Goal: Task Accomplishment & Management: Manage account settings

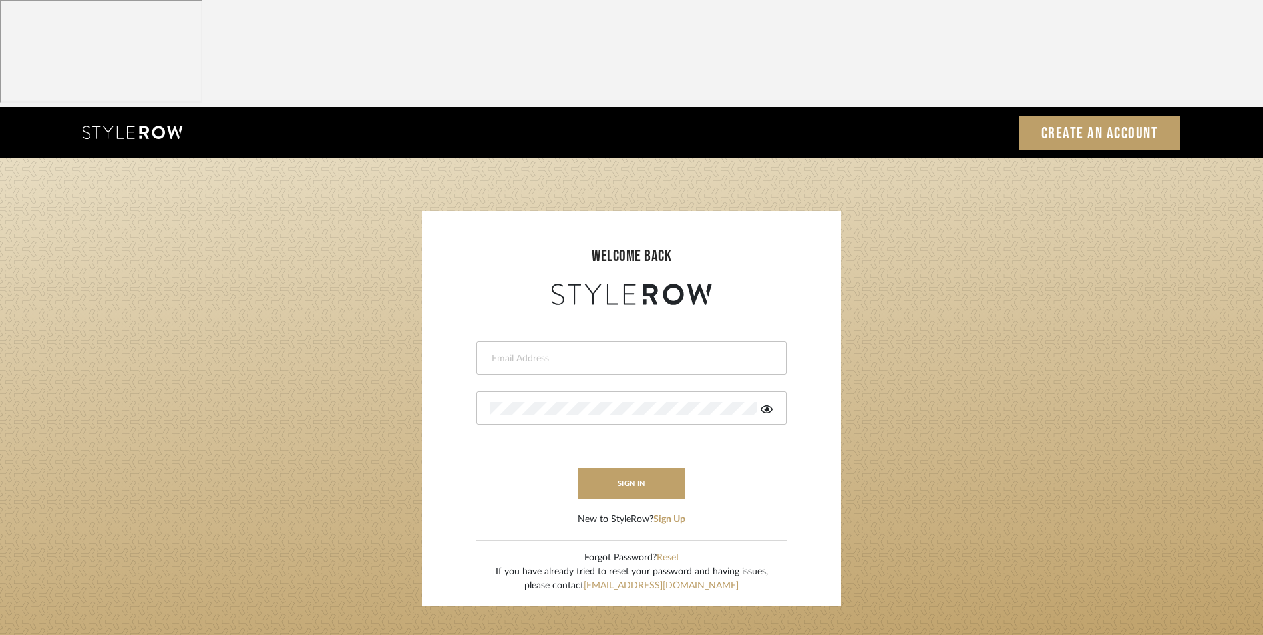
click at [624, 352] on input "email" at bounding box center [629, 358] width 279 height 13
type input "info@dmaestheticsdecor.com"
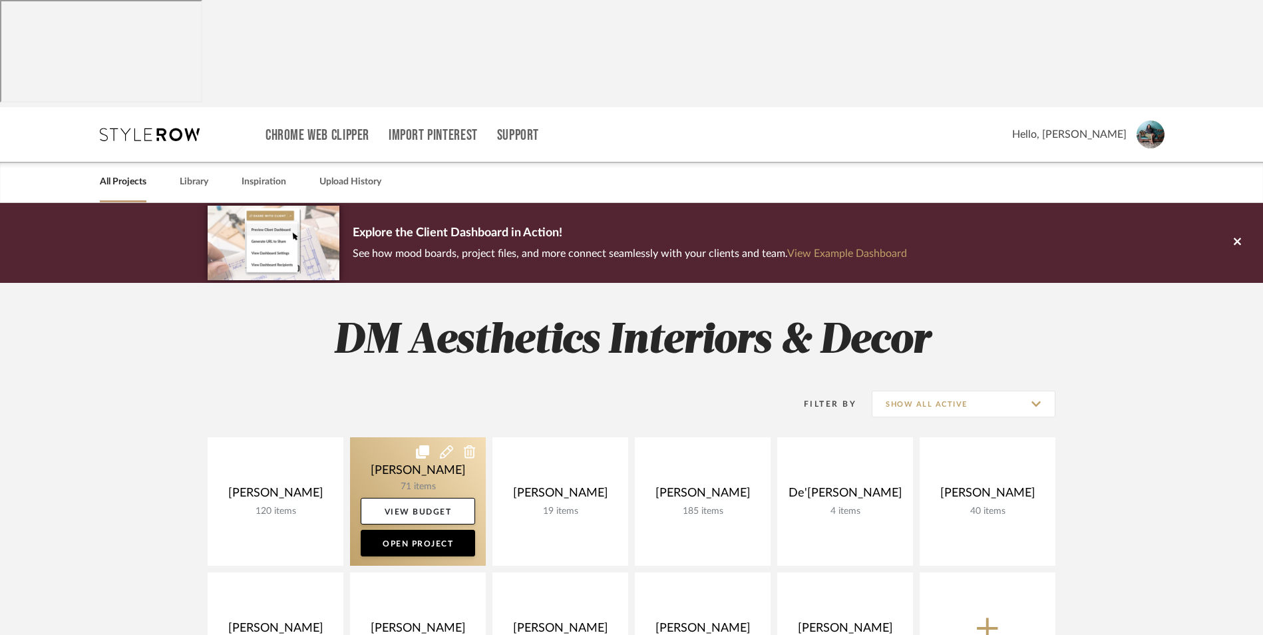
click at [407, 437] on link at bounding box center [418, 501] width 136 height 128
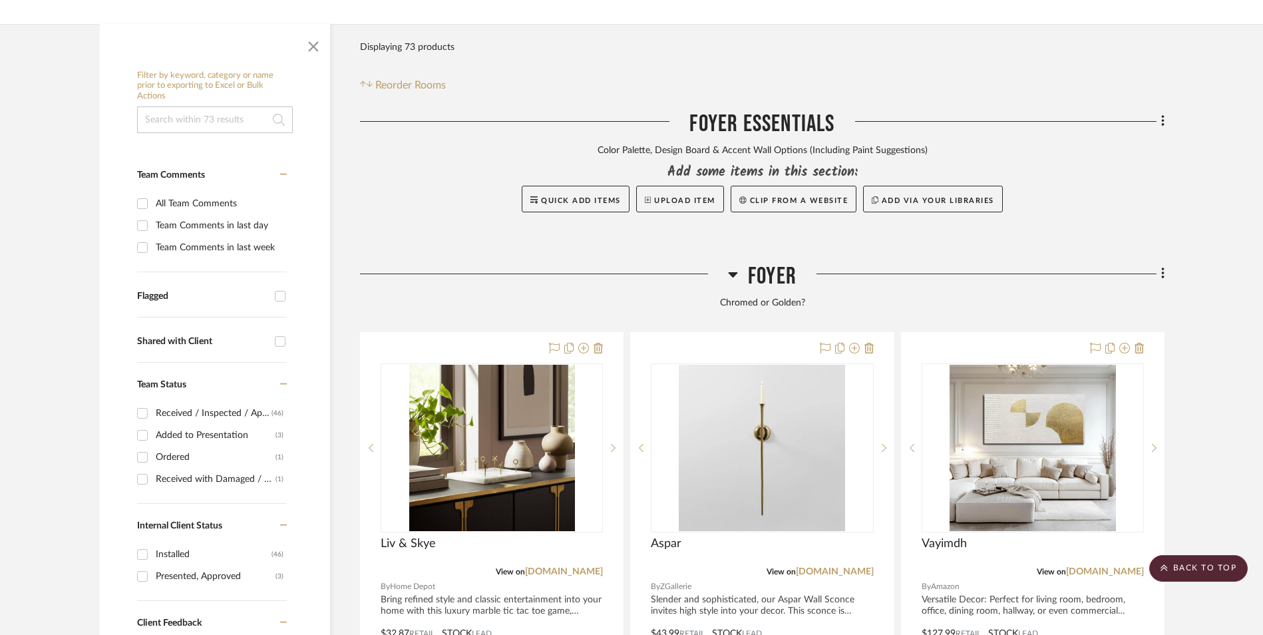
scroll to position [399, 0]
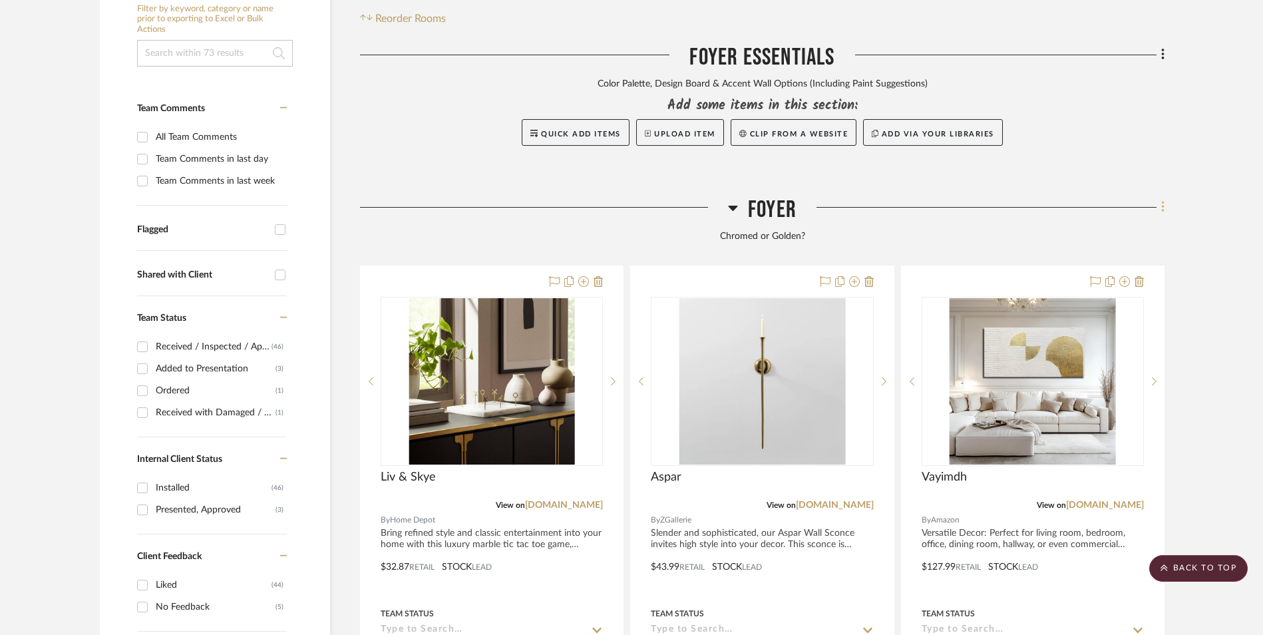
click at [1161, 200] on icon at bounding box center [1163, 207] width 4 height 15
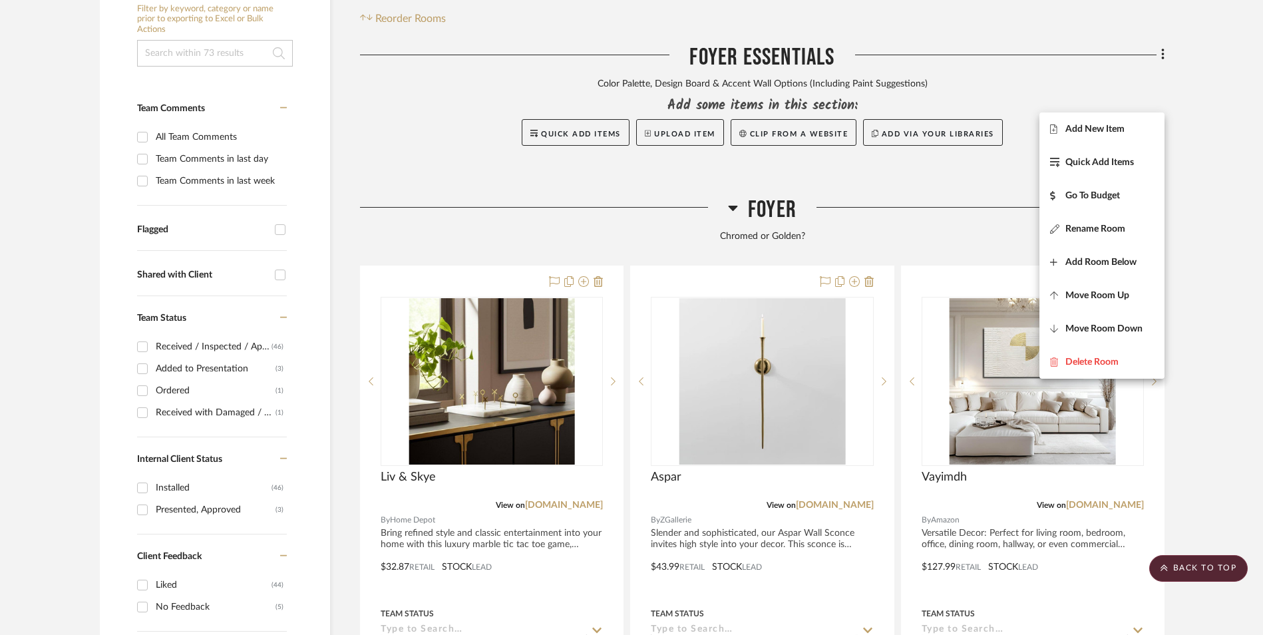
click at [1124, 131] on span "Add New Item" at bounding box center [1094, 128] width 59 height 11
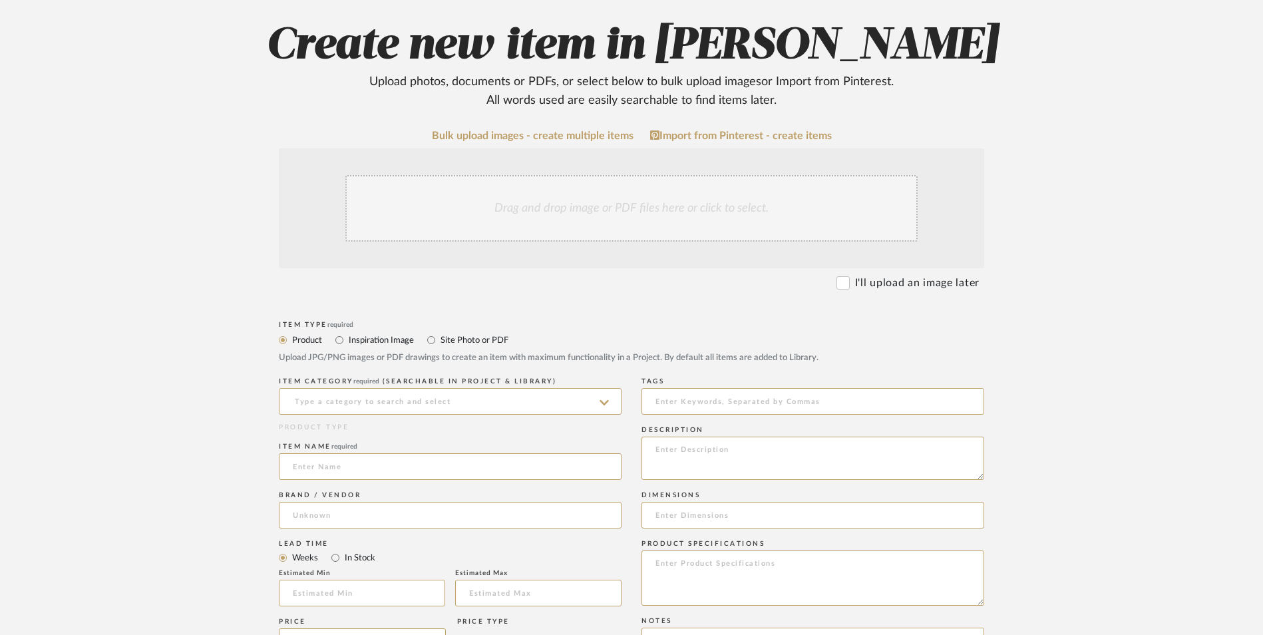
scroll to position [266, 0]
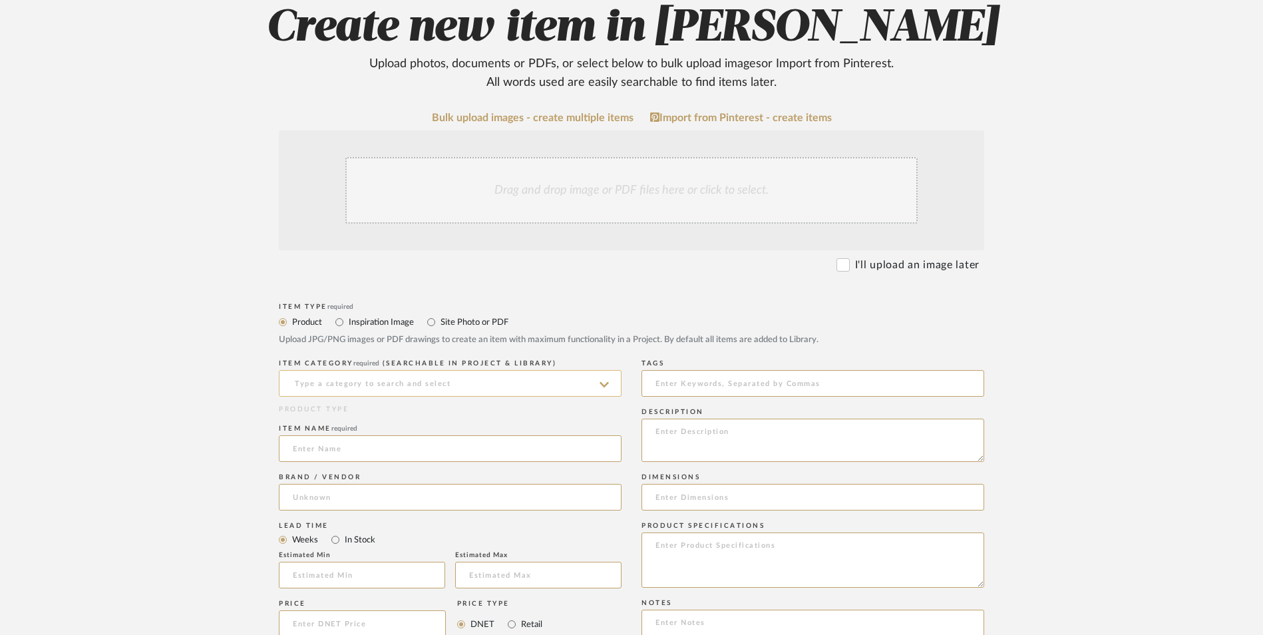
click at [372, 370] on input at bounding box center [450, 383] width 343 height 27
click at [353, 315] on div "Bookcases & Etageres" at bounding box center [449, 310] width 341 height 34
type input "Bookcases & Etageres"
click at [337, 435] on input at bounding box center [450, 448] width 343 height 27
click at [329, 435] on input at bounding box center [450, 448] width 343 height 27
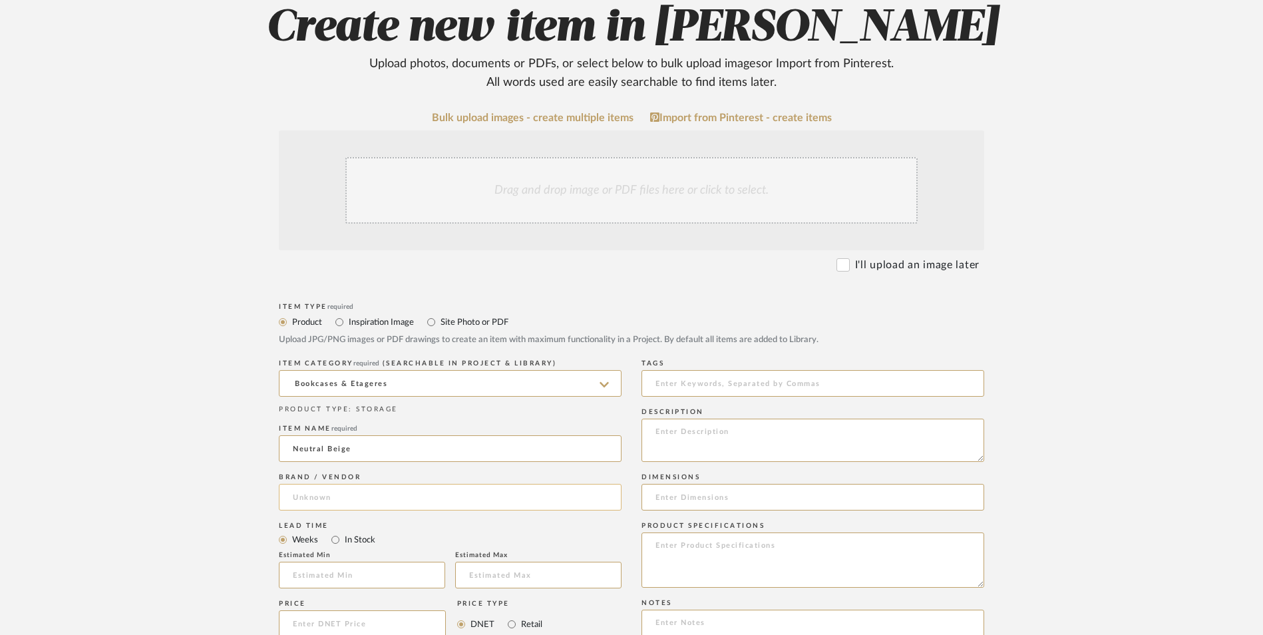
type input "Neutral Beige"
click at [314, 484] on input at bounding box center [450, 497] width 343 height 27
click at [331, 420] on span "Amazon" at bounding box center [322, 423] width 36 height 11
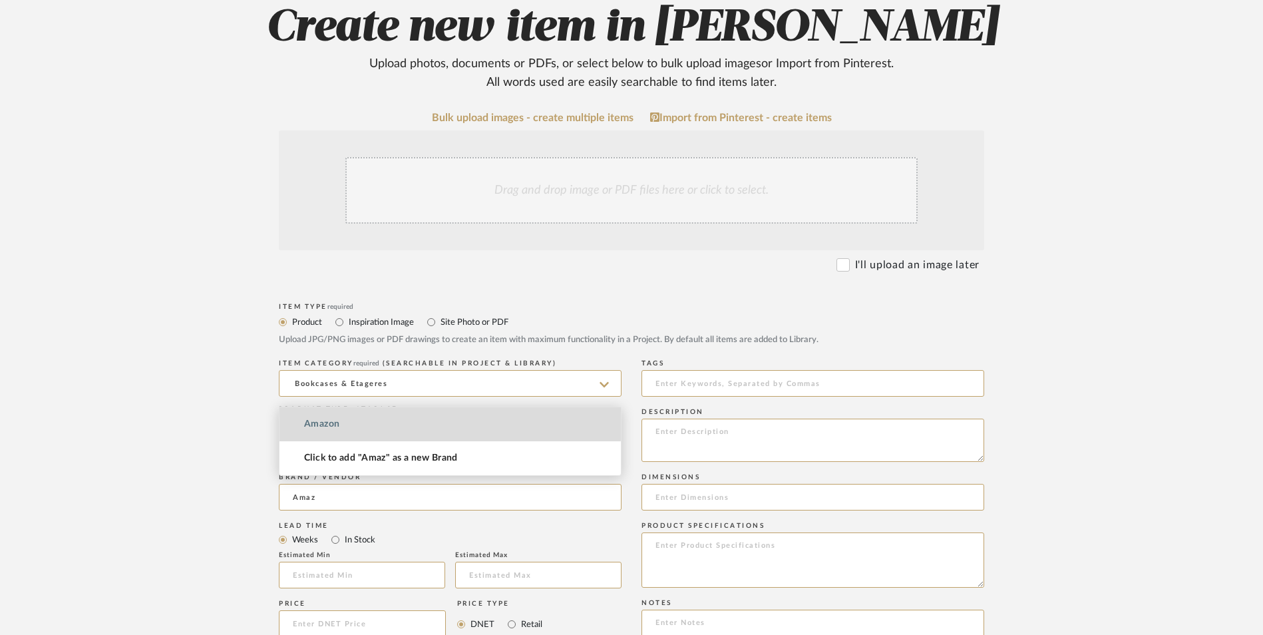
type input "Amazon"
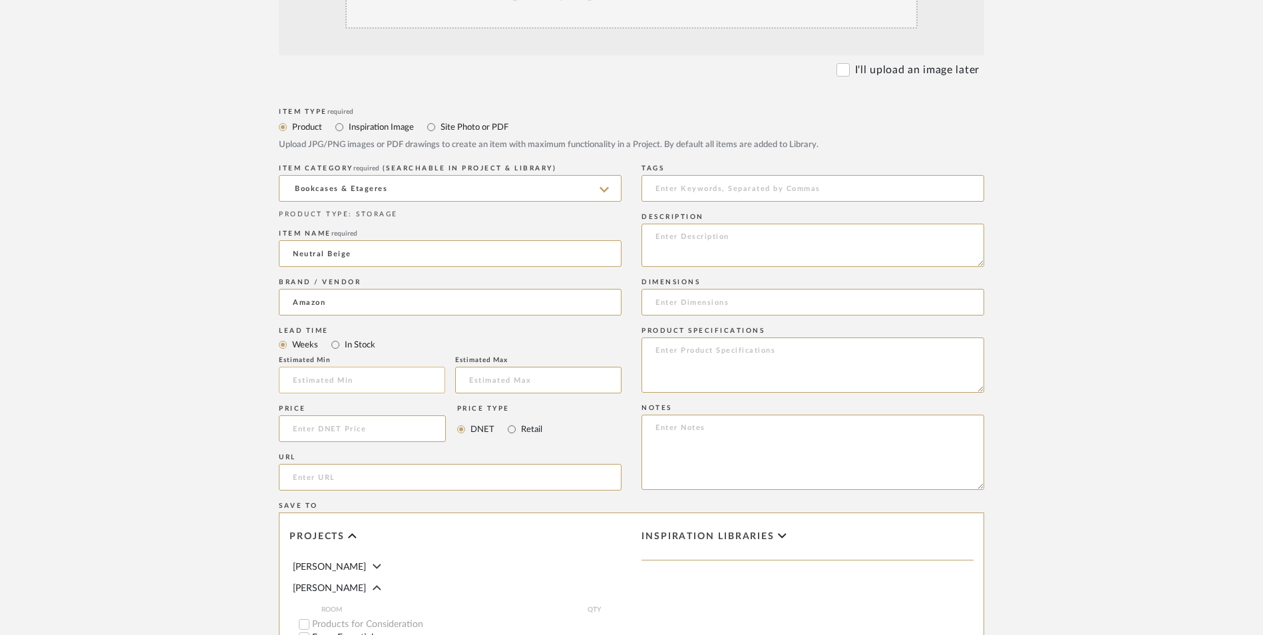
scroll to position [466, 0]
click at [335, 332] on input "In Stock" at bounding box center [335, 340] width 16 height 16
radio input "true"
click at [512, 416] on input "Retail" at bounding box center [512, 424] width 16 height 16
radio input "true"
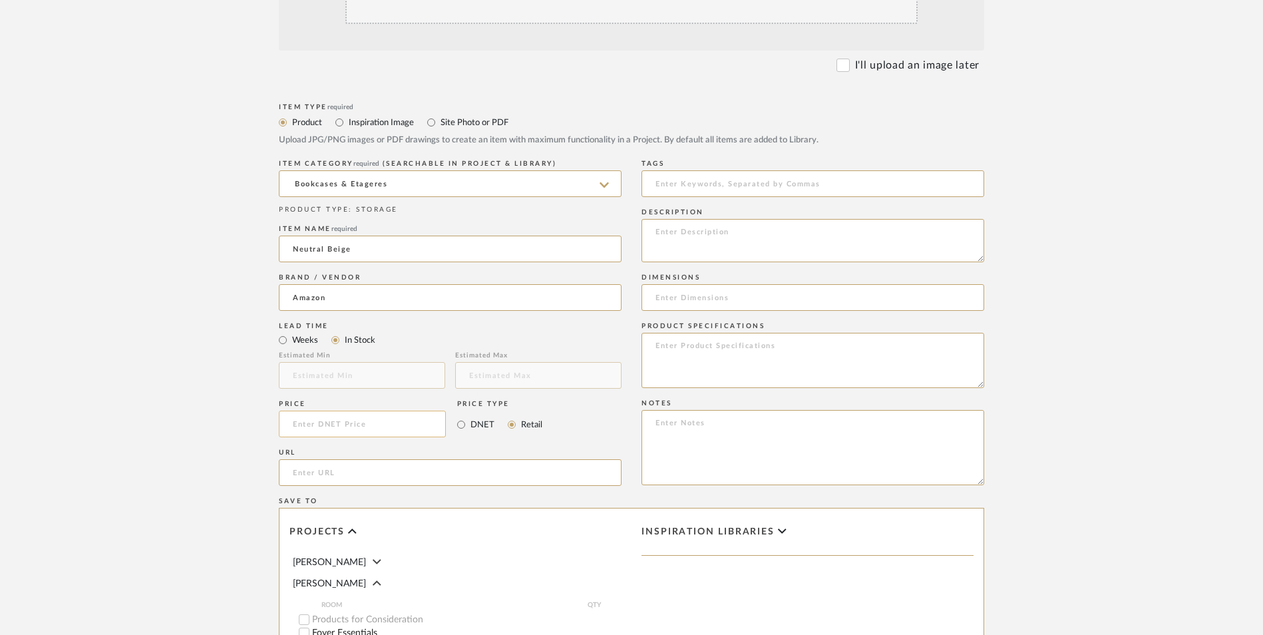
click at [391, 410] on input at bounding box center [362, 423] width 167 height 27
type input "$28.28"
drag, startPoint x: 171, startPoint y: 326, endPoint x: 345, endPoint y: 353, distance: 175.7
click at [172, 326] on upload-items "Create new item in [PERSON_NAME] Upload photos, documents or PDFs, or select be…" at bounding box center [631, 323] width 1263 height 1173
click at [368, 459] on input "url" at bounding box center [450, 472] width 343 height 27
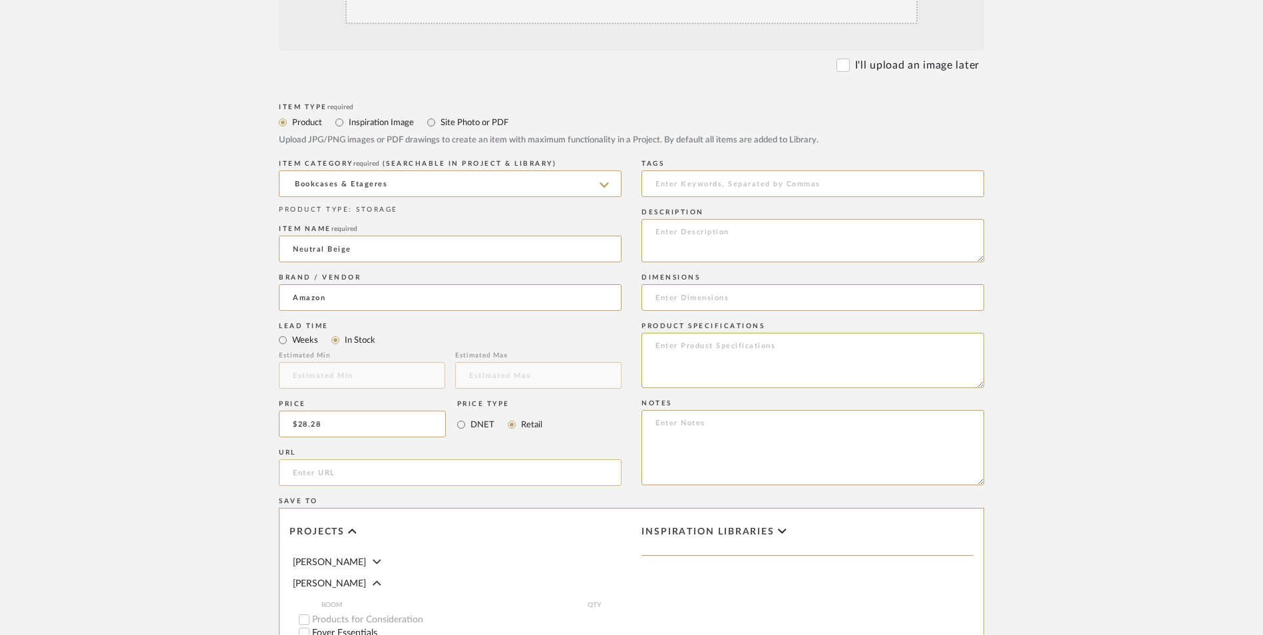
paste input "[URL][DOMAIN_NAME][PERSON_NAME]"
type input "[URL][DOMAIN_NAME][PERSON_NAME]"
drag, startPoint x: 178, startPoint y: 426, endPoint x: 587, endPoint y: 352, distance: 415.9
click at [177, 426] on upload-items "Create new item in [PERSON_NAME] Upload photos, documents or PDFs, or select be…" at bounding box center [631, 323] width 1263 height 1173
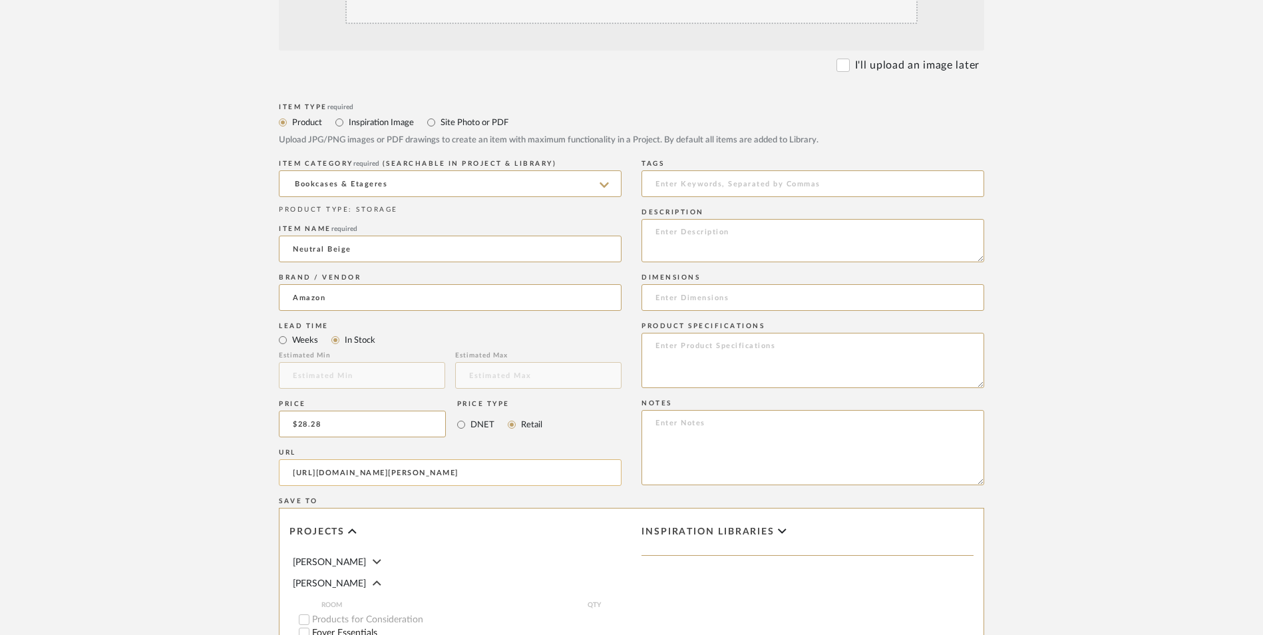
scroll to position [0, 0]
click at [697, 333] on textarea at bounding box center [812, 360] width 343 height 55
type textarea "Hardcover Book"
click at [698, 410] on textarea at bounding box center [812, 447] width 343 height 75
paste textarea "Option 1: ETA: SKU: Reviews - Stars Return | Refund Policy:"
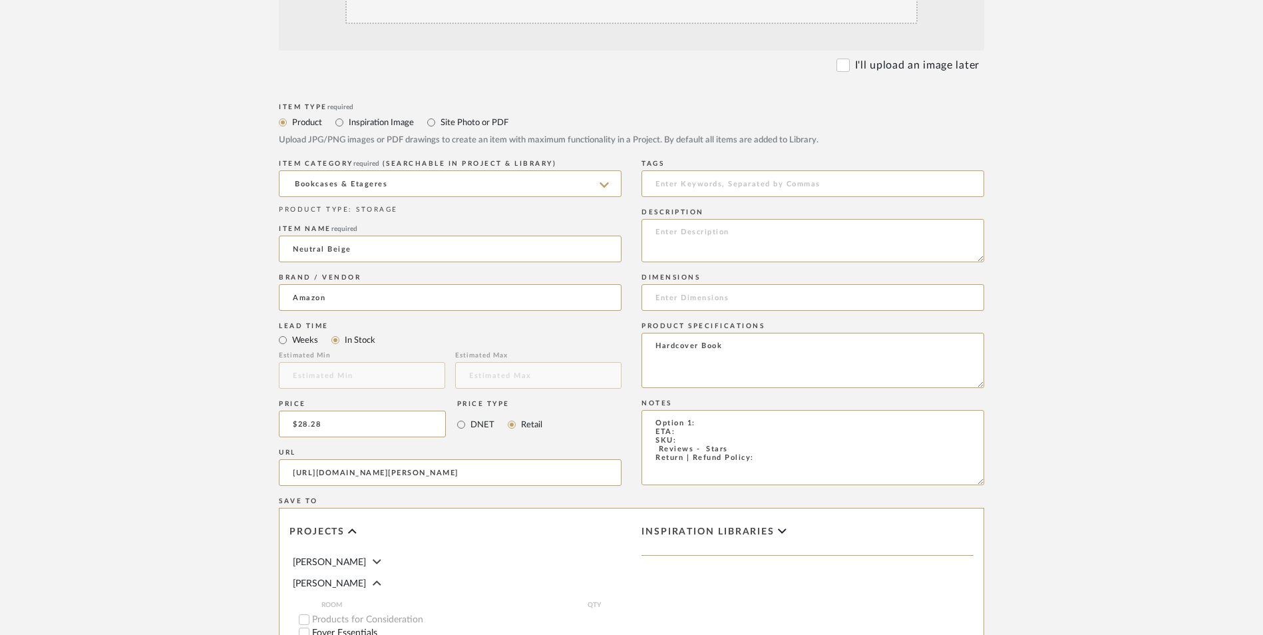
click at [611, 315] on div "Item Type required Product Inspiration Image Site Photo or PDF Upload JPG/PNG i…" at bounding box center [631, 488] width 705 height 777
click at [689, 410] on textarea "Option 1: ETA: SKU: Reviews - Stars Return | Refund Policy:" at bounding box center [812, 447] width 343 height 75
drag, startPoint x: 699, startPoint y: 315, endPoint x: 628, endPoint y: 315, distance: 71.2
click at [628, 315] on div "Item Type required Product Inspiration Image Site Photo or PDF Upload JPG/PNG i…" at bounding box center [631, 488] width 705 height 777
drag, startPoint x: 762, startPoint y: 349, endPoint x: 788, endPoint y: 351, distance: 25.3
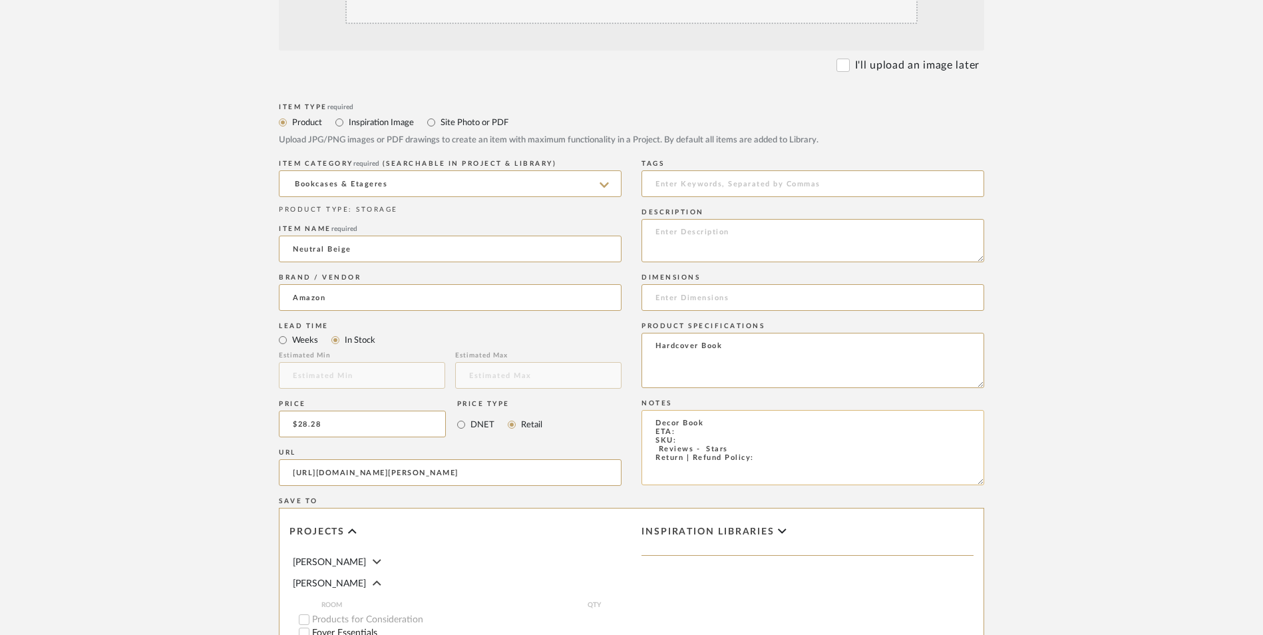
click at [762, 410] on textarea "Decor Book ETA: SKU: Reviews - Stars Return | Refund Policy:" at bounding box center [812, 447] width 343 height 75
click at [697, 410] on textarea "Decor Book ETA: SKU: Reviews - Stars Return | Refund Policy: 30 Days From Recei…" at bounding box center [812, 447] width 343 height 75
drag, startPoint x: 650, startPoint y: 341, endPoint x: 602, endPoint y: 341, distance: 47.9
click at [602, 341] on div "Item Type required Product Inspiration Image Site Photo or PDF Upload JPG/PNG i…" at bounding box center [631, 488] width 705 height 777
type textarea "Decor Book ETA: [DATE] SKU: Return | Refund Policy: 30 Days From Receipt"
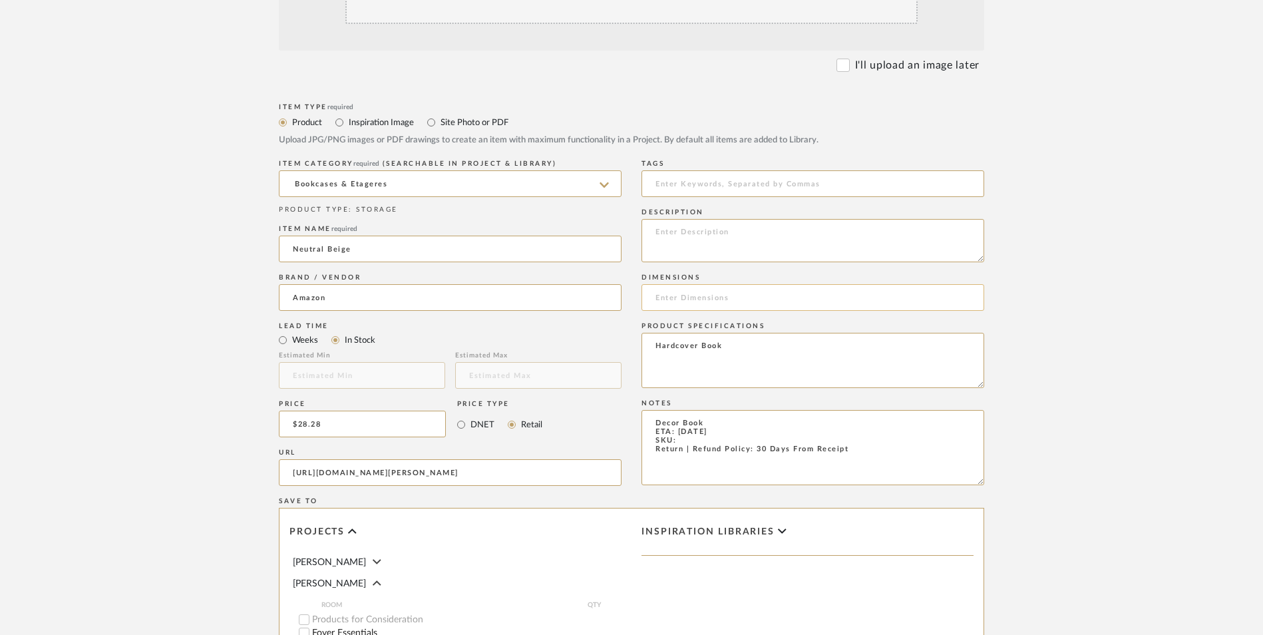
click at [677, 284] on input at bounding box center [812, 297] width 343 height 27
paste input "8.25 x 1.09 x 11"
click at [671, 284] on input "8.25 x 1.09 x 11" at bounding box center [812, 297] width 343 height 27
click at [715, 284] on input "8.25" W x 1.09 x 11" at bounding box center [812, 297] width 343 height 27
click at [754, 284] on input "8.25" W x 1.09" D x 11" at bounding box center [812, 297] width 343 height 27
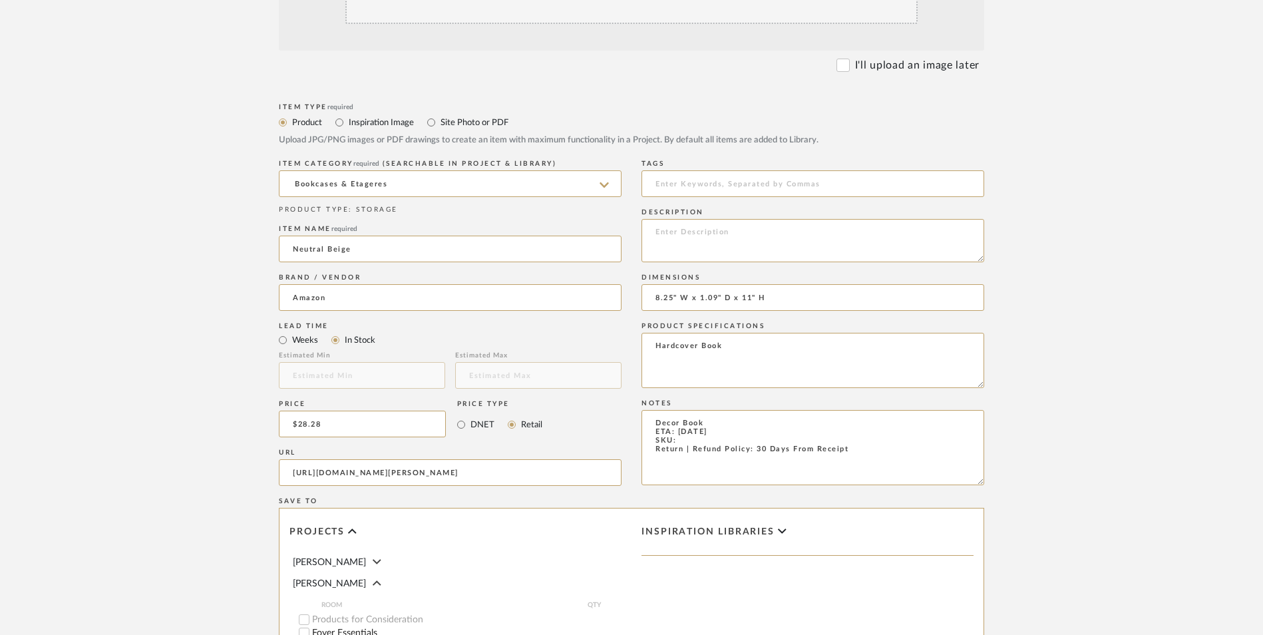
type input "8.25" W x 1.09" D x 11" H"
click at [718, 219] on textarea at bounding box center [812, 240] width 343 height 43
paste textarea "Create a classic tiered display on coffee tables, side tables, or console table…"
type textarea "Create a classic tiered display on coffee tables, side tables, or console table…"
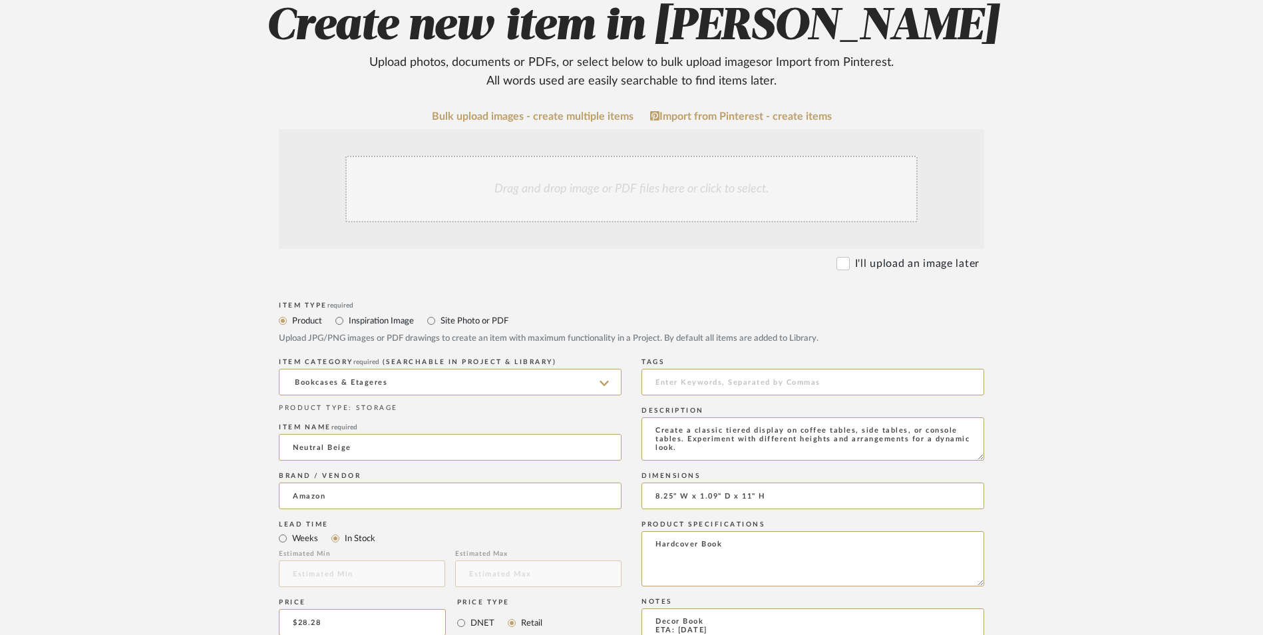
scroll to position [266, 0]
click at [603, 157] on div "Drag and drop image or PDF files here or click to select." at bounding box center [631, 190] width 572 height 67
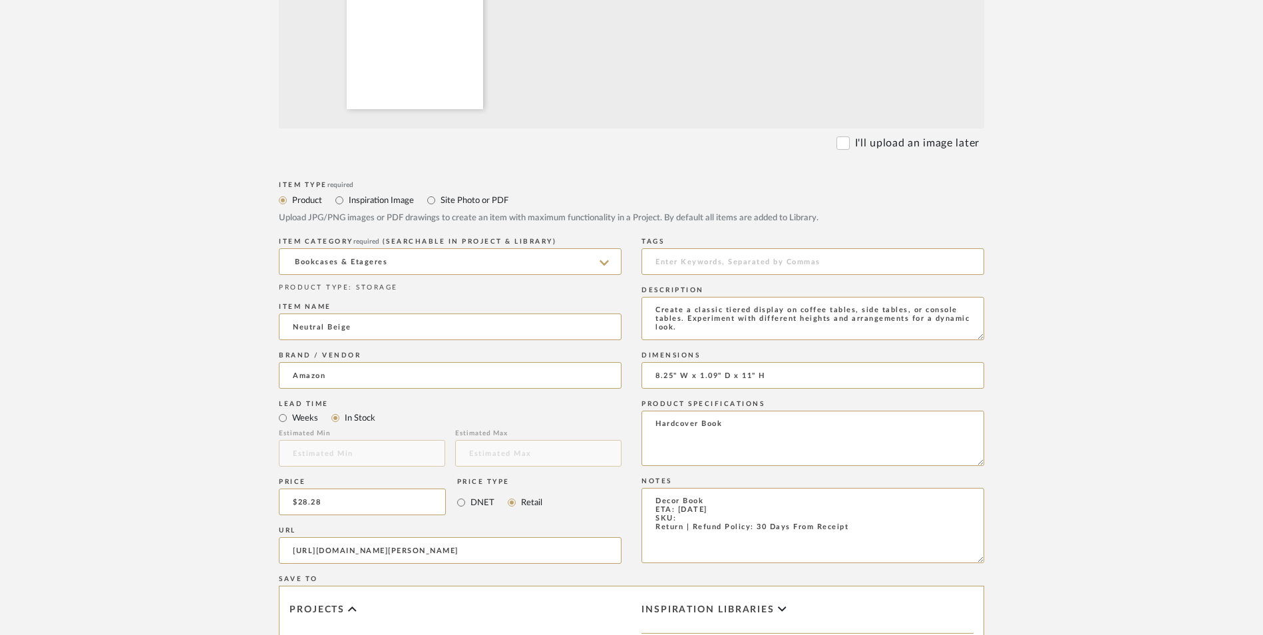
scroll to position [532, 0]
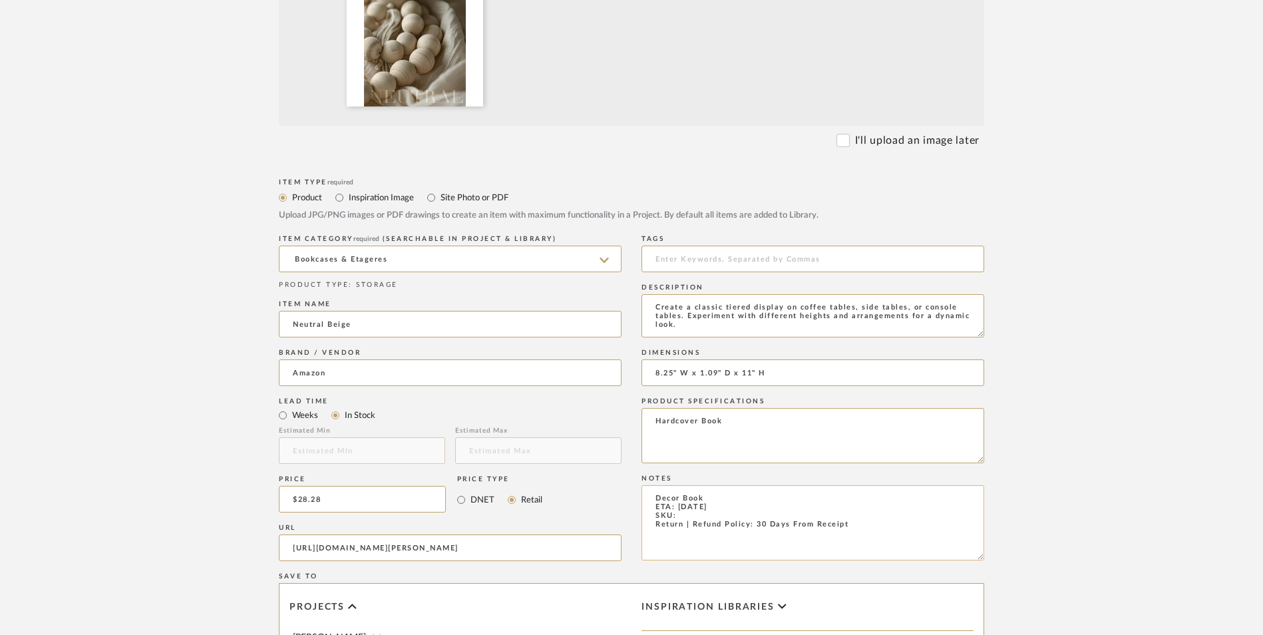
click at [683, 485] on textarea "Decor Book ETA: [DATE] SKU: Return | Refund Policy: 30 Days From Receipt" at bounding box center [812, 522] width 343 height 75
paste textarea "B0D1741W8J"
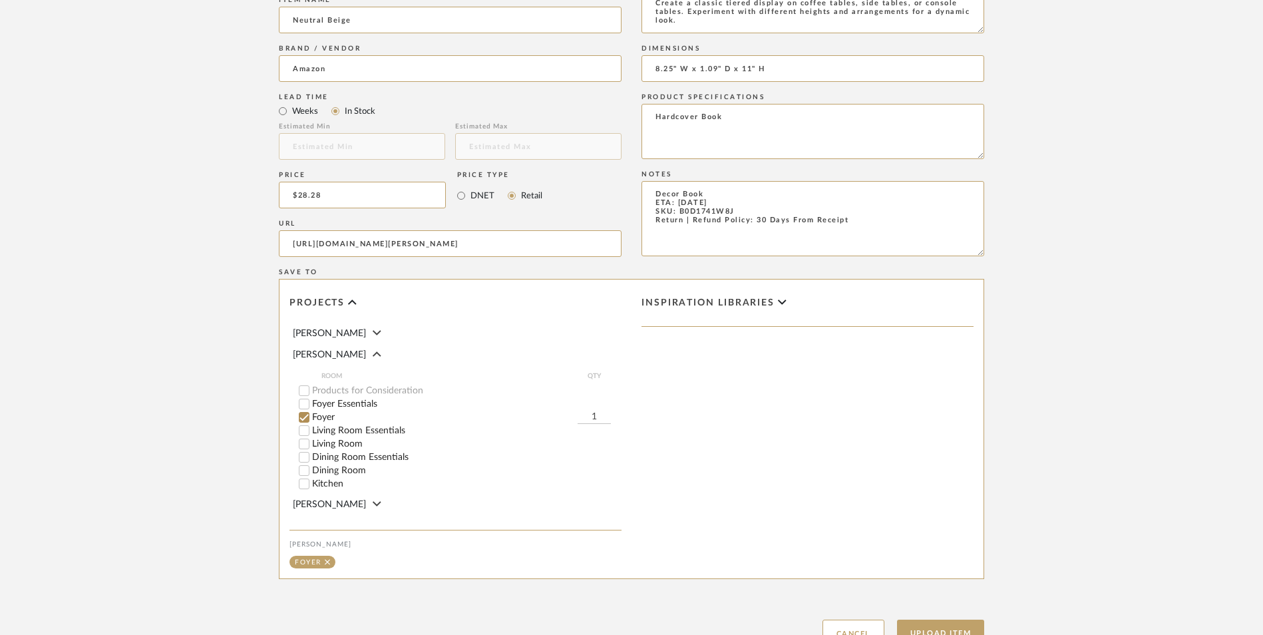
scroll to position [837, 0]
type textarea "Decor Book ETA: [DATE] SKU: B0D1741W8J Return | Refund Policy: 30 Days From Rec…"
click at [947, 619] on button "Upload Item" at bounding box center [941, 632] width 88 height 27
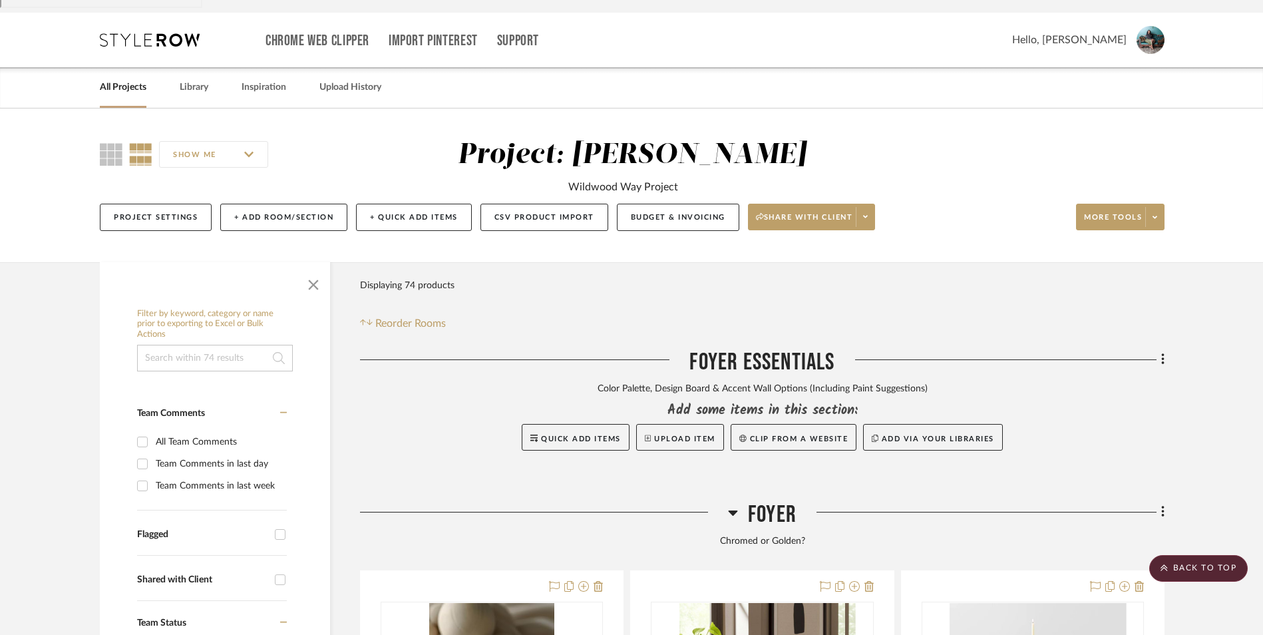
scroll to position [488, 0]
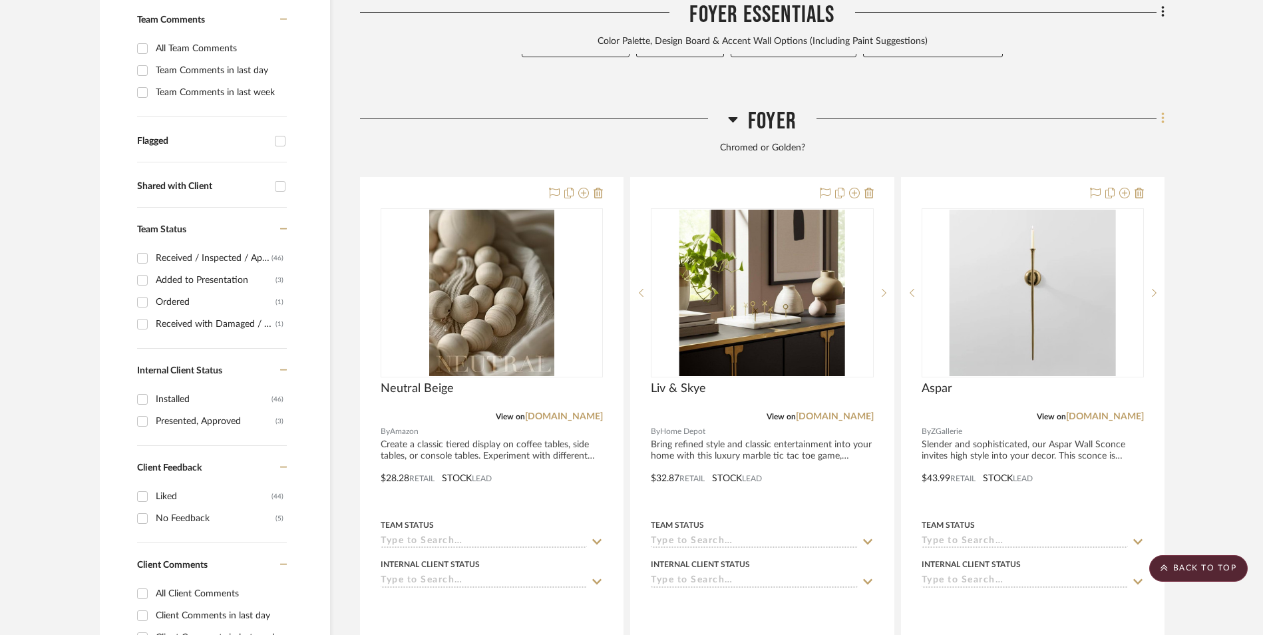
click at [1162, 113] on icon at bounding box center [1162, 118] width 3 height 11
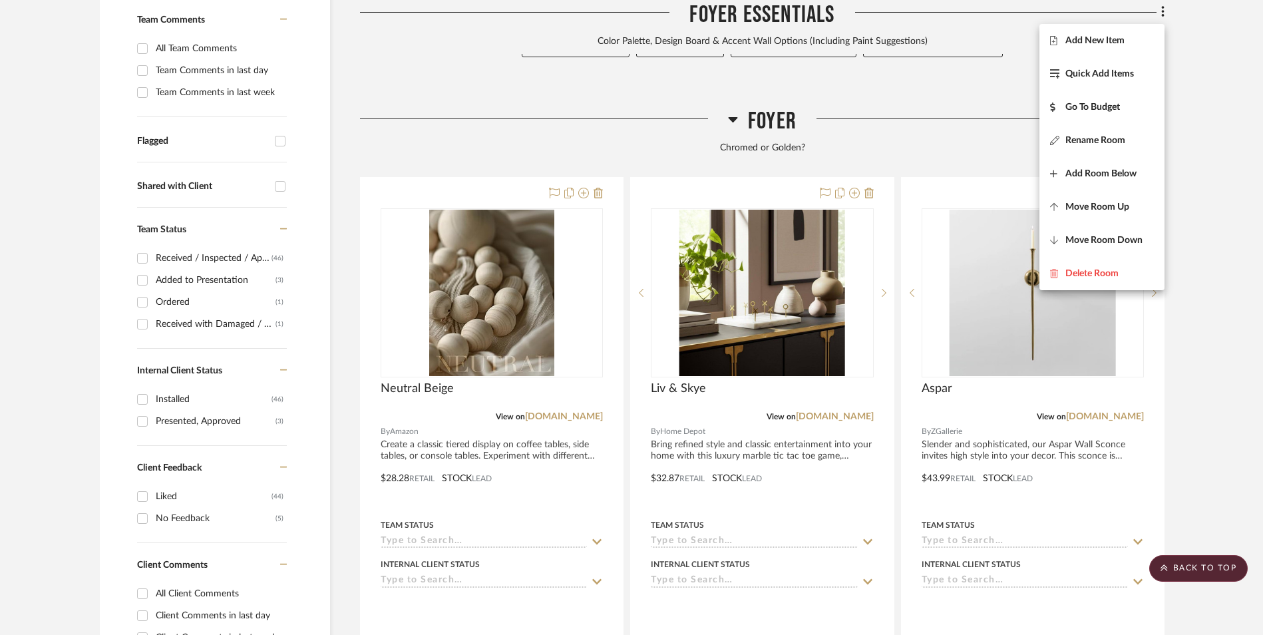
click at [1104, 45] on span "Add New Item" at bounding box center [1094, 40] width 59 height 11
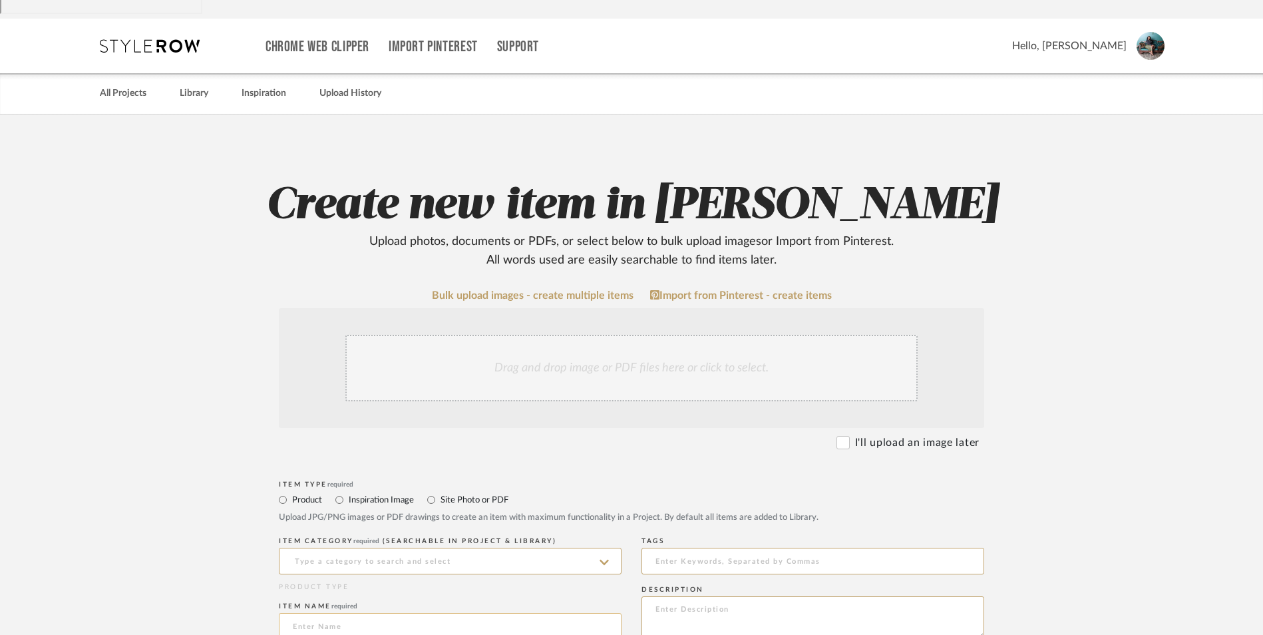
scroll to position [266, 0]
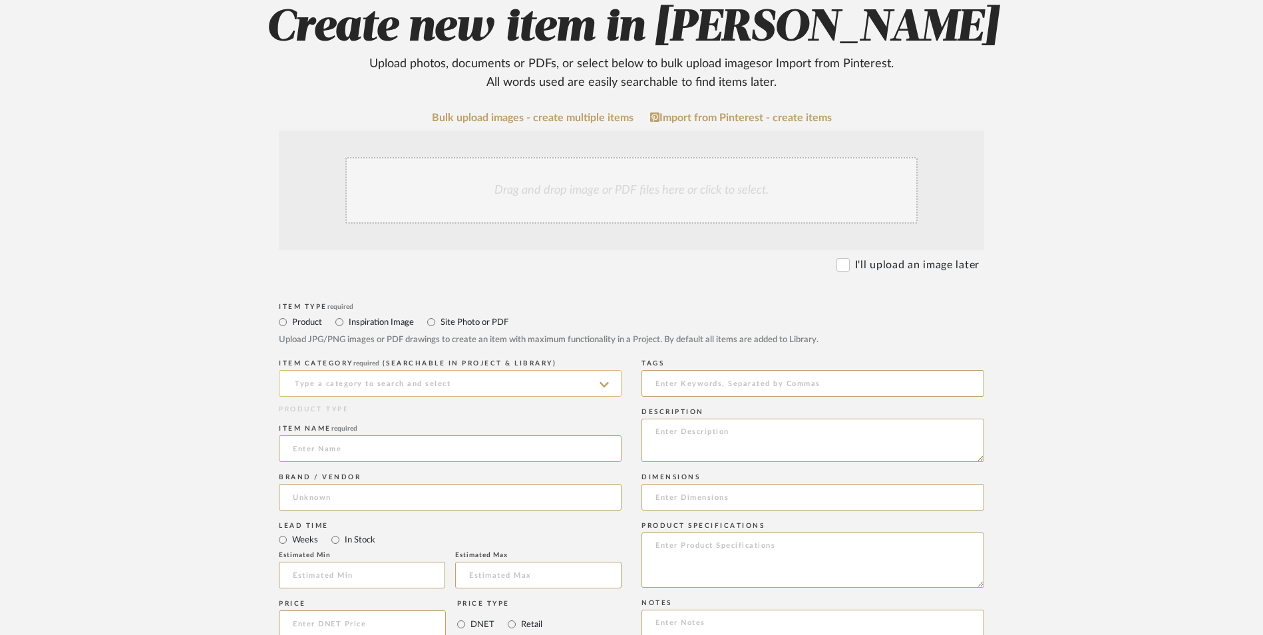
click at [406, 370] on input at bounding box center [450, 383] width 343 height 27
click at [394, 313] on span "Bookcases & Etageres" at bounding box center [348, 309] width 111 height 9
type input "Bookcases & Etageres"
click at [346, 435] on input at bounding box center [450, 448] width 343 height 27
type input "Curate"
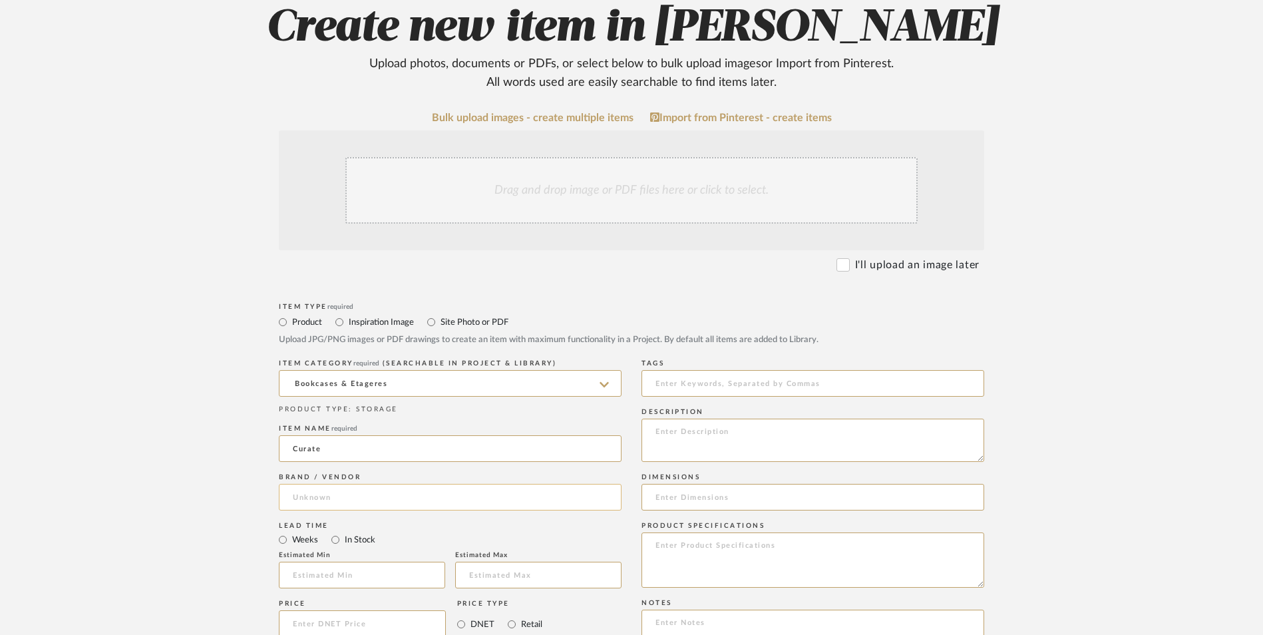
click at [329, 484] on input at bounding box center [450, 497] width 343 height 27
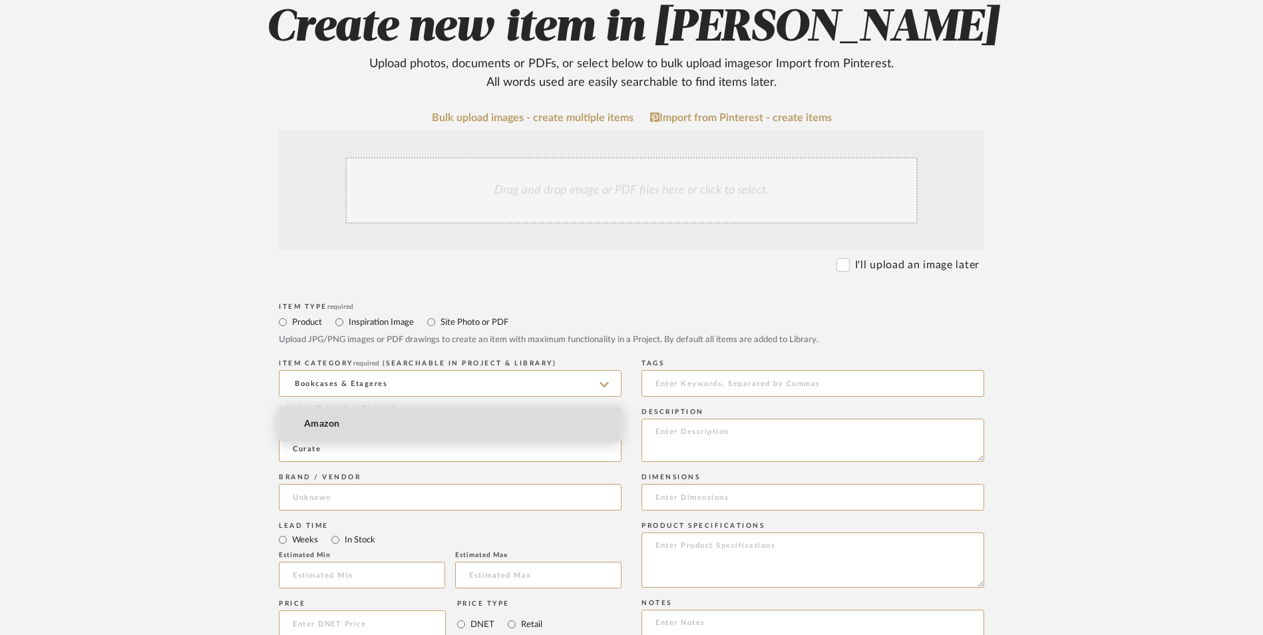
click at [330, 424] on span "Amazon" at bounding box center [322, 423] width 36 height 11
type input "Amazon"
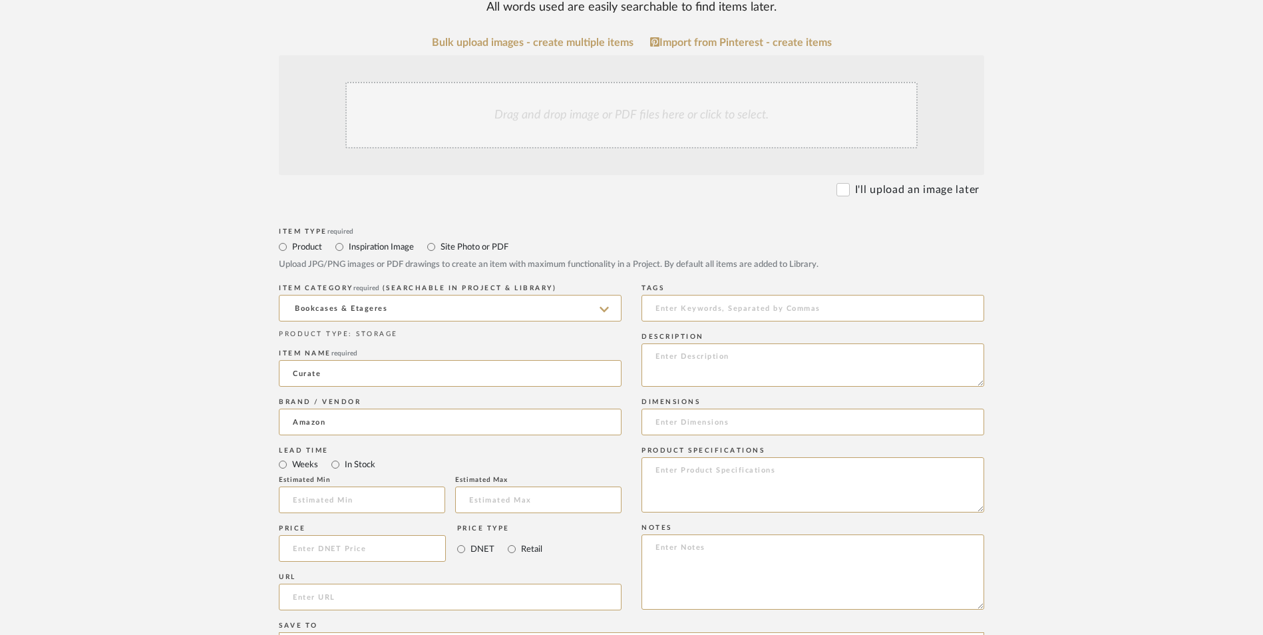
scroll to position [399, 0]
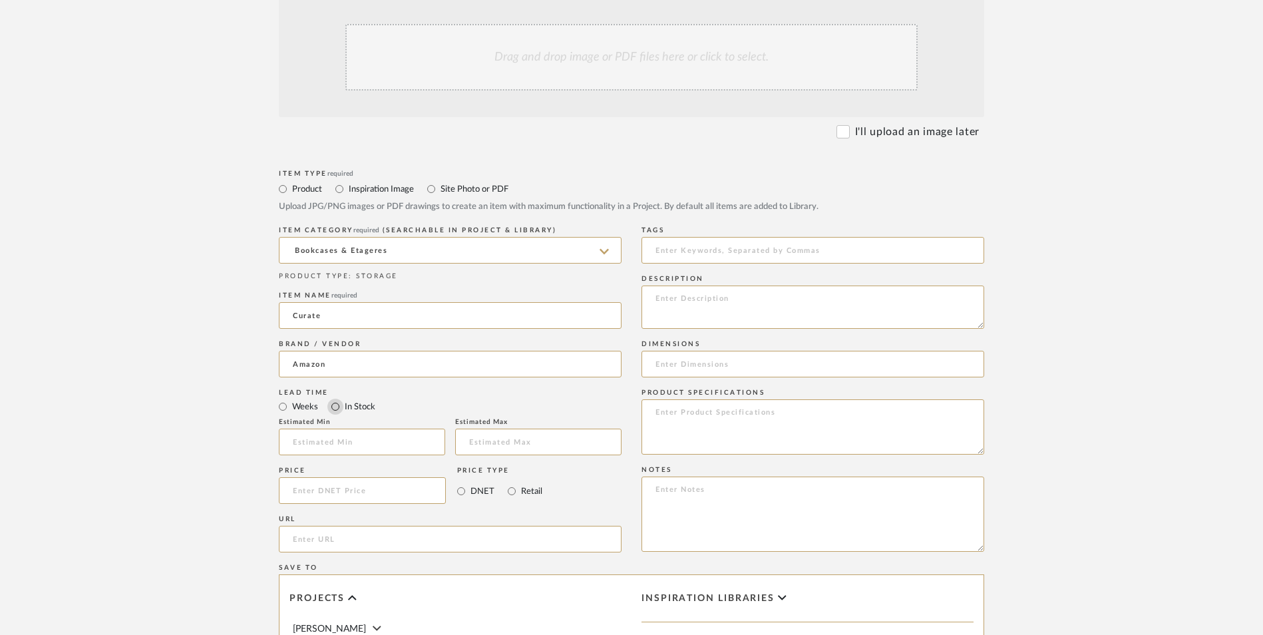
click at [336, 398] on input "In Stock" at bounding box center [335, 406] width 16 height 16
radio input "true"
click at [516, 483] on input "Retail" at bounding box center [512, 491] width 16 height 16
radio input "true"
click at [408, 477] on input at bounding box center [362, 490] width 167 height 27
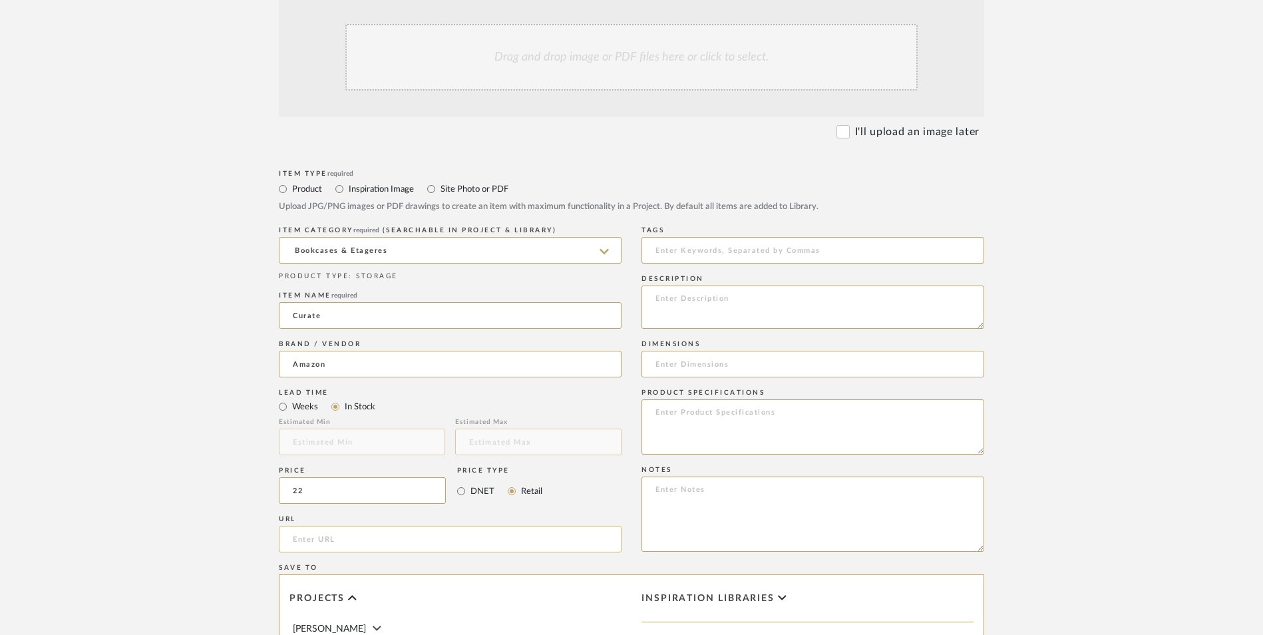
type input "$22.00"
click at [244, 404] on form "Bulk upload images - create multiple items Import from Pinterest - create items…" at bounding box center [632, 461] width 848 height 965
click at [337, 526] on input "url" at bounding box center [450, 539] width 343 height 27
paste input "[URL][DOMAIN_NAME][PERSON_NAME]"
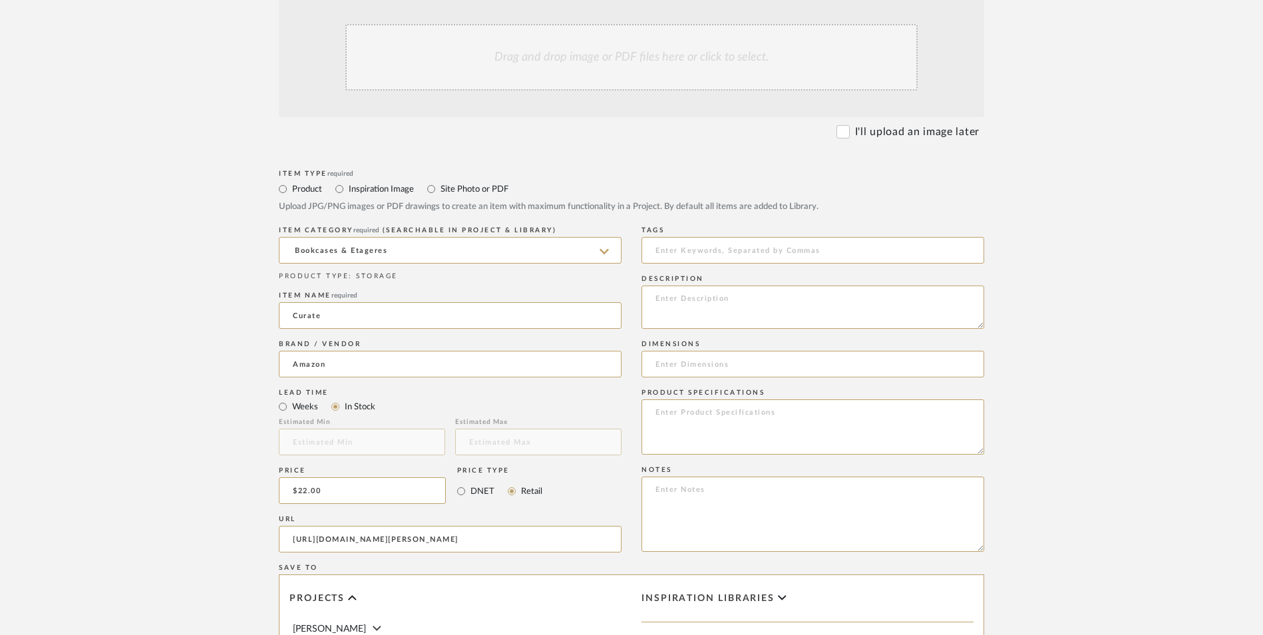
type input "[URL][DOMAIN_NAME][PERSON_NAME]"
drag, startPoint x: 119, startPoint y: 323, endPoint x: 149, endPoint y: 335, distance: 32.0
click at [118, 323] on upload-items "Create new item in [PERSON_NAME] Upload photos, documents or PDFs, or select be…" at bounding box center [631, 390] width 1263 height 1173
click at [704, 399] on textarea at bounding box center [812, 426] width 343 height 55
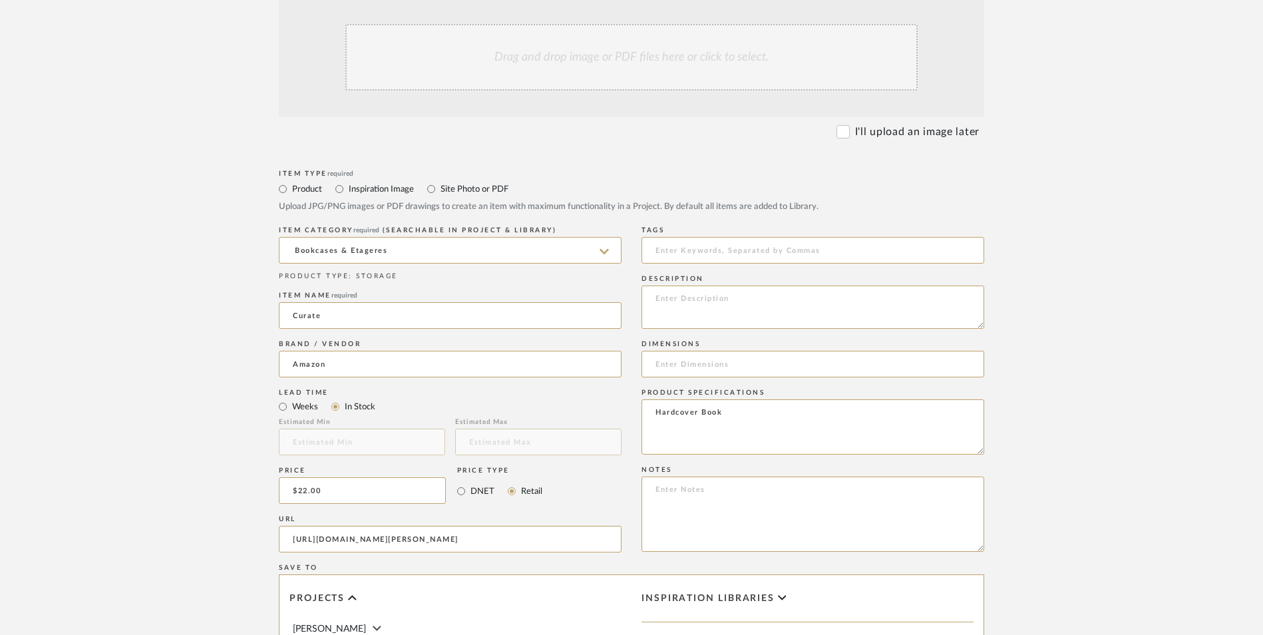
type textarea "Hardcover Book"
click at [734, 476] on textarea at bounding box center [812, 513] width 343 height 75
paste textarea "Option 1: ETA: SKU: Reviews - Stars Return | Refund Policy:"
click at [562, 376] on div "Item Type required Product Inspiration Image Site Photo or PDF Upload JPG/PNG i…" at bounding box center [631, 554] width 705 height 777
click at [758, 476] on textarea "Decor Book ETA: SKU: Reviews - Stars Return | Refund Policy:" at bounding box center [812, 513] width 343 height 75
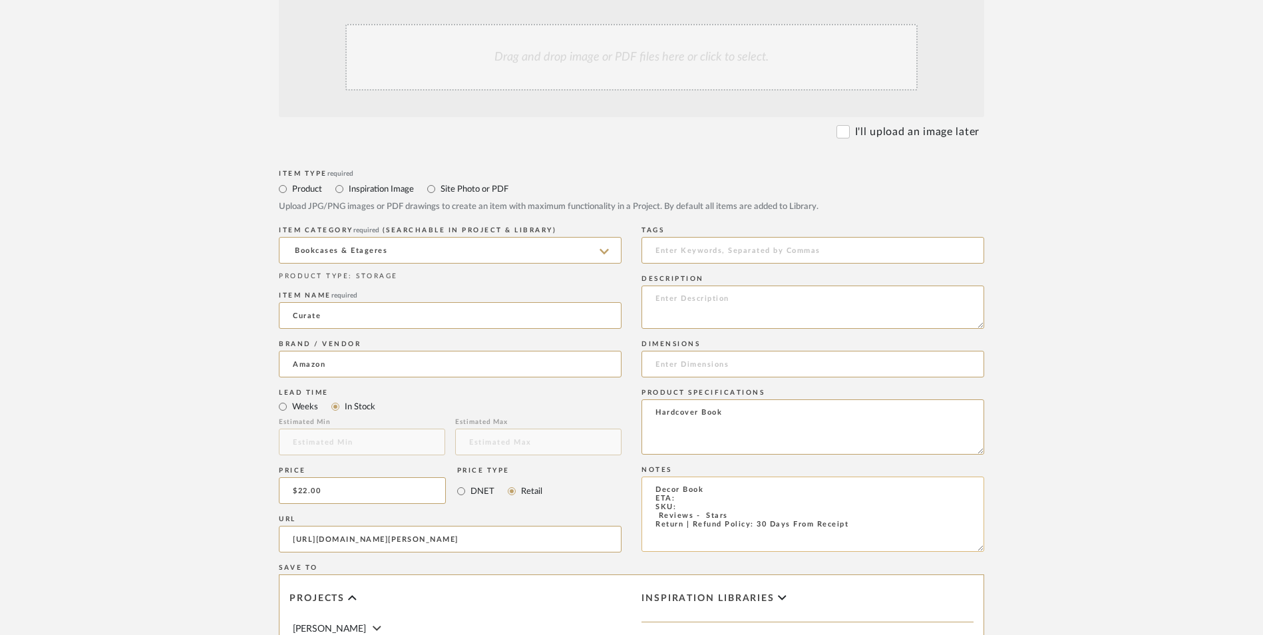
click at [650, 476] on textarea "Decor Book ETA: SKU: Reviews - Stars Return | Refund Policy: 30 Days From Recei…" at bounding box center [812, 513] width 343 height 75
click at [702, 476] on textarea "Decor Book ETA: SKU: 596 Reviews - 4.5 Stars Return | Refund Policy: 30 Days Fr…" at bounding box center [812, 513] width 343 height 75
type textarea "Decor Book ETA: Next Day Delivery SKU: 596 Reviews - 4.5 Stars Return | Refund …"
click at [742, 285] on textarea at bounding box center [812, 306] width 343 height 43
paste textarea "An inspirational guide to home decorating with the perennially popular elements…"
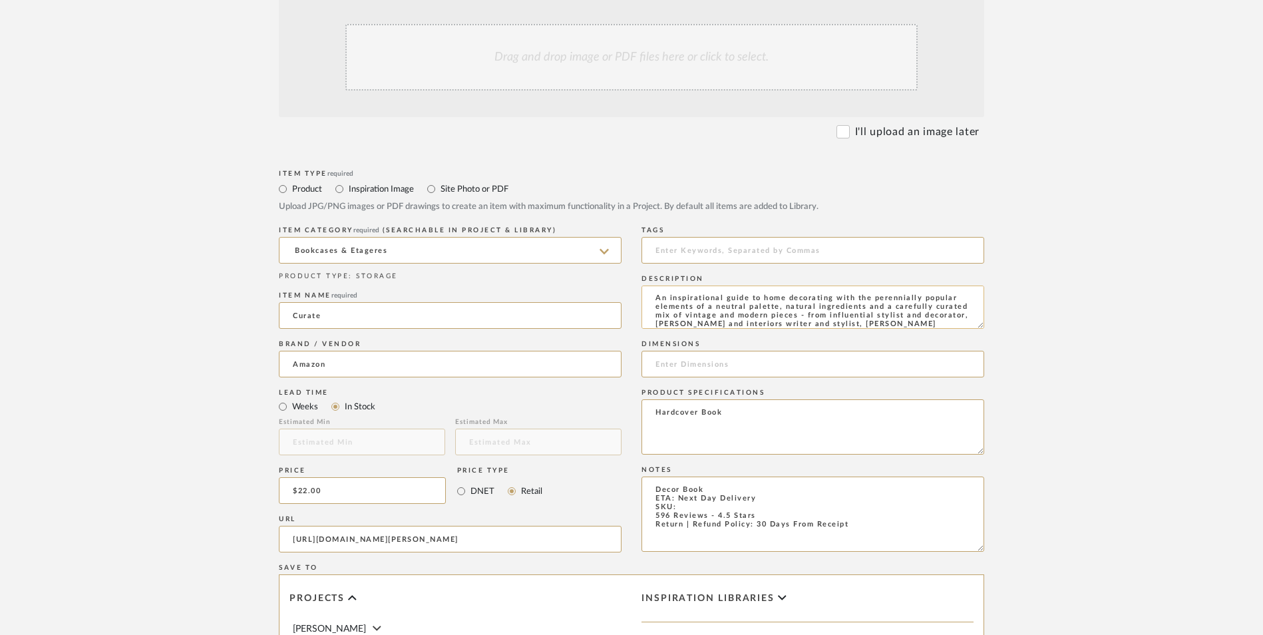
scroll to position [4, 0]
type textarea "An inspirational guide to home decorating with the perennially popular elements…"
click at [745, 351] on input at bounding box center [812, 364] width 343 height 27
paste input "8.8 x 1.15 x 11.35"
click at [665, 351] on input "8.8 x 1.15 x 11.35" at bounding box center [812, 364] width 343 height 27
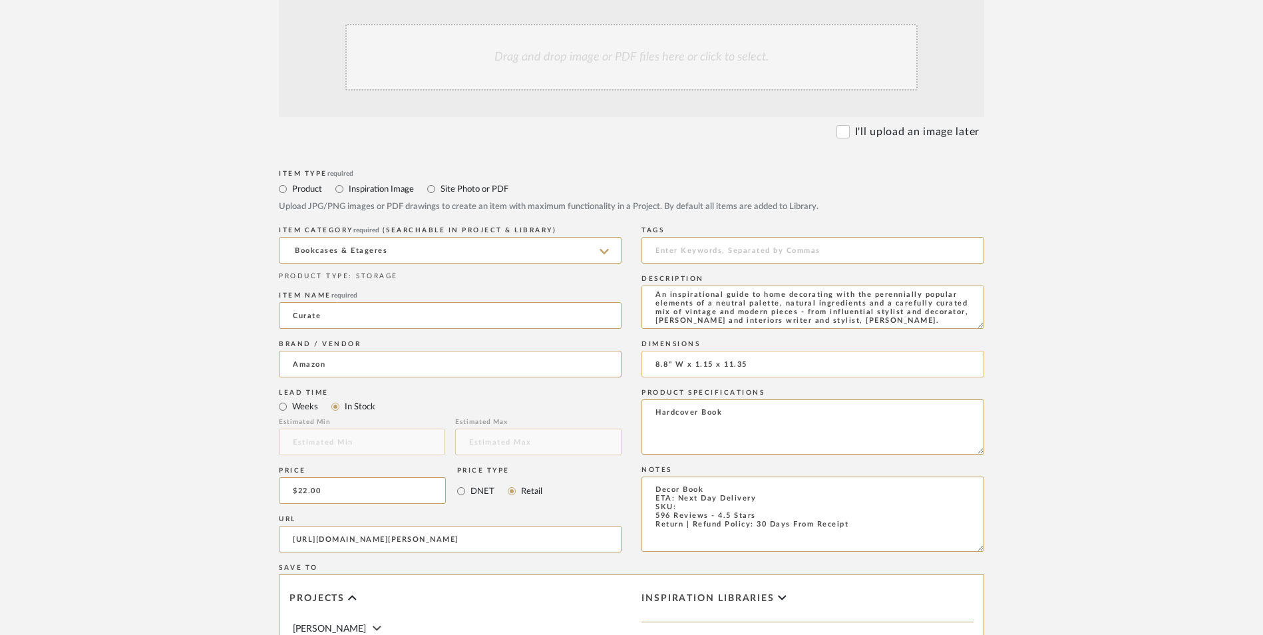
click at [710, 351] on input "8.8" W x 1.15 x 11.35" at bounding box center [812, 364] width 343 height 27
click at [773, 351] on input "8.8" W x 1.15" D x 11.35" at bounding box center [812, 364] width 343 height 27
type input "8.8" W x 1.15" D x 11.35" H"
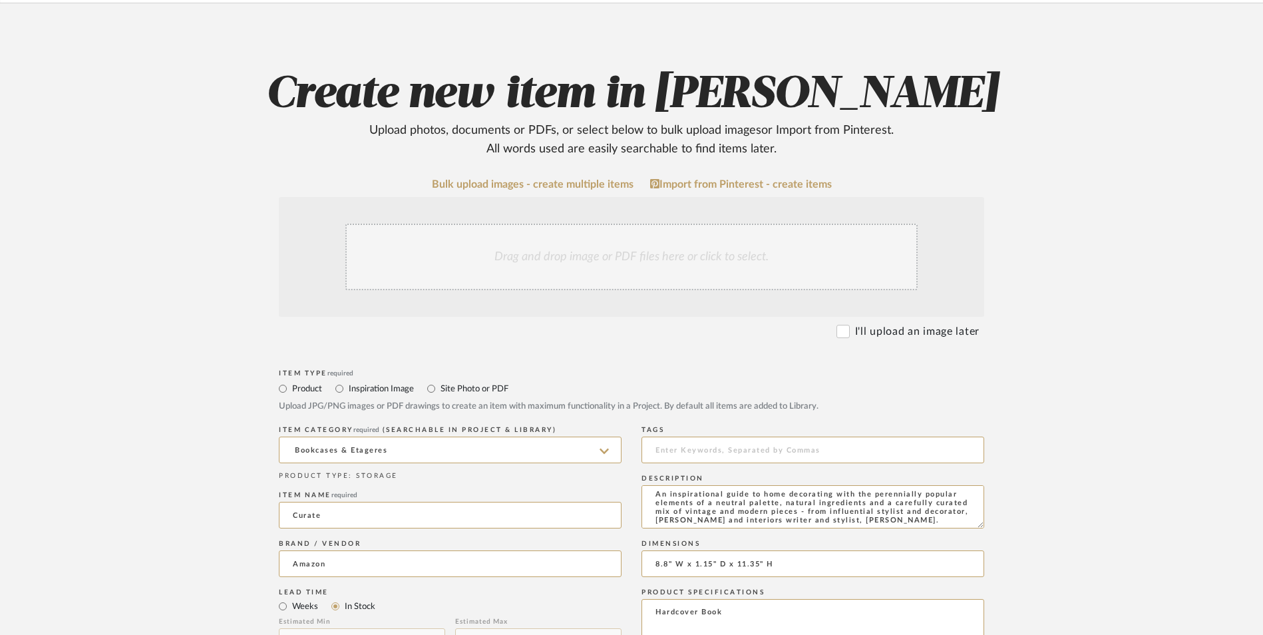
click at [606, 224] on div "Drag and drop image or PDF files here or click to select." at bounding box center [631, 257] width 572 height 67
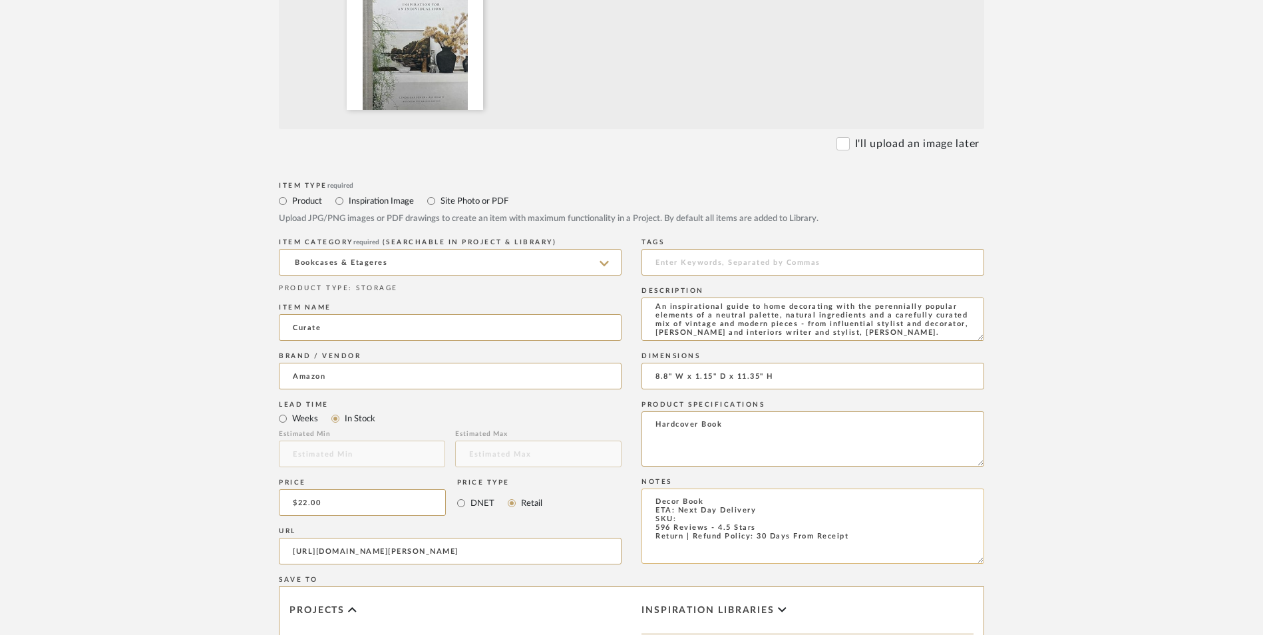
scroll to position [532, 0]
click at [702, 485] on textarea "Decor Book ETA: Next Day Delivery SKU: 596 Reviews - 4.5 Stars Return | Refund …" at bounding box center [812, 522] width 343 height 75
paste textarea "1784727393"
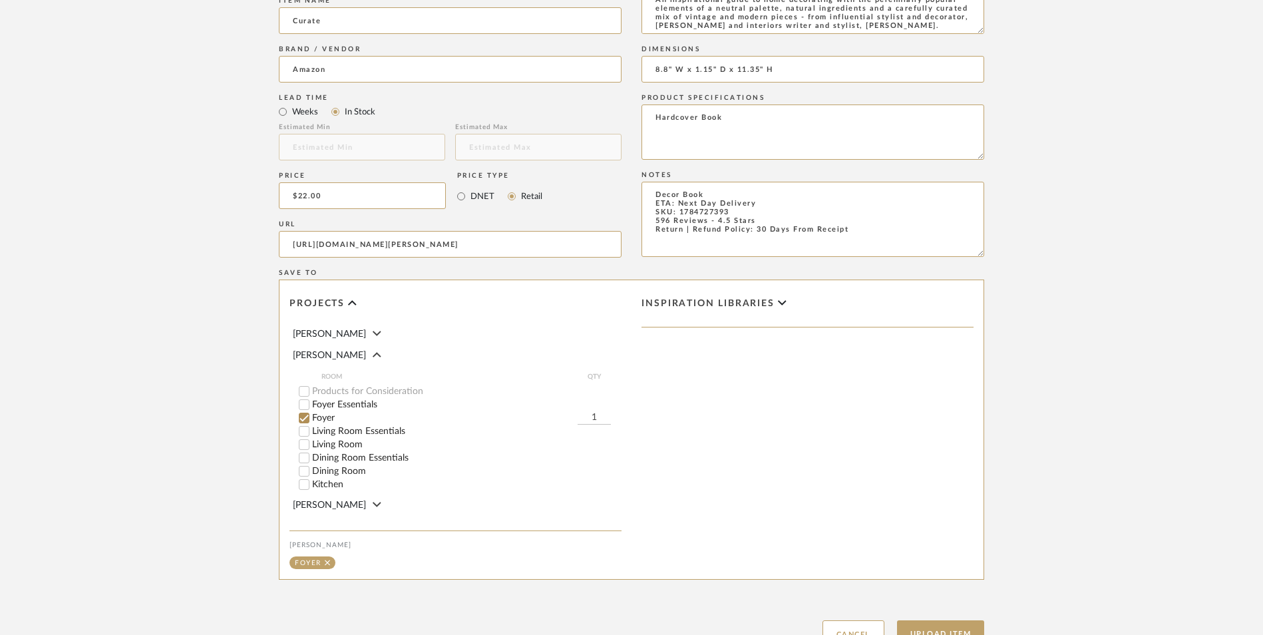
scroll to position [837, 0]
type textarea "Decor Book ETA: Next Day Delivery SKU: 1784727393 596 Reviews - 4.5 Stars Retur…"
click at [941, 619] on button "Upload Item" at bounding box center [941, 632] width 88 height 27
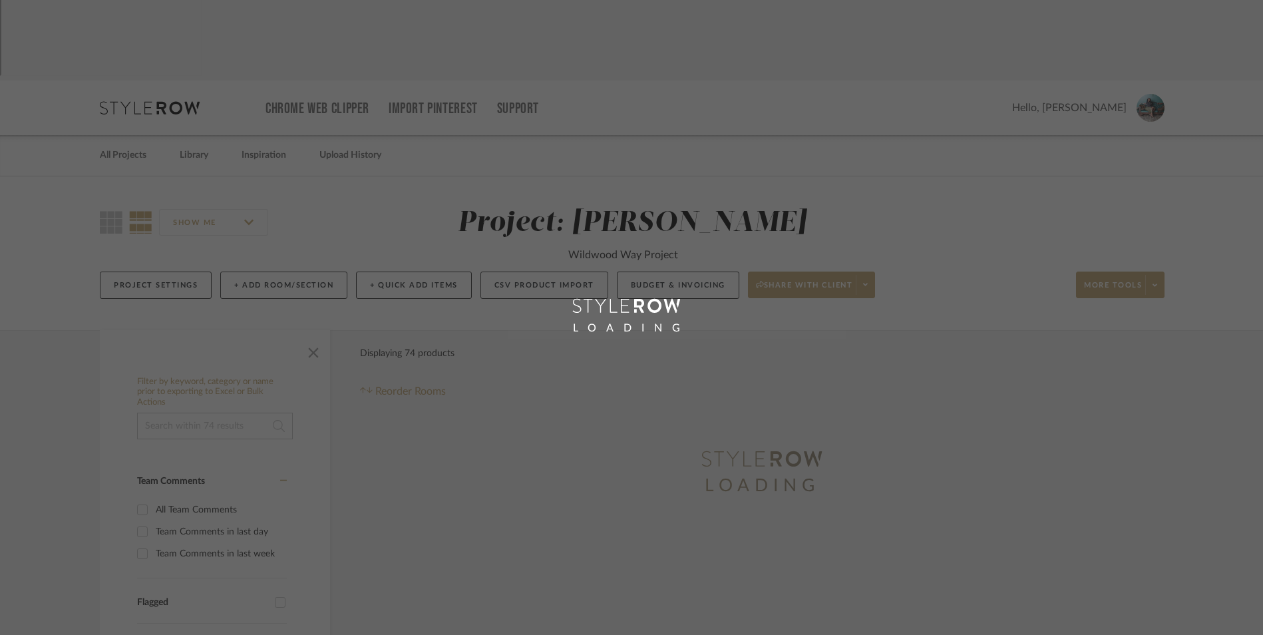
scroll to position [3, 0]
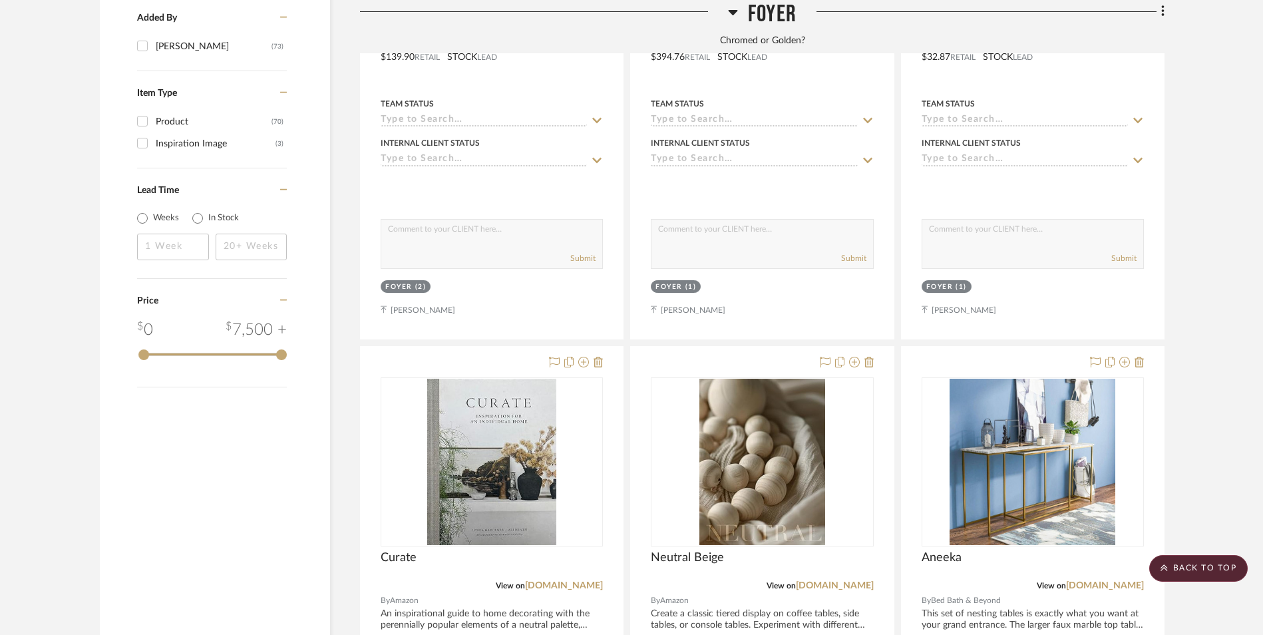
scroll to position [2097, 0]
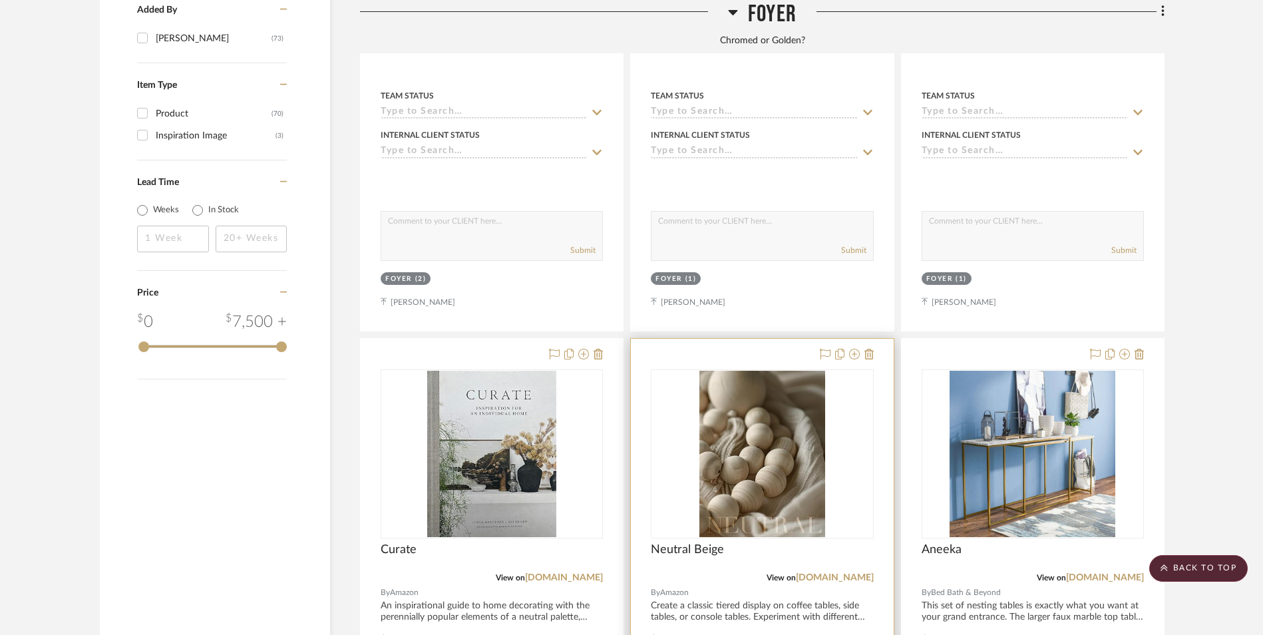
click at [787, 373] on img "0" at bounding box center [762, 454] width 126 height 166
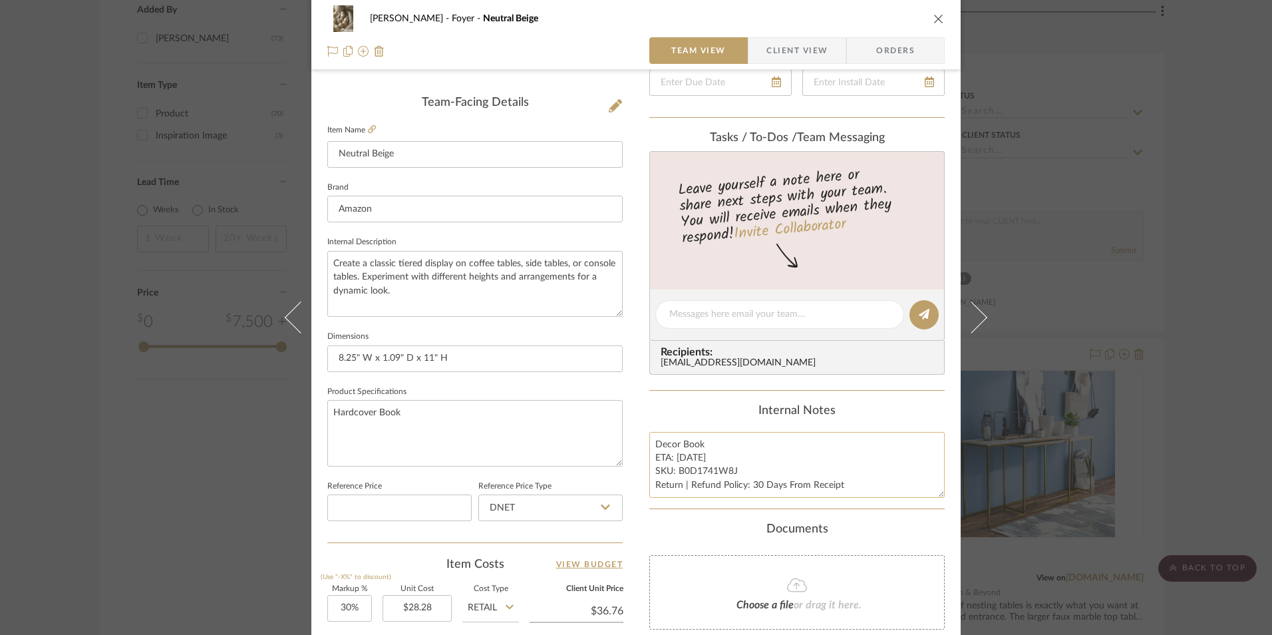
scroll to position [333, 0]
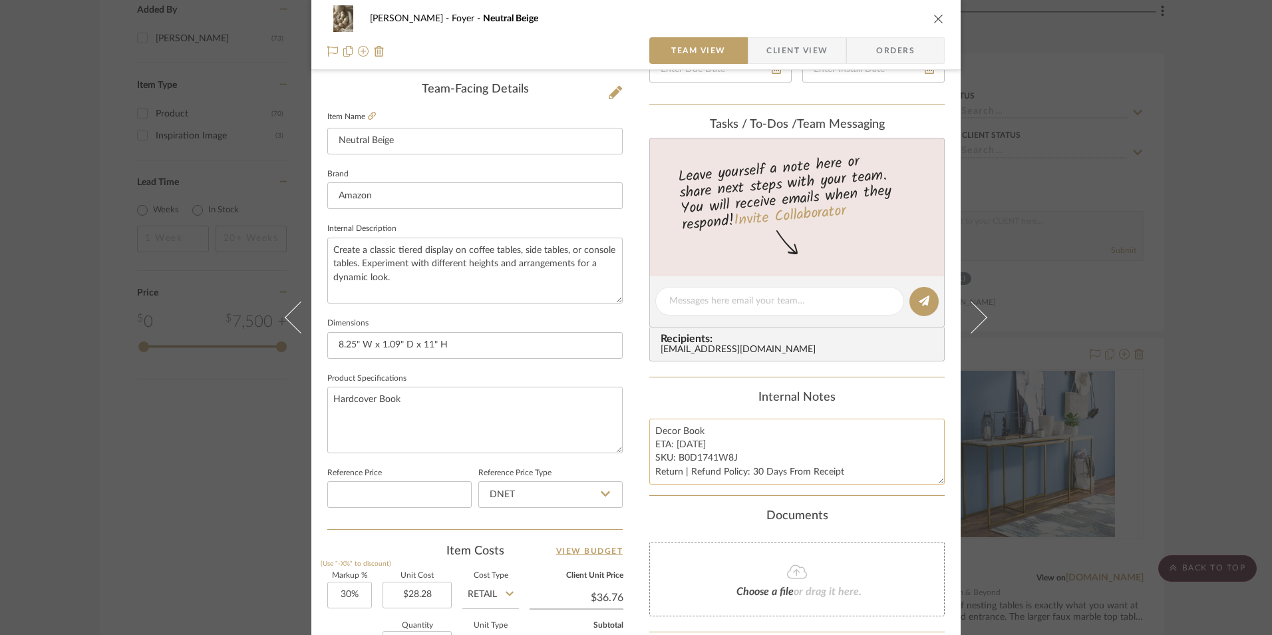
click at [707, 446] on textarea "Decor Book ETA: [DATE] SKU: B0D1741W8J Return | Refund Policy: 30 Days From Rec…" at bounding box center [796, 451] width 295 height 66
drag, startPoint x: 731, startPoint y: 454, endPoint x: 677, endPoint y: 456, distance: 54.6
click at [677, 456] on textarea "Decor Book ETA: [DATE] SKU: B0D1741W8J Return | Refund Policy: 30 Days From Rec…" at bounding box center [796, 451] width 295 height 66
drag, startPoint x: 727, startPoint y: 458, endPoint x: 676, endPoint y: 459, distance: 51.2
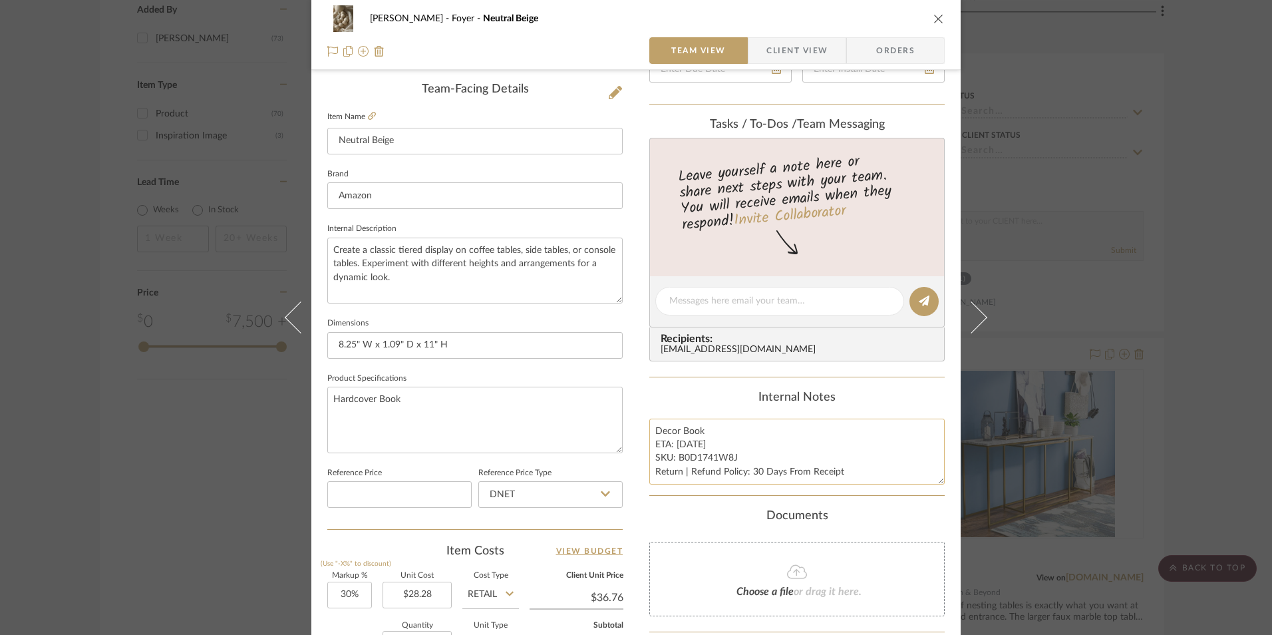
click at [676, 459] on textarea "Decor Book ETA: [DATE] SKU: B0D1741W8J Return | Refund Policy: 30 Days From Rec…" at bounding box center [796, 451] width 295 height 66
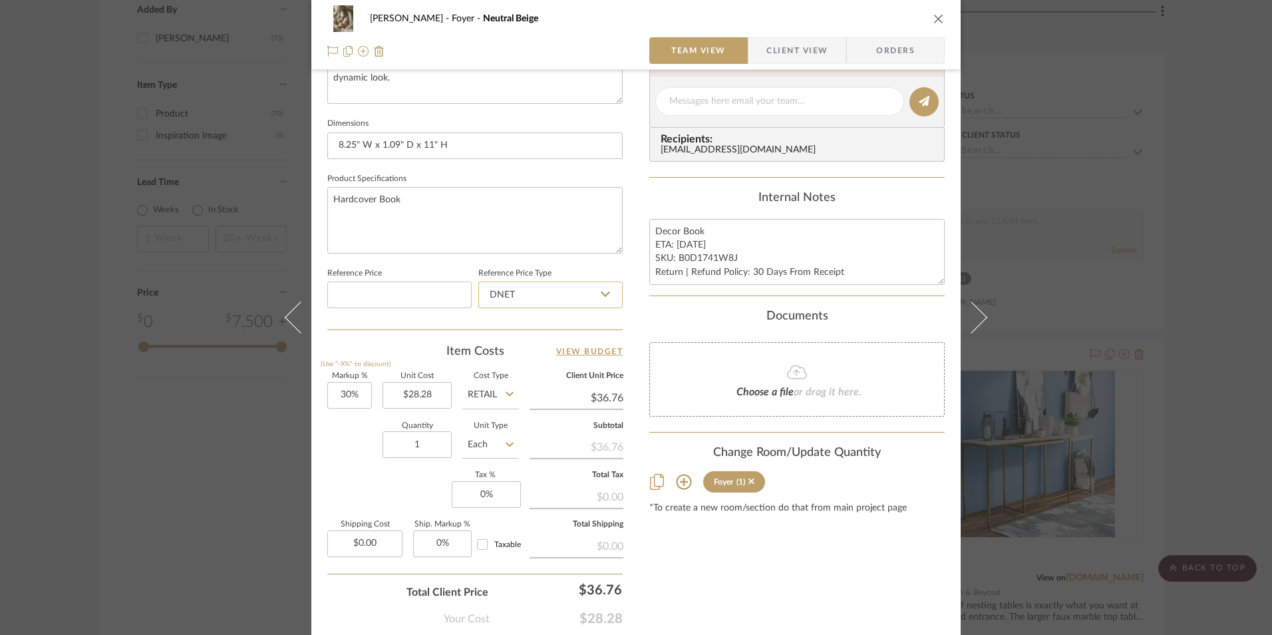
drag, startPoint x: 547, startPoint y: 287, endPoint x: 547, endPoint y: 296, distance: 9.3
click at [547, 287] on input "DNET" at bounding box center [550, 294] width 144 height 27
drag, startPoint x: 536, startPoint y: 353, endPoint x: 528, endPoint y: 355, distance: 8.4
click at [535, 353] on div "Retail" at bounding box center [556, 362] width 164 height 34
type input "Retail"
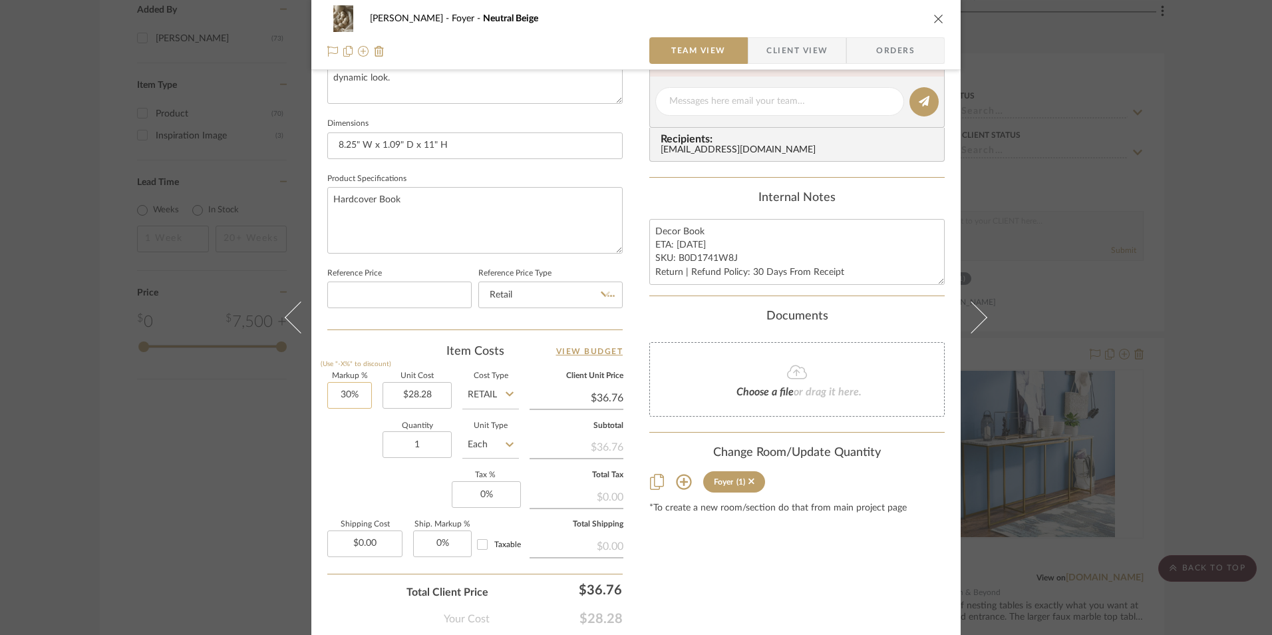
type input "30"
click at [348, 394] on input "30" at bounding box center [349, 395] width 45 height 27
click at [361, 448] on div "Quantity 1 Unit Type Each" at bounding box center [423, 445] width 192 height 47
type input "0%"
type input "$28.28"
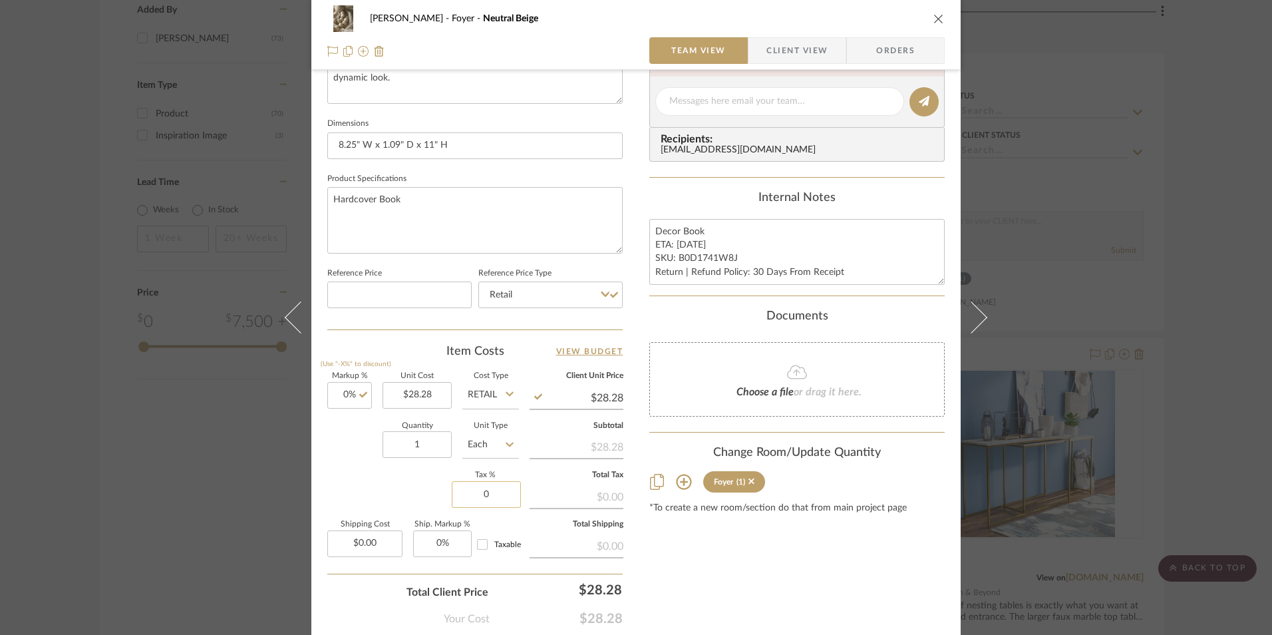
click at [498, 494] on input "0" at bounding box center [486, 494] width 69 height 27
type input "8.25%"
drag, startPoint x: 714, startPoint y: 549, endPoint x: 735, endPoint y: 499, distance: 54.2
click at [714, 549] on div "Content here copies to Client View - confirm visibility there. Show in Client D…" at bounding box center [796, 105] width 295 height 1095
click at [908, 45] on span "Orders" at bounding box center [895, 50] width 68 height 27
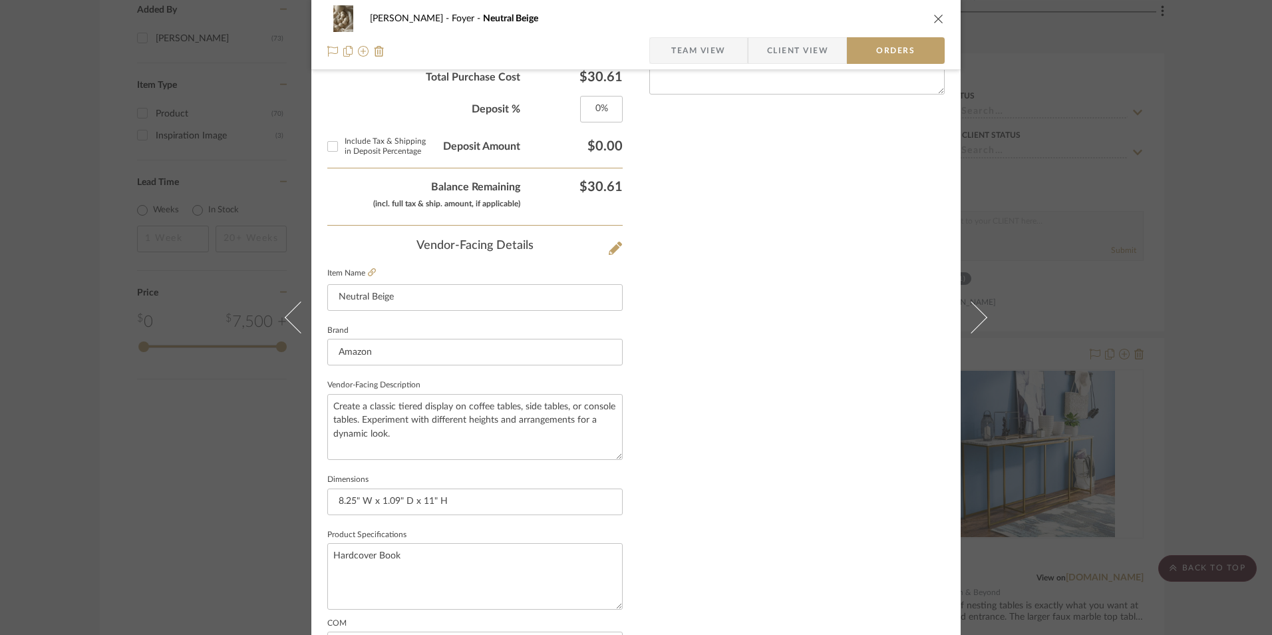
scroll to position [780, 0]
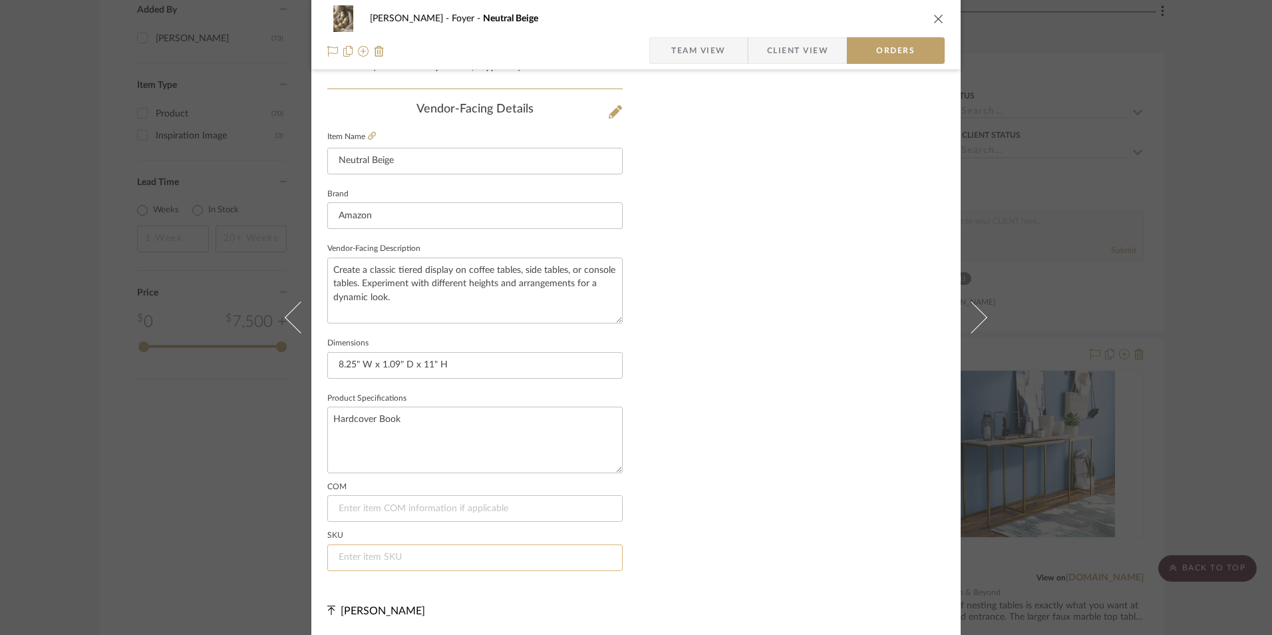
click at [447, 560] on input at bounding box center [474, 557] width 295 height 27
paste input "B0D1741W8J"
type input "B0D1741W8J"
drag, startPoint x: 935, startPoint y: 17, endPoint x: 1026, endPoint y: 80, distance: 110.0
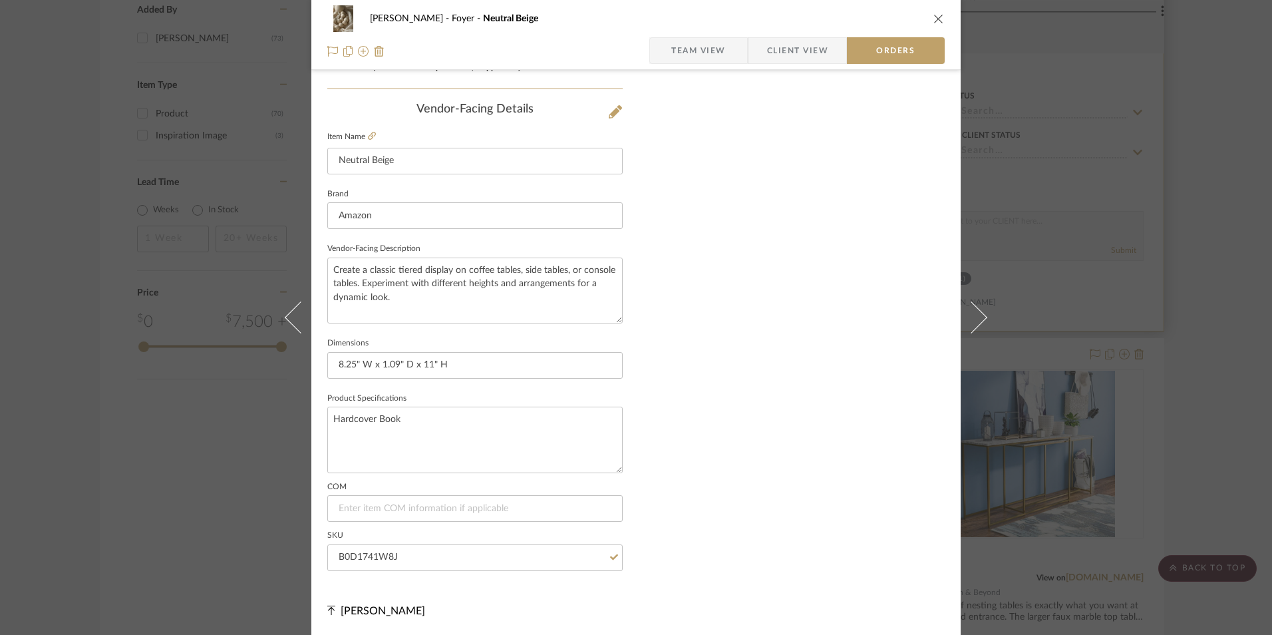
click at [934, 17] on icon "close" at bounding box center [938, 18] width 11 height 11
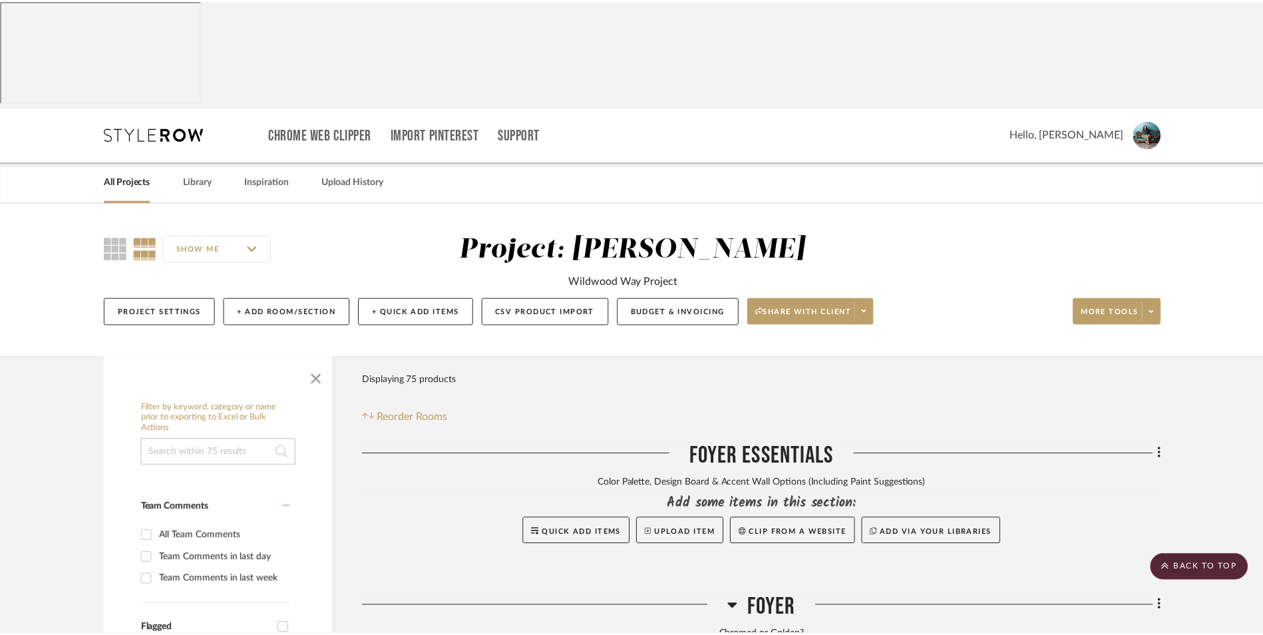
scroll to position [2097, 0]
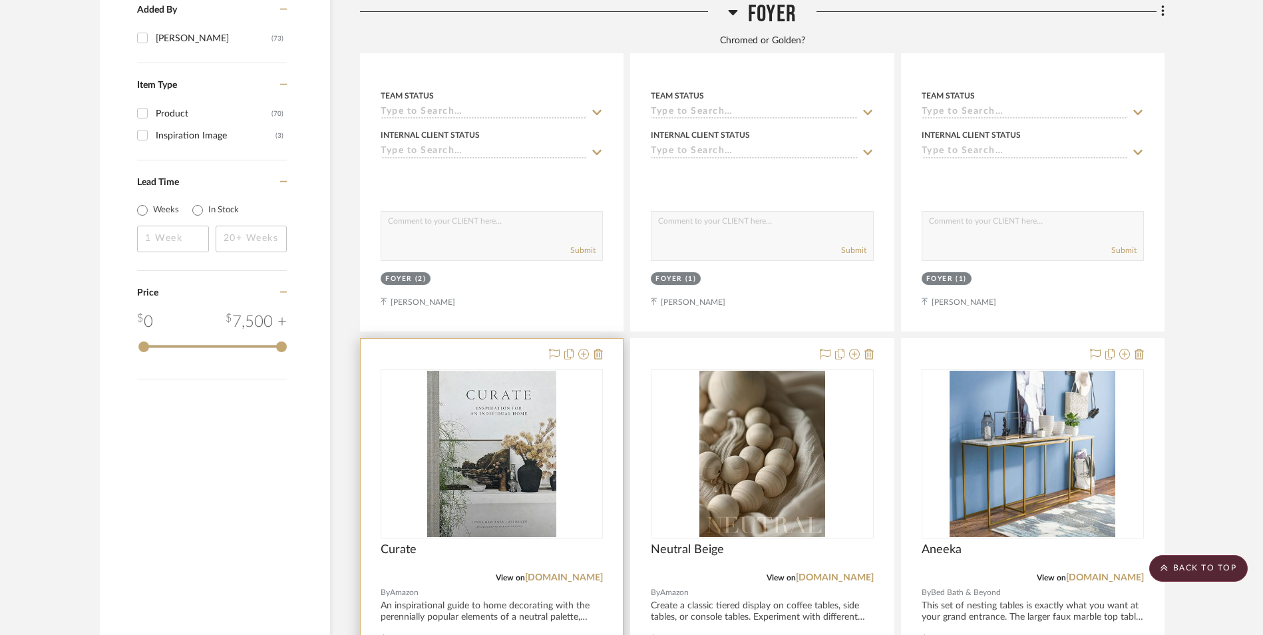
click at [509, 371] on img "0" at bounding box center [491, 454] width 129 height 166
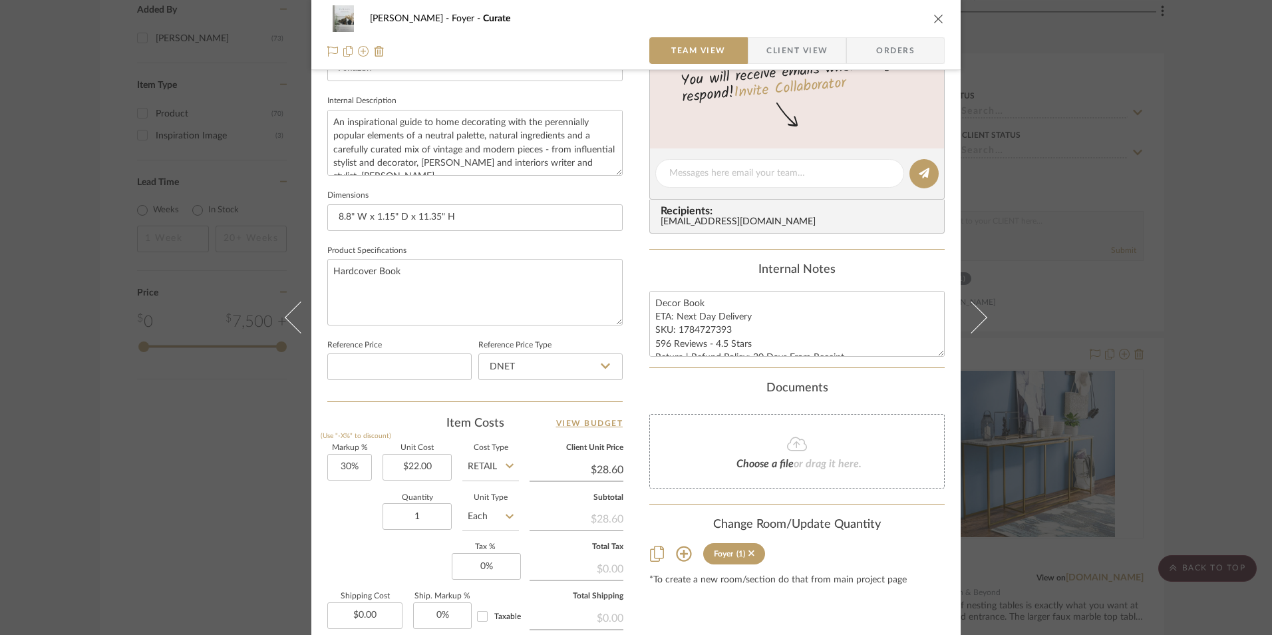
scroll to position [532, 0]
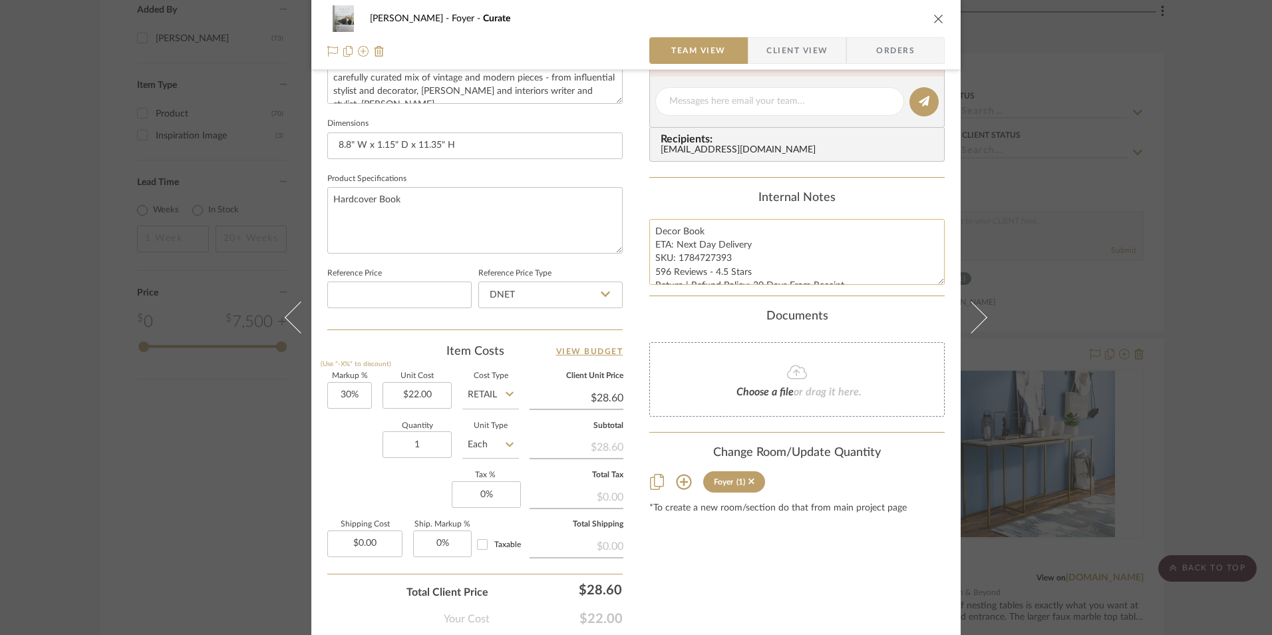
click at [704, 254] on textarea "Decor Book ETA: Next Day Delivery SKU: 1784727393 596 Reviews - 4.5 Stars Retur…" at bounding box center [796, 252] width 295 height 66
drag, startPoint x: 720, startPoint y: 255, endPoint x: 673, endPoint y: 257, distance: 47.3
click at [673, 257] on textarea "Decor Book ETA: Next Day Delivery SKU: 1784727393 596 Reviews - 4.5 Stars Retur…" at bounding box center [796, 252] width 295 height 66
type input "30"
click at [338, 398] on input "30" at bounding box center [349, 395] width 45 height 27
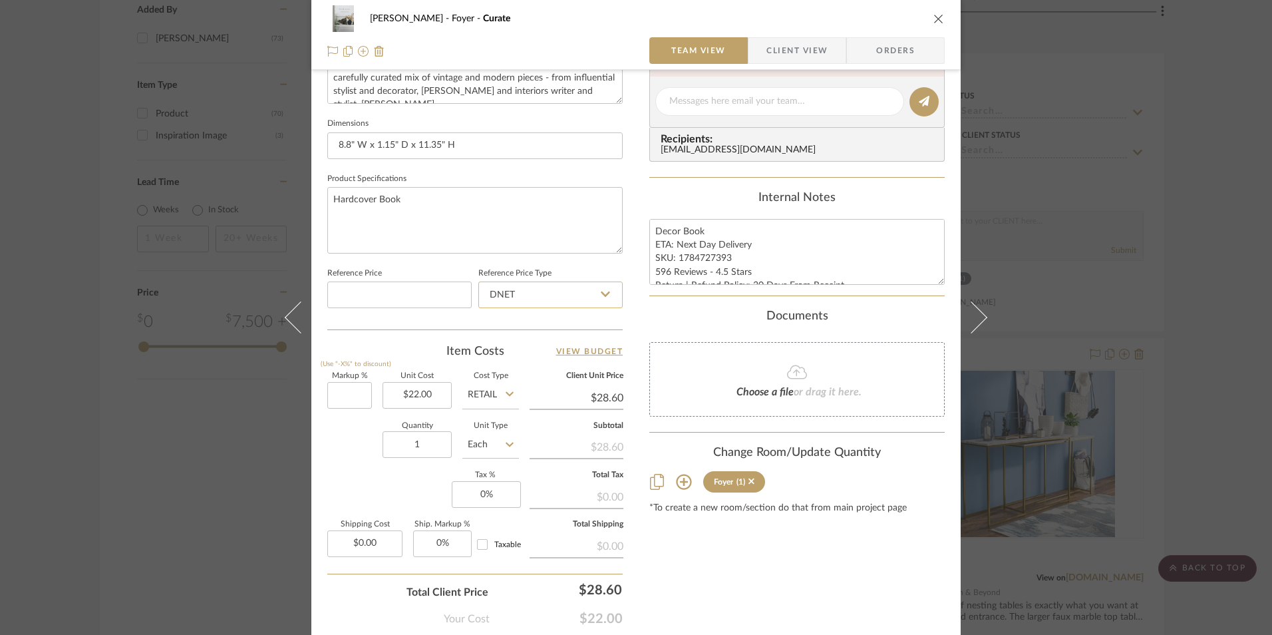
click at [502, 307] on input "DNET" at bounding box center [550, 294] width 144 height 27
type input "0%"
type input "$22.00"
click at [514, 364] on div "Retail" at bounding box center [556, 362] width 164 height 34
type input "Retail"
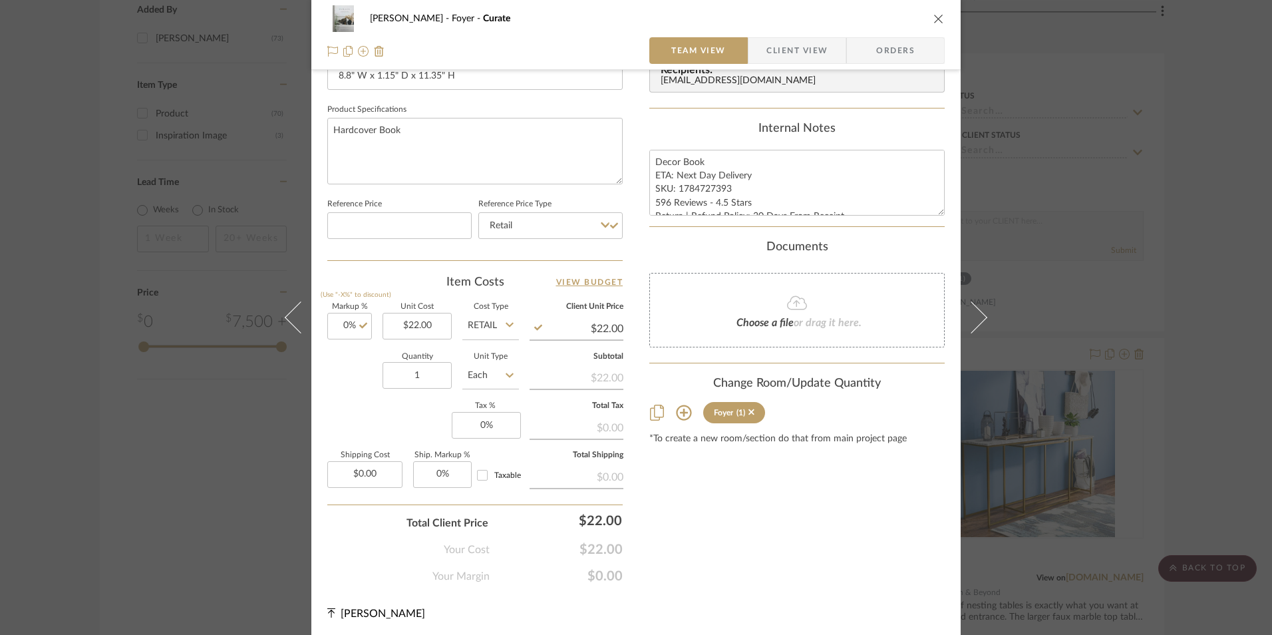
scroll to position [604, 0]
click at [487, 428] on input "0" at bounding box center [486, 422] width 69 height 27
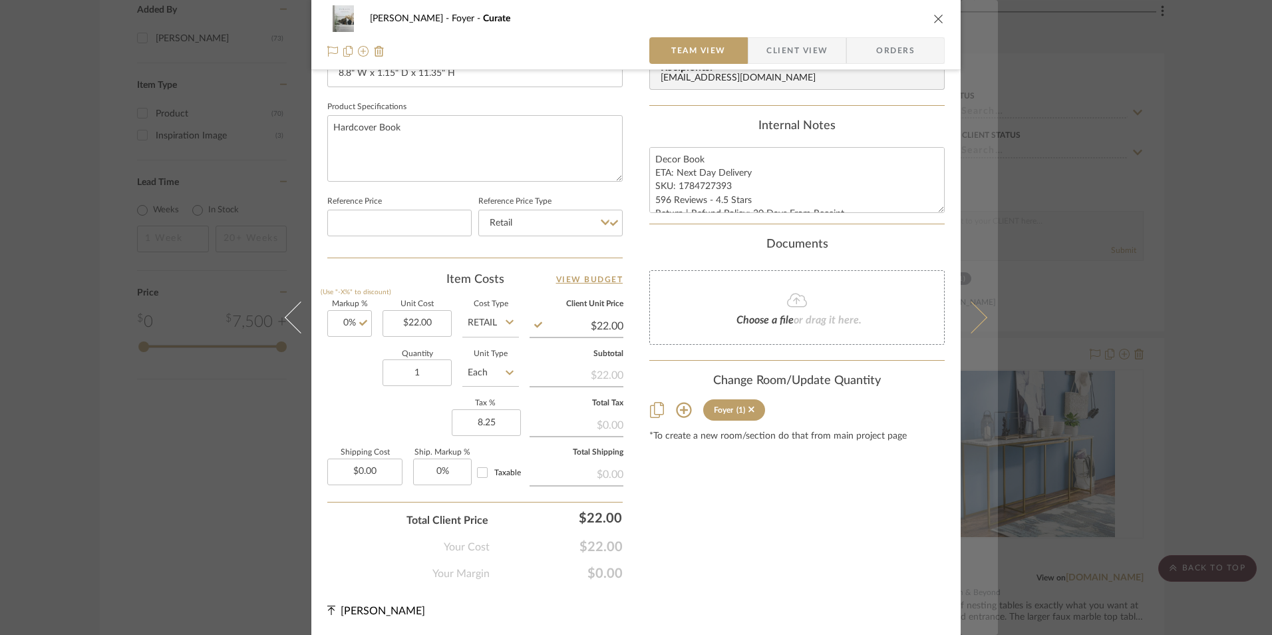
type input "8.25%"
click at [961, 533] on button at bounding box center [979, 317] width 37 height 635
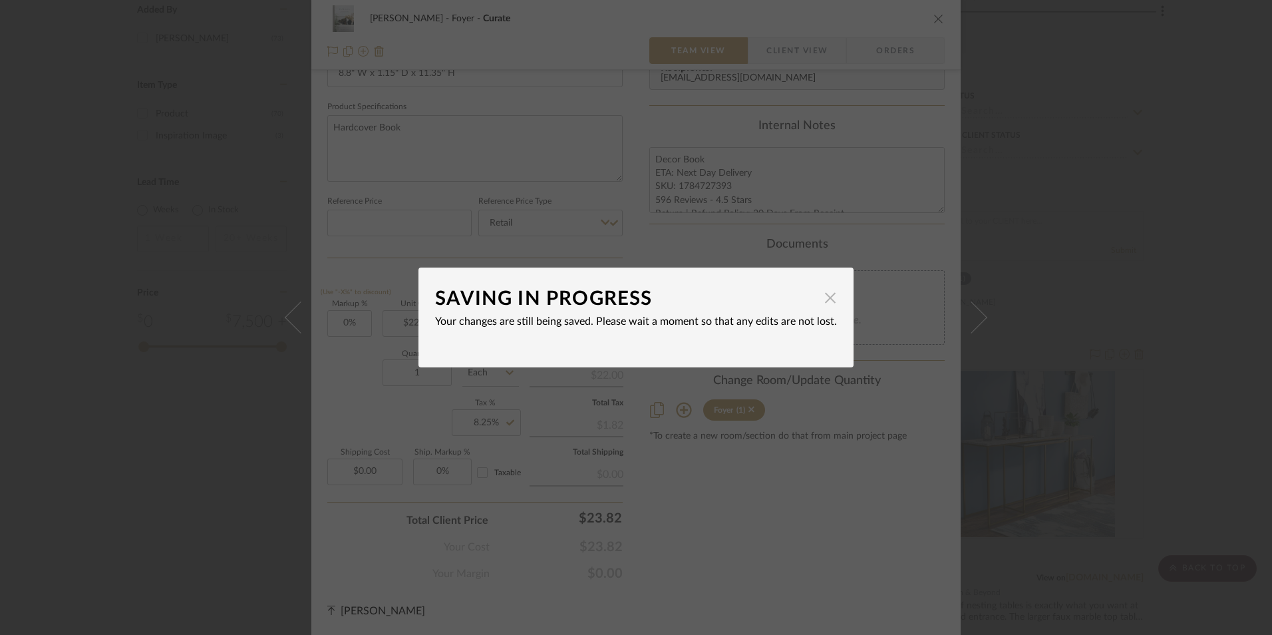
click at [822, 299] on span "button" at bounding box center [830, 297] width 27 height 27
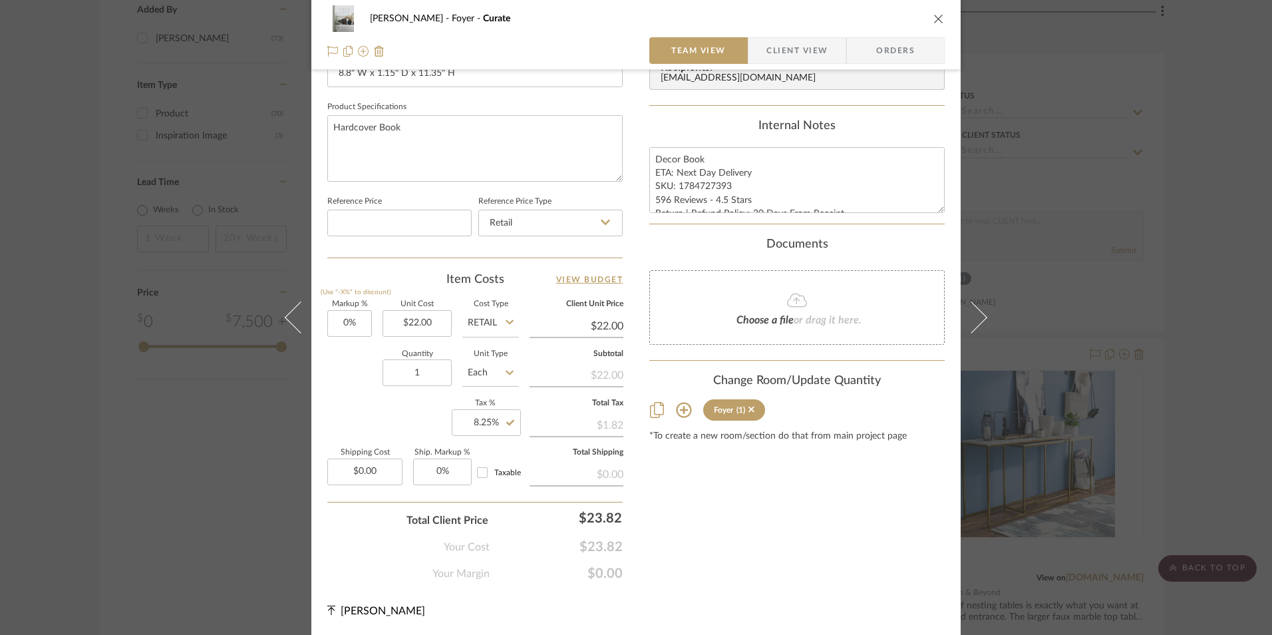
click at [873, 45] on span "Orders" at bounding box center [895, 50] width 68 height 27
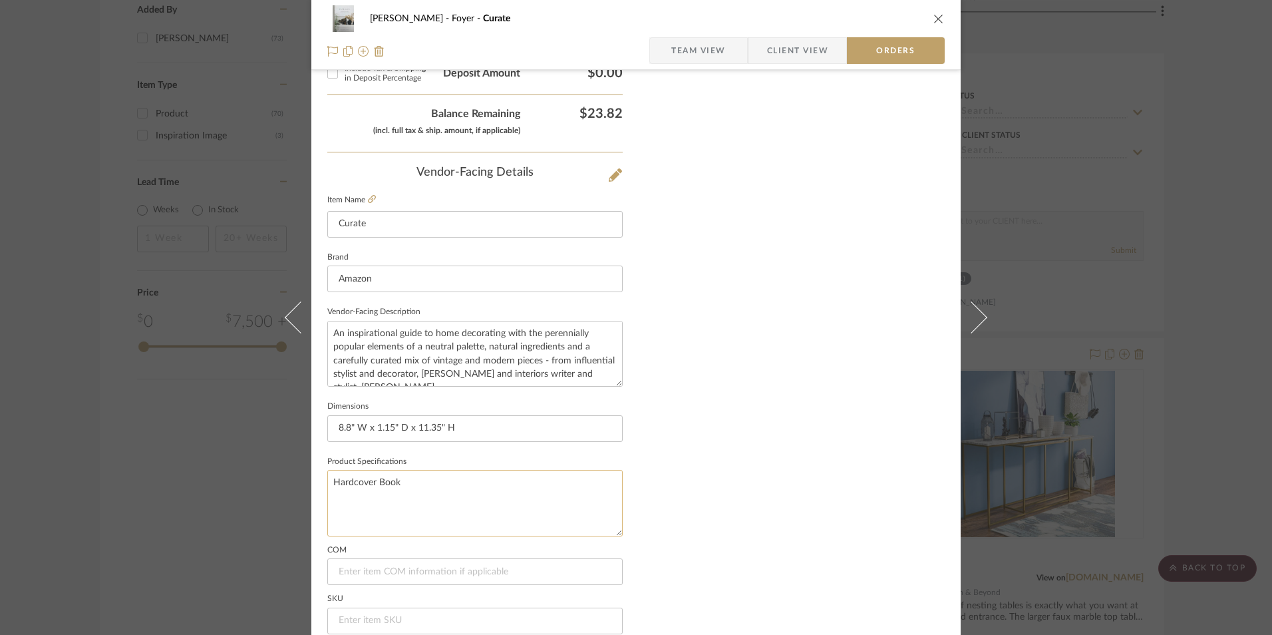
scroll to position [780, 0]
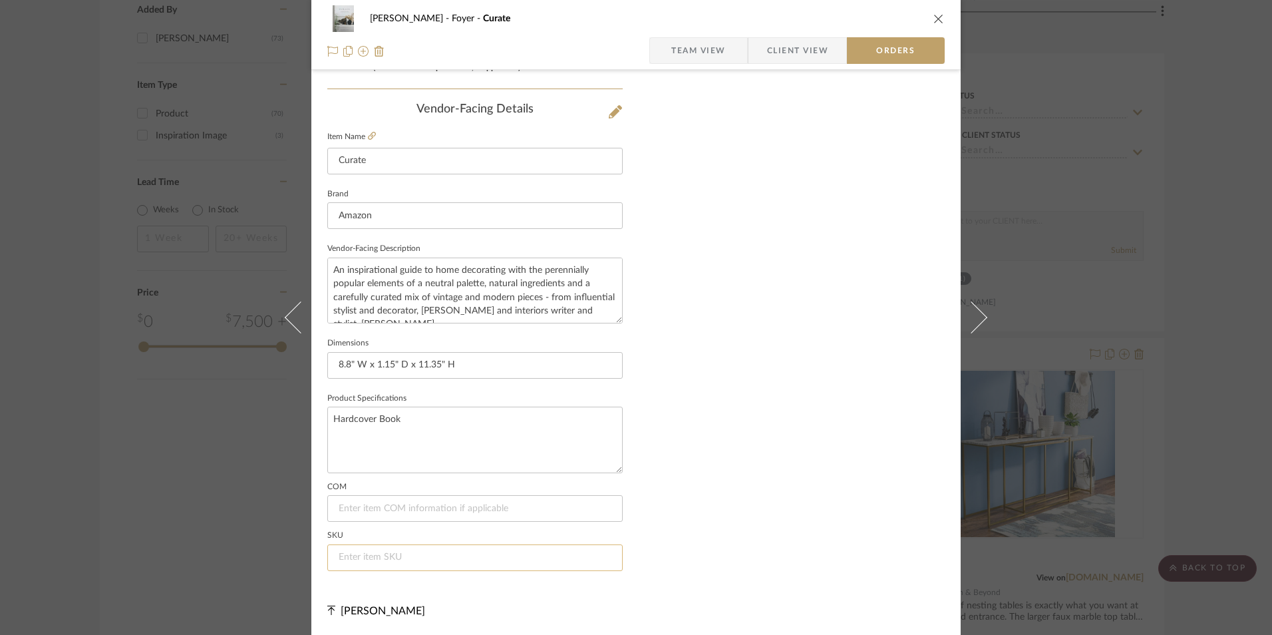
click at [447, 557] on input at bounding box center [474, 557] width 295 height 27
paste input "1784727393"
type input "1784727393"
click at [933, 15] on icon "close" at bounding box center [938, 18] width 11 height 11
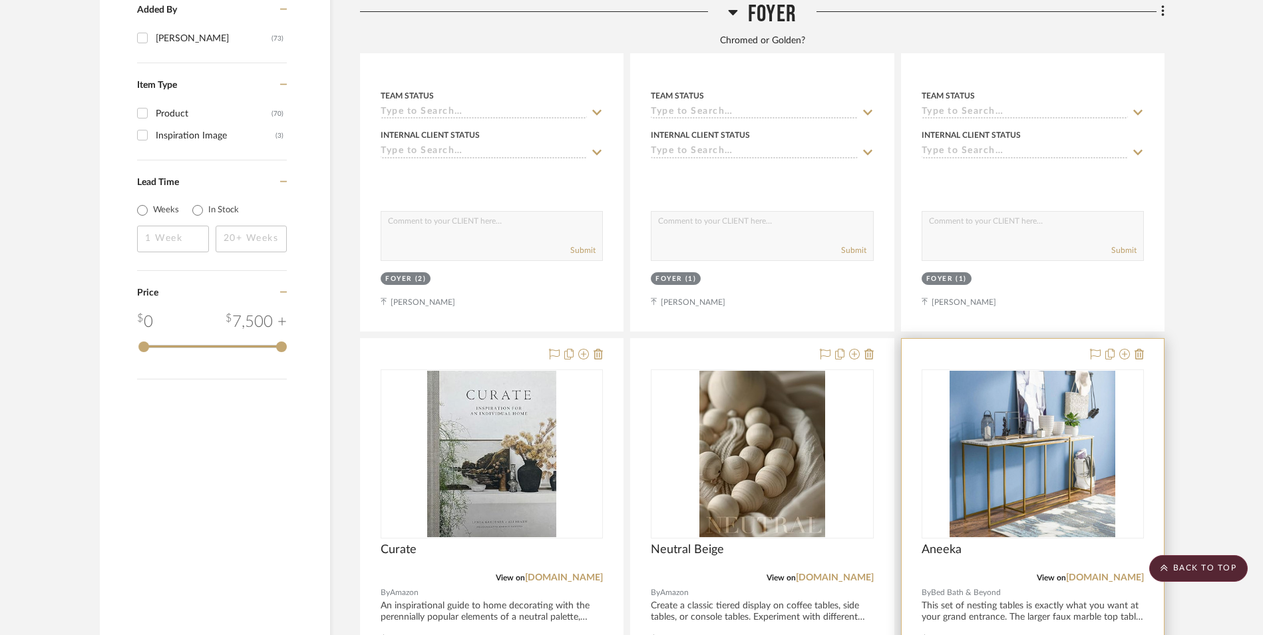
scroll to position [1764, 0]
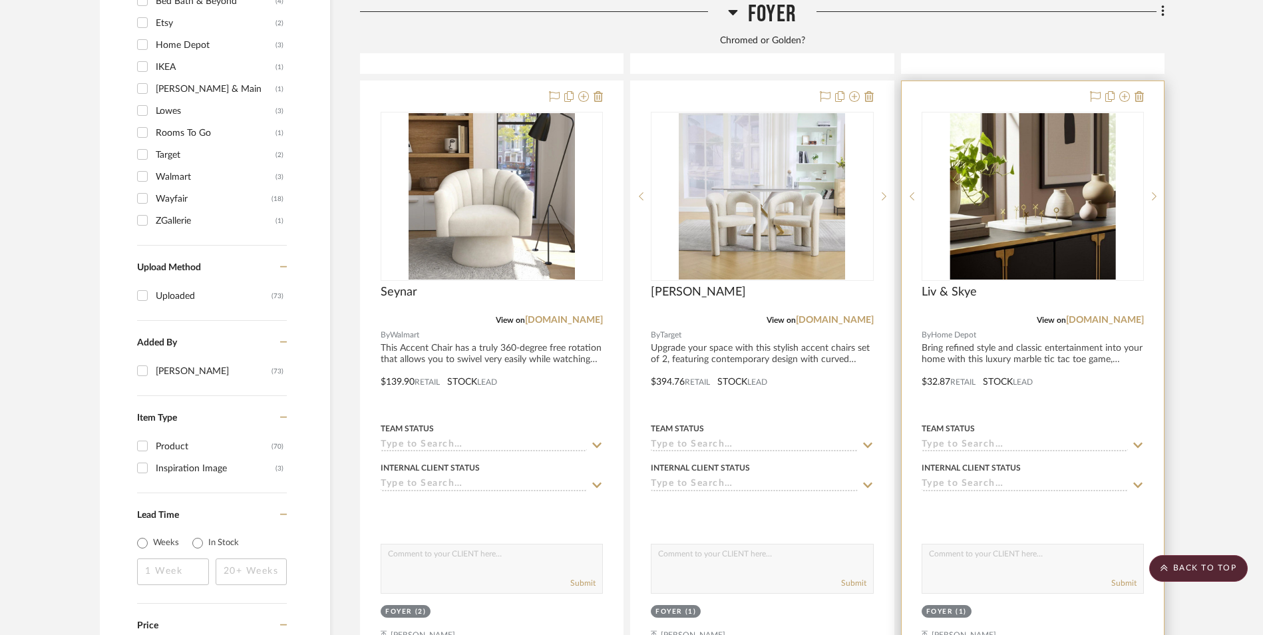
click at [1055, 113] on img "0" at bounding box center [1032, 196] width 166 height 166
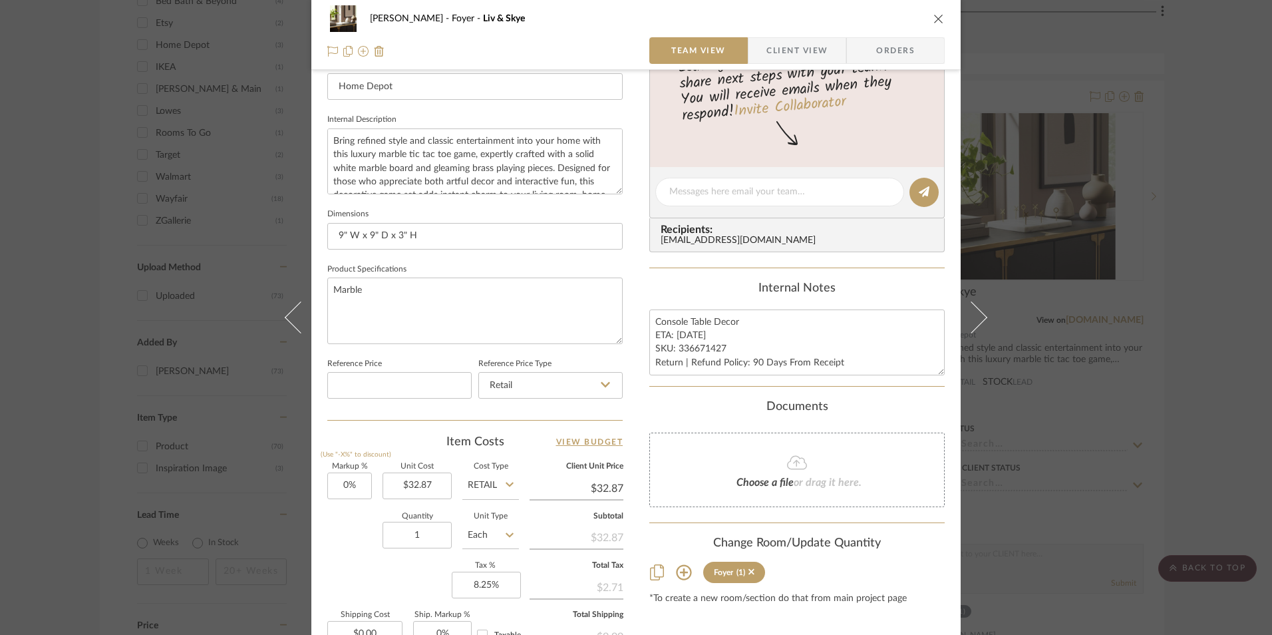
scroll to position [466, 0]
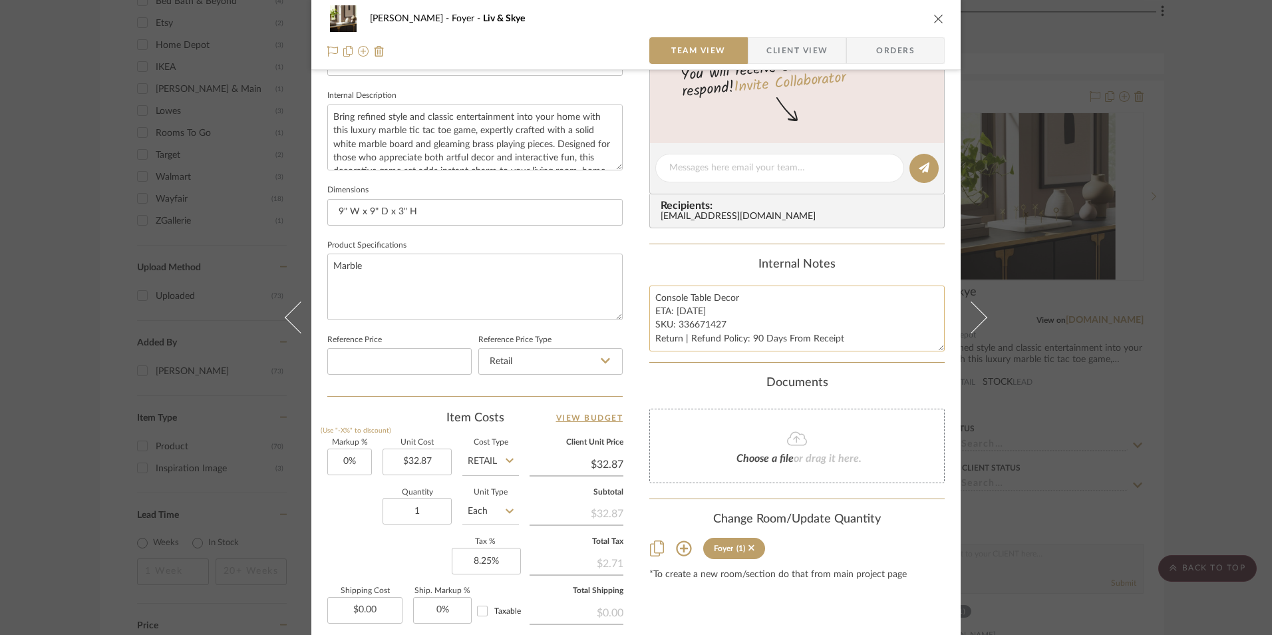
drag, startPoint x: 720, startPoint y: 321, endPoint x: 677, endPoint y: 323, distance: 43.3
click at [675, 323] on textarea "Console Table Decor ETA: [DATE] SKU: 336671427 Return | Refund Policy: 90 Days …" at bounding box center [796, 318] width 295 height 66
click at [552, 361] on input "Retail" at bounding box center [550, 361] width 144 height 27
click at [533, 425] on div "Retail" at bounding box center [556, 429] width 164 height 34
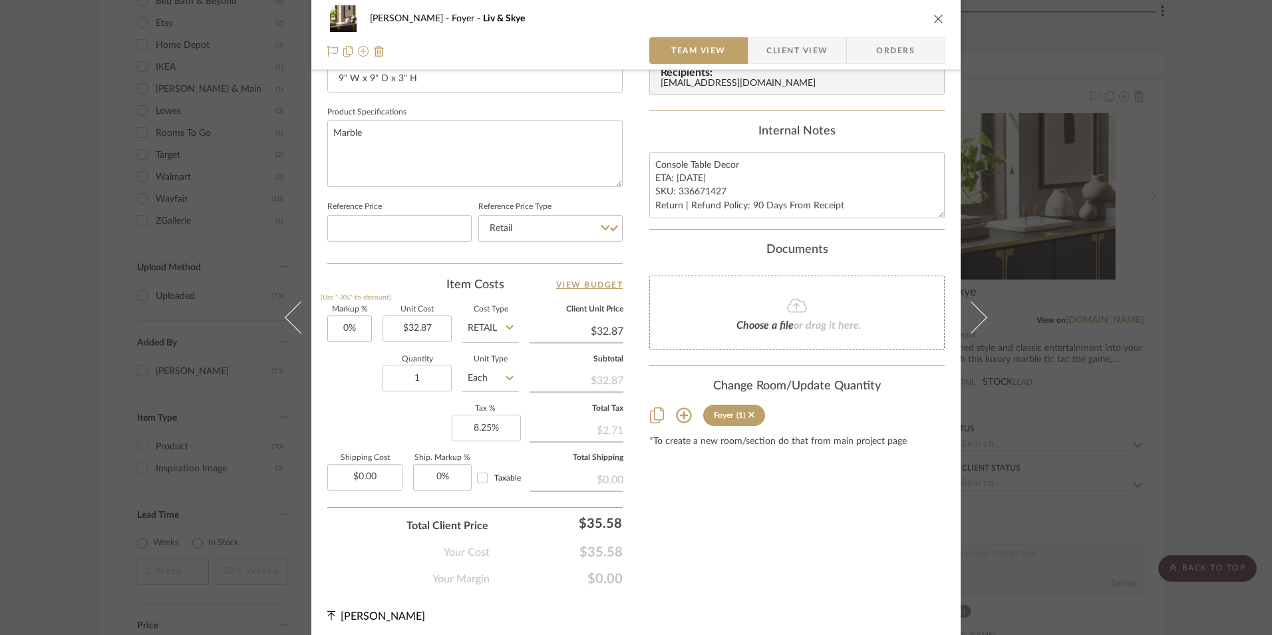
type input "0"
click at [347, 333] on input "0" at bounding box center [349, 328] width 45 height 27
click at [390, 414] on div "Markup % (Use "-X%" to discount) Unit Cost $32.87 Cost Type Retail Client Unit …" at bounding box center [474, 403] width 295 height 194
type input "0%"
click at [887, 53] on span "Orders" at bounding box center [895, 50] width 68 height 27
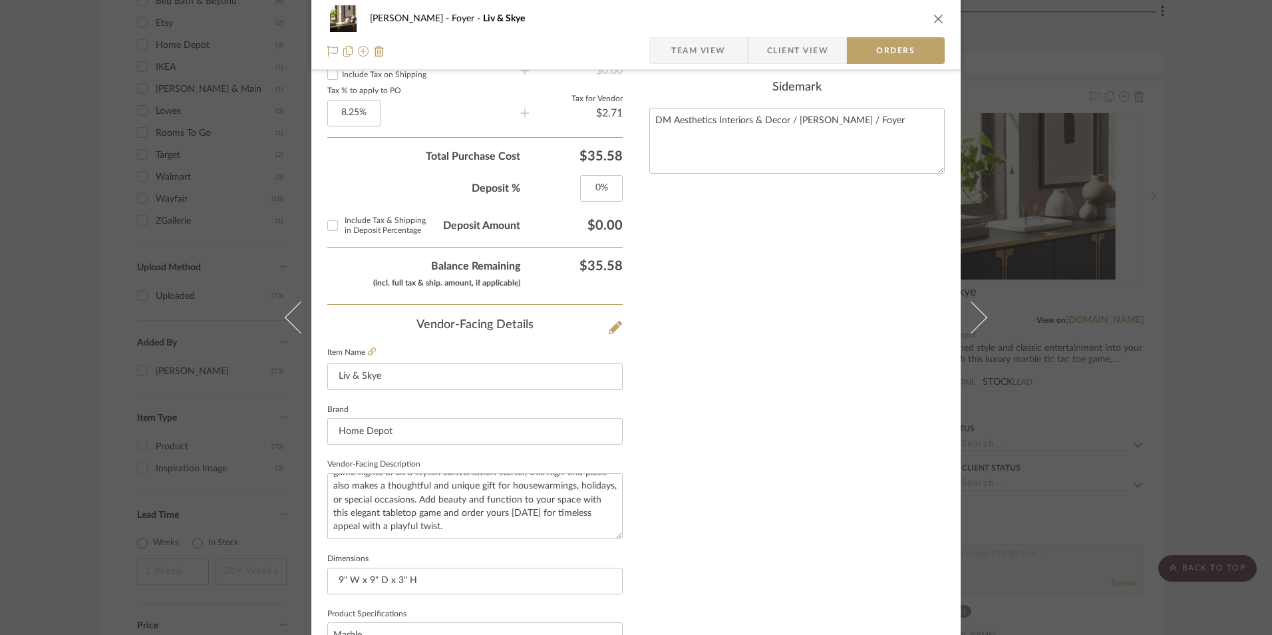
scroll to position [714, 0]
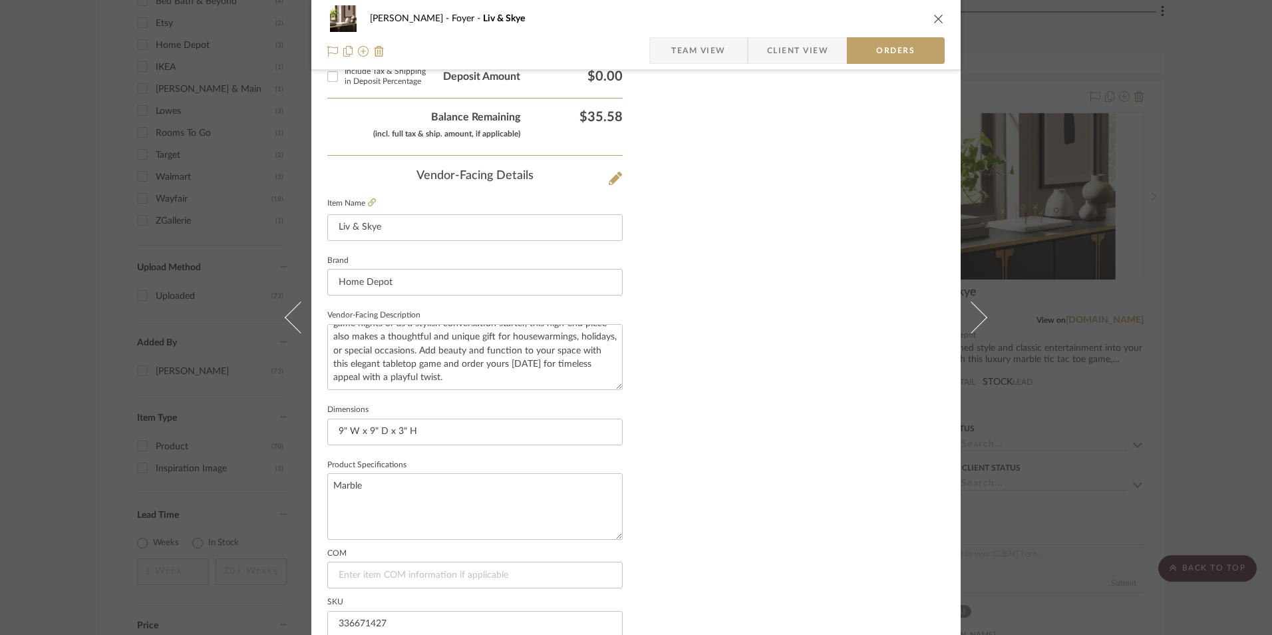
click at [933, 20] on icon "close" at bounding box center [938, 18] width 11 height 11
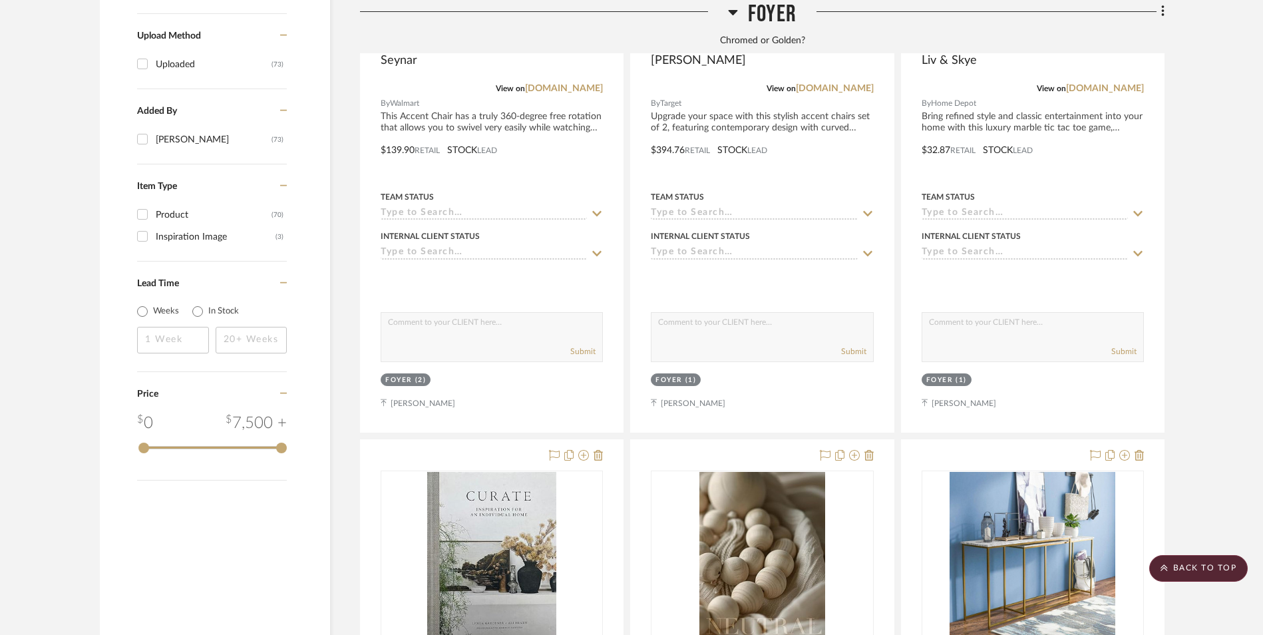
scroll to position [2097, 0]
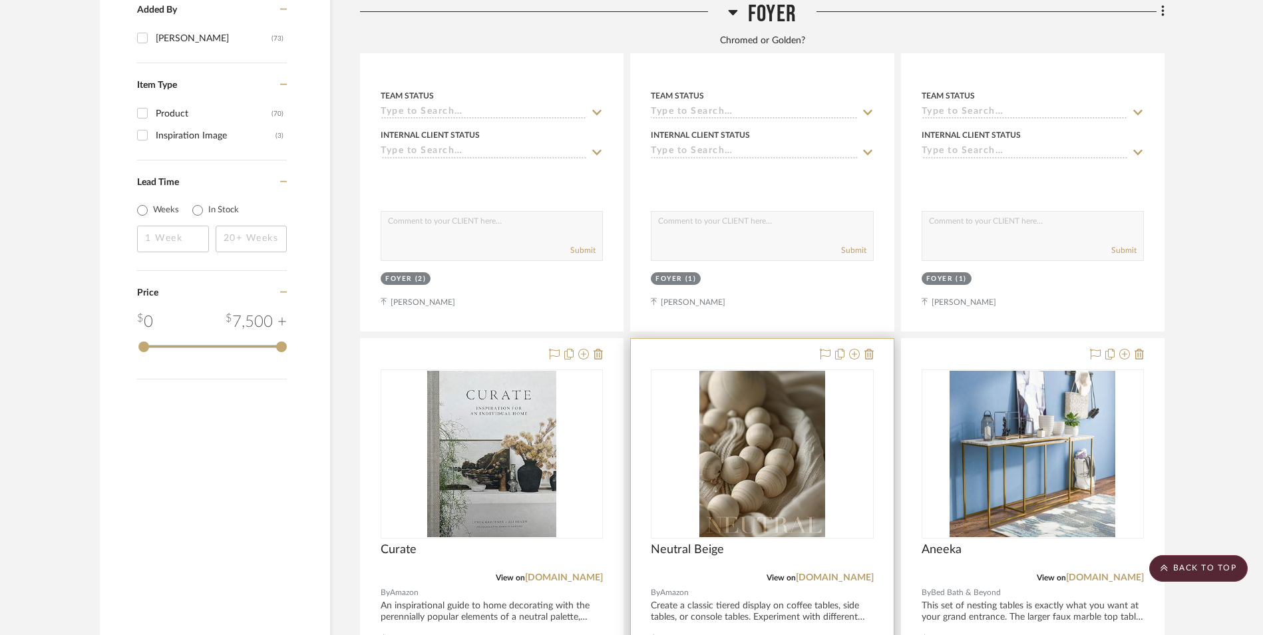
click at [745, 371] on img "0" at bounding box center [762, 454] width 126 height 166
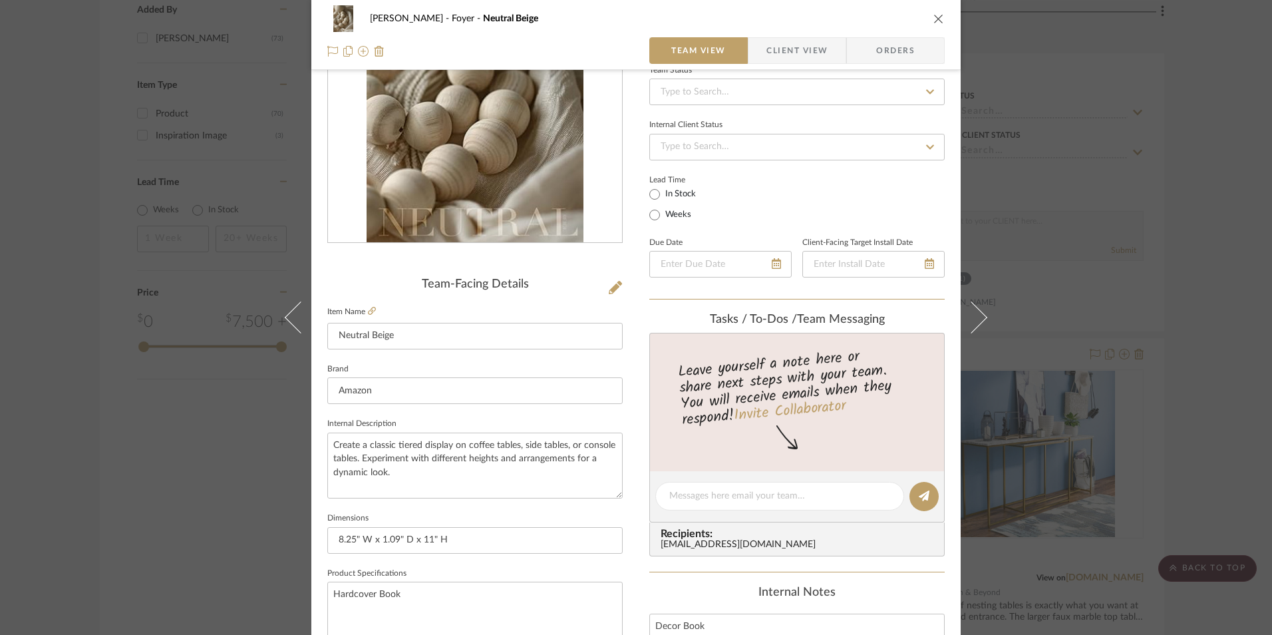
scroll to position [399, 0]
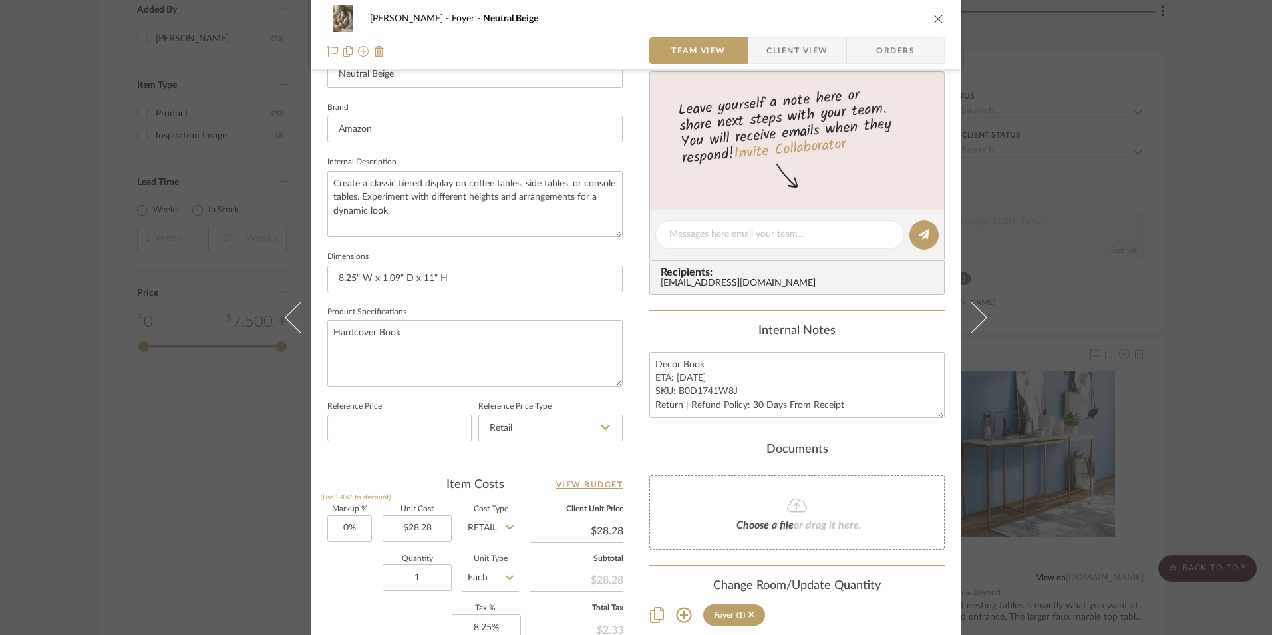
click at [937, 23] on icon "close" at bounding box center [938, 18] width 11 height 11
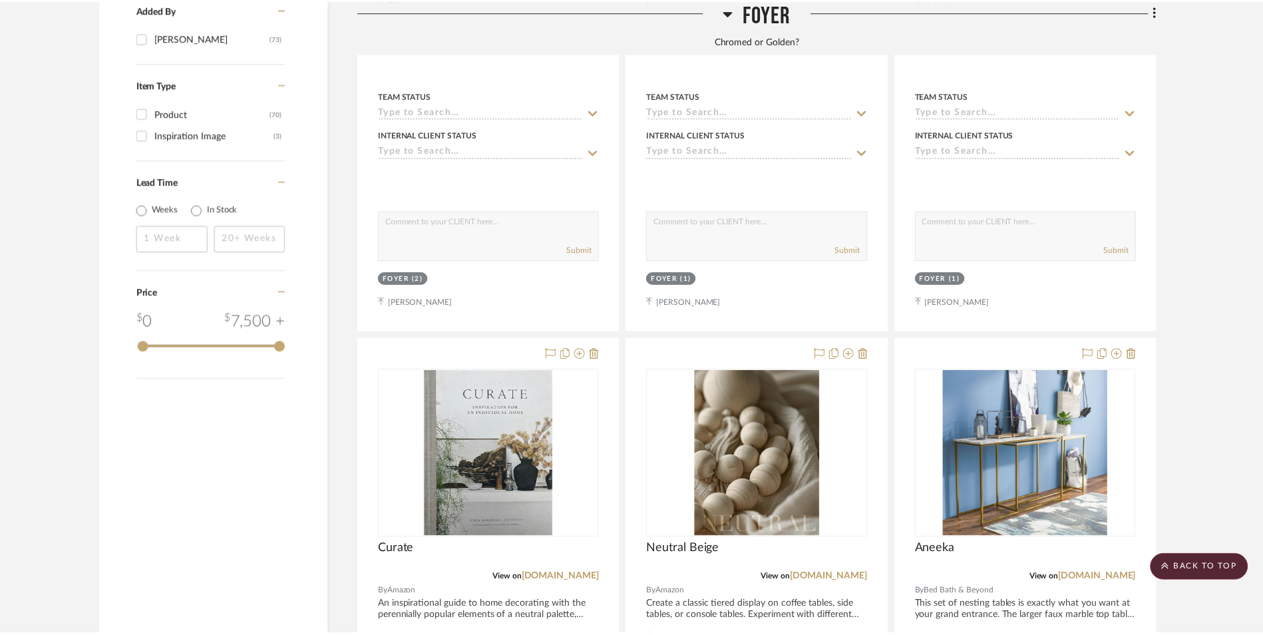
scroll to position [2097, 0]
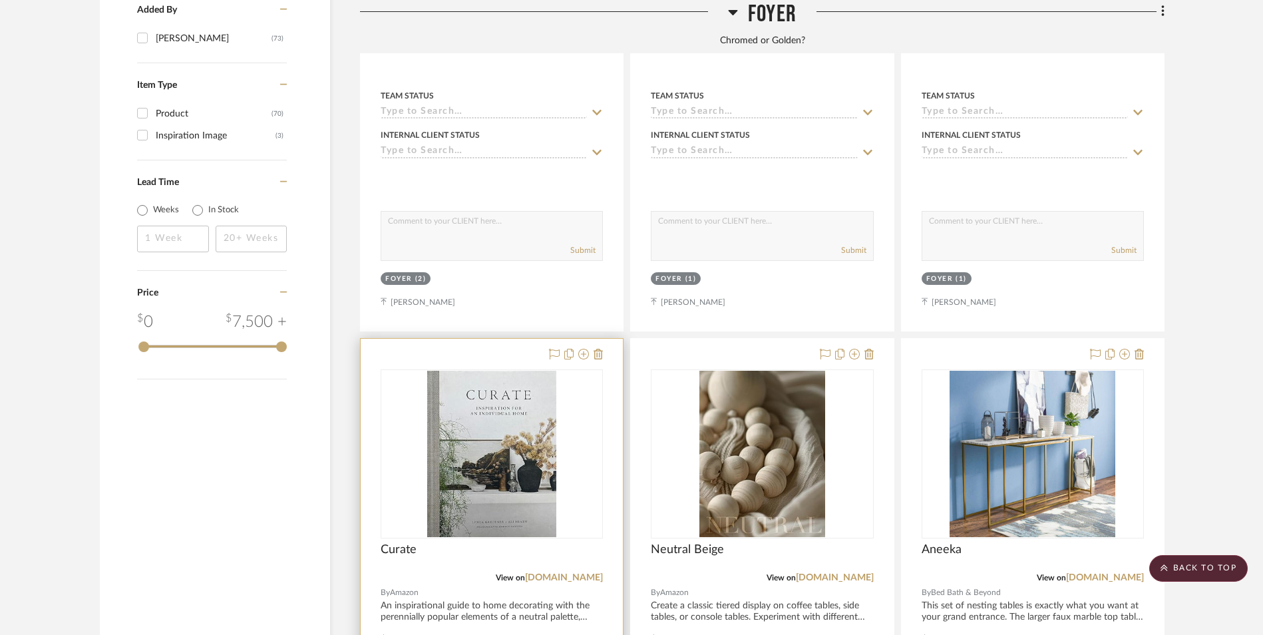
click at [509, 371] on img "0" at bounding box center [491, 454] width 129 height 166
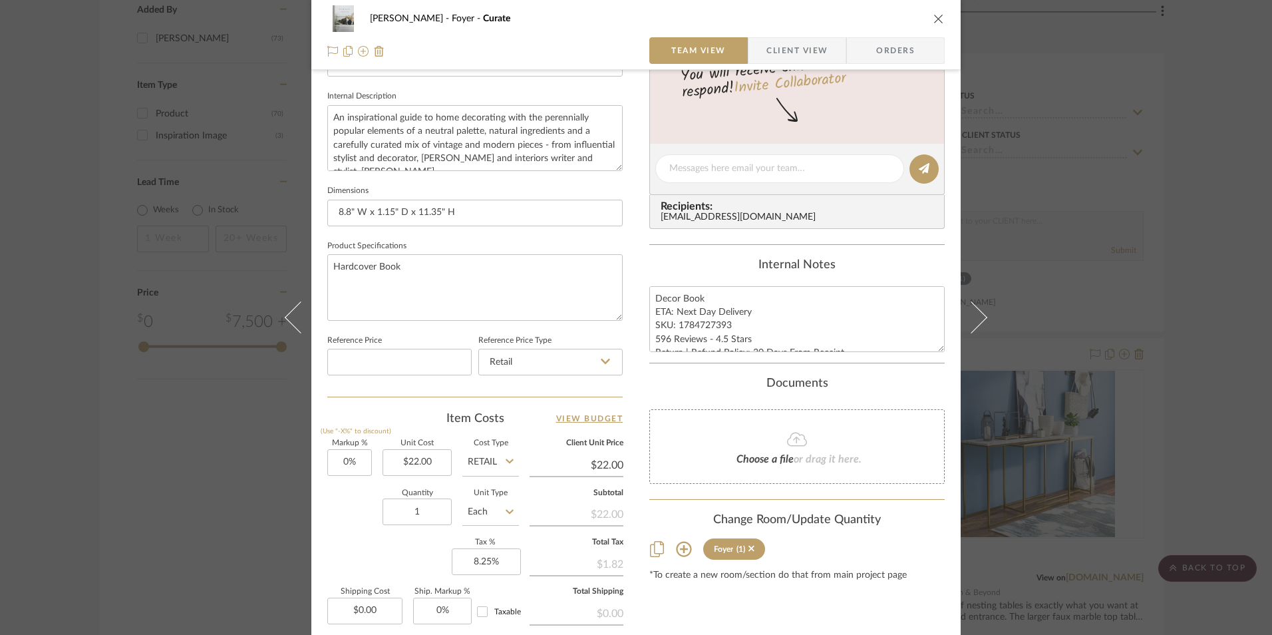
scroll to position [466, 0]
click at [933, 20] on icon "close" at bounding box center [938, 18] width 11 height 11
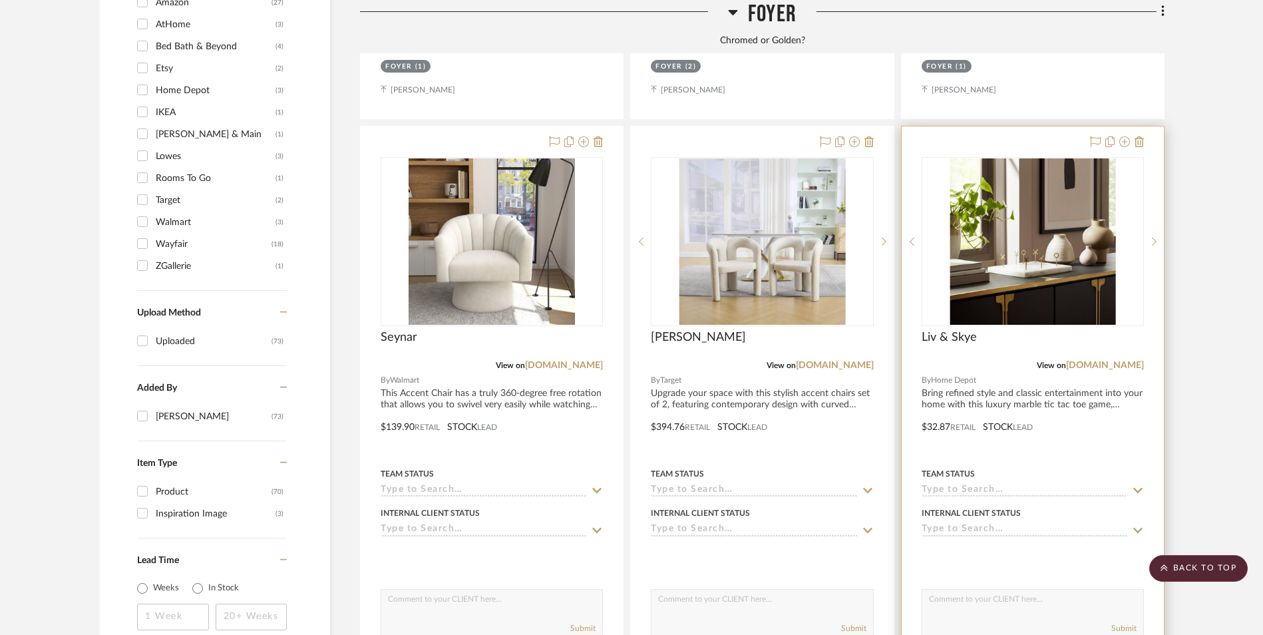
scroll to position [1631, 0]
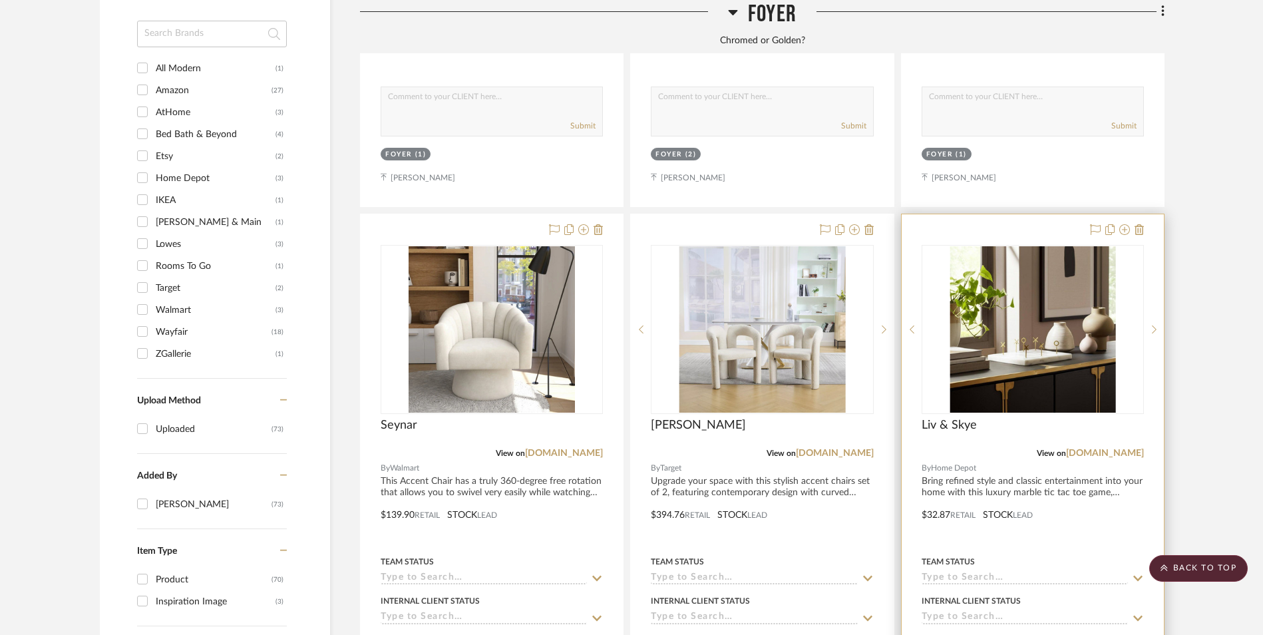
click at [1001, 246] on img "0" at bounding box center [1032, 329] width 166 height 166
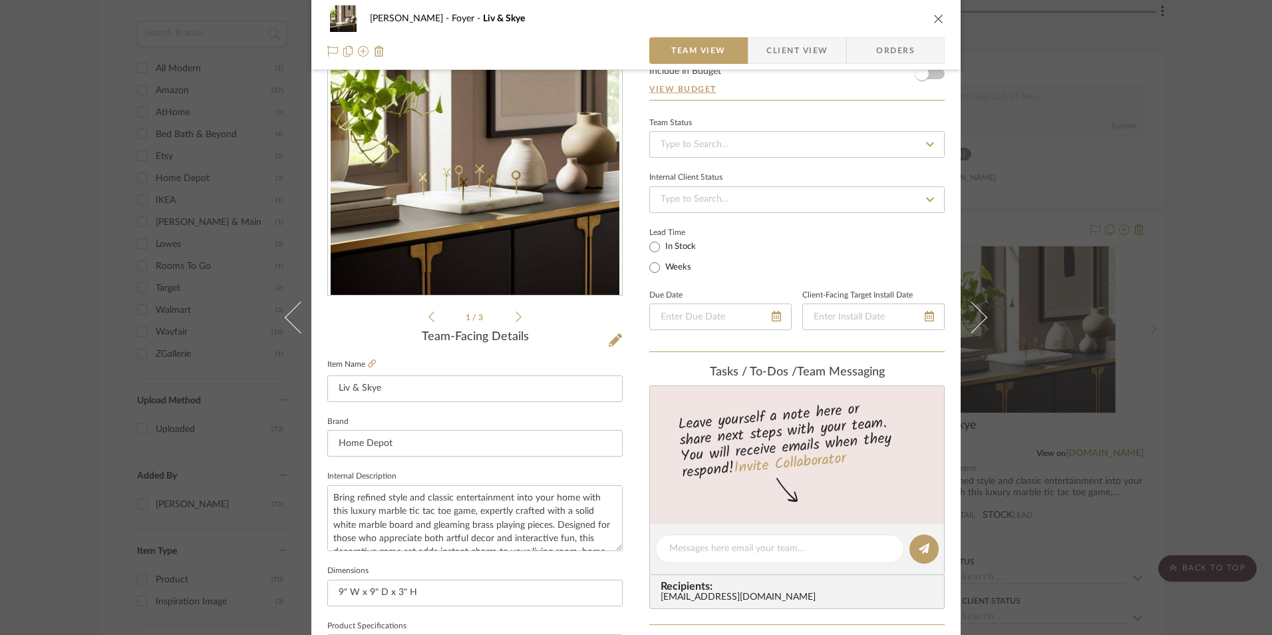
scroll to position [333, 0]
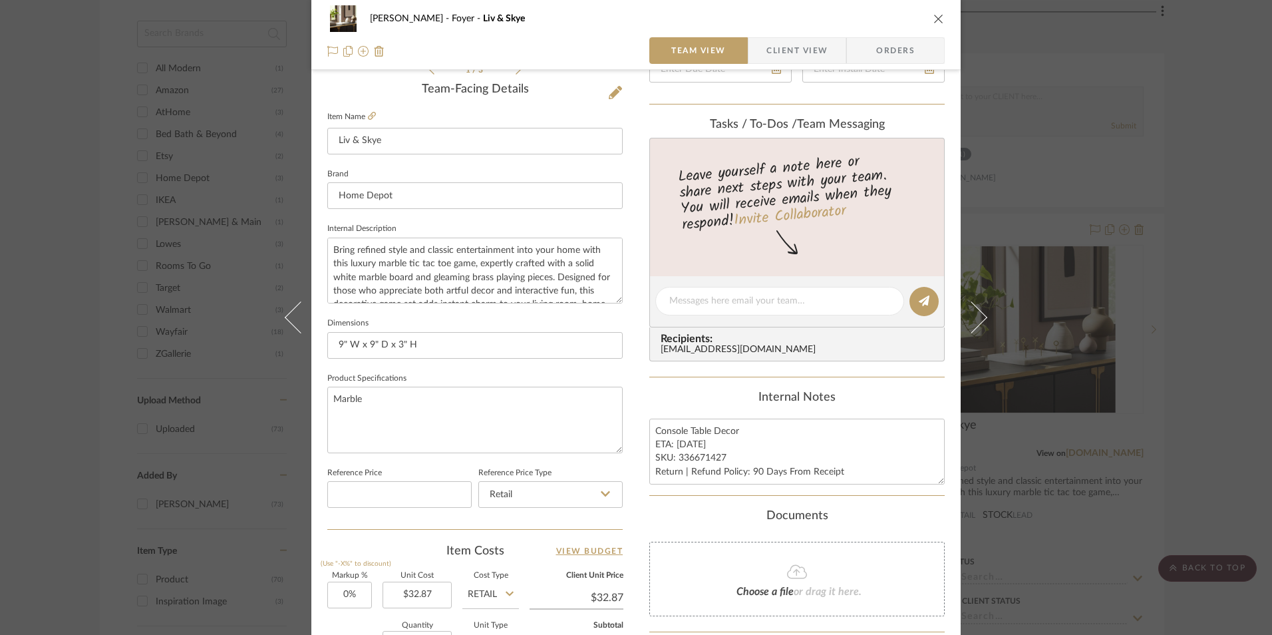
click at [935, 22] on icon "close" at bounding box center [938, 18] width 11 height 11
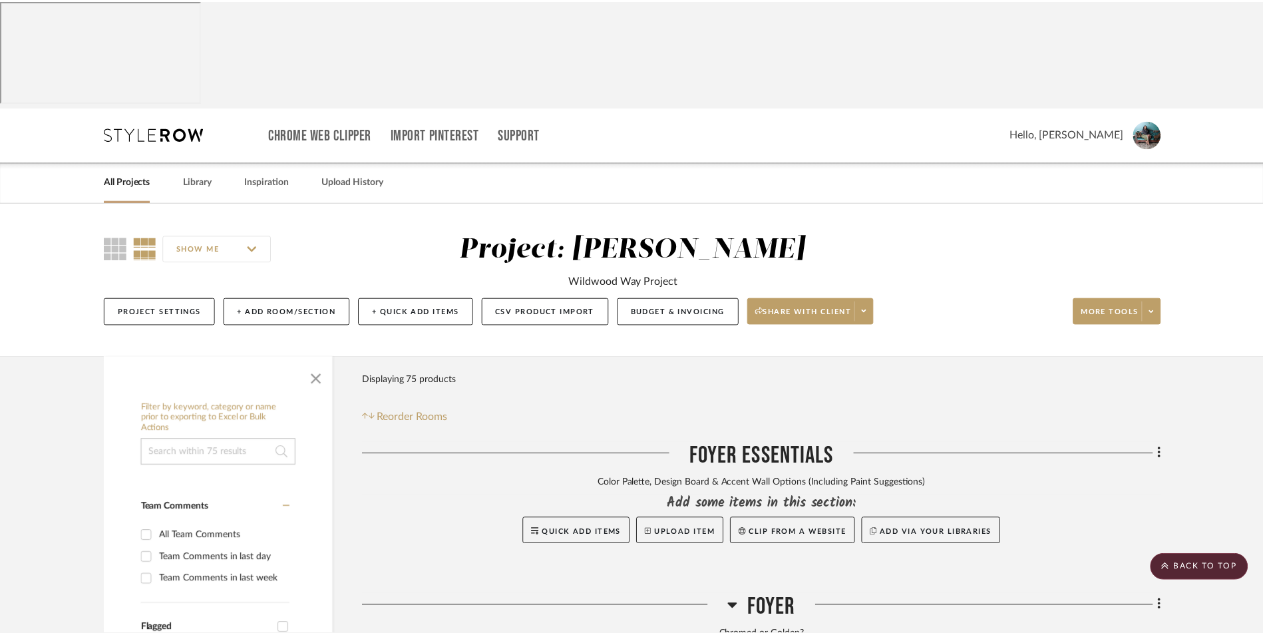
scroll to position [1631, 0]
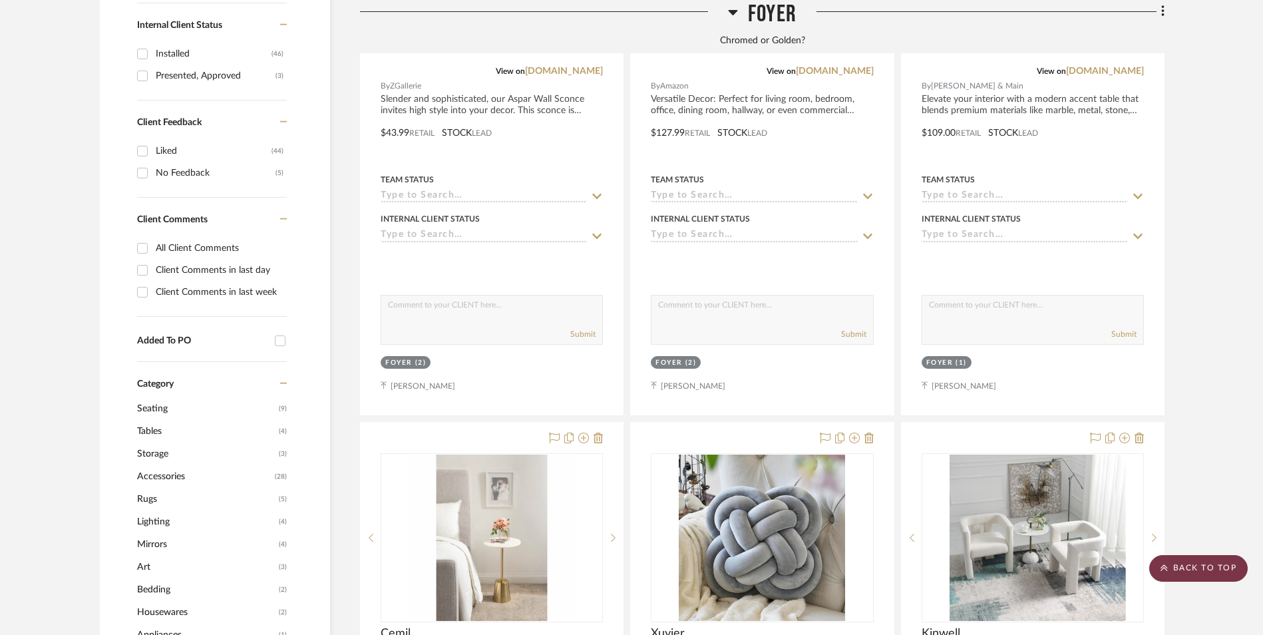
click at [1195, 563] on scroll-to-top-button "BACK TO TOP" at bounding box center [1198, 568] width 98 height 27
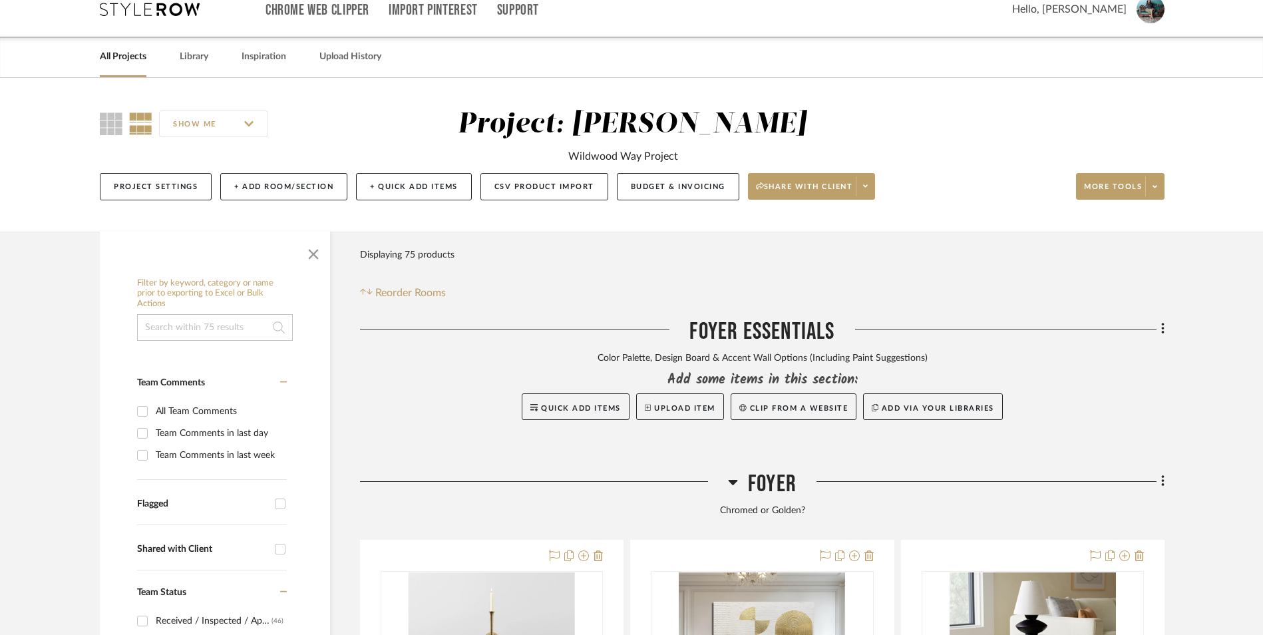
scroll to position [133, 0]
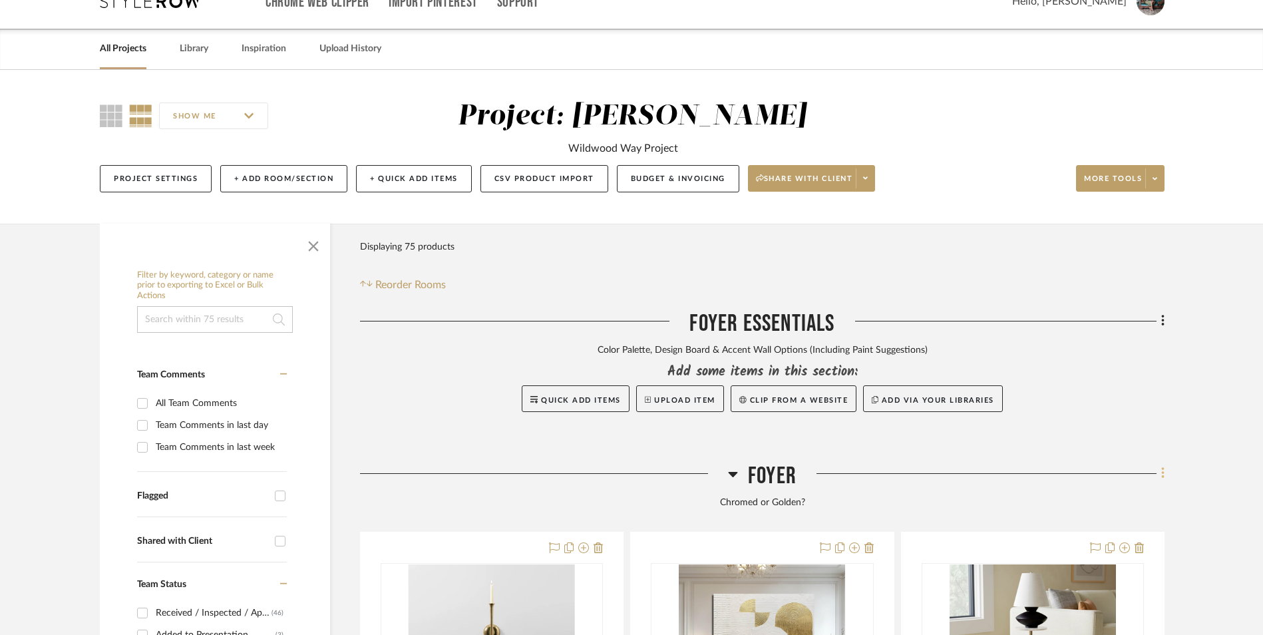
click at [1161, 466] on icon at bounding box center [1163, 473] width 4 height 15
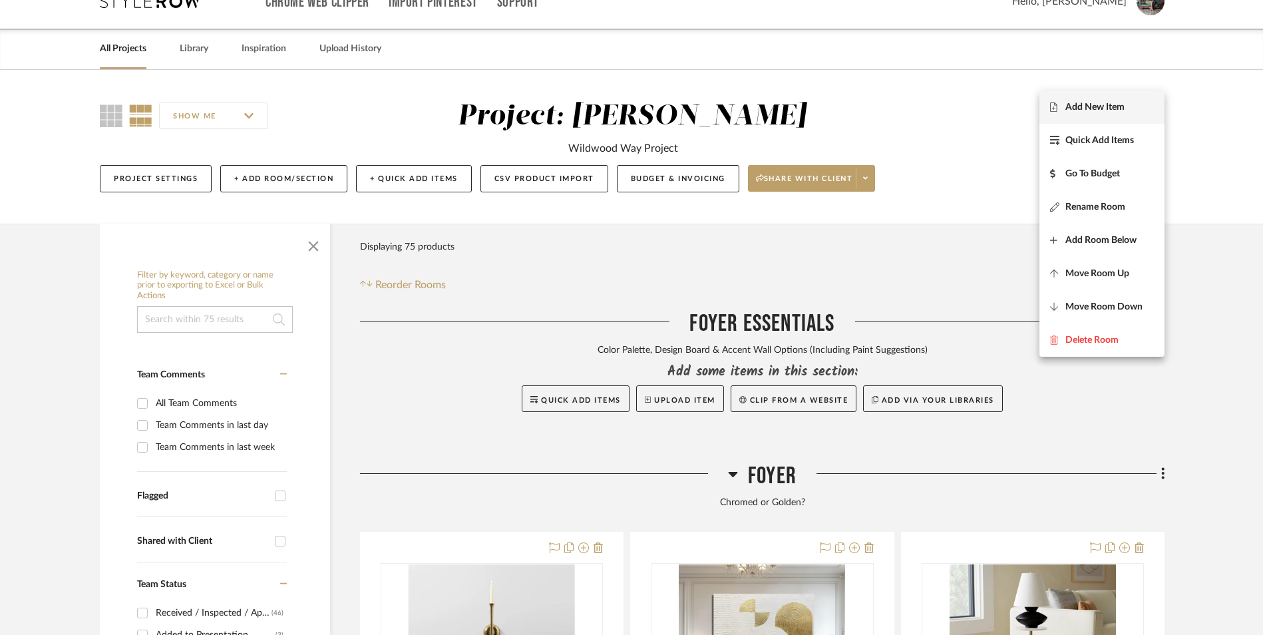
click at [1105, 104] on span "Add New Item" at bounding box center [1094, 106] width 59 height 11
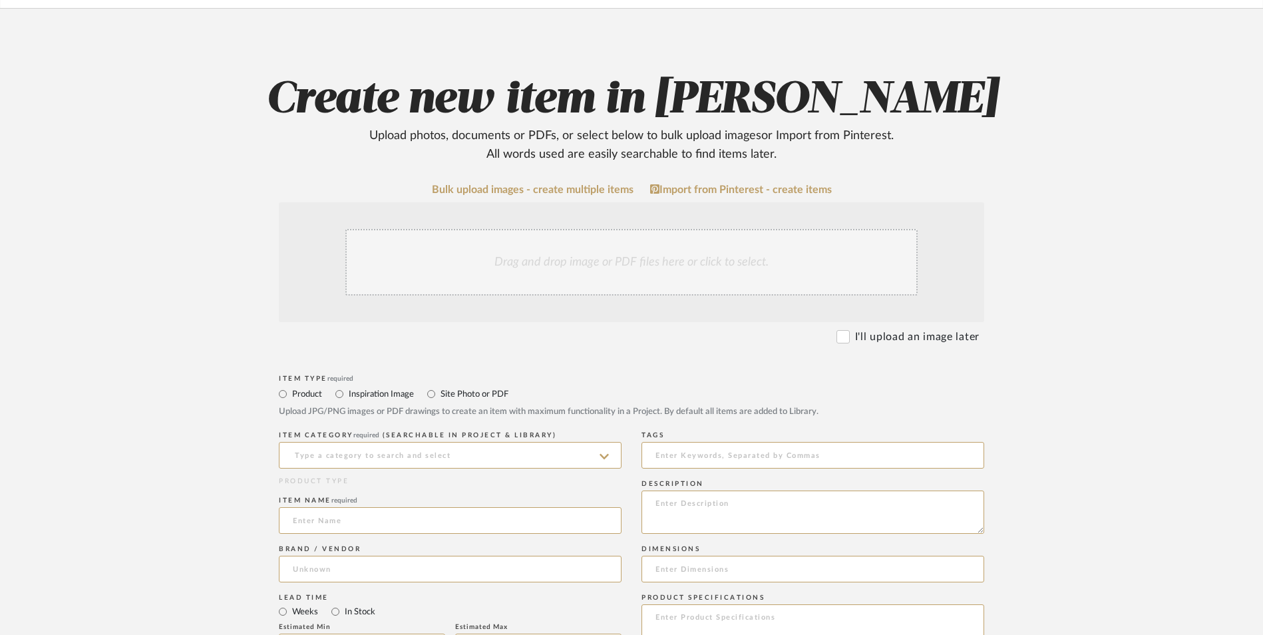
scroll to position [200, 0]
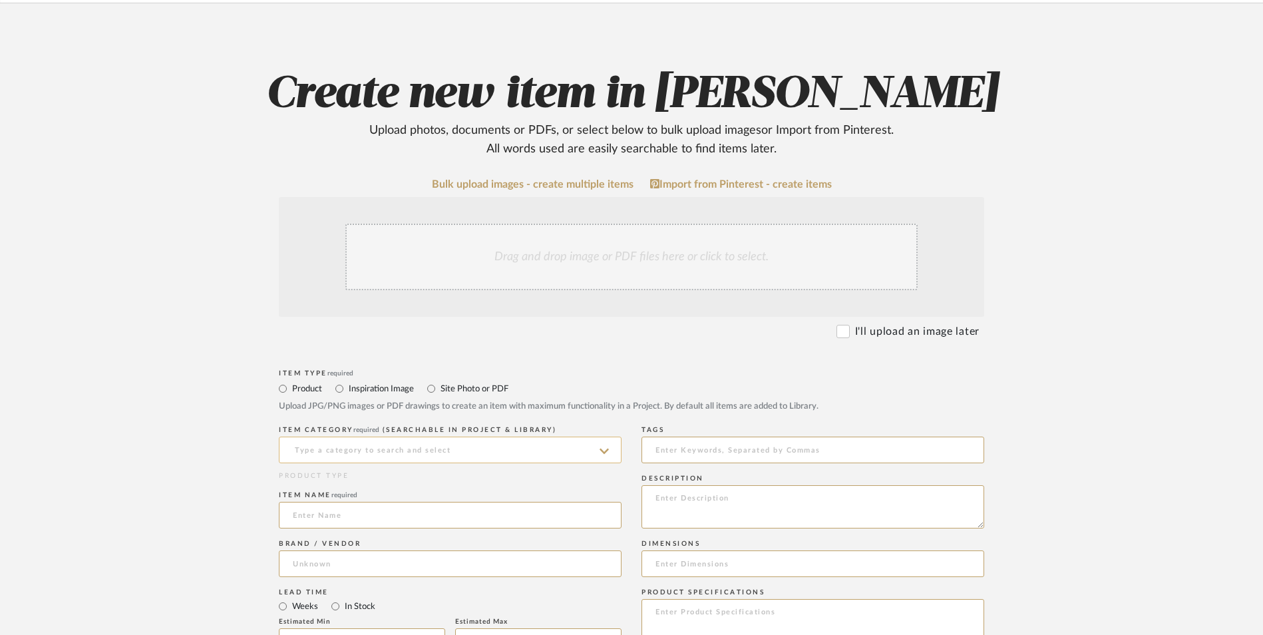
click at [463, 436] on input at bounding box center [450, 449] width 343 height 27
type input "t"
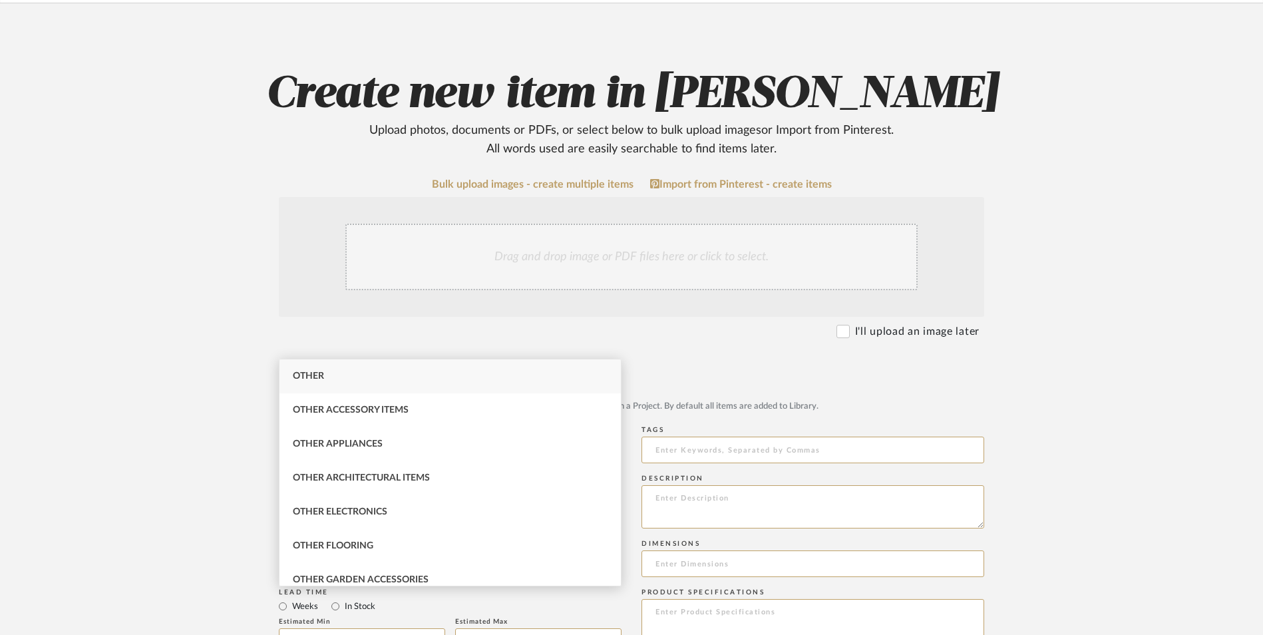
click at [347, 377] on div "Other" at bounding box center [449, 376] width 341 height 34
type input "Other"
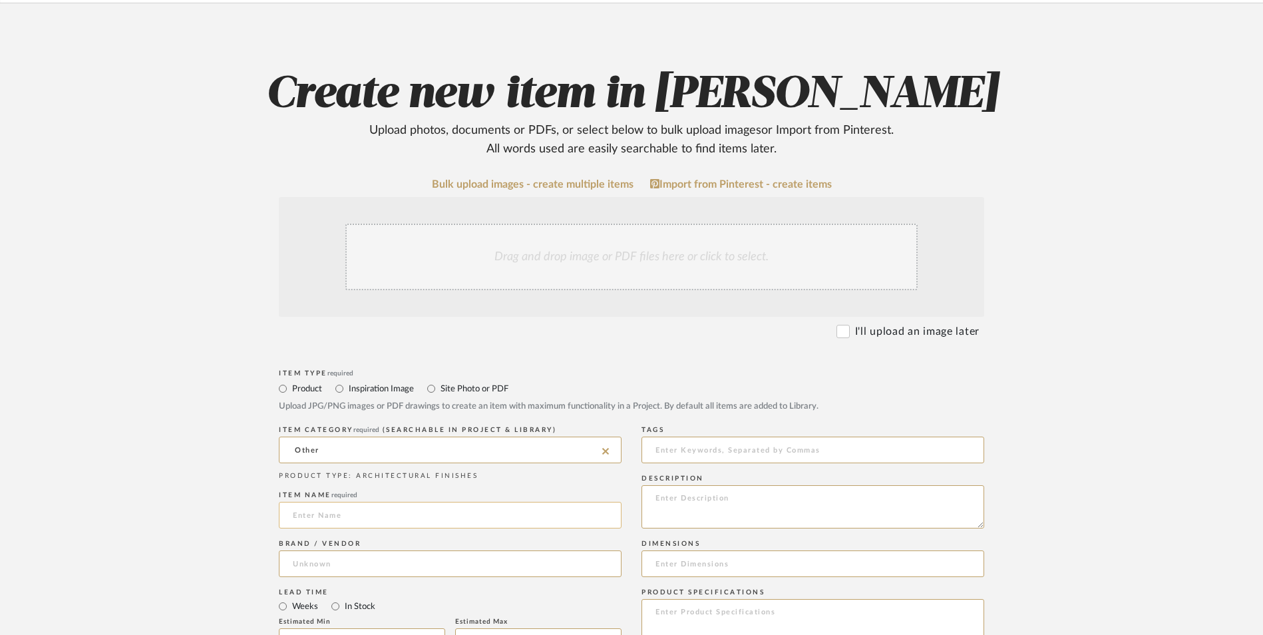
click at [307, 502] on input at bounding box center [450, 515] width 343 height 27
type input "R"
type input "Metal"
click at [384, 550] on input at bounding box center [450, 563] width 343 height 27
click at [366, 491] on mat-option "AtHome" at bounding box center [449, 491] width 341 height 34
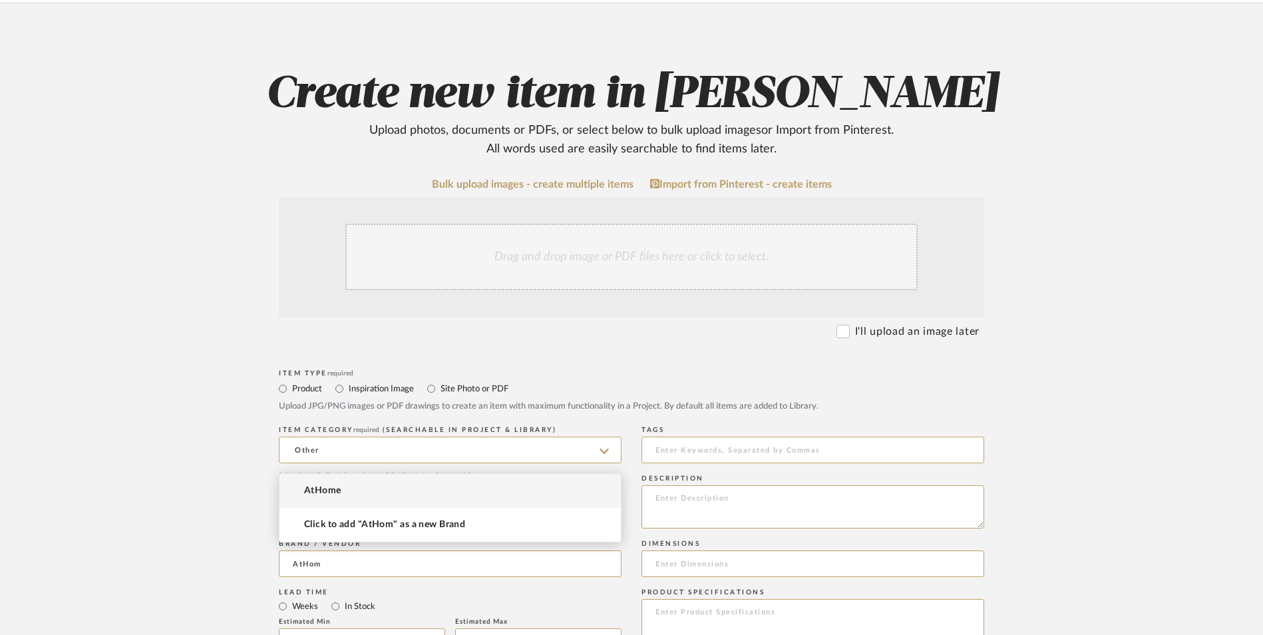
type input "AtHome"
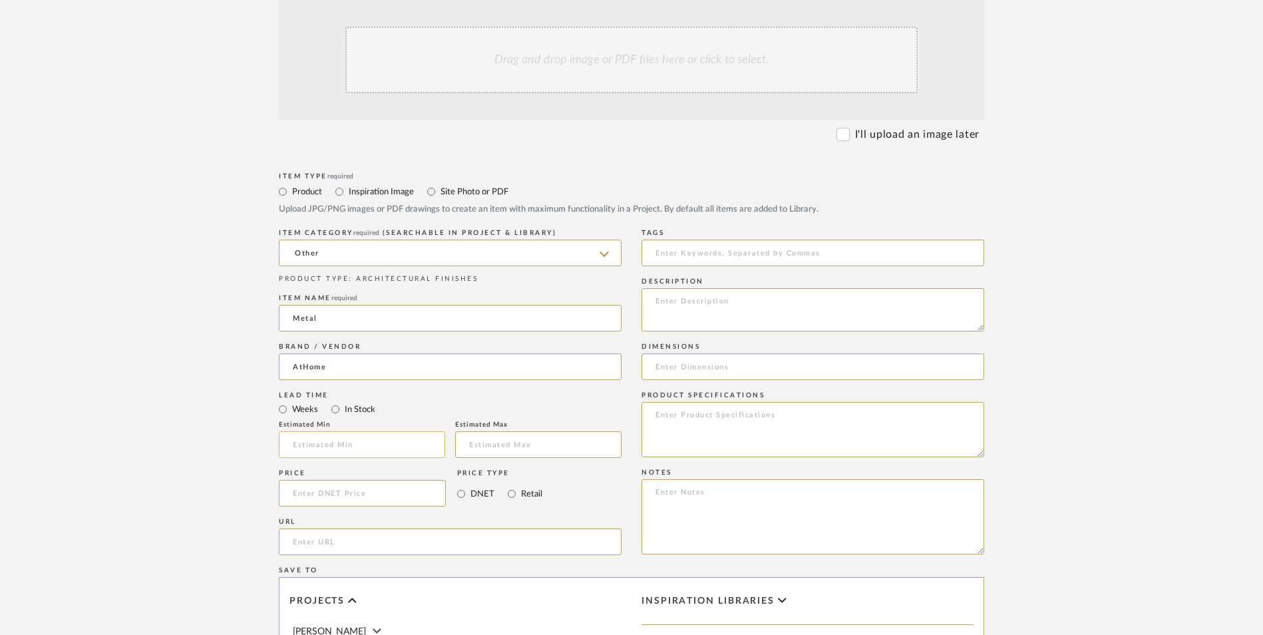
scroll to position [399, 0]
click at [335, 398] on input "In Stock" at bounding box center [335, 406] width 16 height 16
radio input "true"
click at [512, 483] on input "Retail" at bounding box center [512, 491] width 16 height 16
radio input "true"
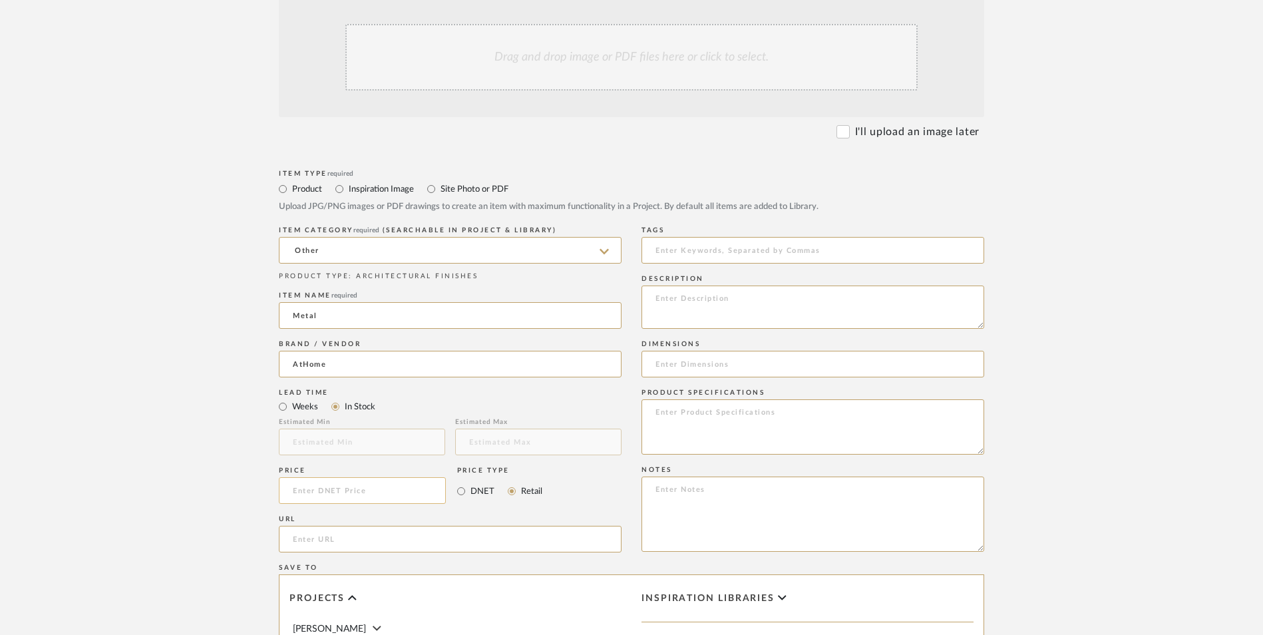
click at [381, 477] on input at bounding box center [362, 490] width 167 height 27
type input "$14.99"
click at [247, 388] on form "Bulk upload images - create multiple items Import from Pinterest - create items…" at bounding box center [632, 461] width 848 height 965
click at [329, 526] on input "url" at bounding box center [450, 539] width 343 height 27
paste input "[URL][DOMAIN_NAME]"
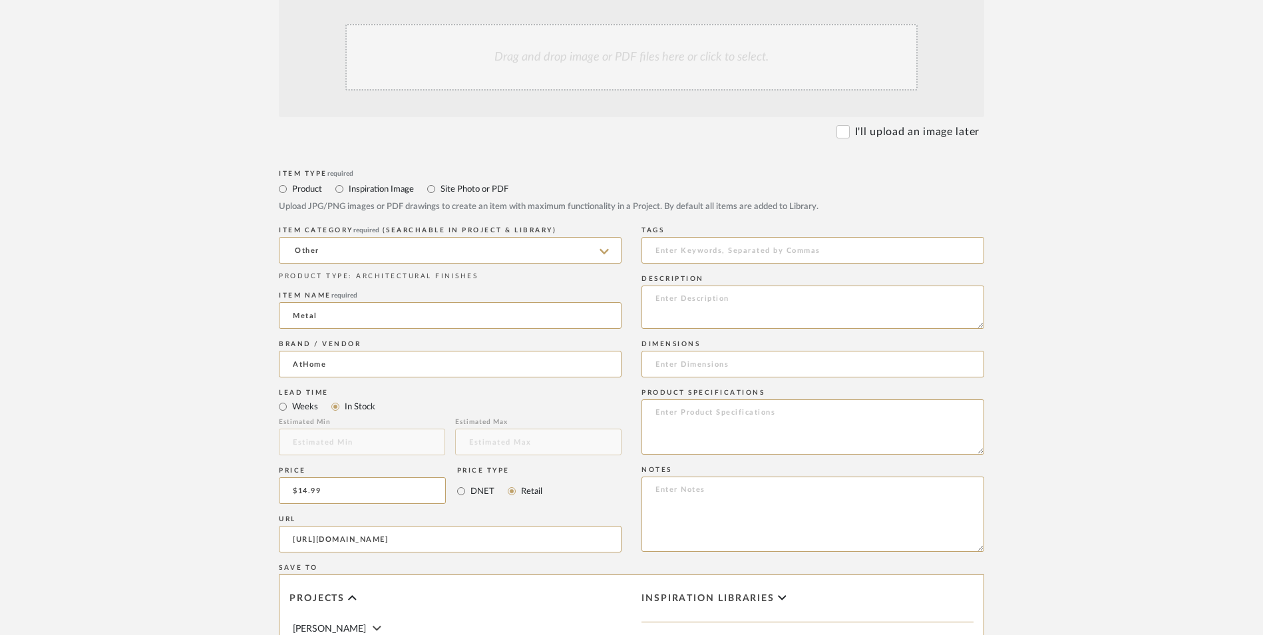
scroll to position [0, 51]
type input "[URL][DOMAIN_NAME]"
drag, startPoint x: 190, startPoint y: 372, endPoint x: 494, endPoint y: 442, distance: 311.3
click at [190, 373] on upload-items "Create new item in [PERSON_NAME] Upload photos, documents or PDFs, or select be…" at bounding box center [631, 390] width 1263 height 1173
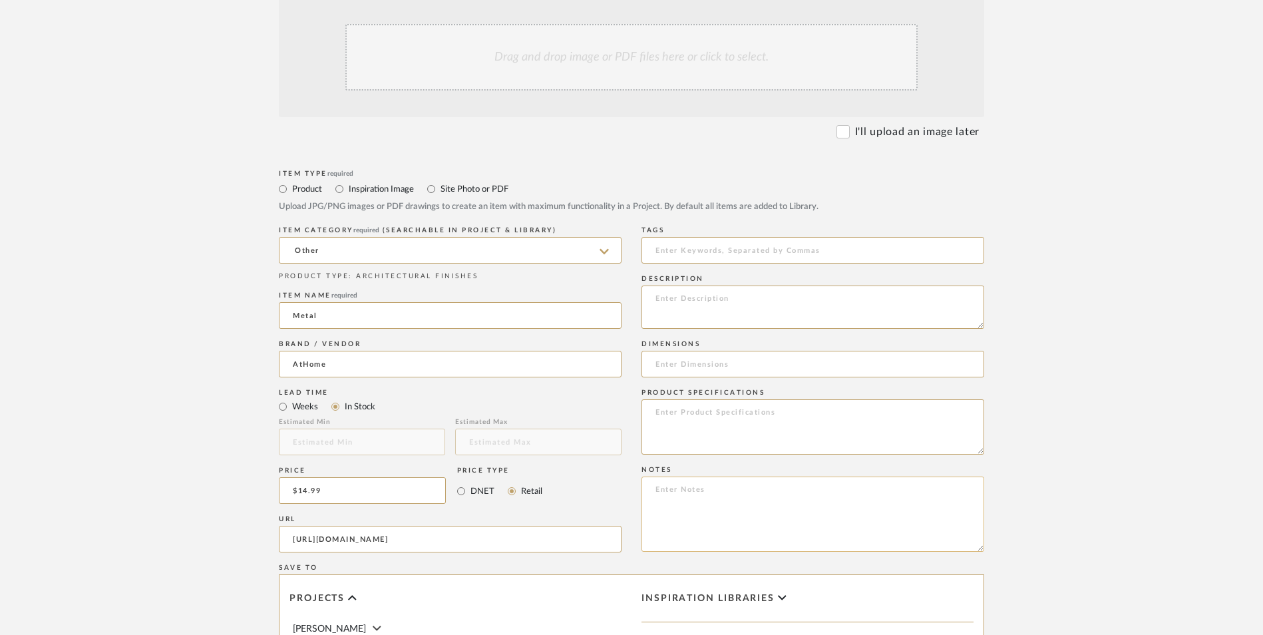
click at [784, 476] on textarea at bounding box center [812, 513] width 343 height 75
paste textarea "Option 1: ETA: SKU: Reviews - Stars Return | Refund Policy:"
drag, startPoint x: 701, startPoint y: 381, endPoint x: 510, endPoint y: 385, distance: 191.6
click at [512, 385] on div "Item Type required Product Inspiration Image Site Photo or PDF Upload JPG/PNG i…" at bounding box center [631, 554] width 705 height 777
click at [773, 476] on textarea "Console Table Decor ETA: SKU: Reviews - Stars Return | Refund Policy:" at bounding box center [812, 513] width 343 height 75
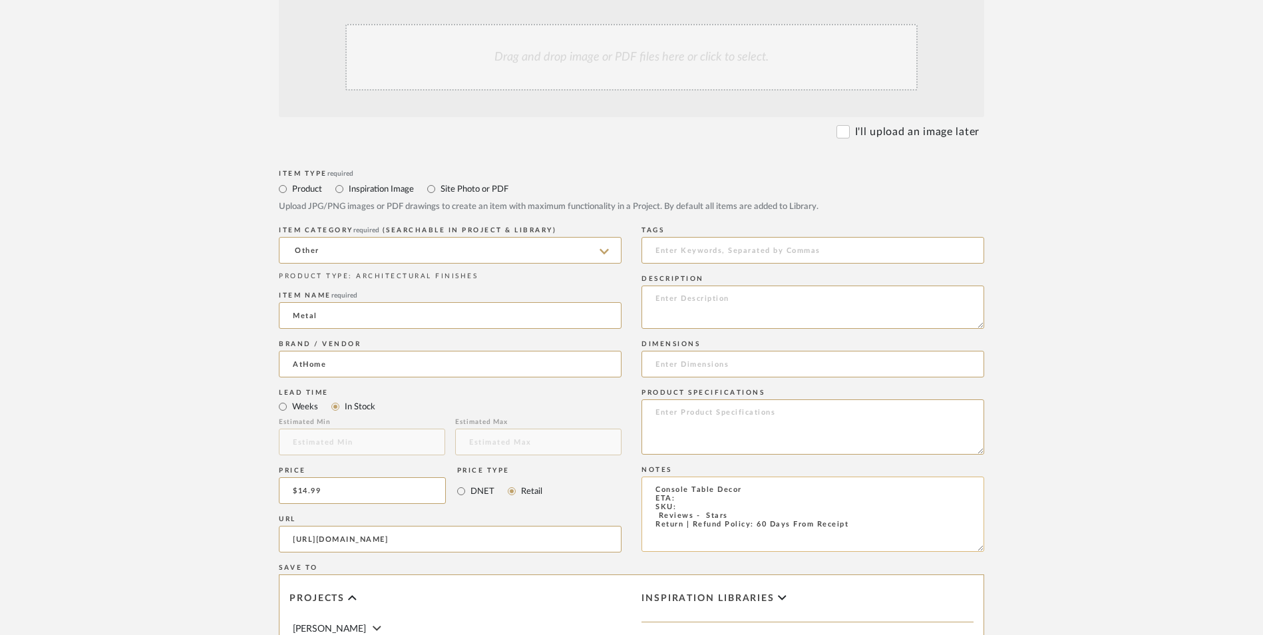
click at [714, 476] on textarea "Console Table Decor ETA: SKU: Reviews - Stars Return | Refund Policy: 60 Days F…" at bounding box center [812, 513] width 343 height 75
click at [699, 476] on textarea "Console Table Decor ETA: SKU: Reviews - Stars Return | Refund Policy: 60 Days F…" at bounding box center [812, 513] width 343 height 75
type textarea "Console Table Decor ETA: Pick Up Available ([PERSON_NAME] Store) SKU: Reviews -…"
click at [714, 399] on textarea at bounding box center [812, 426] width 343 height 55
type textarea "Metal"
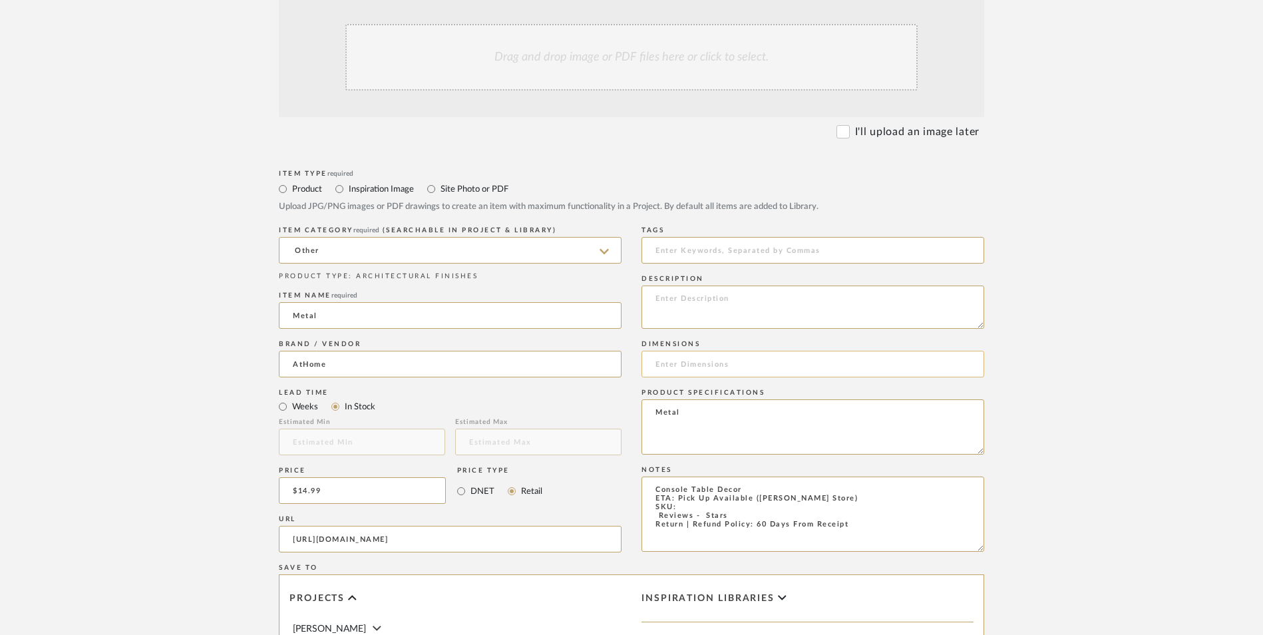
click at [770, 351] on input at bounding box center [812, 364] width 343 height 27
paste input "4.0" L x 3.3" W x 11.5" H"
type input "4.0" L x 3.3" W x 11.5" H"
click at [693, 476] on textarea "Console Table Decor ETA: Pick Up Available ([PERSON_NAME] Store) SKU: Reviews -…" at bounding box center [812, 513] width 343 height 75
paste textarea "197154700808"
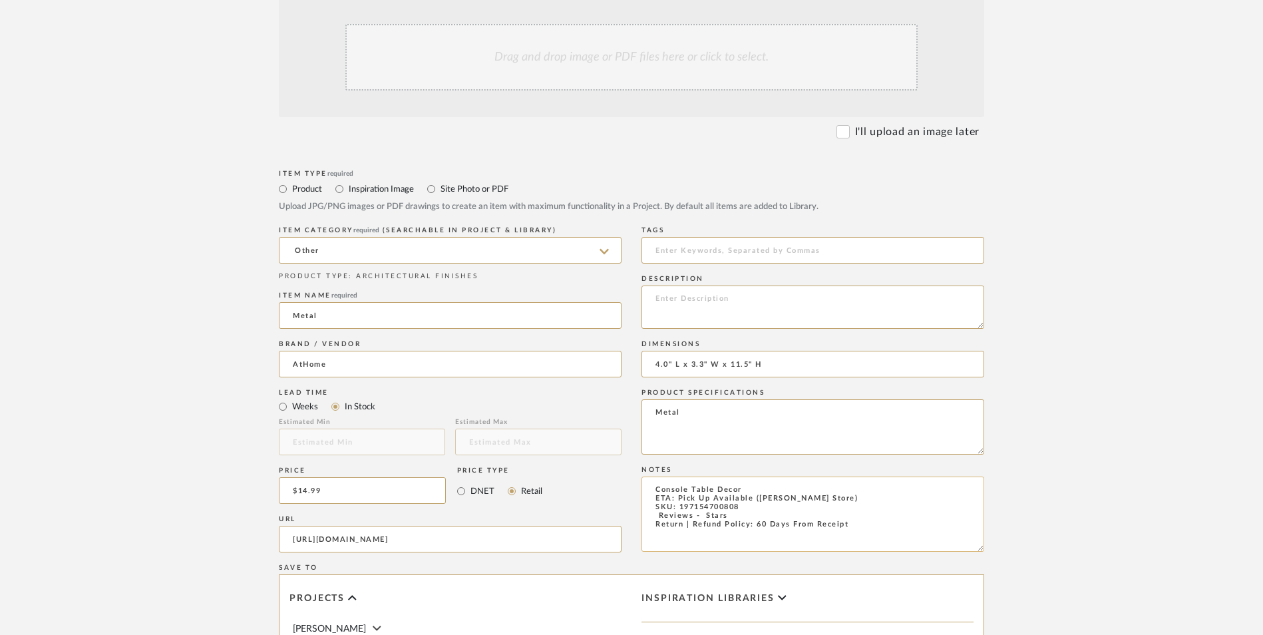
drag, startPoint x: 740, startPoint y: 408, endPoint x: 647, endPoint y: 404, distance: 92.5
click at [647, 476] on textarea "Console Table Decor ETA: Pick Up Available ([PERSON_NAME] Store) SKU: 197154700…" at bounding box center [812, 513] width 343 height 75
type textarea "Console Table Decor ETA: Pick Up Available ([PERSON_NAME] Store) SKU: 197154700…"
click at [723, 285] on textarea at bounding box center [812, 306] width 343 height 43
paste textarea "Metal and Resin Standing Magnifying Glass"
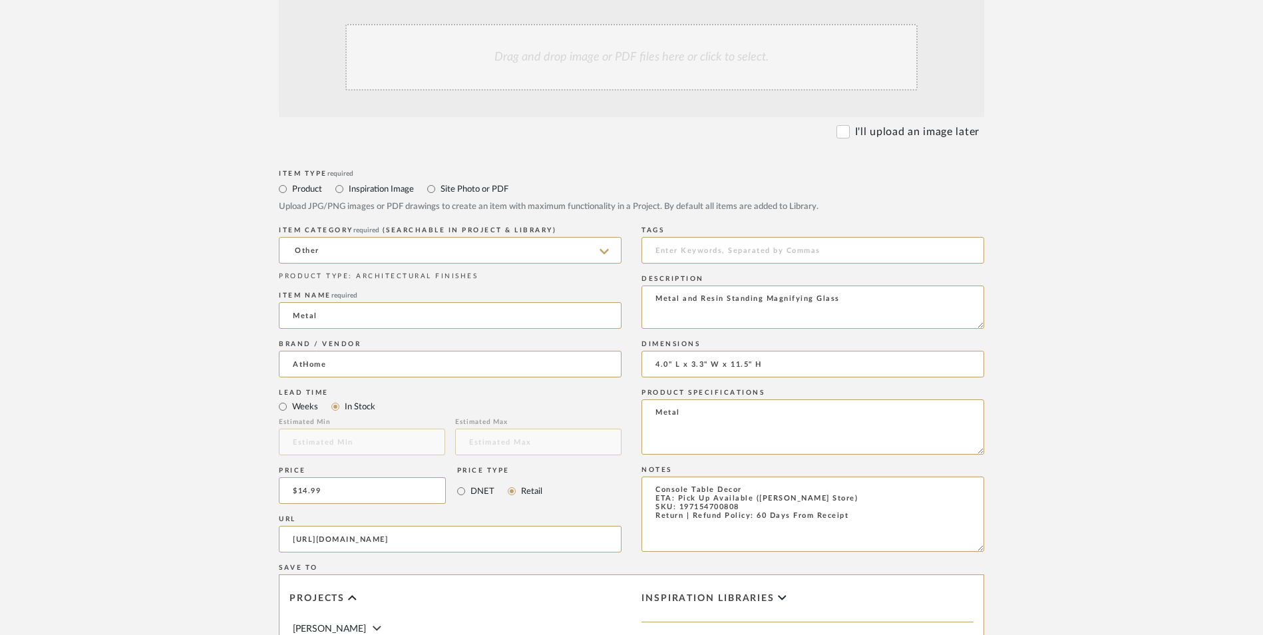
type textarea "Metal and Resin Standing Magnifying Glass"
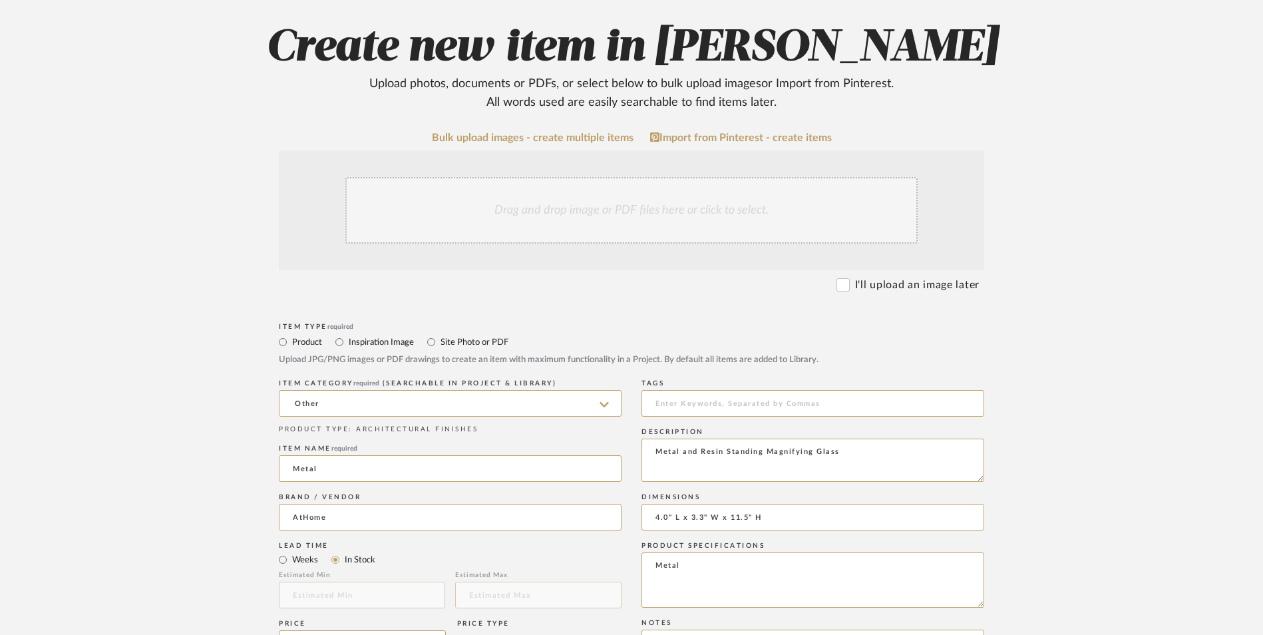
scroll to position [200, 0]
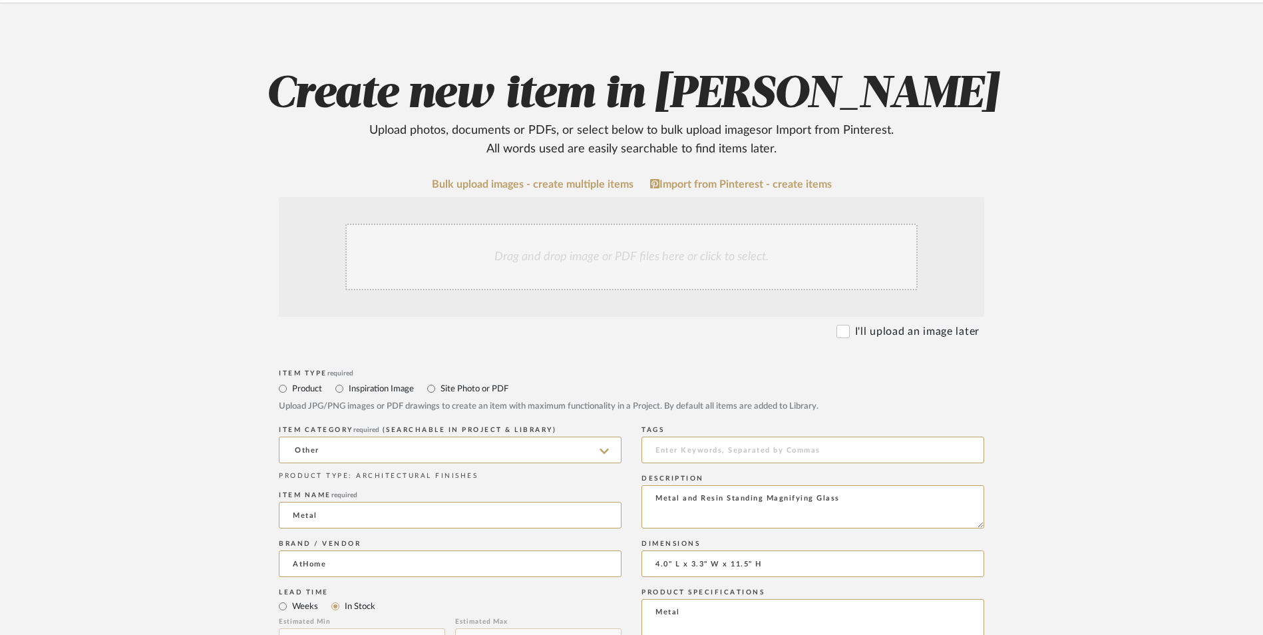
click at [564, 224] on div "Drag and drop image or PDF files here or click to select." at bounding box center [631, 257] width 572 height 67
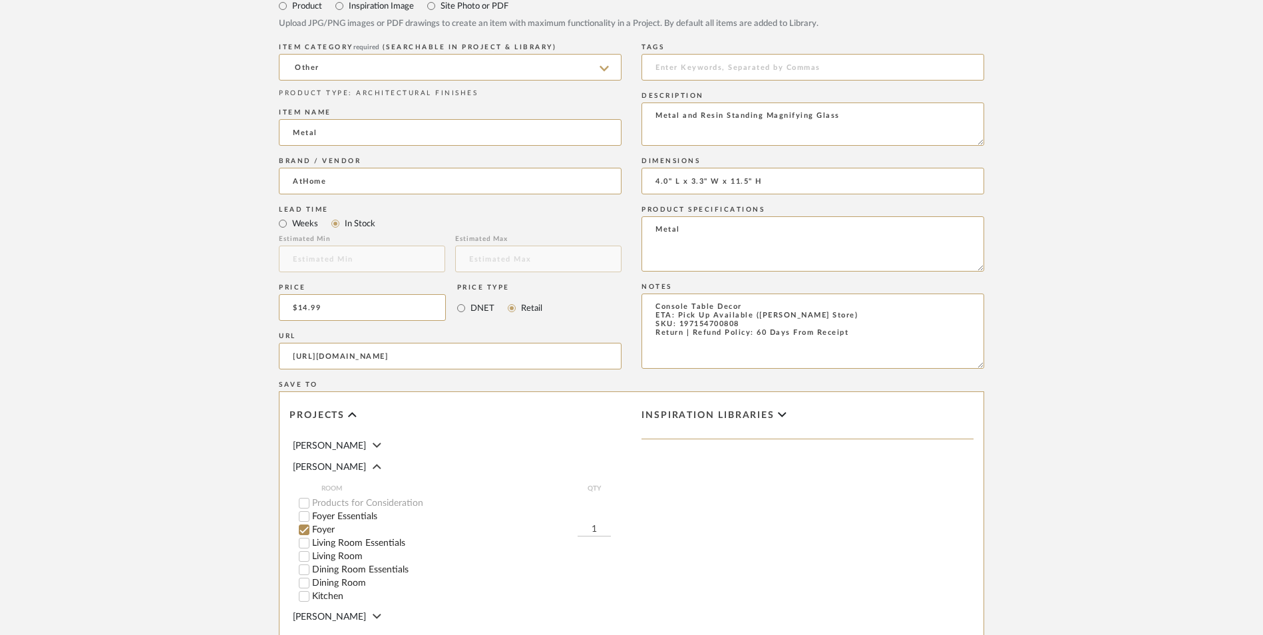
scroll to position [837, 0]
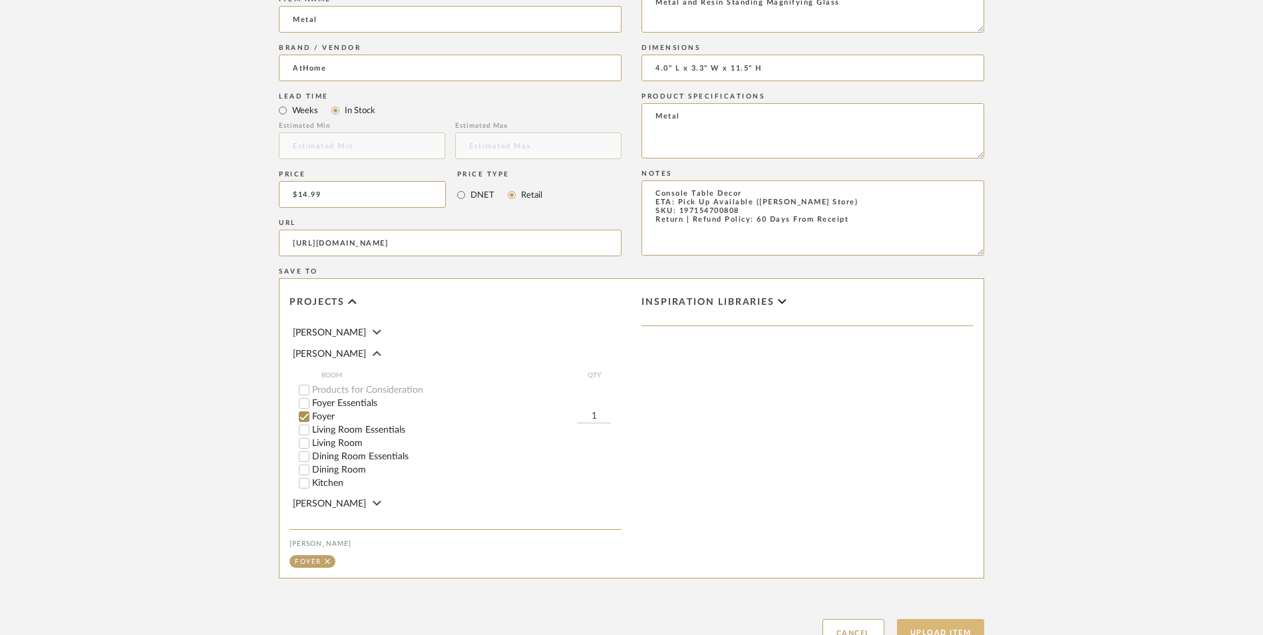
click at [948, 619] on button "Upload Item" at bounding box center [941, 632] width 88 height 27
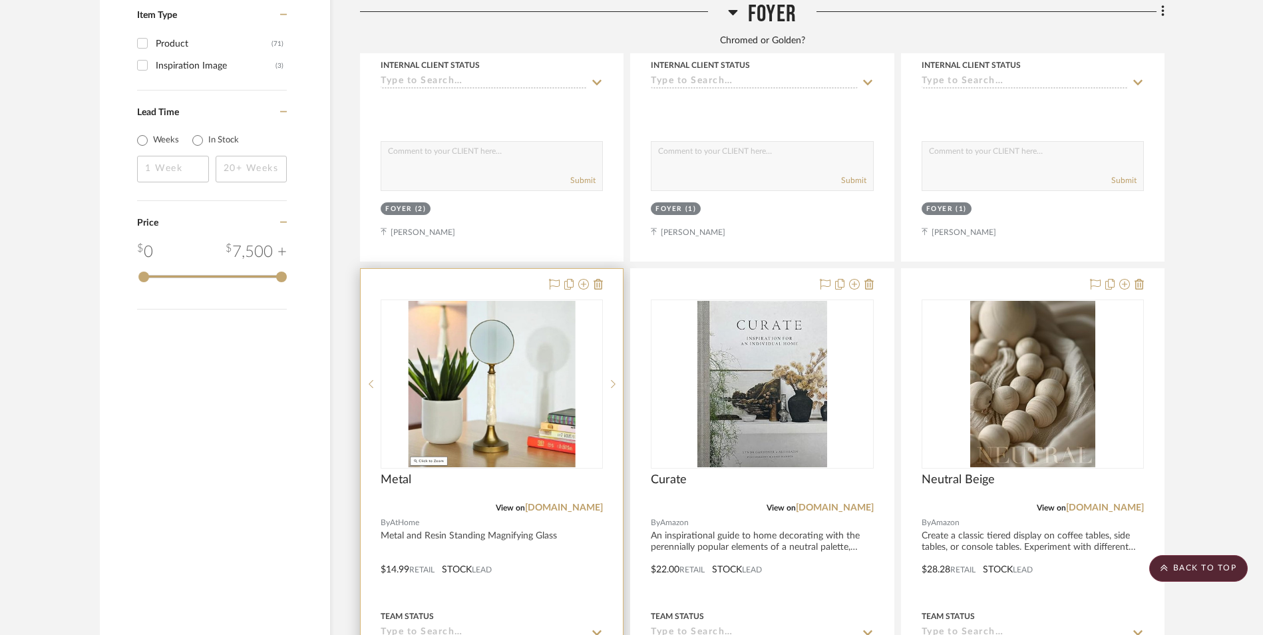
scroll to position [2217, 0]
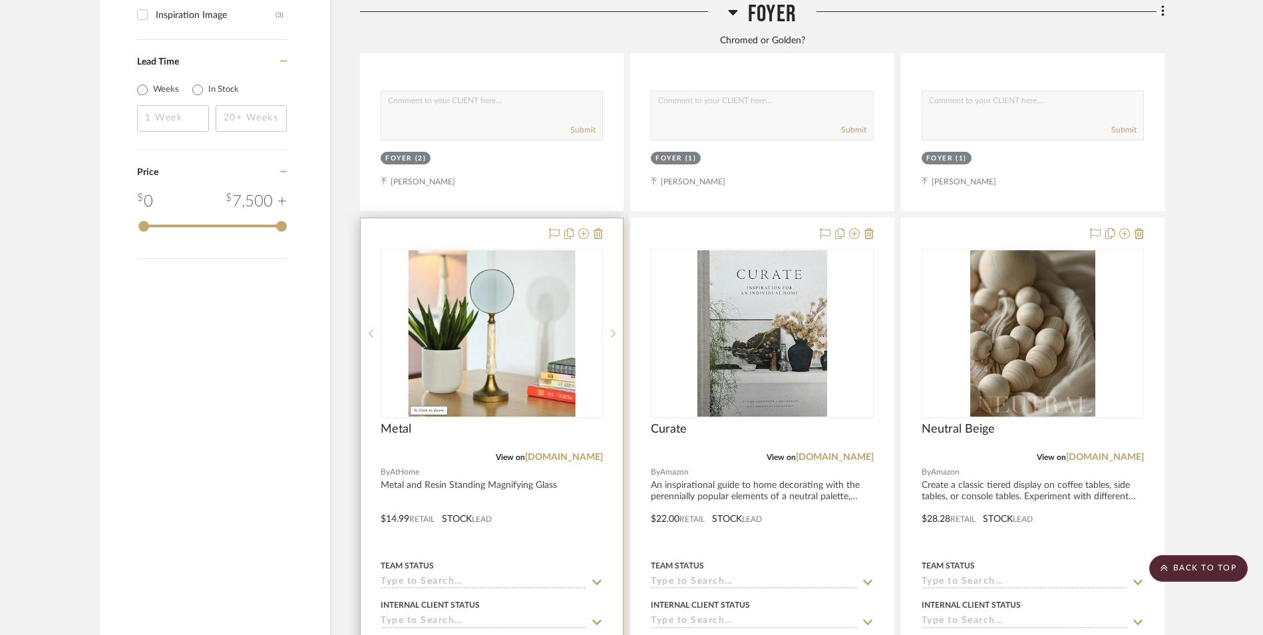
click at [480, 278] on img "0" at bounding box center [491, 333] width 167 height 166
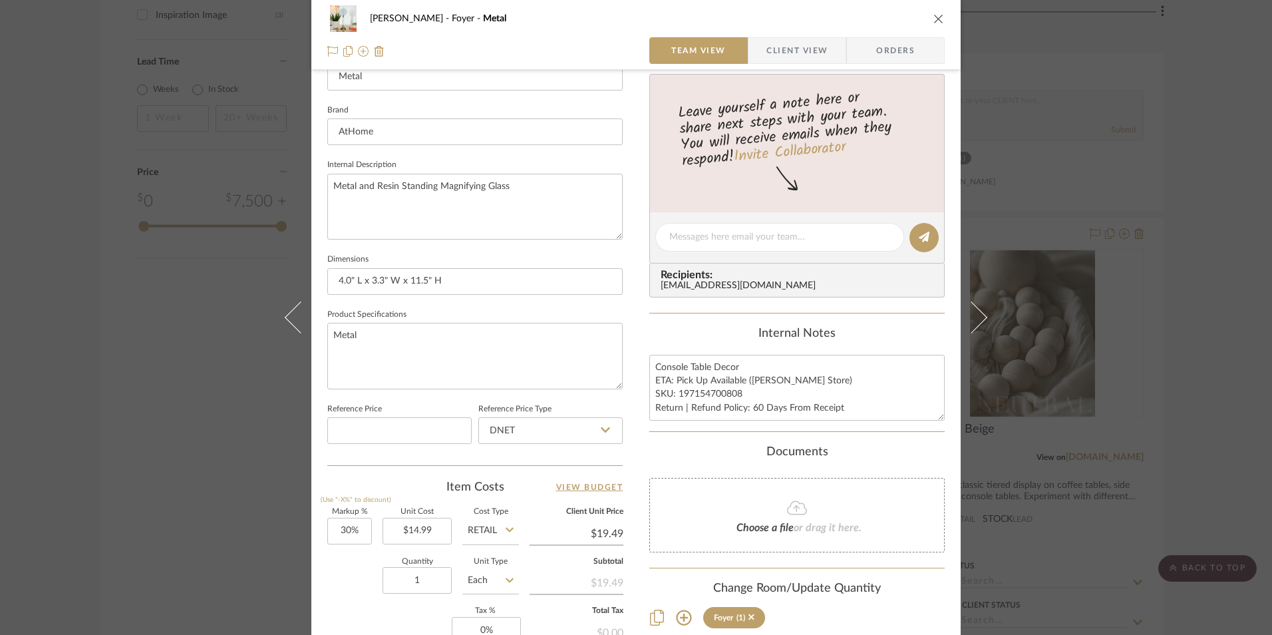
scroll to position [399, 0]
click at [699, 397] on textarea "Console Table Decor ETA: Pick Up Available ([PERSON_NAME] Store) SKU: 197154700…" at bounding box center [796, 385] width 295 height 66
drag, startPoint x: 736, startPoint y: 389, endPoint x: 675, endPoint y: 392, distance: 61.9
click at [675, 392] on textarea "Console Table Decor ETA: Pick Up Available ([PERSON_NAME] Store) SKU: 197154700…" at bounding box center [796, 385] width 295 height 66
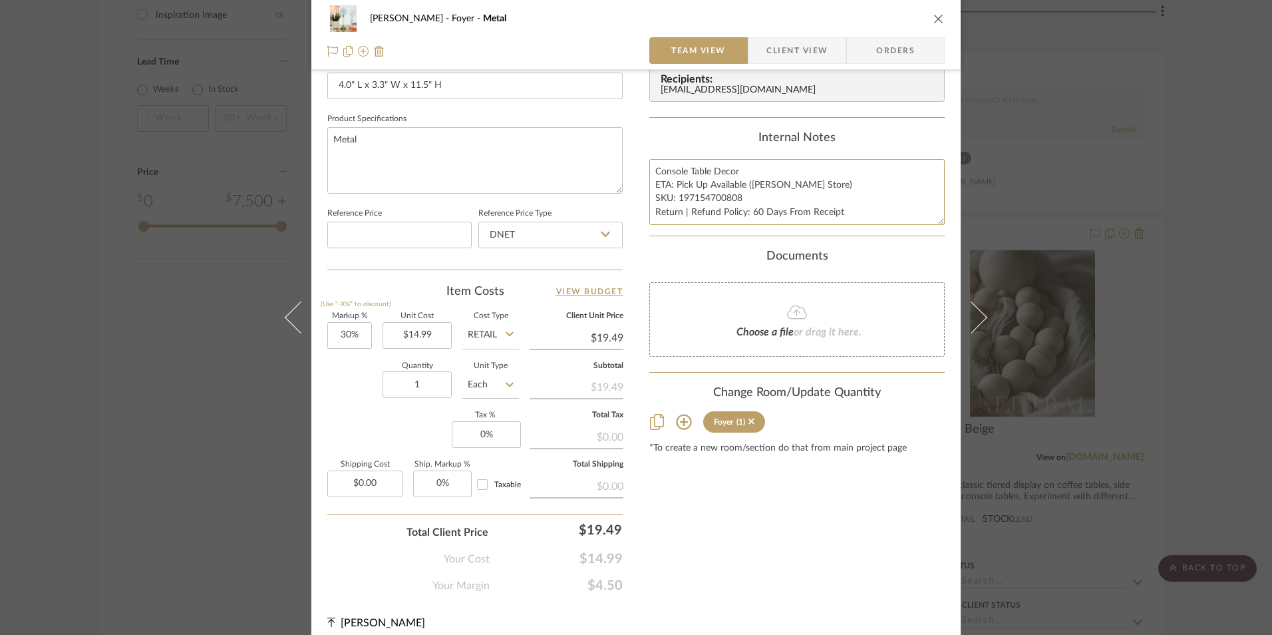
scroll to position [604, 0]
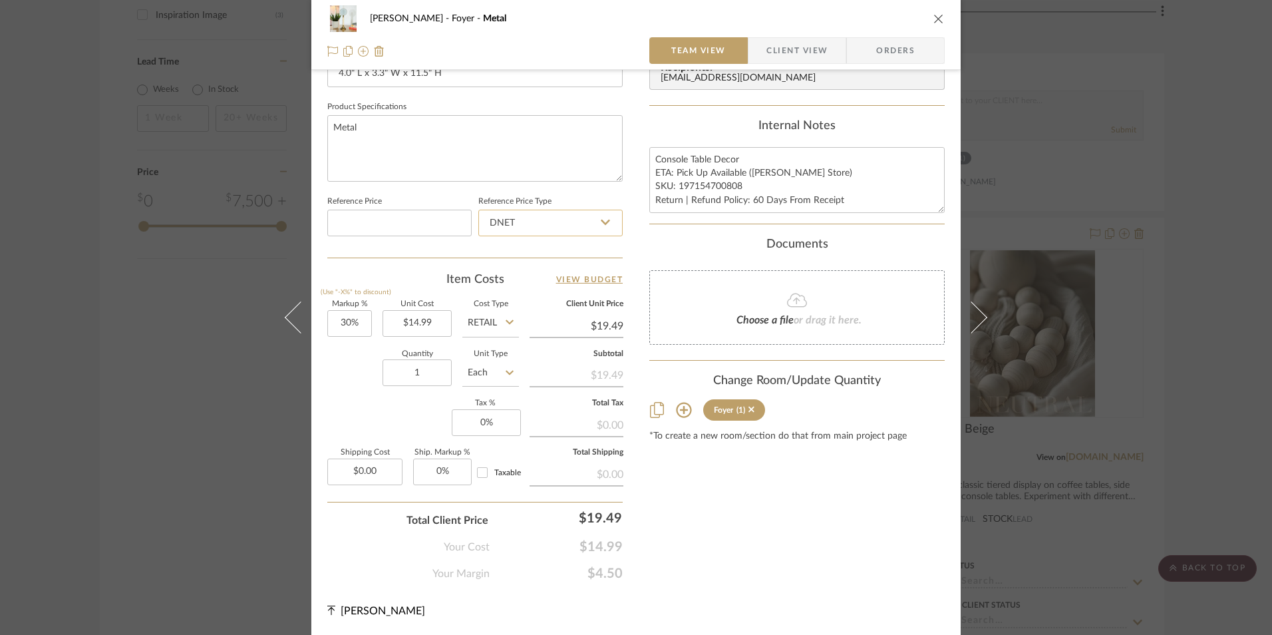
click at [540, 226] on input "DNET" at bounding box center [550, 223] width 144 height 27
click at [555, 279] on div "Retail" at bounding box center [556, 290] width 164 height 34
type input "Retail"
type input "30"
click at [342, 318] on input "30" at bounding box center [349, 323] width 45 height 27
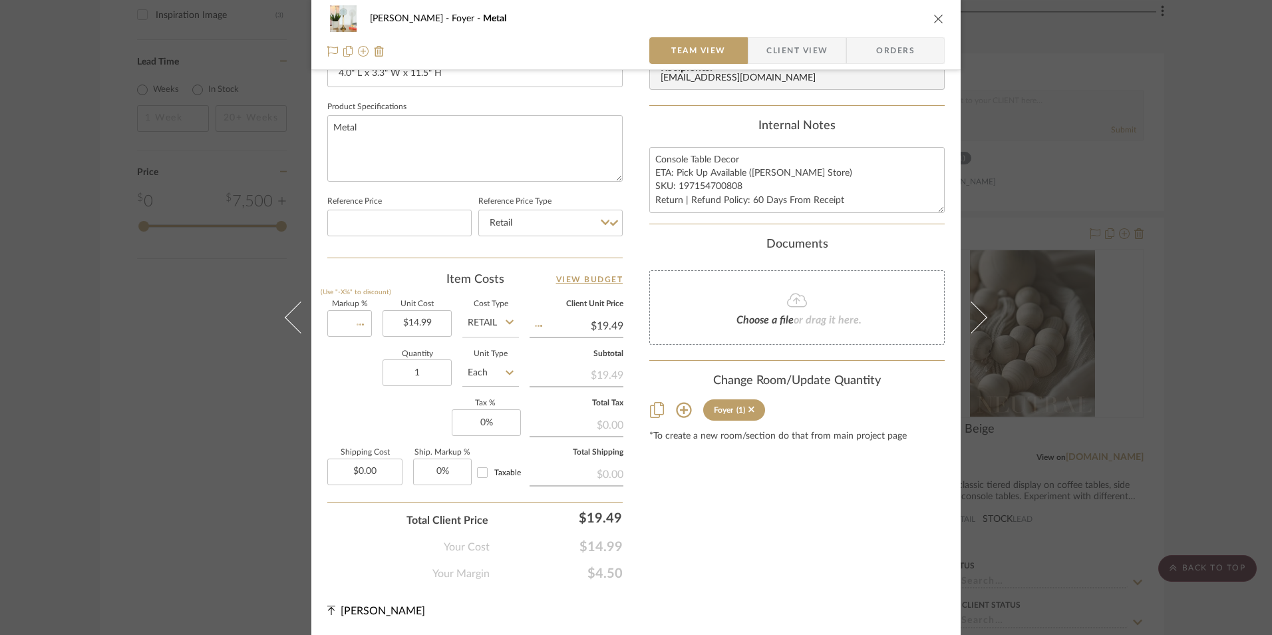
click at [367, 429] on div "Markup % (Use "-X%" to discount) Unit Cost $14.99 Cost Type Retail Client Unit …" at bounding box center [474, 398] width 295 height 194
type input "0%"
type input "$14.99"
click at [477, 422] on input "0" at bounding box center [486, 422] width 69 height 27
type input "8.25%"
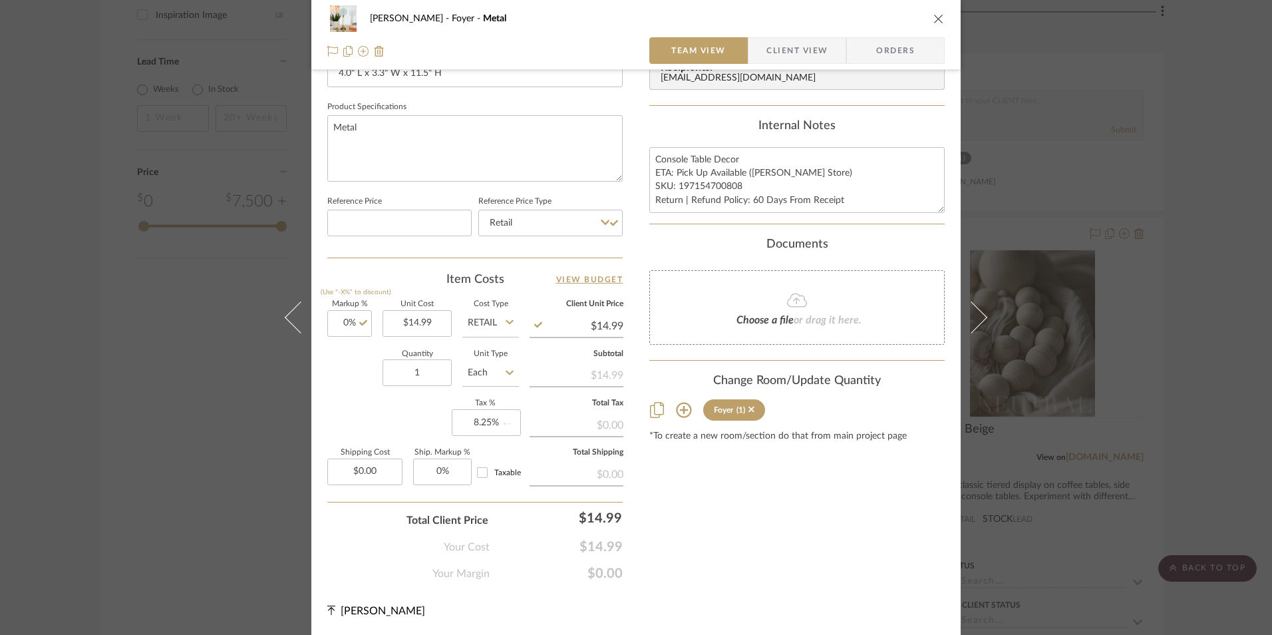
click at [673, 477] on div "Content here copies to Client View - confirm visibility there. Show in Client D…" at bounding box center [796, 33] width 295 height 1095
click at [871, 54] on span "Orders" at bounding box center [895, 50] width 68 height 27
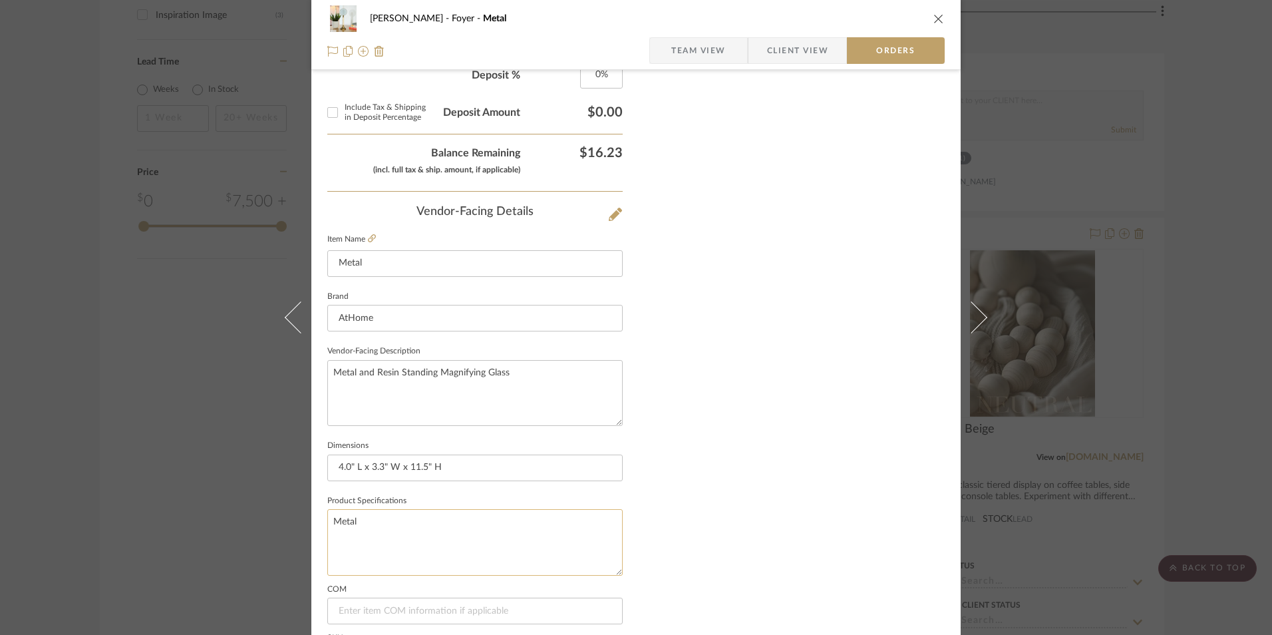
scroll to position [780, 0]
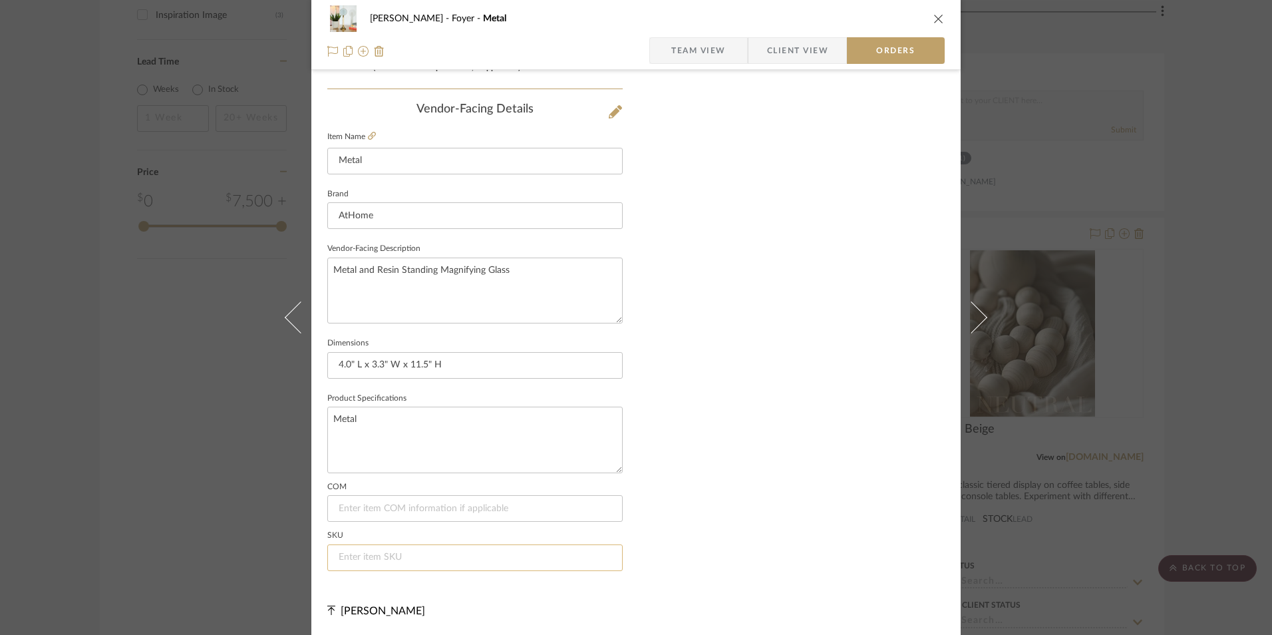
click at [444, 558] on input at bounding box center [474, 557] width 295 height 27
paste input "197154700808"
type input "197154700808"
click at [933, 18] on icon "close" at bounding box center [938, 18] width 11 height 11
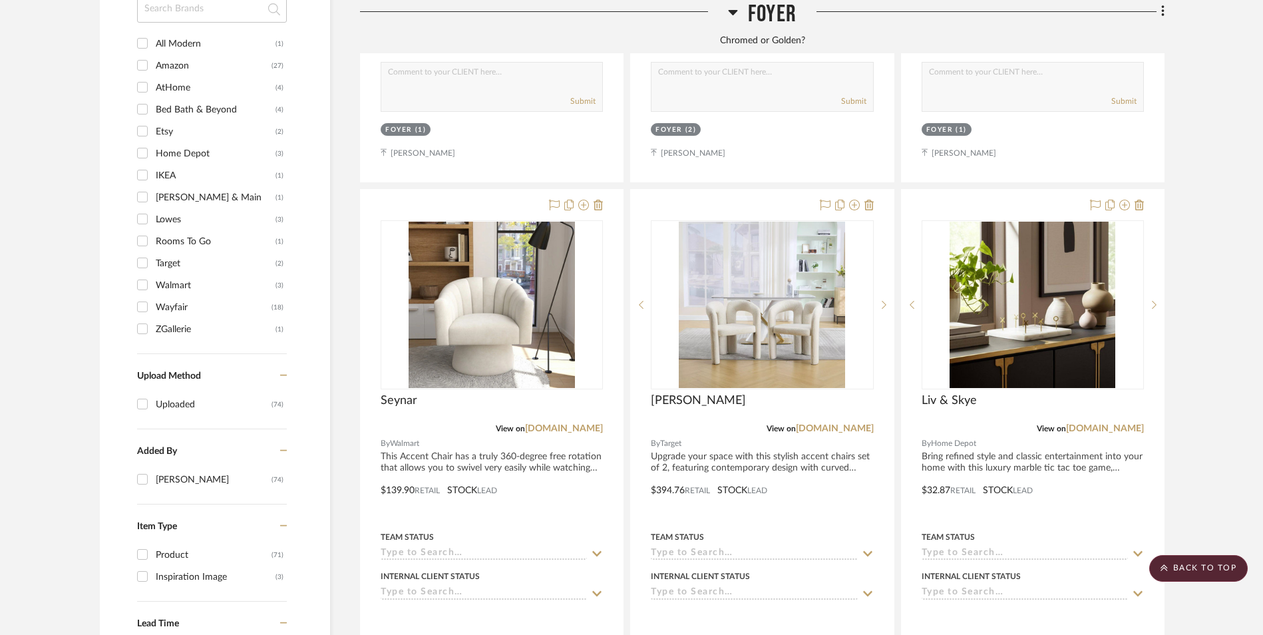
scroll to position [1619, 0]
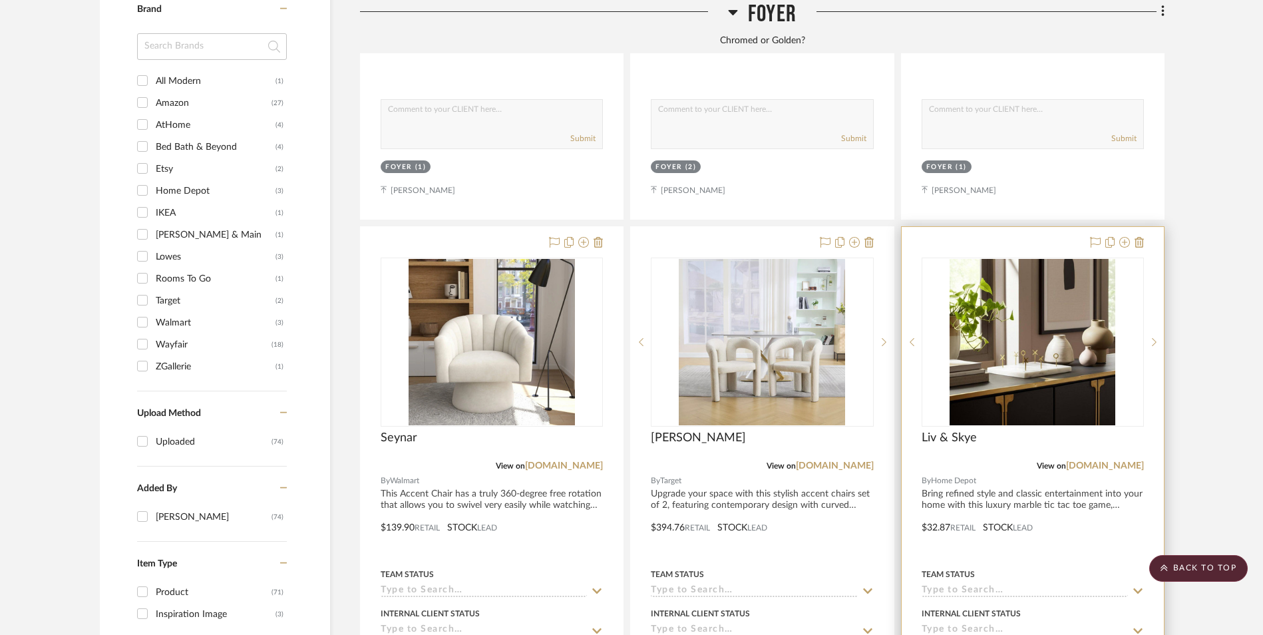
drag, startPoint x: 1114, startPoint y: 355, endPoint x: 1151, endPoint y: 363, distance: 37.6
click at [1114, 461] on link "[DOMAIN_NAME]" at bounding box center [1105, 465] width 78 height 9
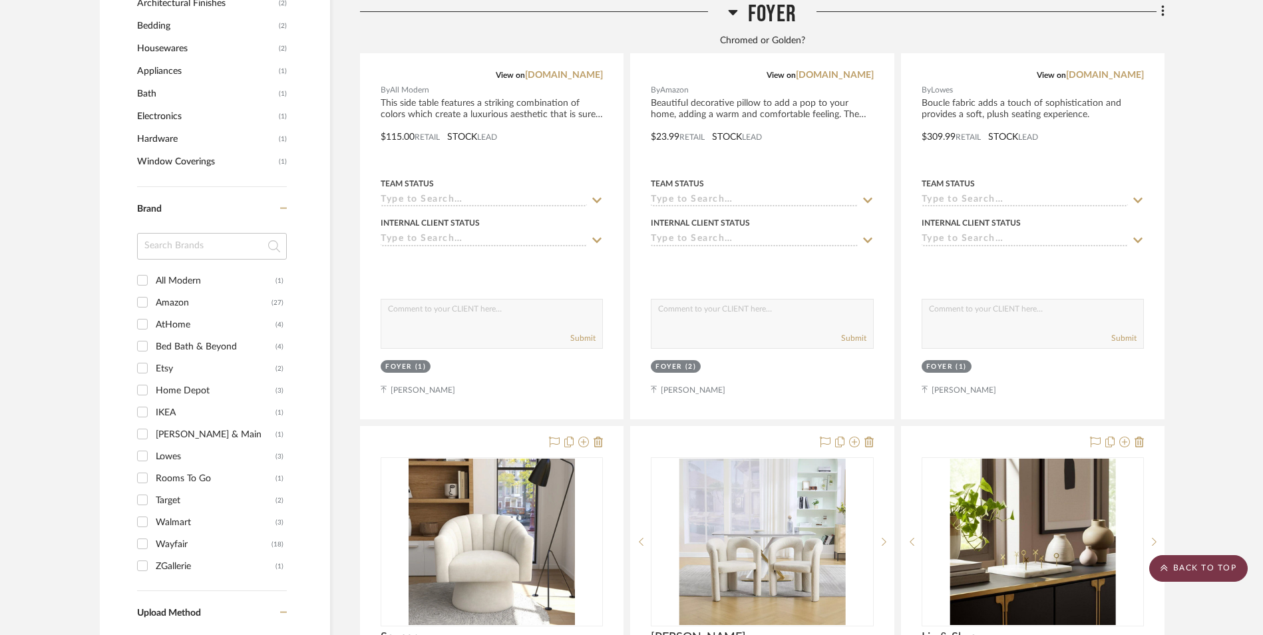
click at [1188, 561] on scroll-to-top-button "BACK TO TOP" at bounding box center [1198, 568] width 98 height 27
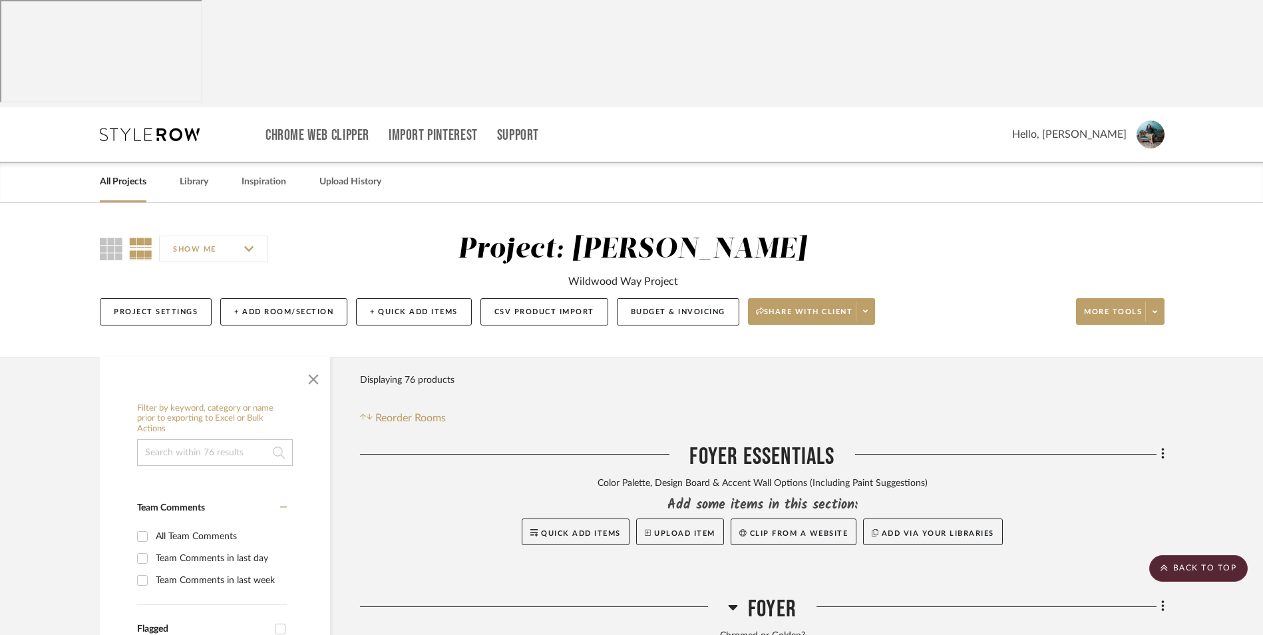
scroll to position [133, 0]
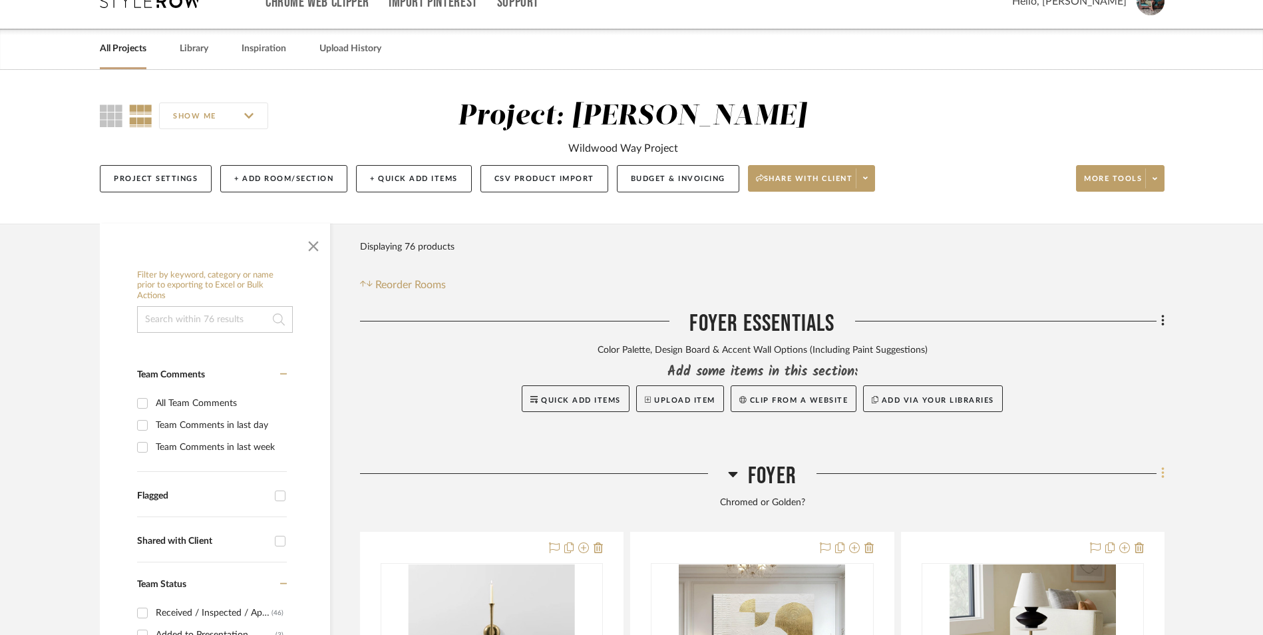
click at [1162, 466] on icon at bounding box center [1163, 473] width 4 height 15
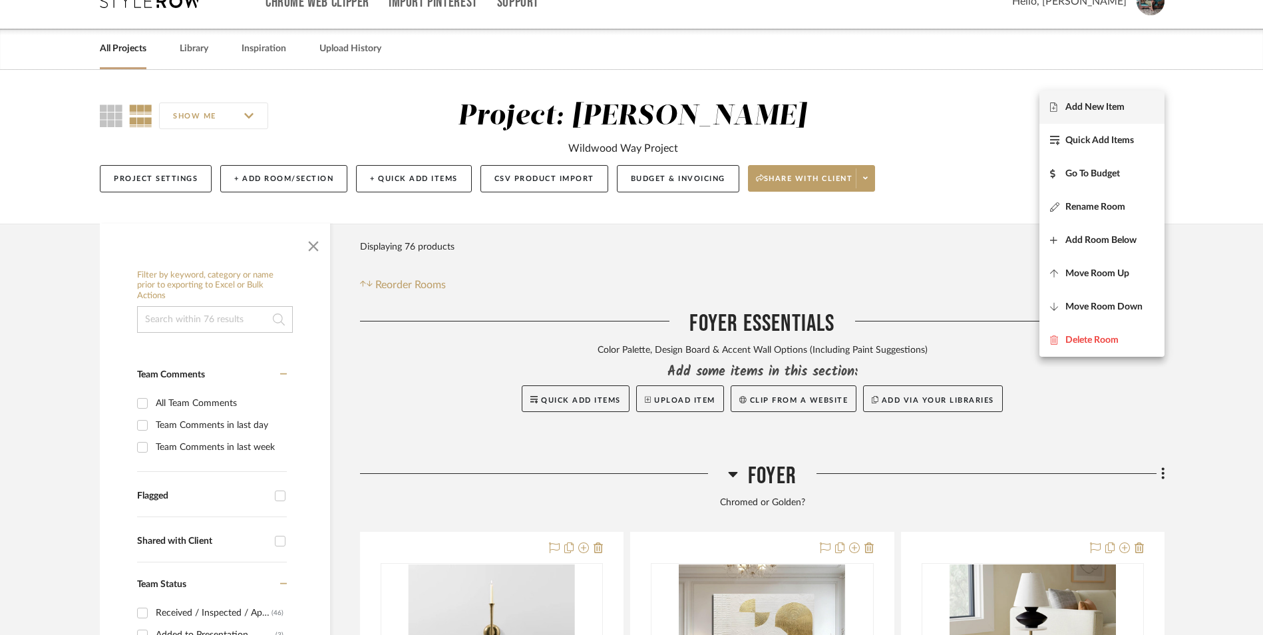
click at [1087, 110] on span "Add New Item" at bounding box center [1094, 106] width 59 height 11
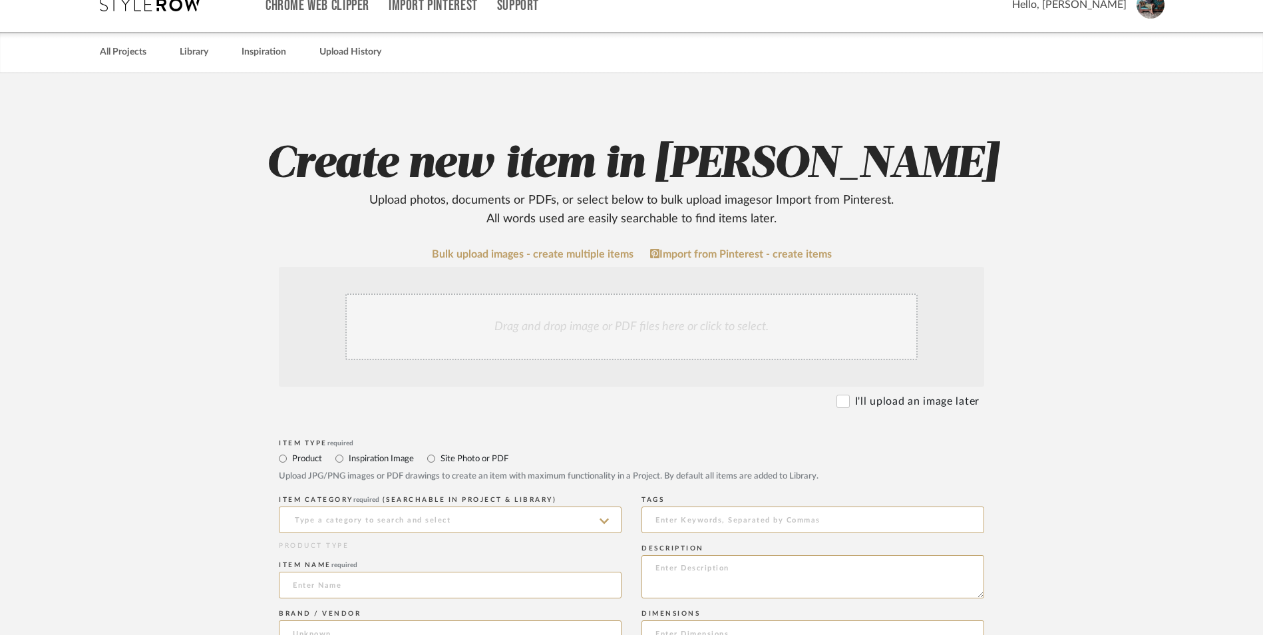
scroll to position [333, 0]
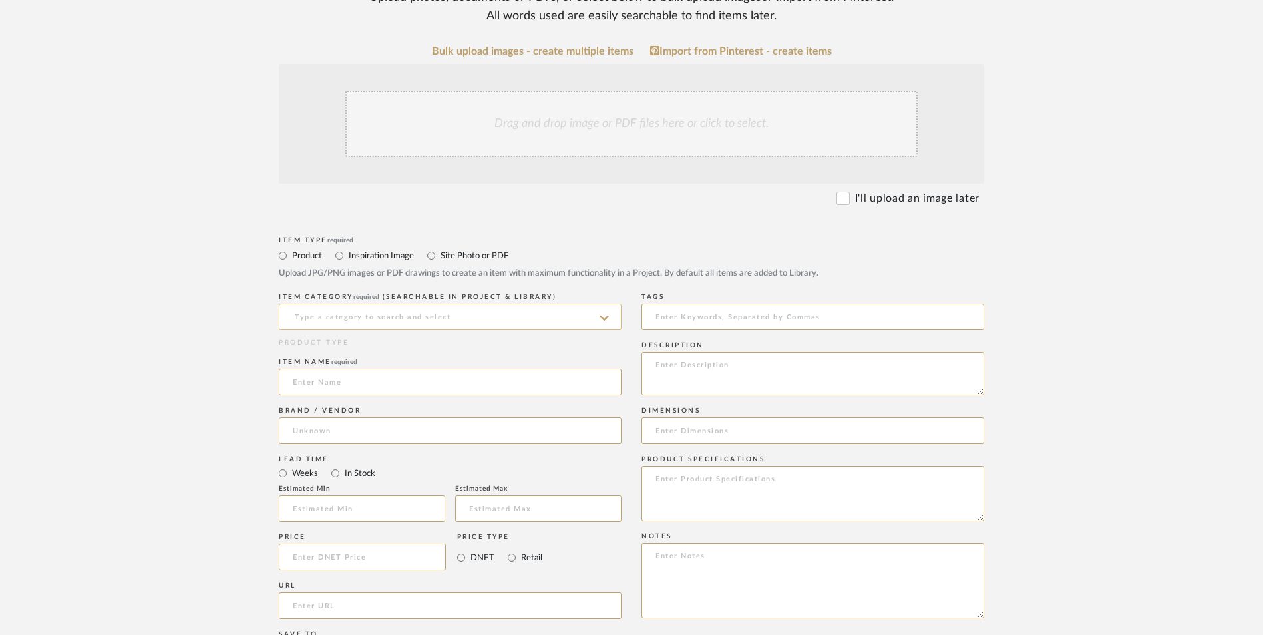
click at [429, 303] on input at bounding box center [450, 316] width 343 height 27
type input "p"
type input "f"
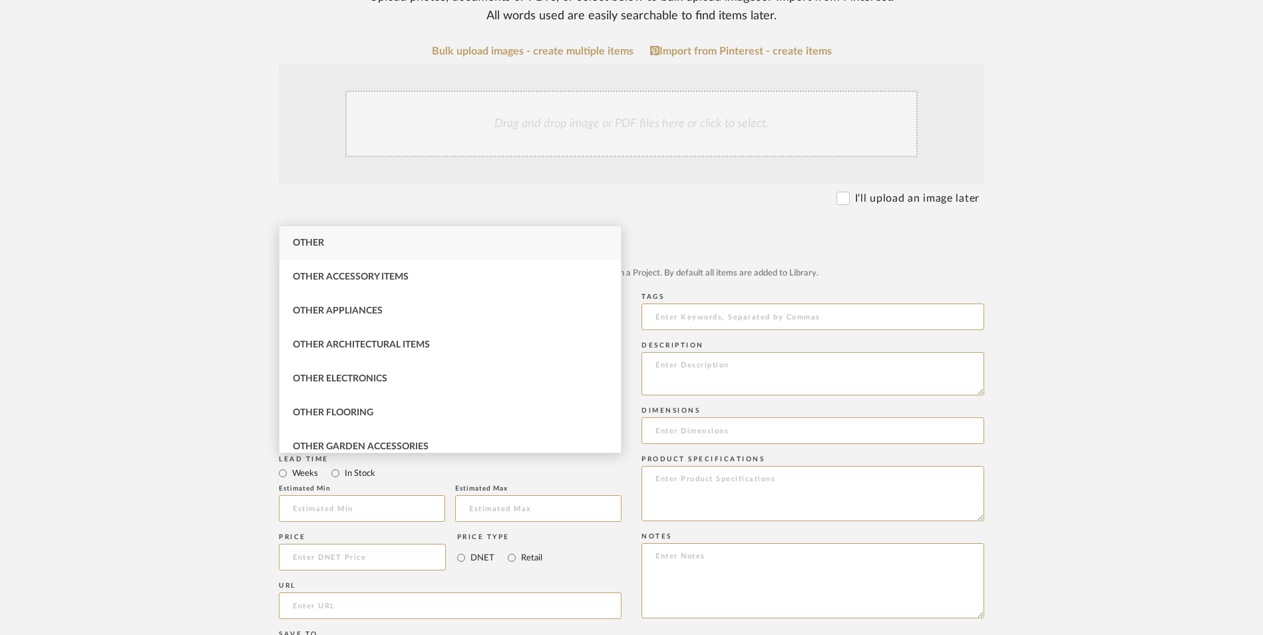
type input "o"
click at [381, 342] on span "Wall Art, Decor & Hangings" at bounding box center [363, 344] width 141 height 9
type input "Wall Art, Decor & Hangings"
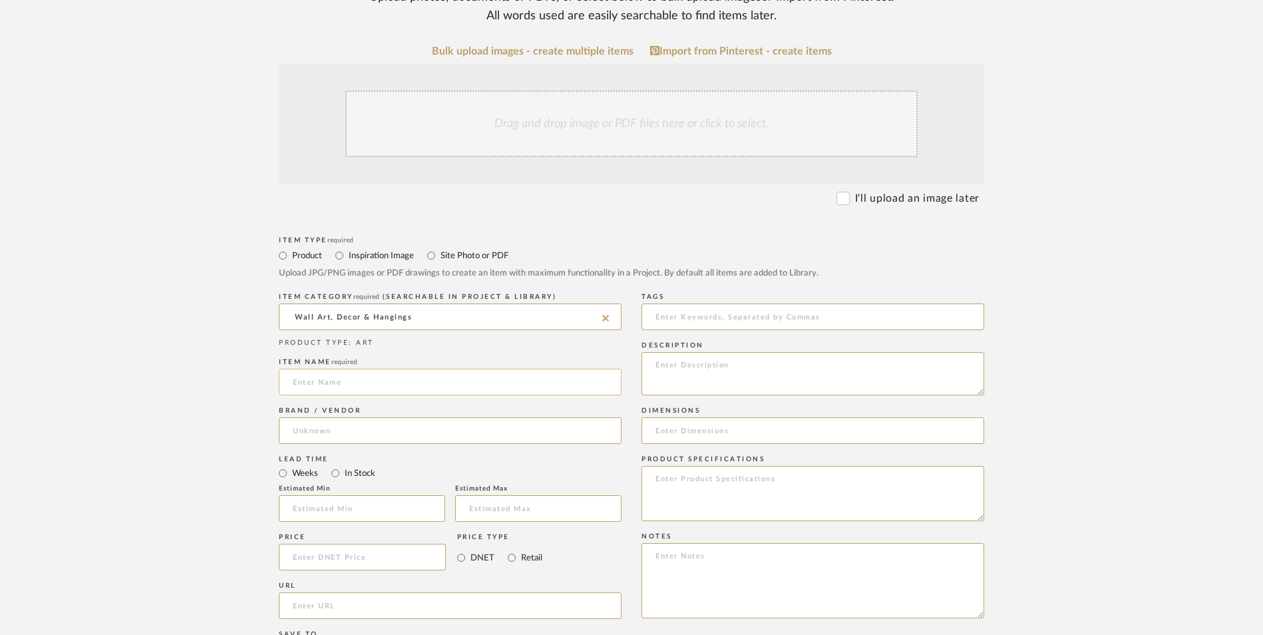
click at [336, 369] on input at bounding box center [450, 382] width 343 height 27
type input "T"
type input "Luray"
click at [334, 417] on input at bounding box center [450, 430] width 343 height 27
click at [335, 359] on span "Wayfair" at bounding box center [321, 357] width 35 height 11
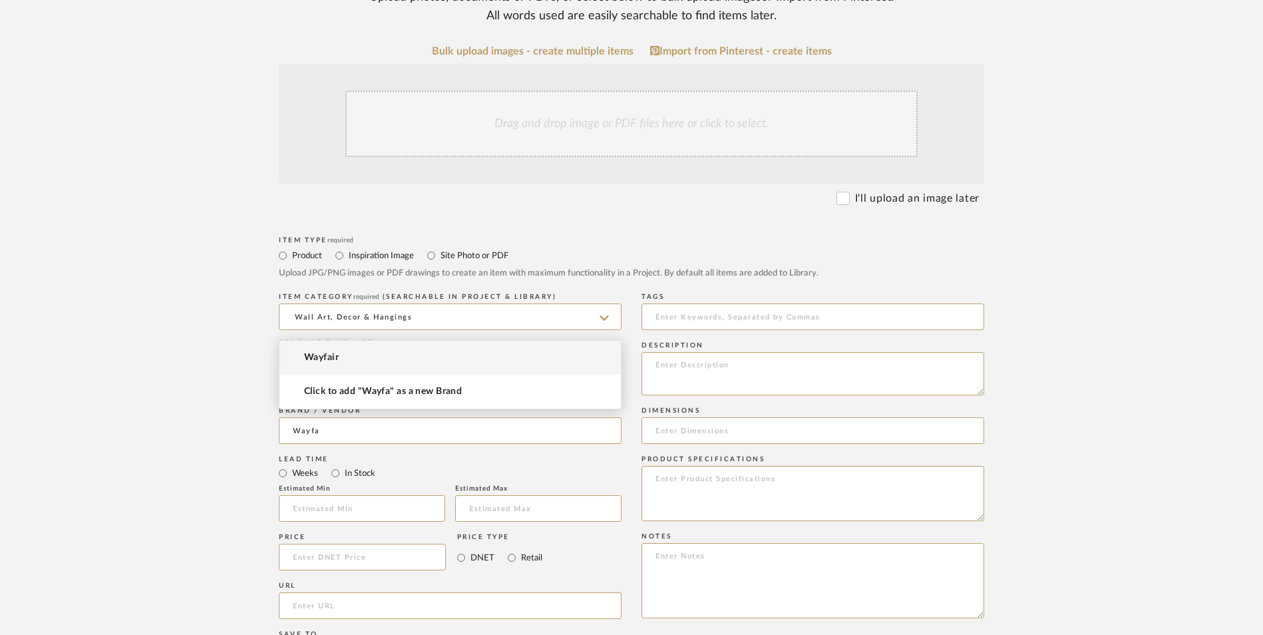
type input "Wayfair"
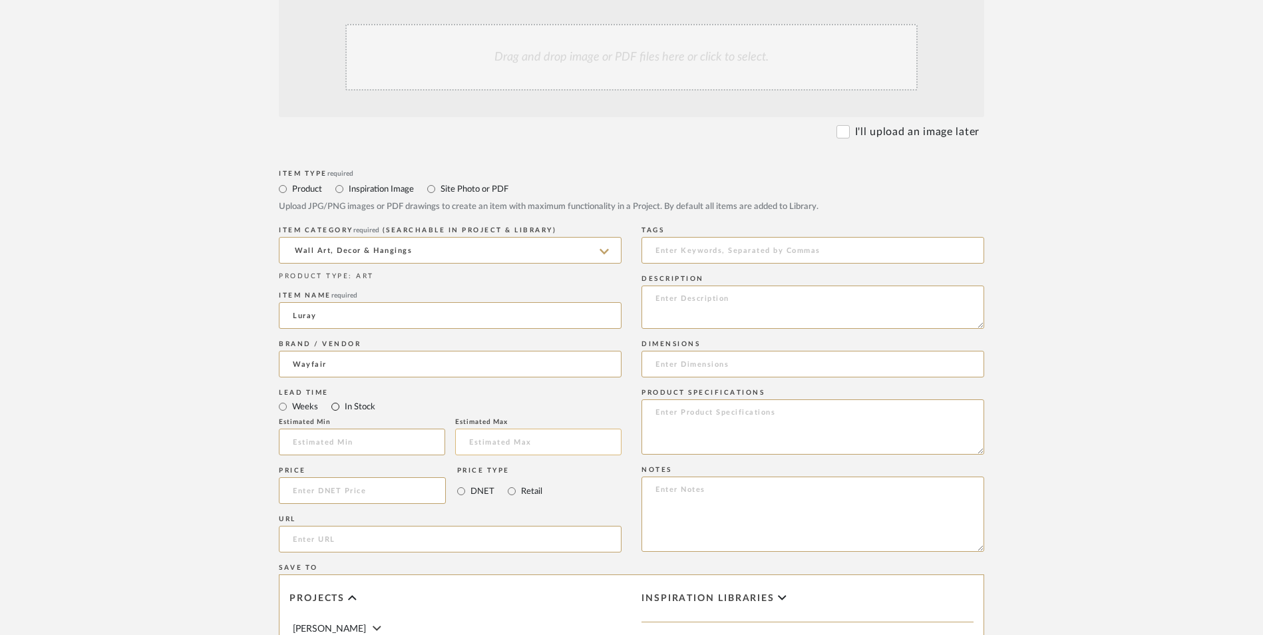
click at [337, 398] on input "In Stock" at bounding box center [335, 406] width 16 height 16
radio input "true"
click at [510, 483] on input "Retail" at bounding box center [512, 491] width 16 height 16
radio input "true"
click at [391, 477] on input at bounding box center [362, 490] width 167 height 27
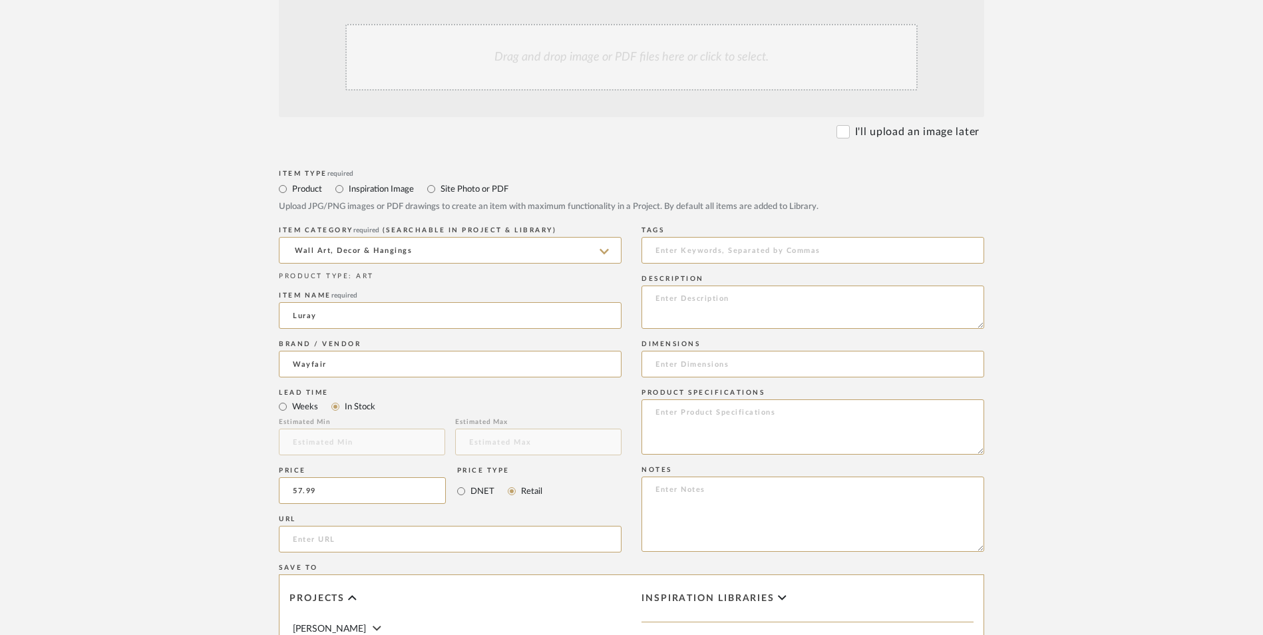
type input "$57.99"
click at [245, 378] on form "Bulk upload images - create multiple items Import from Pinterest - create items…" at bounding box center [632, 461] width 848 height 965
click at [319, 526] on input "url" at bounding box center [450, 539] width 343 height 27
paste input "[URL][DOMAIN_NAME]"
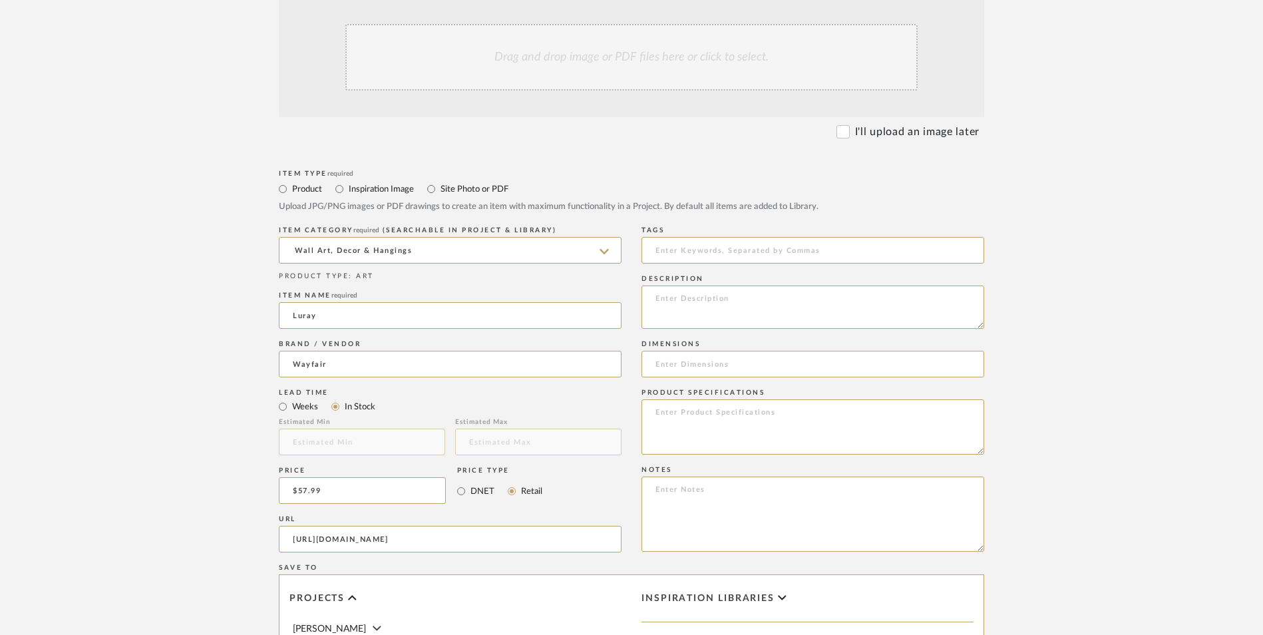
type input "[URL][DOMAIN_NAME]"
click at [222, 329] on form "Bulk upload images - create multiple items Import from Pinterest - create items…" at bounding box center [632, 461] width 848 height 965
click at [709, 476] on textarea at bounding box center [812, 513] width 343 height 75
paste textarea "Option 1: ETA: SKU: Reviews - Stars Return | Refund Policy:"
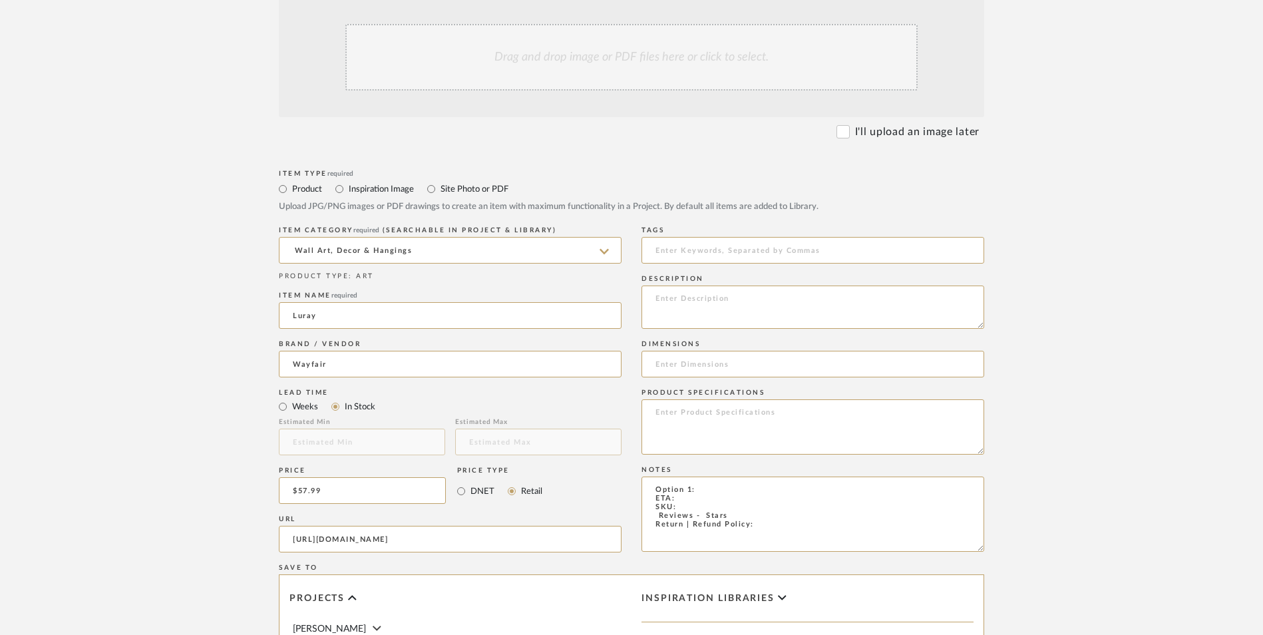
click at [629, 387] on div "Item Type required Product Inspiration Image Site Photo or PDF Upload JPG/PNG i…" at bounding box center [631, 554] width 705 height 777
drag, startPoint x: 691, startPoint y: 381, endPoint x: 583, endPoint y: 377, distance: 107.2
click at [583, 377] on div "Item Type required Product Inspiration Image Site Photo or PDF Upload JPG/PNG i…" at bounding box center [631, 554] width 705 height 777
click at [764, 476] on textarea "Picture Frames (Set of 7) ETA: SKU: Reviews - Stars Return | Refund Policy:" at bounding box center [812, 513] width 343 height 75
click at [755, 476] on textarea "Picture Frames (Set of 7) ETA: SKU: Reviews - Stars Return | Refund Policy: 0 D…" at bounding box center [812, 513] width 343 height 75
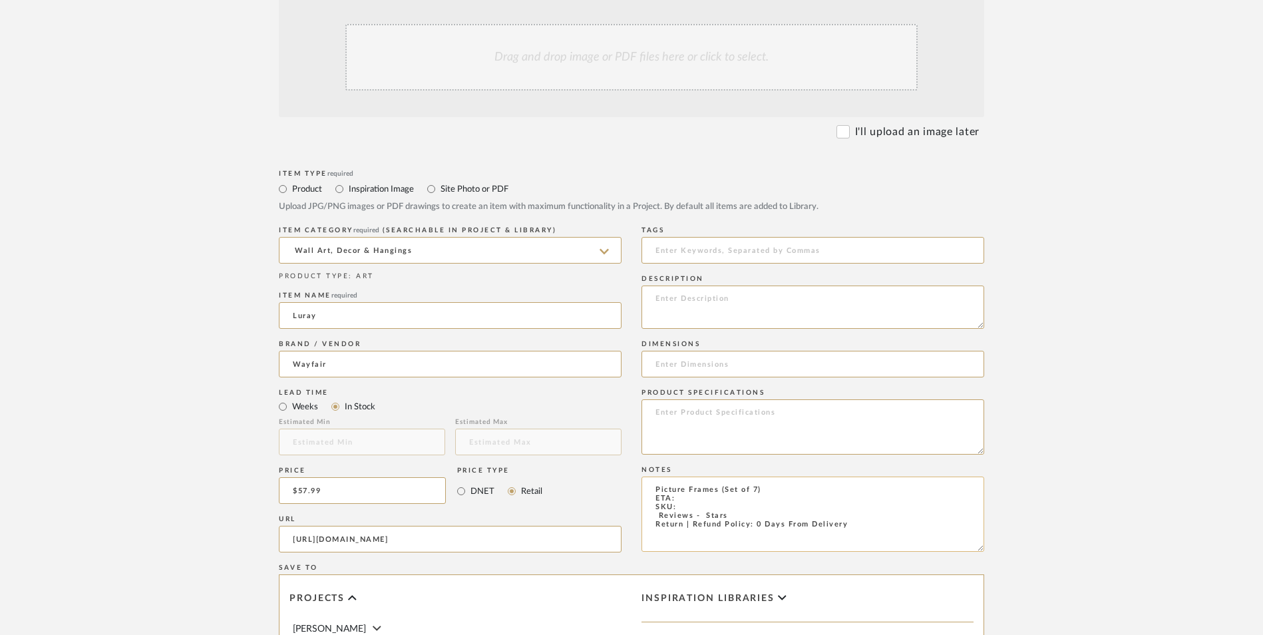
click at [754, 476] on textarea "Picture Frames (Set of 7) ETA: SKU: Reviews - Stars Return | Refund Policy: 0 D…" at bounding box center [812, 513] width 343 height 75
click at [653, 476] on textarea "Picture Frames (Set of 7) ETA: SKU: Reviews - Stars Return | Refund Policy: 30 …" at bounding box center [812, 513] width 343 height 75
click at [679, 476] on textarea "Picture Frames (Set of 7) ETA: SKU: 57 Reviews - 4.8 Stars Return | Refund Poli…" at bounding box center [812, 513] width 343 height 75
click at [686, 476] on textarea "Picture Frames (Set of 7) ETA: [DATE] SKU: 57 Reviews - 4.8 Stars Return | Refu…" at bounding box center [812, 513] width 343 height 75
paste textarea "W009591778"
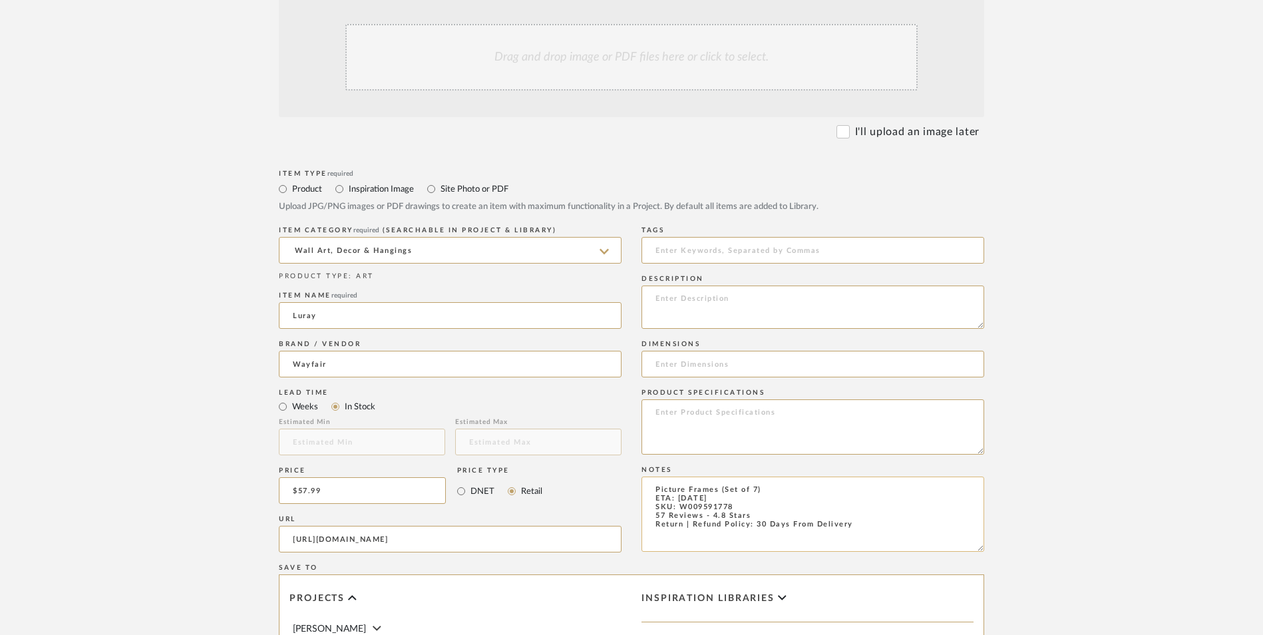
click at [716, 476] on textarea "Picture Frames (Set of 7) ETA: [DATE] SKU: W009591778 57 Reviews - 4.8 Stars Re…" at bounding box center [812, 513] width 343 height 75
click at [693, 476] on textarea "Picture Frames - Select: Gold (Set of 7) ETA: [DATE] SKU: W009591778 57 Reviews…" at bounding box center [812, 513] width 343 height 75
type textarea "Picture Frames - Select: Gold (Set of 7) ETA: [DATE] SKU: W009591778 57 Reviews…"
click at [732, 399] on textarea at bounding box center [812, 426] width 343 height 55
type textarea "Metal | Glass"
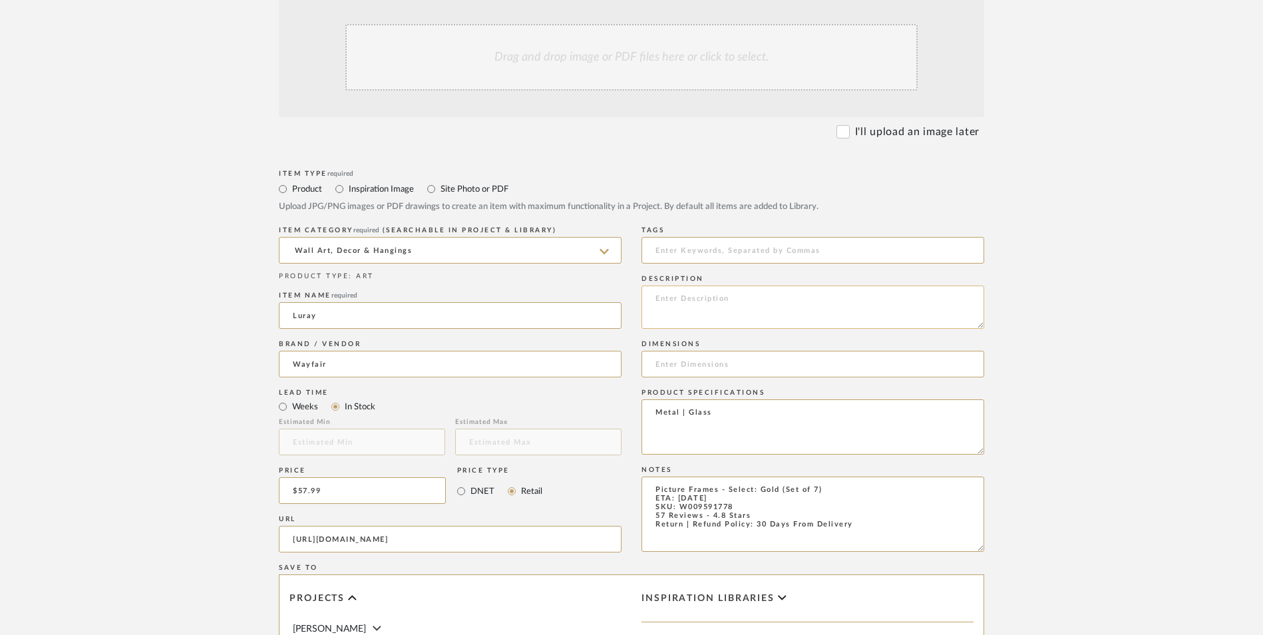
click at [720, 285] on textarea at bounding box center [812, 306] width 343 height 43
paste textarea "This 7-piece picture frame set transforms any blank wall in your home into a mo…"
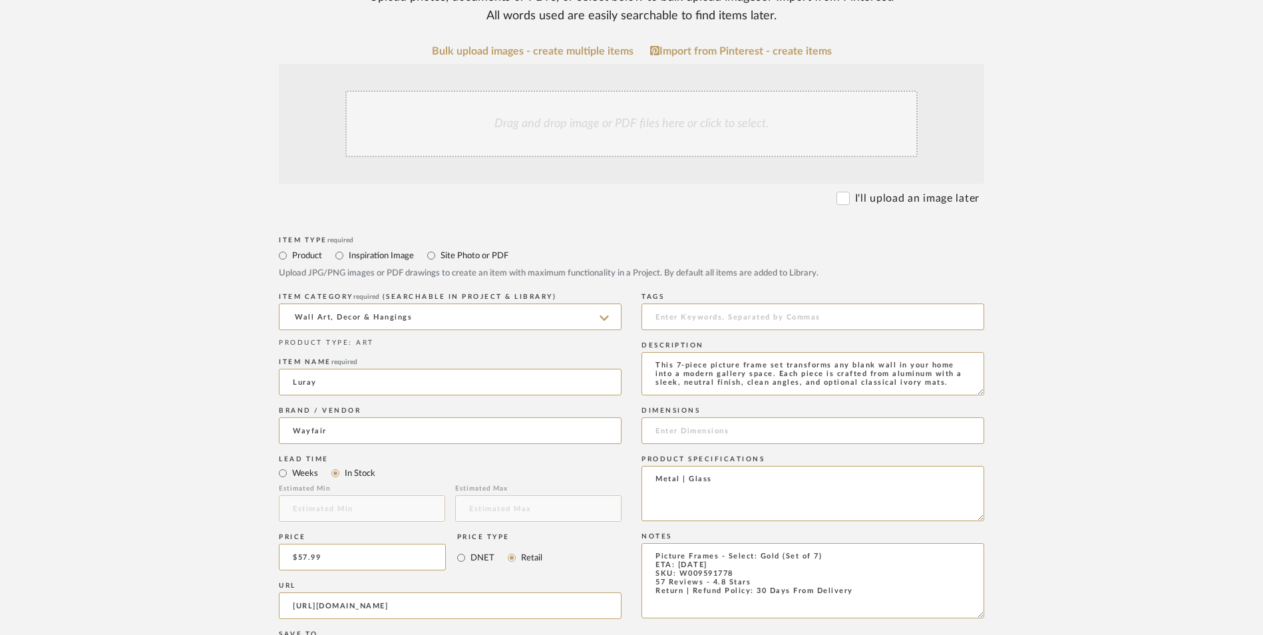
type textarea "This 7-piece picture frame set transforms any blank wall in your home into a mo…"
click at [644, 90] on div "Drag and drop image or PDF files here or click to select." at bounding box center [631, 123] width 572 height 67
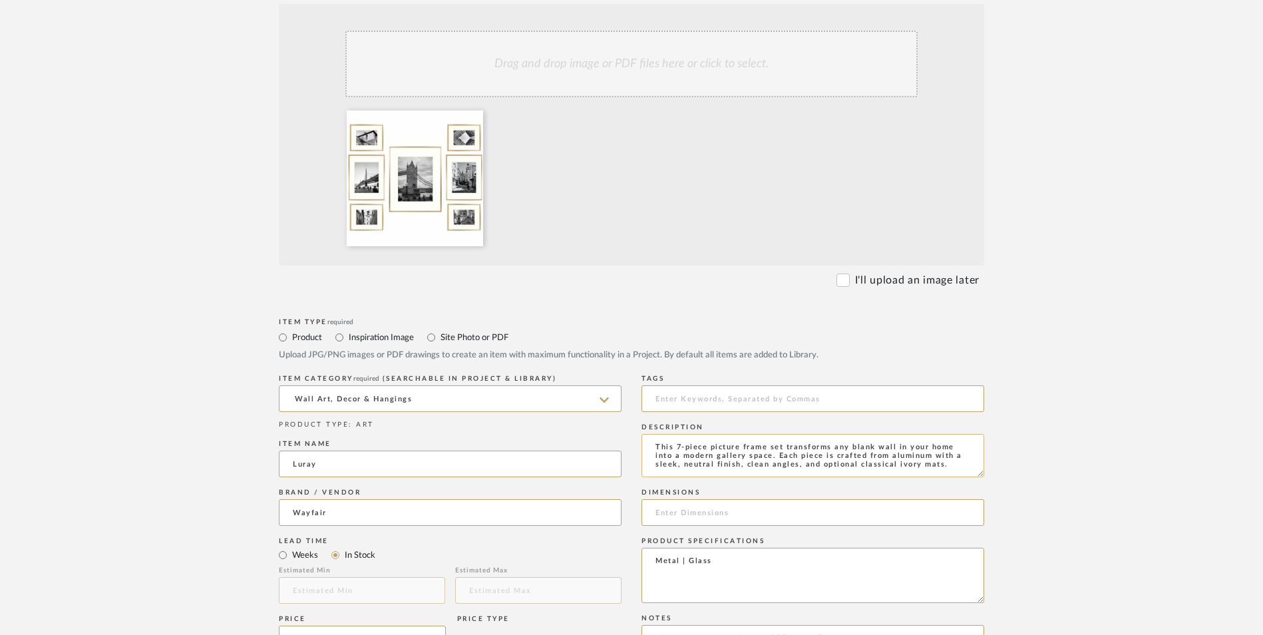
scroll to position [466, 0]
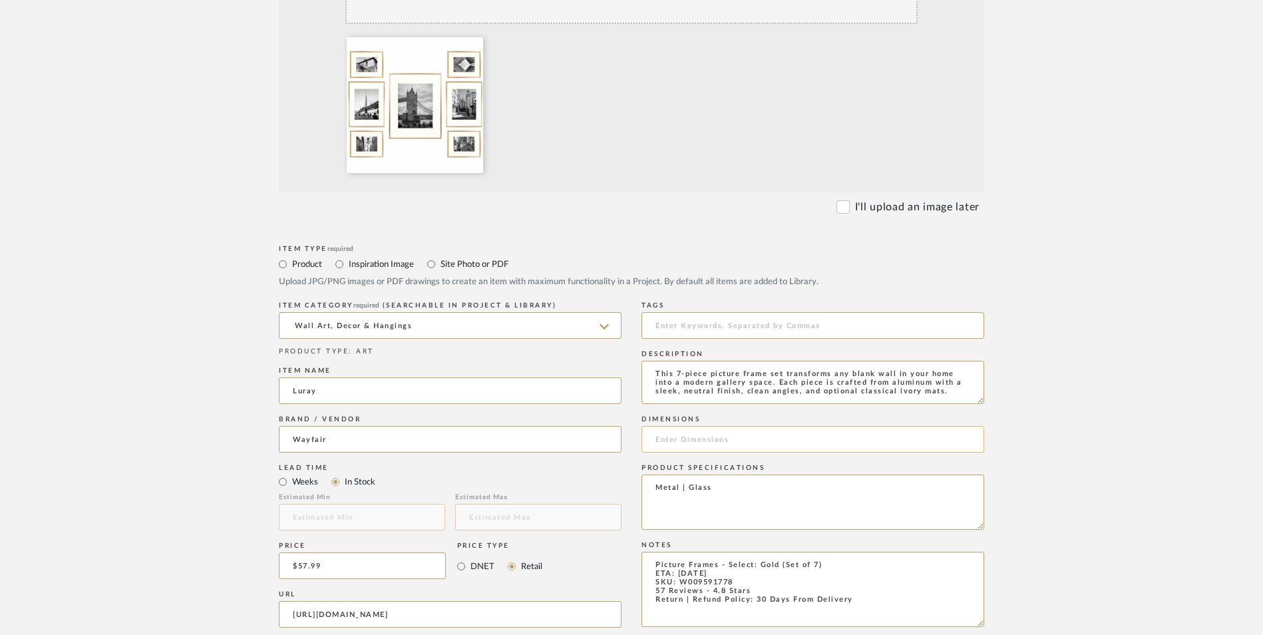
click at [708, 426] on input at bounding box center [812, 439] width 343 height 27
paste input "4" x 6"; 5" x 7"; 8" x 10""
click at [663, 426] on input "4" x 6"; 5" x 7"; 8" x 10"" at bounding box center [812, 439] width 343 height 27
click at [695, 426] on input "4" H x 6"; 5" x 7"; 8" x 10"" at bounding box center [812, 439] width 343 height 27
click at [718, 426] on input "4" H x 6" W; 5" x 7"; 8" x 10"" at bounding box center [812, 439] width 343 height 27
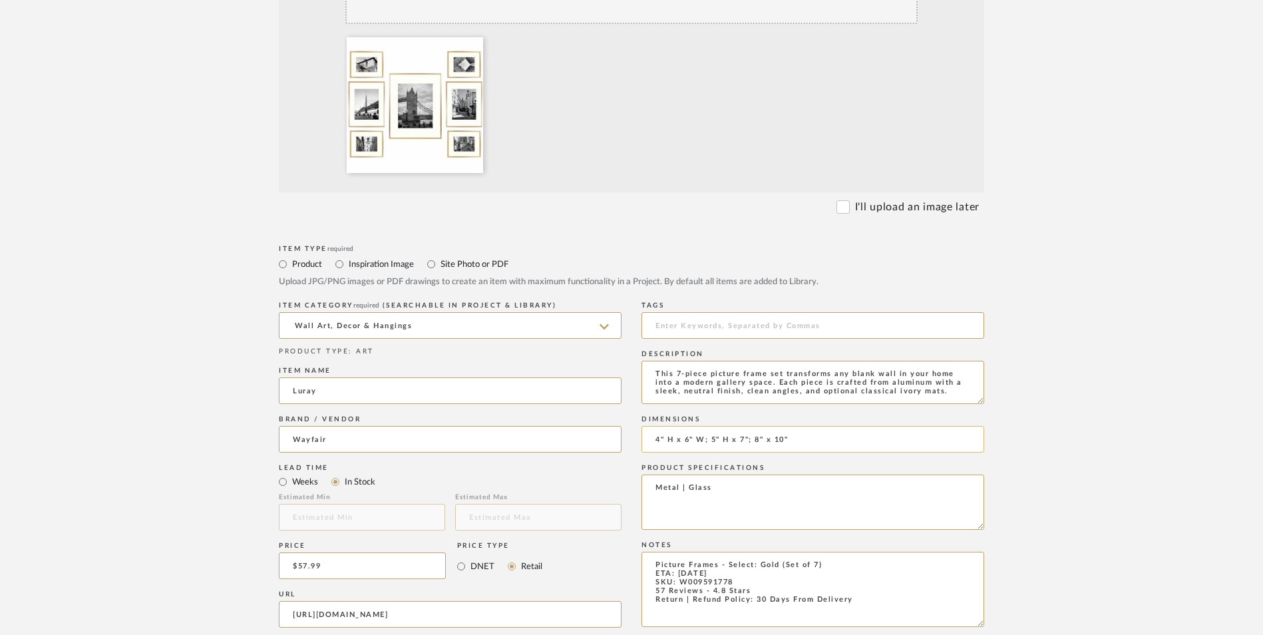
click at [746, 426] on input "4" H x 6" W; 5" H x 7"; 8" x 10"" at bounding box center [812, 439] width 343 height 27
click at [774, 426] on input "4" H x 6" W; 5" H x 7" W; 8" x 10"" at bounding box center [812, 439] width 343 height 27
click at [812, 426] on input "4" H x 6" W; 5" H x 7" W; 8" H x 10"" at bounding box center [812, 439] width 343 height 27
drag, startPoint x: 807, startPoint y: 335, endPoint x: 558, endPoint y: 322, distance: 249.2
click at [545, 326] on div "Item Type required Product Inspiration Image Site Photo or PDF Upload JPG/PNG i…" at bounding box center [631, 629] width 705 height 777
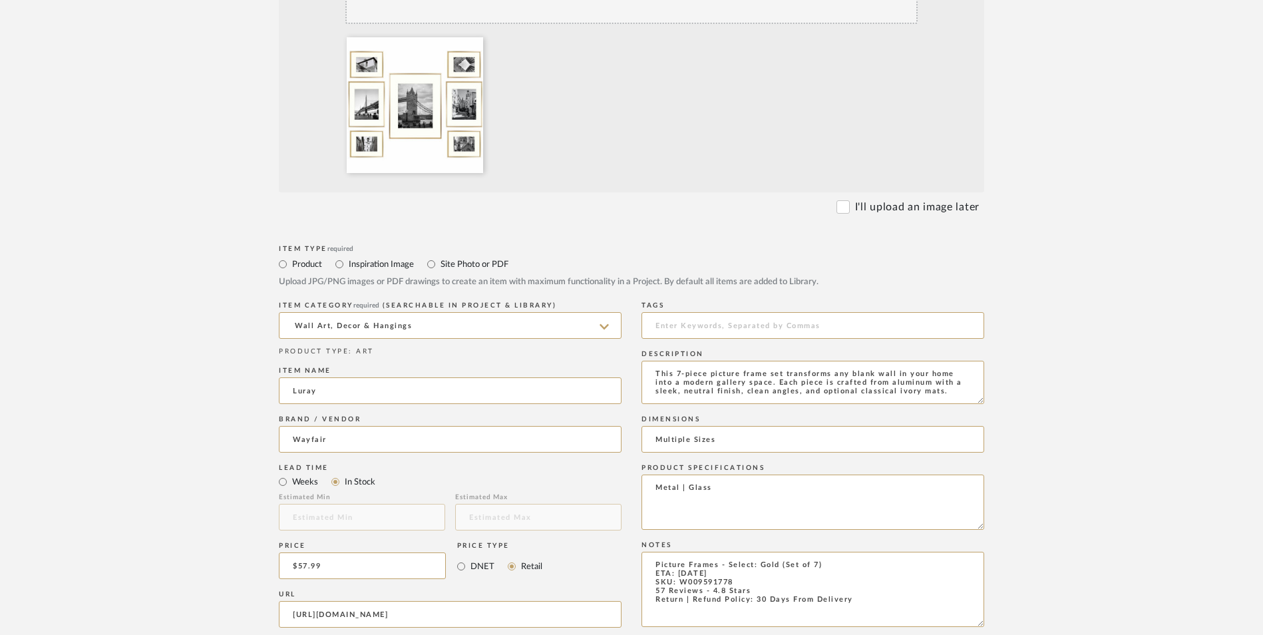
scroll to position [837, 0]
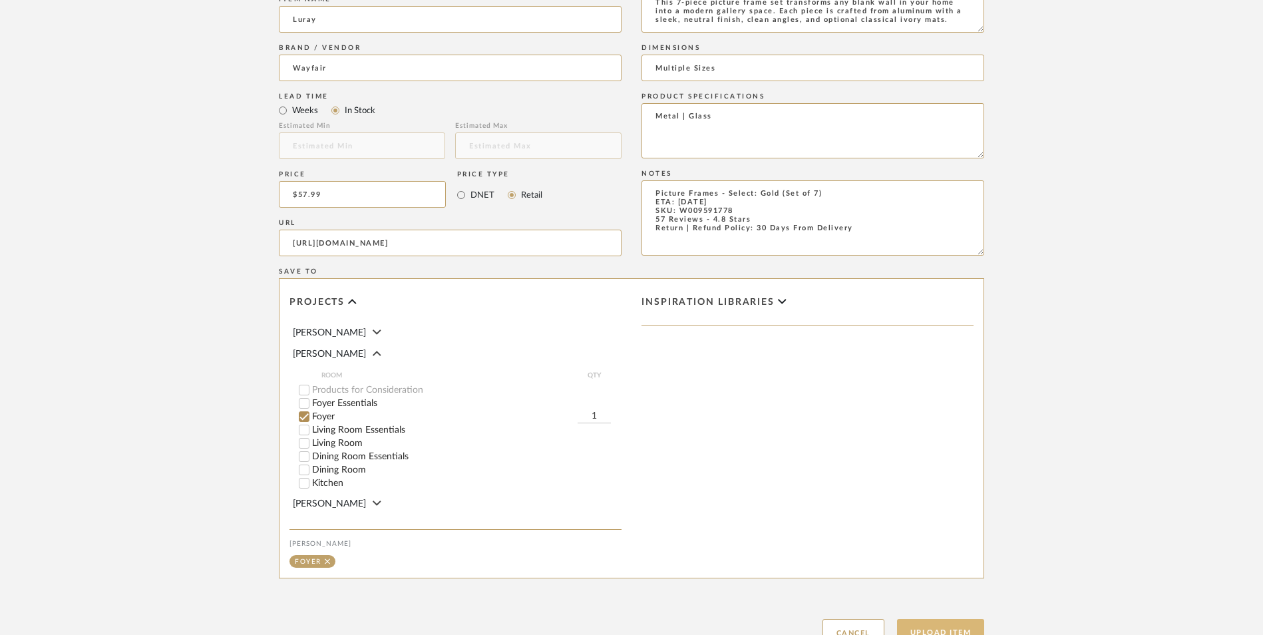
type input "Multiple Sizes"
click at [955, 619] on button "Upload Item" at bounding box center [941, 632] width 88 height 27
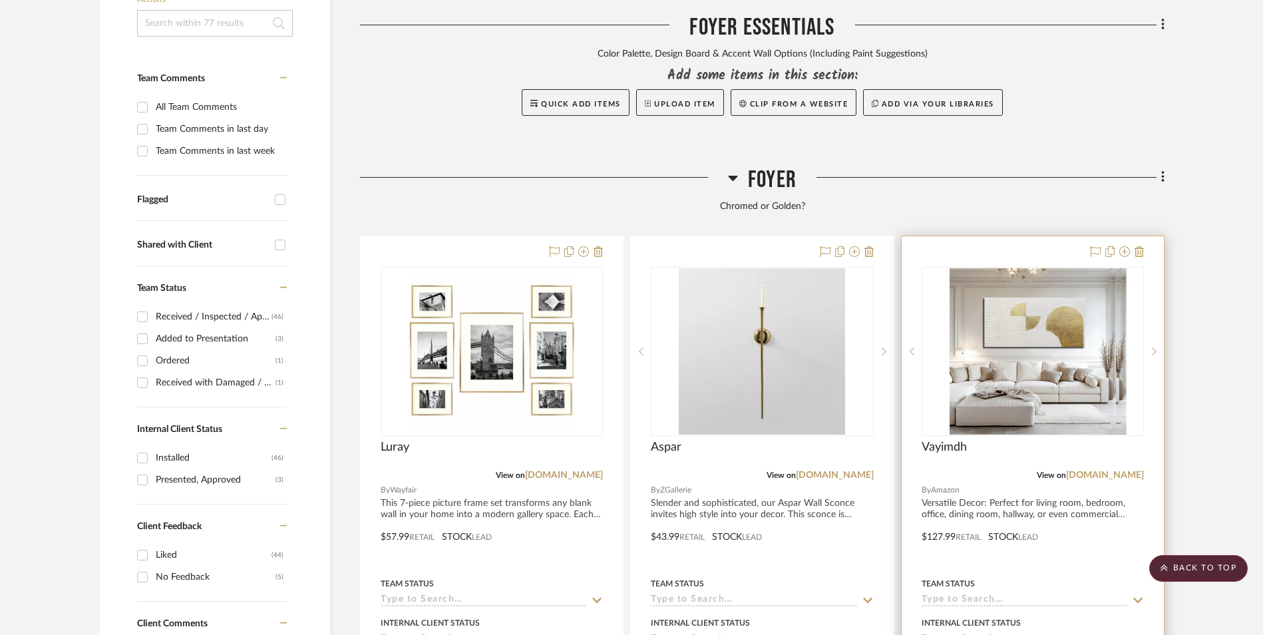
scroll to position [421, 0]
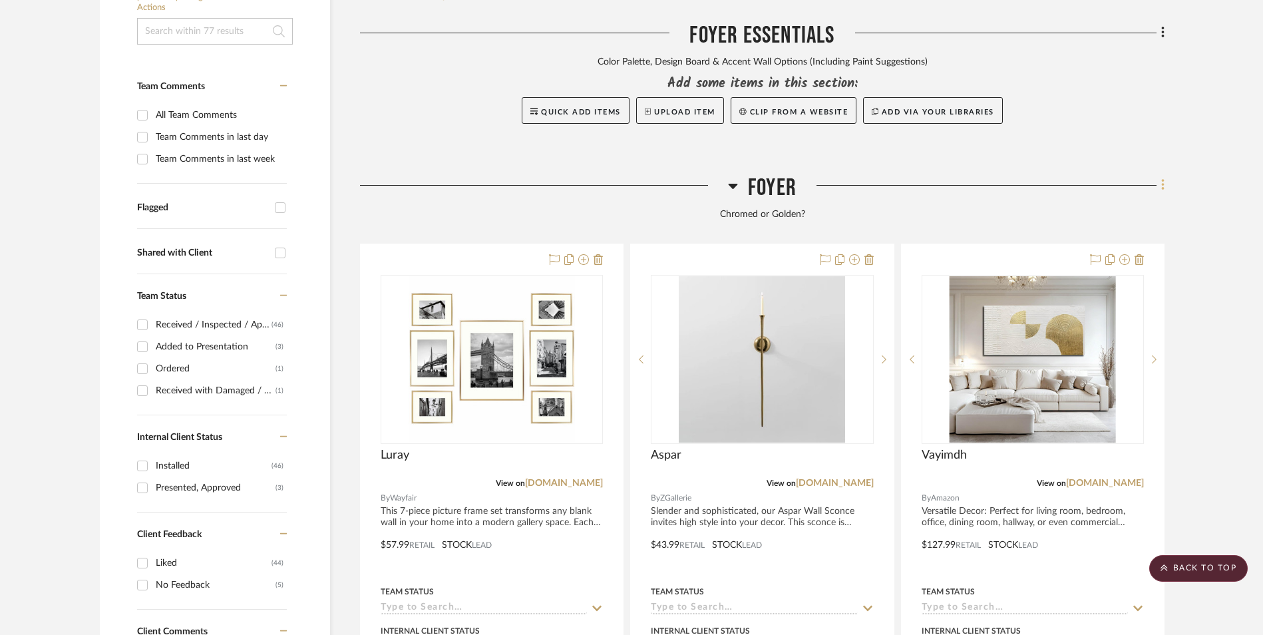
click at [1159, 176] on fa-icon at bounding box center [1160, 187] width 9 height 22
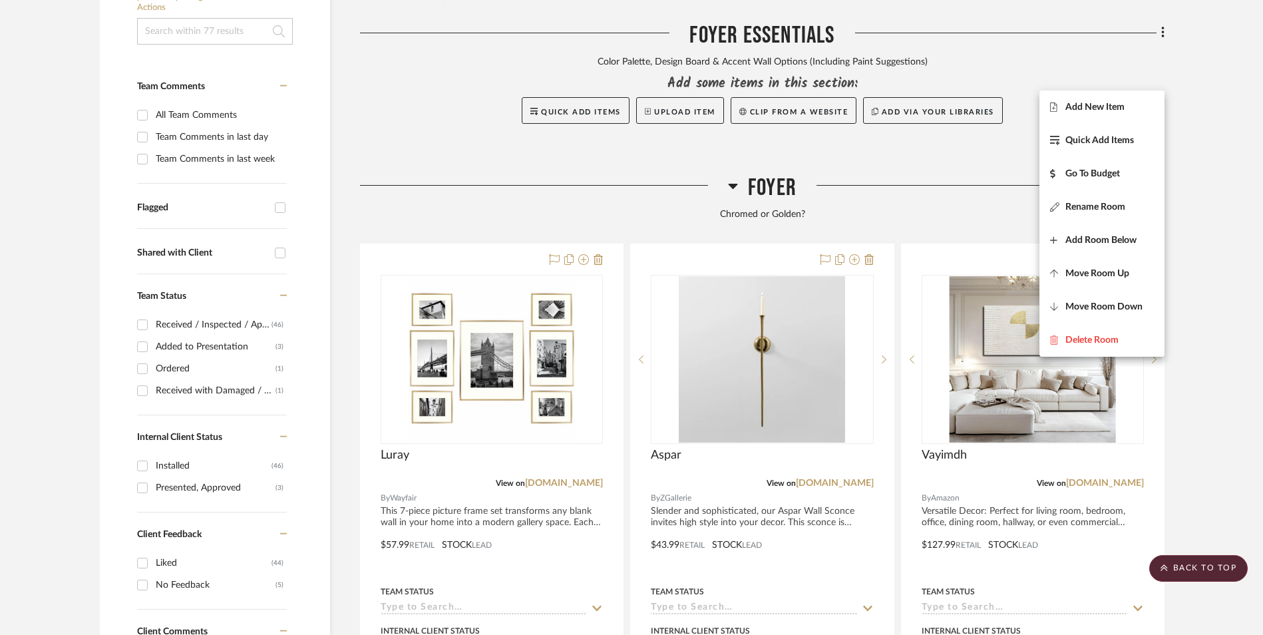
click at [1110, 112] on span "Add New Item" at bounding box center [1094, 106] width 59 height 11
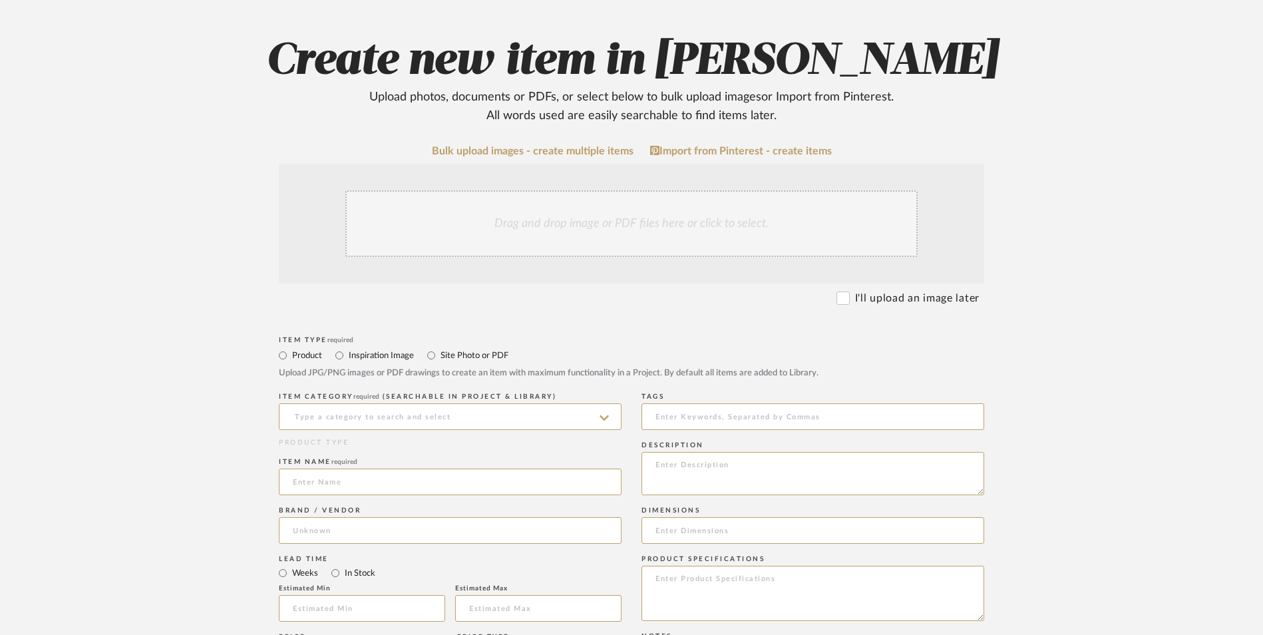
scroll to position [399, 0]
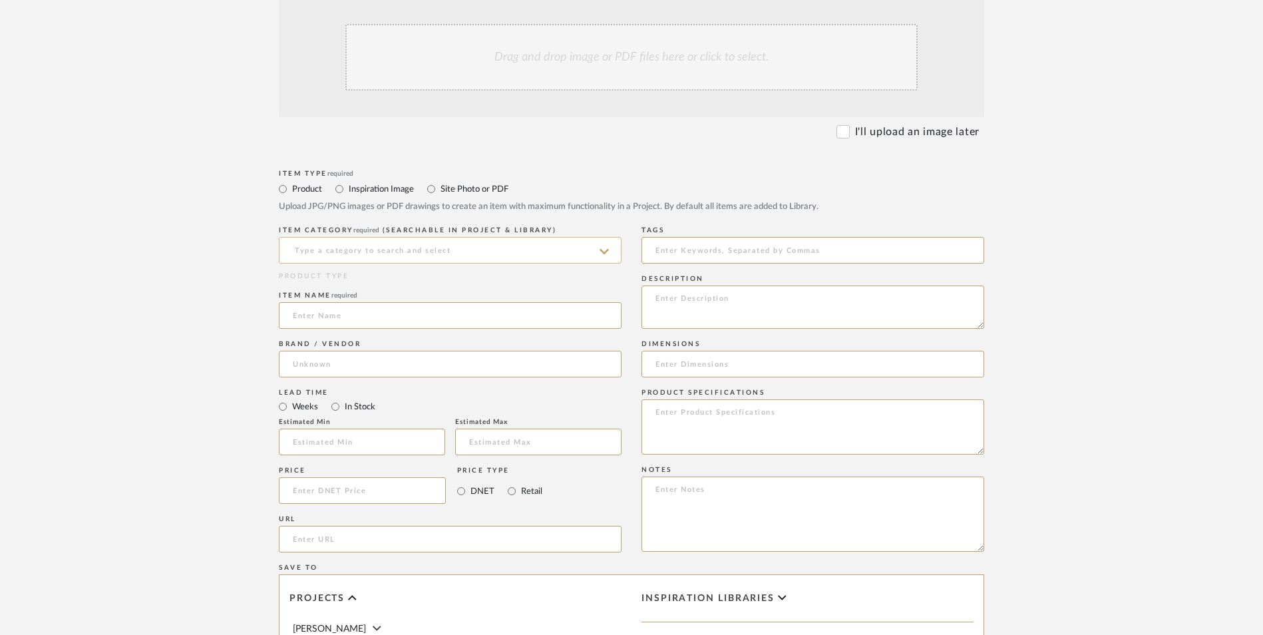
click at [374, 237] on input at bounding box center [450, 250] width 343 height 27
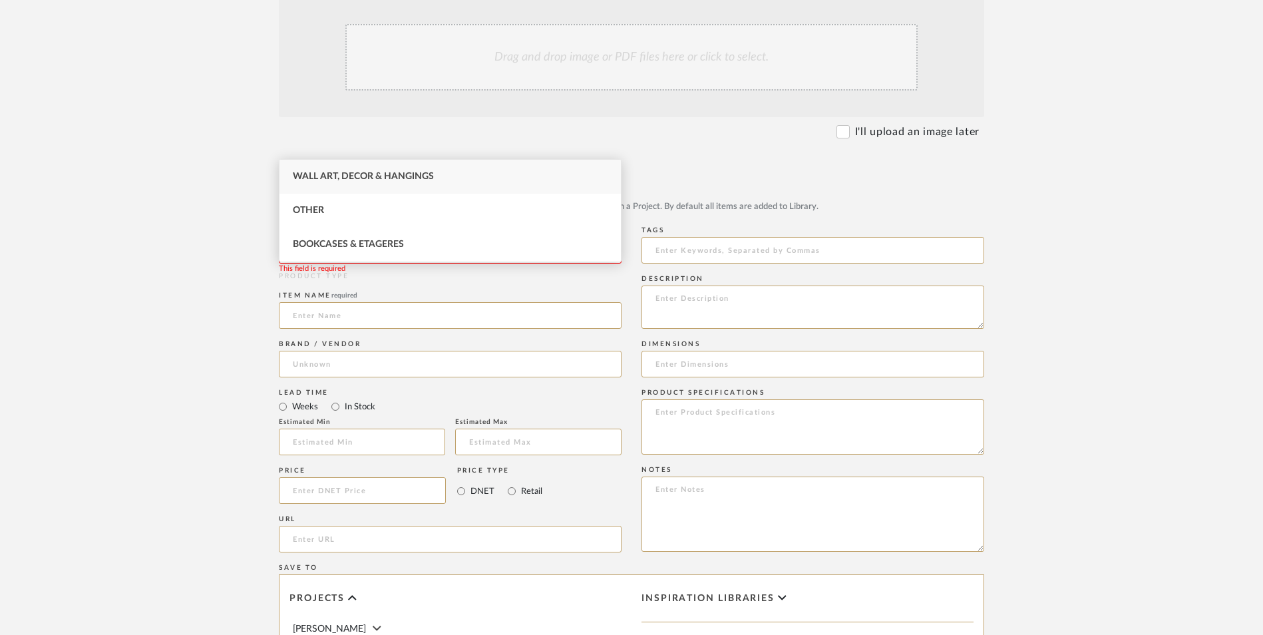
click at [370, 176] on span "Wall Art, Decor & Hangings" at bounding box center [363, 176] width 141 height 9
type input "Wall Art, Decor & Hangings"
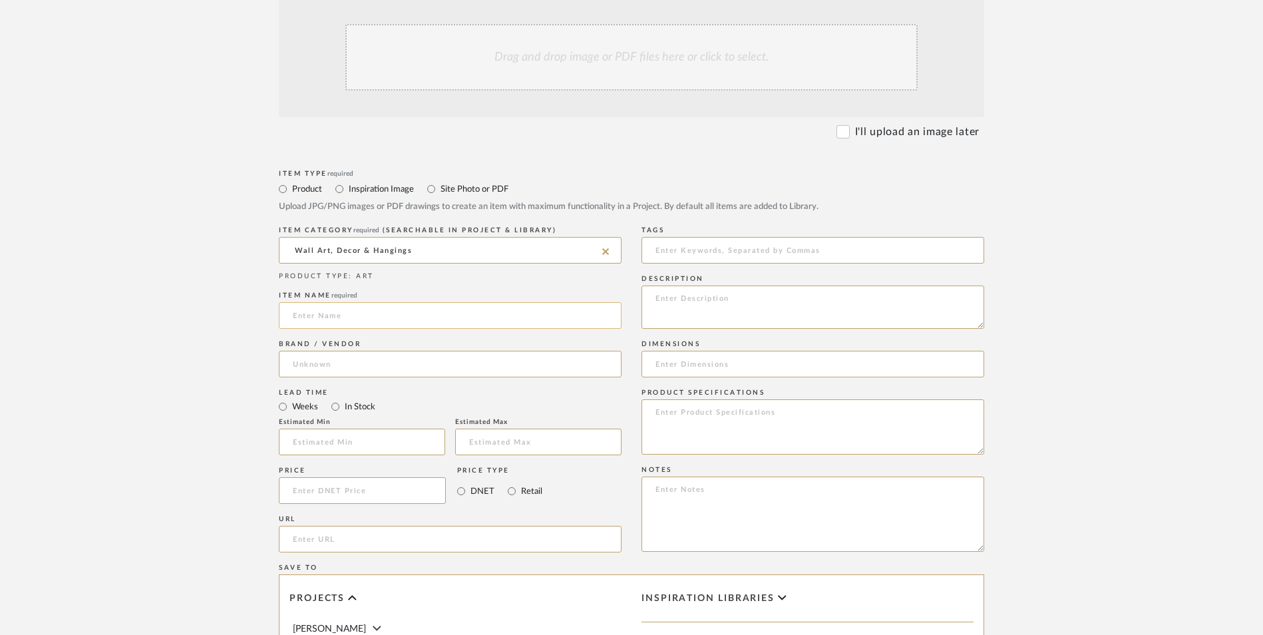
click at [353, 302] on input at bounding box center [450, 315] width 343 height 27
type input "Acrylic"
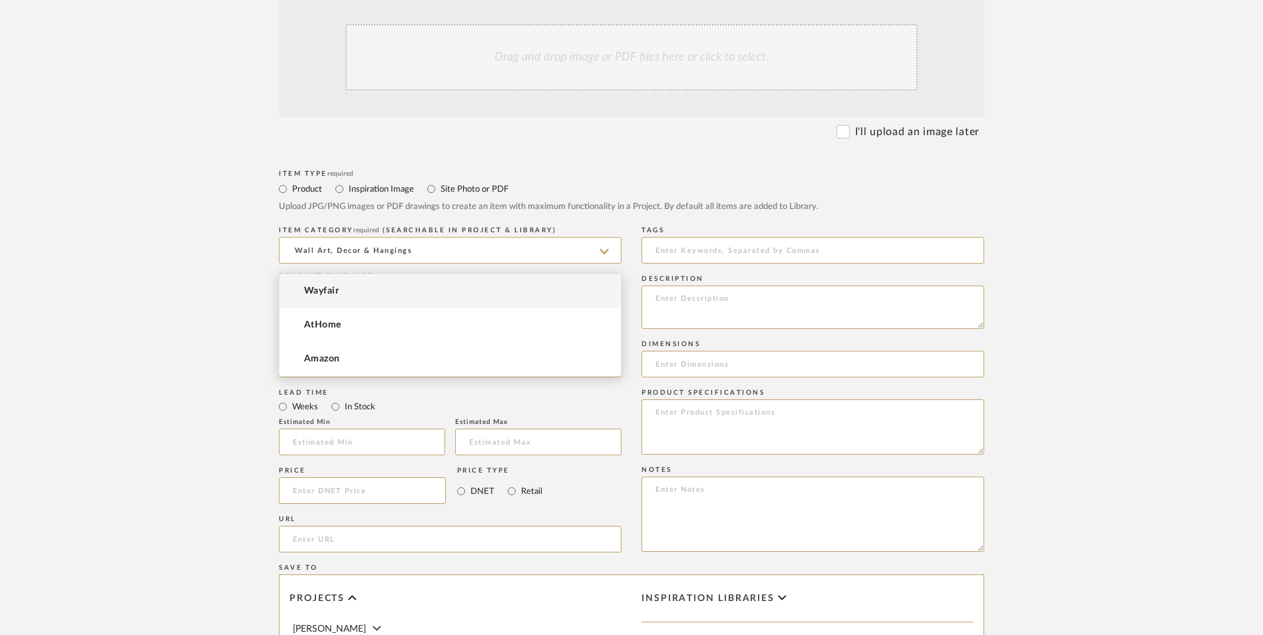
click at [355, 351] on input at bounding box center [450, 364] width 343 height 27
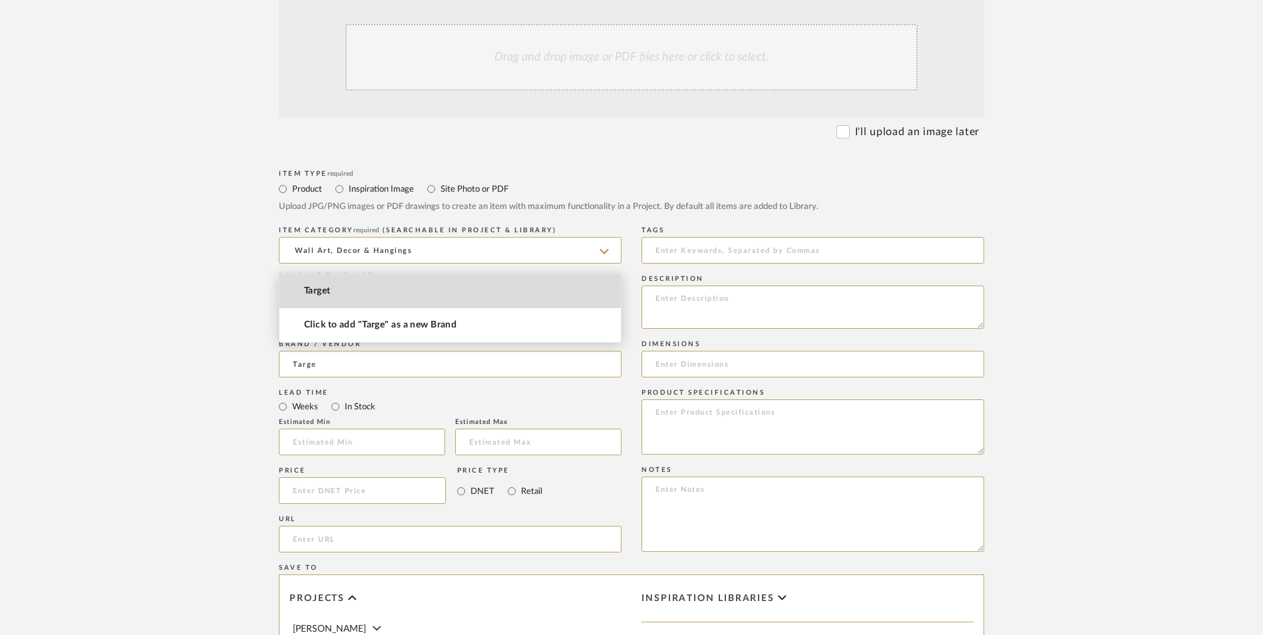
click at [351, 297] on mat-option "Target" at bounding box center [449, 291] width 341 height 34
type input "Target"
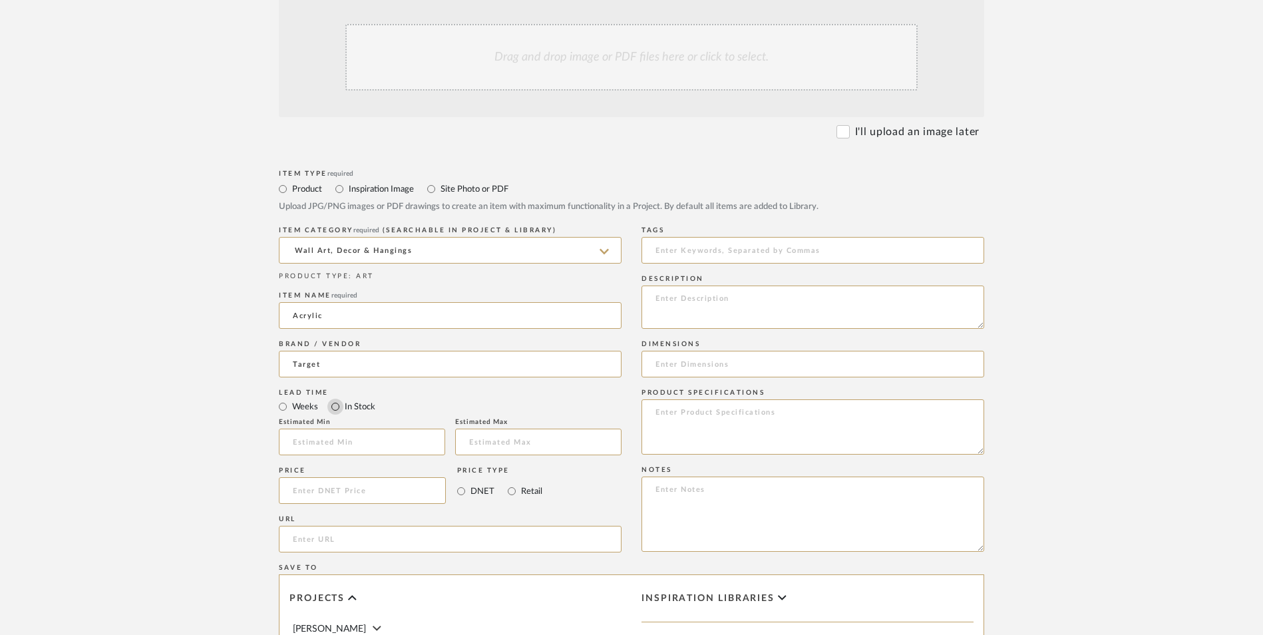
click at [337, 398] on input "In Stock" at bounding box center [335, 406] width 16 height 16
radio input "true"
click at [513, 483] on input "Retail" at bounding box center [512, 491] width 16 height 16
radio input "true"
click at [375, 477] on input at bounding box center [362, 490] width 167 height 27
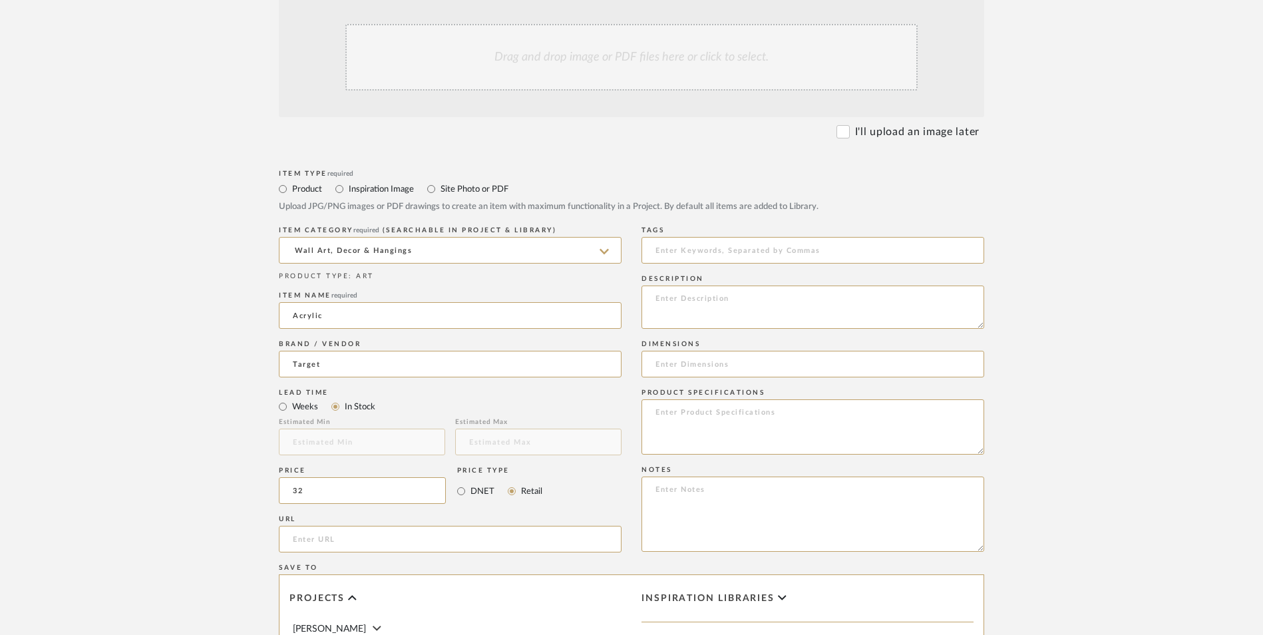
type input "$32.00"
click at [246, 367] on form "Bulk upload images - create multiple items Import from Pinterest - create items…" at bounding box center [632, 461] width 848 height 965
click at [390, 526] on input "url" at bounding box center [450, 539] width 343 height 27
paste input "[URL][DOMAIN_NAME]"
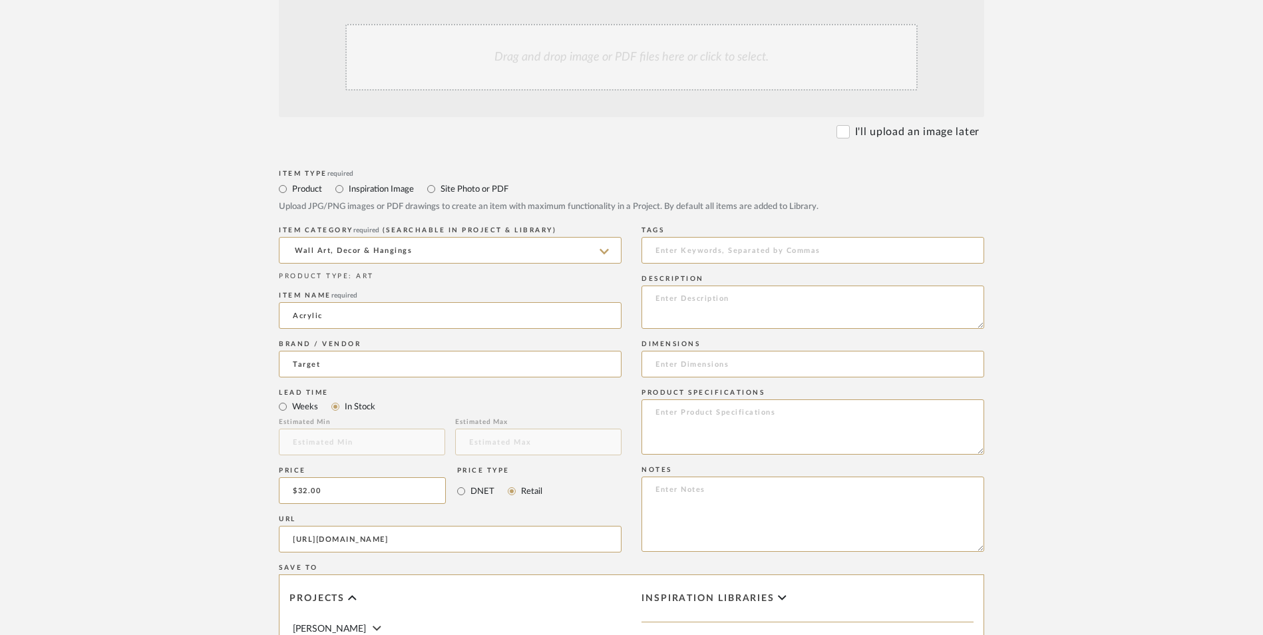
type input "[URL][DOMAIN_NAME]"
click at [214, 349] on form "Bulk upload images - create multiple items Import from Pinterest - create items…" at bounding box center [632, 461] width 848 height 965
click at [711, 476] on textarea at bounding box center [812, 513] width 343 height 75
paste textarea "Option 1: ETA: SKU: Reviews - Stars Return | Refund Policy:"
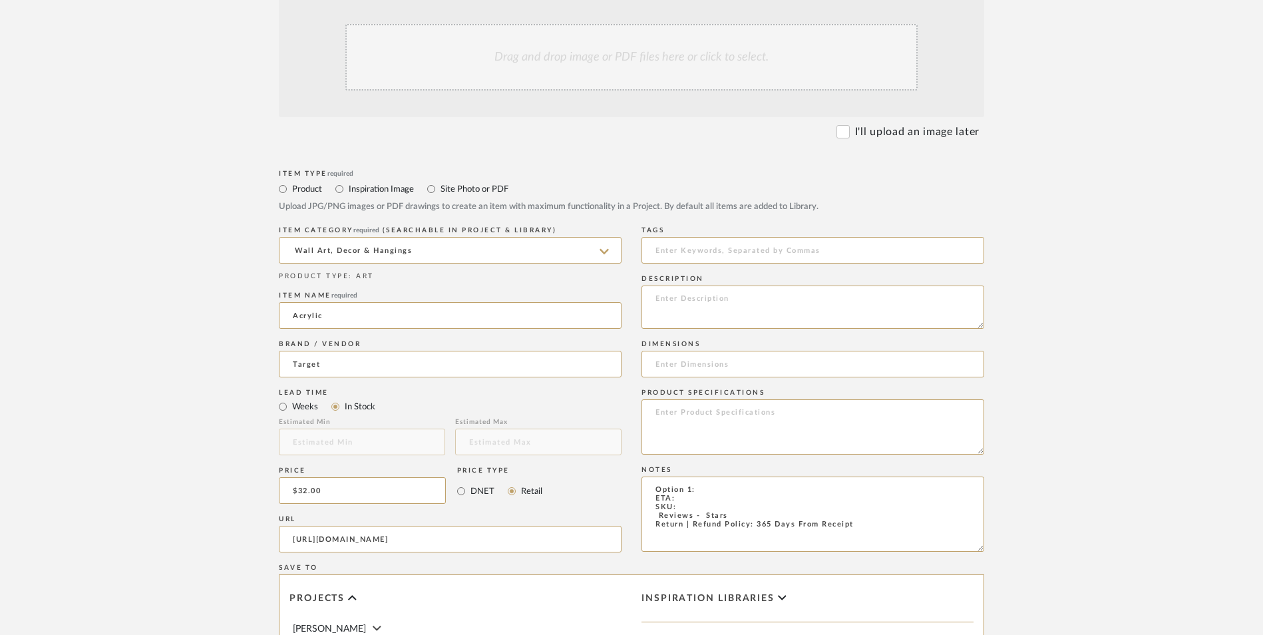
drag, startPoint x: 631, startPoint y: 377, endPoint x: 583, endPoint y: 373, distance: 47.4
click at [583, 373] on div "Item Type required Product Inspiration Image Site Photo or PDF Upload JPG/PNG i…" at bounding box center [631, 554] width 705 height 777
click at [712, 476] on textarea "Picture Frames - Select 2 ETA: SKU: Reviews - Stars Return | Refund Policy: 365…" at bounding box center [812, 513] width 343 height 75
click at [649, 476] on textarea "Picture Frames - Select 2 ETA: Pick Up Available (Multiple Stores) SKU: Reviews…" at bounding box center [812, 513] width 343 height 75
type textarea "Picture Frames - Select 2 ETA: Pick Up Available (Multiple Stores) SKU: 238 Rev…"
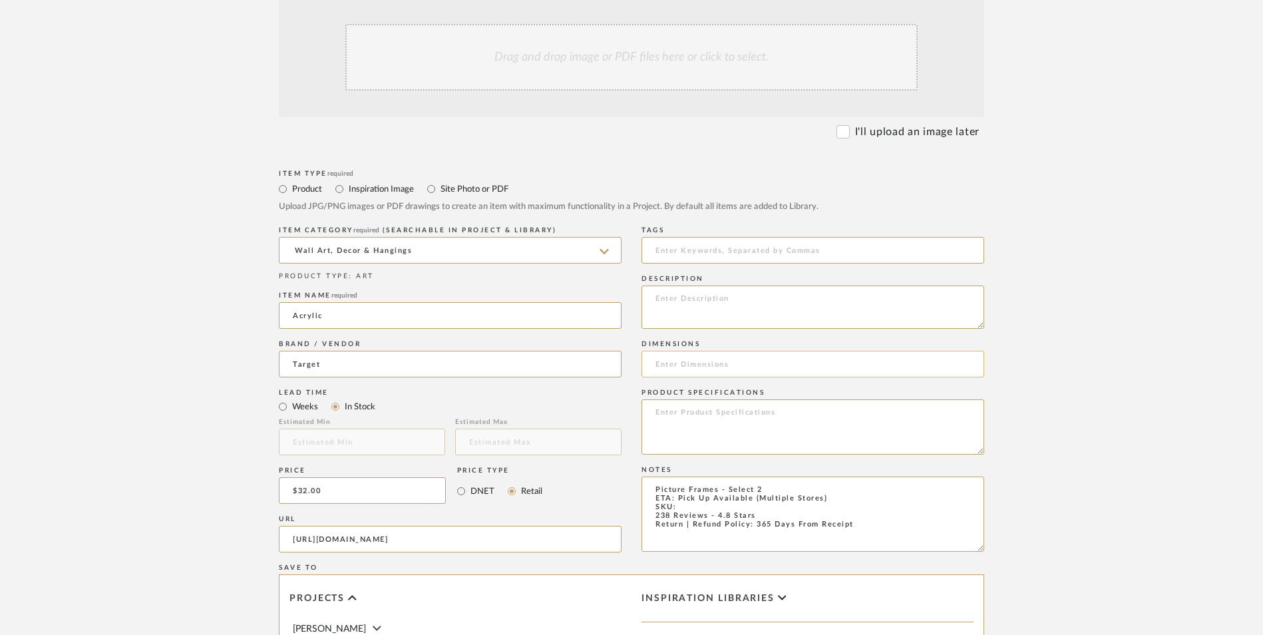
click at [695, 351] on input at bounding box center [812, 364] width 343 height 27
type input "11" W x 14" H"
click at [701, 399] on textarea at bounding box center [812, 426] width 343 height 55
type textarea "Acrylic"
click at [742, 285] on textarea at bounding box center [812, 306] width 343 height 43
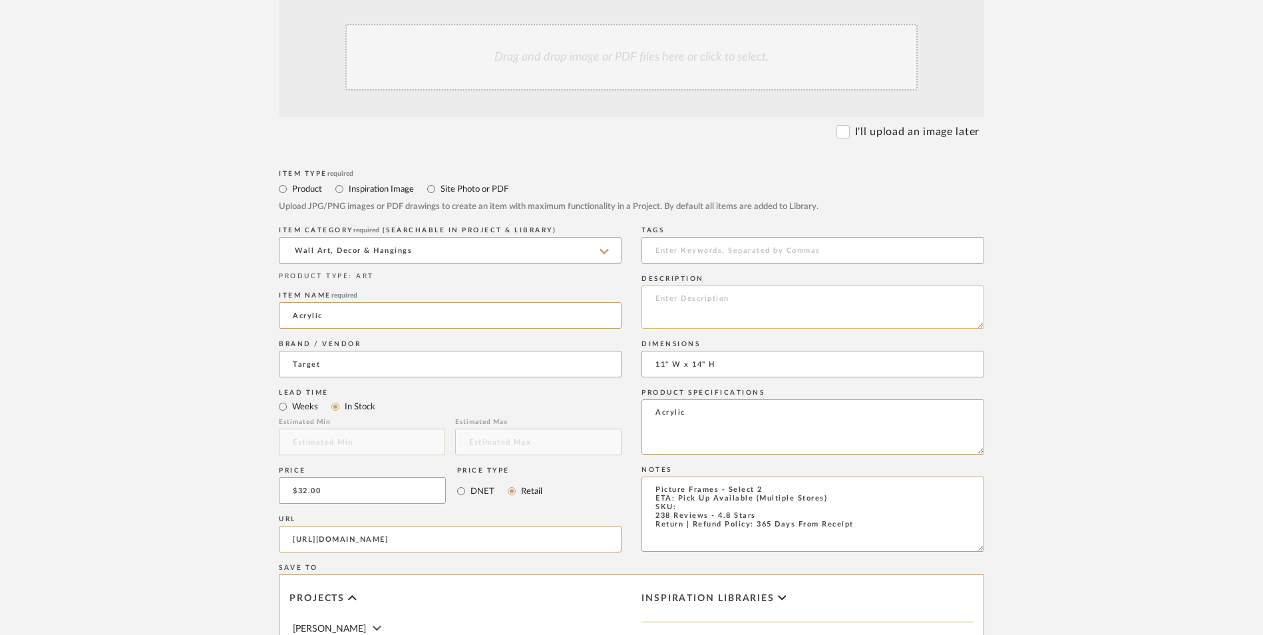
paste textarea "Modern, personalized vibes are as easy to add to your room as can be with the A…"
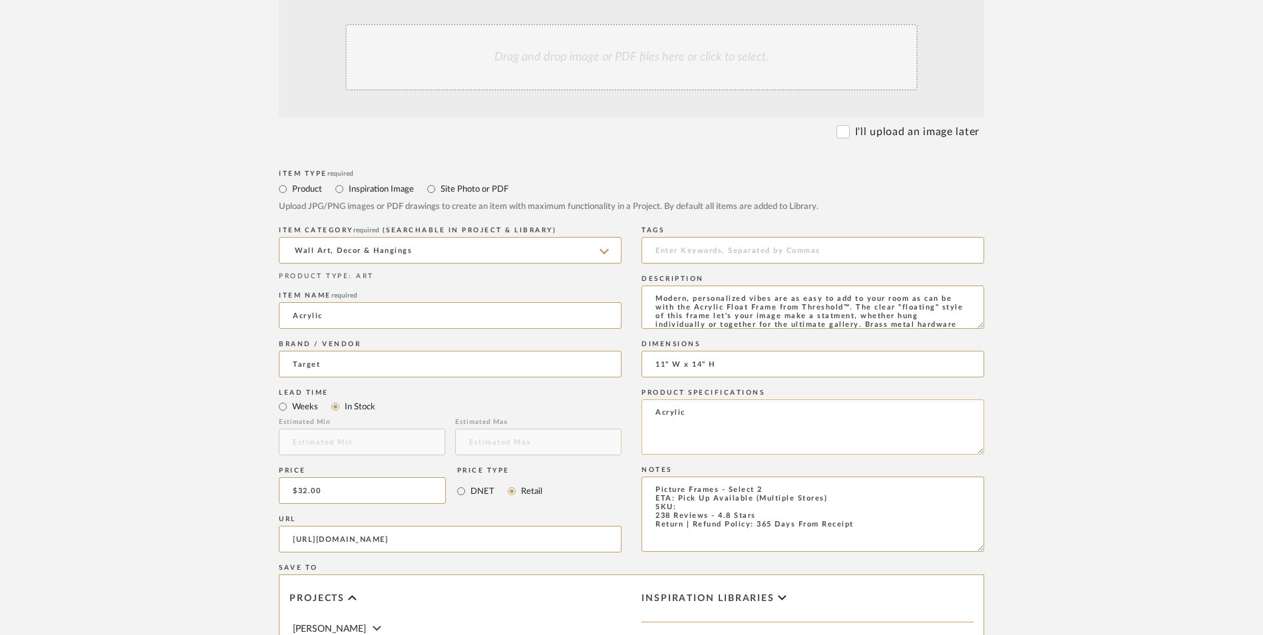
scroll to position [18, 0]
type textarea "Modern, personalized vibes are as easy to add to your room as can be with the A…"
click at [690, 476] on textarea "Picture Frames - Select 2 ETA: Pick Up Available (Multiple Stores) SKU: 238 Rev…" at bounding box center [812, 513] width 343 height 75
paste textarea "074-15-2841"
type textarea "Picture Frames - Select 2 ETA: Pick Up Available (Multiple Stores) SKU: 074-15-…"
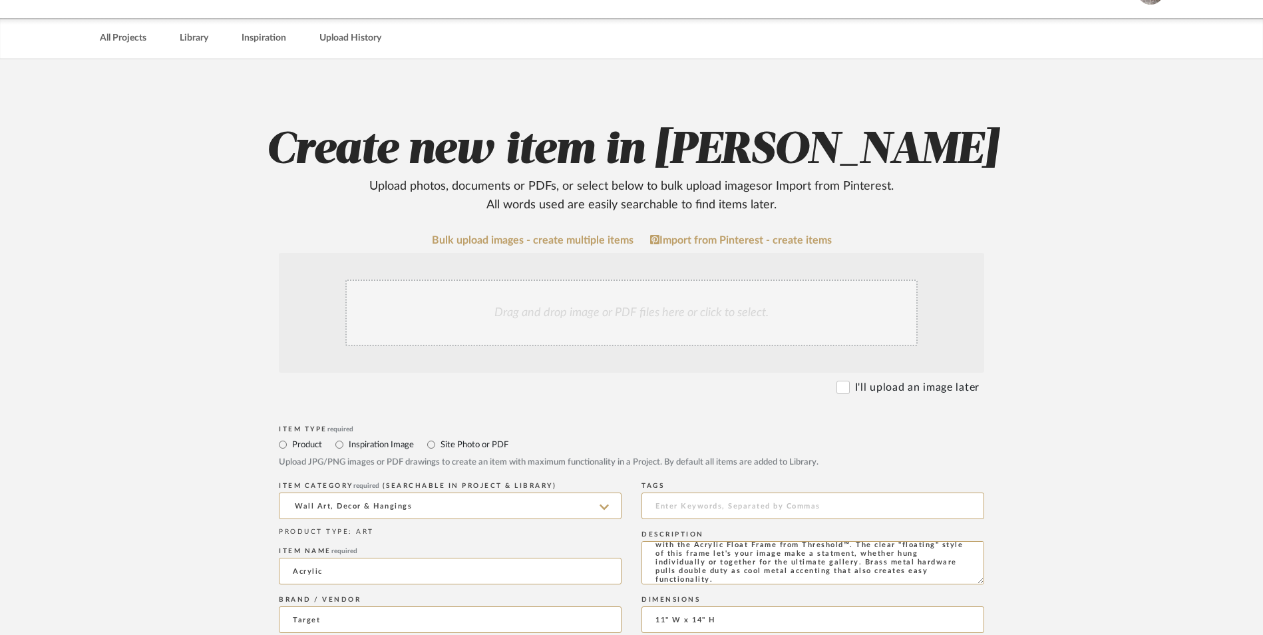
scroll to position [133, 0]
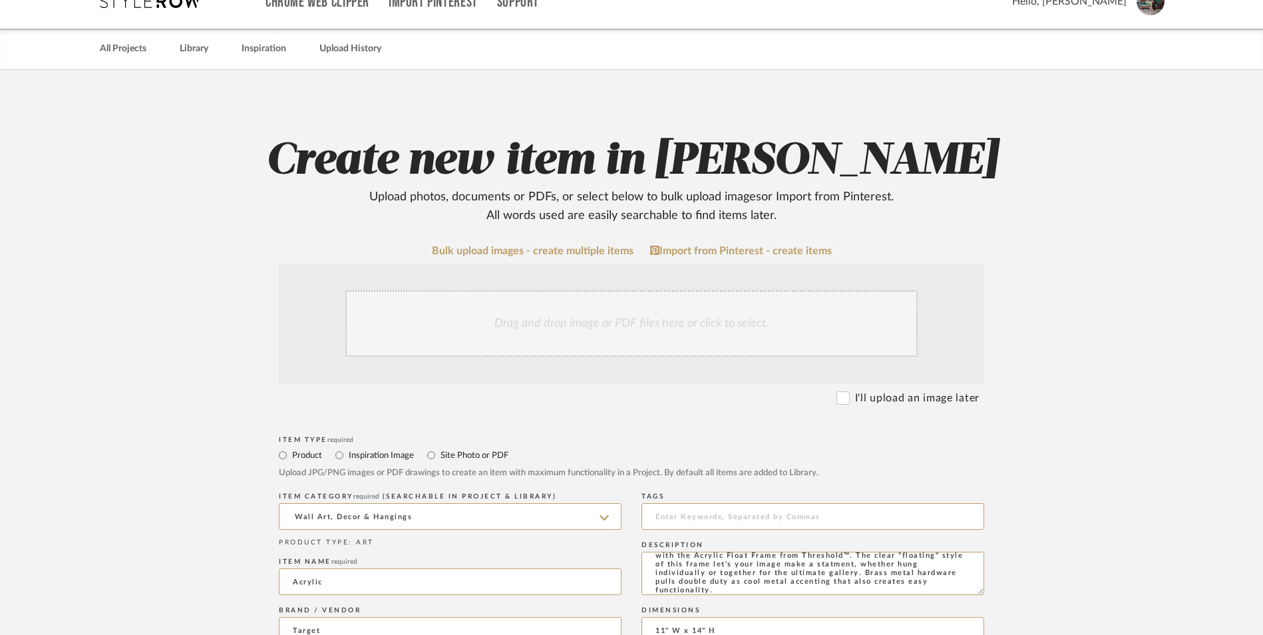
click at [656, 290] on div "Drag and drop image or PDF files here or click to select." at bounding box center [631, 323] width 572 height 67
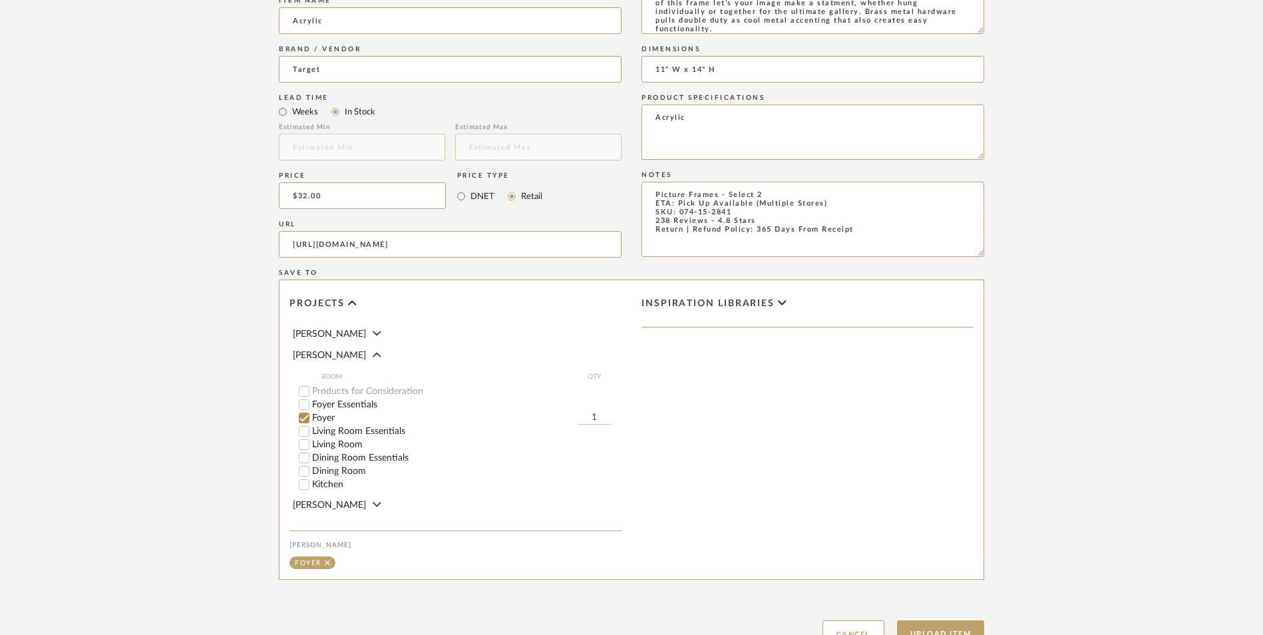
scroll to position [837, 0]
drag, startPoint x: 951, startPoint y: 511, endPoint x: 1024, endPoint y: 519, distance: 73.6
click at [953, 586] on div "Upload Item Cancel" at bounding box center [631, 616] width 705 height 61
drag, startPoint x: 967, startPoint y: 527, endPoint x: 974, endPoint y: 525, distance: 7.6
click at [967, 619] on button "Upload Item" at bounding box center [941, 632] width 88 height 27
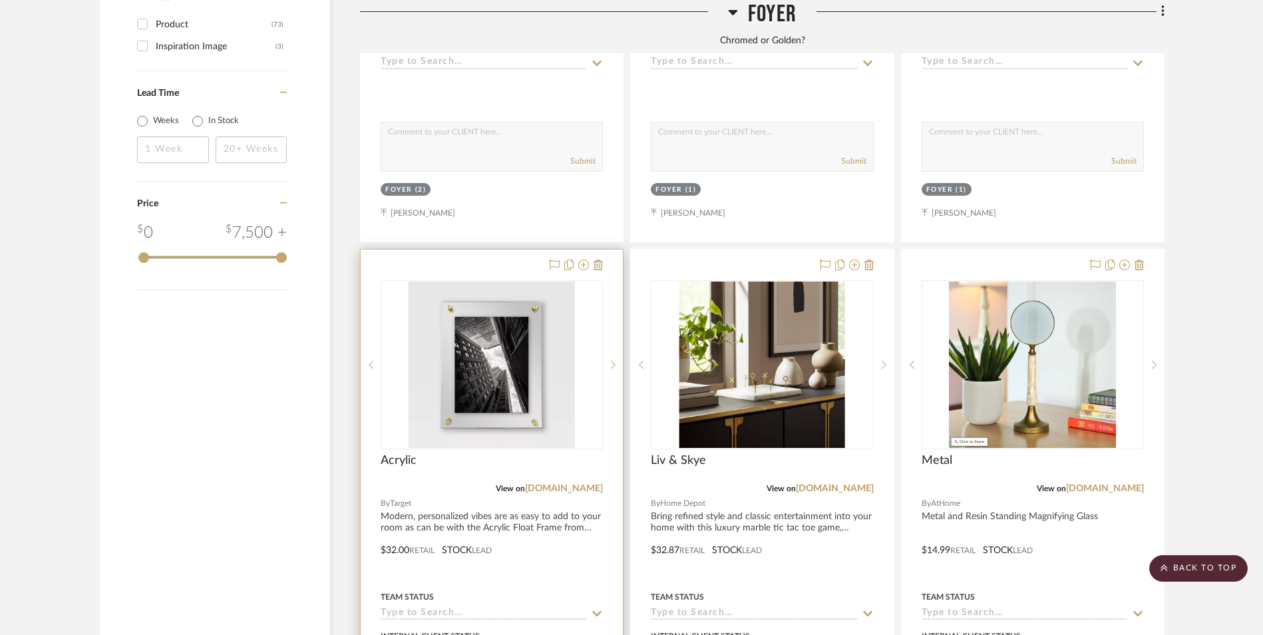
scroll to position [2200, 0]
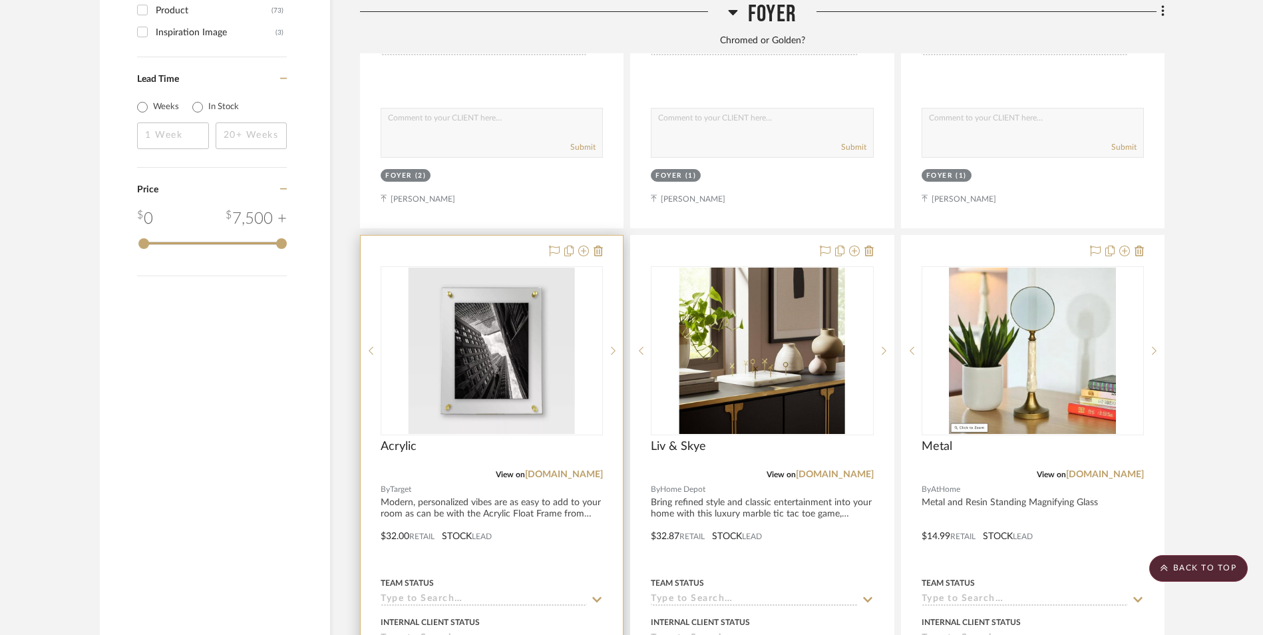
click at [521, 267] on img "0" at bounding box center [491, 350] width 166 height 166
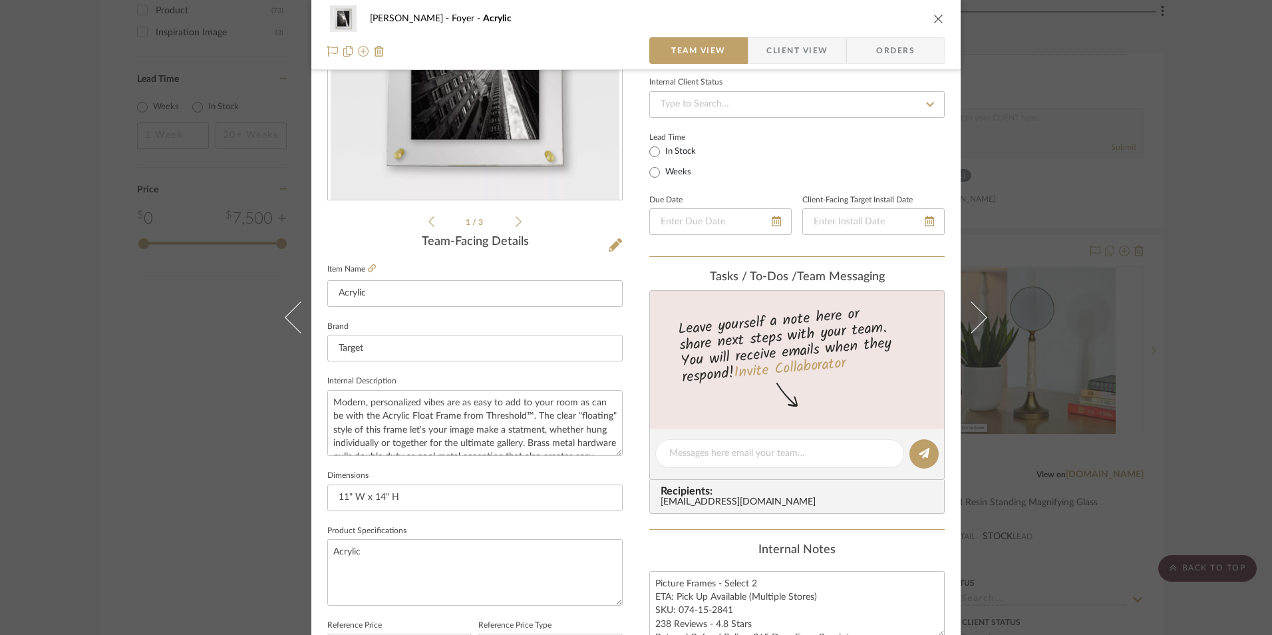
scroll to position [466, 0]
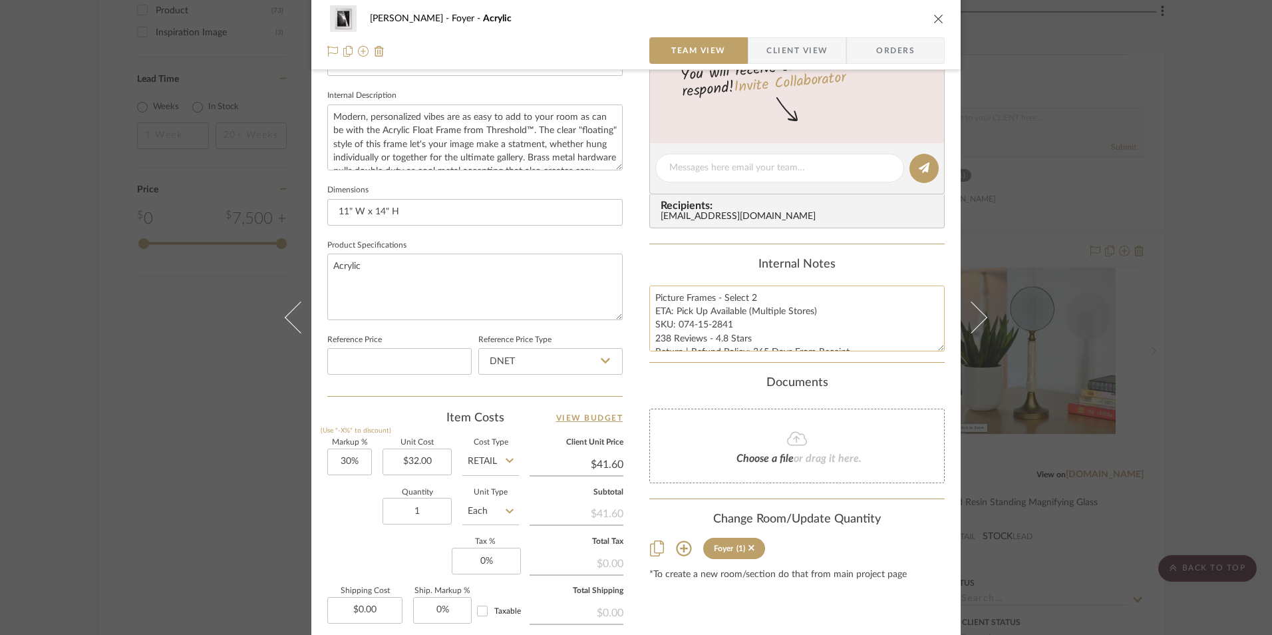
click at [714, 335] on textarea "Picture Frames - Select 2 ETA: Pick Up Available (Multiple Stores) SKU: 074-15-…" at bounding box center [796, 318] width 295 height 66
drag, startPoint x: 727, startPoint y: 325, endPoint x: 673, endPoint y: 327, distance: 54.0
click at [673, 327] on textarea "Picture Frames - Select 2 ETA: Pick Up Available (Multiple Stores) SKU: 074-15-…" at bounding box center [796, 318] width 295 height 66
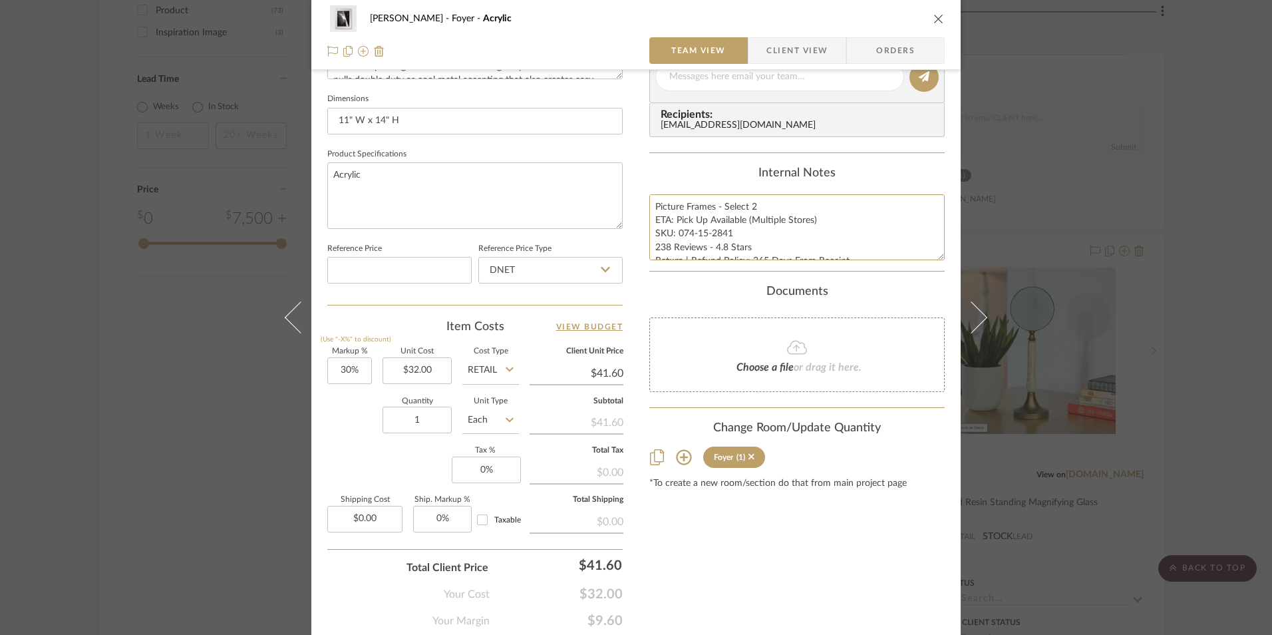
scroll to position [604, 0]
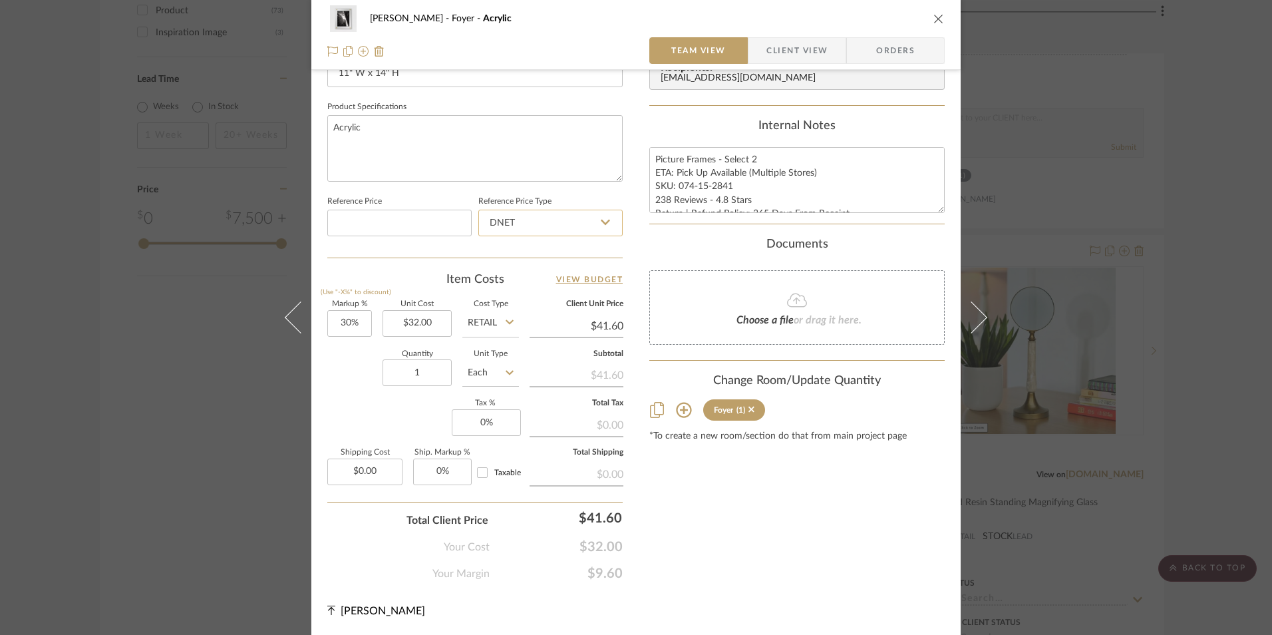
click at [538, 224] on input "DNET" at bounding box center [550, 223] width 144 height 27
click at [534, 284] on div "Retail" at bounding box center [556, 290] width 164 height 34
type input "Retail"
type input "30"
click at [347, 327] on input "30" at bounding box center [349, 323] width 45 height 27
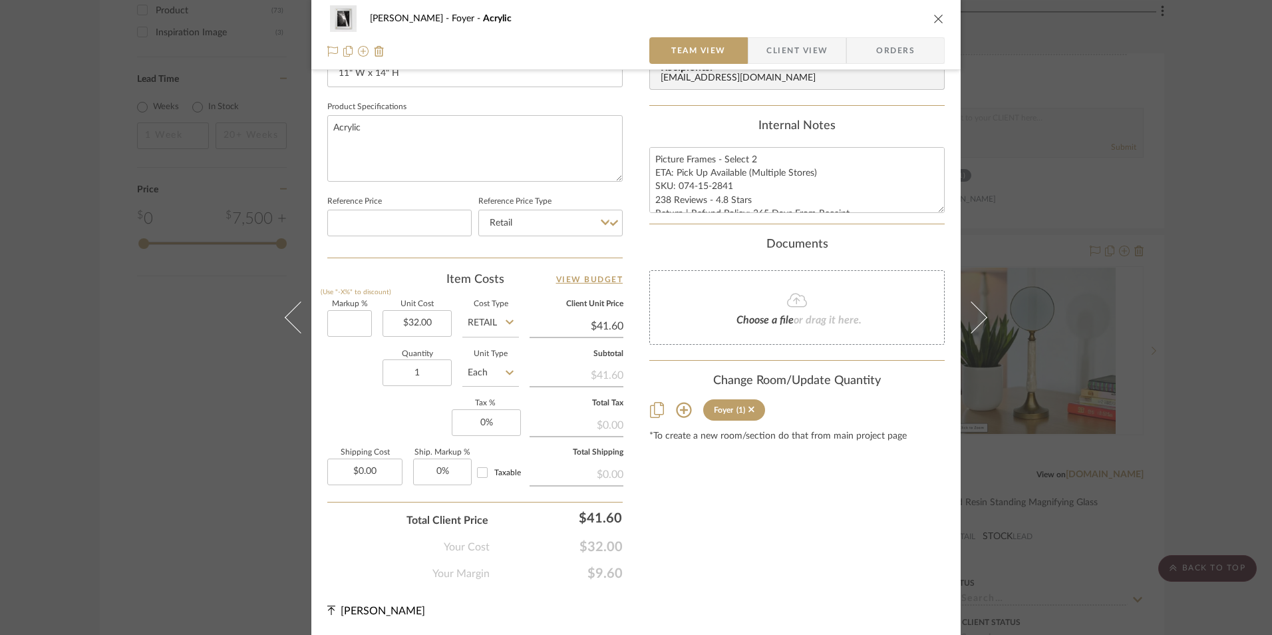
click at [364, 396] on div "Quantity 1 Unit Type Each" at bounding box center [423, 374] width 192 height 47
type input "0%"
type input "$32.00"
click at [440, 375] on input "1" at bounding box center [417, 372] width 69 height 27
type input "2"
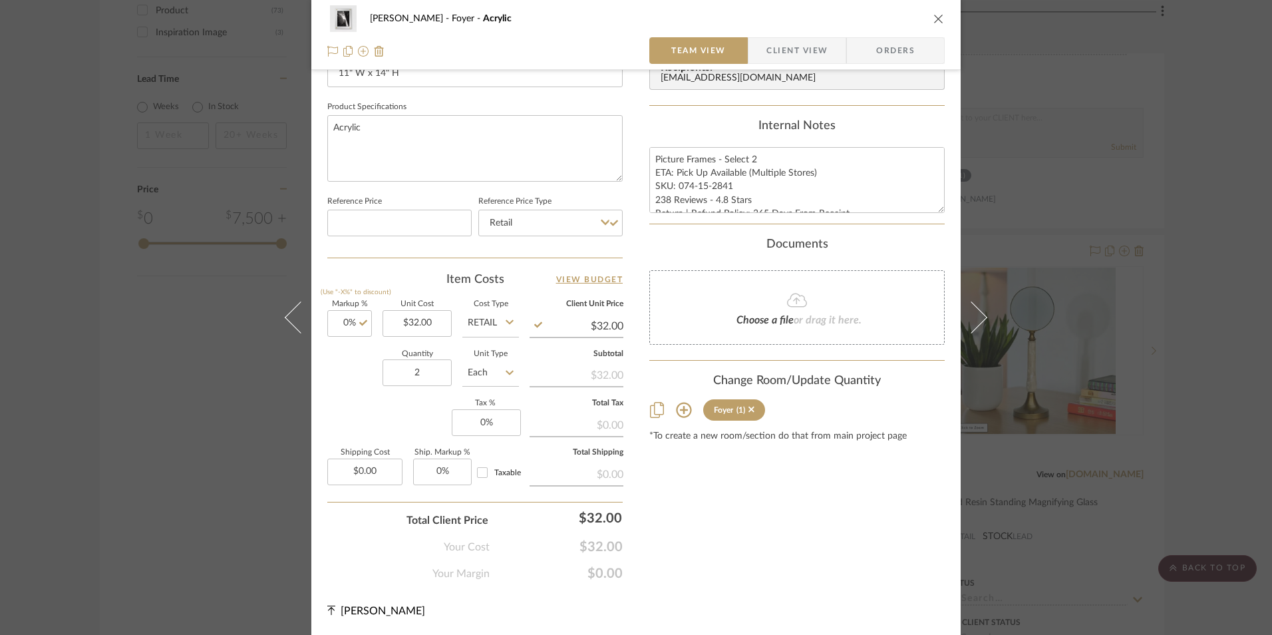
click at [369, 409] on div "Markup % (Use "-X%" to discount) 0% Unit Cost $32.00 Cost Type Retail Client Un…" at bounding box center [474, 398] width 295 height 194
drag, startPoint x: 462, startPoint y: 422, endPoint x: 512, endPoint y: 439, distance: 52.6
click at [462, 422] on input "0" at bounding box center [486, 422] width 69 height 27
type input "8.25%"
click at [681, 475] on div "Content here copies to Client View - confirm visibility there. Show in Client D…" at bounding box center [796, 33] width 295 height 1095
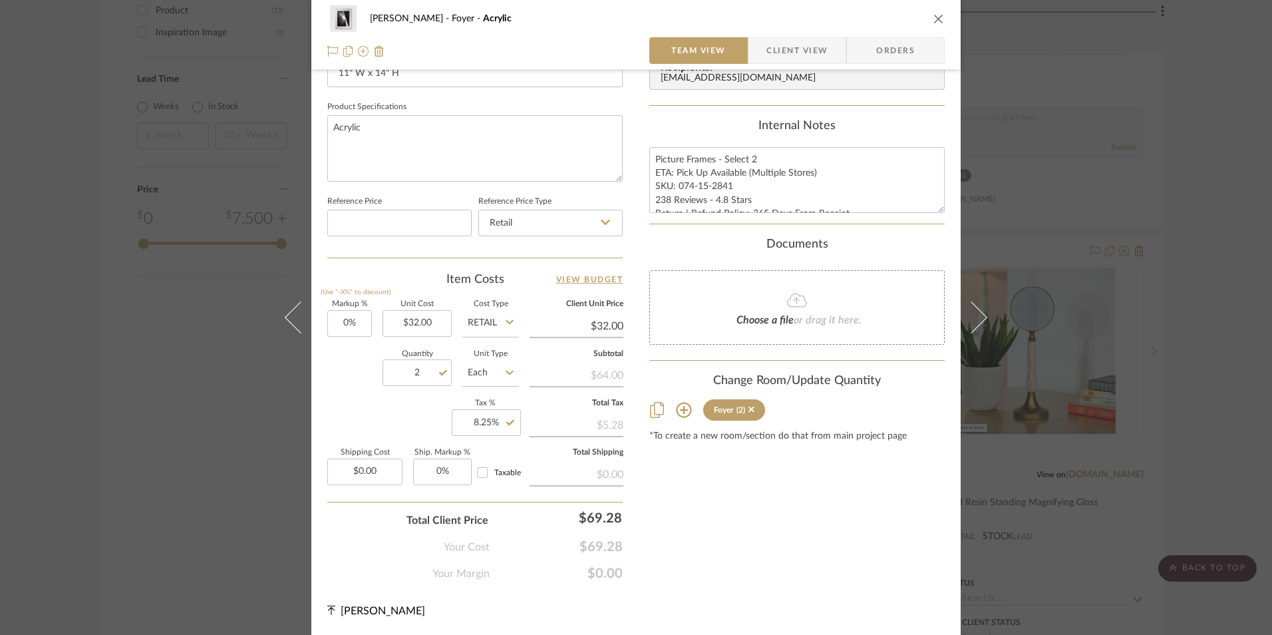
click at [916, 51] on span "Orders" at bounding box center [895, 50] width 68 height 27
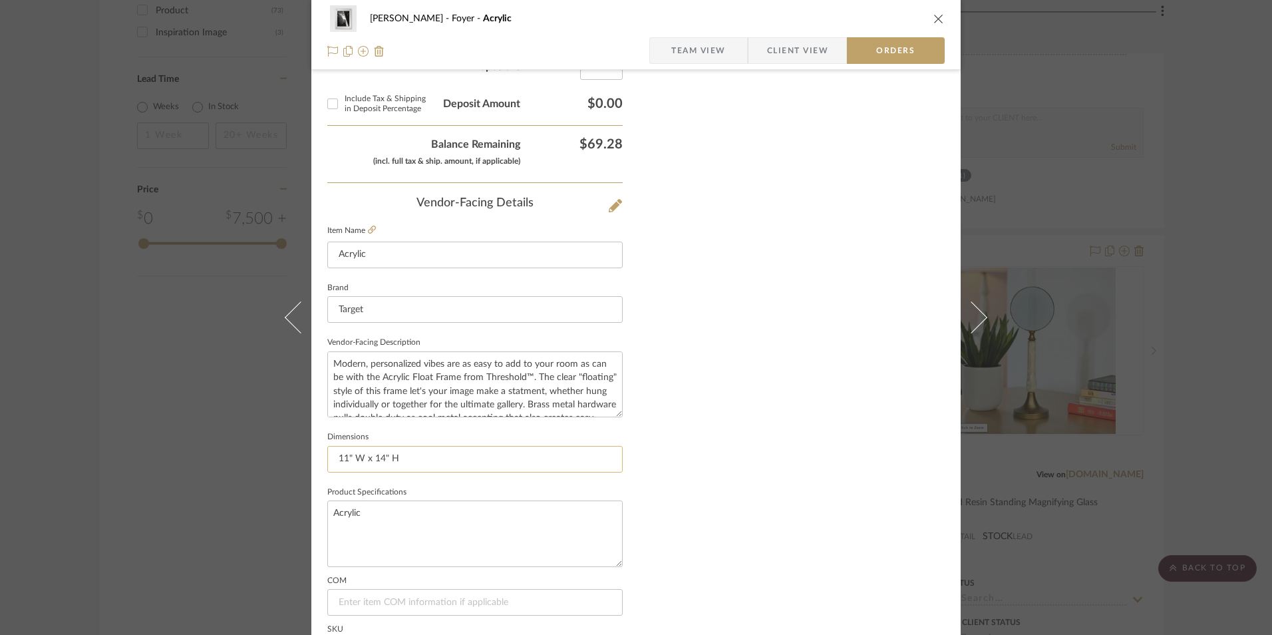
scroll to position [780, 0]
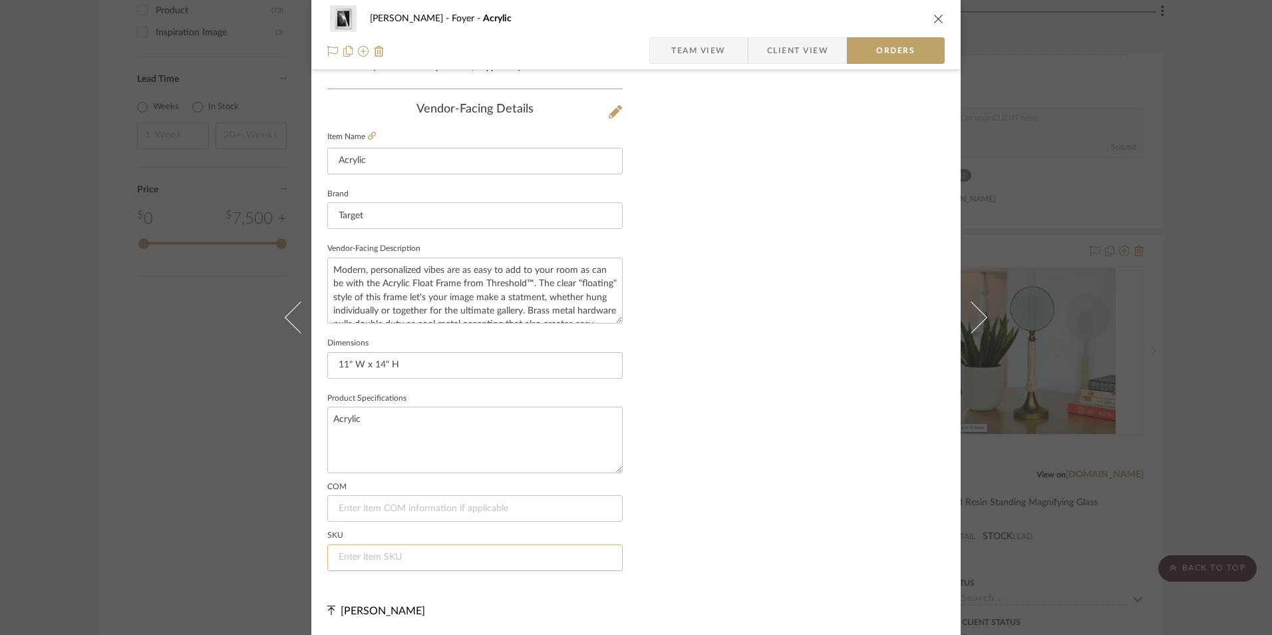
click at [434, 561] on input at bounding box center [474, 557] width 295 height 27
paste input "074-15-2841"
type input "074-15-2841"
click at [933, 16] on icon "close" at bounding box center [938, 18] width 11 height 11
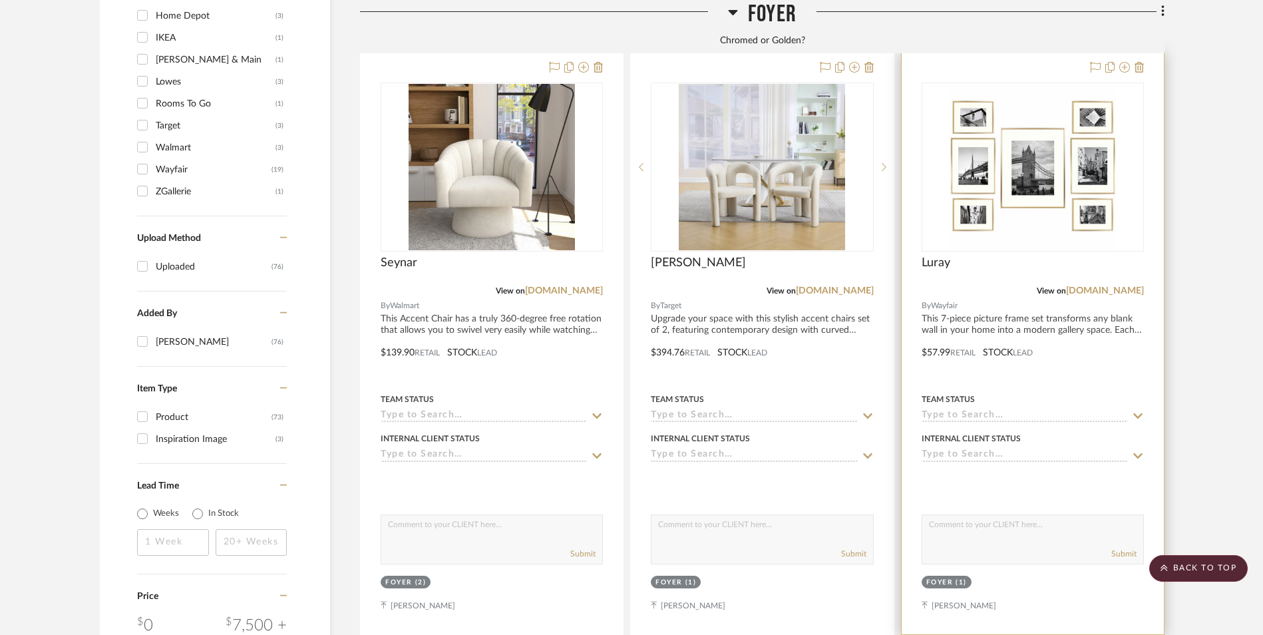
scroll to position [1734, 0]
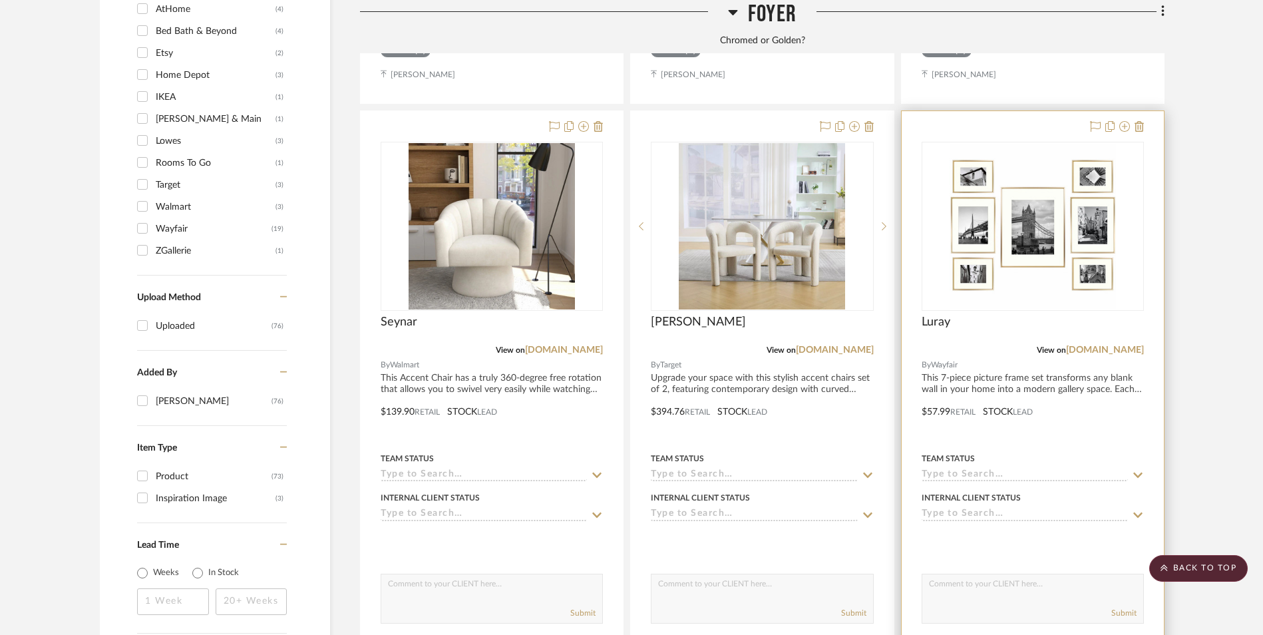
click at [1038, 156] on img "0" at bounding box center [1032, 226] width 166 height 166
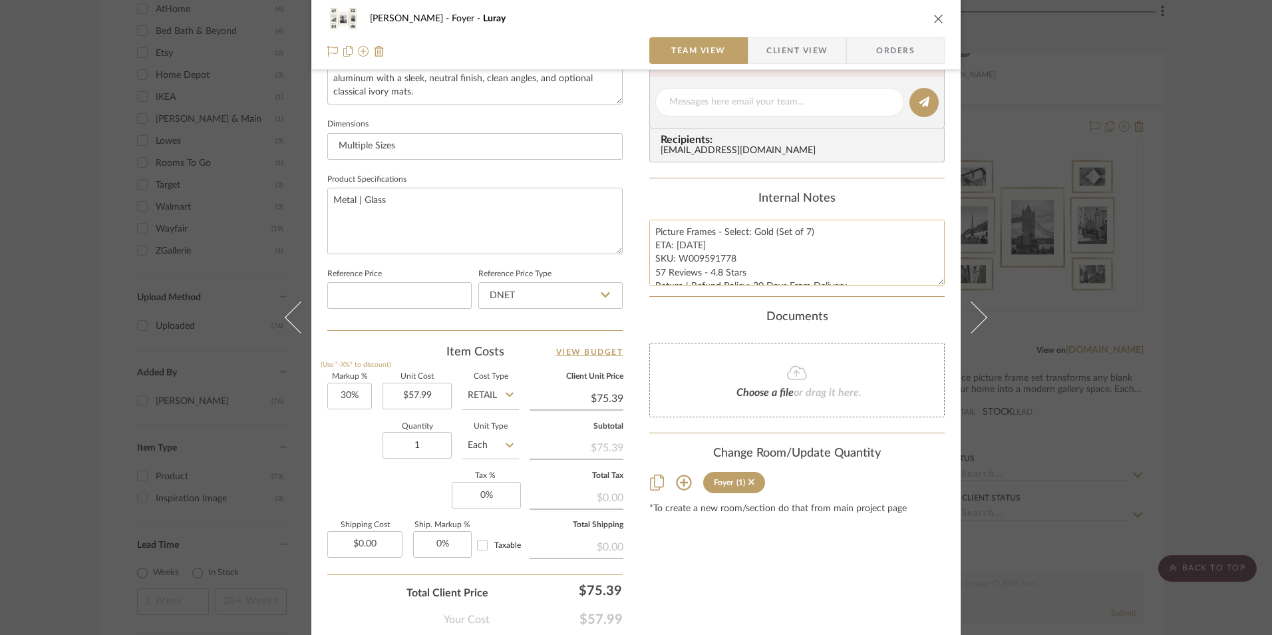
scroll to position [532, 0]
click at [718, 258] on textarea "Picture Frames - Select: Gold (Set of 7) ETA: [DATE] SKU: W009591778 57 Reviews…" at bounding box center [796, 252] width 295 height 66
drag, startPoint x: 730, startPoint y: 257, endPoint x: 675, endPoint y: 254, distance: 55.3
click at [675, 254] on textarea "Picture Frames - Select: Gold (Set of 7) ETA: [DATE] SKU: W009591778 57 Reviews…" at bounding box center [796, 252] width 295 height 66
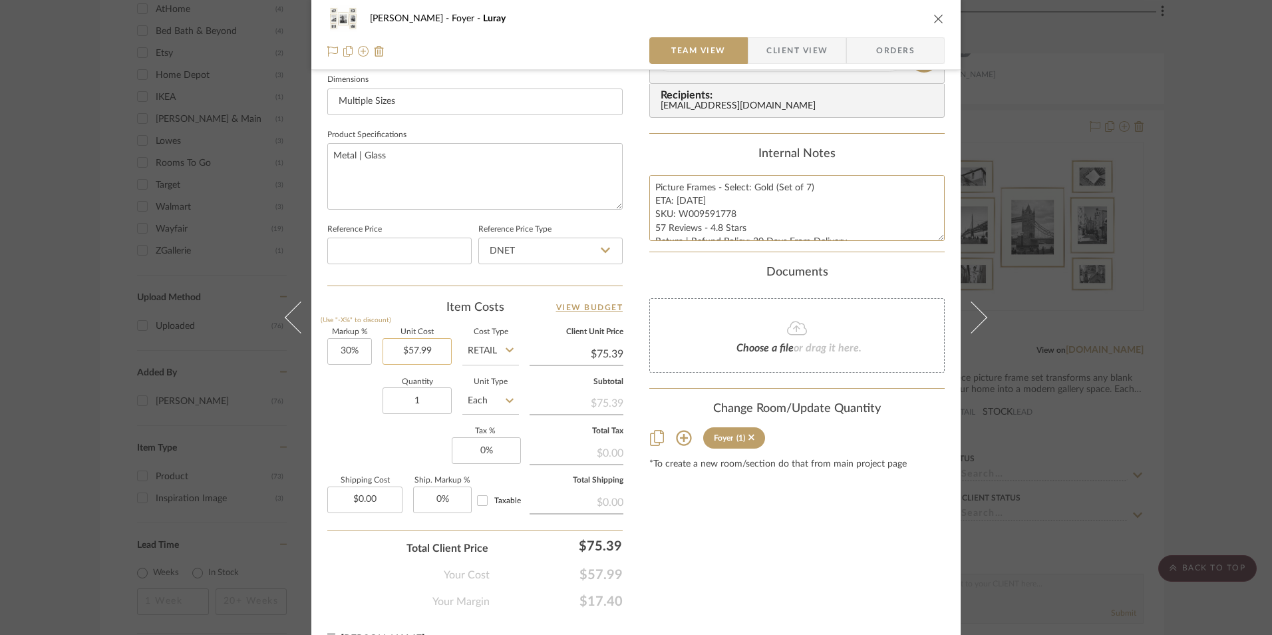
scroll to position [604, 0]
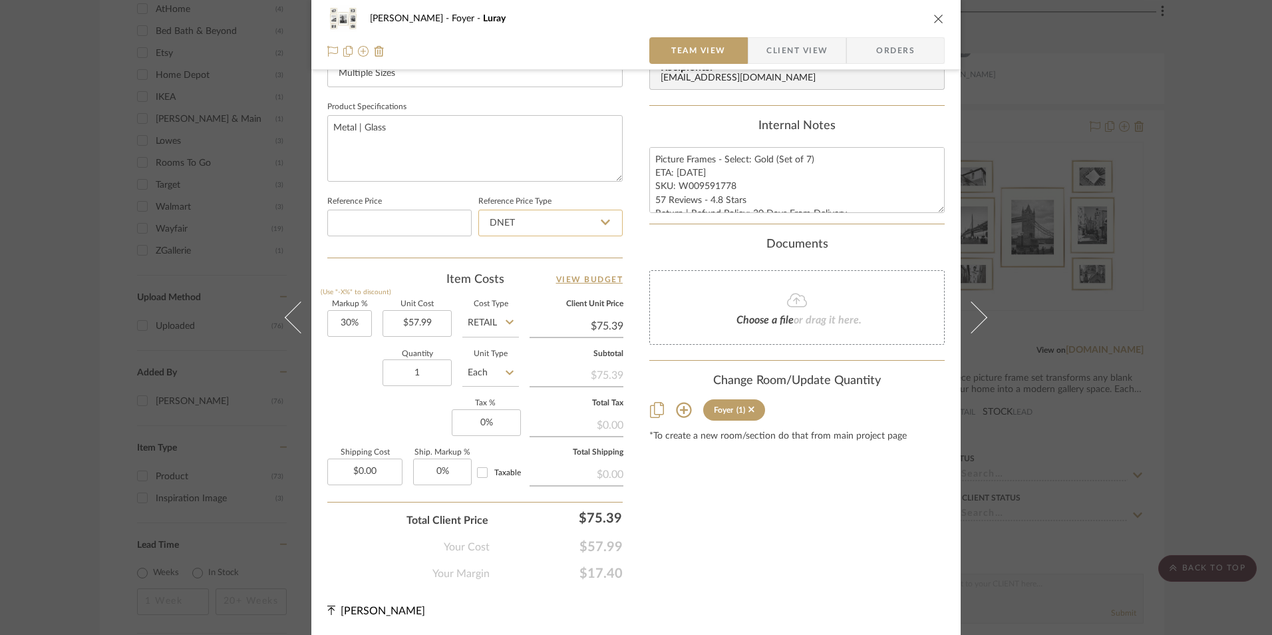
click at [544, 225] on input "DNET" at bounding box center [550, 223] width 144 height 27
click at [526, 294] on div "Retail" at bounding box center [556, 290] width 164 height 34
type input "Retail"
click at [373, 392] on div "Quantity 1 Unit Type Each" at bounding box center [423, 374] width 192 height 47
type input "30"
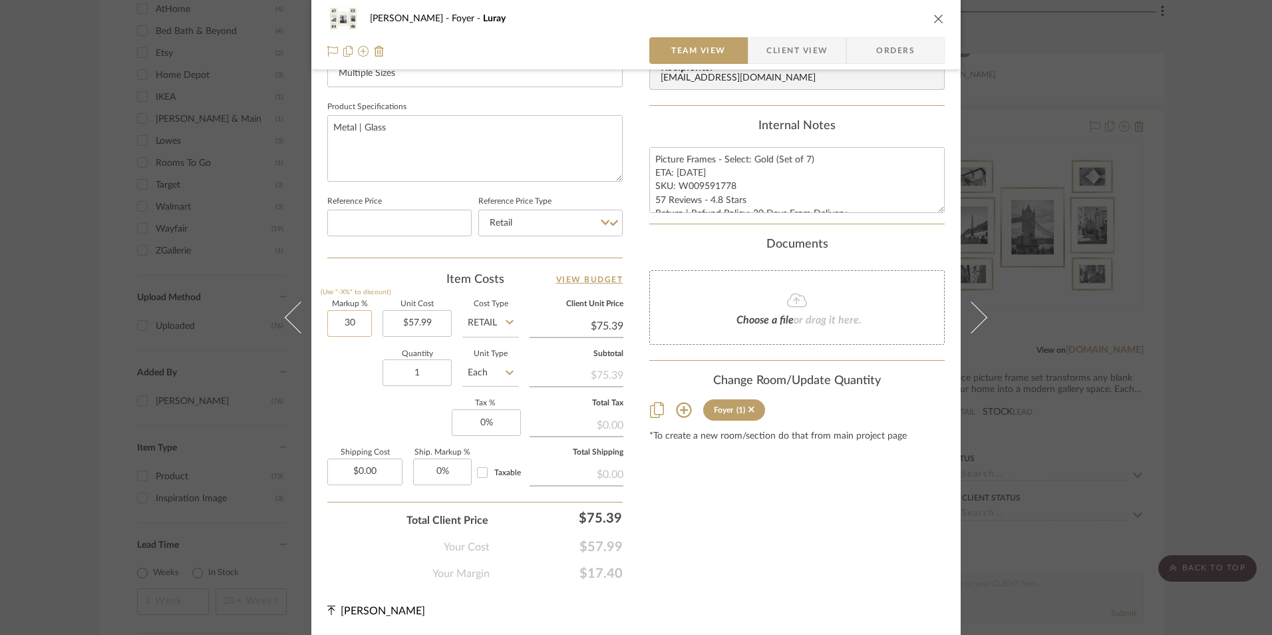
click at [349, 326] on input "30" at bounding box center [349, 323] width 45 height 27
drag, startPoint x: 346, startPoint y: 367, endPoint x: 421, endPoint y: 408, distance: 85.4
click at [347, 368] on div "Quantity 1 Unit Type Each" at bounding box center [423, 374] width 192 height 47
type input "0%"
type input "$57.99"
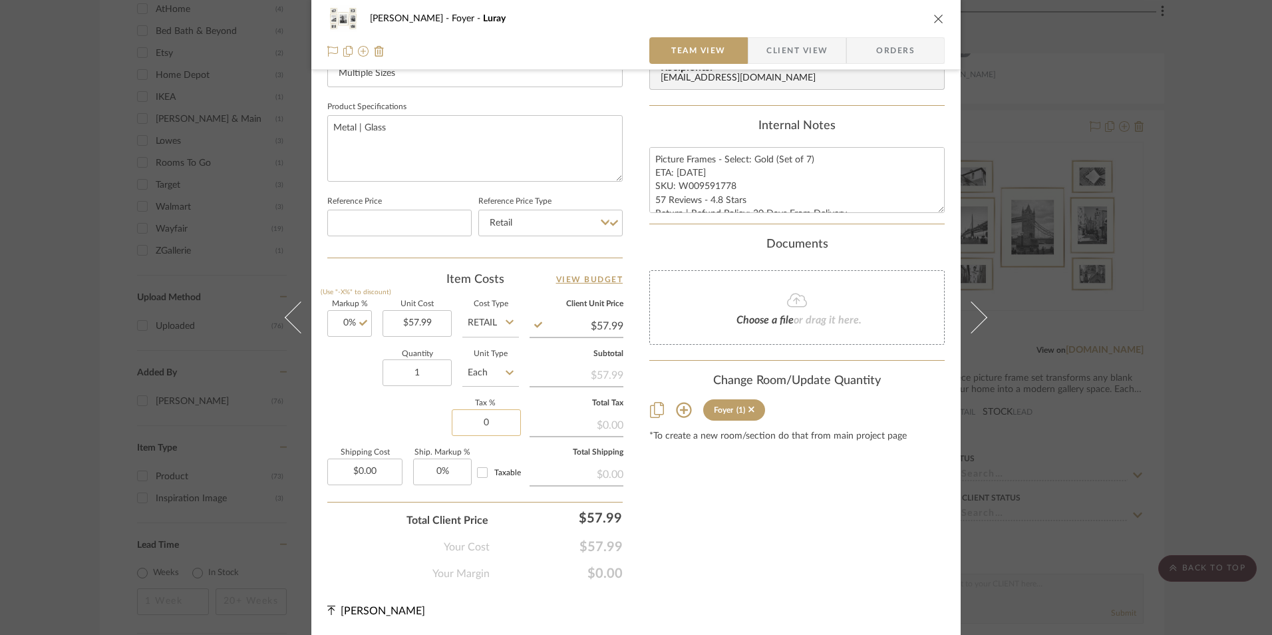
click at [497, 418] on input "0" at bounding box center [486, 422] width 69 height 27
type input "8.25%"
click at [707, 512] on div "Content here copies to Client View - confirm visibility there. Show in Client D…" at bounding box center [796, 33] width 295 height 1095
click at [868, 57] on span "Orders" at bounding box center [895, 50] width 68 height 27
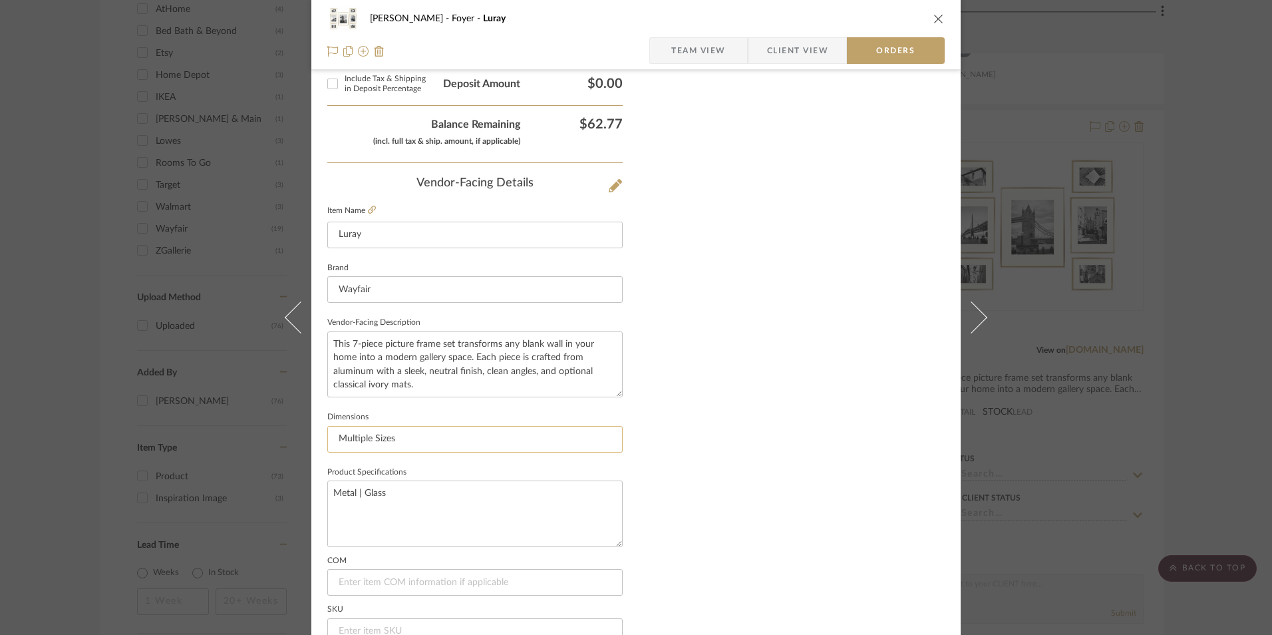
scroll to position [780, 0]
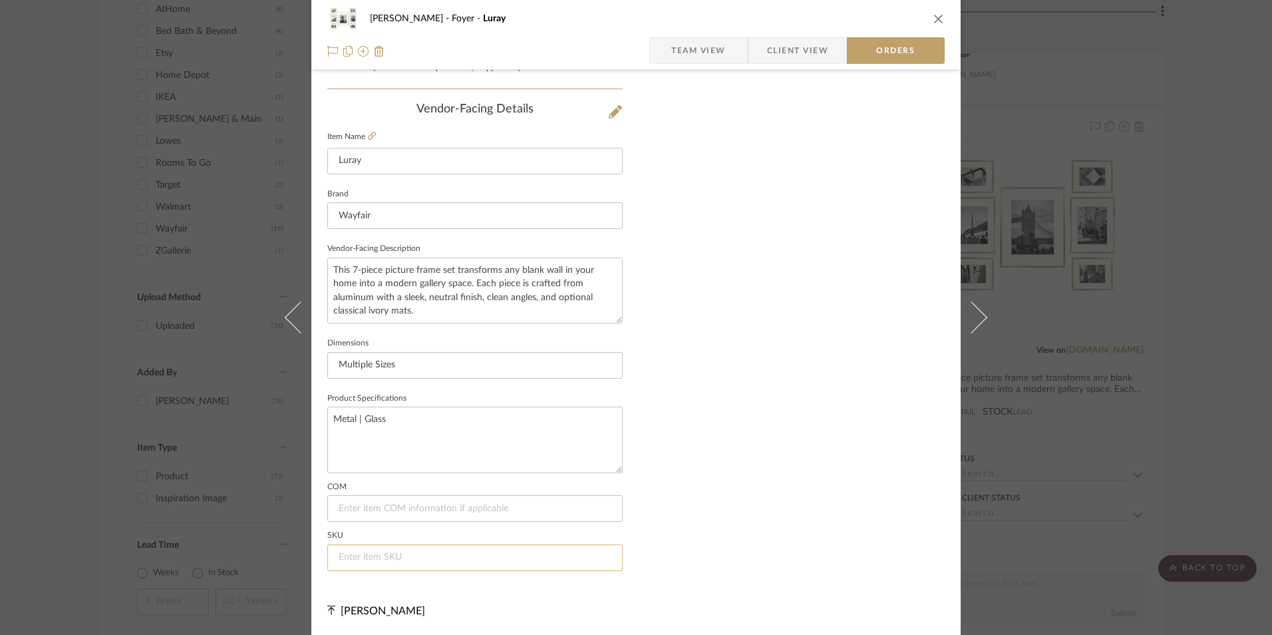
click at [452, 559] on input at bounding box center [474, 557] width 295 height 27
paste input "W009591778"
type input "W009591778"
click at [933, 17] on icon "close" at bounding box center [938, 18] width 11 height 11
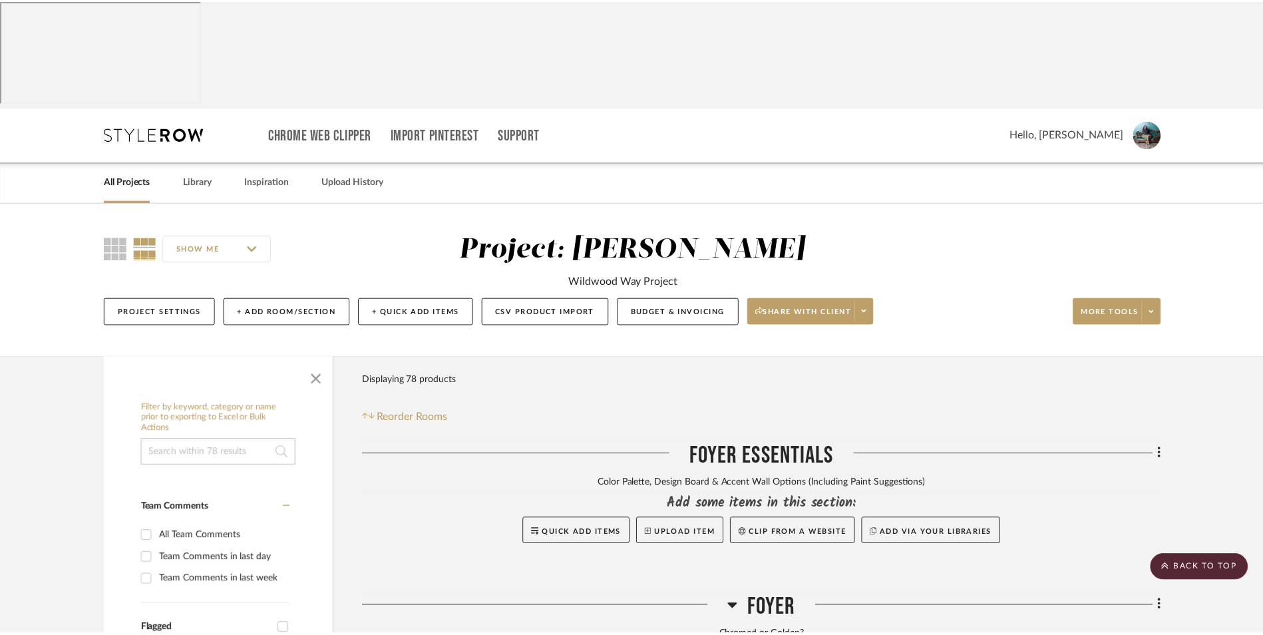
scroll to position [1734, 0]
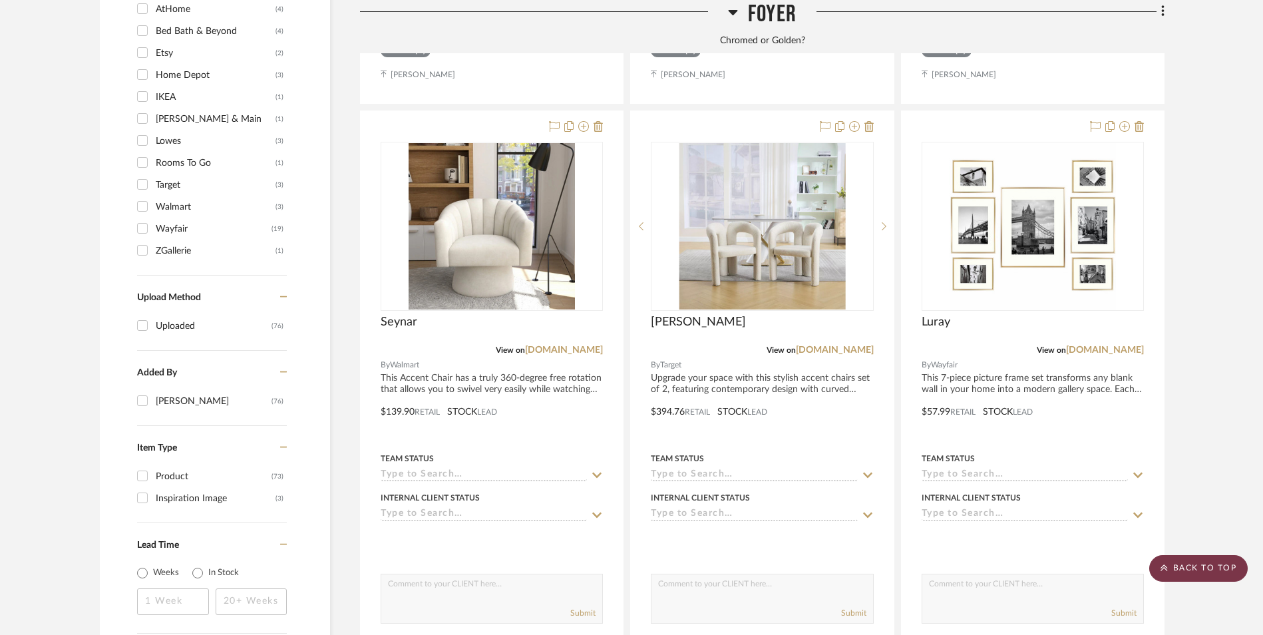
click at [1197, 570] on scroll-to-top-button "BACK TO TOP" at bounding box center [1198, 568] width 98 height 27
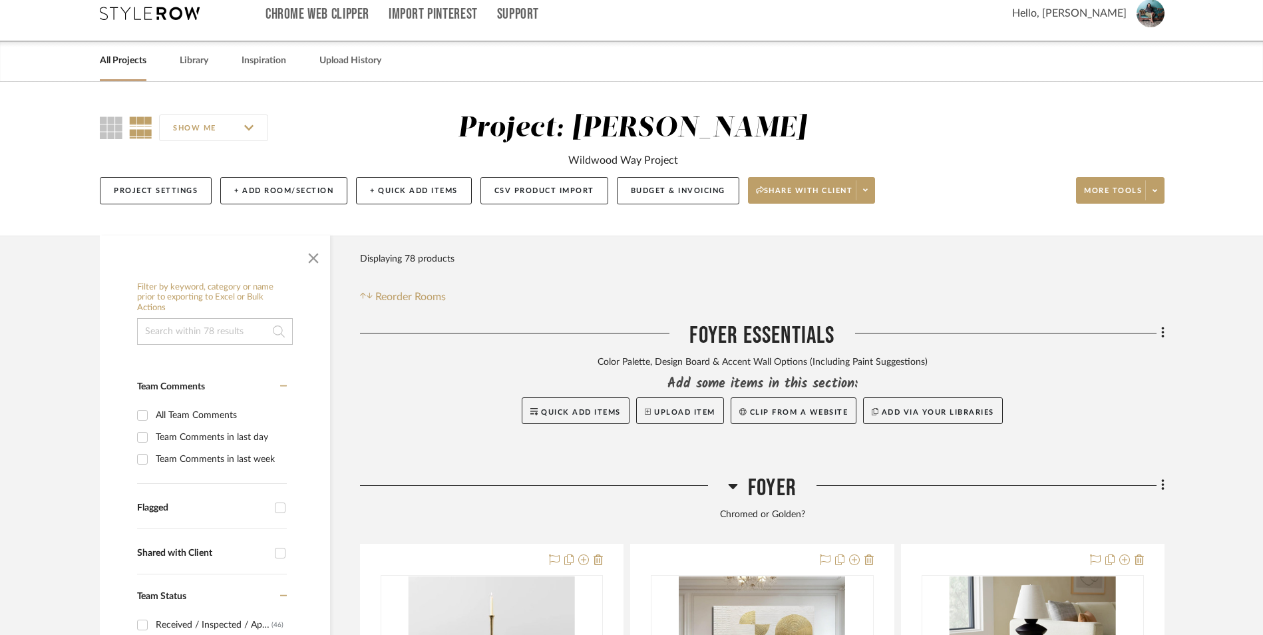
scroll to position [133, 0]
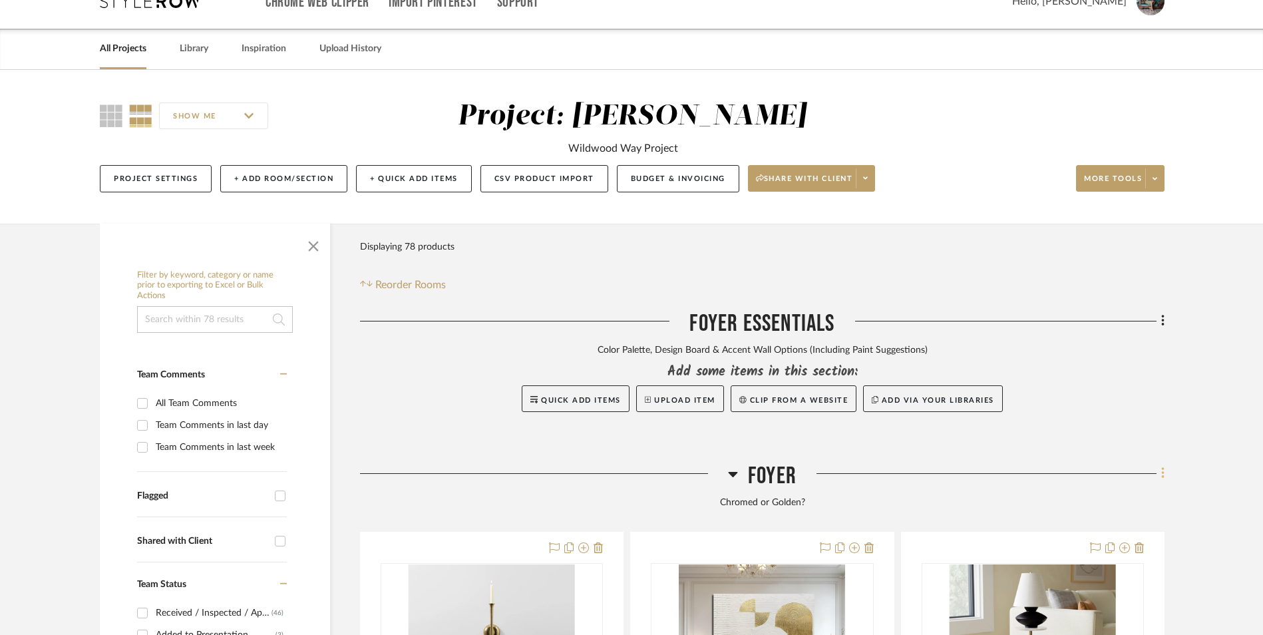
click at [1161, 466] on icon at bounding box center [1163, 473] width 4 height 15
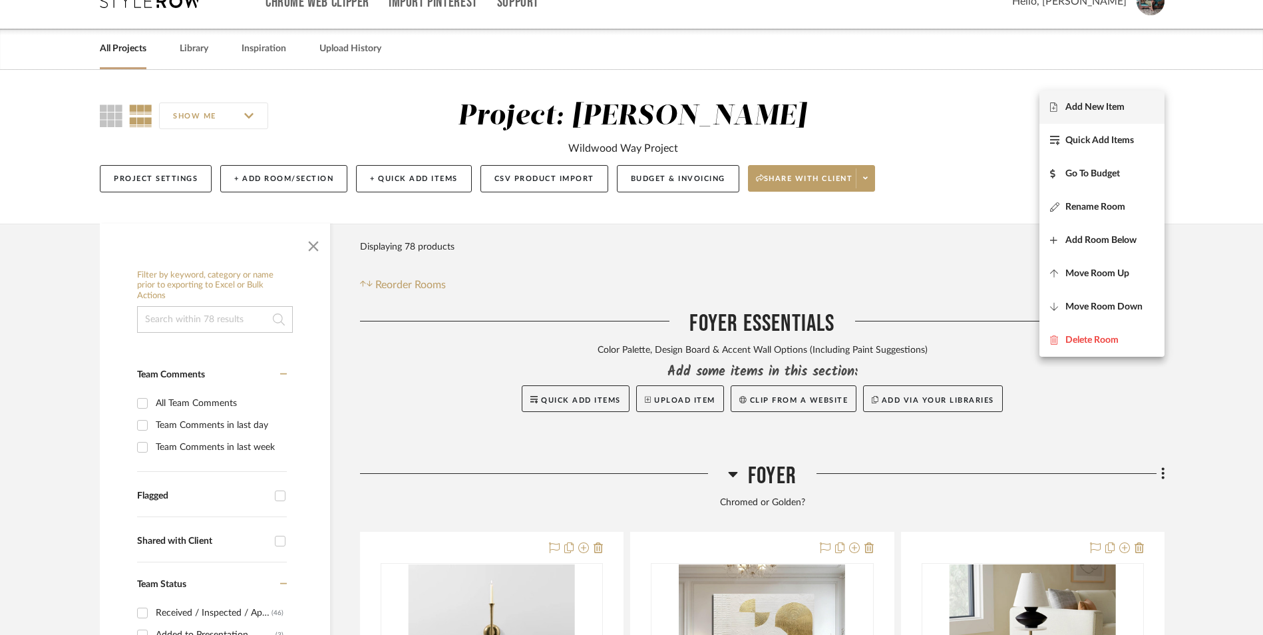
click at [1094, 103] on span "Add New Item" at bounding box center [1094, 106] width 59 height 11
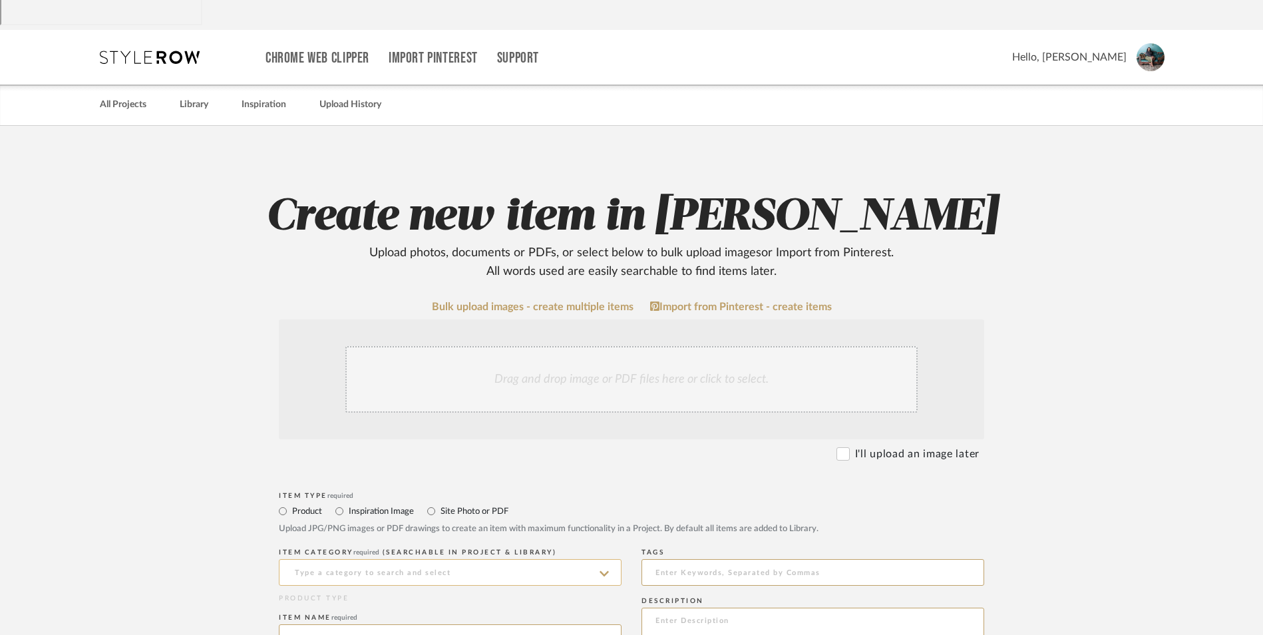
scroll to position [200, 0]
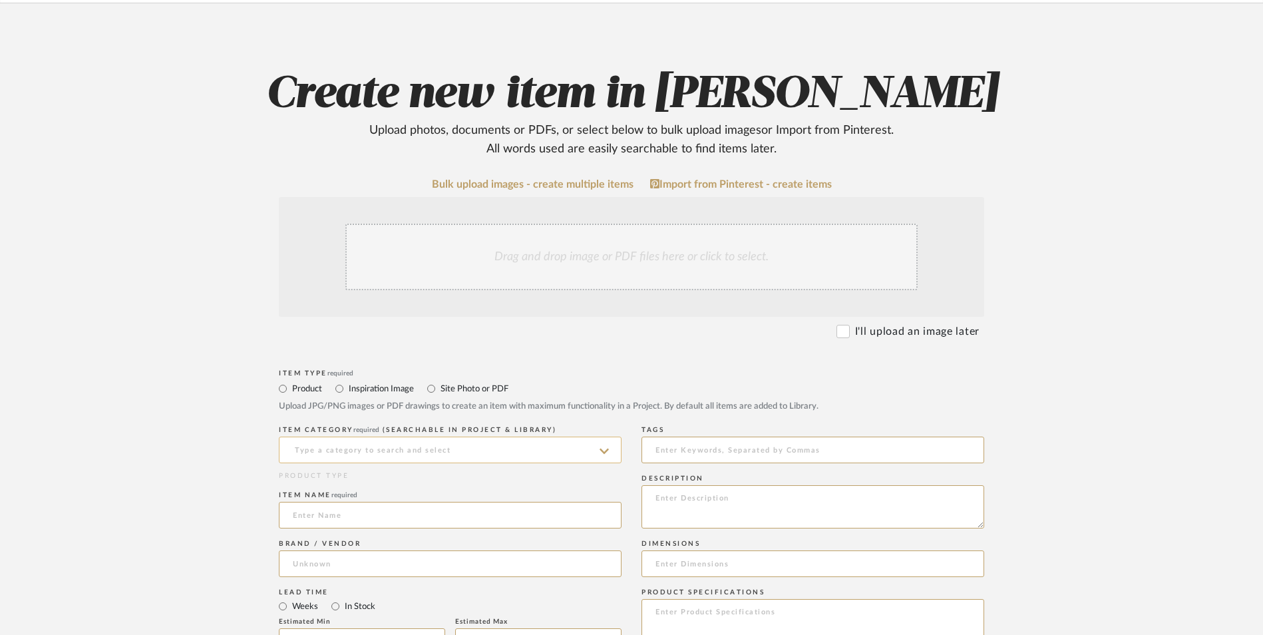
click at [446, 436] on input at bounding box center [450, 449] width 343 height 27
click at [396, 375] on div "Picture Lights" at bounding box center [449, 376] width 341 height 34
type input "Picture Lights"
click at [351, 502] on input at bounding box center [450, 515] width 343 height 27
type input "Bravzurg"
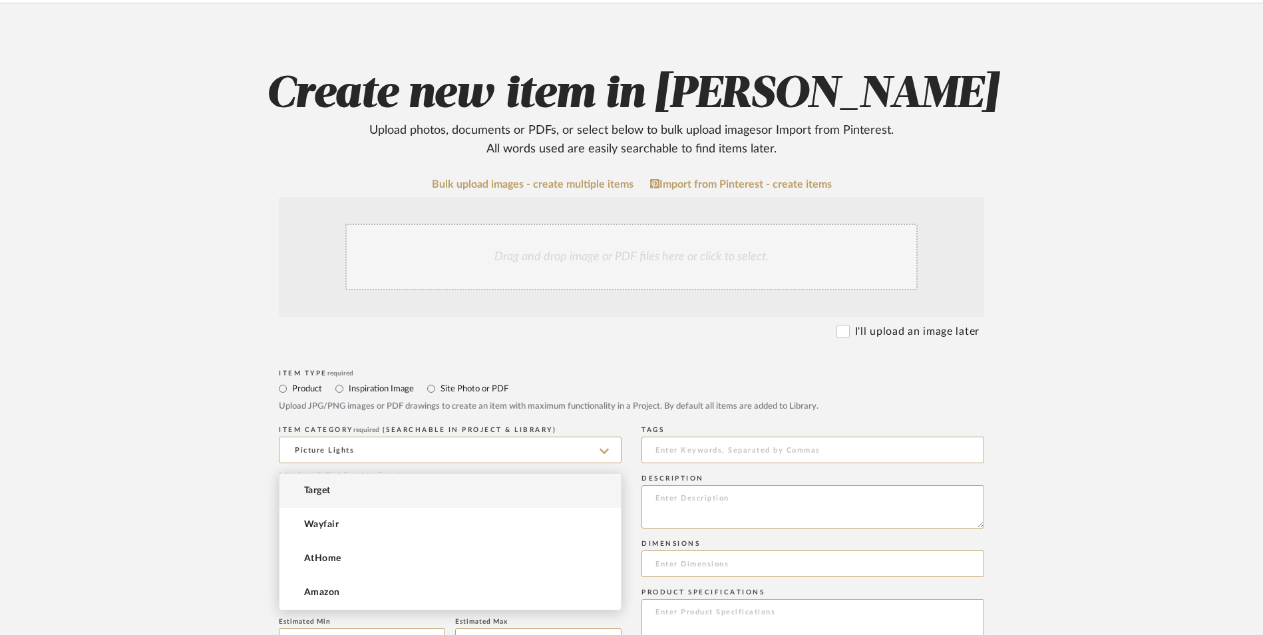
click at [344, 550] on input at bounding box center [450, 563] width 343 height 27
click at [352, 592] on mat-option "Amazon" at bounding box center [449, 592] width 341 height 34
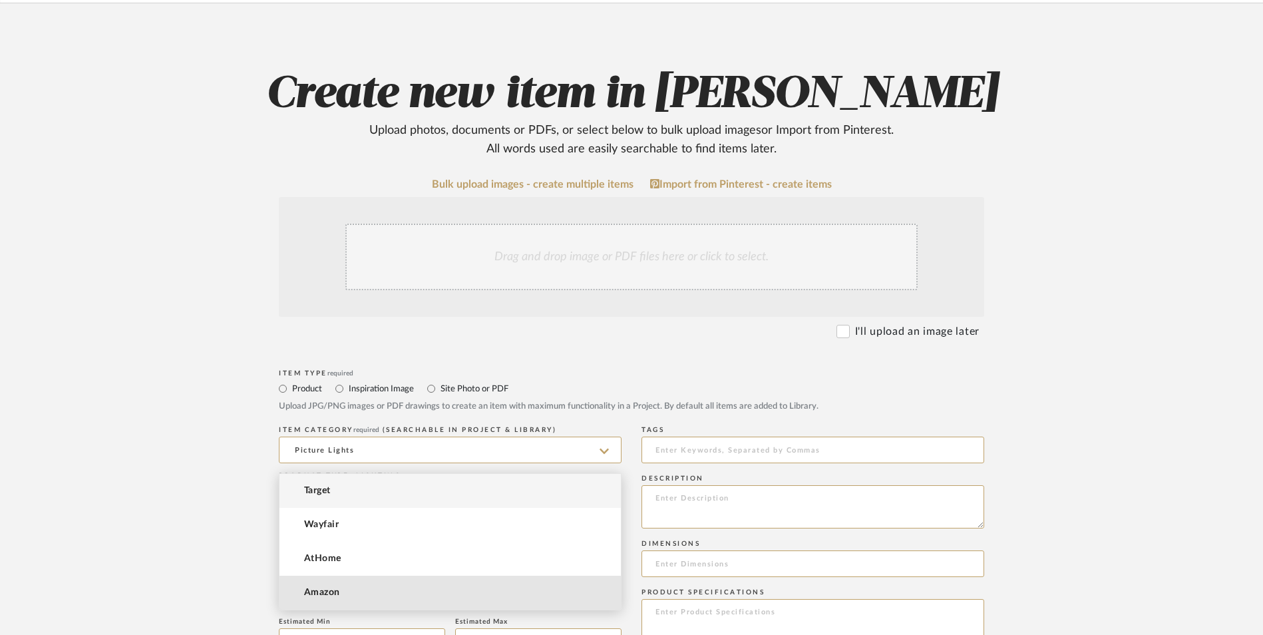
type input "Amazon"
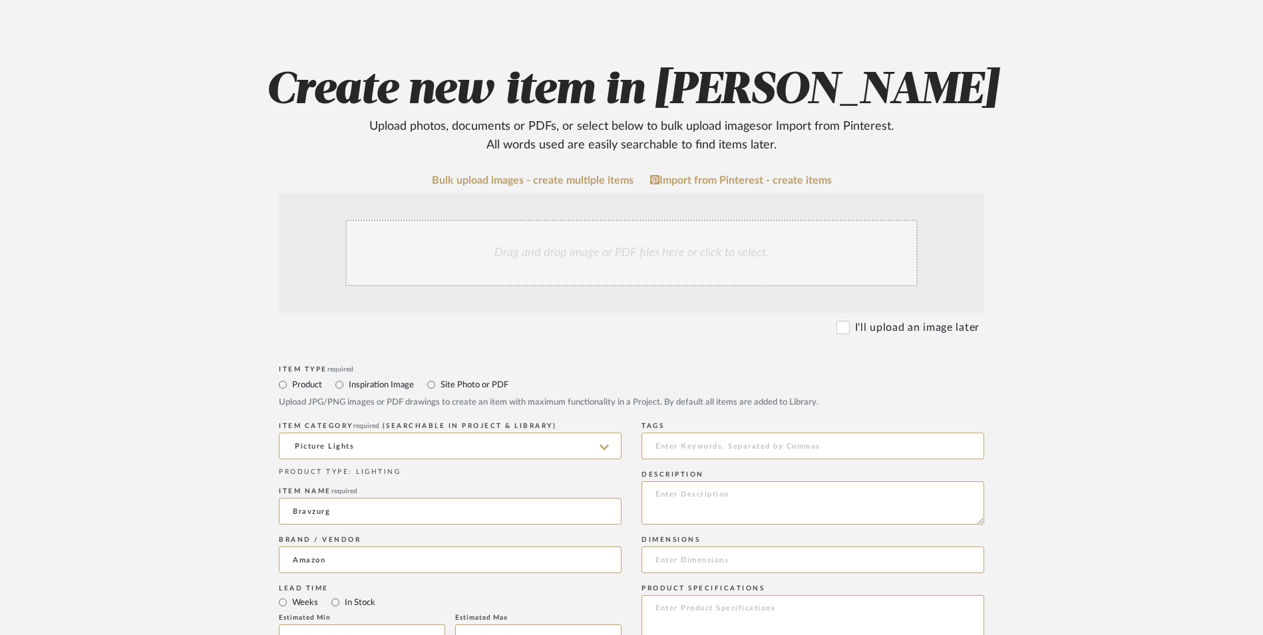
scroll to position [399, 0]
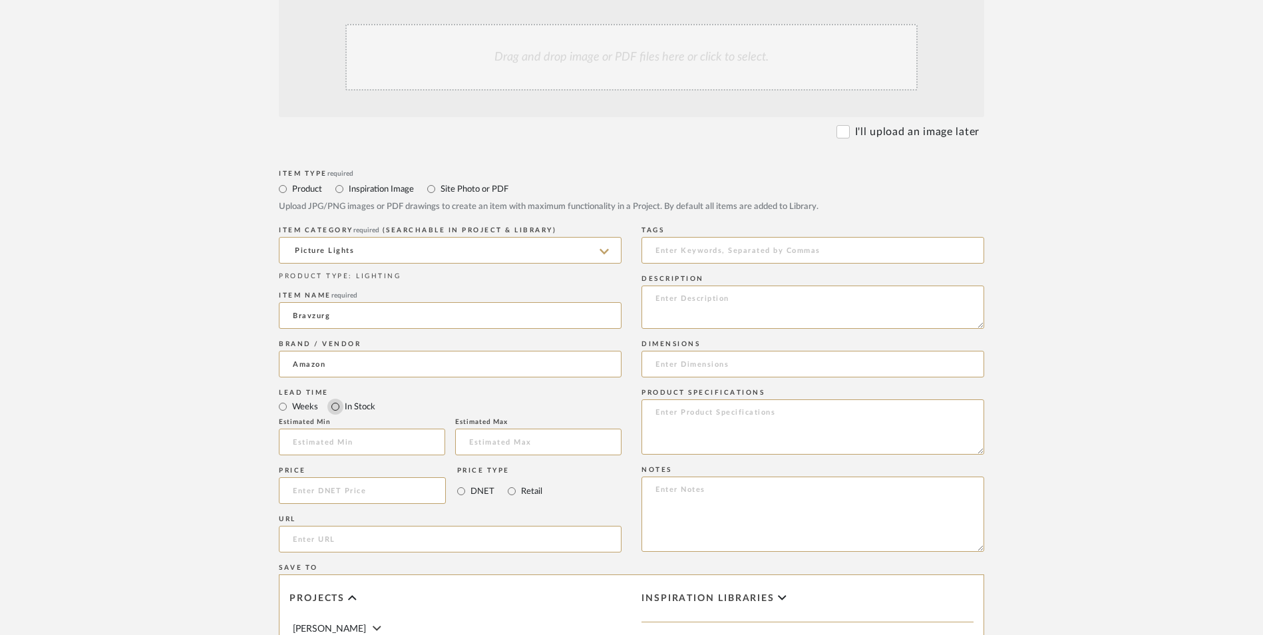
click at [335, 398] on input "In Stock" at bounding box center [335, 406] width 16 height 16
radio input "true"
click at [514, 483] on input "Retail" at bounding box center [512, 491] width 16 height 16
radio input "true"
click at [357, 477] on input at bounding box center [362, 490] width 167 height 27
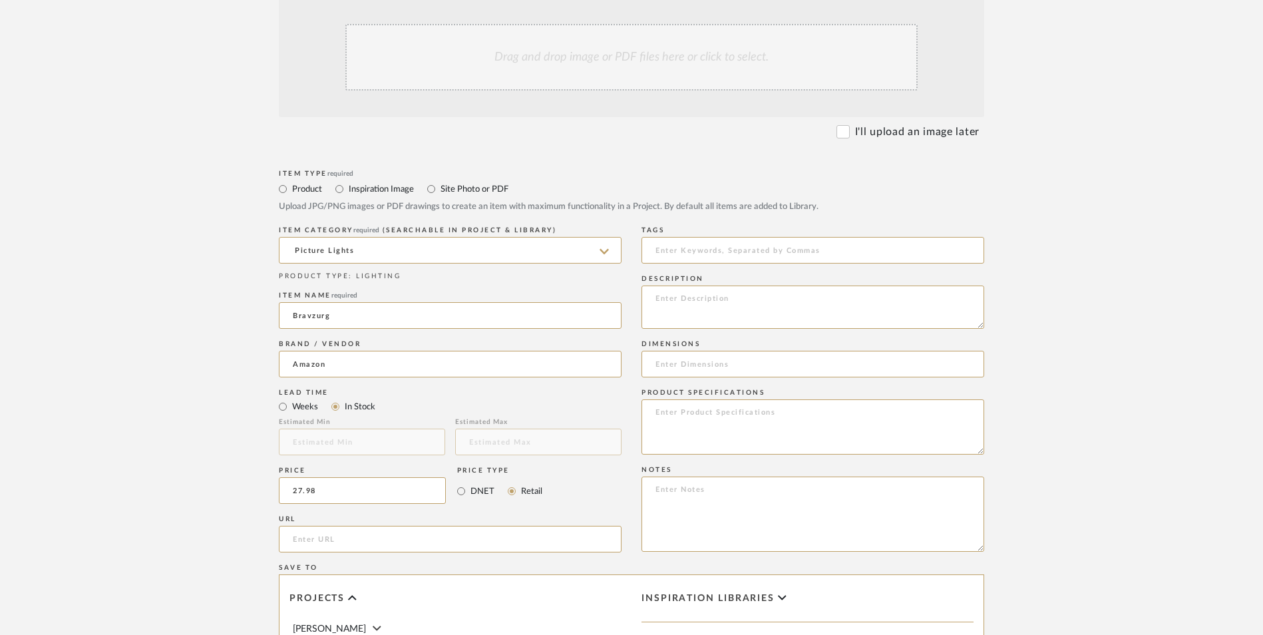
type input "$27.98"
drag, startPoint x: 150, startPoint y: 386, endPoint x: 423, endPoint y: 466, distance: 284.2
click at [150, 386] on upload-items "Create new item in [PERSON_NAME] Upload photos, documents or PDFs, or select be…" at bounding box center [631, 390] width 1263 height 1173
click at [414, 526] on input "url" at bounding box center [450, 539] width 343 height 27
paste input "[URL][DOMAIN_NAME][PERSON_NAME]"
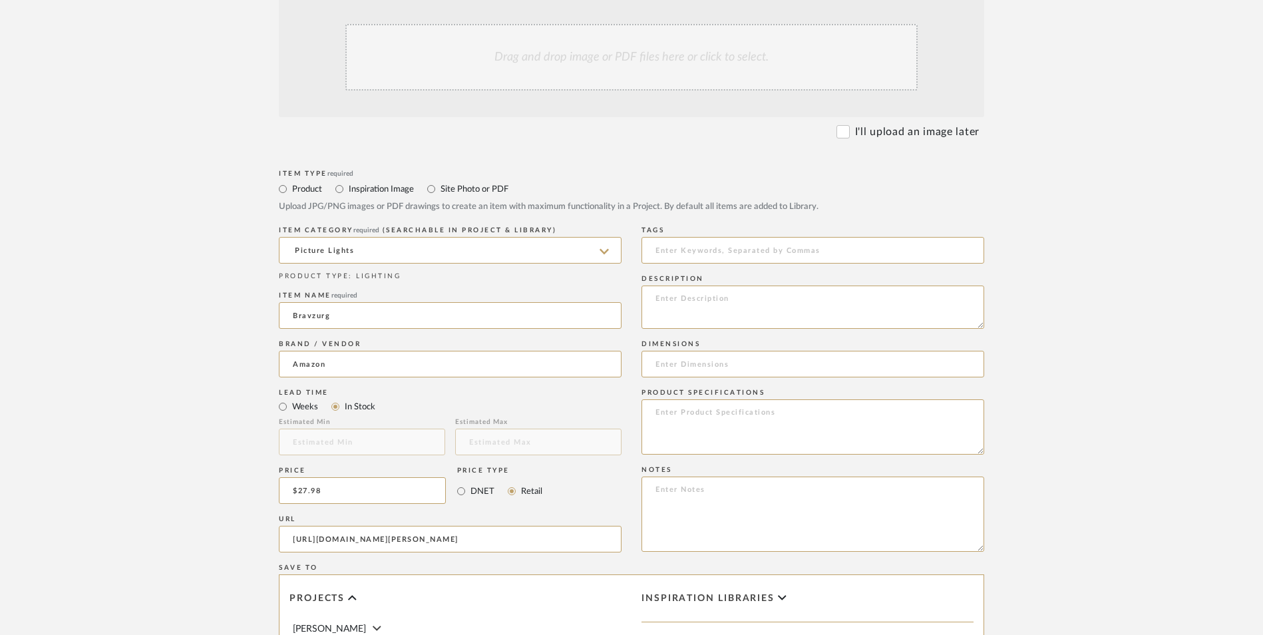
scroll to position [0, 118]
type input "[URL][DOMAIN_NAME][PERSON_NAME]"
click at [168, 379] on upload-items "Create new item in [PERSON_NAME] Upload photos, documents or PDFs, or select be…" at bounding box center [631, 390] width 1263 height 1173
click at [750, 476] on textarea at bounding box center [812, 513] width 343 height 75
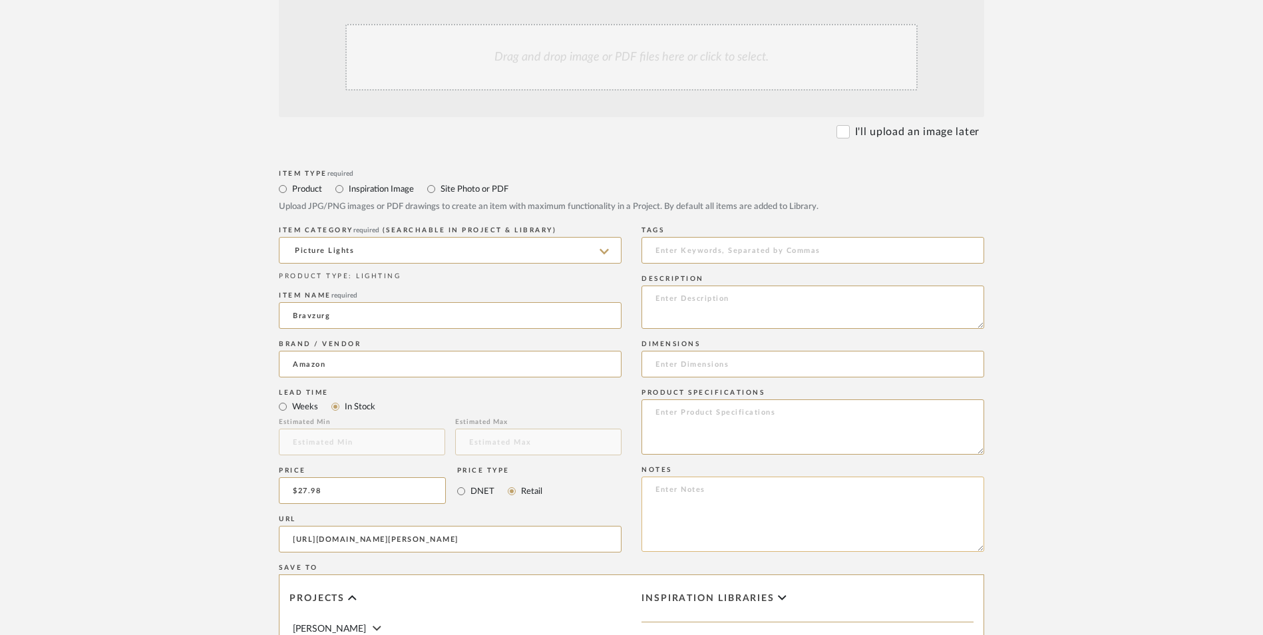
paste textarea "Option 1: ETA: SKU: Reviews - Stars Return | Refund Policy:"
drag, startPoint x: 701, startPoint y: 383, endPoint x: 617, endPoint y: 385, distance: 83.2
click at [617, 385] on div "Item Type required Product Inspiration Image Site Photo or PDF Upload JPG/PNG i…" at bounding box center [631, 554] width 705 height 777
click at [648, 476] on textarea "Picture Light - Select: ETA: SKU: Reviews - Stars Return | Refund Policy: 30 Da…" at bounding box center [812, 513] width 343 height 75
click at [760, 476] on textarea "Picture Light - Select: ETA: SKU: 1,615 Reviews - 4.4 Stars Return | Refund Pol…" at bounding box center [812, 513] width 343 height 75
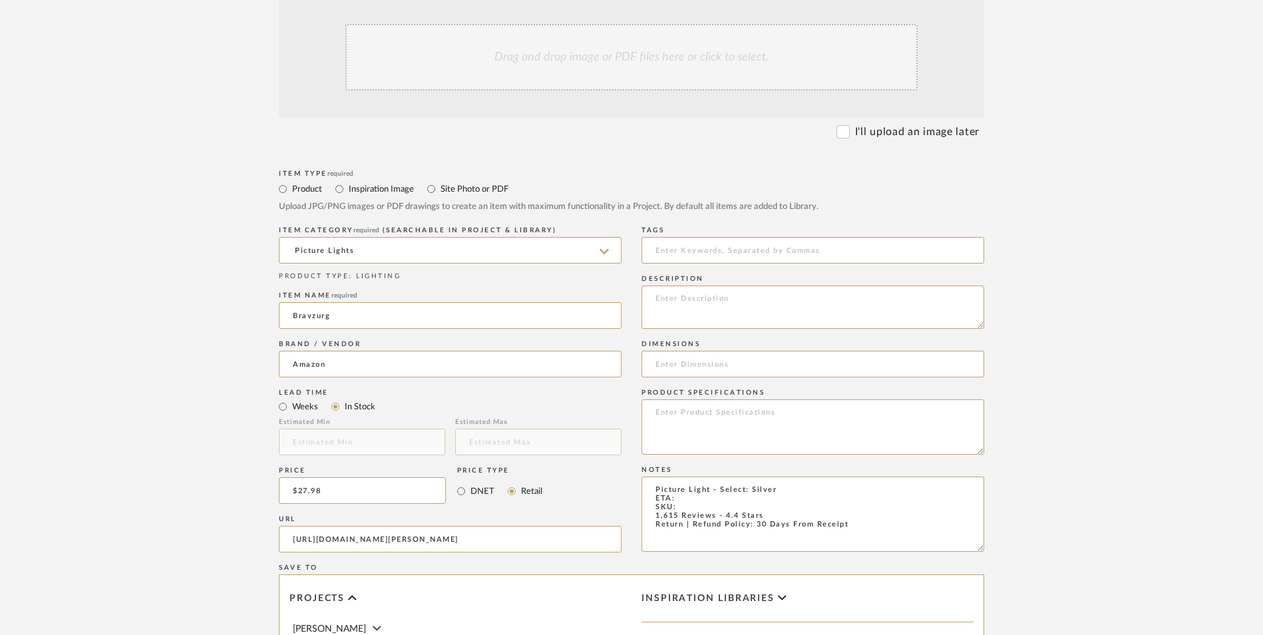
type textarea "Picture Light - Select: Silver ETA: SKU: 1,615 Reviews - 4.4 Stars Return | Ref…"
click at [694, 399] on textarea at bounding box center [812, 426] width 343 height 55
type textarea "Aluminum"
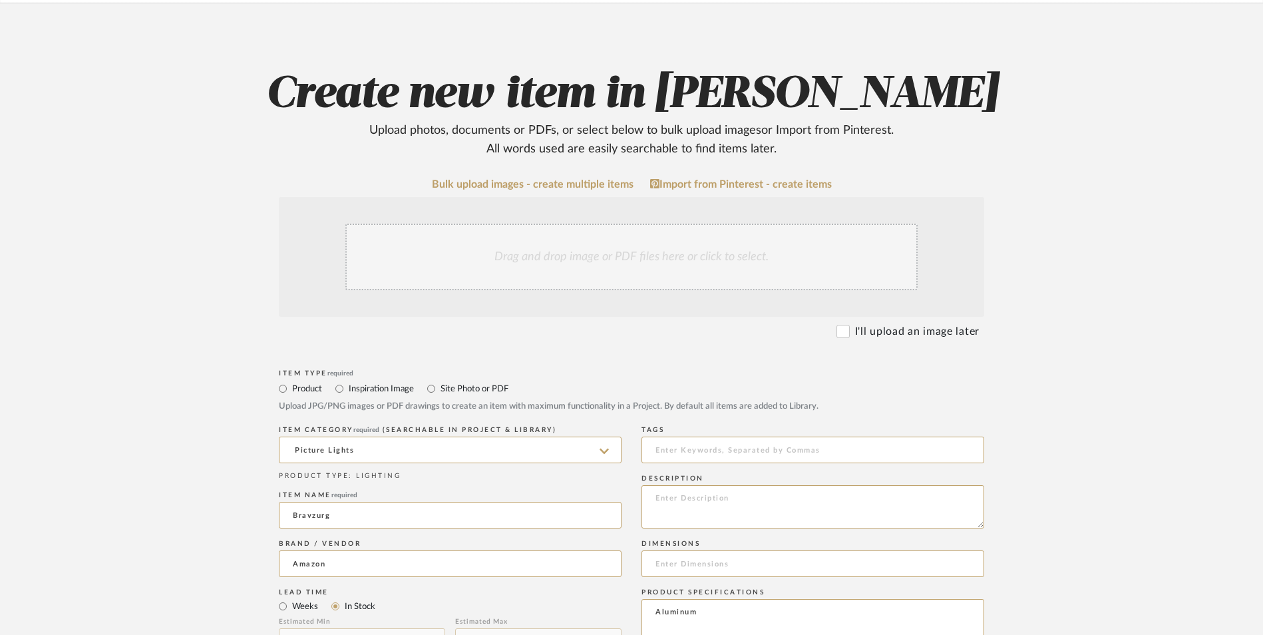
click at [605, 224] on div "Drag and drop image or PDF files here or click to select." at bounding box center [631, 257] width 572 height 67
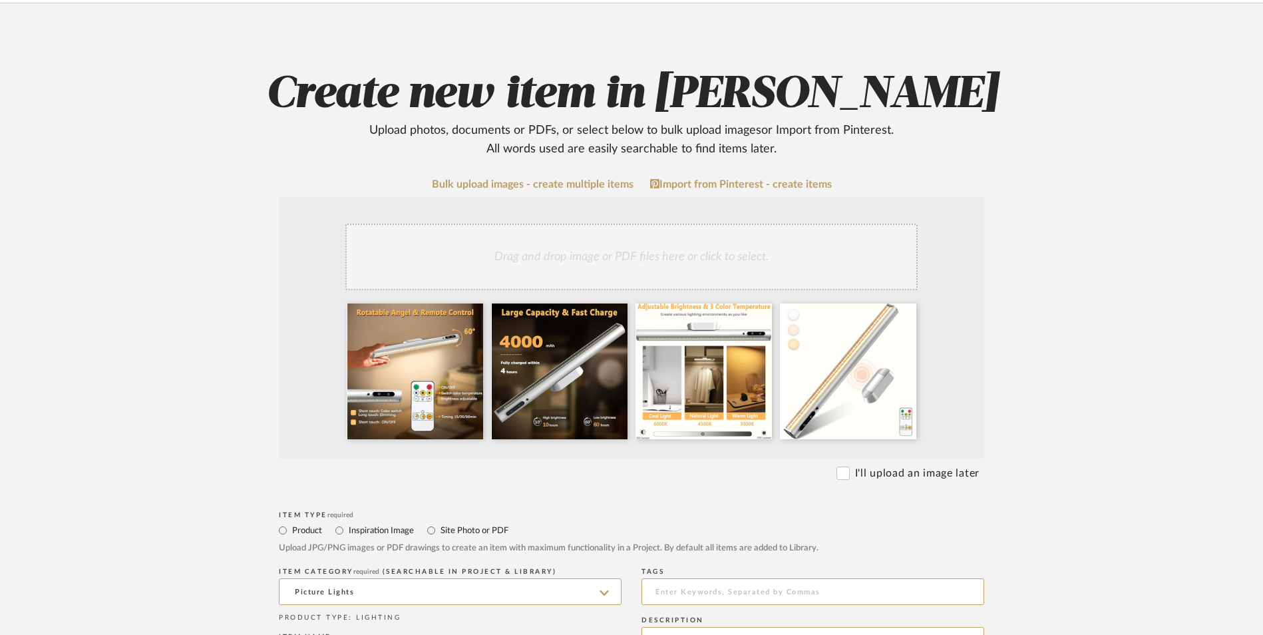
scroll to position [466, 0]
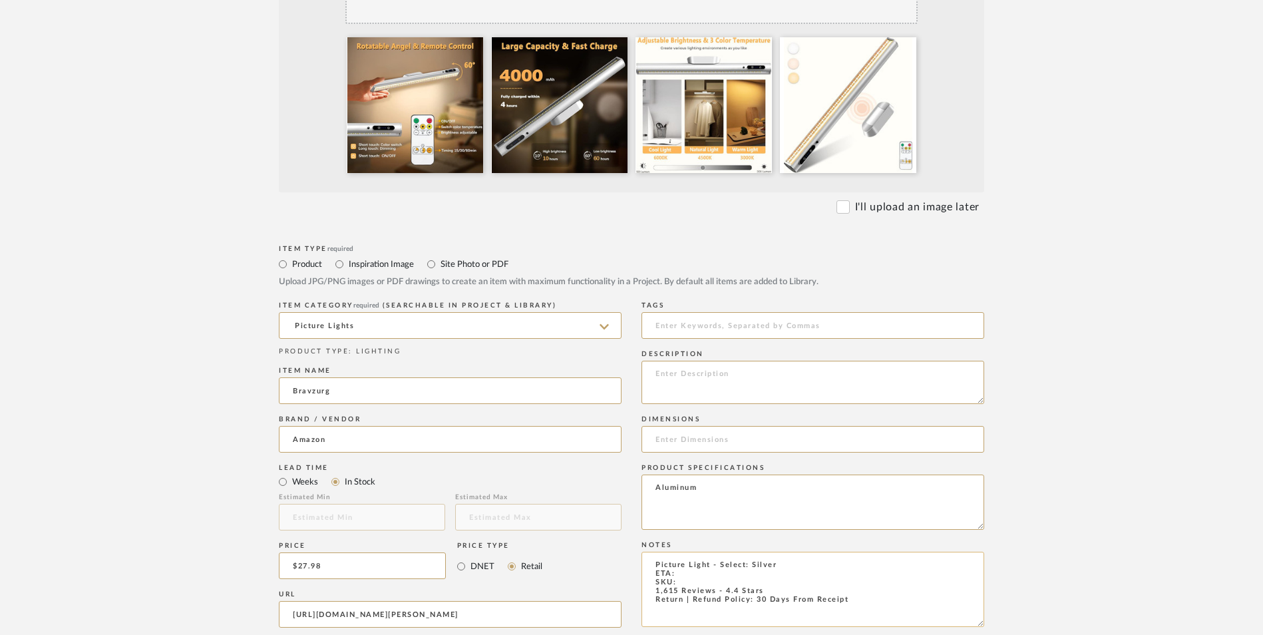
click at [685, 551] on textarea "Picture Light - Select: Silver ETA: SKU: 1,615 Reviews - 4.4 Stars Return | Ref…" at bounding box center [812, 588] width 343 height 75
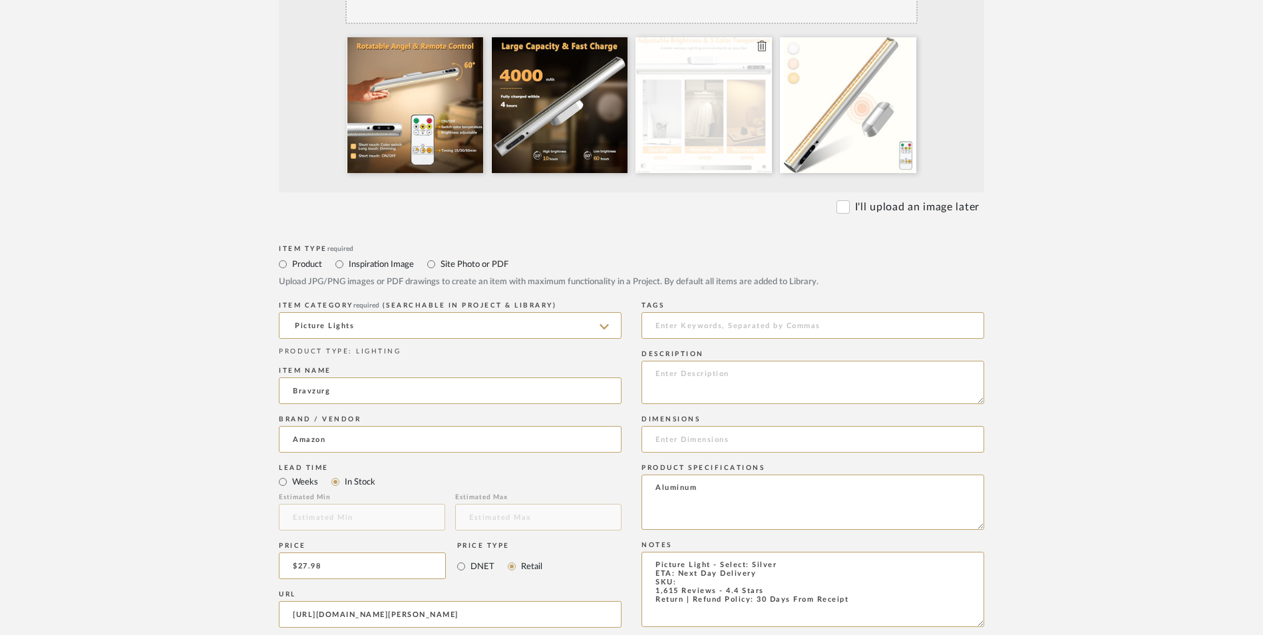
type textarea "Picture Light - Select: Silver ETA: Next Day Delivery SKU: 1,615 Reviews - 4.4 …"
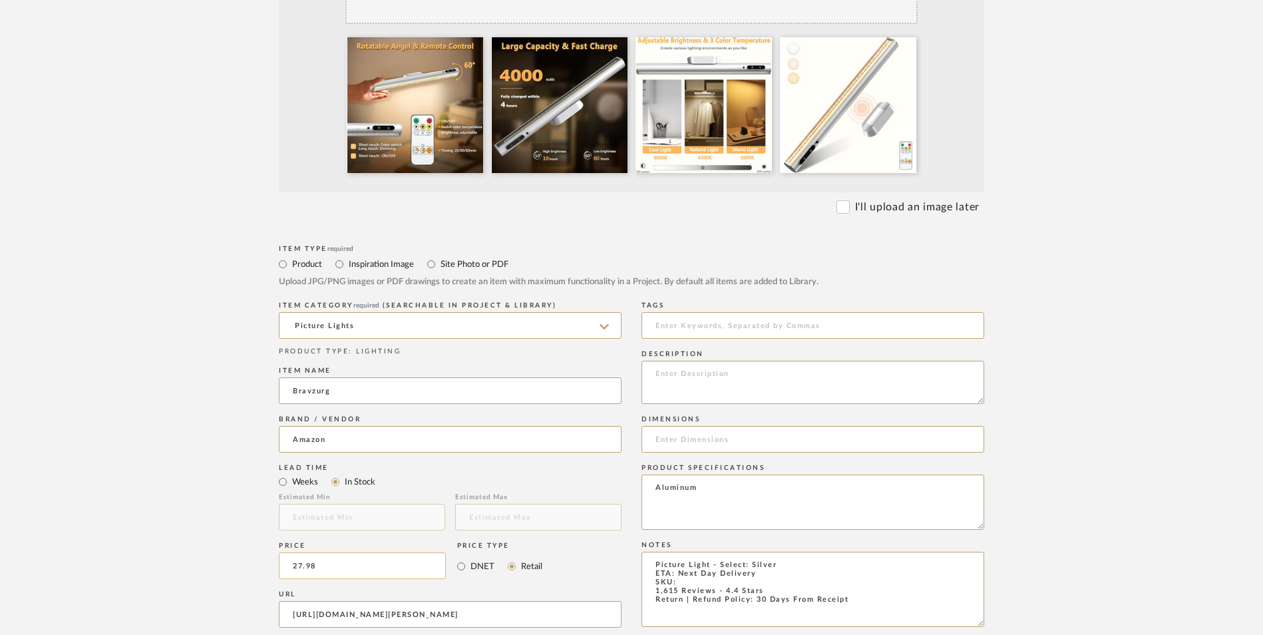
click at [389, 552] on input "27.98" at bounding box center [362, 565] width 167 height 27
type input "$29.98"
click at [77, 431] on upload-items "Create new item in [PERSON_NAME] Upload photos, documents or PDFs, or select be…" at bounding box center [631, 394] width 1263 height 1315
click at [325, 601] on input "[URL][DOMAIN_NAME][PERSON_NAME]" at bounding box center [450, 614] width 343 height 27
click at [384, 601] on input "[URL][DOMAIN_NAME][PERSON_NAME]" at bounding box center [450, 614] width 343 height 27
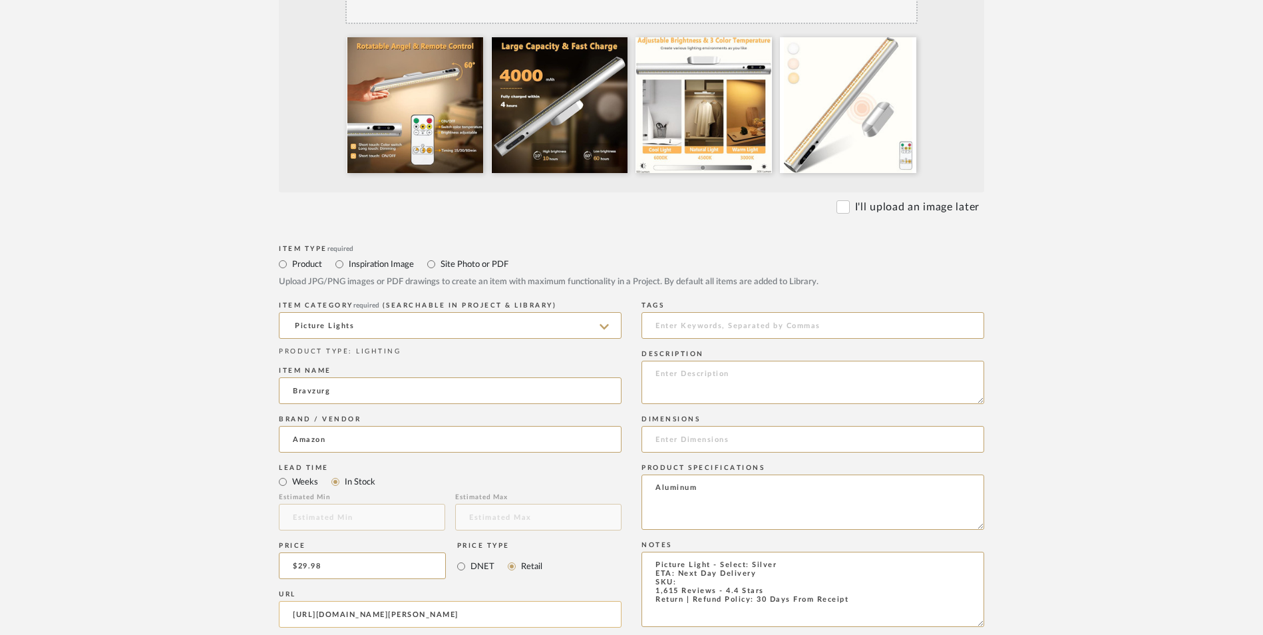
click at [384, 601] on input "[URL][DOMAIN_NAME][PERSON_NAME]" at bounding box center [450, 614] width 343 height 27
paste input "[URL][DOMAIN_NAME]"
type input "[URL][DOMAIN_NAME]"
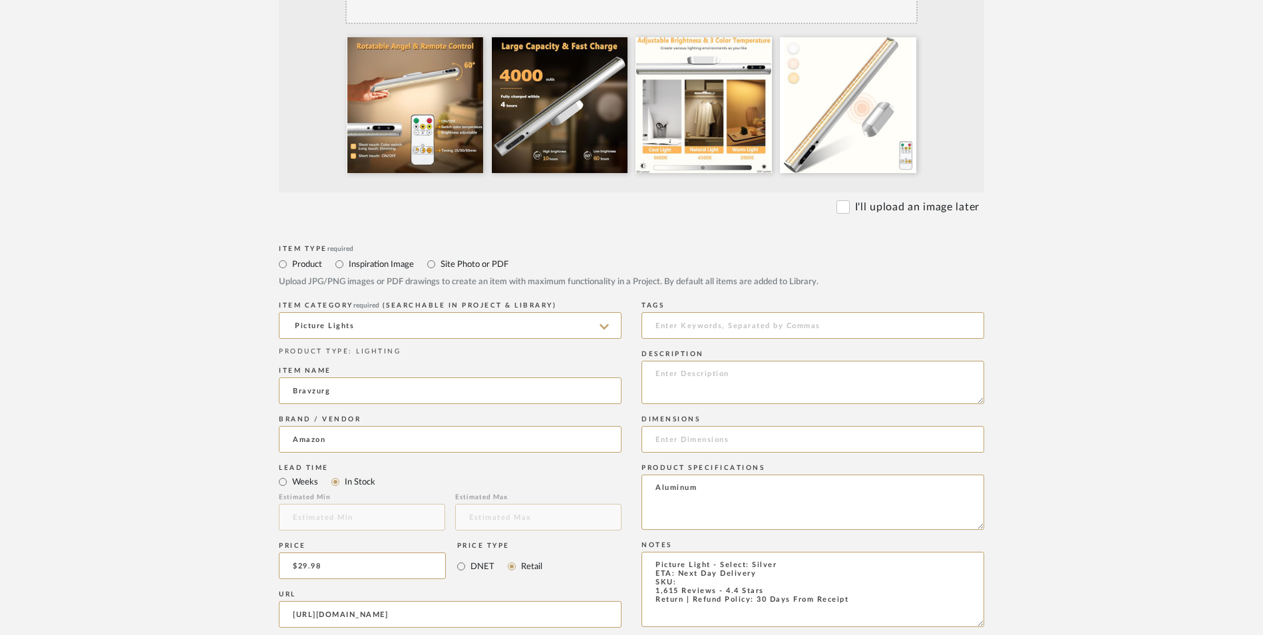
drag, startPoint x: 261, startPoint y: 461, endPoint x: 635, endPoint y: 471, distance: 374.7
click at [269, 461] on form "Bulk upload images - create multiple items Import from Pinterest - create items…" at bounding box center [632, 465] width 848 height 1106
drag, startPoint x: 792, startPoint y: 463, endPoint x: 816, endPoint y: 464, distance: 24.6
click at [791, 551] on textarea "Picture Light - Select: Silver ETA: Next Day Delivery SKU: 1,615 Reviews - 4.4 …" at bounding box center [812, 588] width 343 height 75
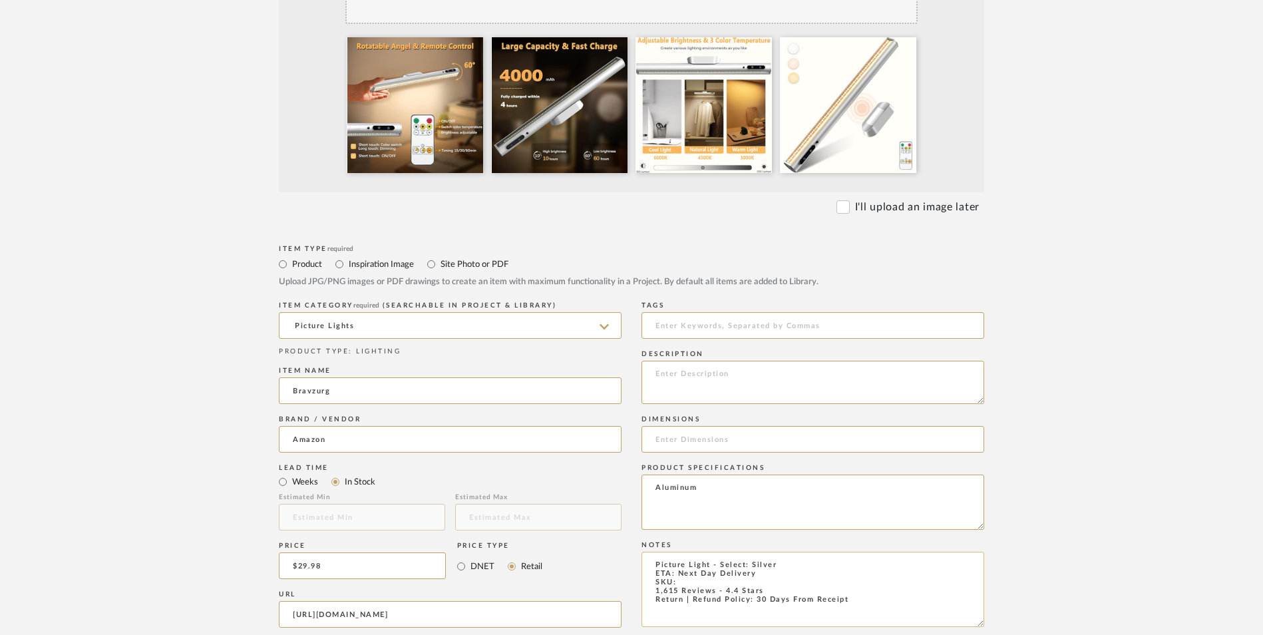
click at [802, 551] on textarea "Picture Light - Select: Silver ETA: Next Day Delivery SKU: 1,615 Reviews - 4.4 …" at bounding box center [812, 588] width 343 height 75
click at [685, 551] on textarea "Picture Light - Select: Silver | Motion Censor ETA: Next Day Delivery SKU: 1,61…" at bounding box center [812, 588] width 343 height 75
paste textarea "B0BYDYMR8G"
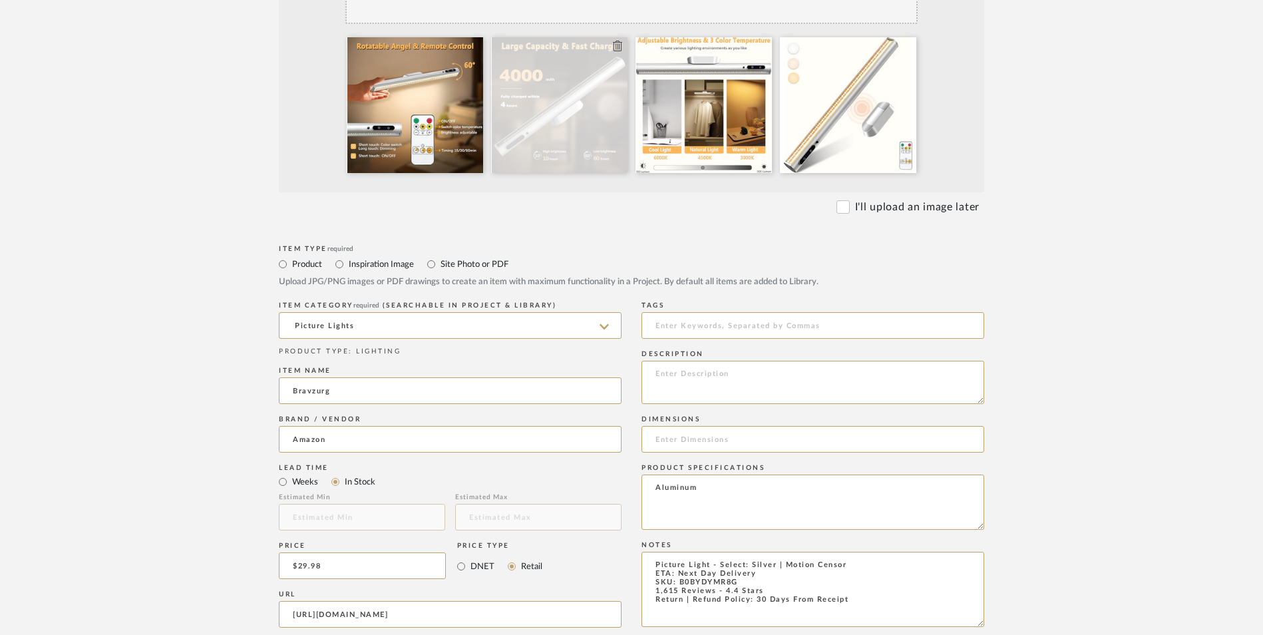
type textarea "Picture Light - Select: Silver | Motion Censor ETA: Next Day Delivery SKU: B0BY…"
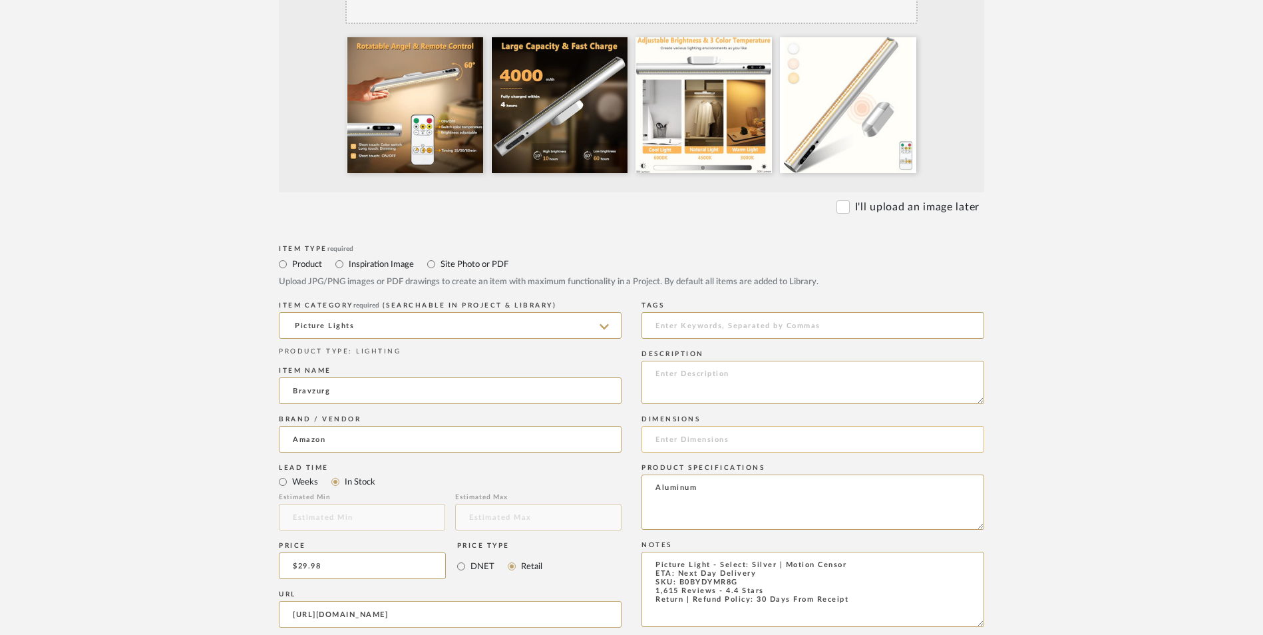
click at [689, 426] on input at bounding box center [812, 439] width 343 height 27
paste input "13.79"L x 1.7"W x 1.2"H"
click at [683, 426] on input "13.79"L x 1.7"W x 1.2"H" at bounding box center [812, 439] width 343 height 27
click at [718, 426] on input "13.79" L x 1.7"W x 1.2"H" at bounding box center [812, 439] width 343 height 27
click at [758, 426] on input "13.79" L x 1.7" W x 1.2"H" at bounding box center [812, 439] width 343 height 27
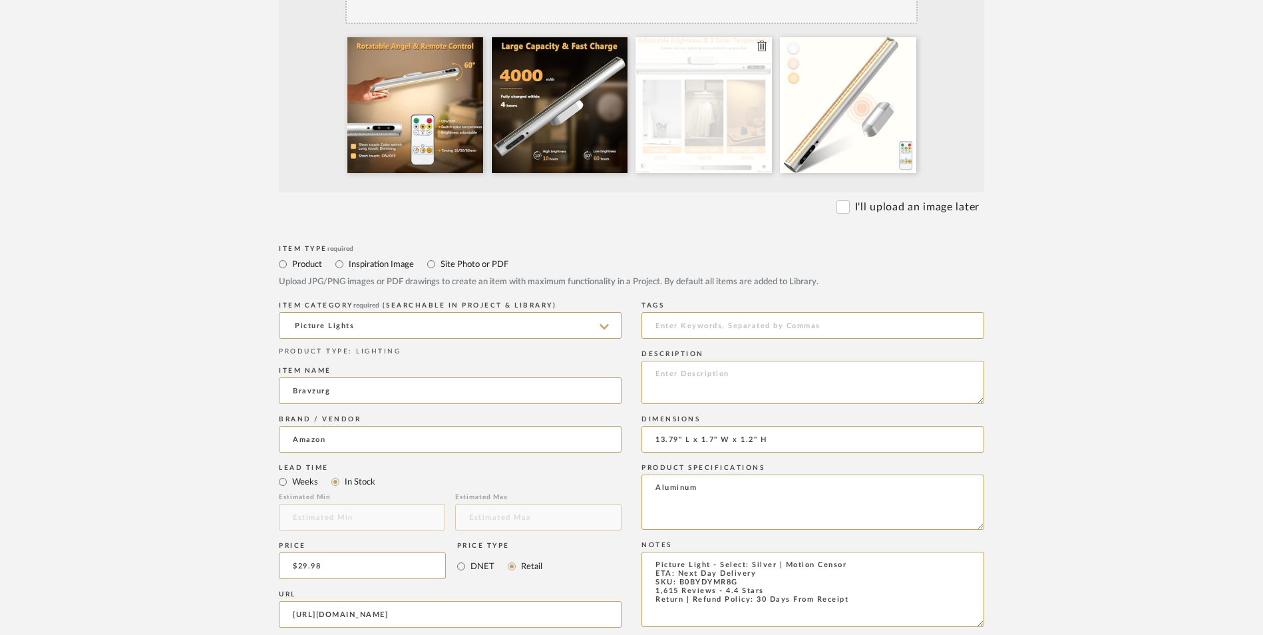
type input "13.79" L x 1.7" W x 1.2" H"
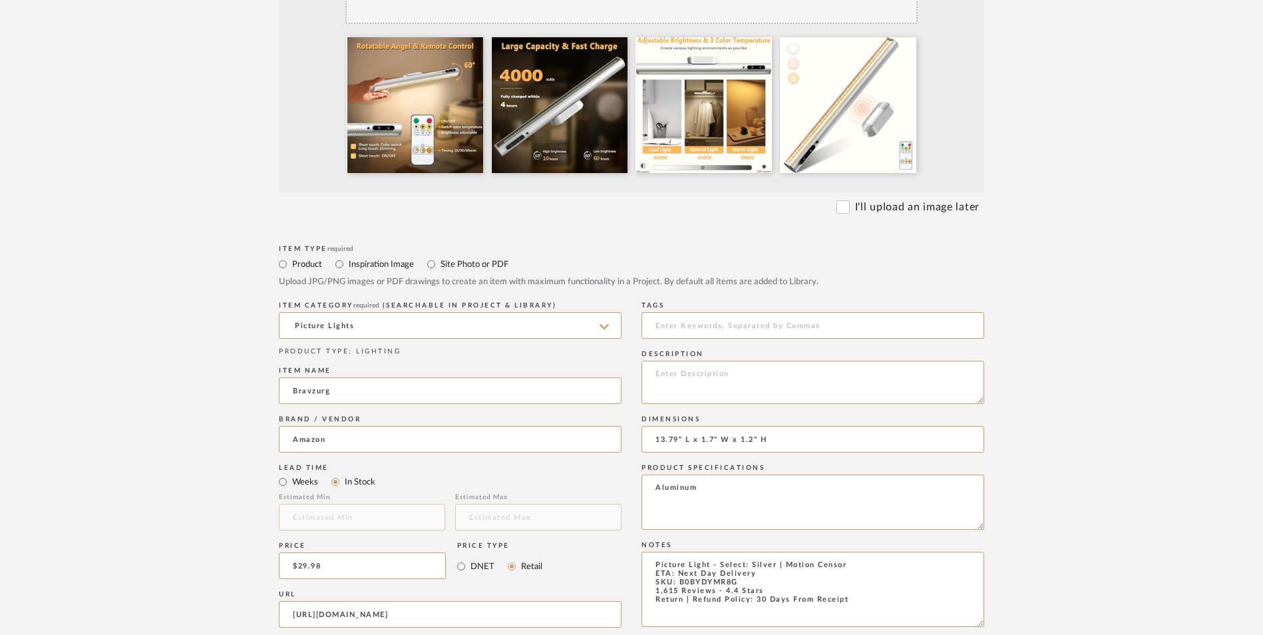
click at [736, 347] on div "Description" at bounding box center [812, 379] width 343 height 65
click at [740, 361] on textarea at bounding box center [812, 382] width 343 height 43
paste textarea "It contains two modes: motion sensor and constant lighting. The light body has …"
type textarea "It contains two modes: motion sensor and constant lighting. The light body has …"
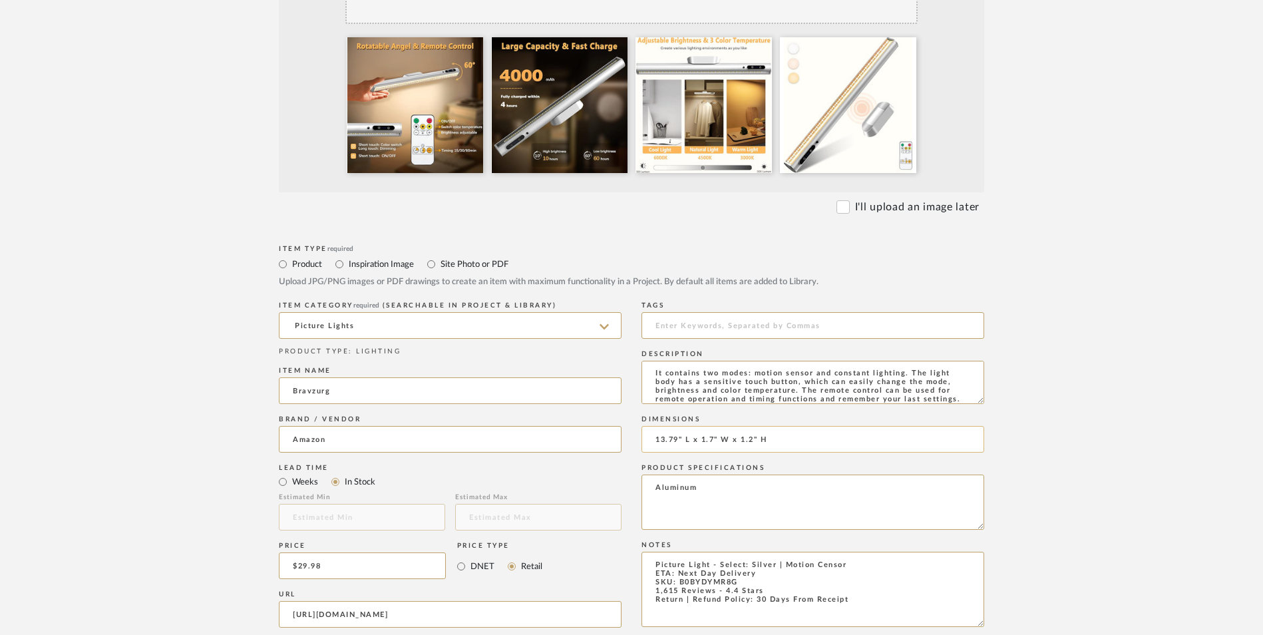
click at [875, 426] on input "13.79" L x 1.7" W x 1.2" H" at bounding box center [812, 439] width 343 height 27
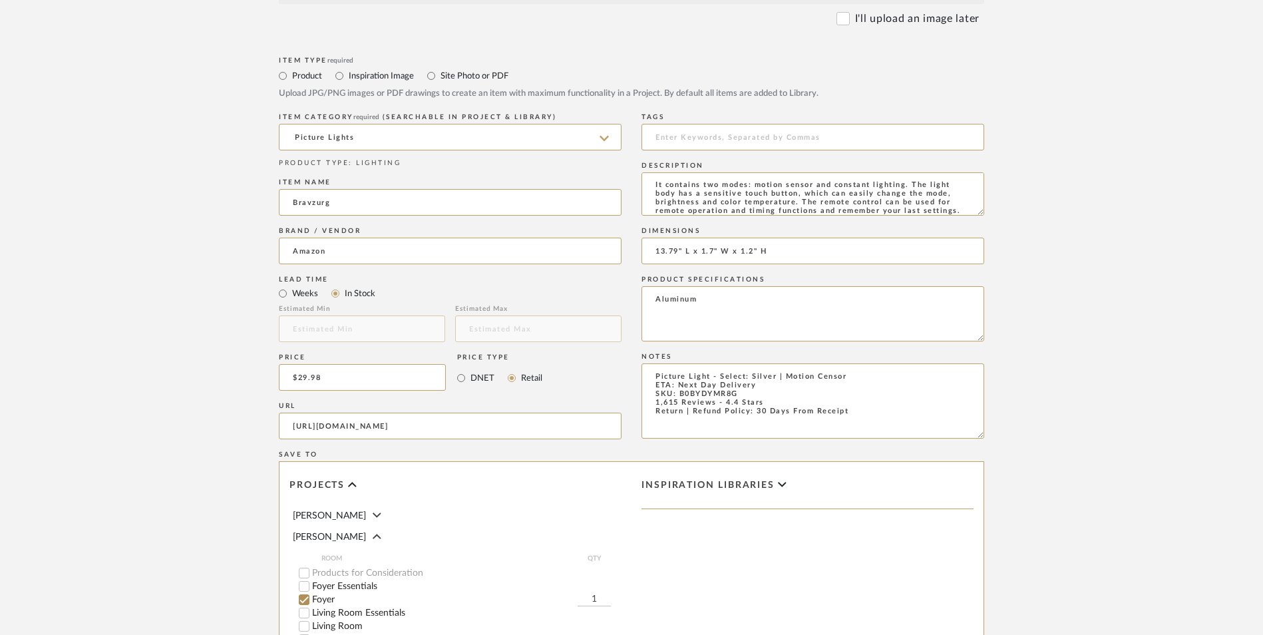
scroll to position [837, 0]
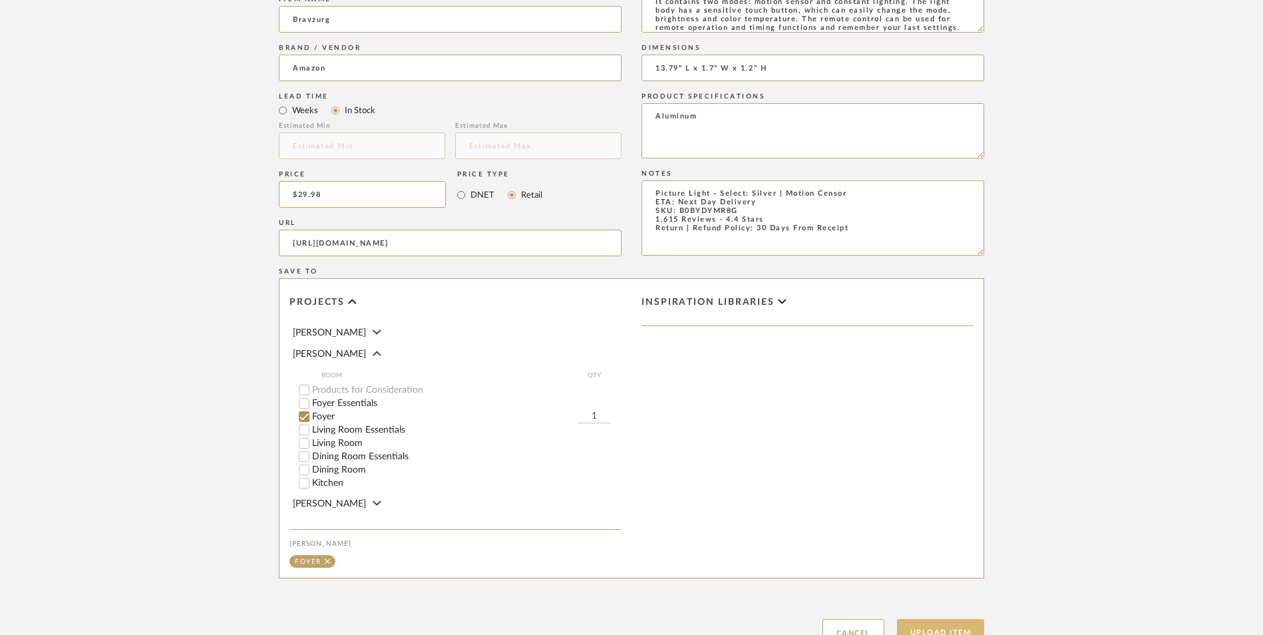
click at [961, 619] on button "Upload Item" at bounding box center [941, 632] width 88 height 27
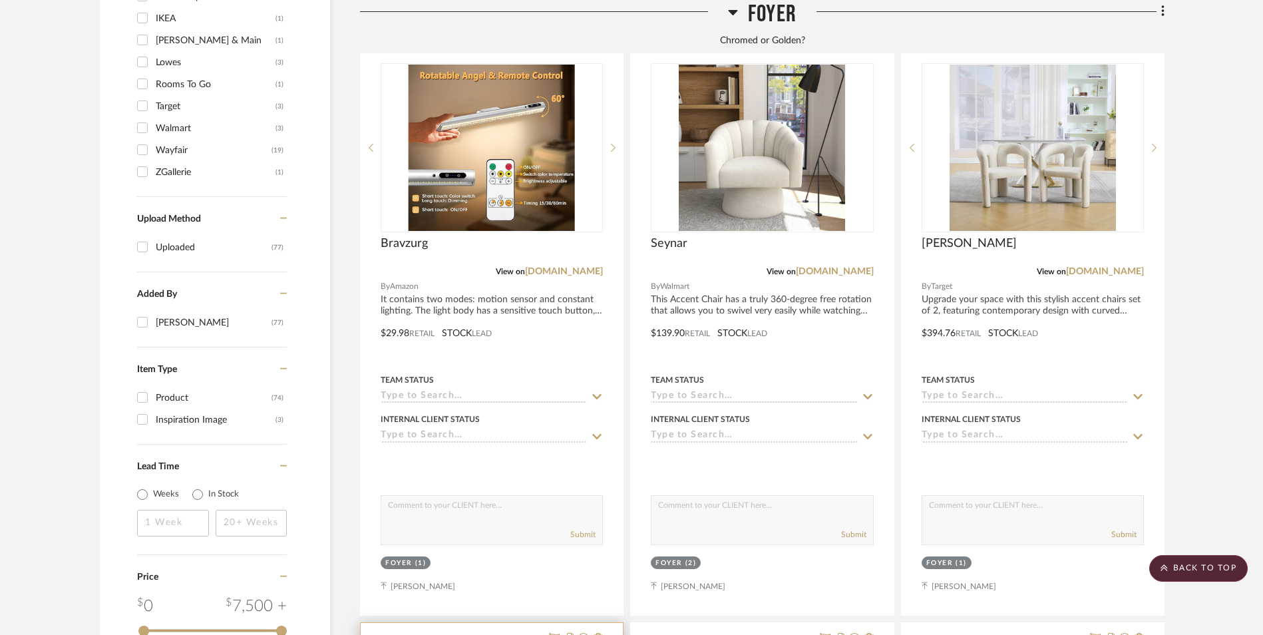
scroll to position [1698, 0]
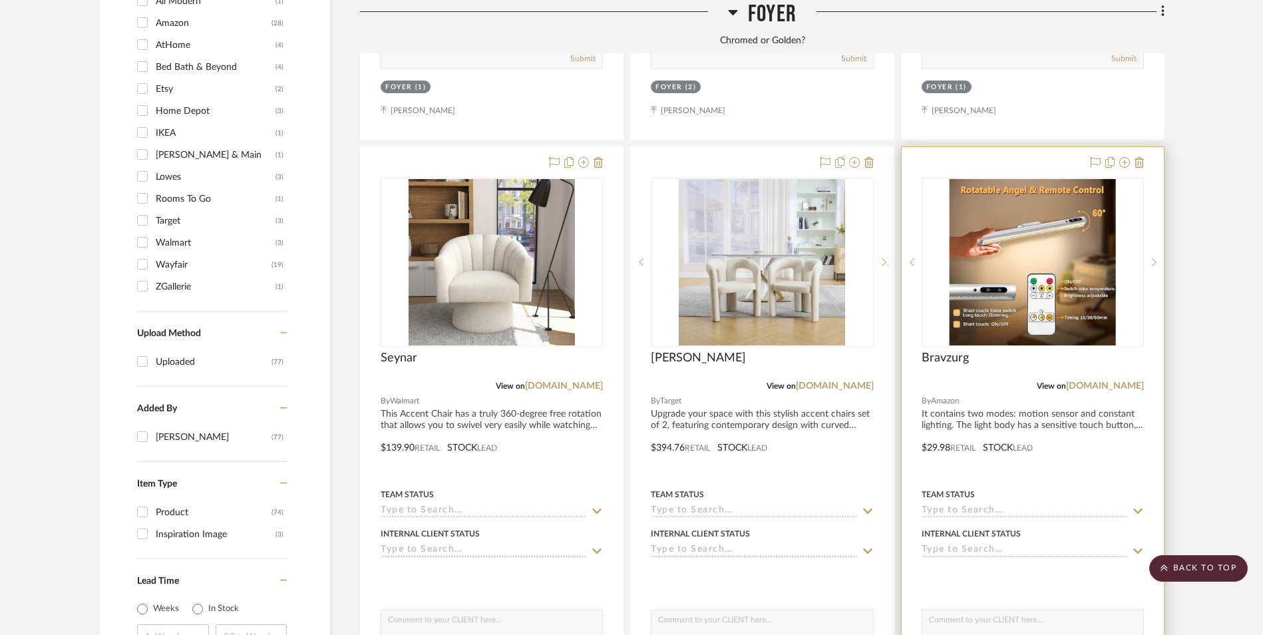
click at [1030, 204] on img "0" at bounding box center [1032, 262] width 166 height 166
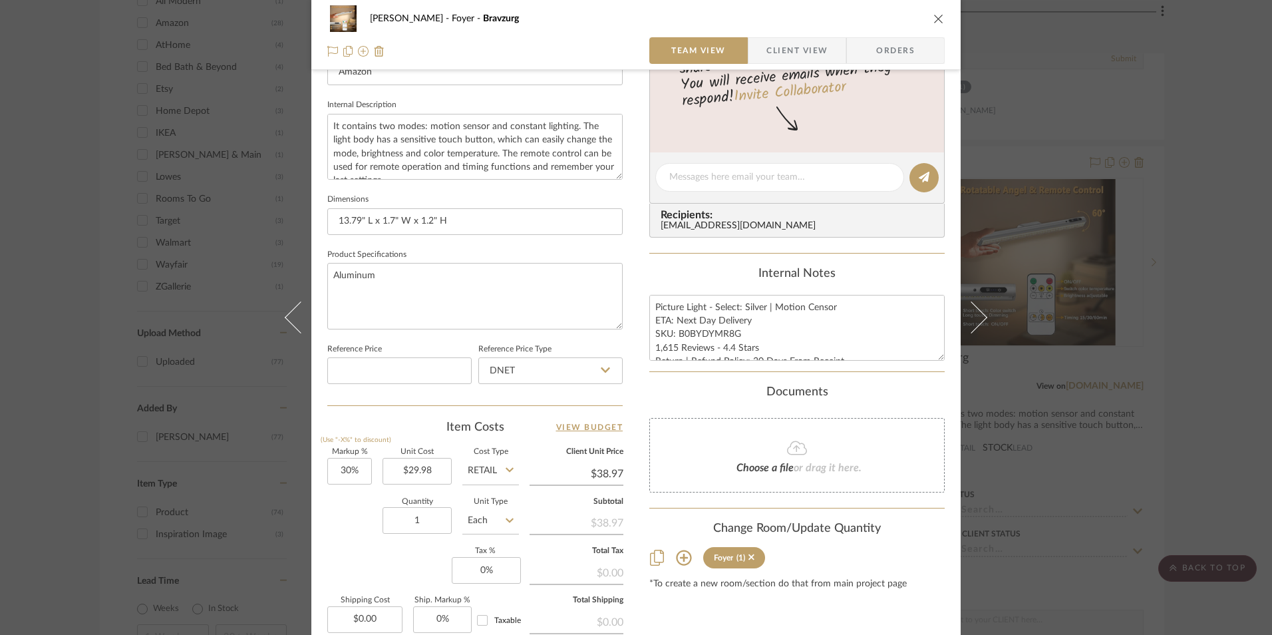
scroll to position [532, 0]
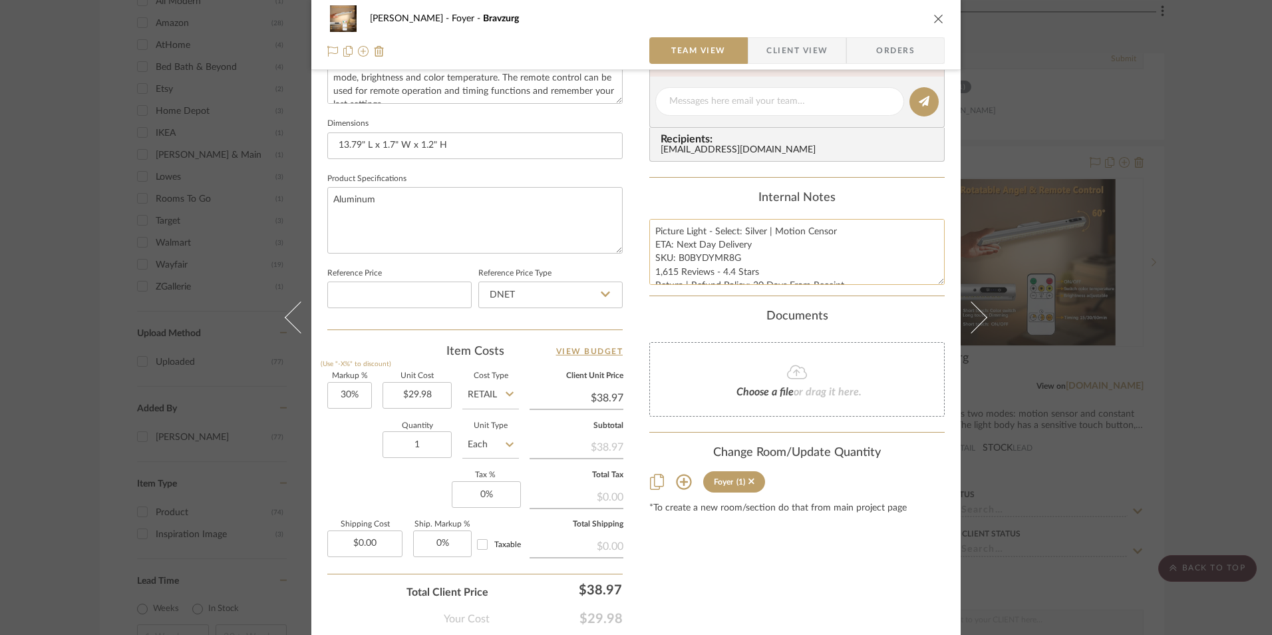
click at [713, 266] on textarea "Picture Light - Select: Silver | Motion Censor ETA: Next Day Delivery SKU: B0BY…" at bounding box center [796, 252] width 295 height 66
drag, startPoint x: 734, startPoint y: 259, endPoint x: 675, endPoint y: 257, distance: 59.2
click at [675, 257] on textarea "Picture Light - Select: Silver | Motion Censor ETA: Next Day Delivery SKU: B0BY…" at bounding box center [796, 252] width 295 height 66
click at [512, 299] on input "DNET" at bounding box center [550, 294] width 144 height 27
click at [512, 363] on div "Retail" at bounding box center [556, 362] width 164 height 34
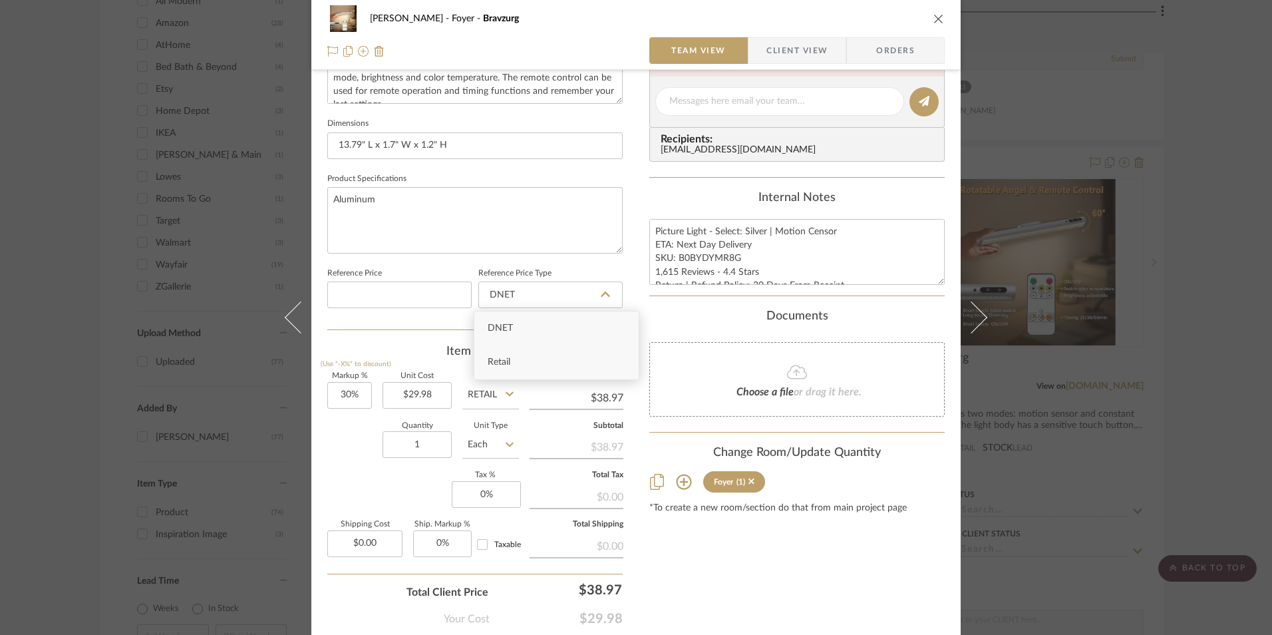
type input "Retail"
type input "30"
click at [351, 398] on input "30" at bounding box center [349, 395] width 45 height 27
click at [355, 448] on div "Quantity 1 Unit Type Each" at bounding box center [423, 445] width 192 height 47
type input "0%"
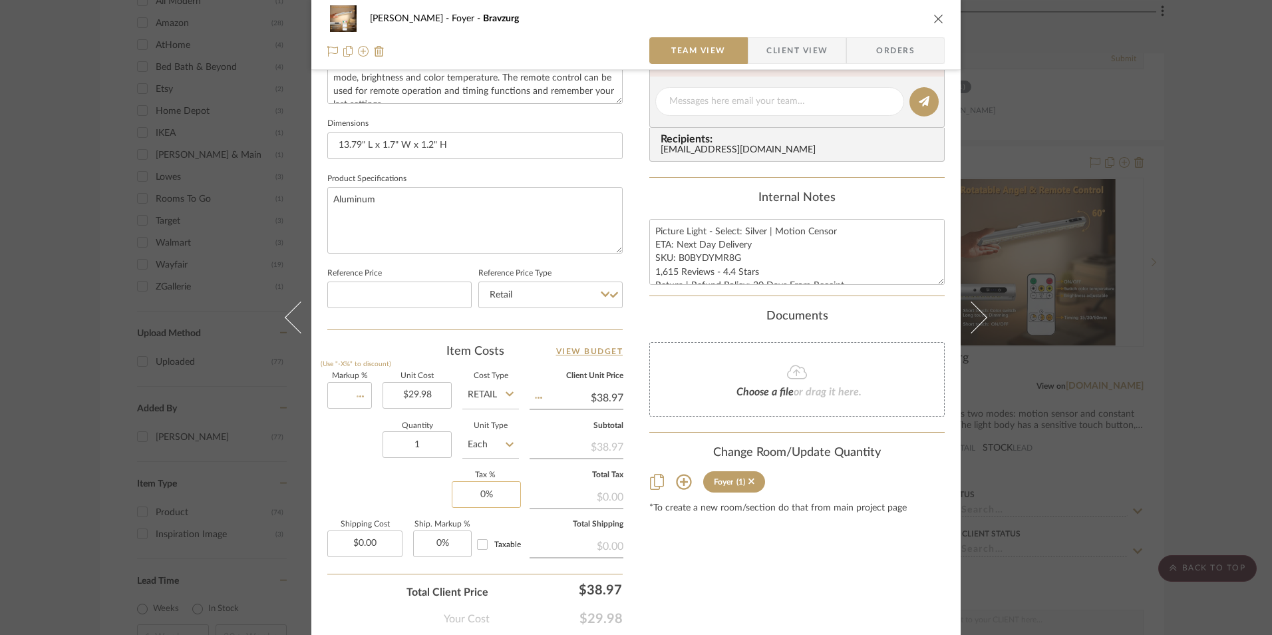
type input "$29.98"
click at [471, 497] on input "0" at bounding box center [486, 494] width 69 height 27
type input "8.25%"
click at [658, 550] on div "Content here copies to Client View - confirm visibility there. Show in Client D…" at bounding box center [796, 105] width 295 height 1095
click at [903, 53] on span "Orders" at bounding box center [895, 50] width 68 height 27
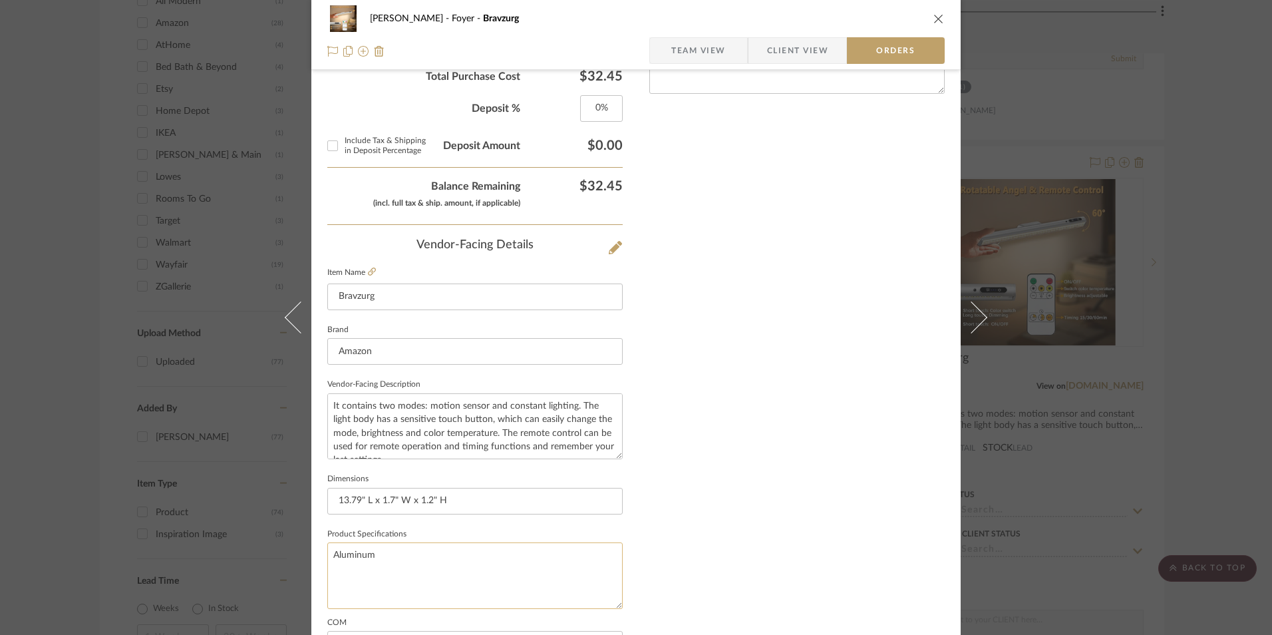
scroll to position [780, 0]
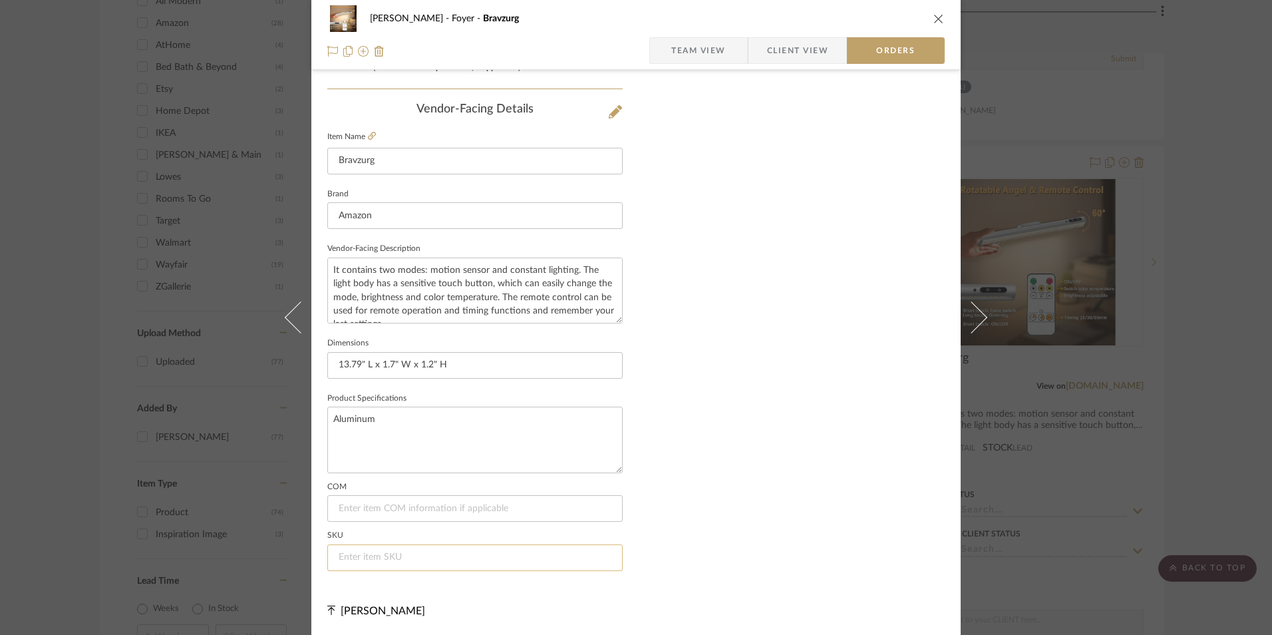
click at [408, 553] on input at bounding box center [474, 557] width 295 height 27
drag, startPoint x: 405, startPoint y: 553, endPoint x: 398, endPoint y: 555, distance: 6.9
paste input "B0BYDYMR8G"
type input "B0BYDYMR8G"
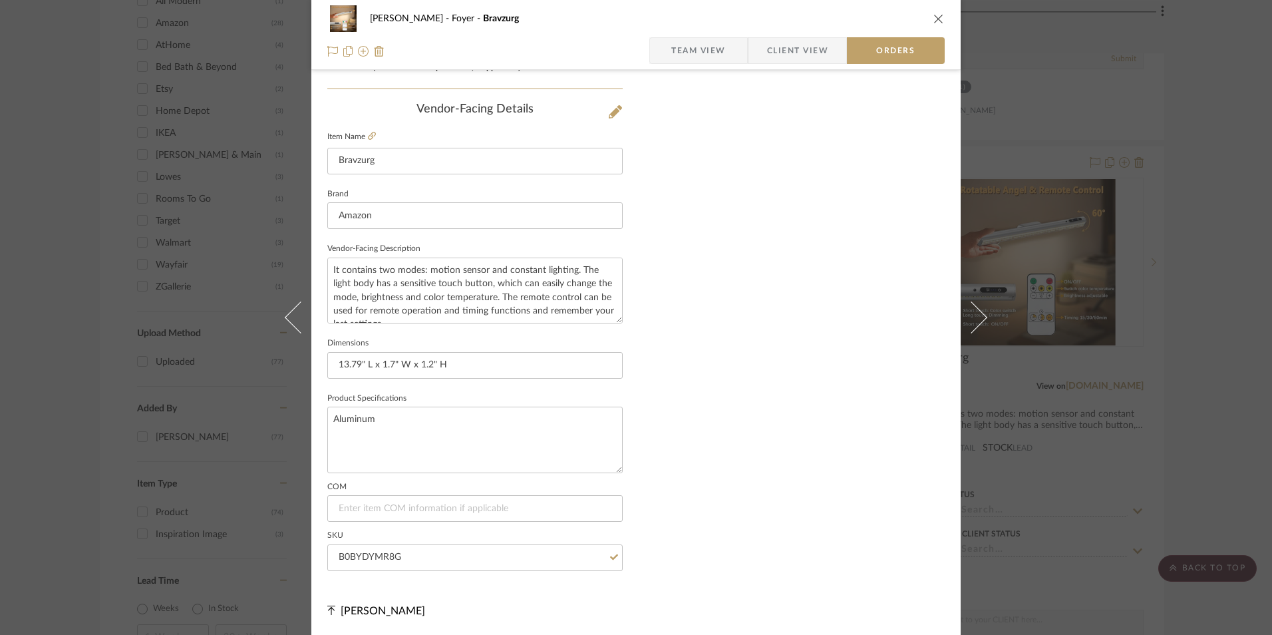
click at [702, 31] on div "[PERSON_NAME] Foyer Bravzurg" at bounding box center [635, 18] width 617 height 27
click at [702, 41] on span "Team View" at bounding box center [698, 50] width 55 height 27
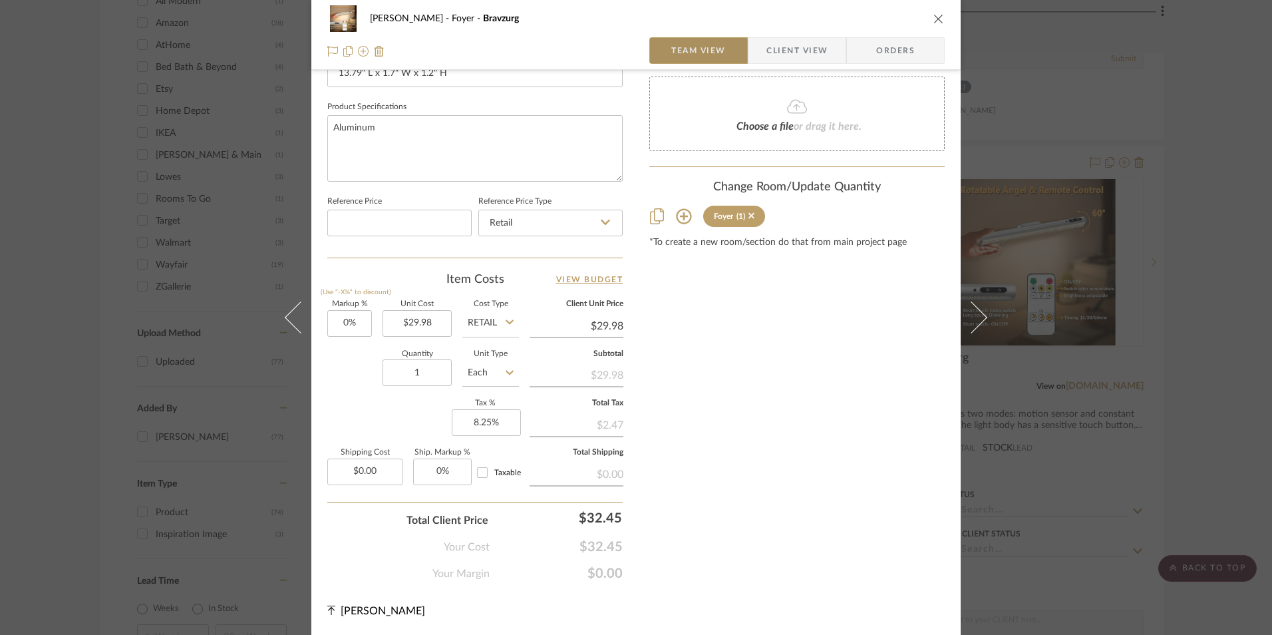
scroll to position [604, 0]
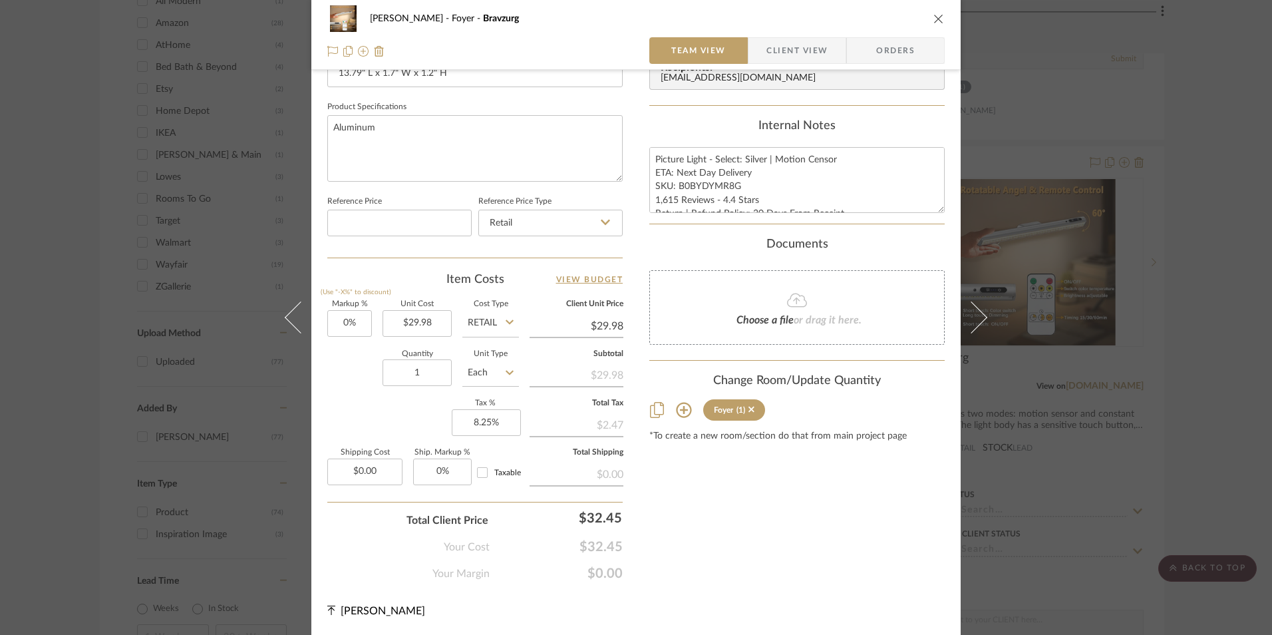
click at [933, 17] on icon "close" at bounding box center [938, 18] width 11 height 11
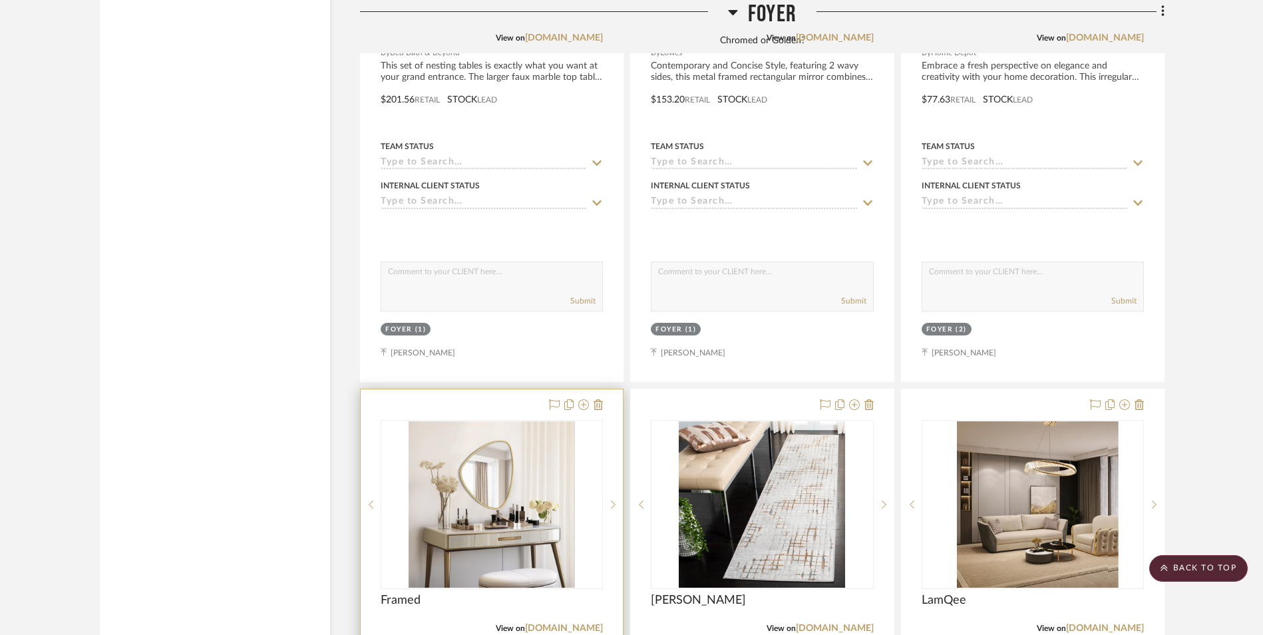
scroll to position [3894, 0]
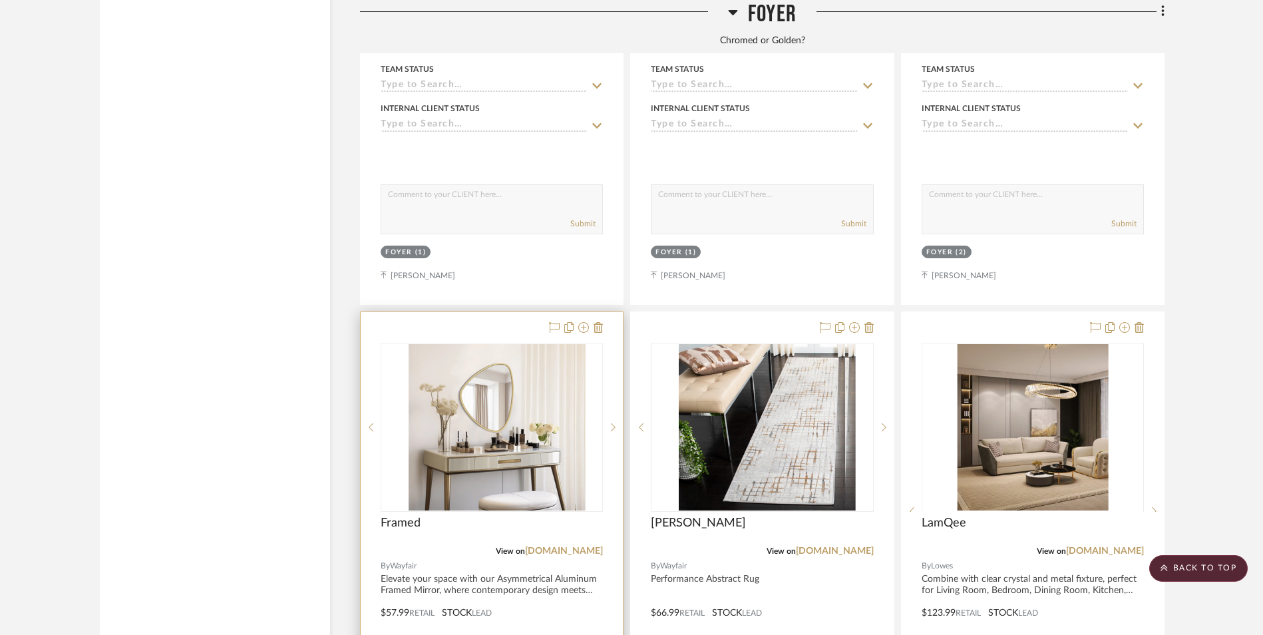
click at [470, 344] on img at bounding box center [491, 427] width 166 height 166
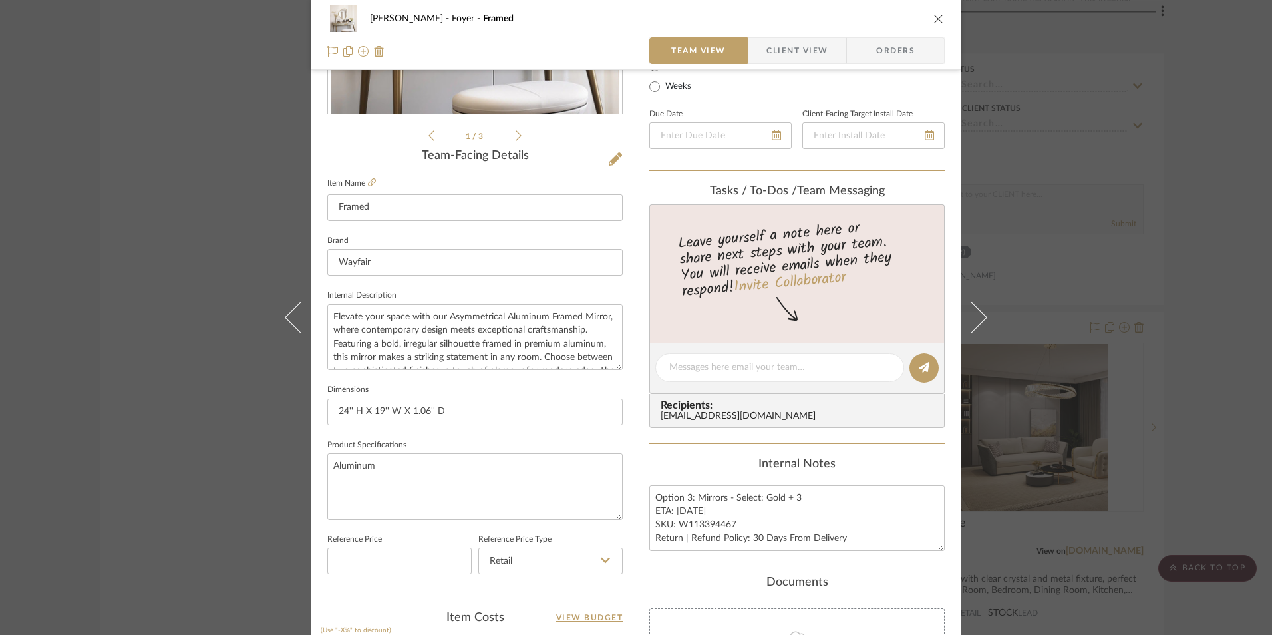
scroll to position [466, 0]
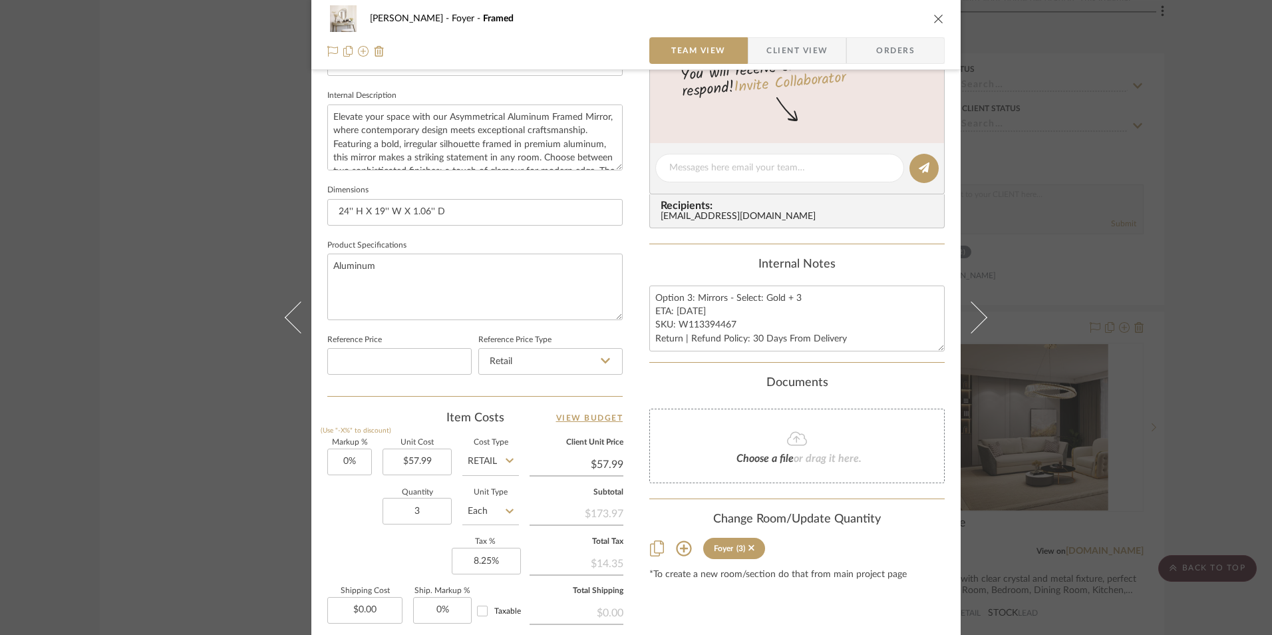
click at [933, 19] on icon "close" at bounding box center [938, 18] width 11 height 11
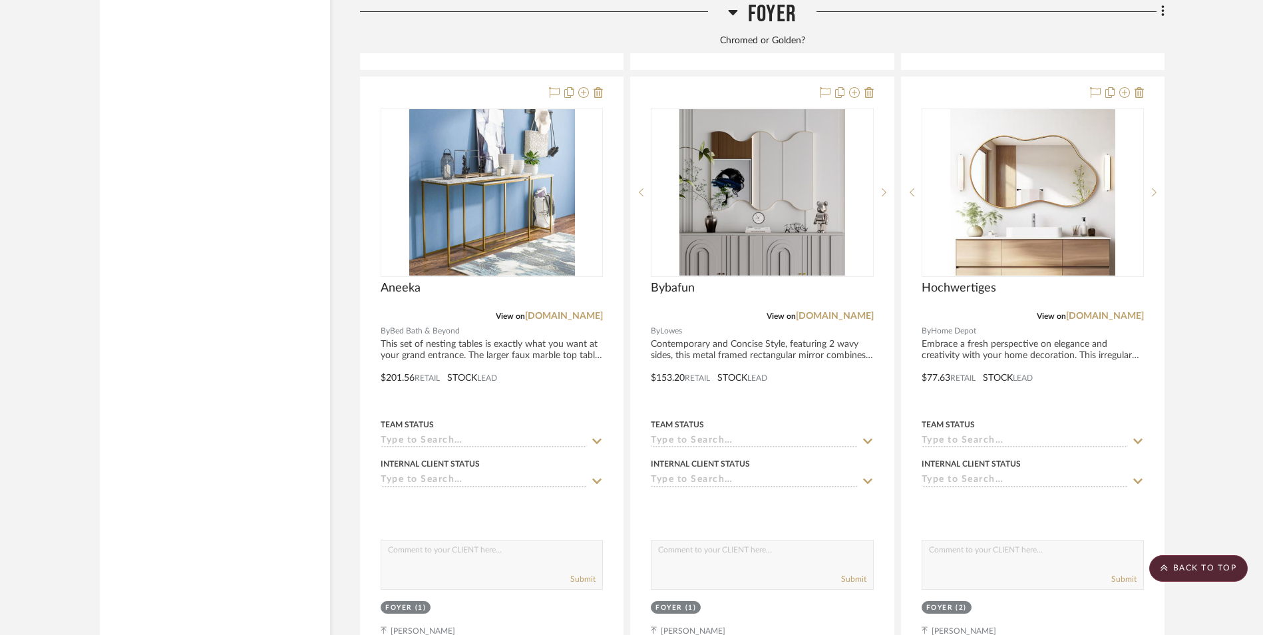
scroll to position [3495, 0]
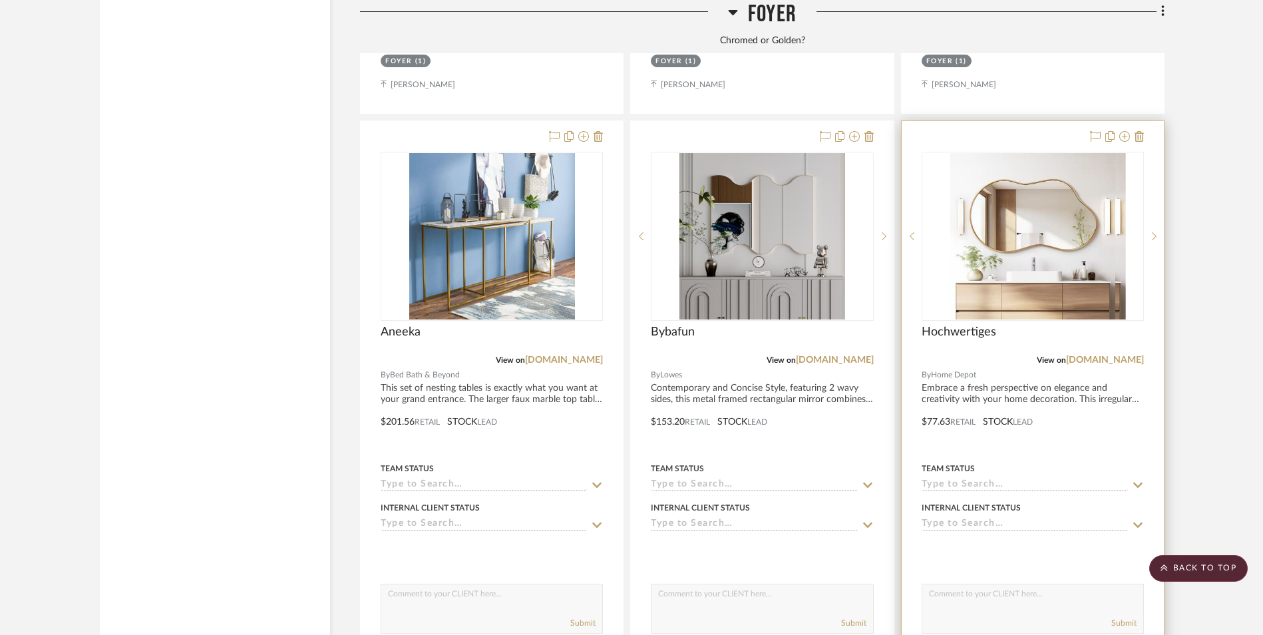
click at [1057, 176] on img at bounding box center [1032, 236] width 165 height 166
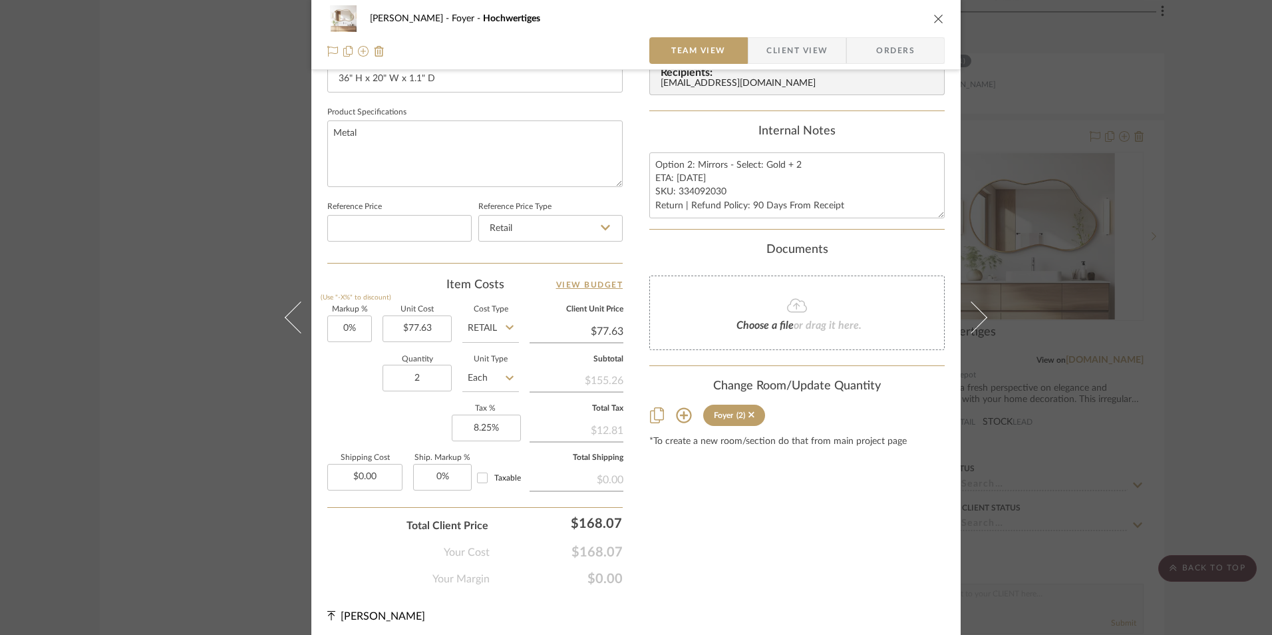
scroll to position [604, 0]
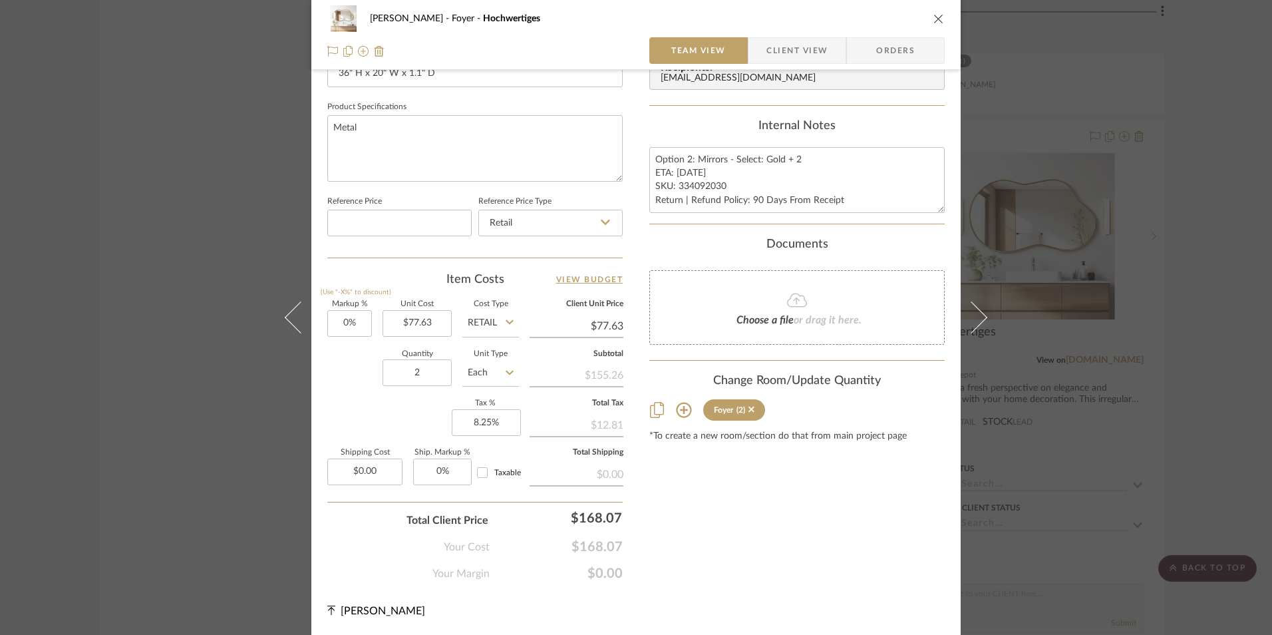
click at [933, 22] on icon "close" at bounding box center [938, 18] width 11 height 11
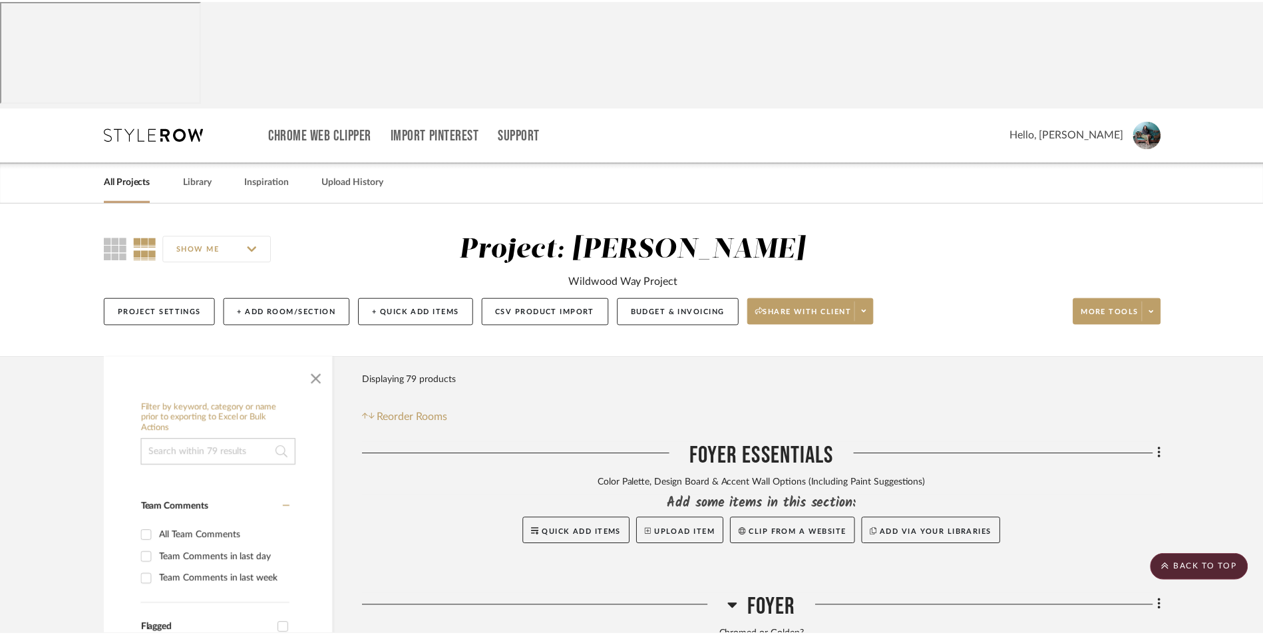
scroll to position [3495, 0]
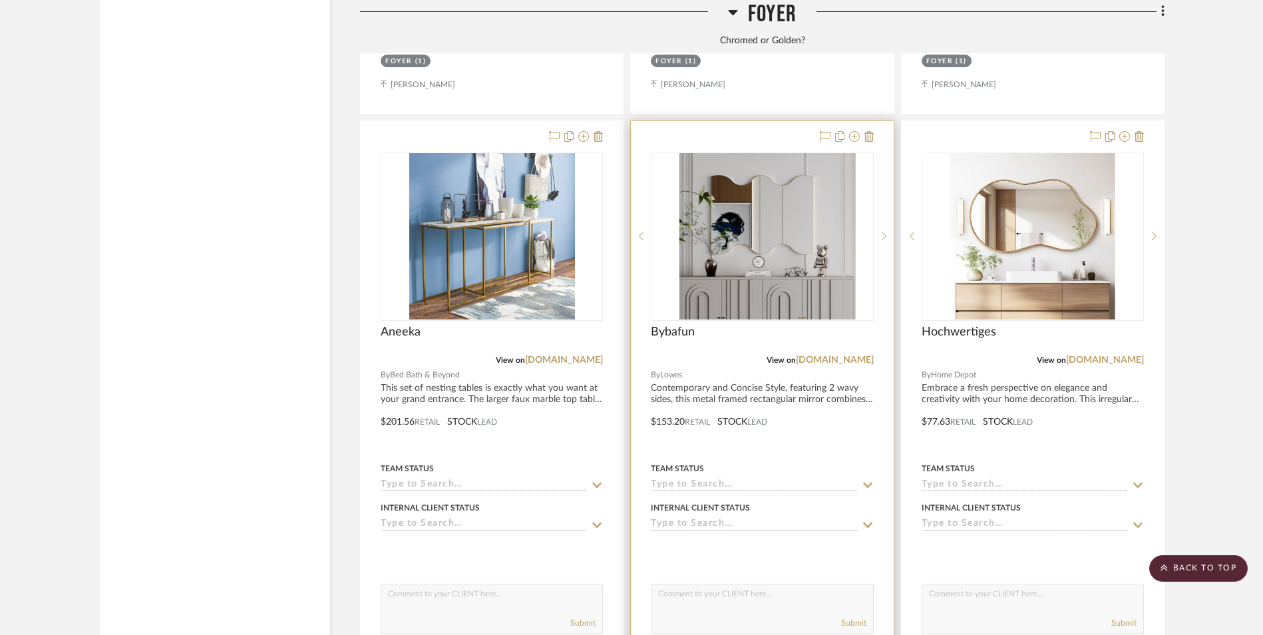
click at [766, 166] on img at bounding box center [762, 236] width 166 height 166
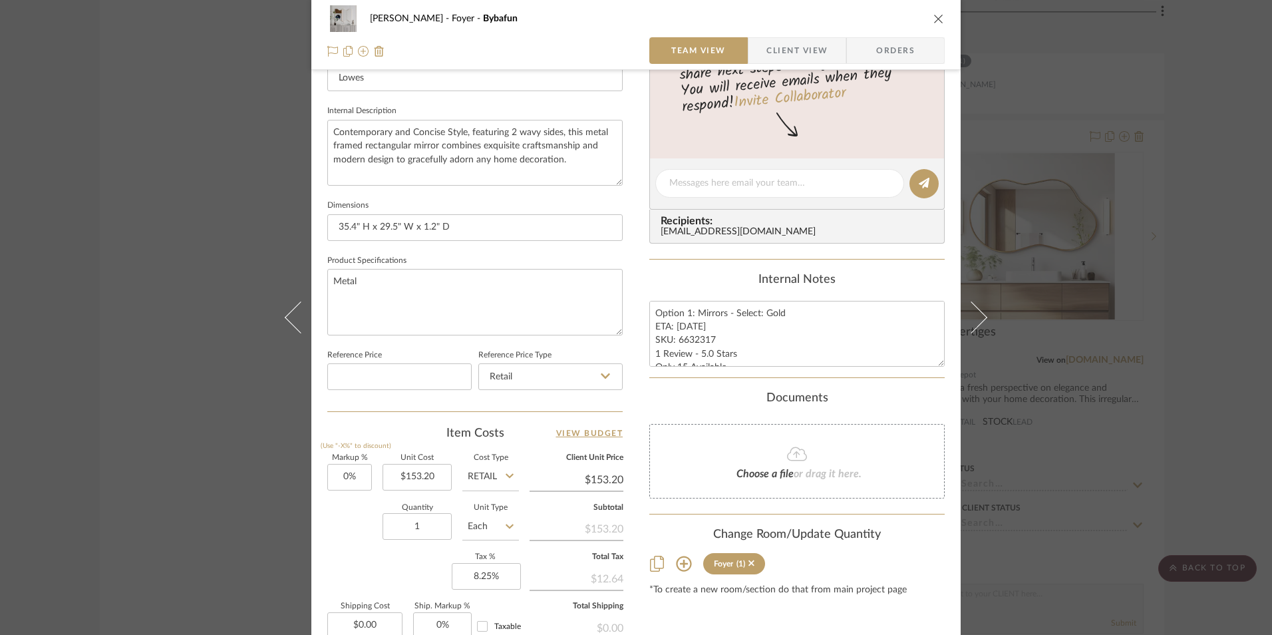
scroll to position [466, 0]
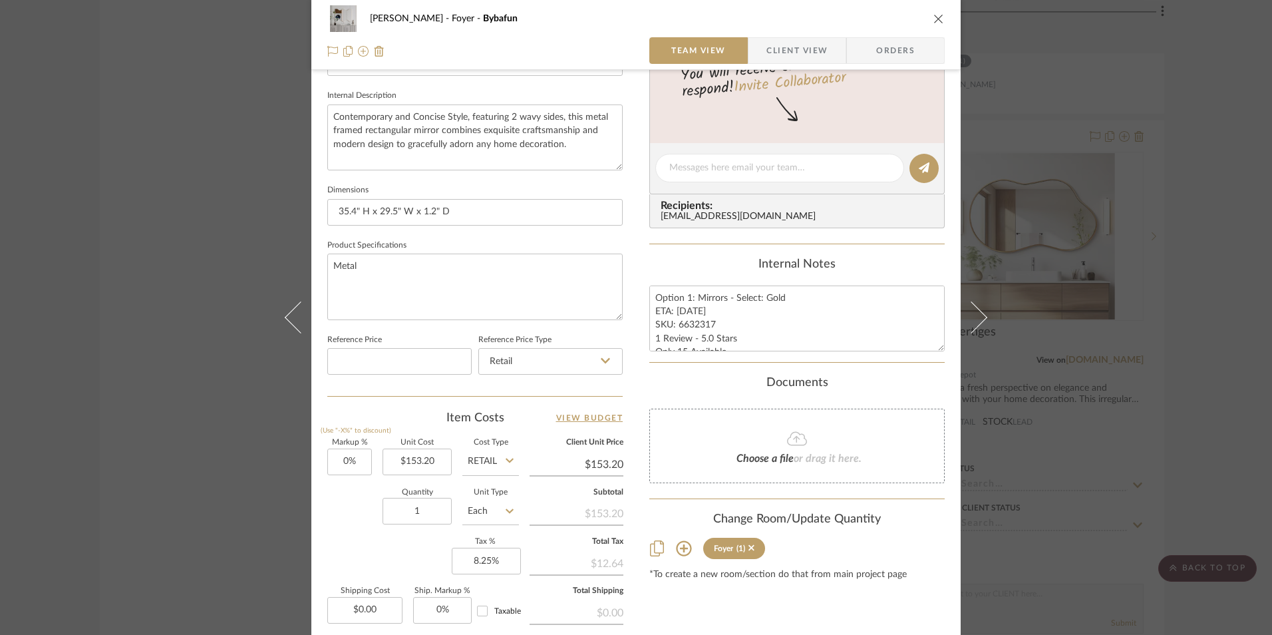
click at [933, 16] on icon "close" at bounding box center [938, 18] width 11 height 11
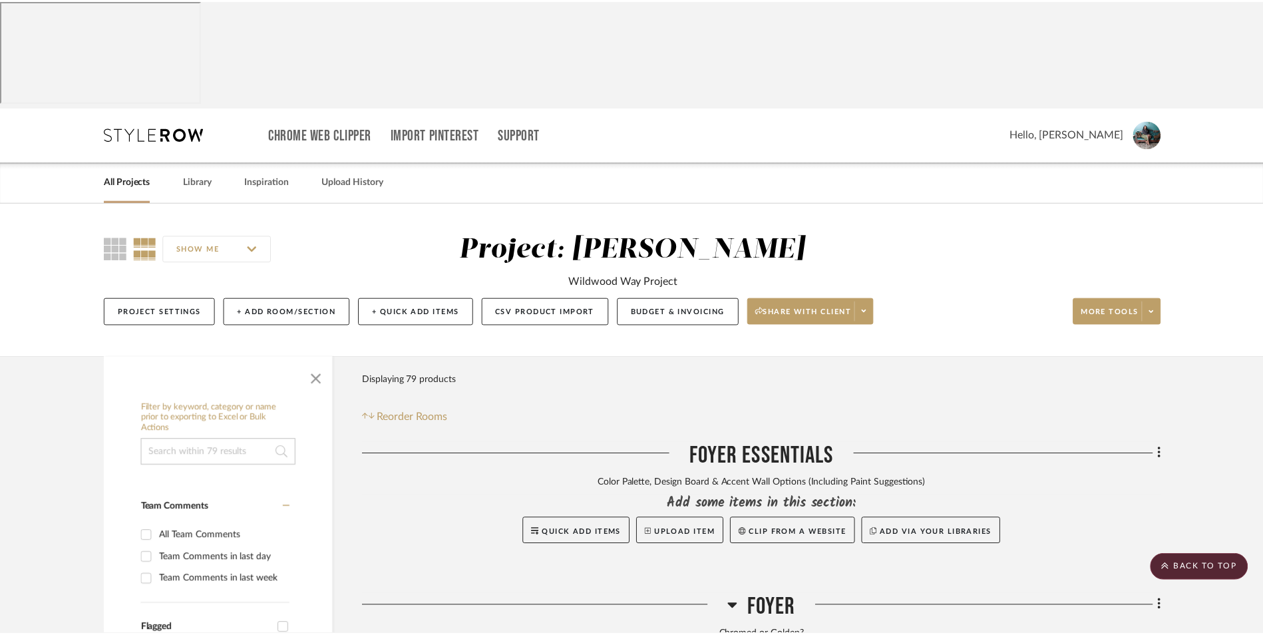
scroll to position [3495, 0]
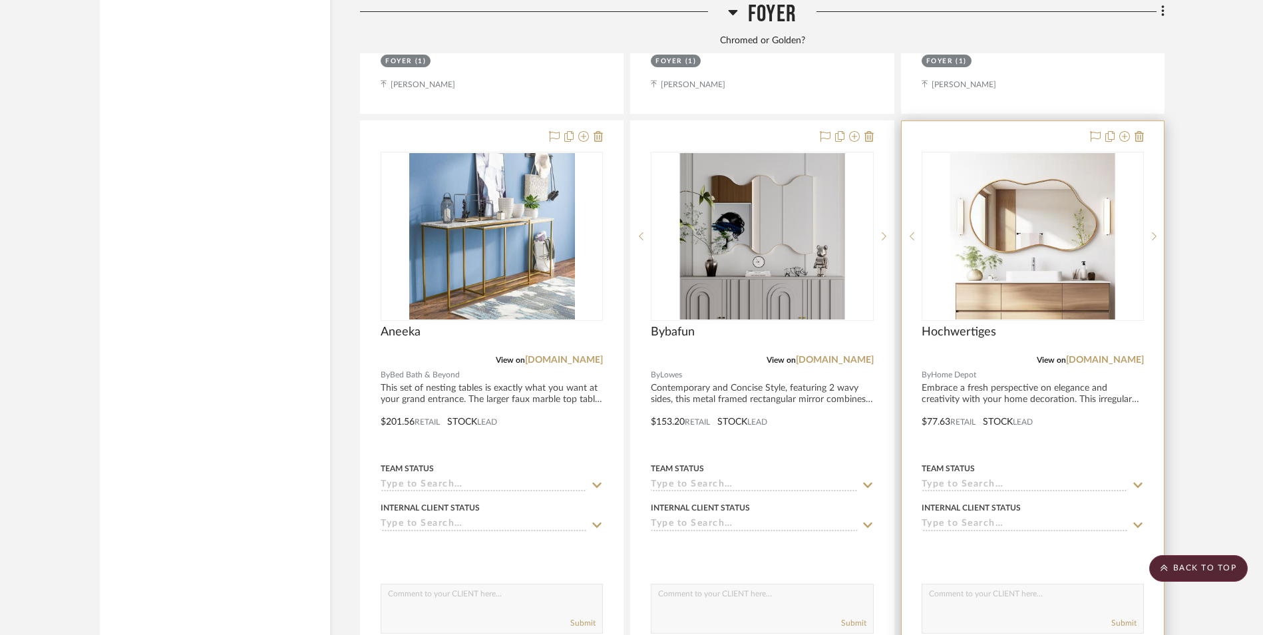
click at [1032, 169] on img "0" at bounding box center [1032, 236] width 165 height 166
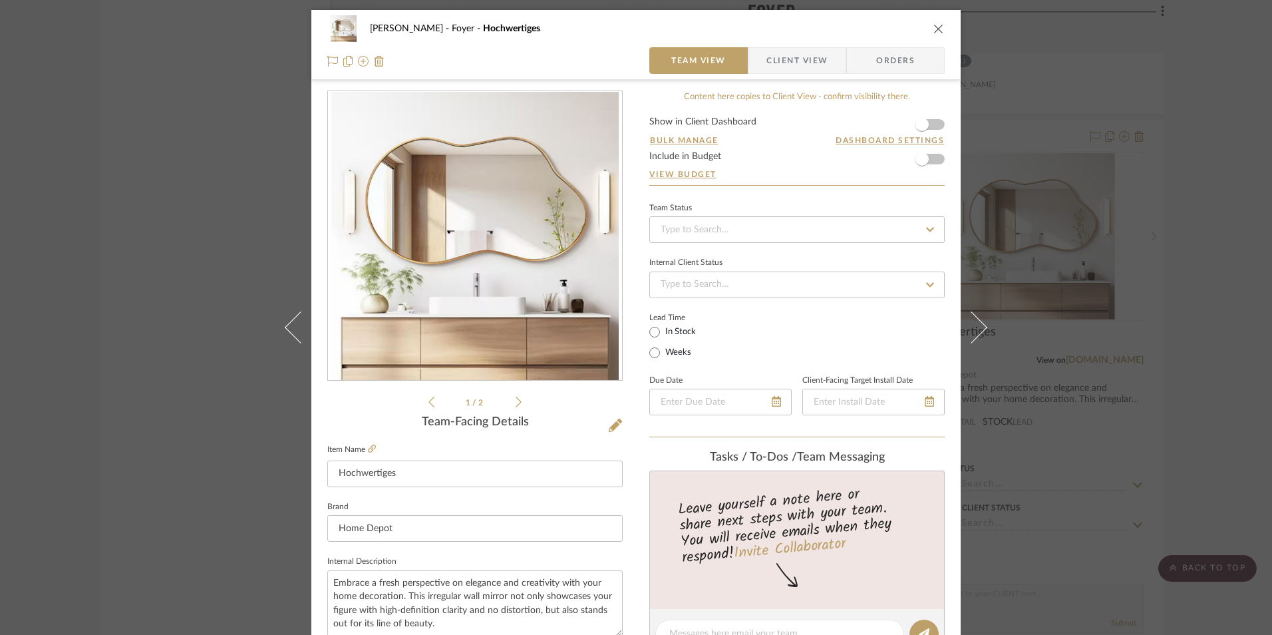
scroll to position [333, 0]
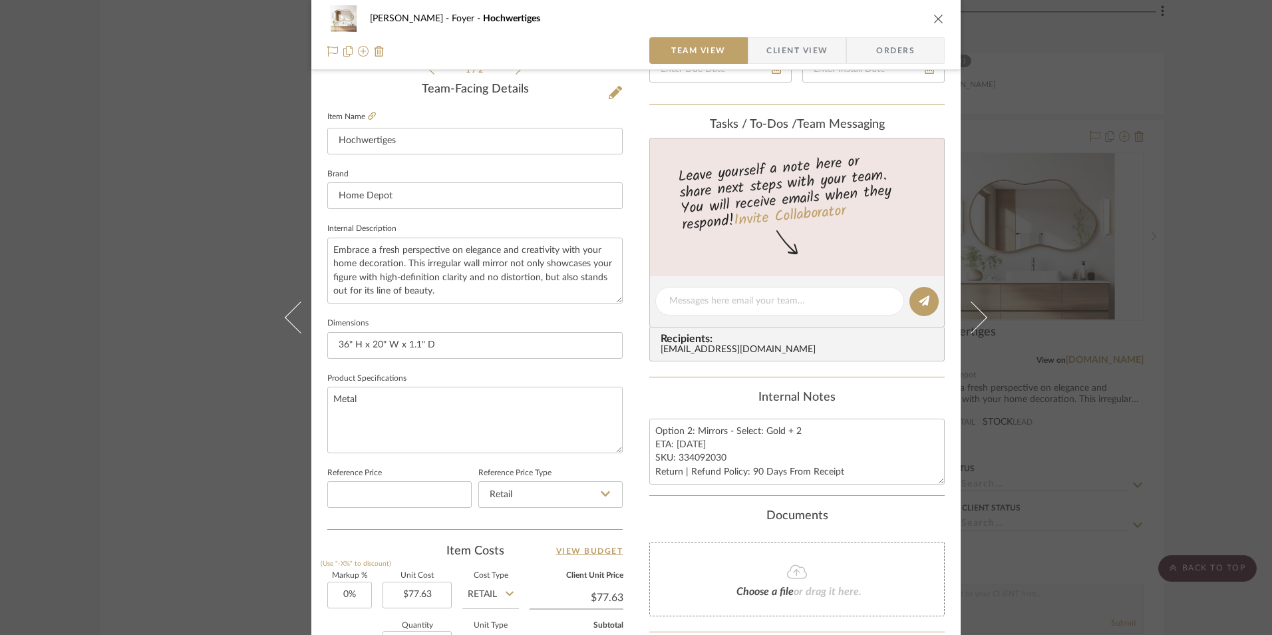
click at [938, 21] on icon "close" at bounding box center [938, 18] width 11 height 11
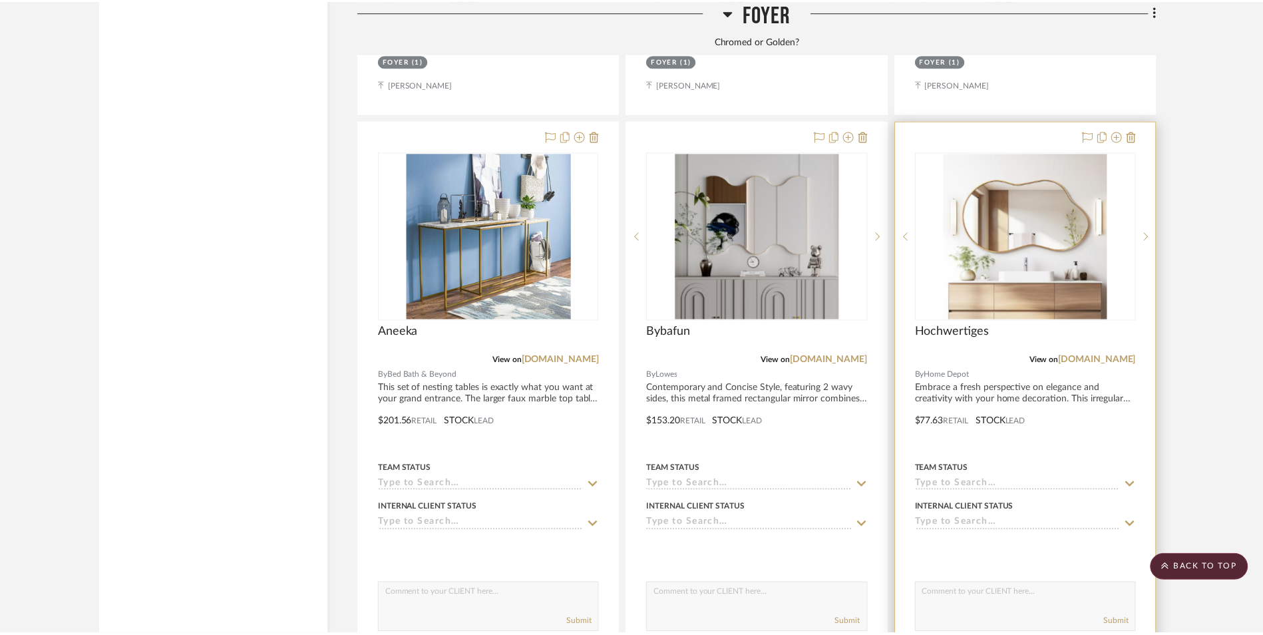
scroll to position [3495, 0]
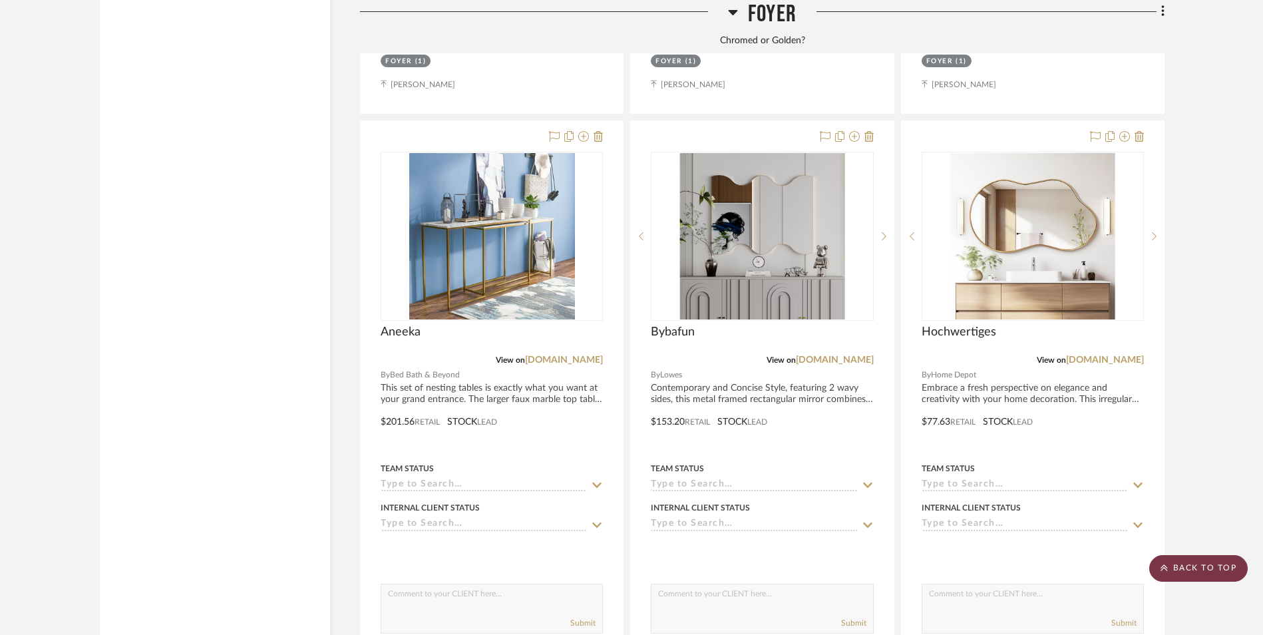
click at [1209, 577] on scroll-to-top-button "BACK TO TOP" at bounding box center [1198, 568] width 98 height 27
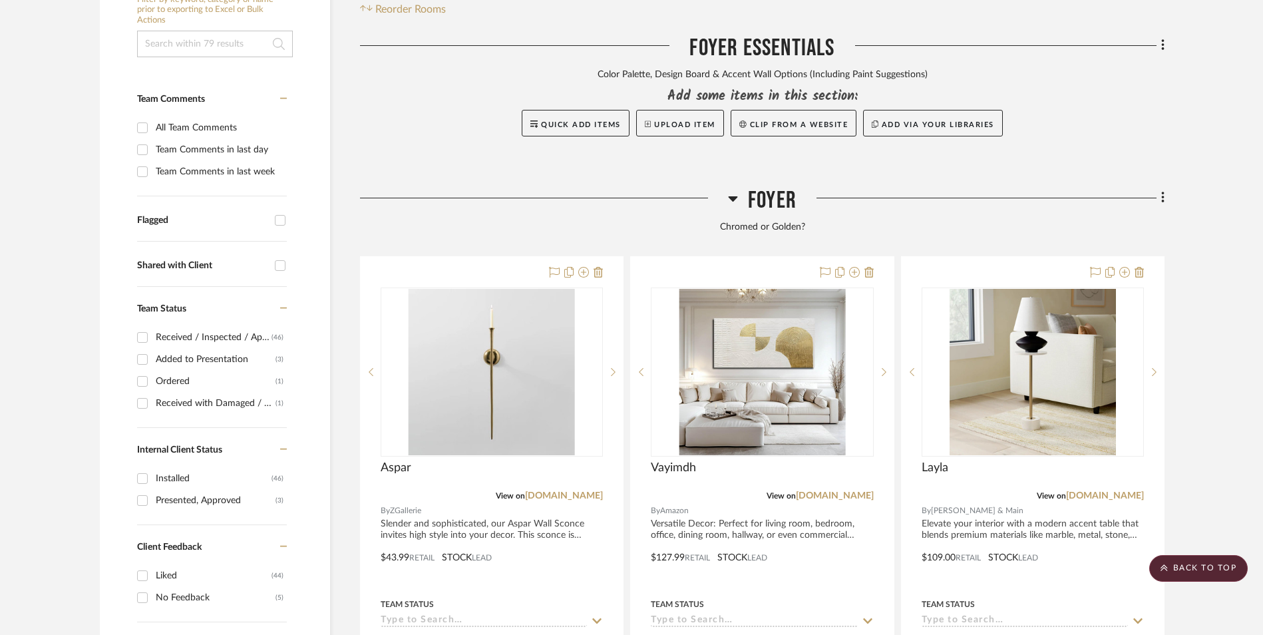
scroll to position [0, 0]
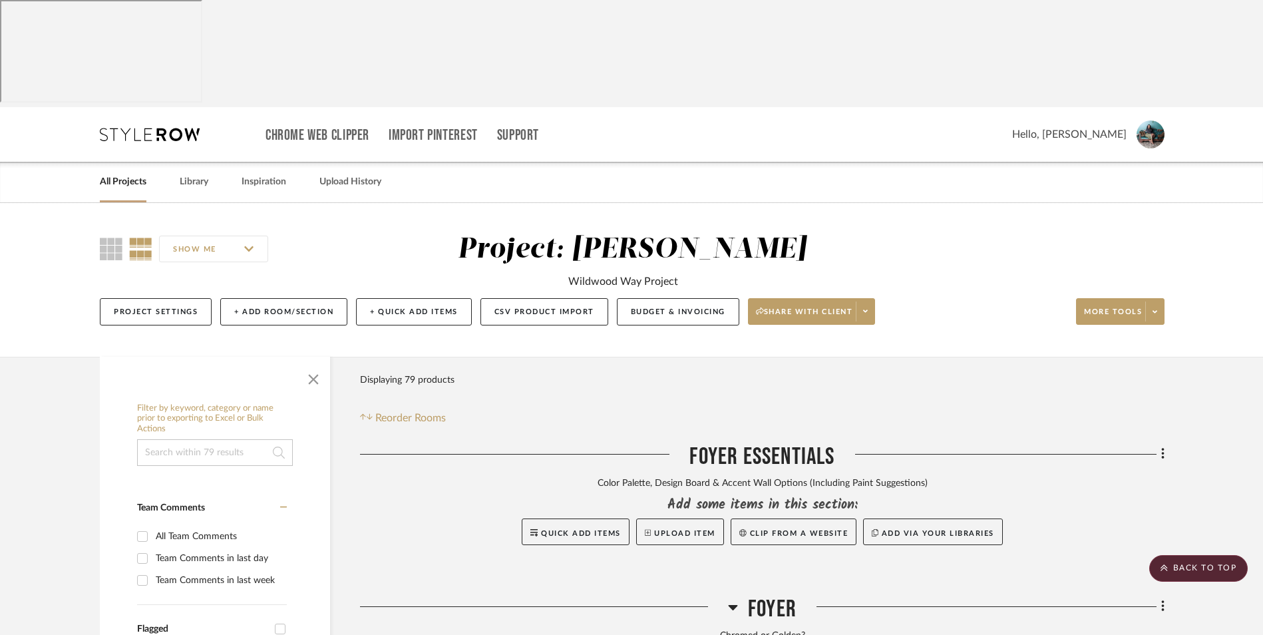
click at [132, 173] on link "All Projects" at bounding box center [123, 182] width 47 height 18
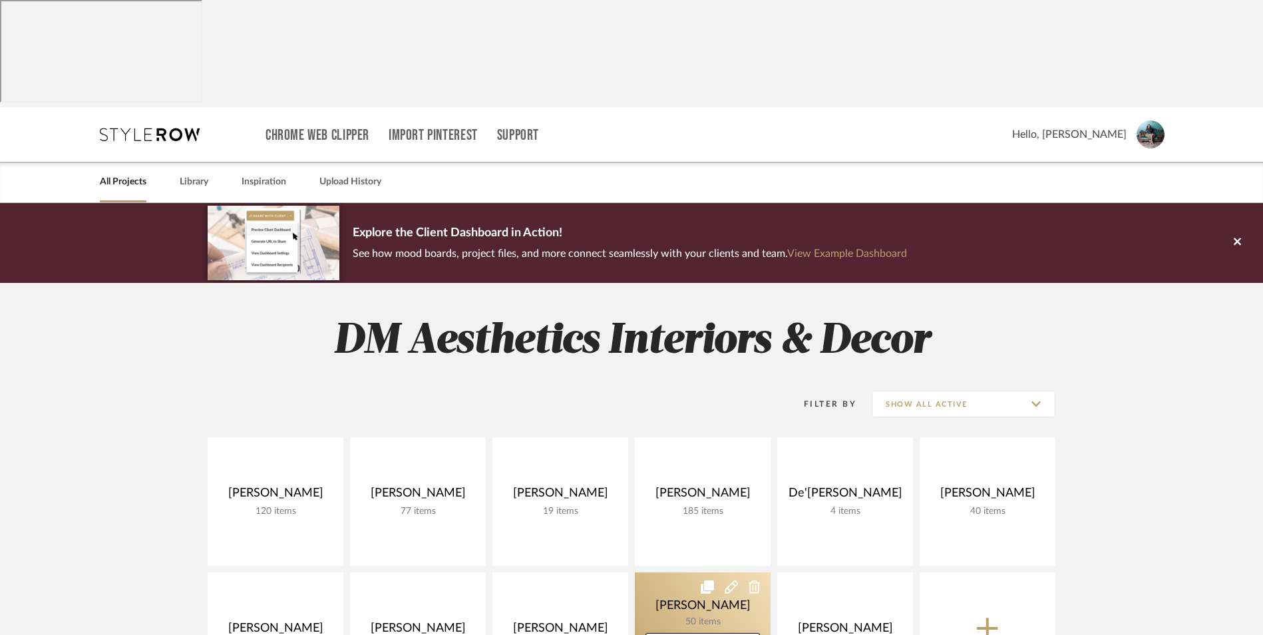
click at [690, 572] on link at bounding box center [703, 636] width 136 height 128
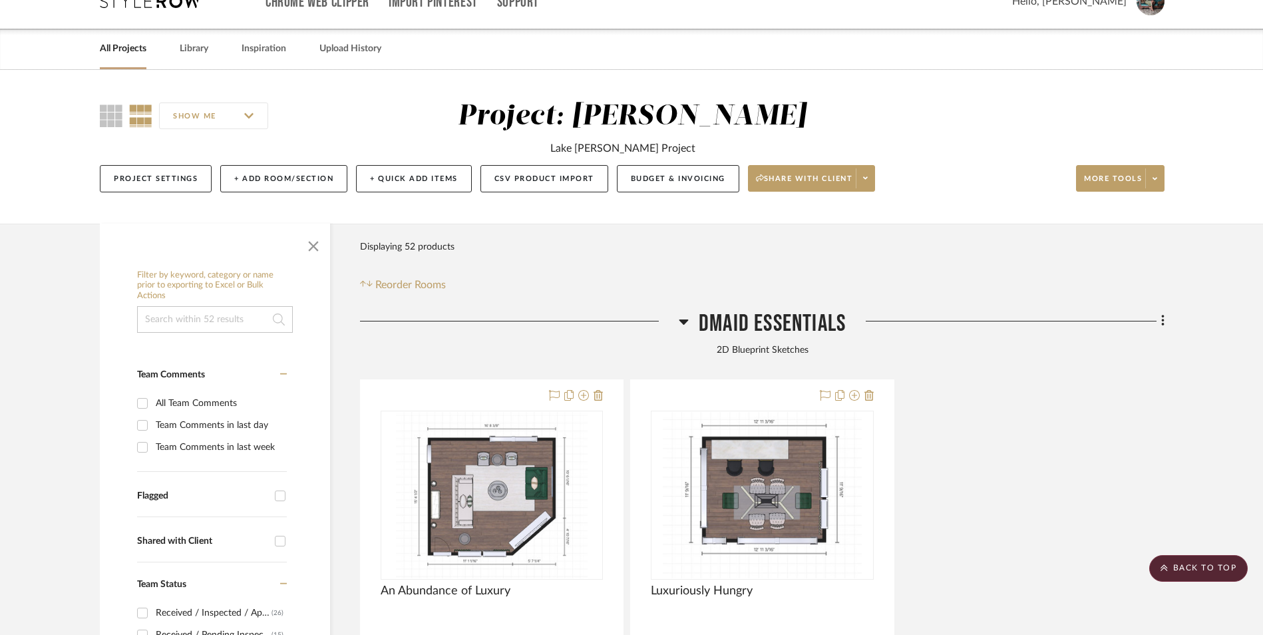
click at [687, 319] on icon at bounding box center [683, 321] width 9 height 5
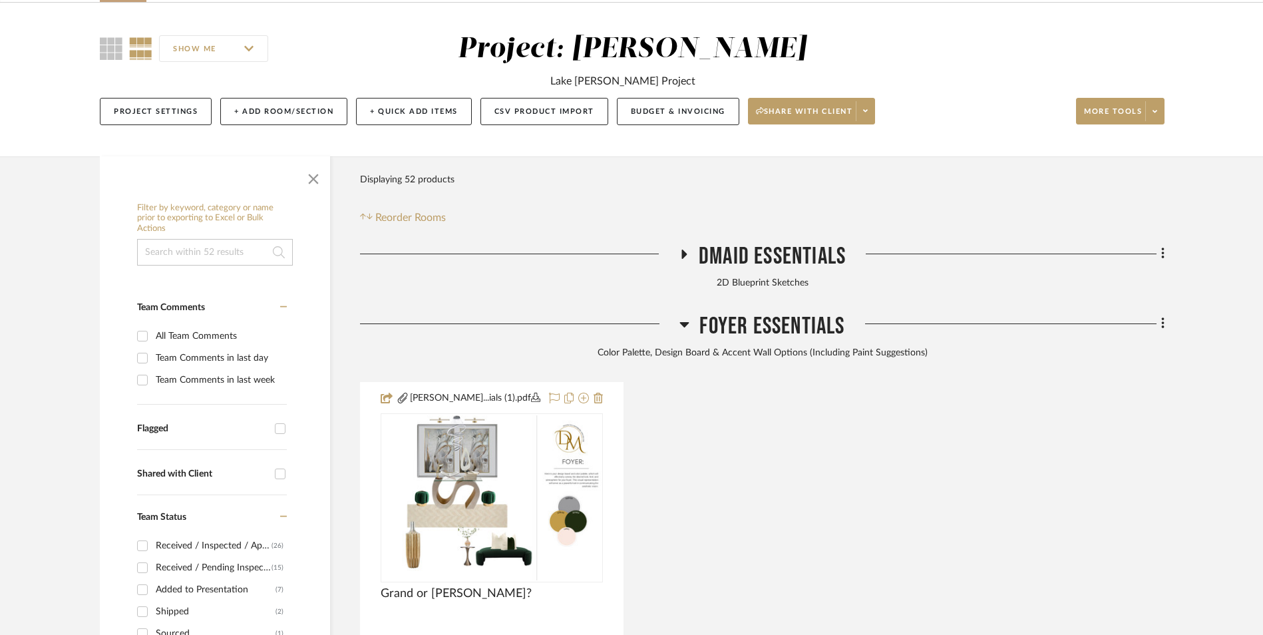
scroll to position [266, 0]
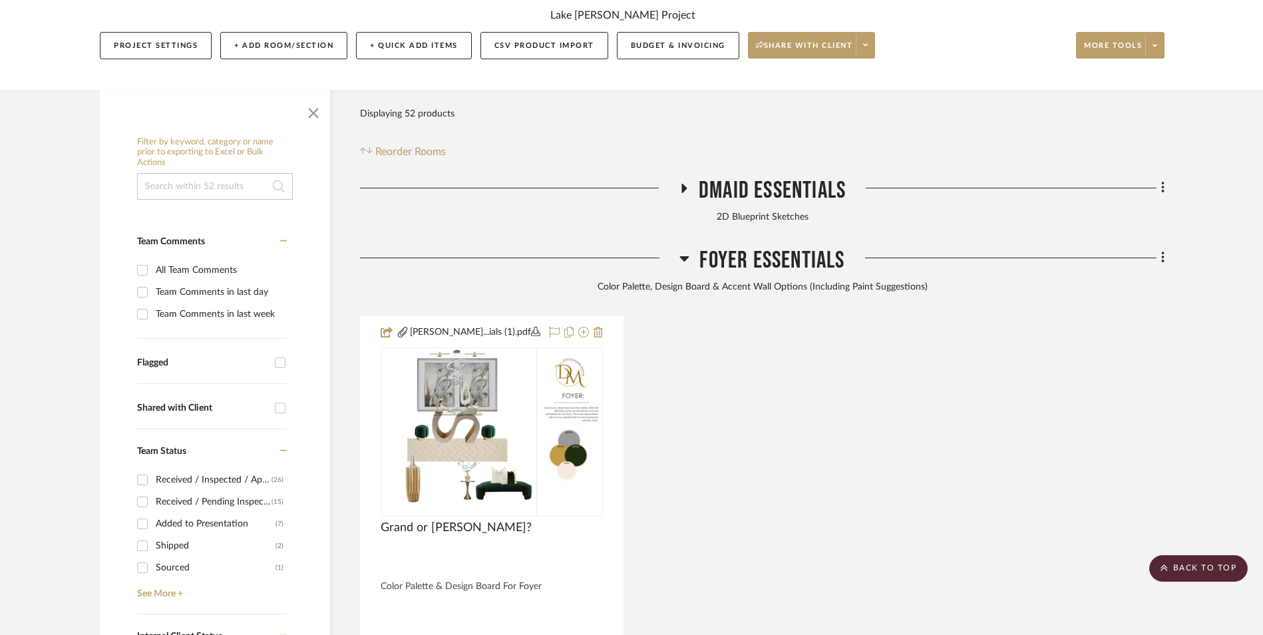
click at [683, 250] on icon at bounding box center [684, 258] width 10 height 16
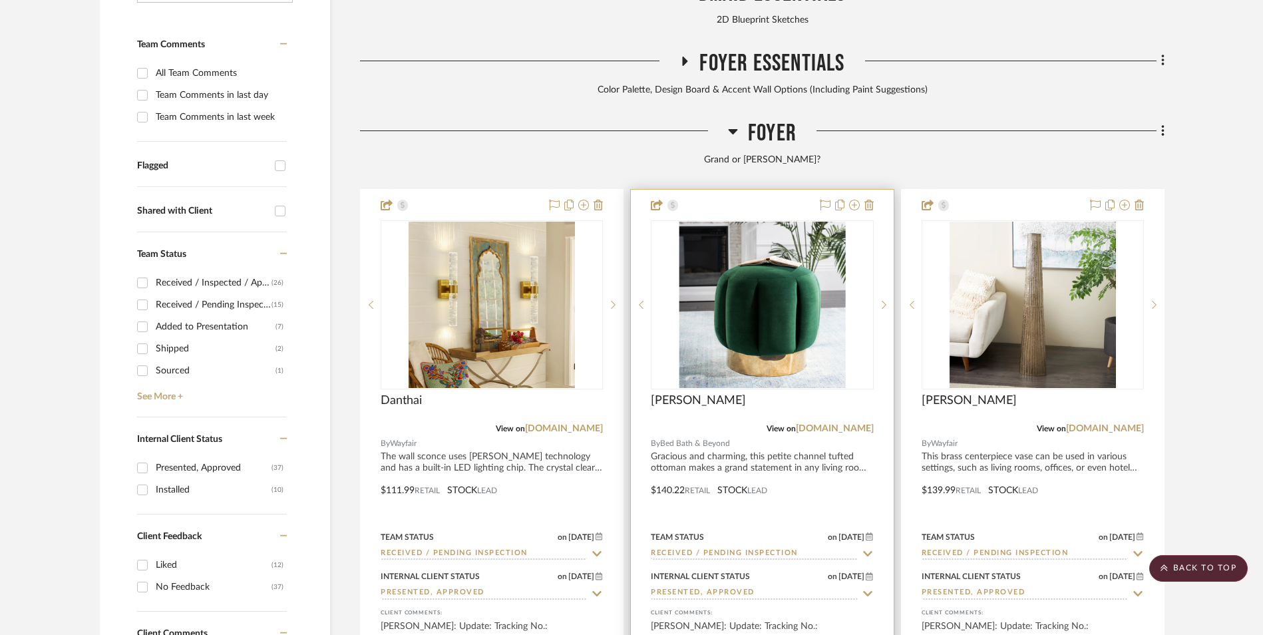
scroll to position [532, 0]
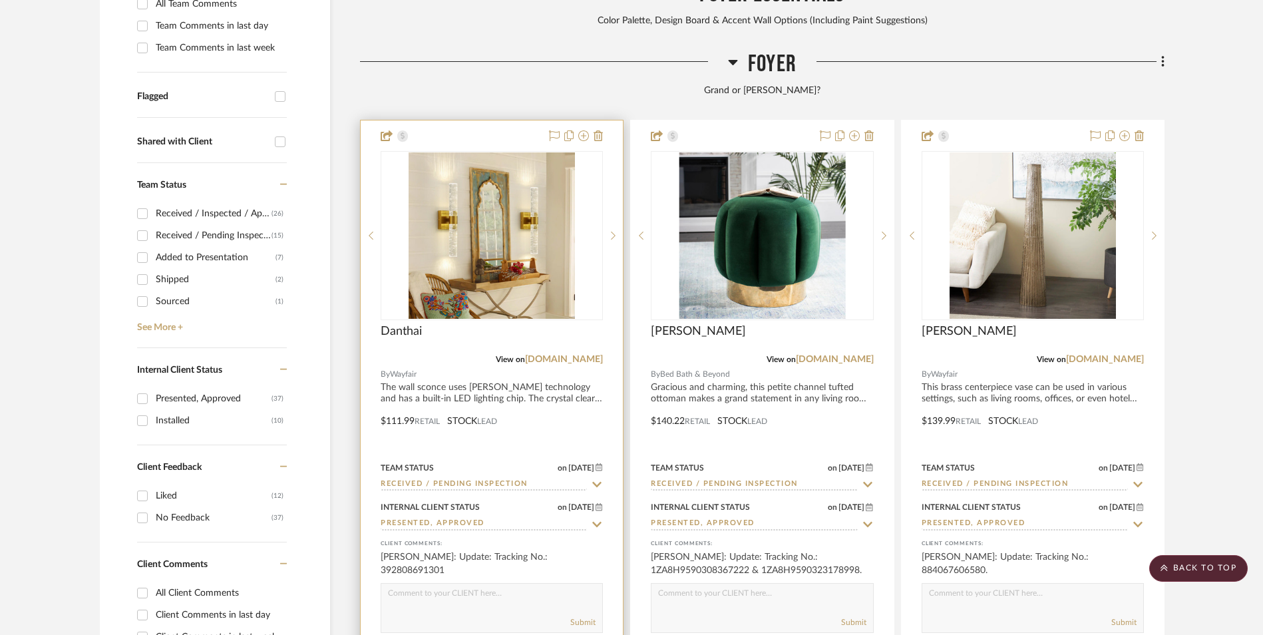
click at [493, 478] on input "Received / Pending Inspection" at bounding box center [484, 484] width 206 height 13
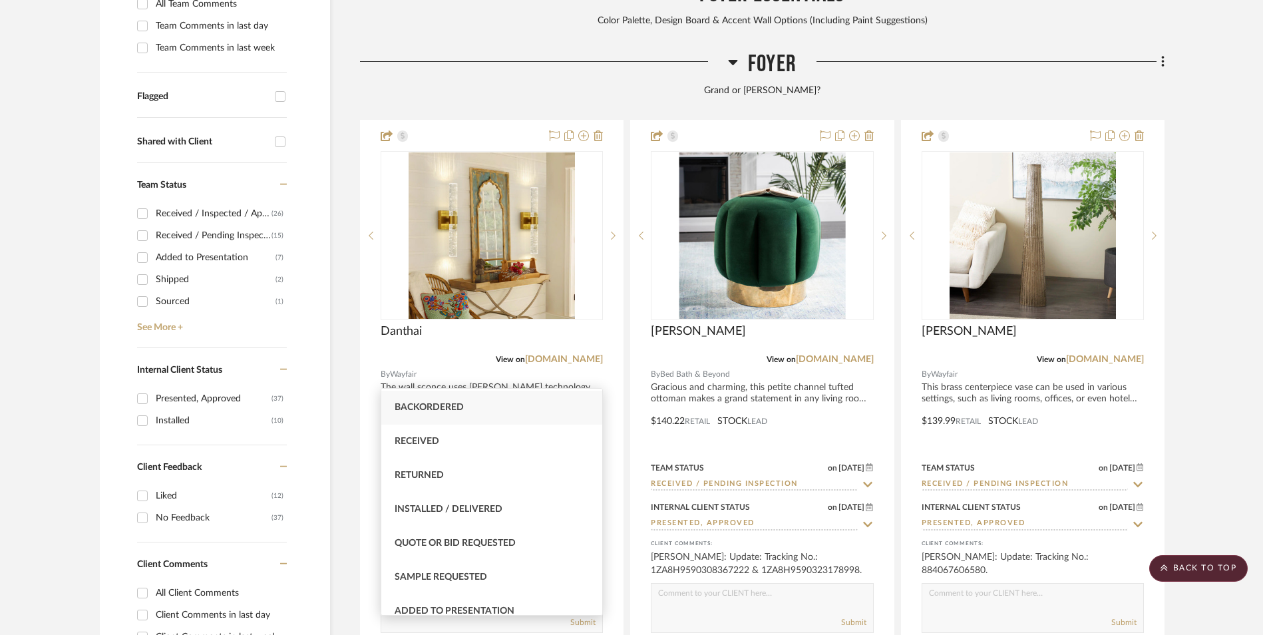
scroll to position [67, 0]
type input "re"
click at [516, 472] on div "Returned" at bounding box center [491, 475] width 221 height 34
type input "[DATE]"
type input "Returned"
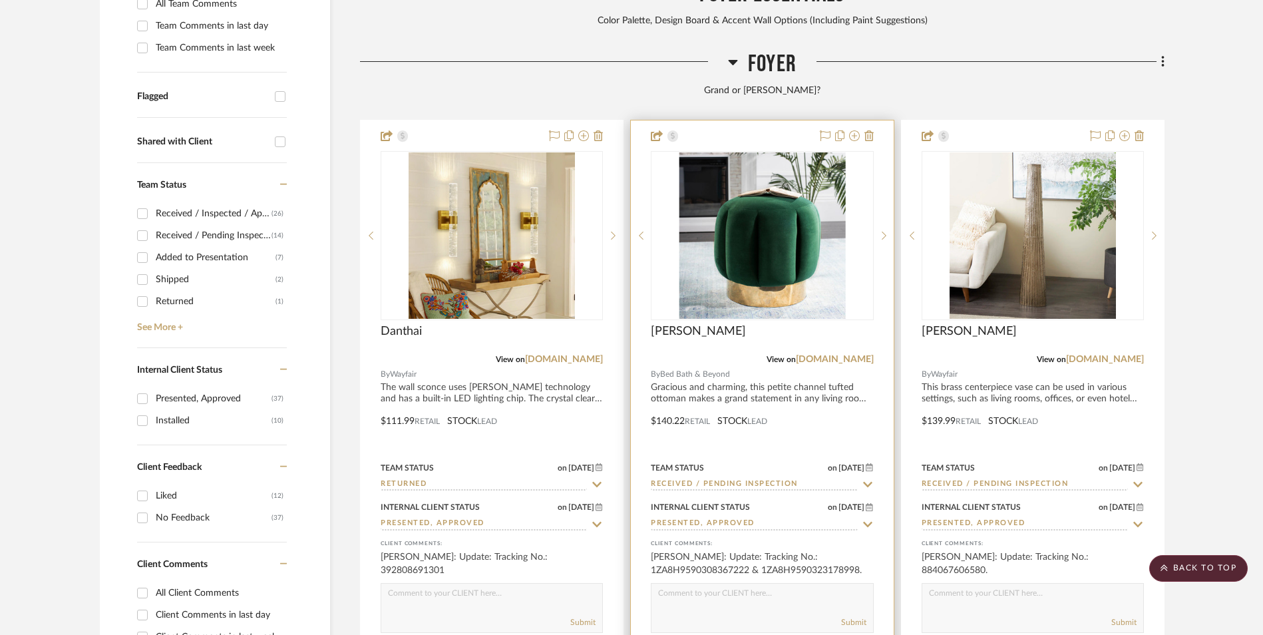
click at [749, 478] on input "Received / Pending Inspection" at bounding box center [754, 484] width 206 height 13
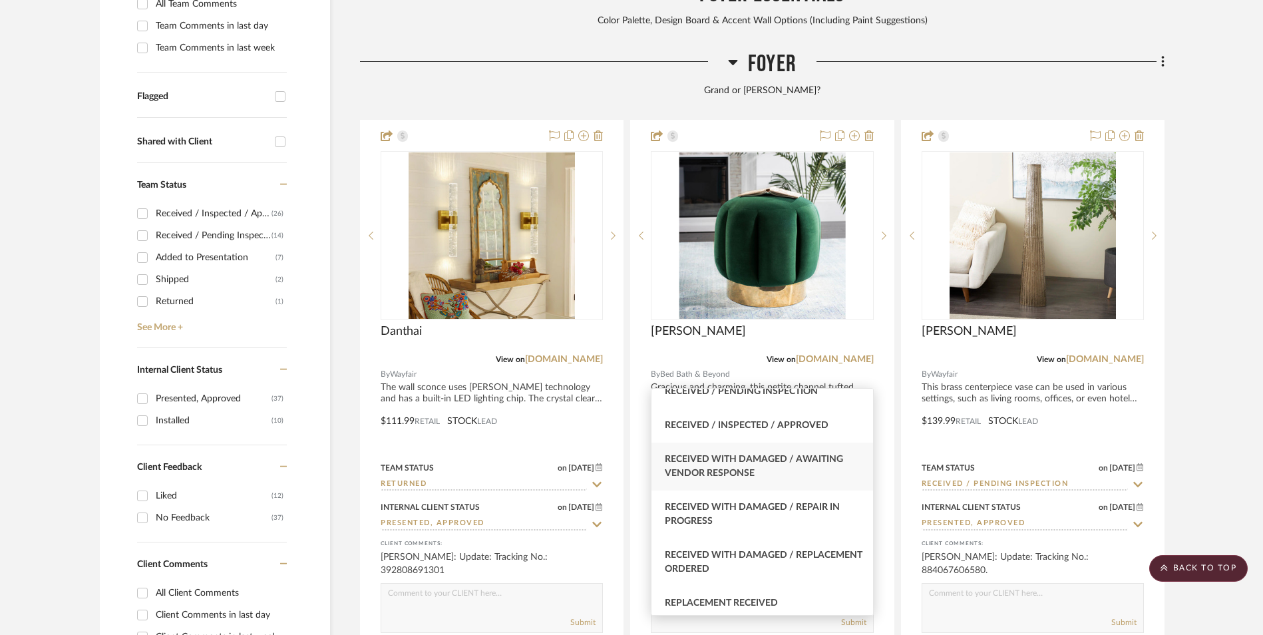
scroll to position [133, 0]
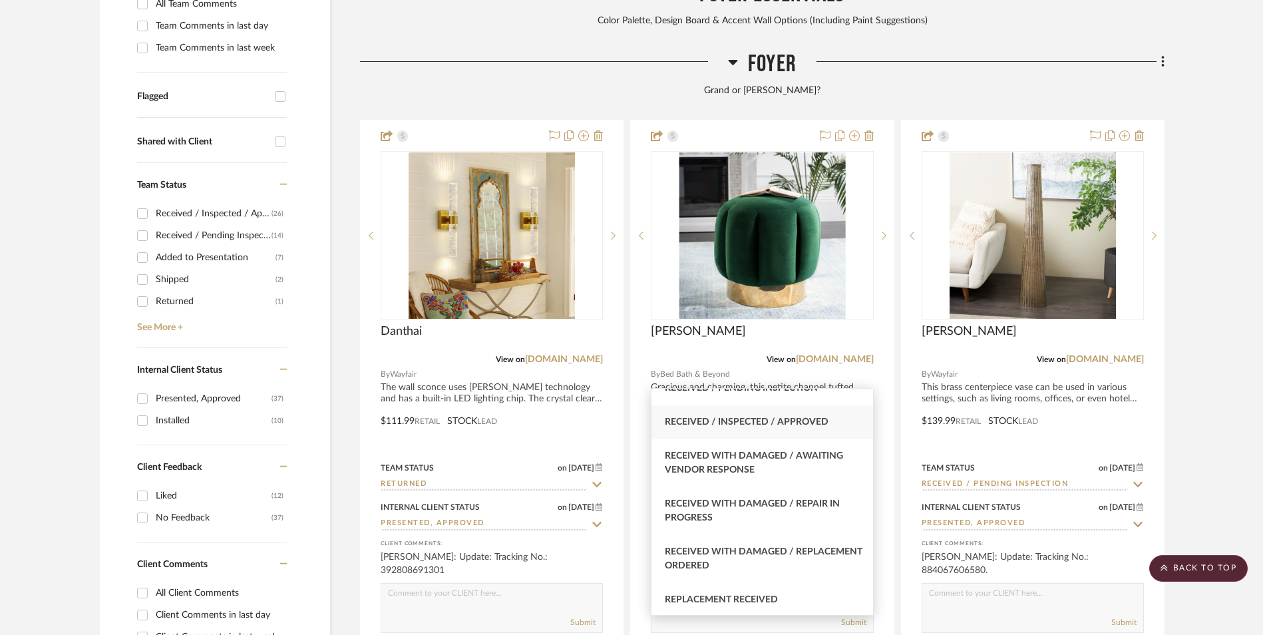
type input "rece"
click at [774, 415] on div "Received / Inspected / Approved" at bounding box center [761, 422] width 221 height 34
type input "[DATE]"
type input "Received / Inspected / Approved"
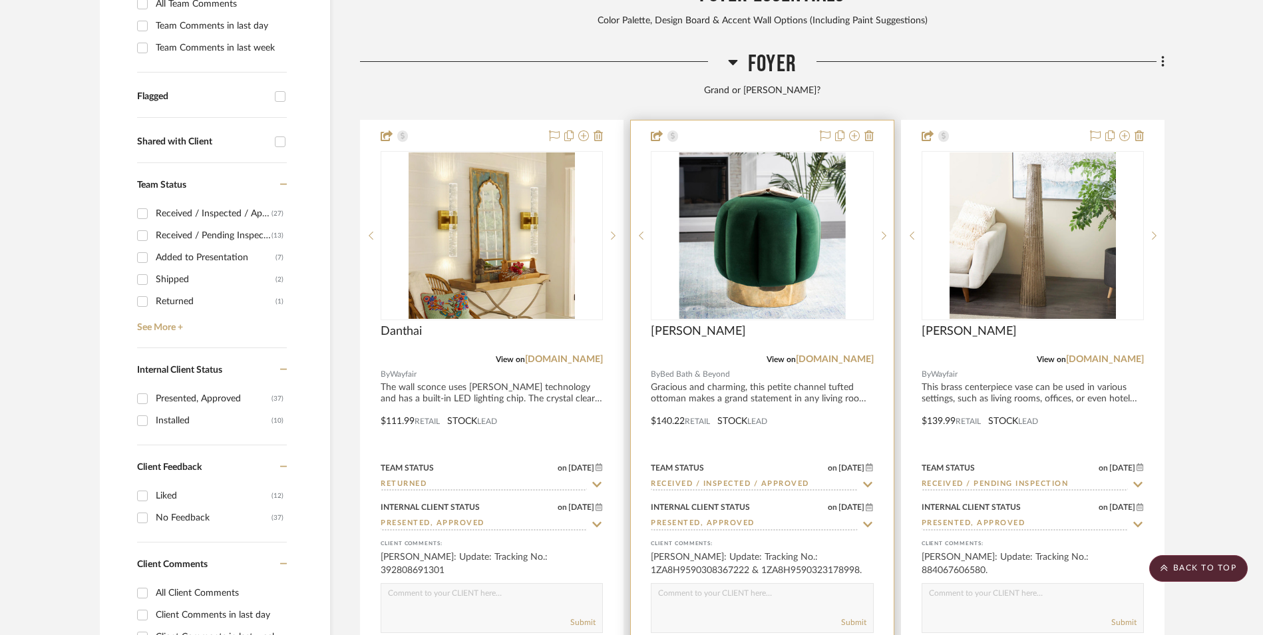
click at [739, 152] on img "0" at bounding box center [762, 235] width 166 height 166
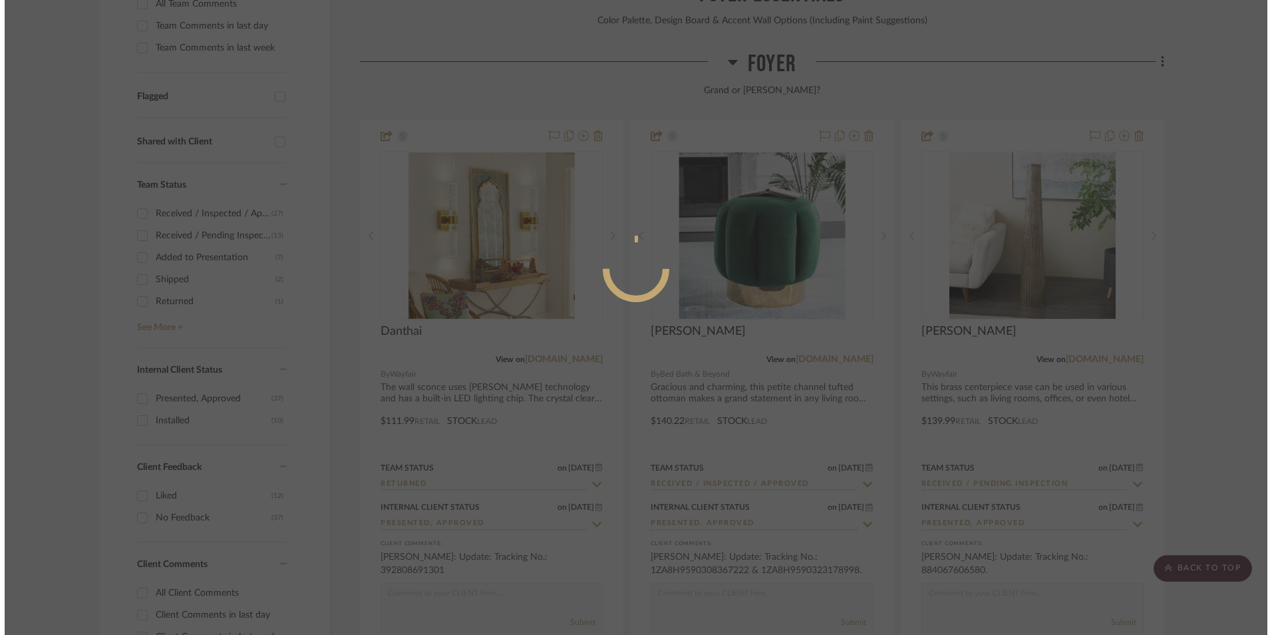
scroll to position [0, 0]
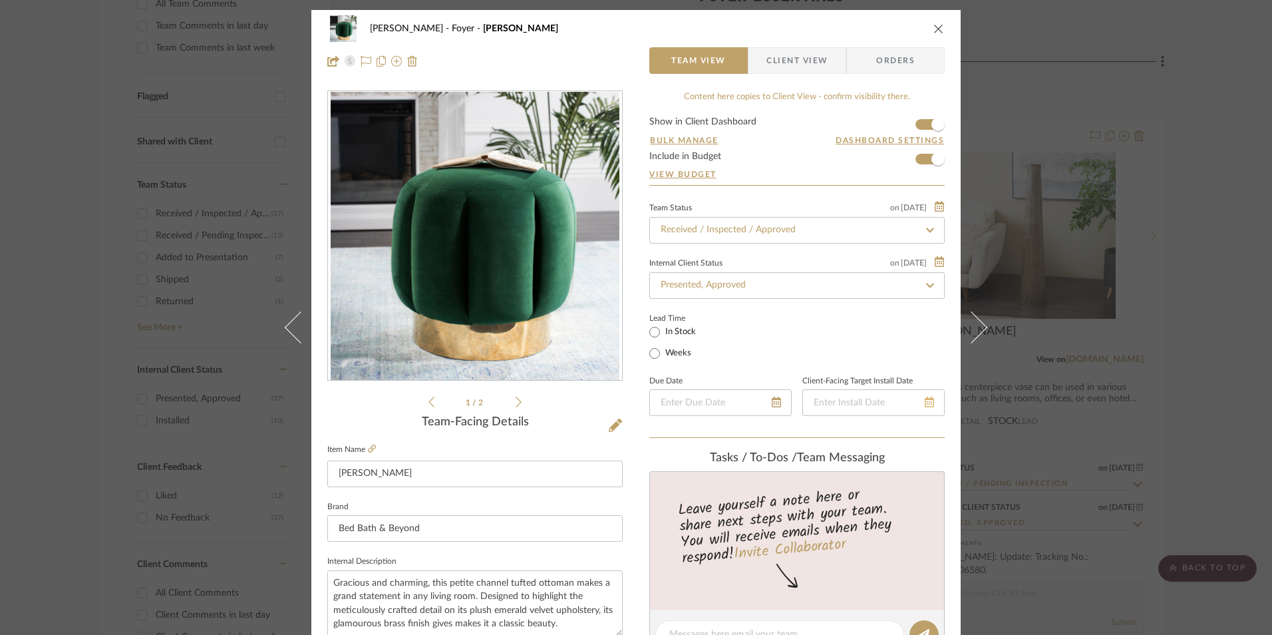
click at [925, 402] on icon at bounding box center [929, 401] width 9 height 11
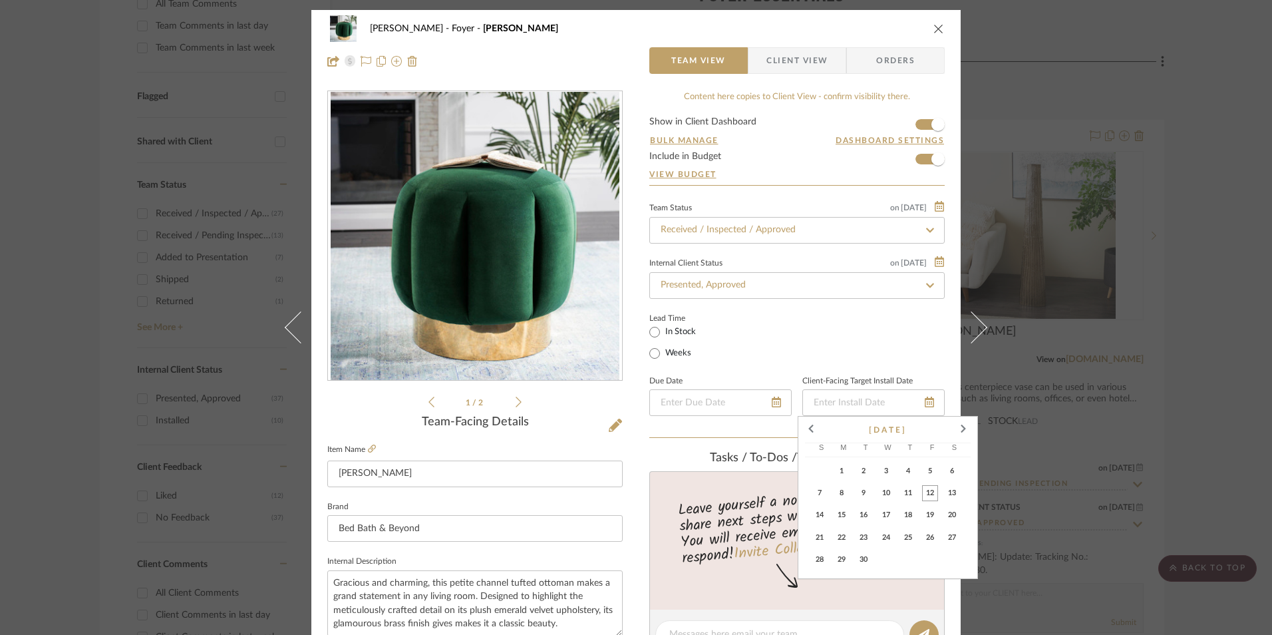
click at [929, 492] on span "12" at bounding box center [930, 493] width 16 height 16
type input "[DATE]"
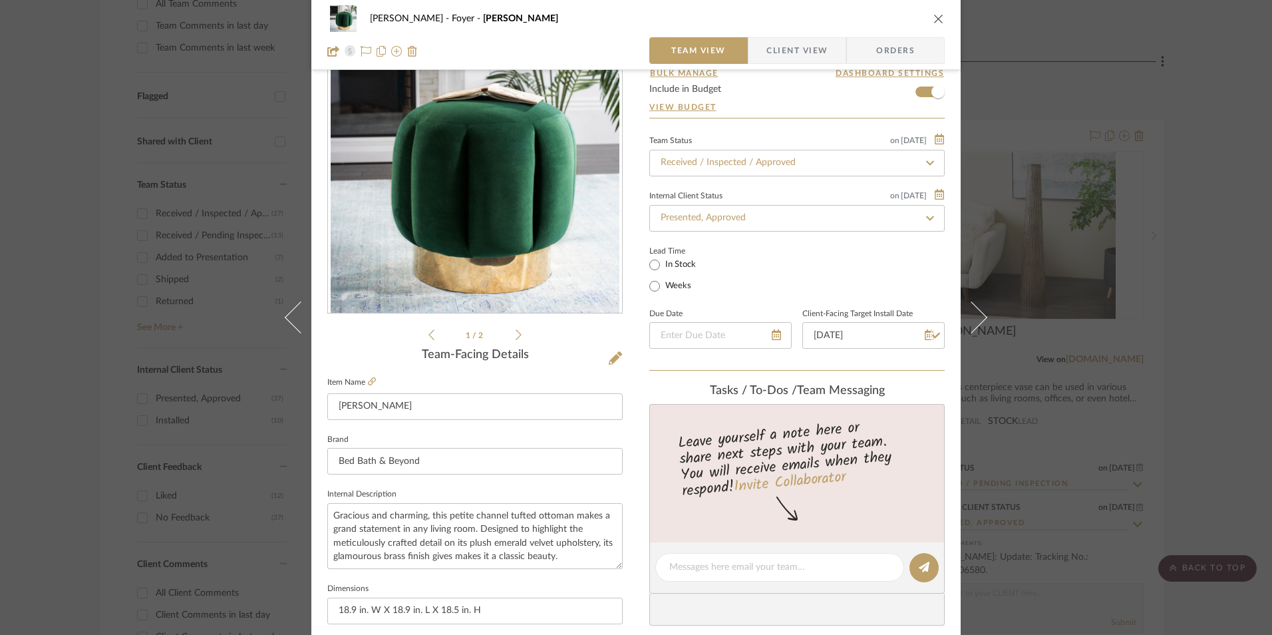
scroll to position [67, 0]
click at [798, 47] on span "Client View" at bounding box center [796, 50] width 61 height 27
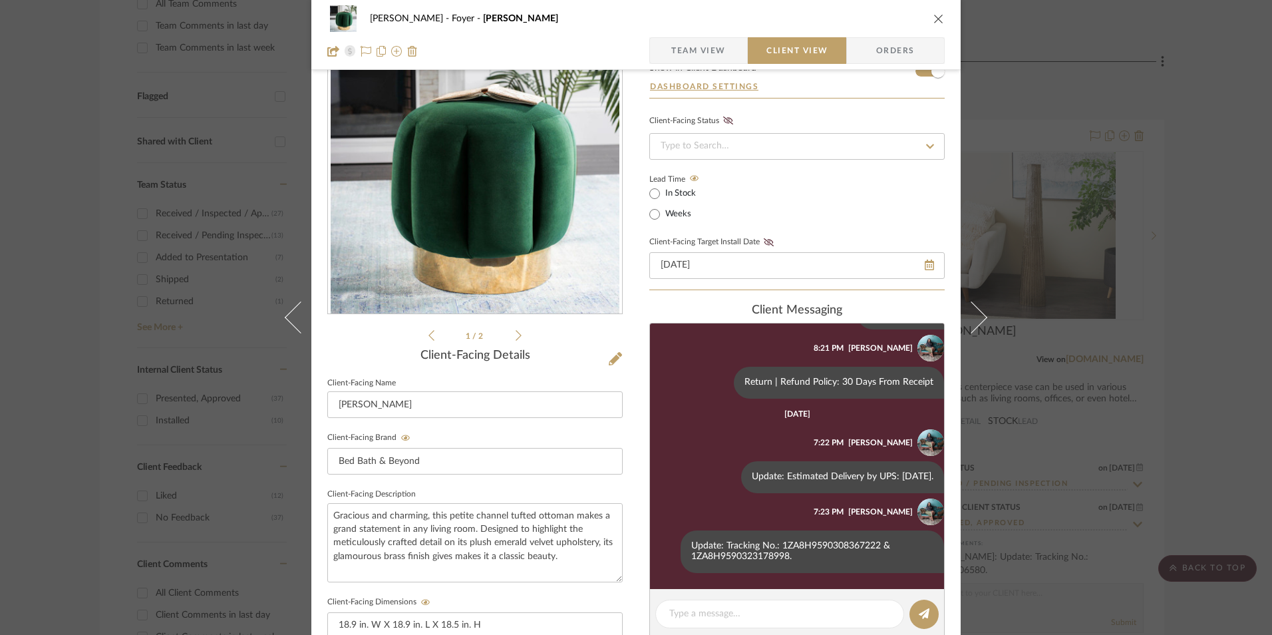
scroll to position [237, 0]
click at [765, 243] on icon at bounding box center [769, 242] width 10 height 8
click at [765, 144] on input at bounding box center [796, 146] width 295 height 27
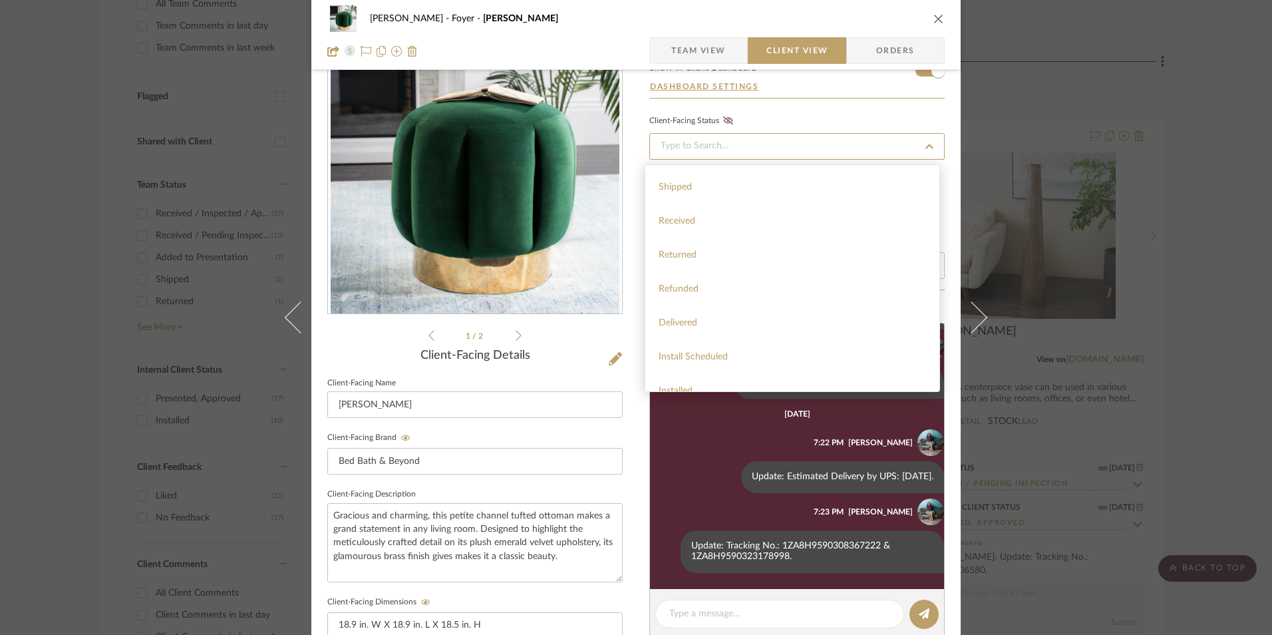
scroll to position [317, 0]
click at [754, 328] on div "Installed" at bounding box center [792, 340] width 294 height 34
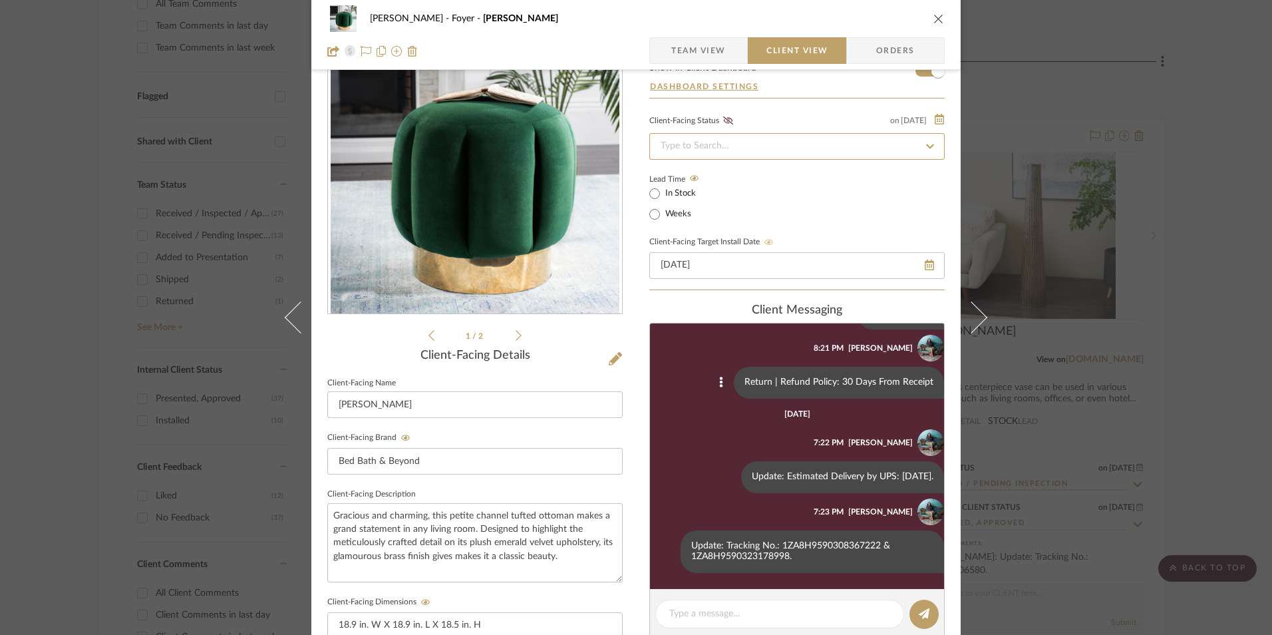
type input "[DATE]"
type input "Installed"
click at [723, 120] on icon at bounding box center [728, 120] width 10 height 8
click at [703, 48] on span "Team View" at bounding box center [698, 50] width 55 height 27
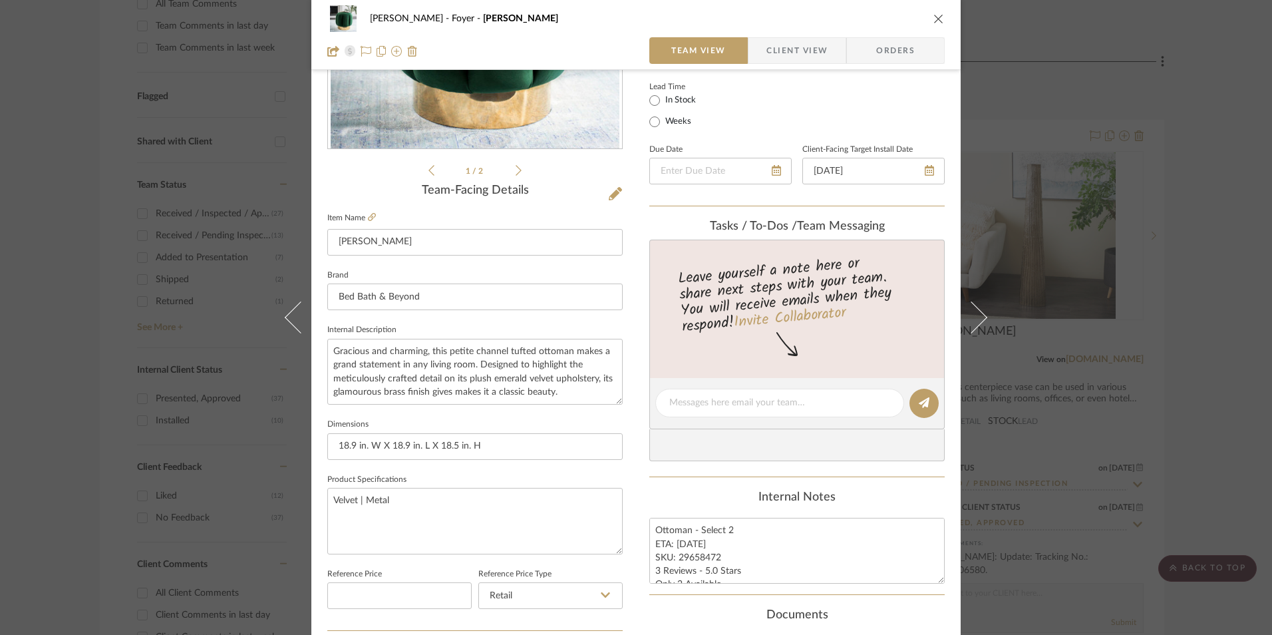
scroll to position [200, 0]
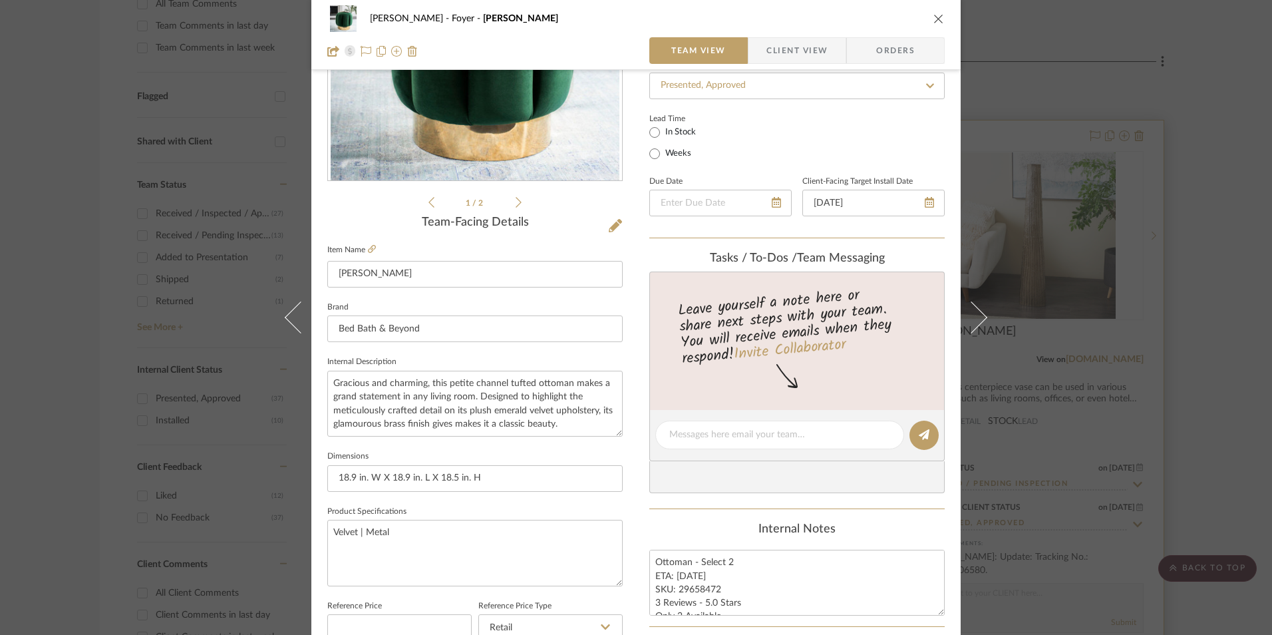
drag, startPoint x: 937, startPoint y: 20, endPoint x: 1033, endPoint y: 134, distance: 148.7
click at [935, 20] on icon "close" at bounding box center [938, 18] width 11 height 11
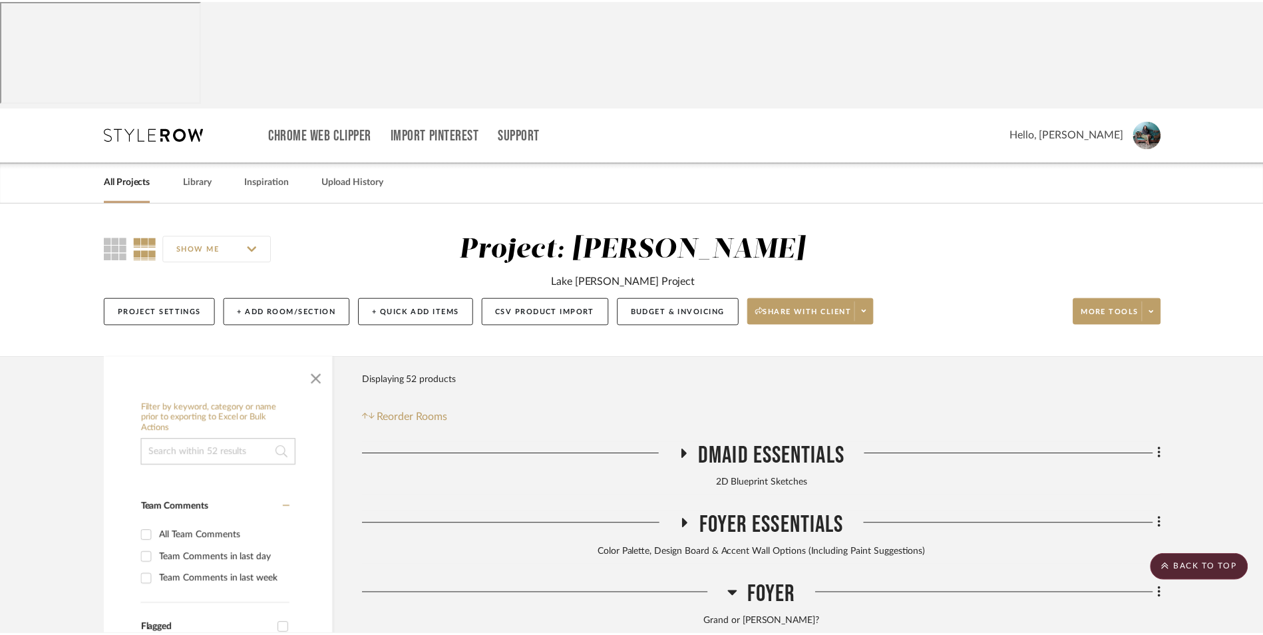
scroll to position [532, 0]
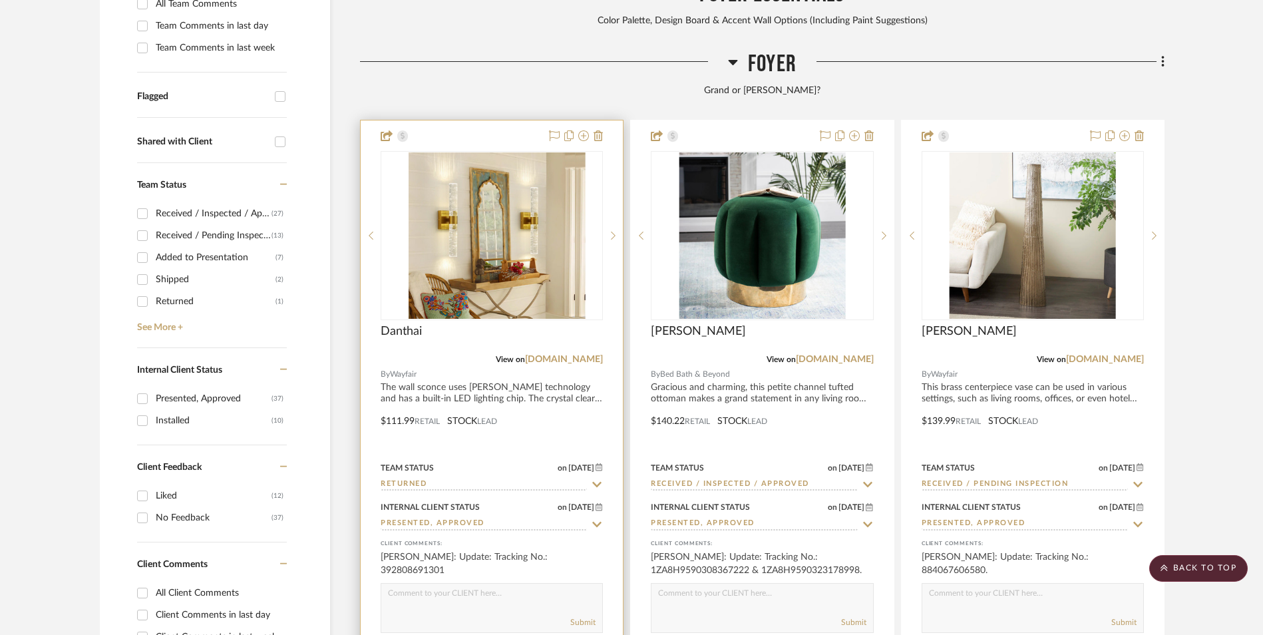
click at [488, 183] on img at bounding box center [491, 235] width 166 height 166
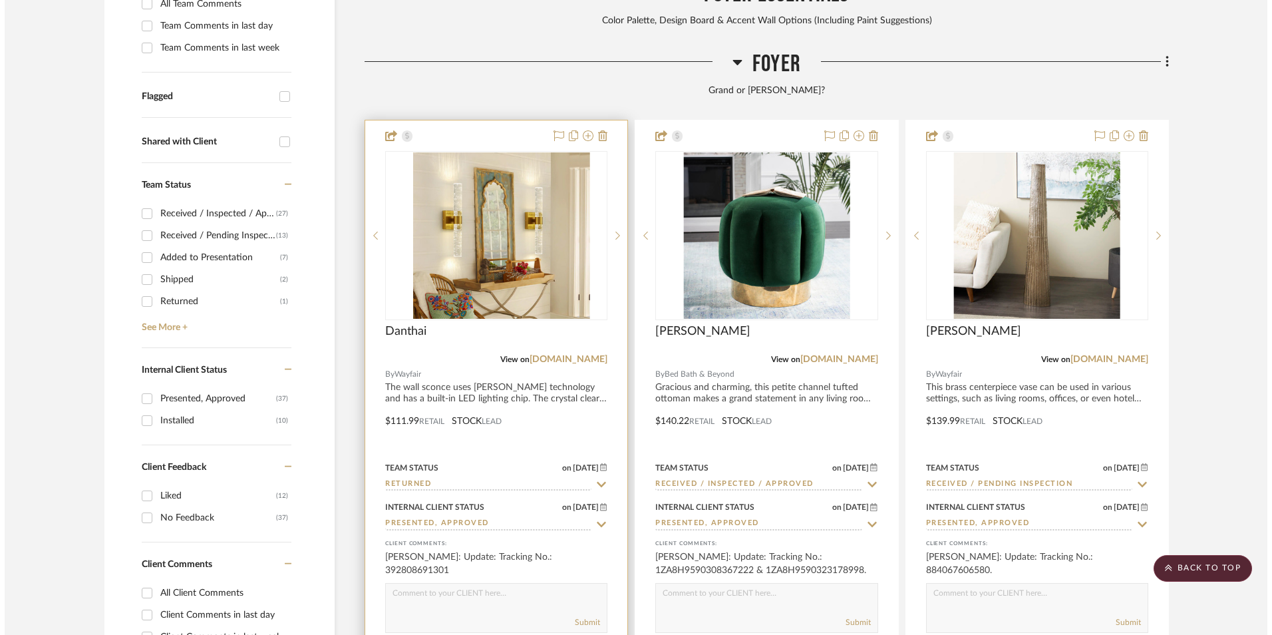
scroll to position [0, 0]
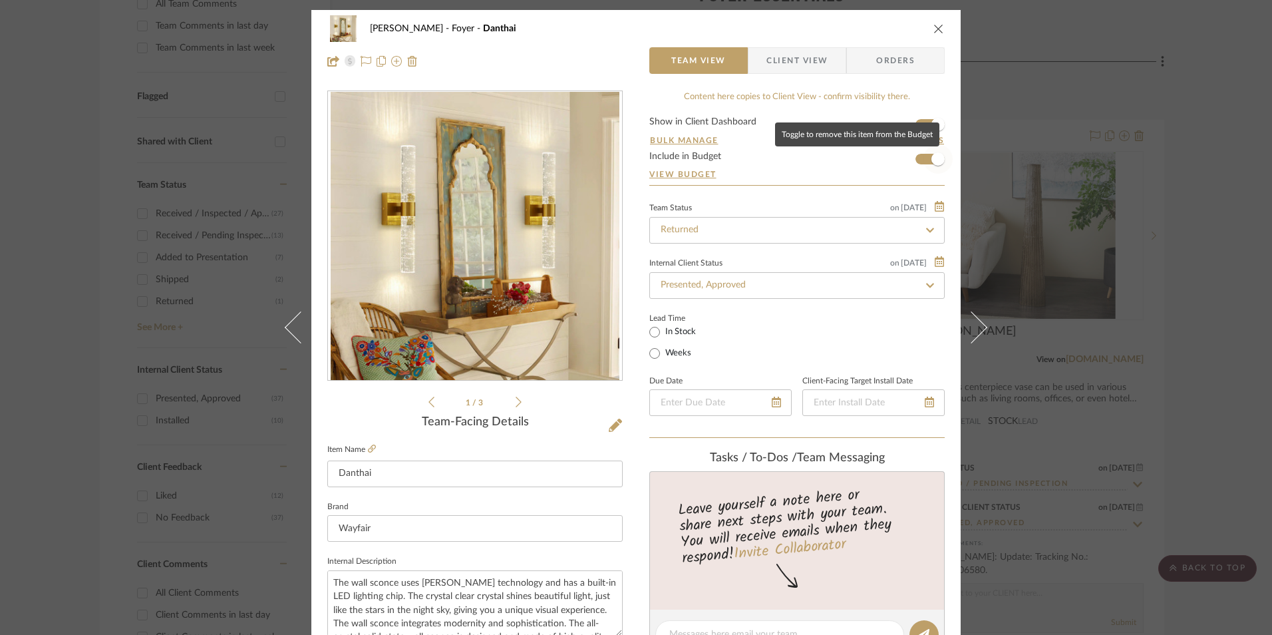
click at [931, 160] on span "button" at bounding box center [937, 158] width 13 height 13
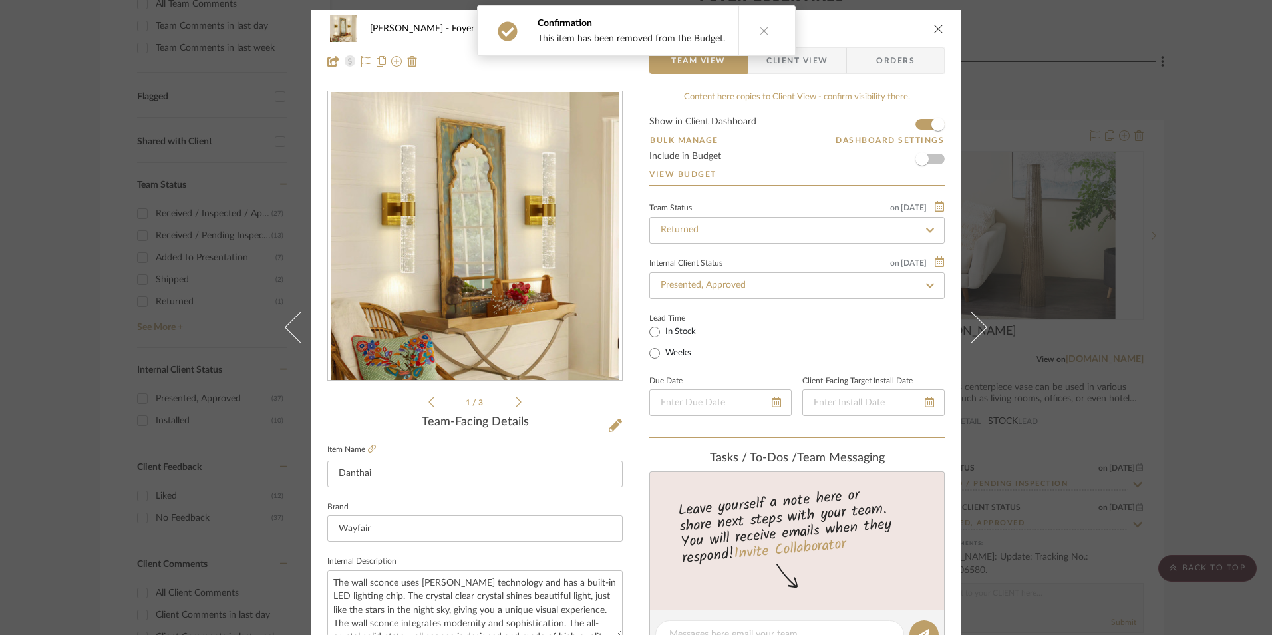
click at [814, 63] on span "Client View" at bounding box center [796, 60] width 61 height 27
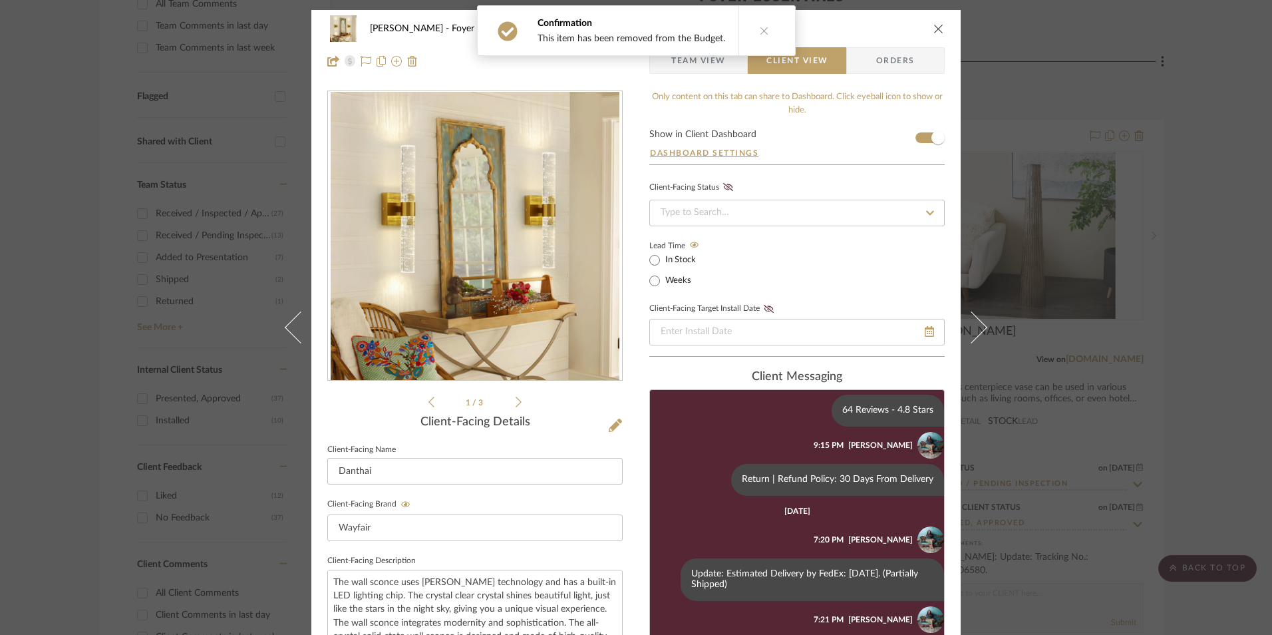
scroll to position [158, 0]
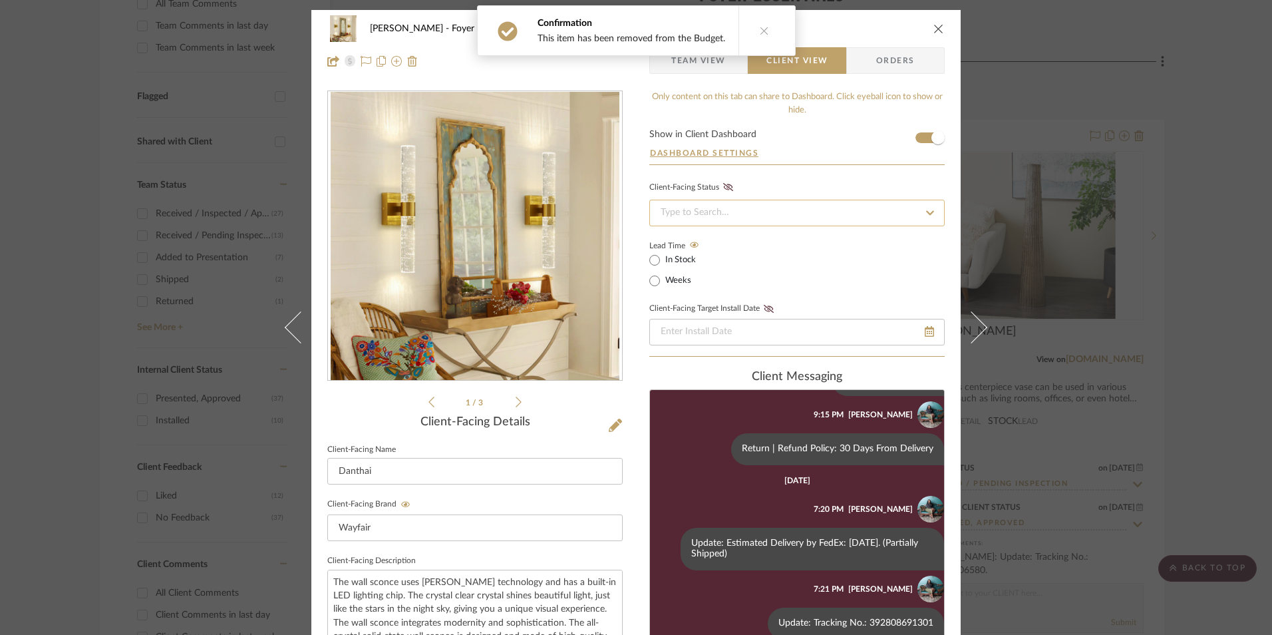
click at [766, 211] on input at bounding box center [796, 213] width 295 height 27
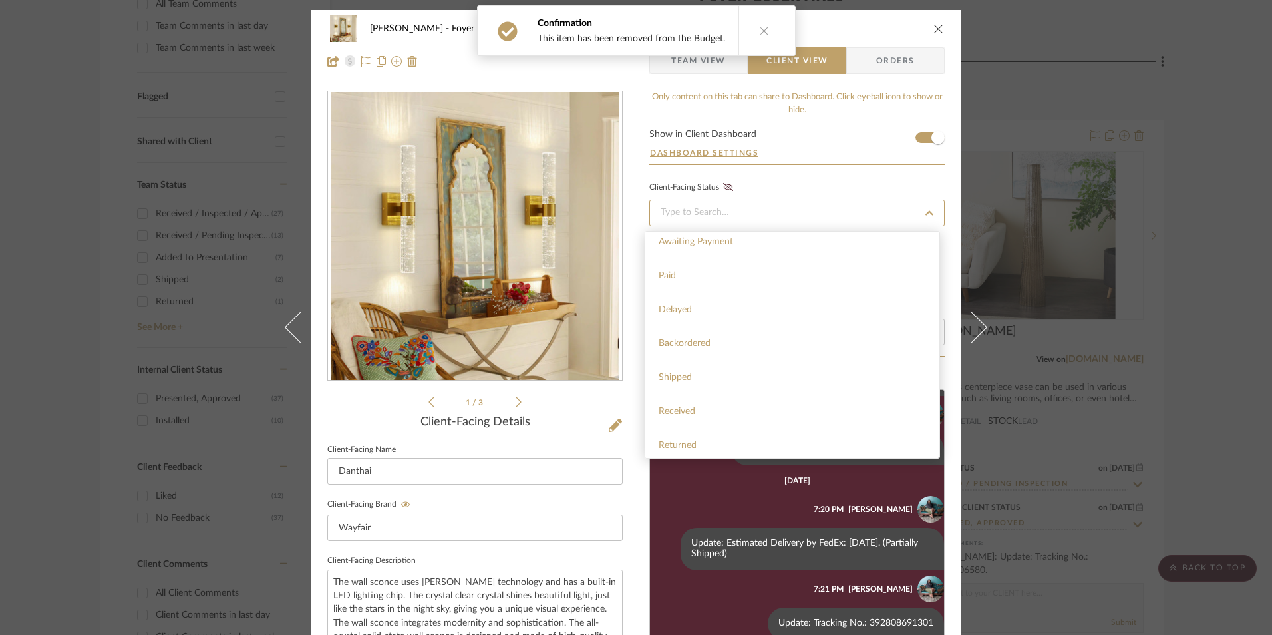
scroll to position [200, 0]
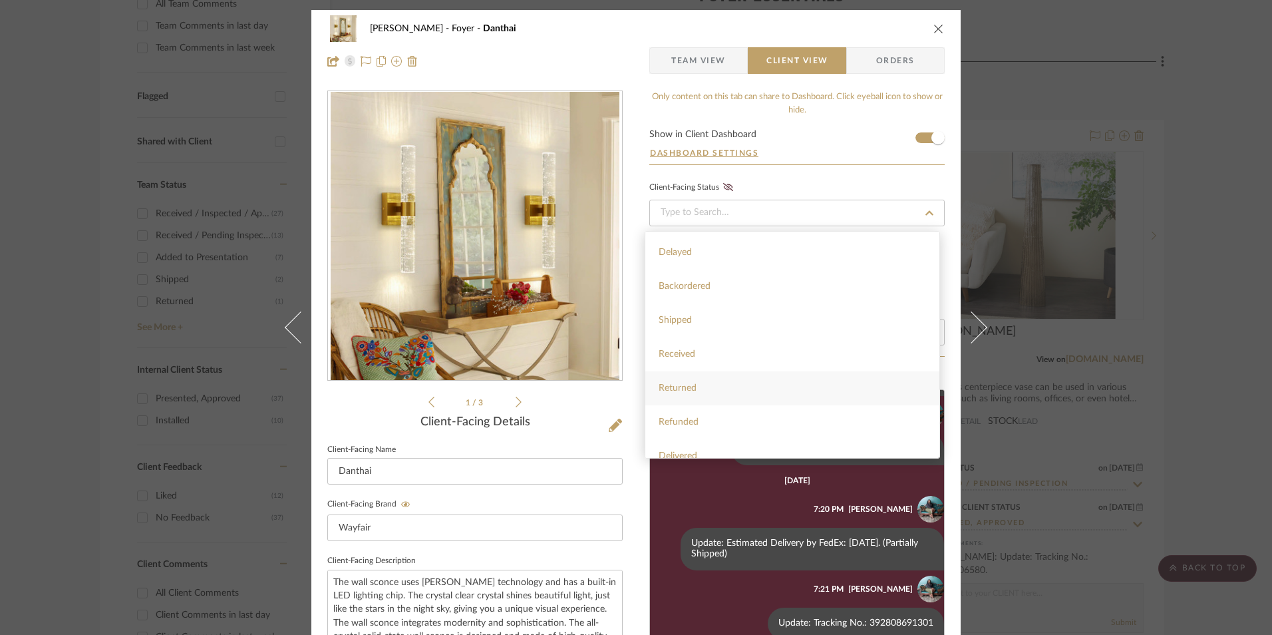
click at [756, 392] on div "Returned" at bounding box center [792, 388] width 294 height 34
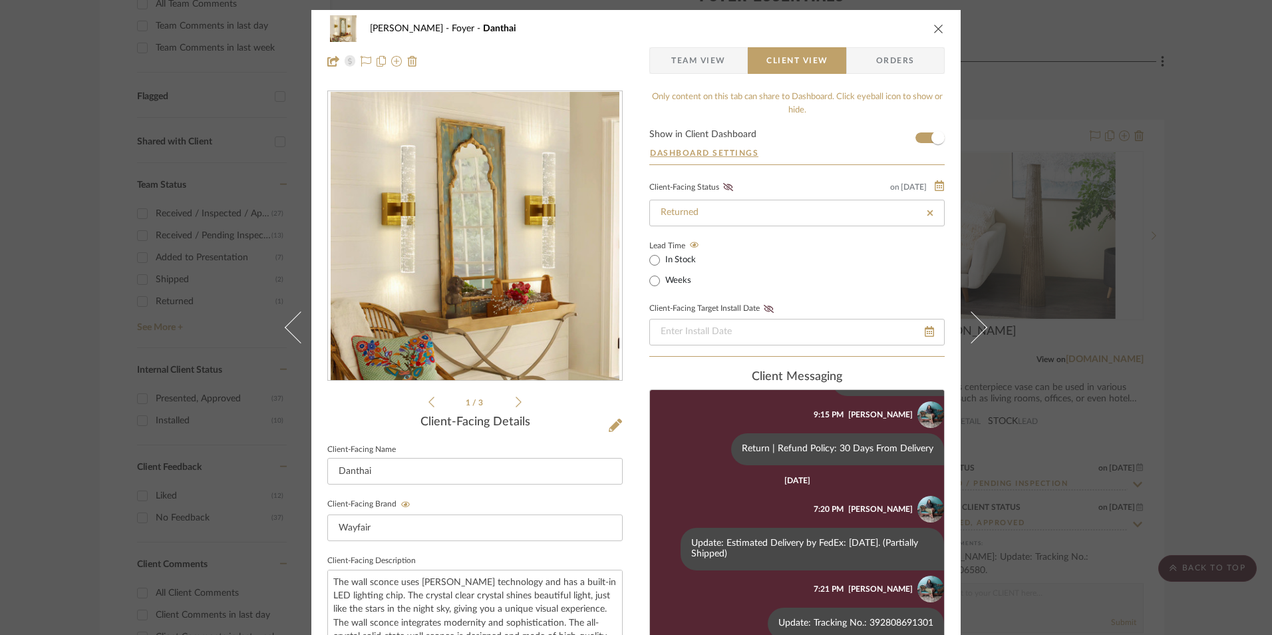
click at [723, 184] on icon at bounding box center [728, 187] width 10 height 8
click at [693, 71] on span "Team View" at bounding box center [698, 60] width 55 height 27
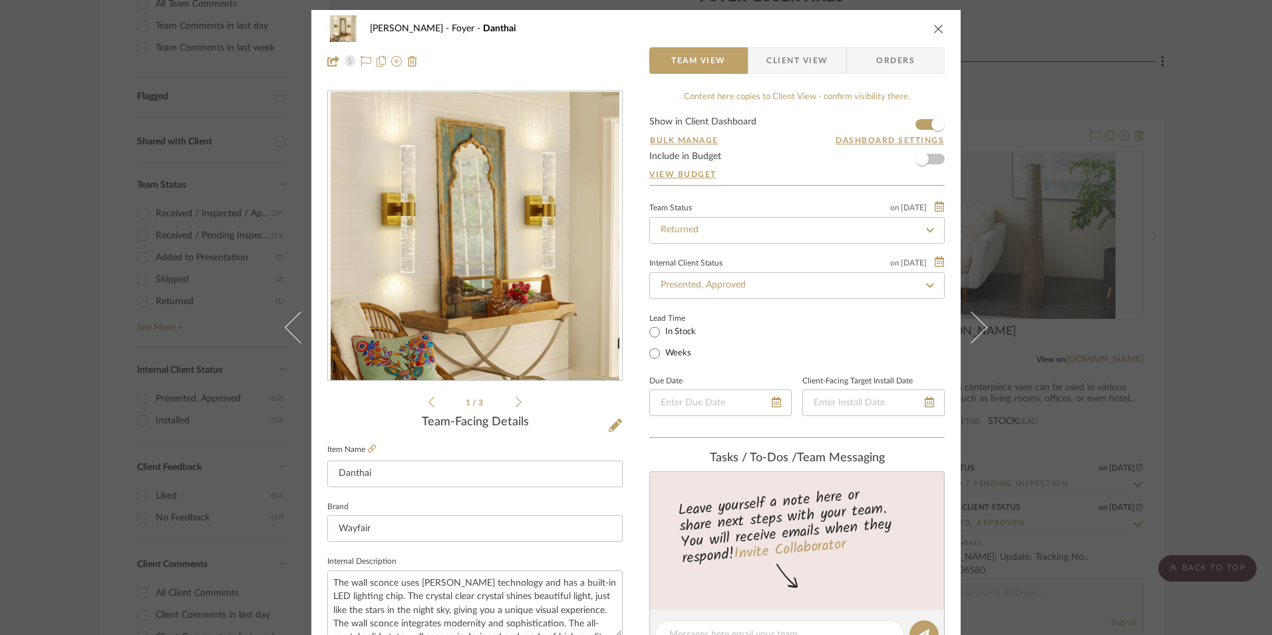
click at [802, 57] on span "Client View" at bounding box center [796, 60] width 61 height 27
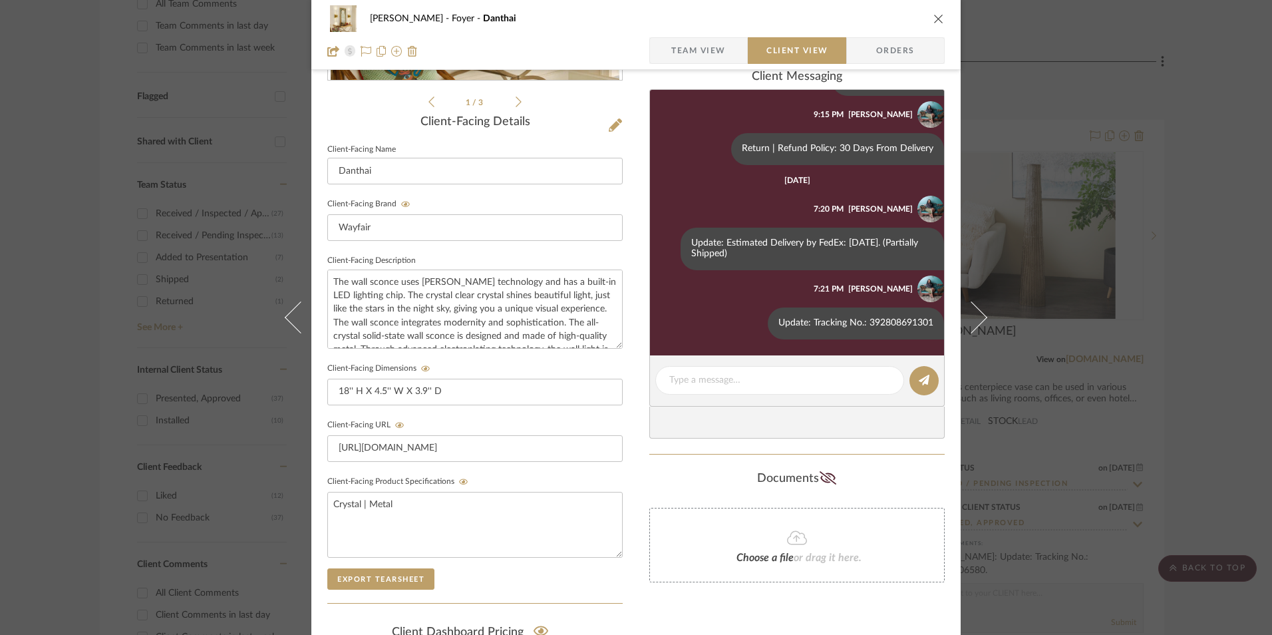
scroll to position [333, 0]
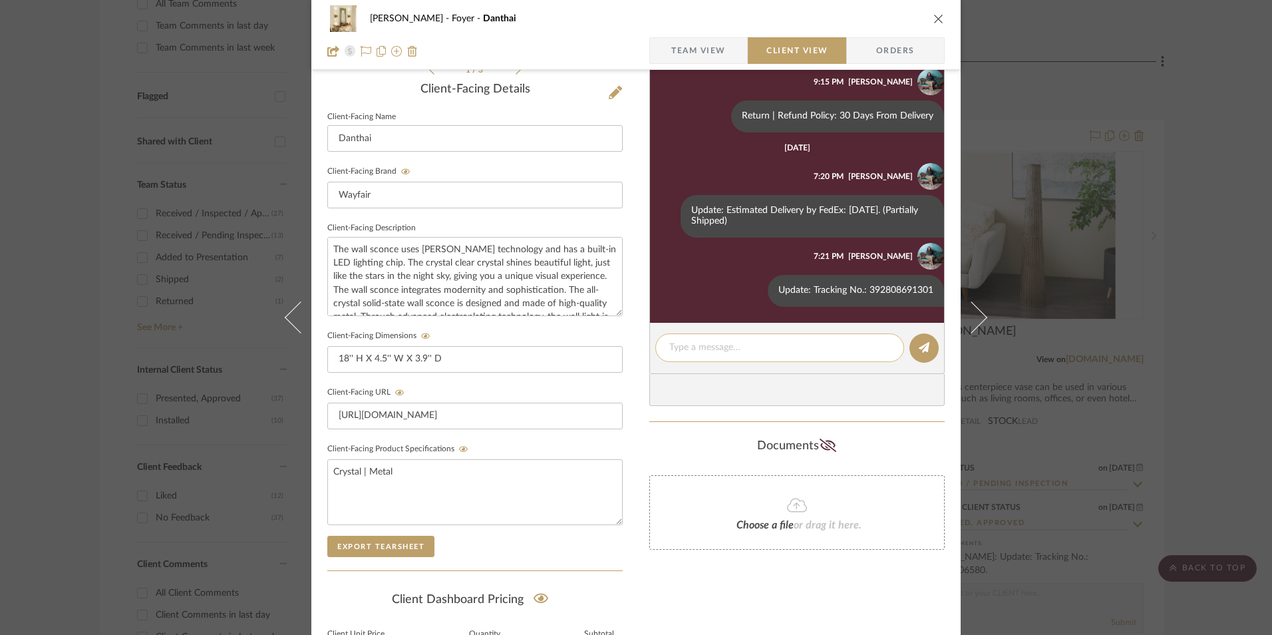
click at [753, 351] on textarea at bounding box center [779, 348] width 221 height 14
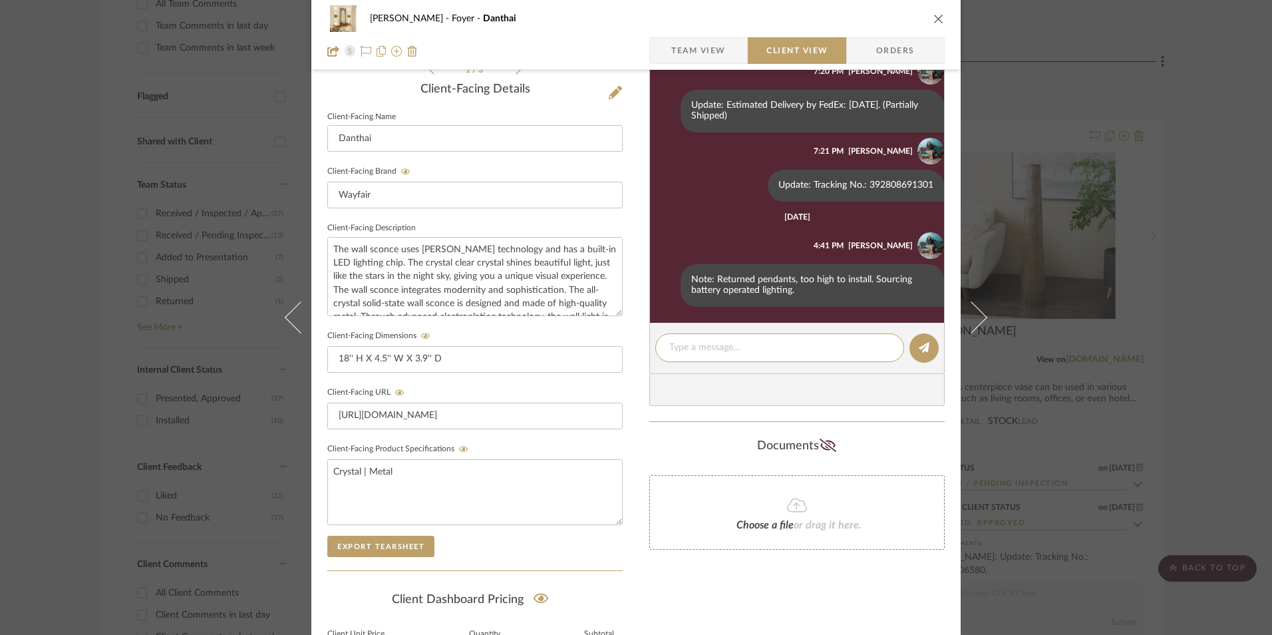
click at [931, 25] on div "[PERSON_NAME] Foyer Danthai" at bounding box center [635, 18] width 617 height 27
click at [933, 19] on icon "close" at bounding box center [938, 18] width 11 height 11
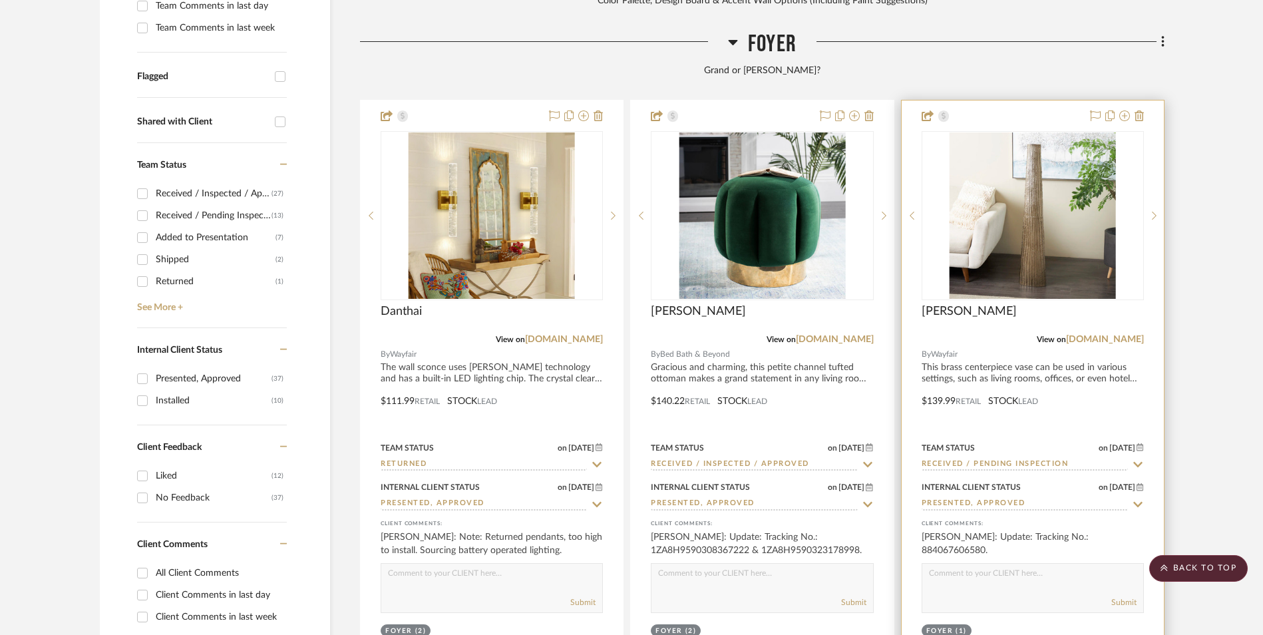
scroll to position [532, 0]
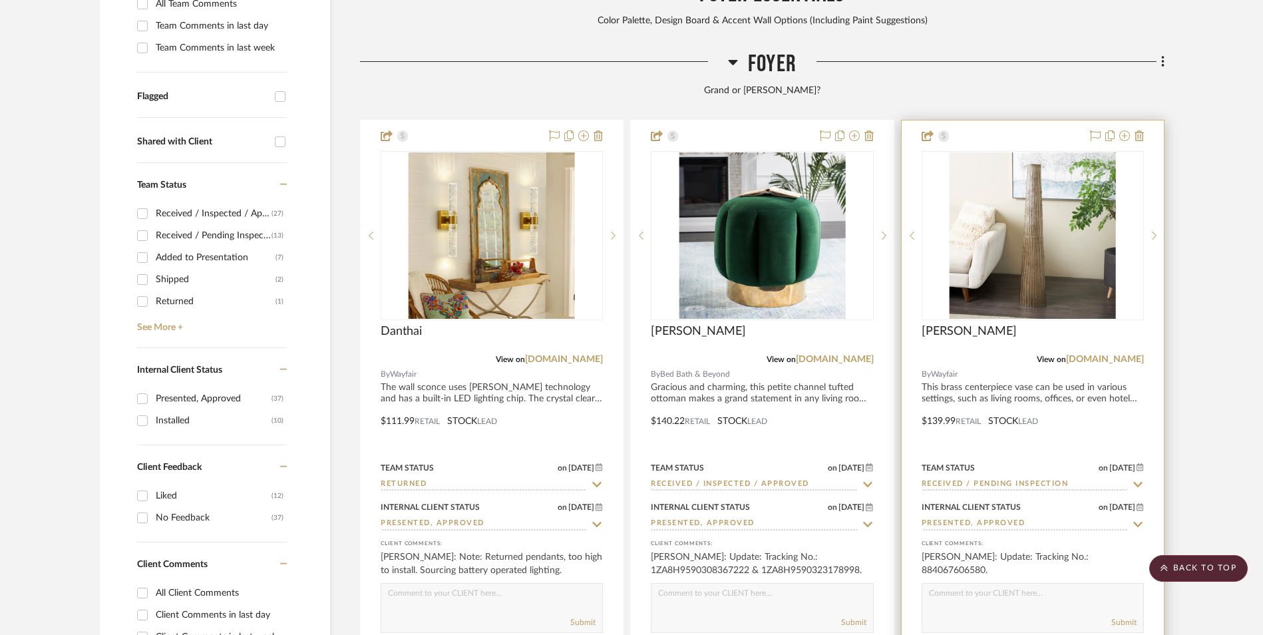
click at [1058, 154] on img "0" at bounding box center [1032, 235] width 166 height 166
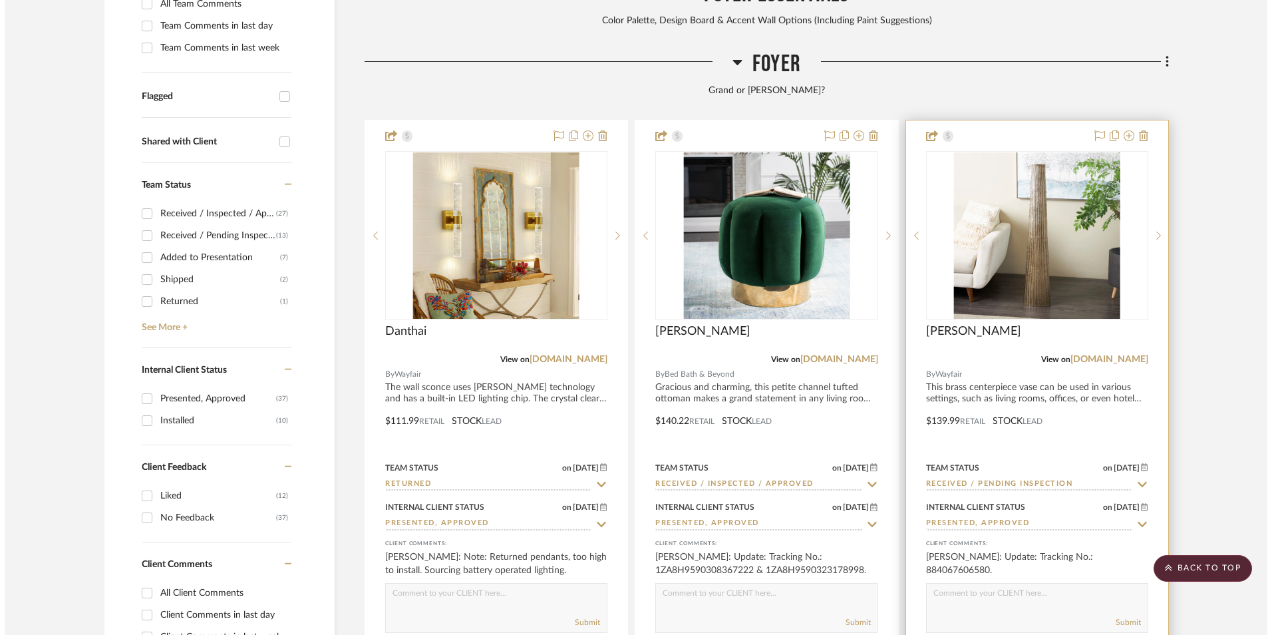
scroll to position [0, 0]
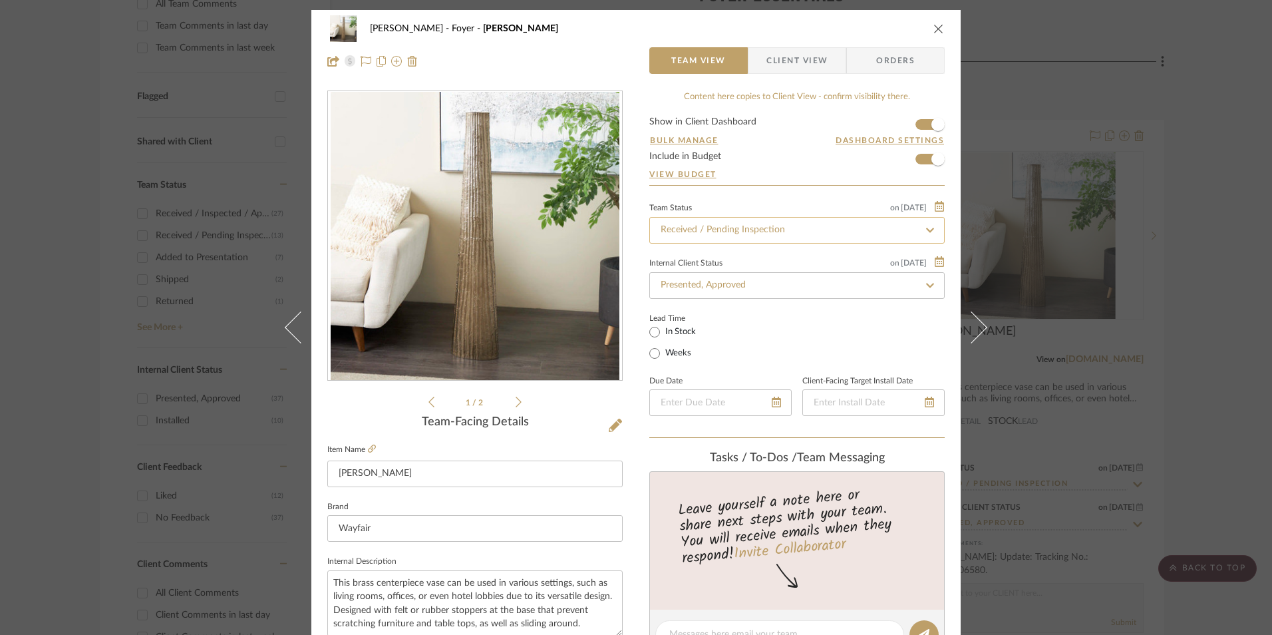
click at [699, 230] on input "Received / Pending Inspection" at bounding box center [796, 230] width 295 height 27
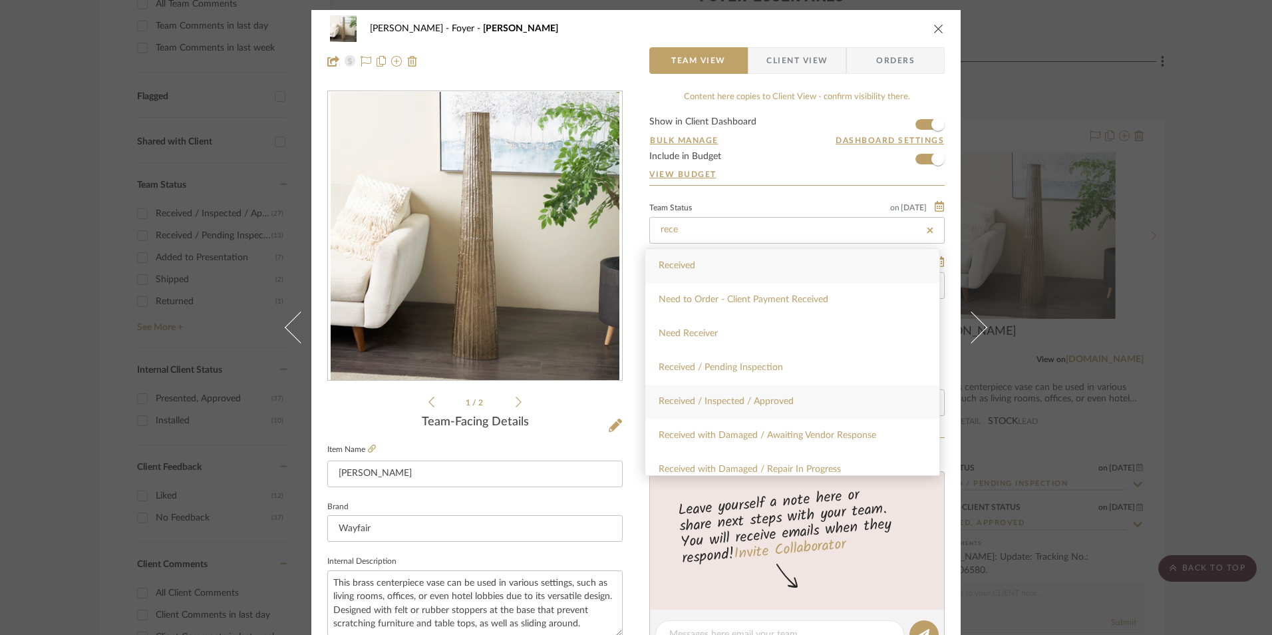
click at [747, 401] on span "Received / Inspected / Approved" at bounding box center [726, 400] width 135 height 9
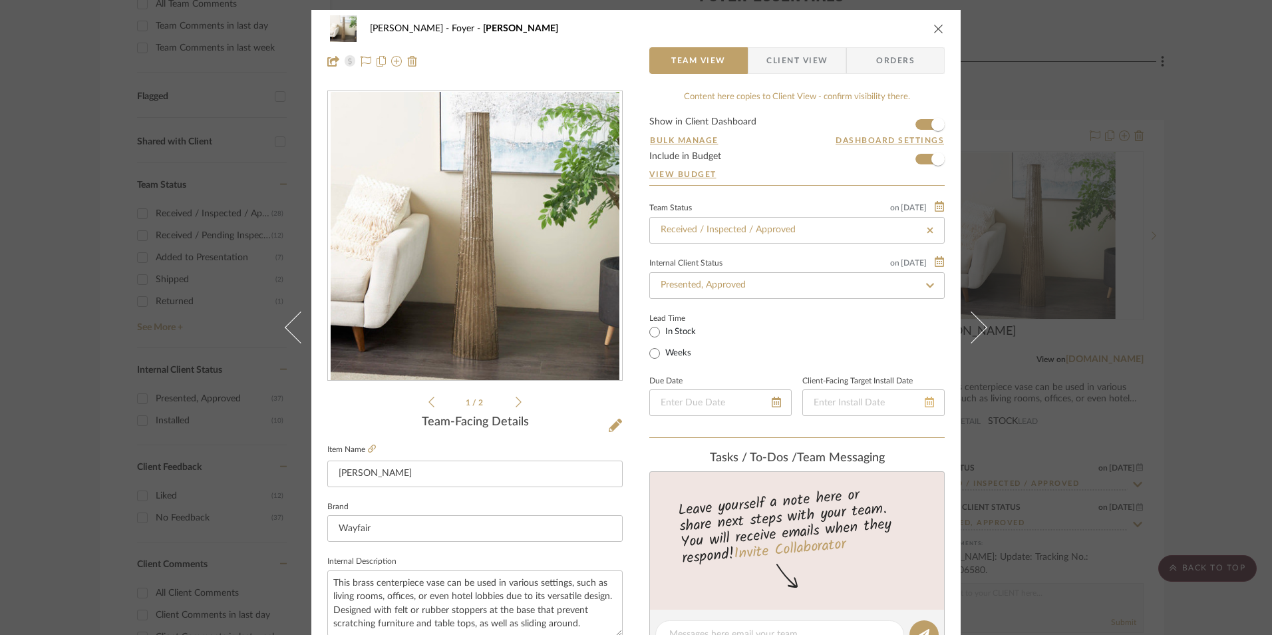
click at [925, 401] on icon at bounding box center [929, 401] width 9 height 11
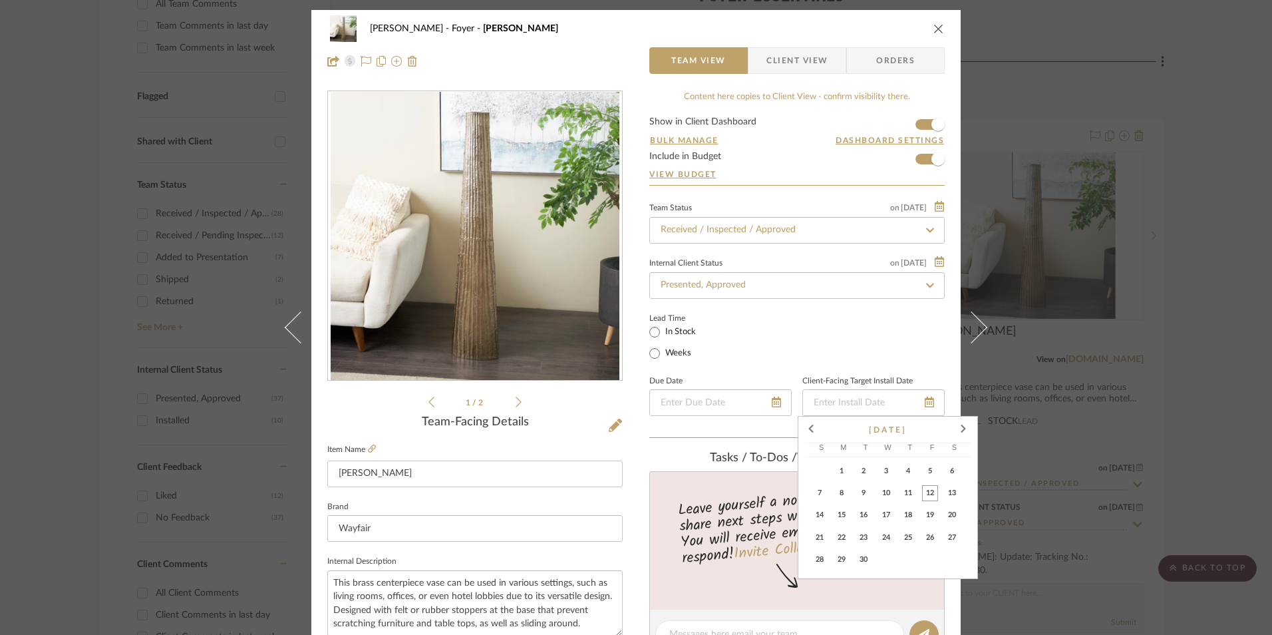
click at [929, 494] on span "12" at bounding box center [930, 493] width 16 height 16
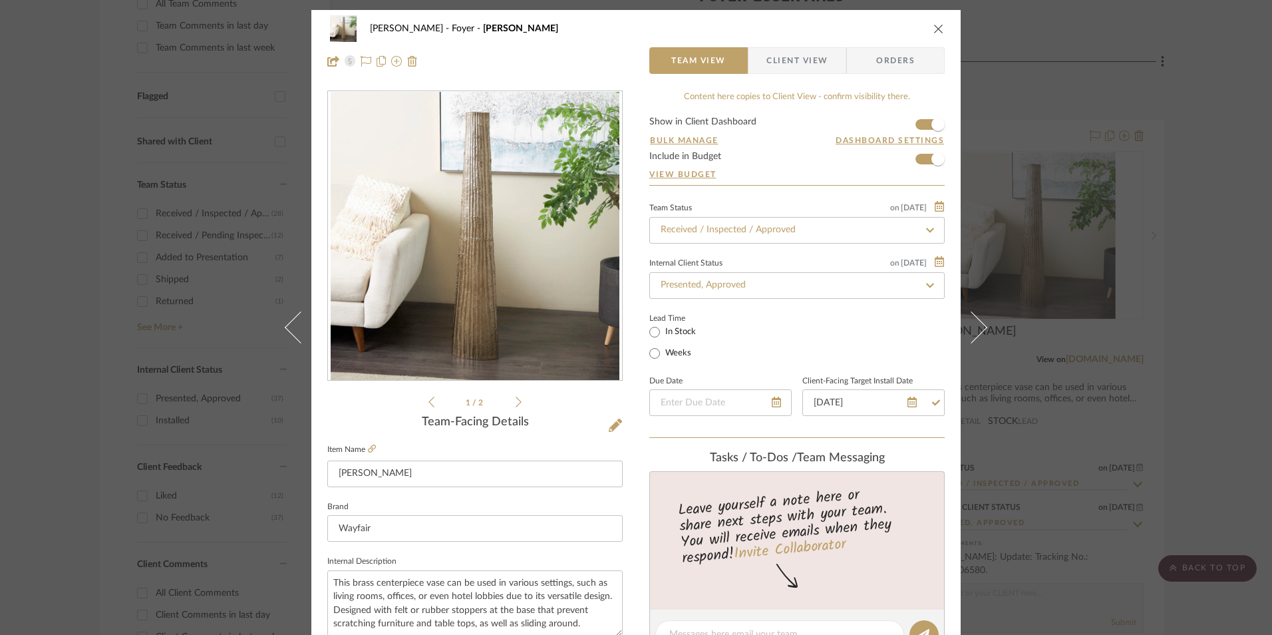
click at [787, 67] on span "Client View" at bounding box center [796, 60] width 61 height 27
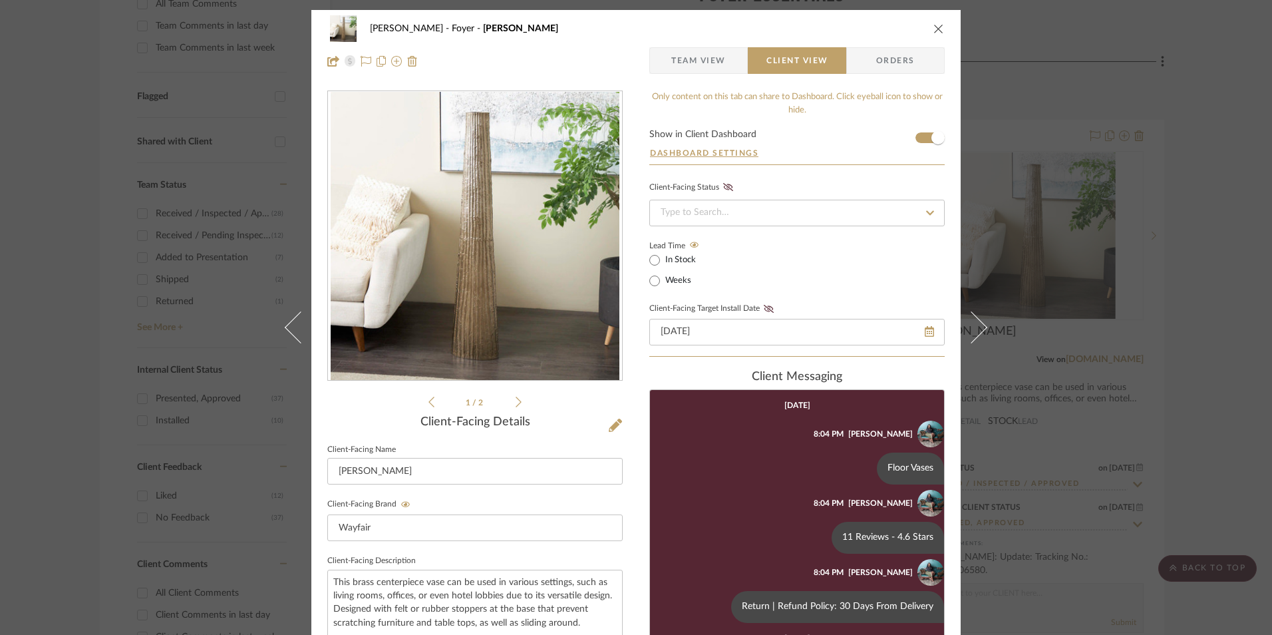
scroll to position [158, 0]
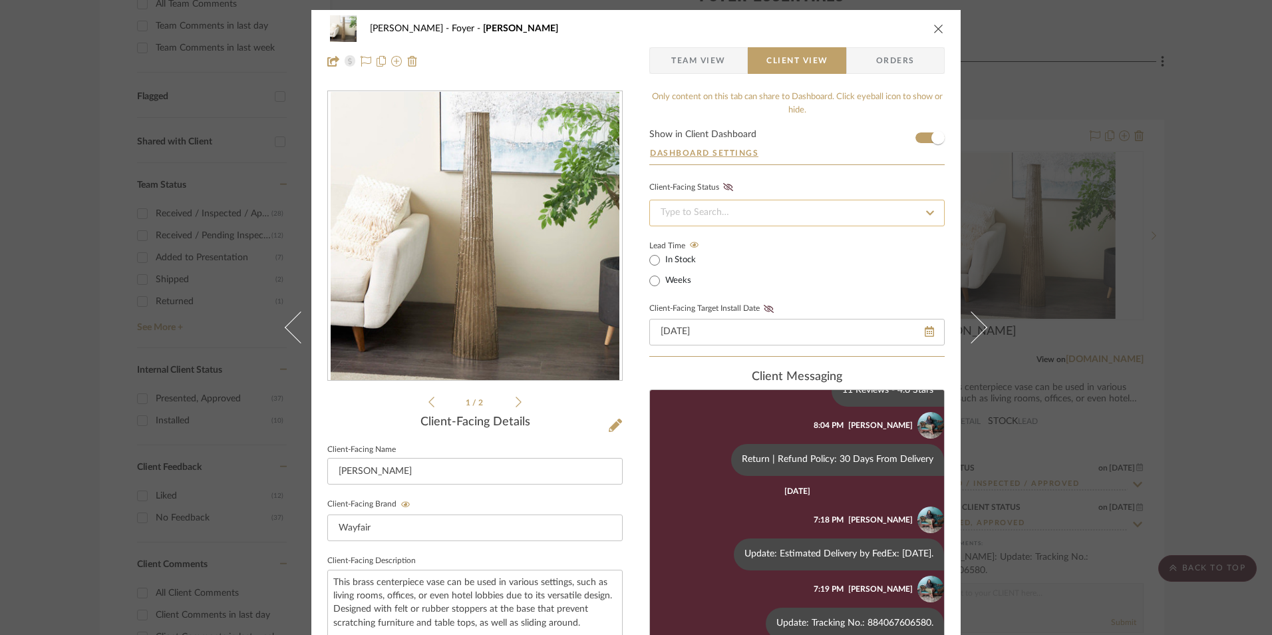
click at [732, 220] on input at bounding box center [796, 213] width 295 height 27
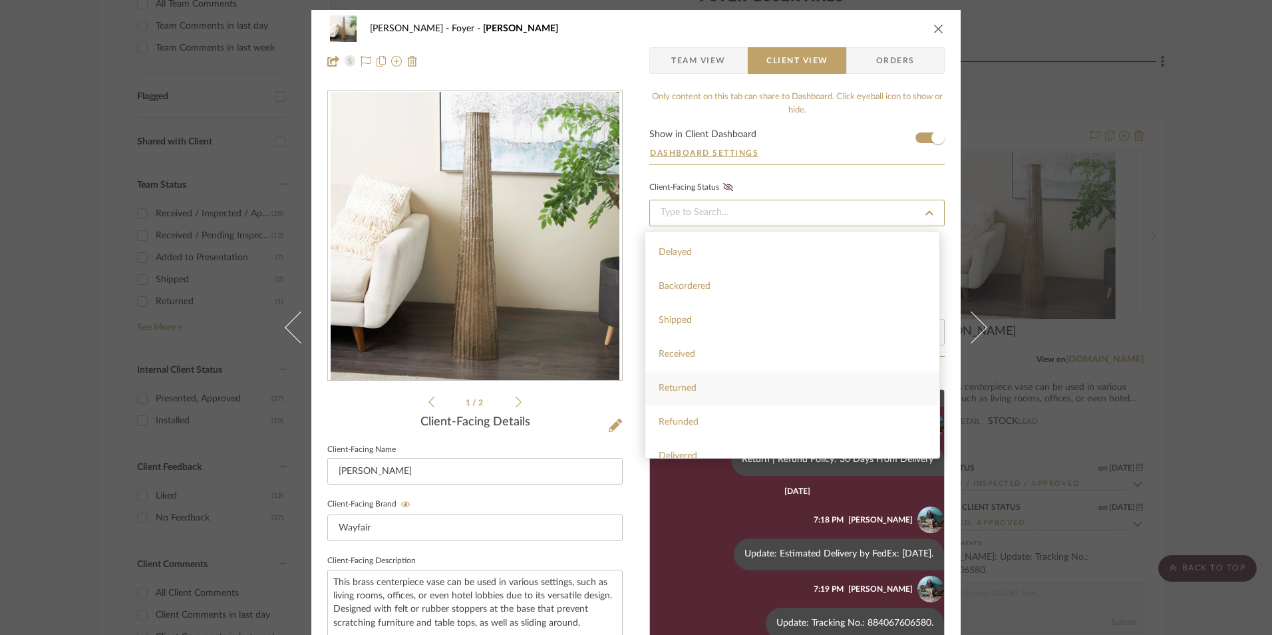
scroll to position [317, 0]
click at [718, 399] on div "Installed" at bounding box center [792, 407] width 294 height 34
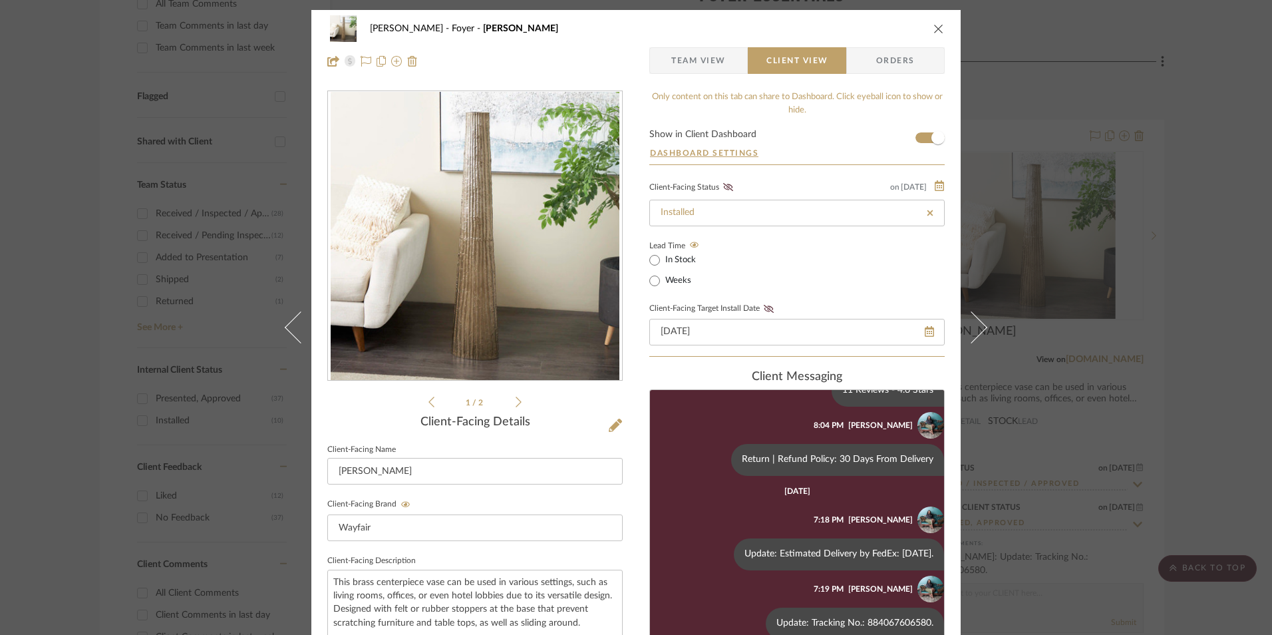
click at [765, 306] on icon at bounding box center [769, 309] width 10 height 8
click at [933, 26] on icon "close" at bounding box center [938, 28] width 11 height 11
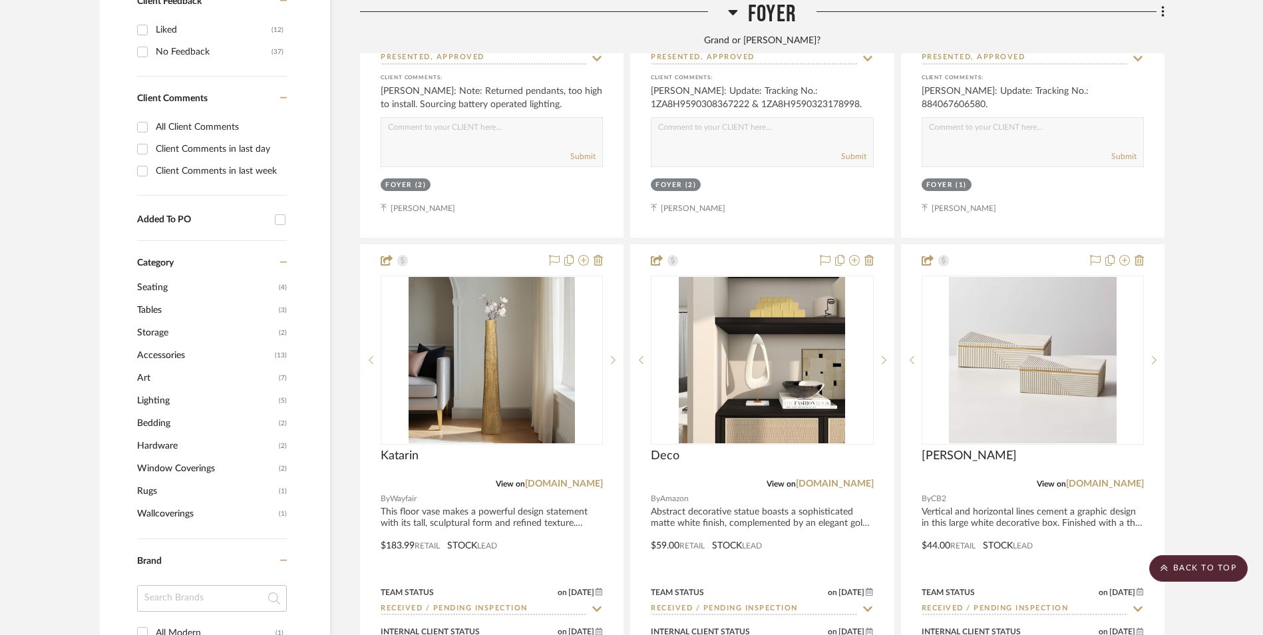
scroll to position [1131, 0]
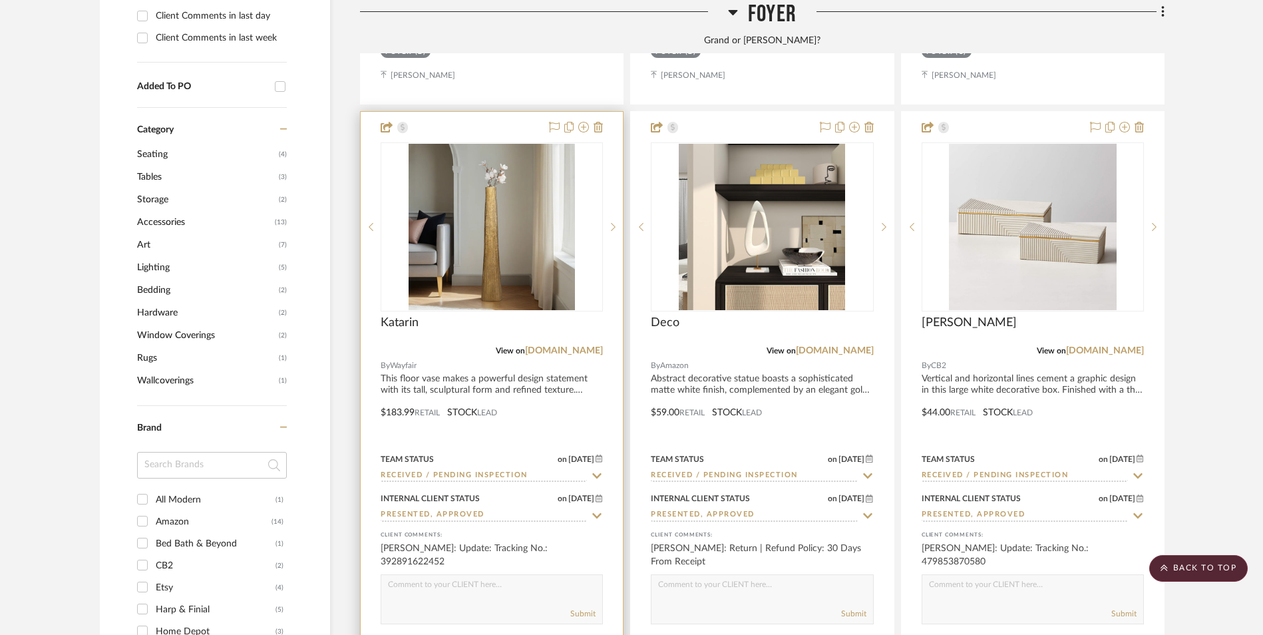
click at [408, 470] on input "Received / Pending Inspection" at bounding box center [484, 476] width 206 height 13
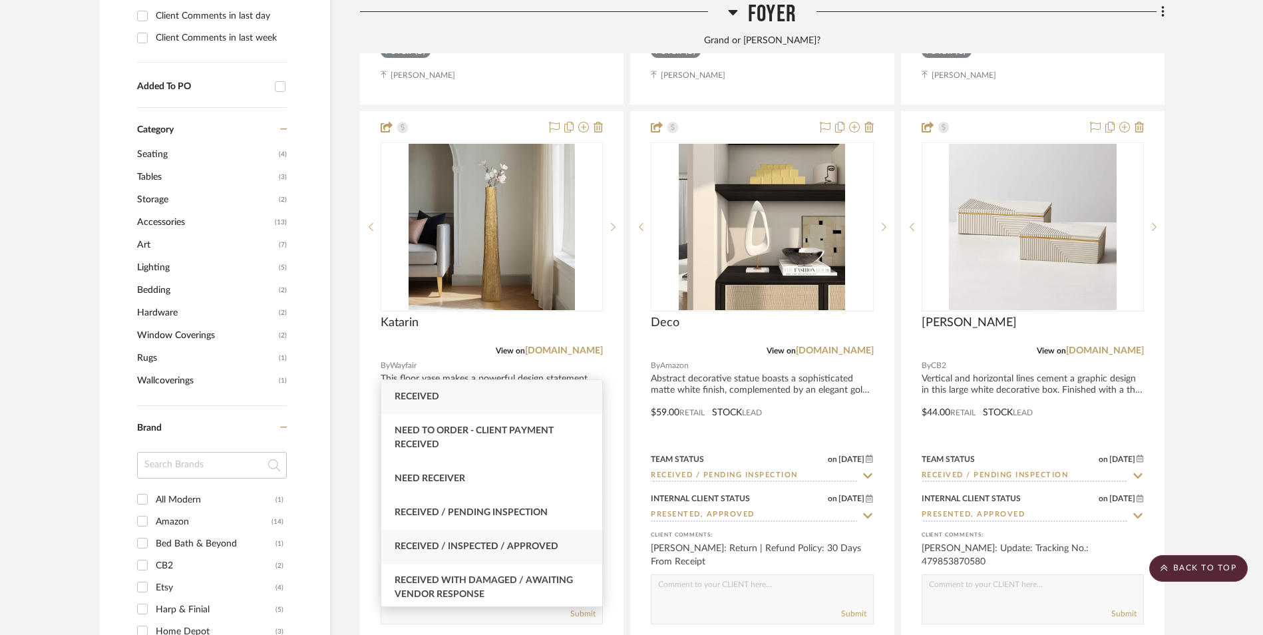
click at [477, 539] on div "Received / Inspected / Approved" at bounding box center [491, 547] width 221 height 34
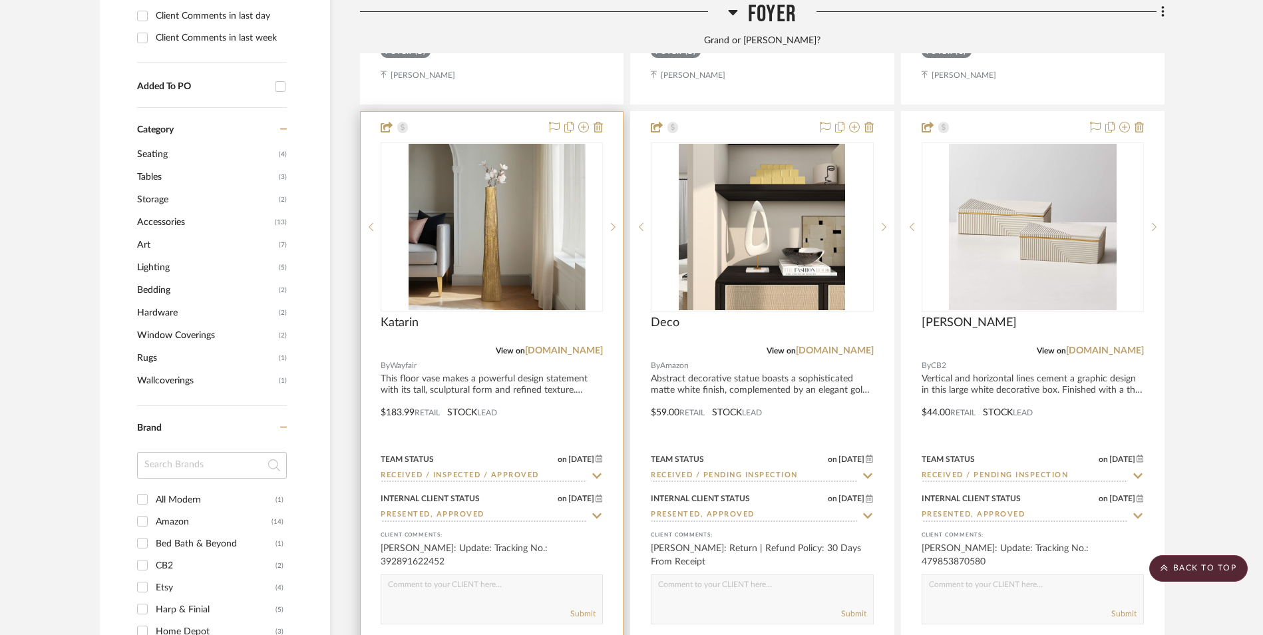
click at [494, 204] on div at bounding box center [492, 226] width 222 height 169
click at [531, 151] on img "0" at bounding box center [491, 227] width 166 height 166
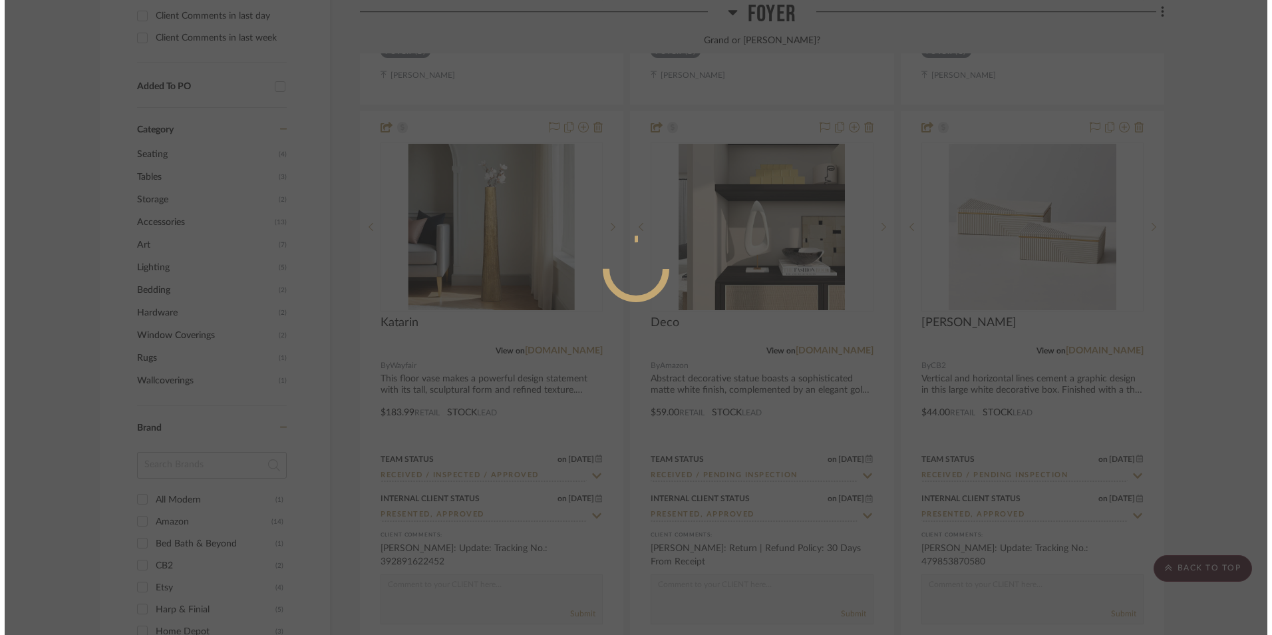
scroll to position [0, 0]
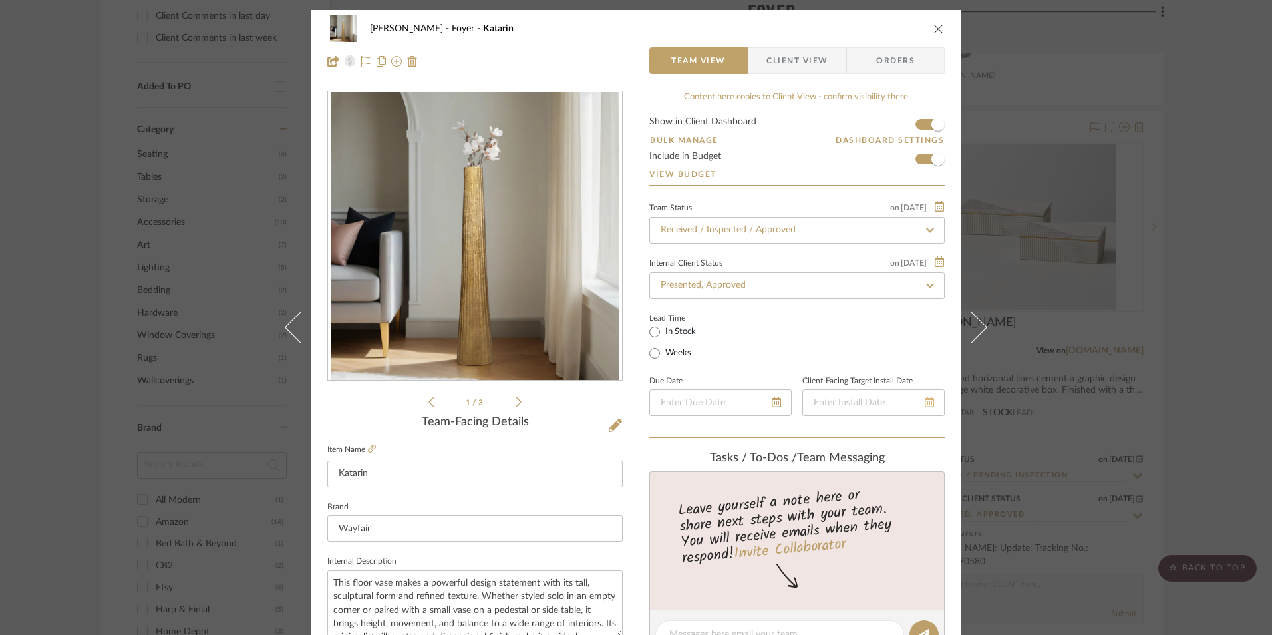
click at [925, 402] on icon at bounding box center [929, 401] width 9 height 11
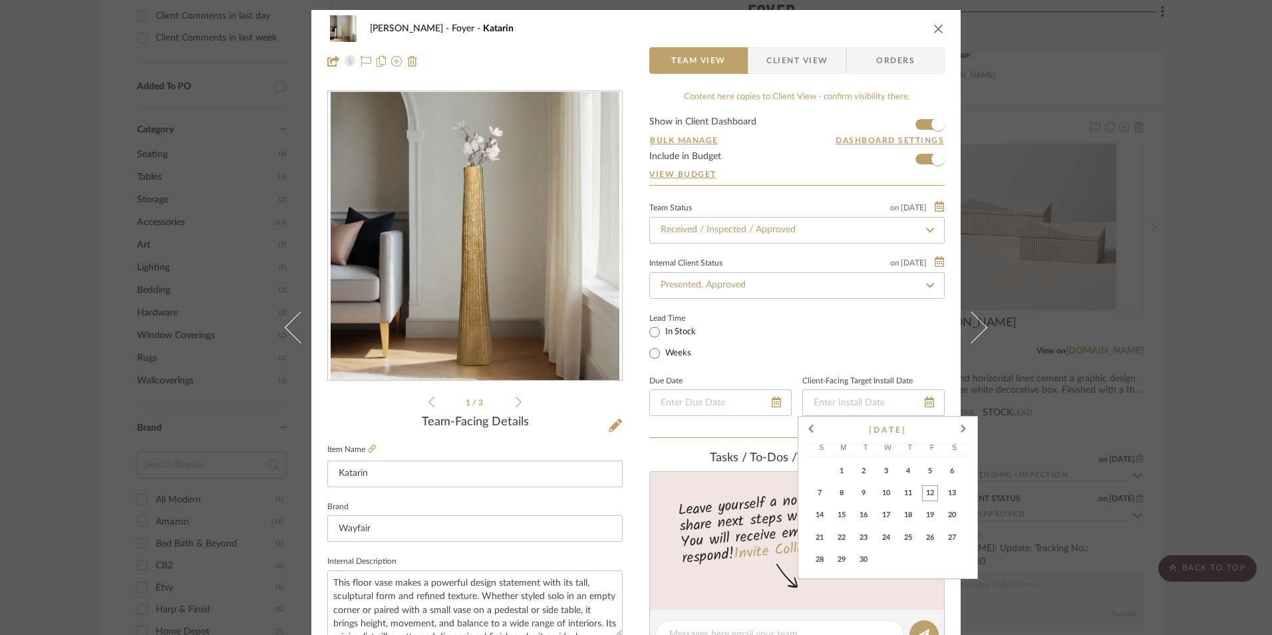
click at [931, 492] on span "12" at bounding box center [930, 493] width 16 height 16
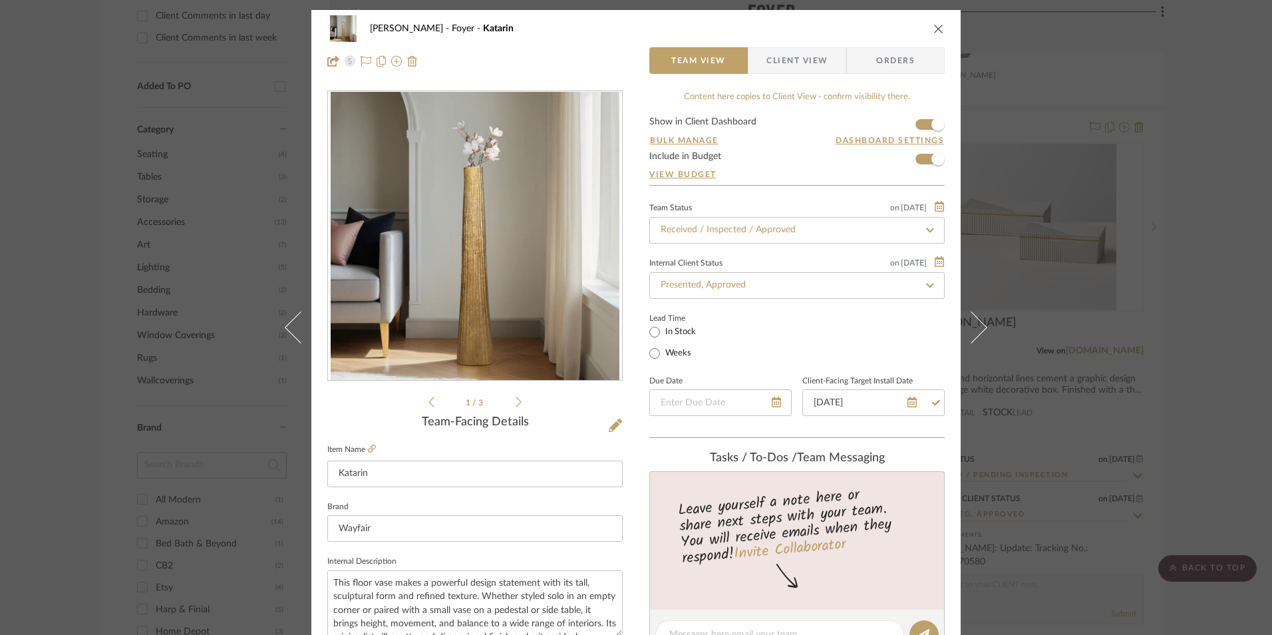
click at [805, 71] on span "Client View" at bounding box center [796, 60] width 61 height 27
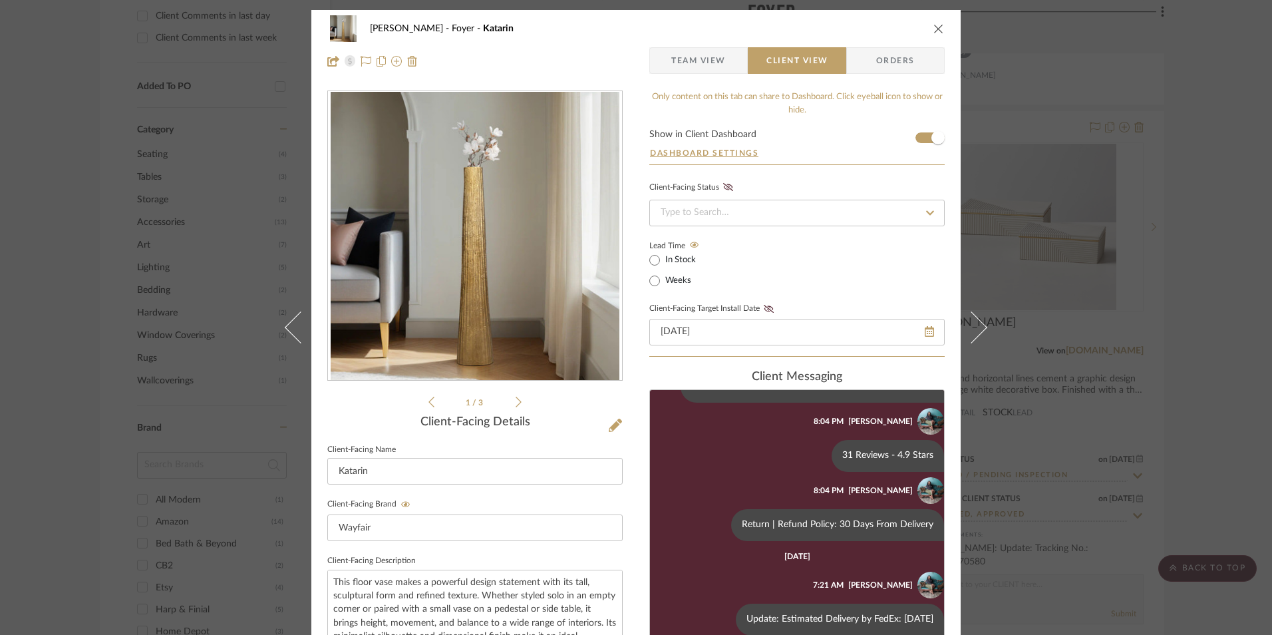
scroll to position [158, 0]
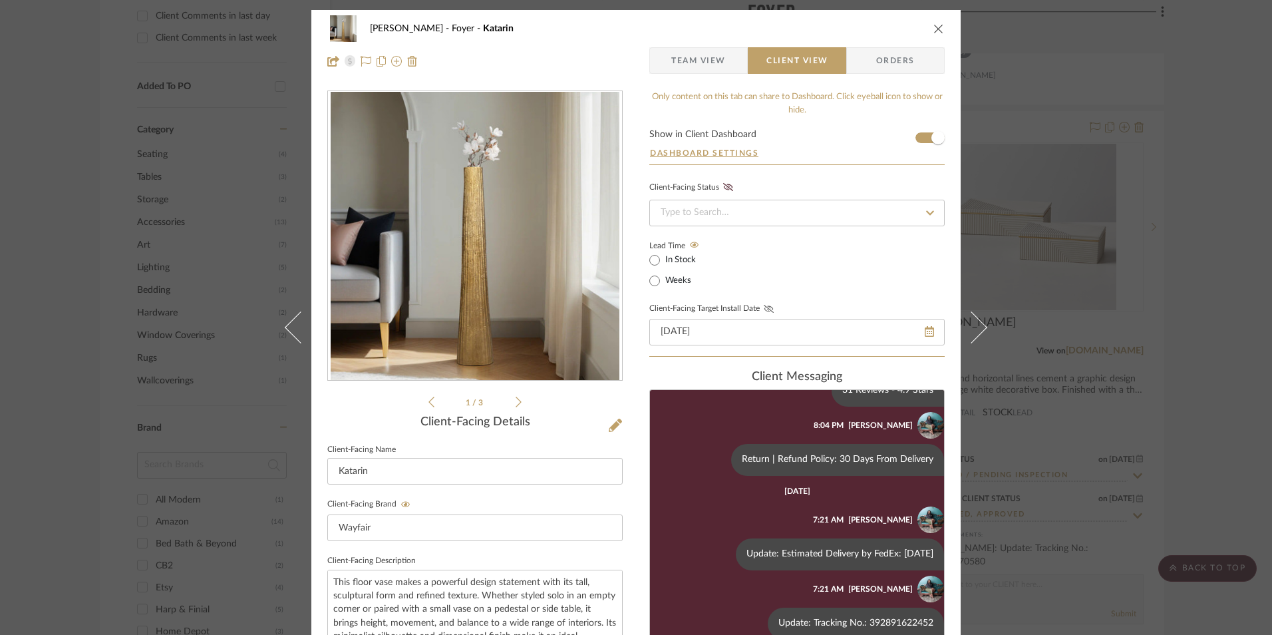
click at [766, 305] on icon at bounding box center [769, 309] width 10 height 8
click at [753, 212] on input at bounding box center [796, 213] width 295 height 27
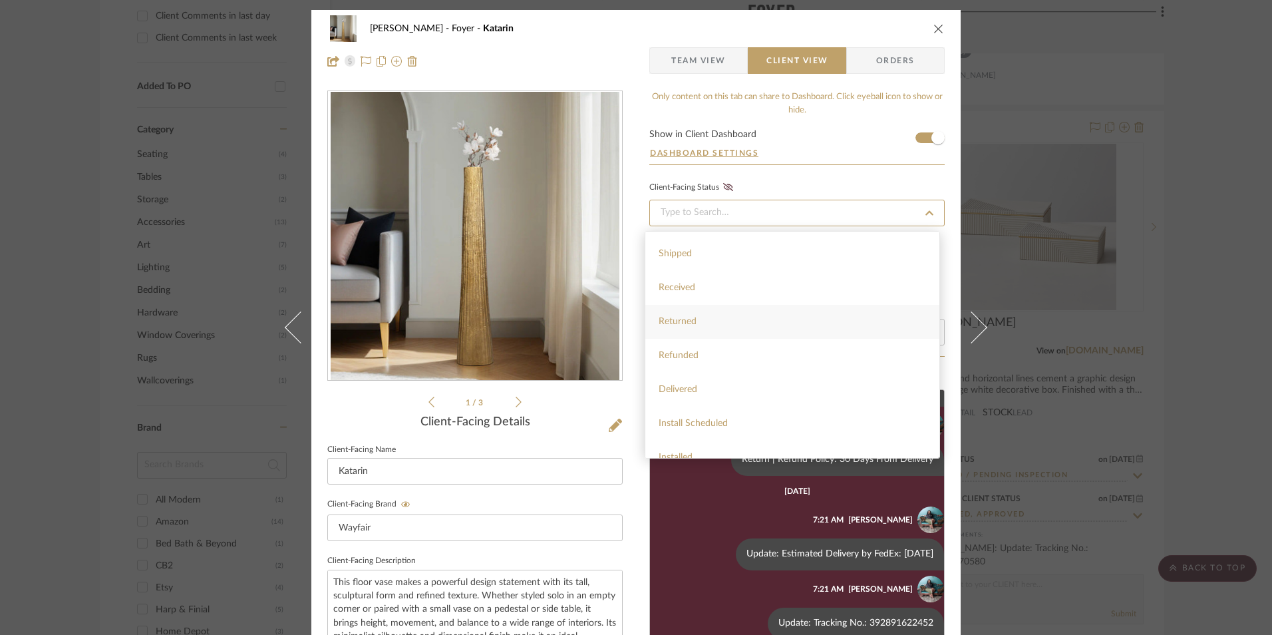
scroll to position [317, 0]
click at [714, 404] on div "Installed" at bounding box center [792, 407] width 294 height 34
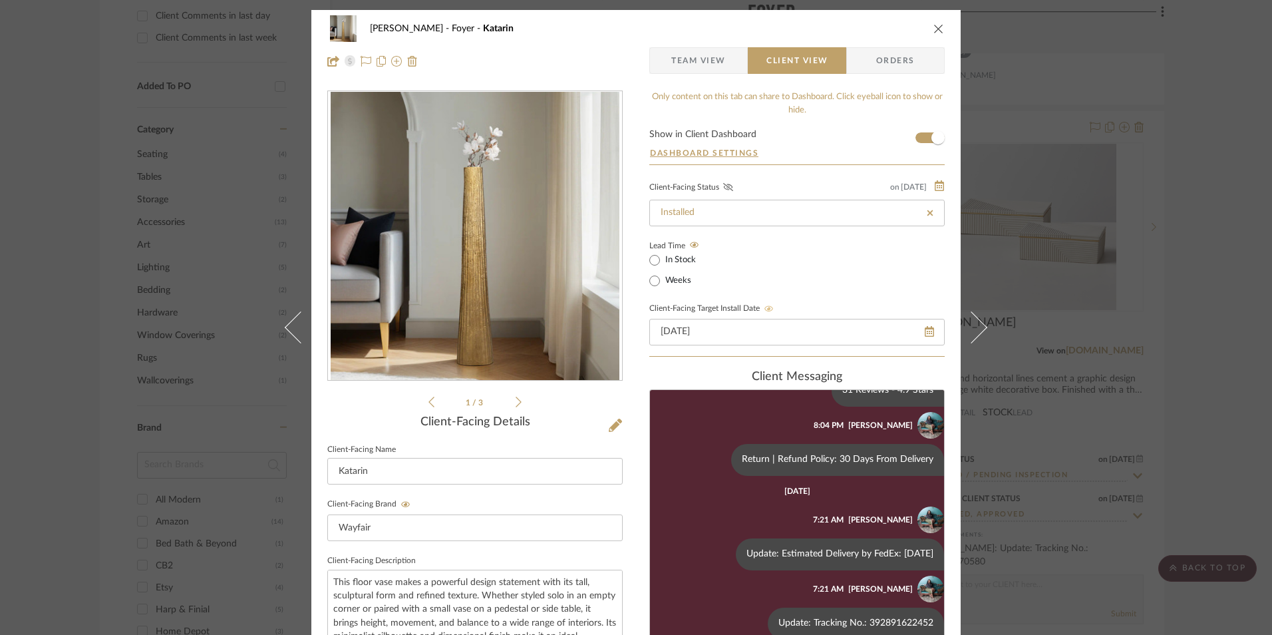
click at [723, 187] on icon at bounding box center [728, 187] width 10 height 8
click at [933, 31] on icon "close" at bounding box center [938, 28] width 11 height 11
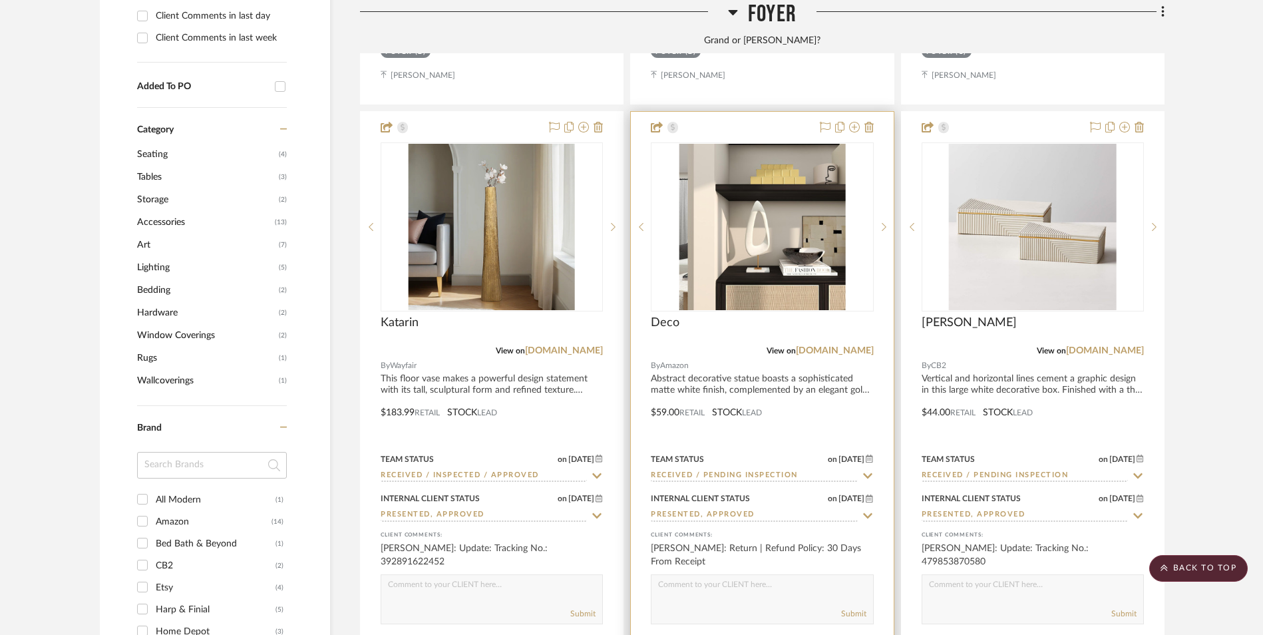
scroll to position [1064, 0]
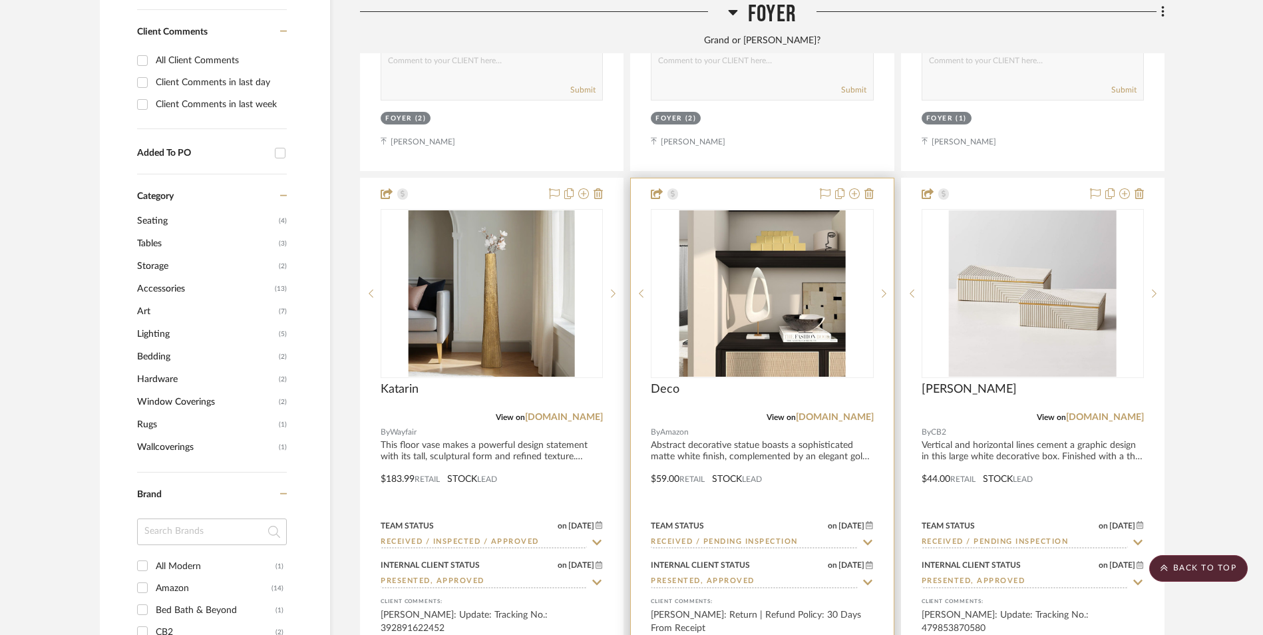
click at [770, 210] on img "0" at bounding box center [762, 293] width 166 height 166
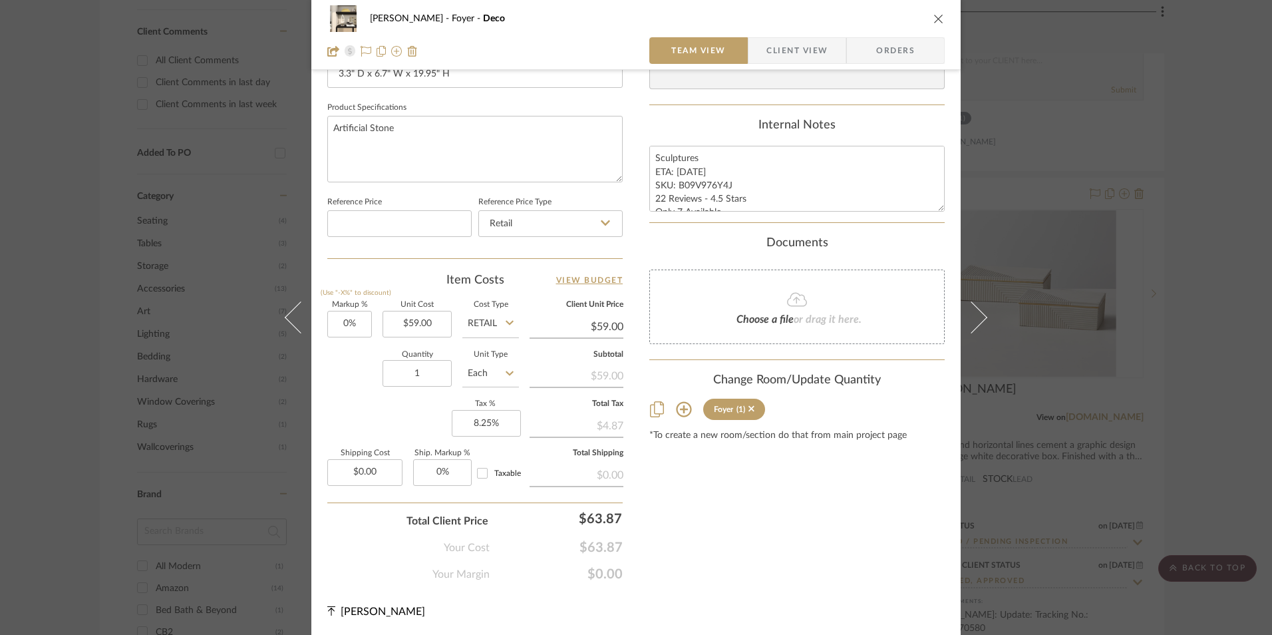
scroll to position [604, 0]
click at [681, 410] on icon at bounding box center [684, 408] width 16 height 16
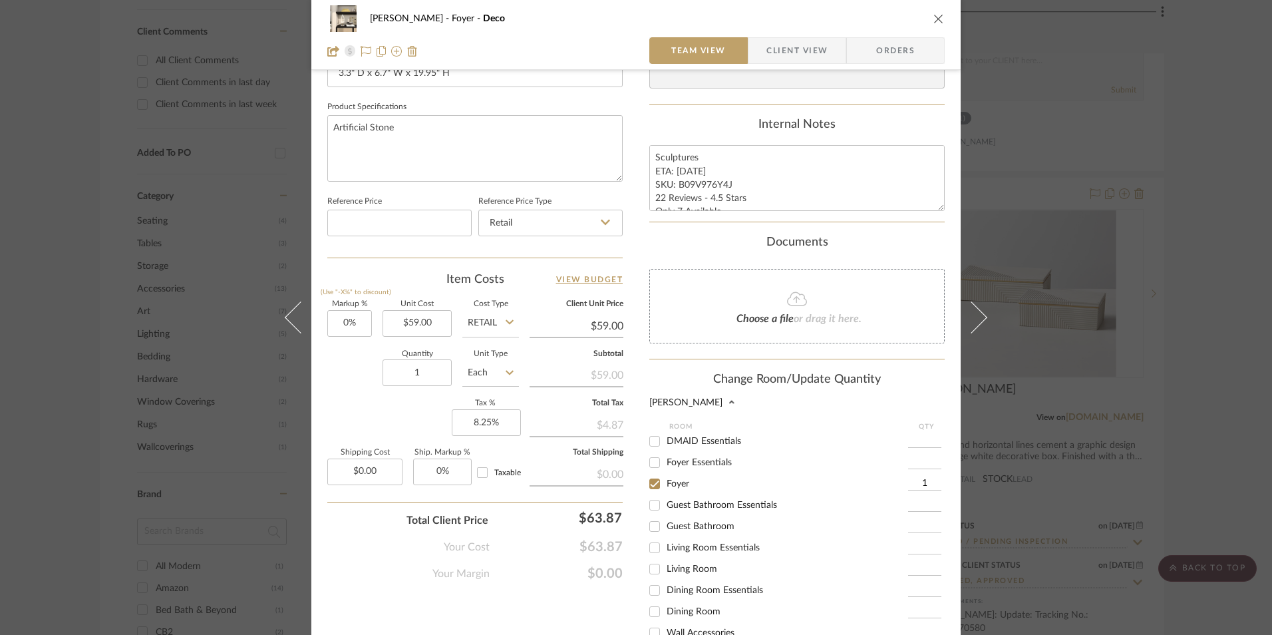
scroll to position [671, 0]
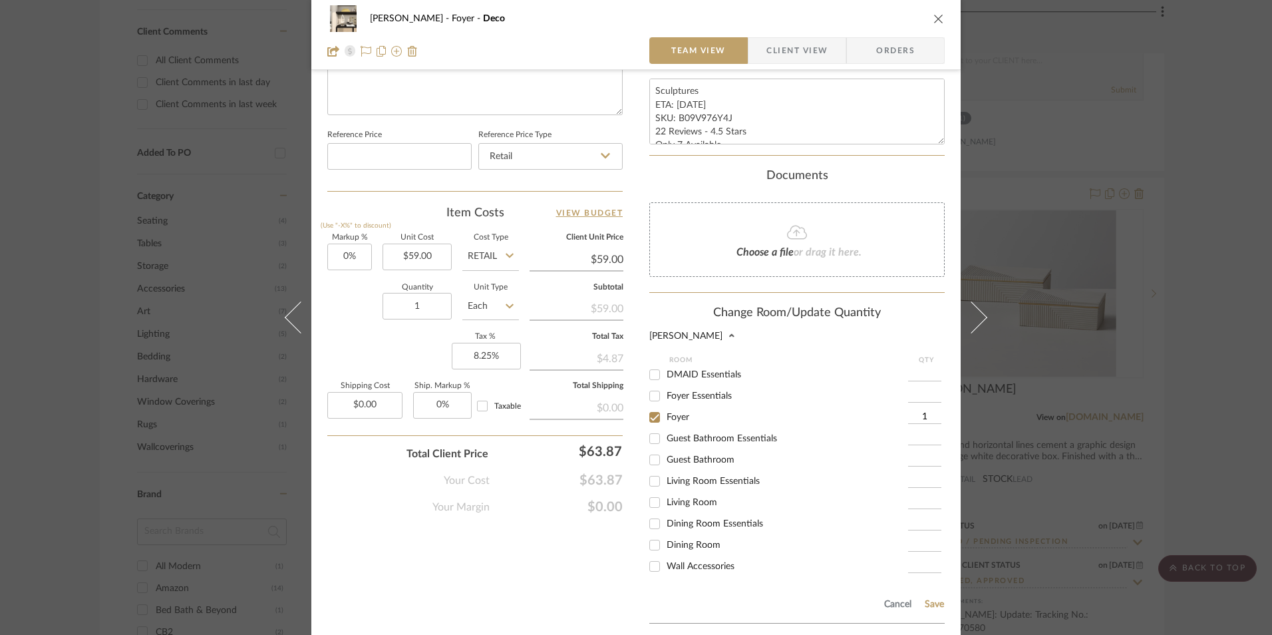
click at [649, 543] on input "Dining Room" at bounding box center [654, 544] width 21 height 21
click at [651, 418] on input "Foyer" at bounding box center [654, 416] width 21 height 21
click at [918, 601] on div "Cancel Save" at bounding box center [796, 601] width 295 height 43
click at [931, 601] on button "Save" at bounding box center [934, 604] width 21 height 11
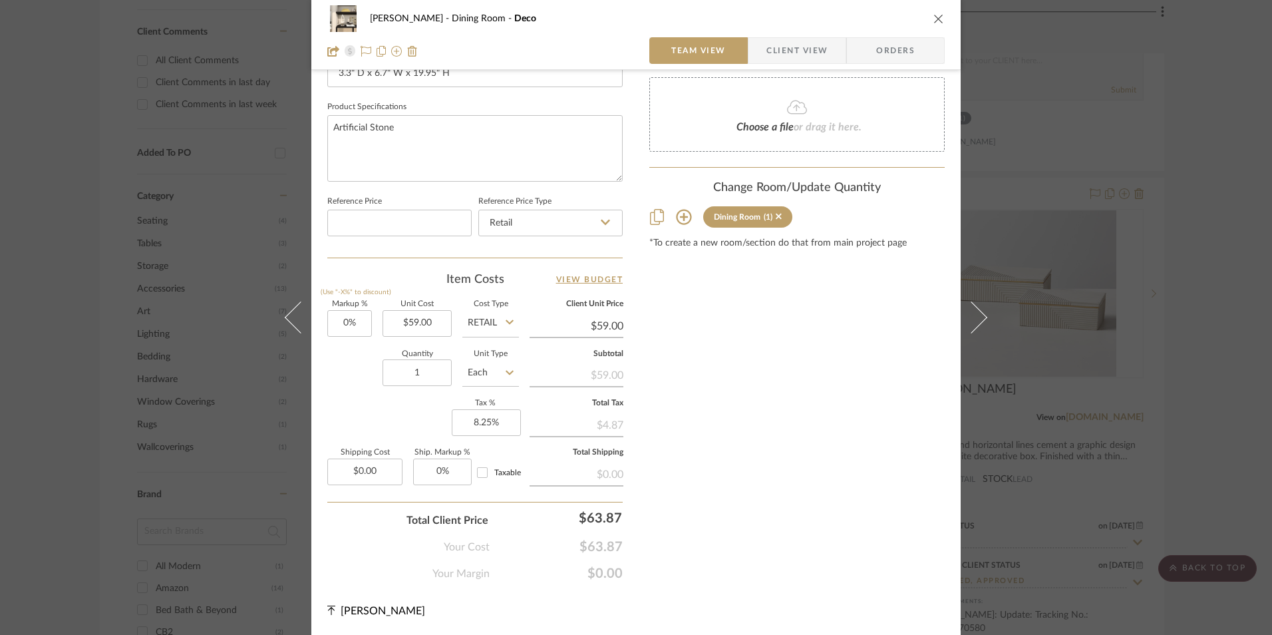
scroll to position [604, 0]
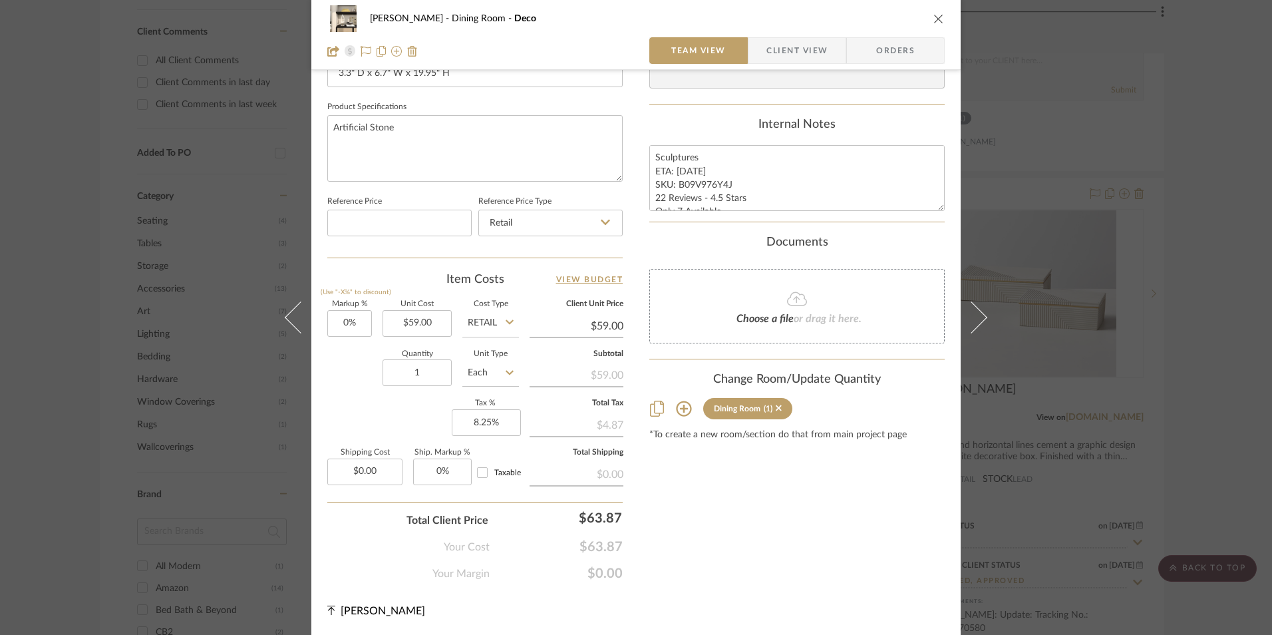
click at [935, 24] on button "close" at bounding box center [939, 19] width 12 height 12
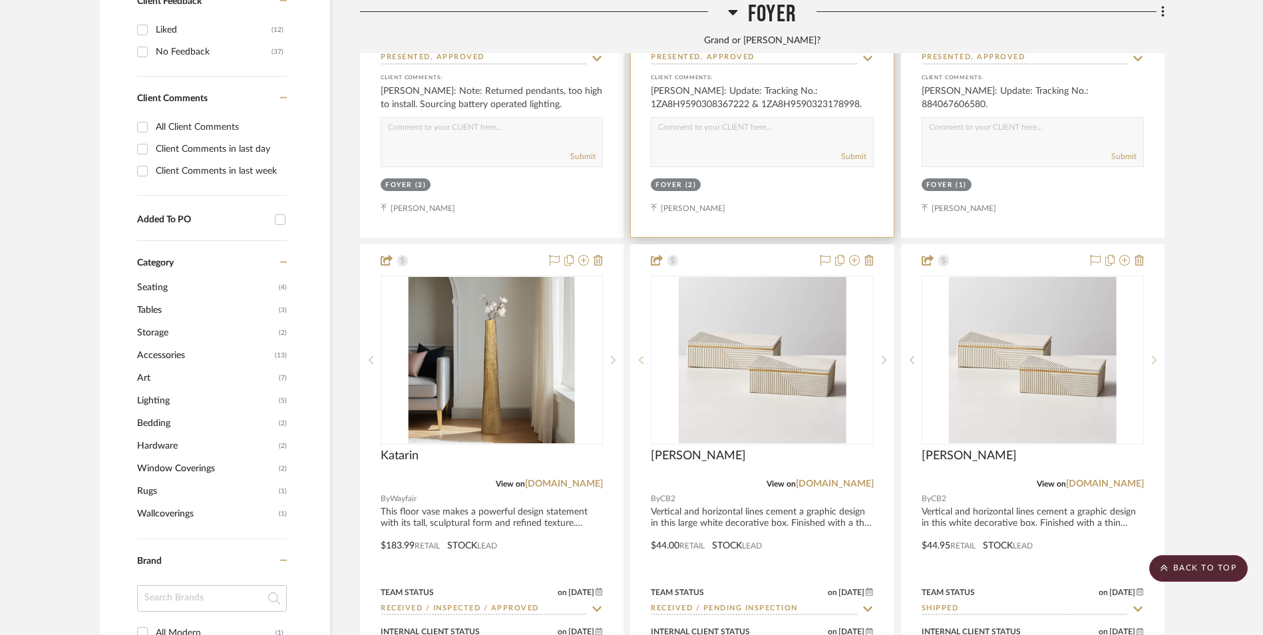
scroll to position [1131, 0]
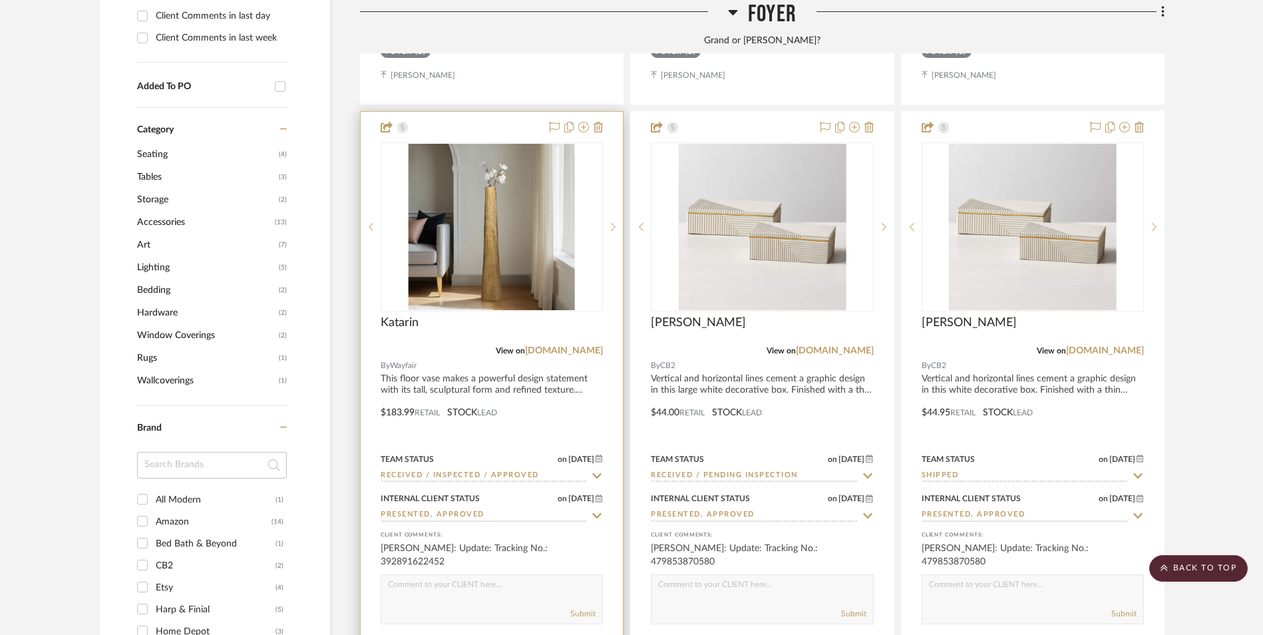
click at [542, 164] on img "0" at bounding box center [491, 227] width 166 height 166
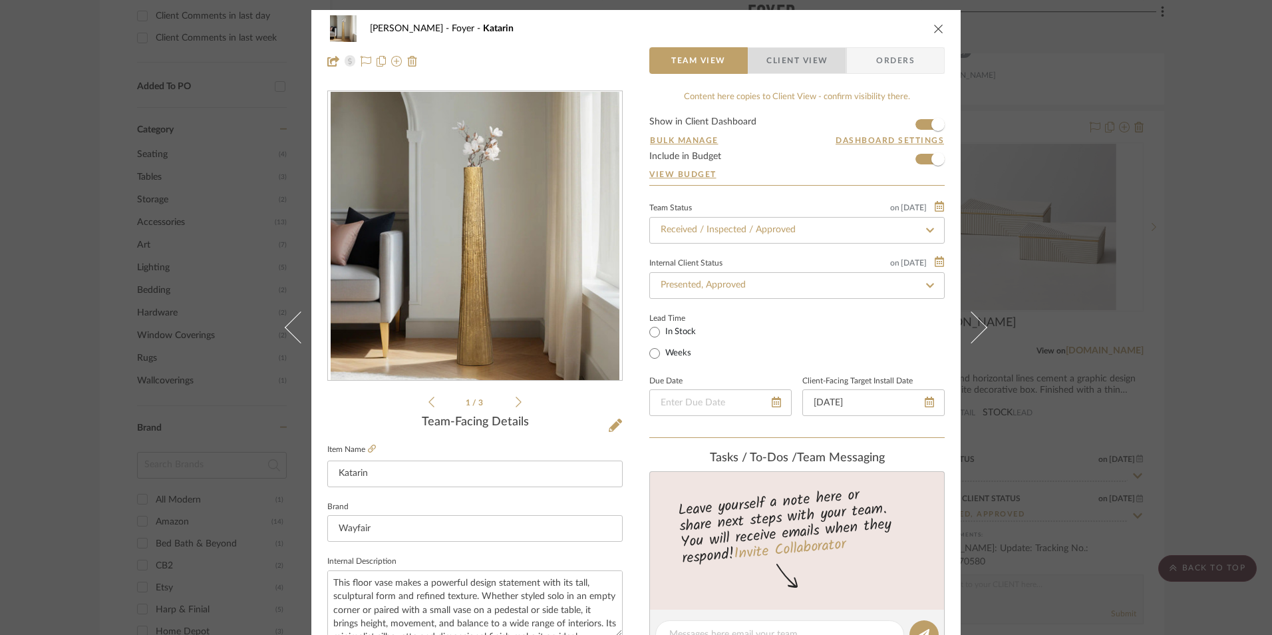
click at [766, 60] on span "Client View" at bounding box center [796, 60] width 61 height 27
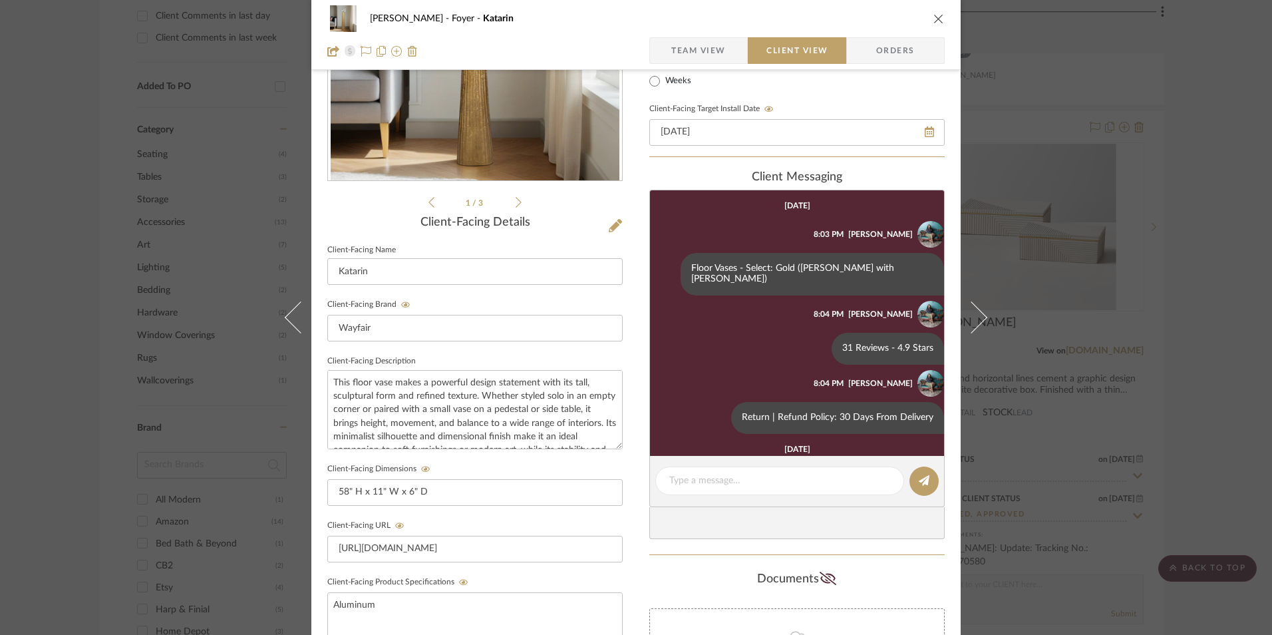
click at [933, 17] on icon "close" at bounding box center [938, 18] width 11 height 11
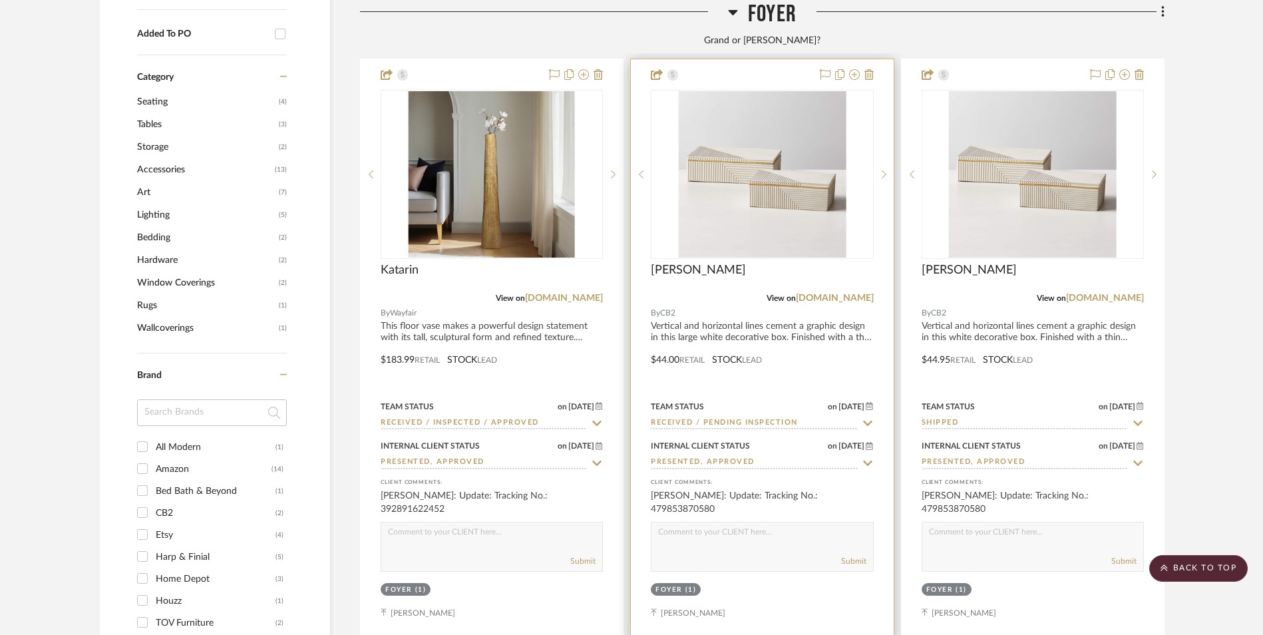
scroll to position [1197, 0]
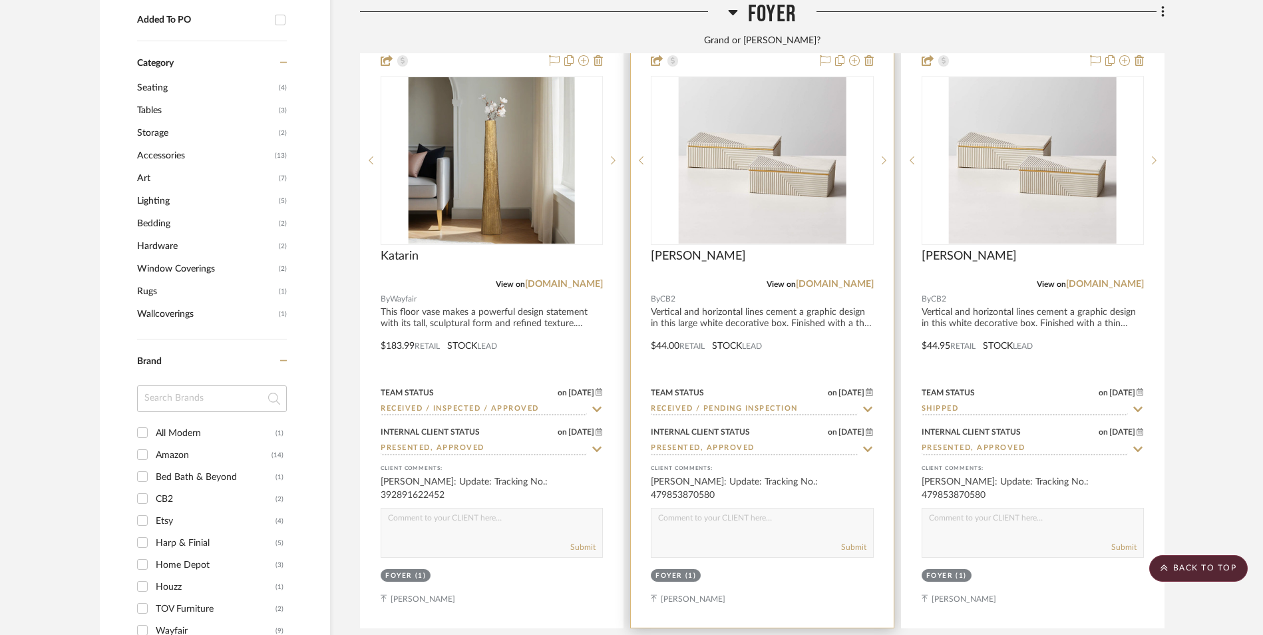
click at [760, 403] on input "Received / Pending Inspection" at bounding box center [754, 409] width 206 height 13
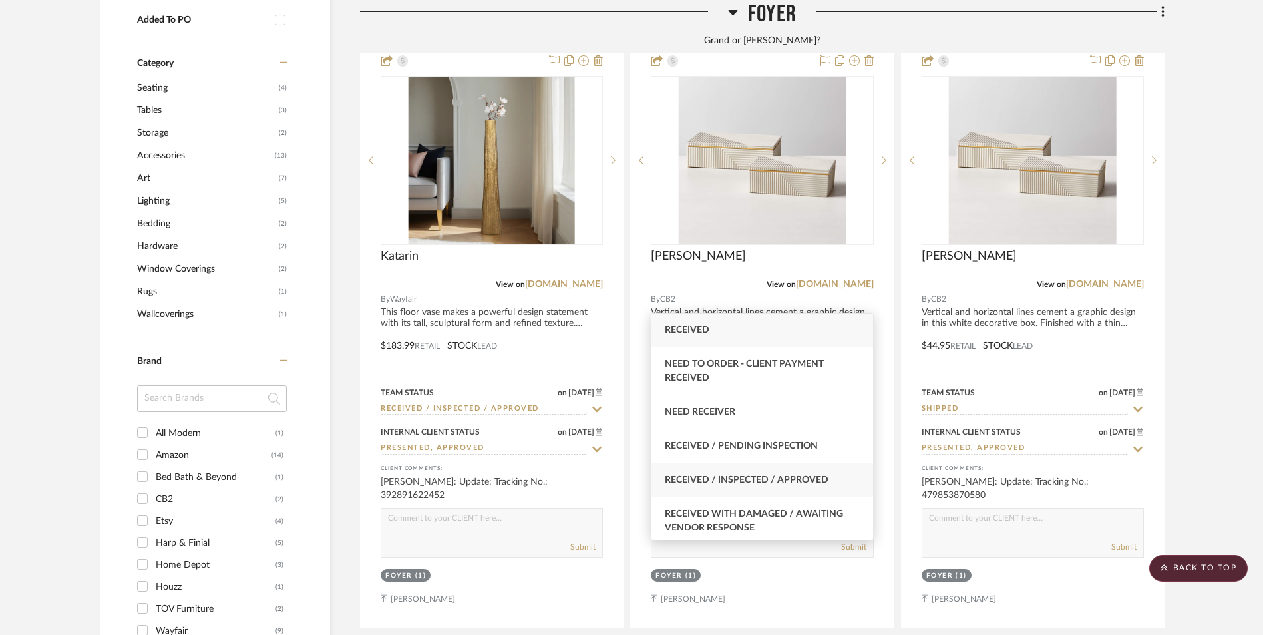
type input "rece"
click at [782, 476] on span "Received / Inspected / Approved" at bounding box center [747, 479] width 164 height 9
type input "[DATE]"
type input "Received / Inspected / Approved"
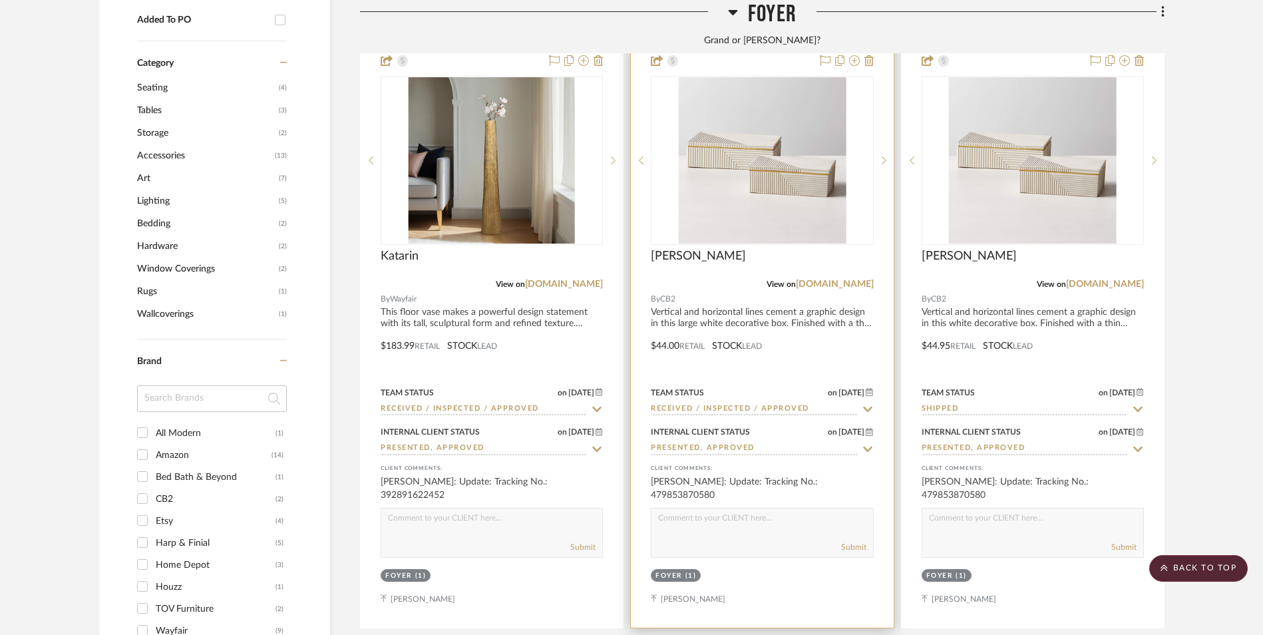
click at [768, 120] on img "0" at bounding box center [762, 160] width 167 height 166
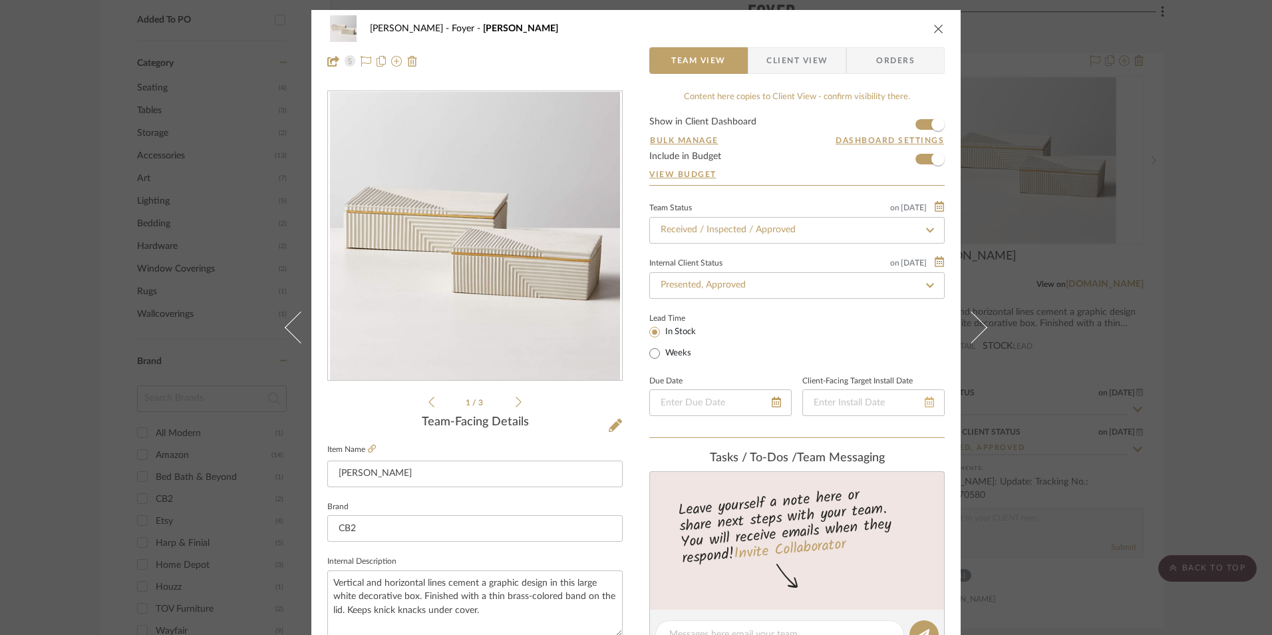
click at [925, 406] on icon at bounding box center [929, 401] width 9 height 11
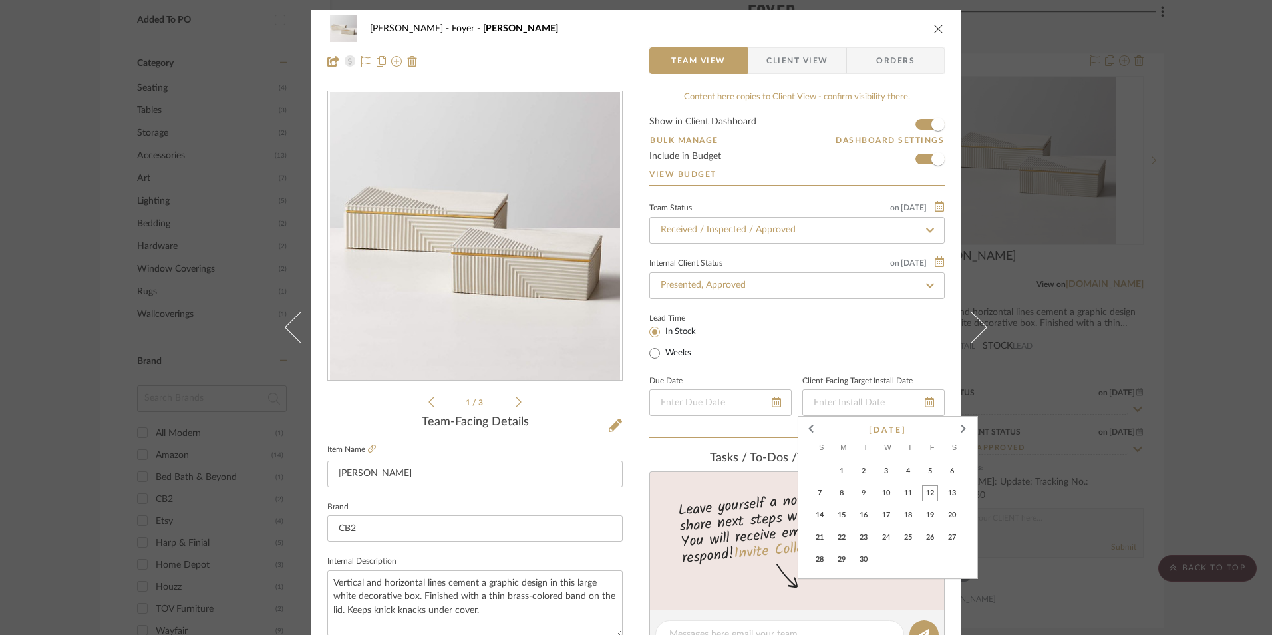
click at [930, 493] on span "12" at bounding box center [930, 493] width 16 height 16
type input "[DATE]"
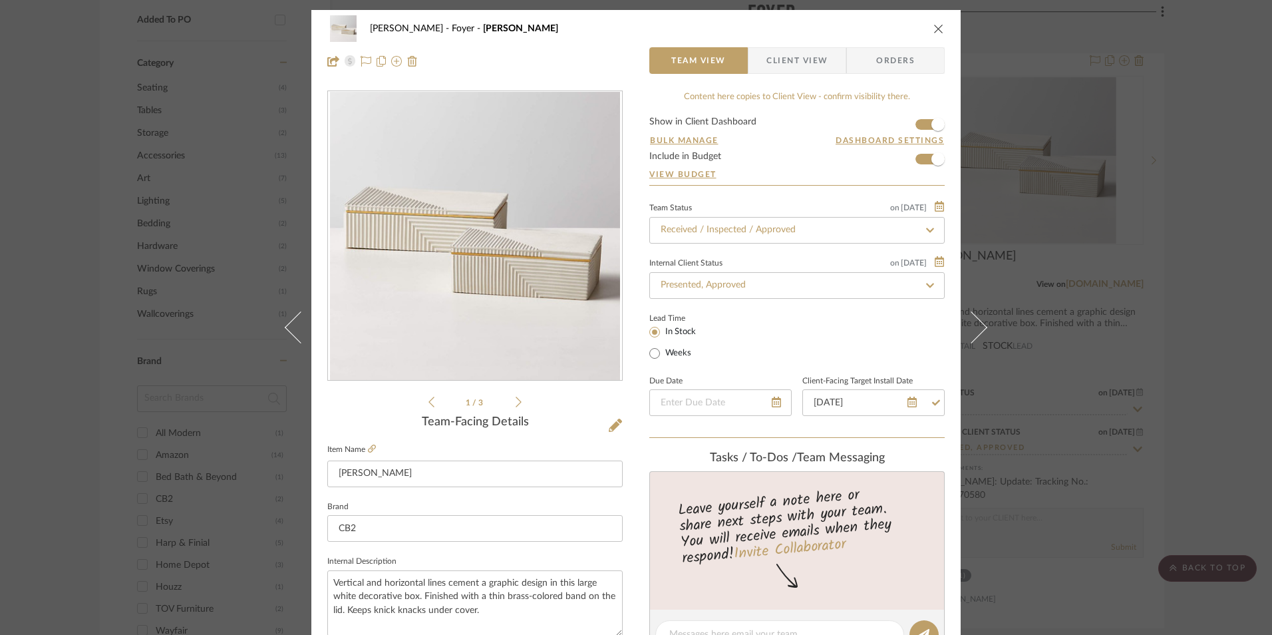
click at [788, 56] on span "Client View" at bounding box center [796, 60] width 61 height 27
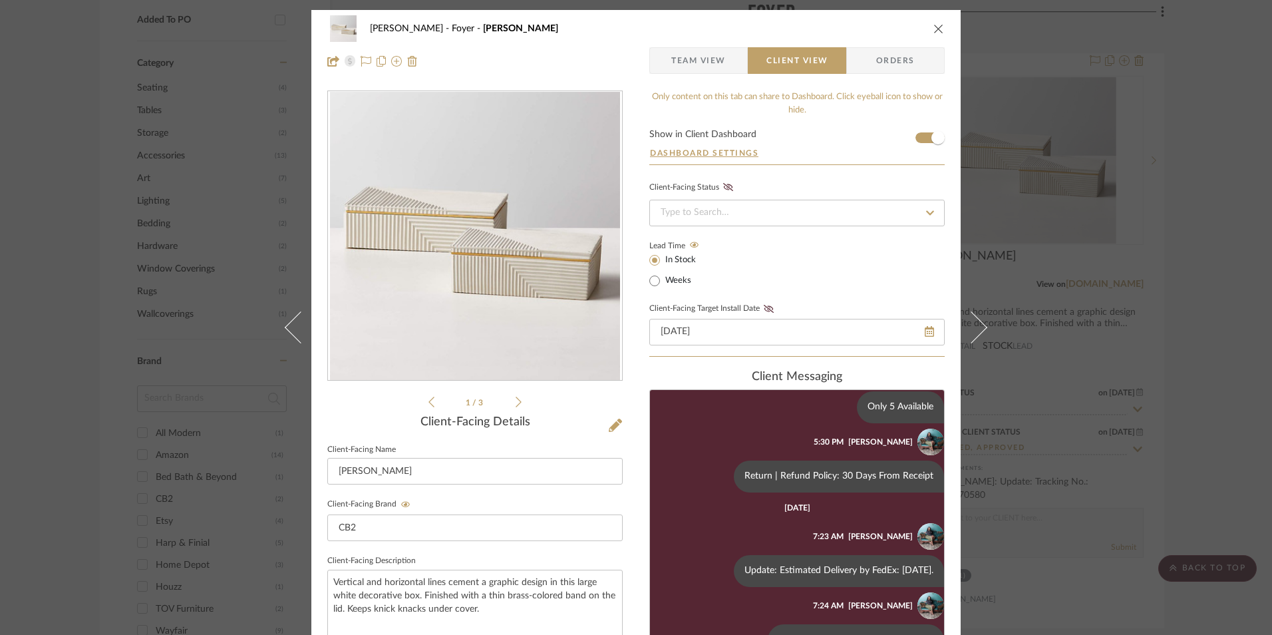
scroll to position [227, 0]
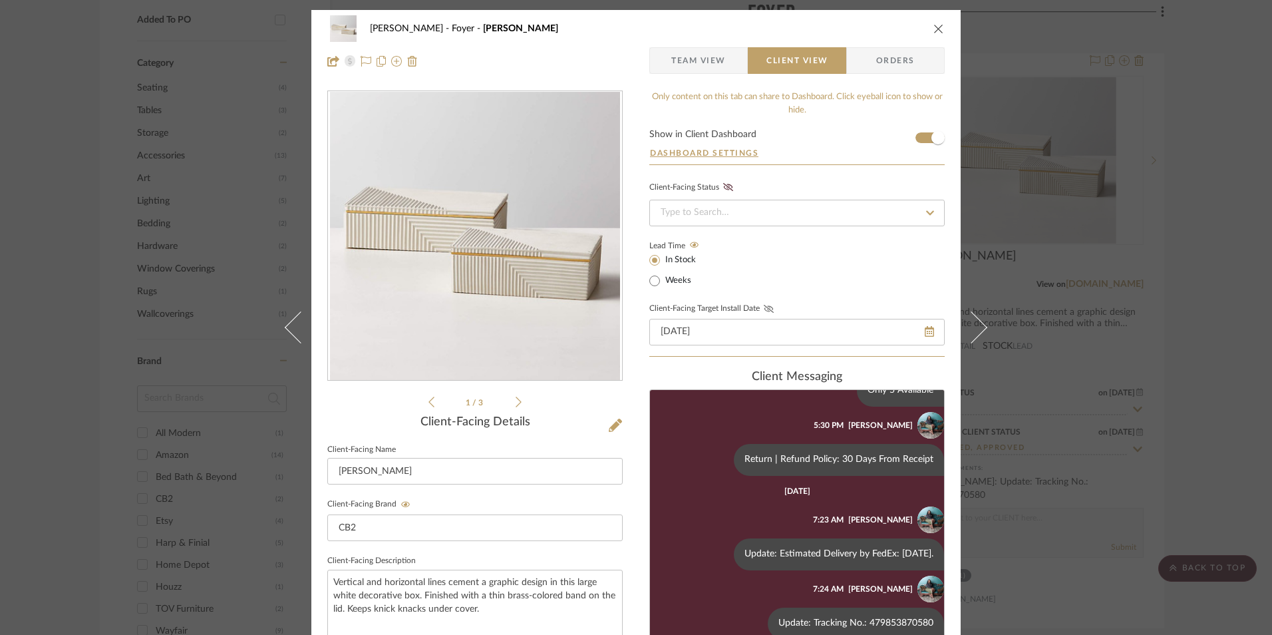
click at [764, 306] on icon at bounding box center [769, 309] width 10 height 8
click at [744, 215] on input at bounding box center [796, 213] width 295 height 27
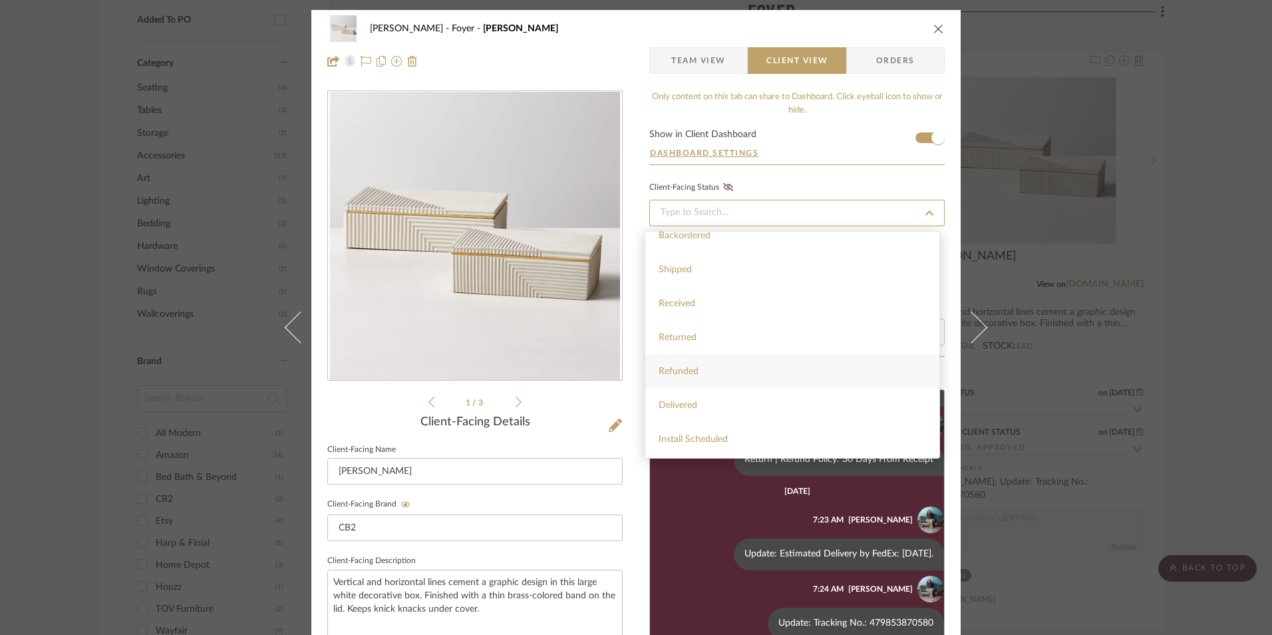
scroll to position [317, 0]
drag, startPoint x: 718, startPoint y: 402, endPoint x: 747, endPoint y: 185, distance: 219.5
click at [718, 402] on div "Installed" at bounding box center [792, 407] width 294 height 34
type input "[DATE]"
type input "Installed"
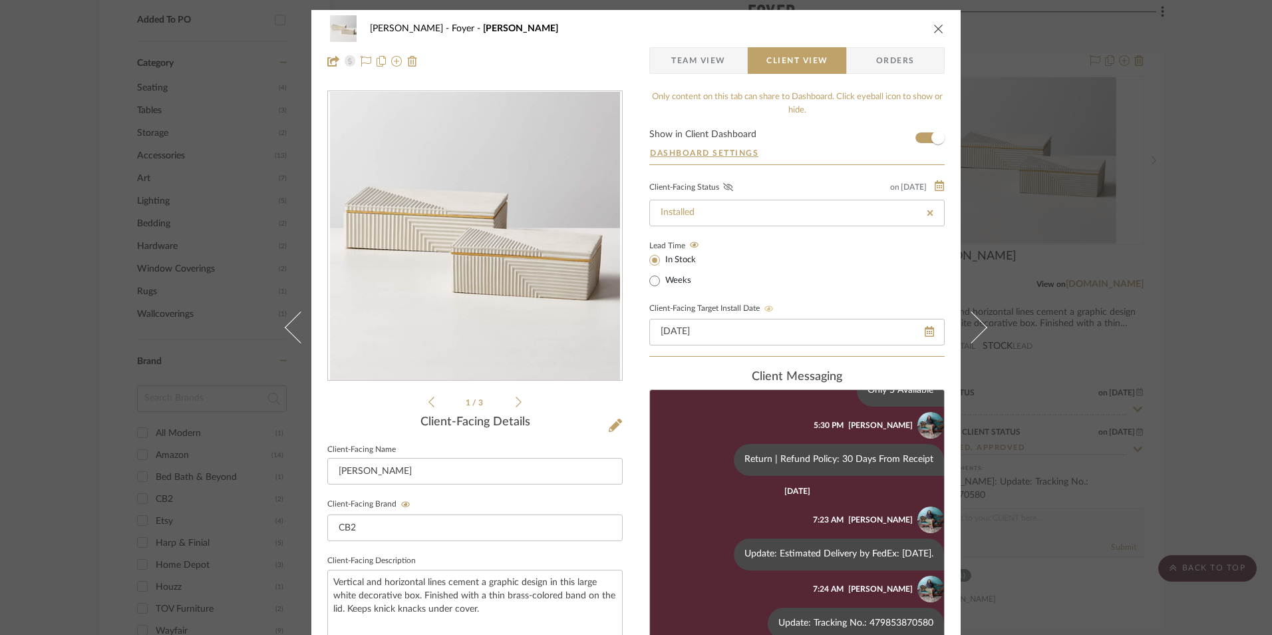
click at [725, 186] on icon at bounding box center [728, 187] width 10 height 8
click at [717, 71] on span "Team View" at bounding box center [698, 60] width 55 height 27
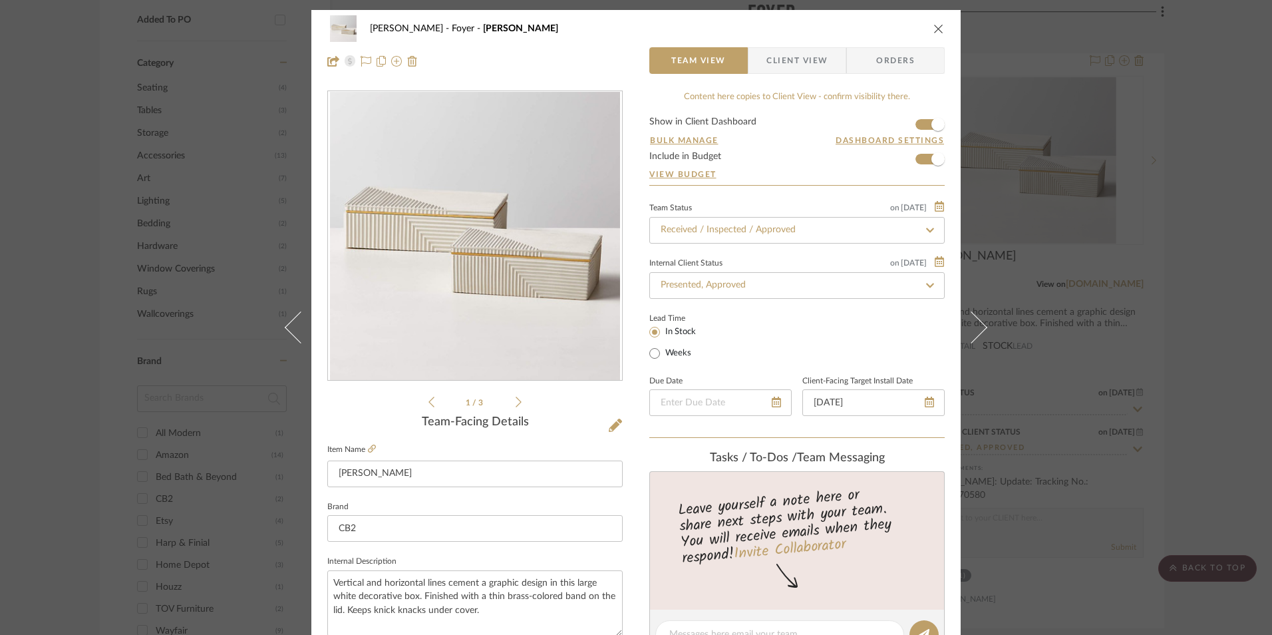
click at [933, 29] on icon "close" at bounding box center [938, 28] width 11 height 11
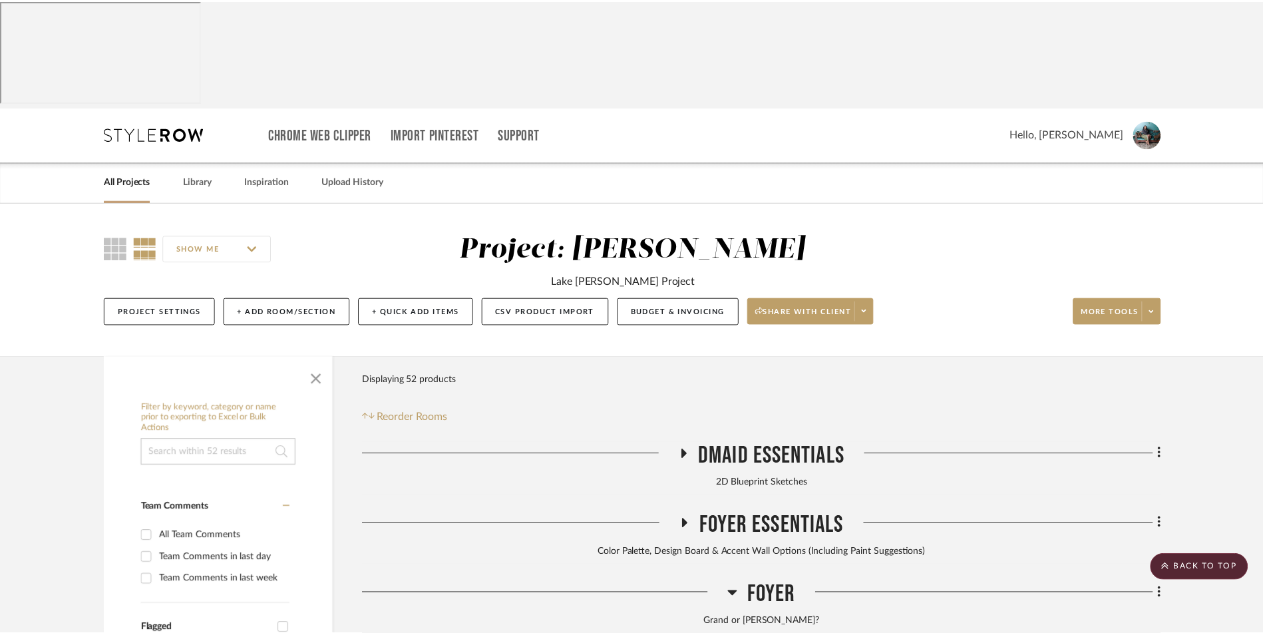
scroll to position [1197, 0]
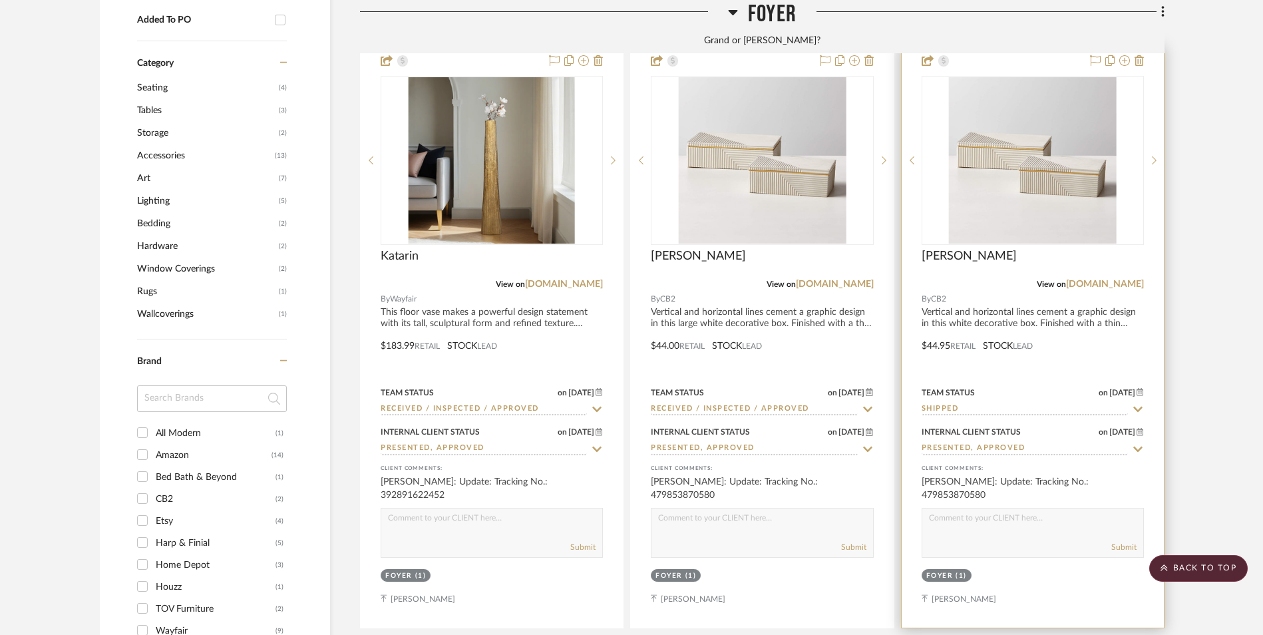
click at [1048, 112] on img "0" at bounding box center [1032, 160] width 167 height 166
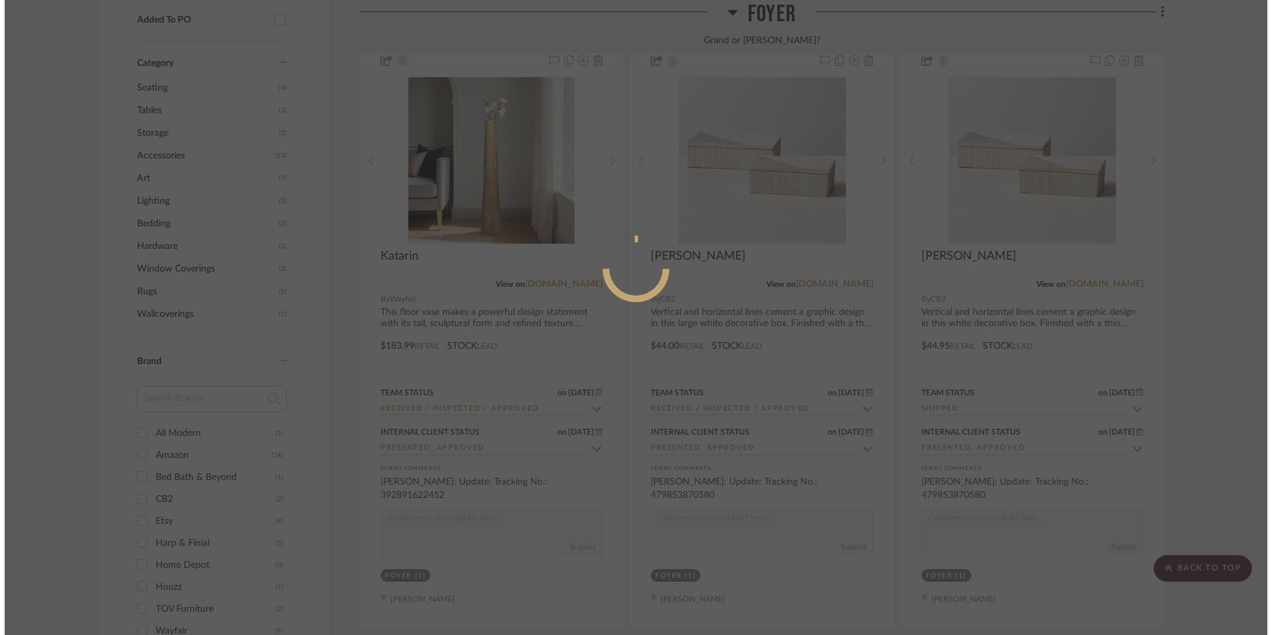
scroll to position [0, 0]
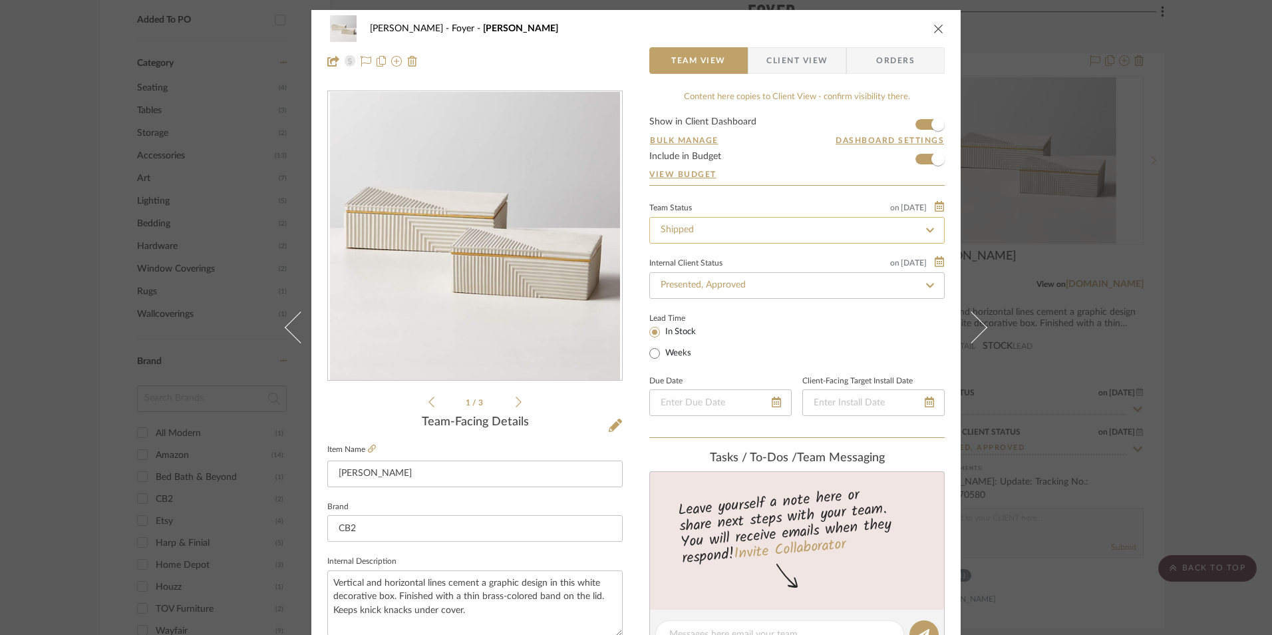
click at [759, 227] on input "Shipped" at bounding box center [796, 230] width 295 height 27
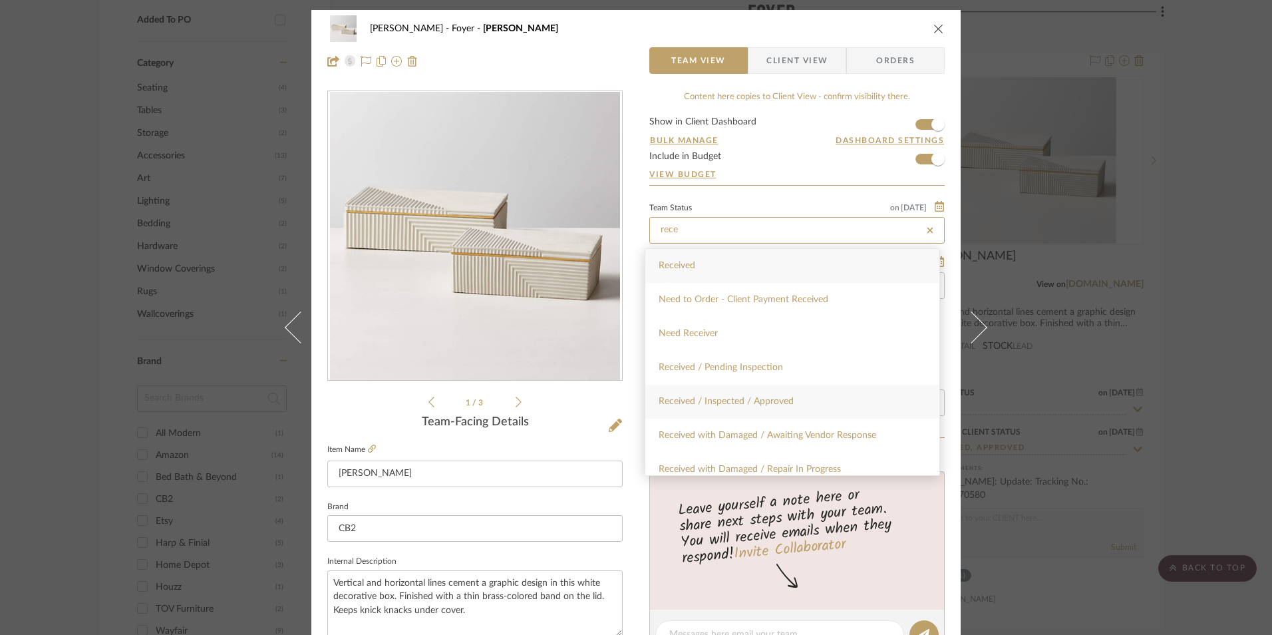
type input "rece"
click at [786, 408] on div "Received / Inspected / Approved" at bounding box center [792, 402] width 294 height 34
type input "[DATE]"
type input "Received / Inspected / Approved"
type input "[DATE]"
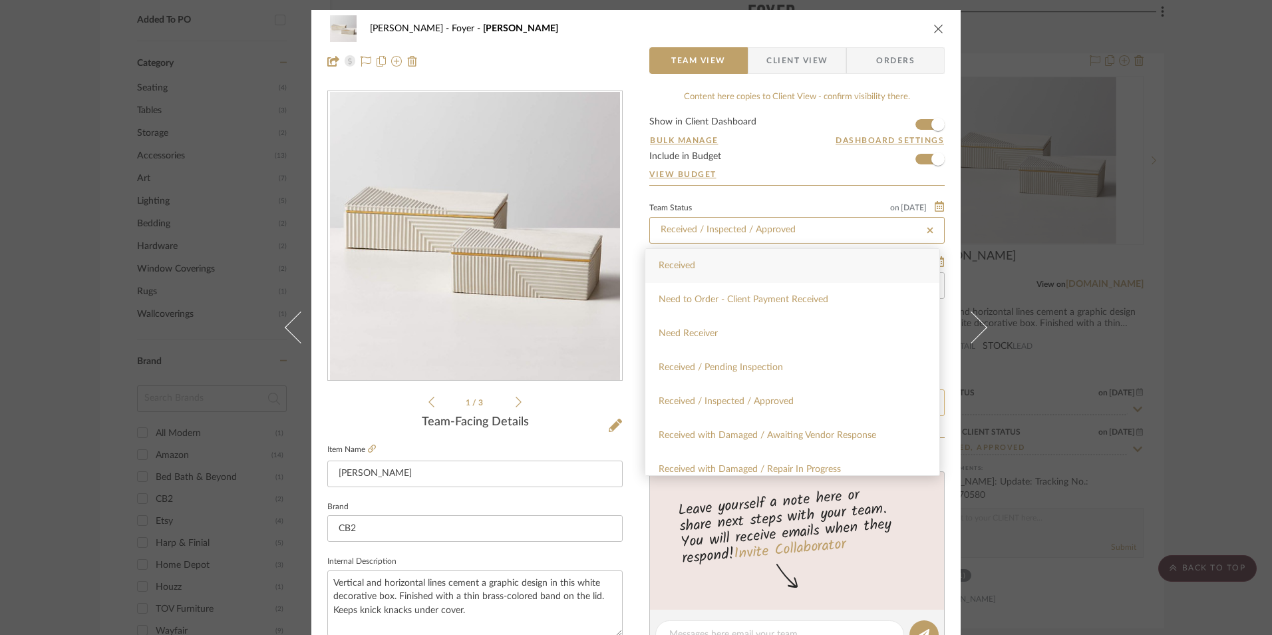
type input "Received / Inspected / Approved"
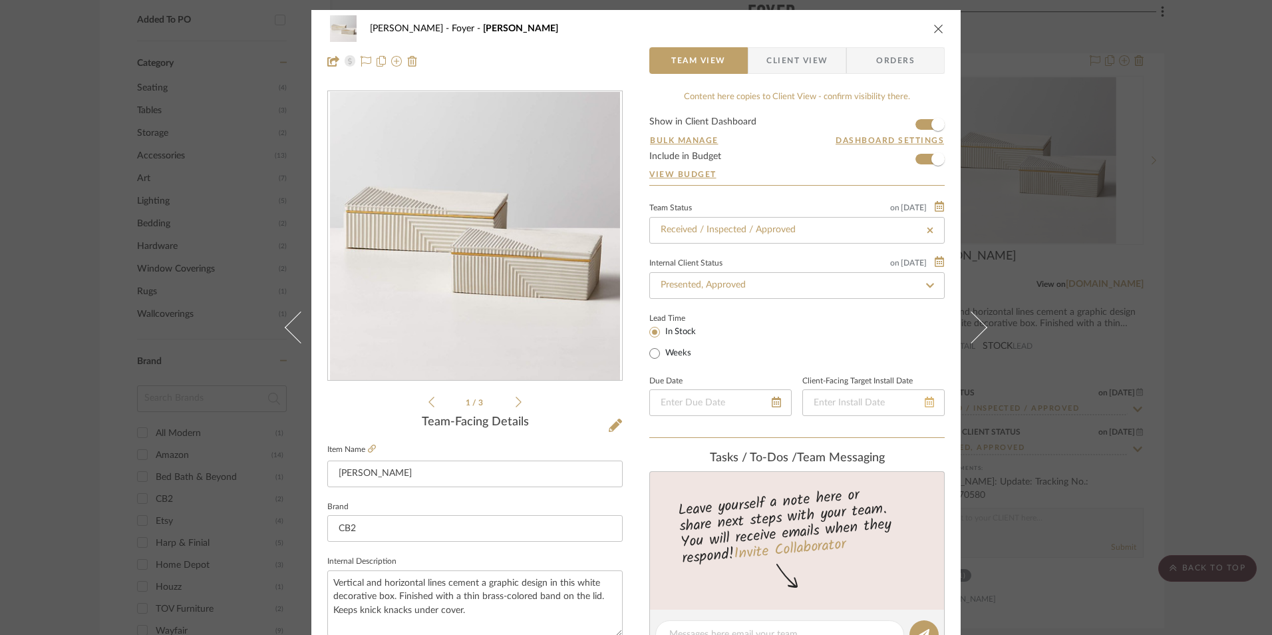
click at [925, 404] on icon at bounding box center [929, 401] width 9 height 11
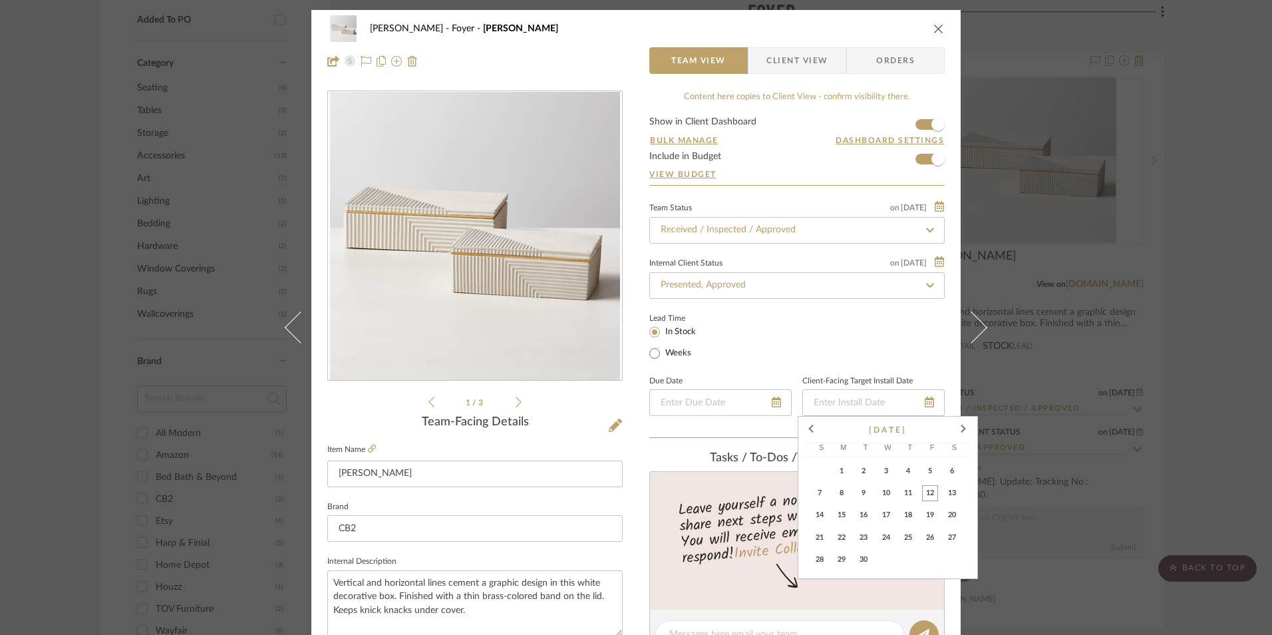
click at [933, 494] on span "12" at bounding box center [930, 493] width 16 height 16
type input "[DATE]"
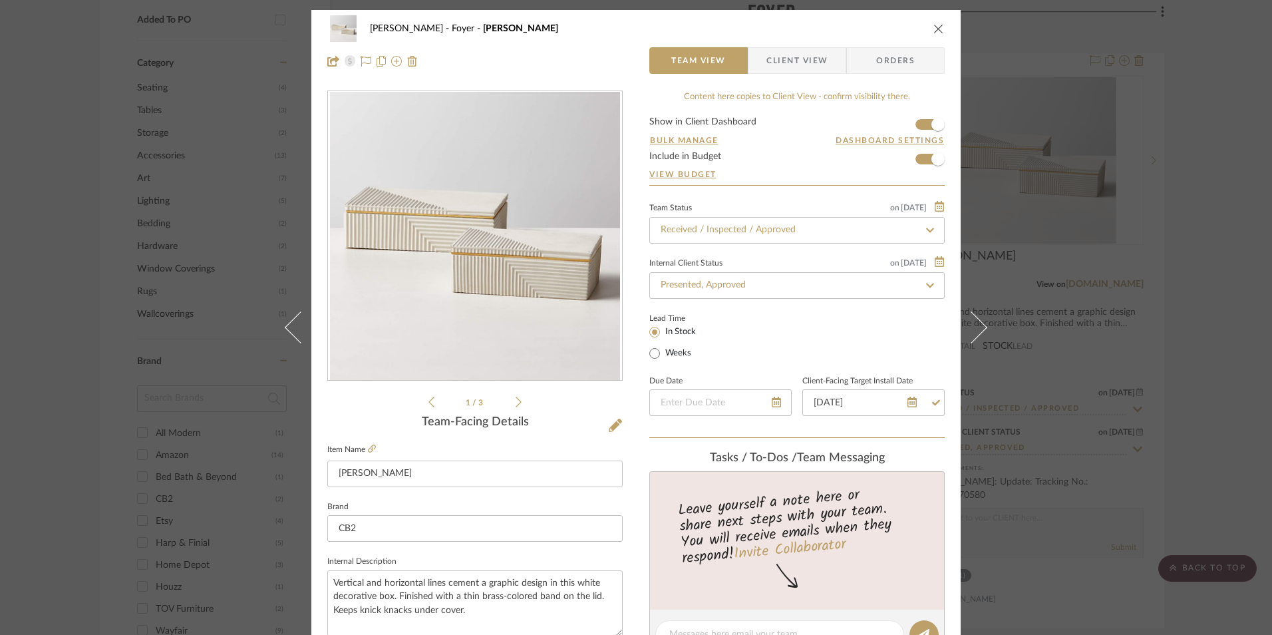
click at [791, 57] on span "Client View" at bounding box center [796, 60] width 61 height 27
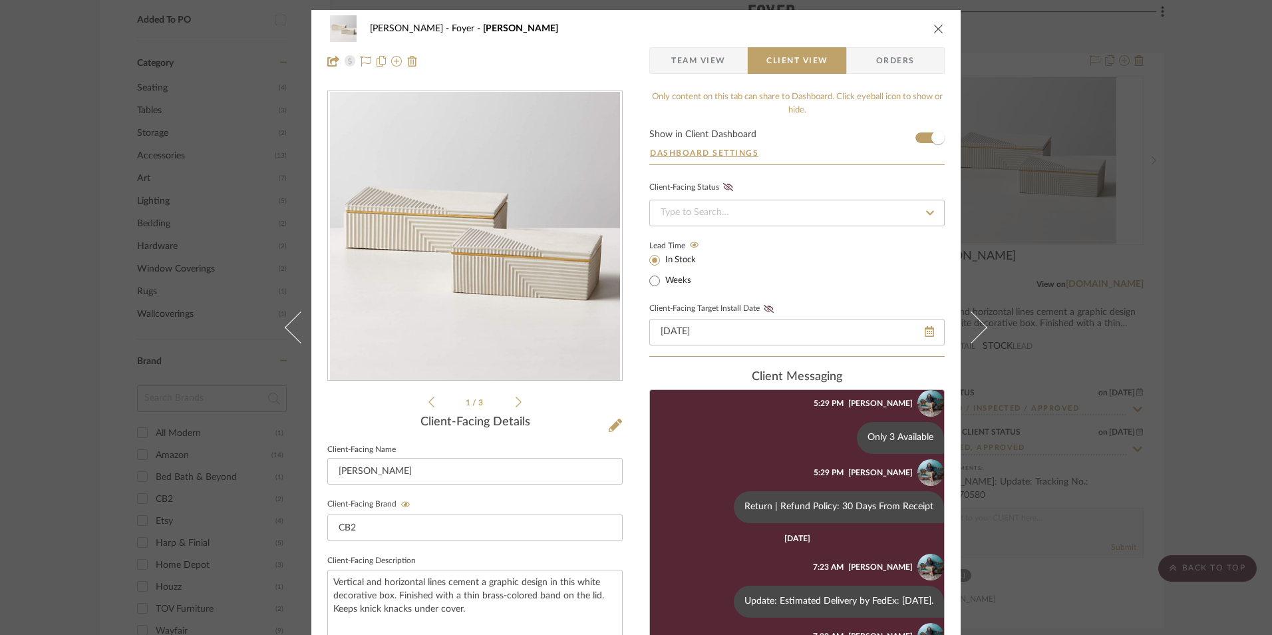
scroll to position [227, 0]
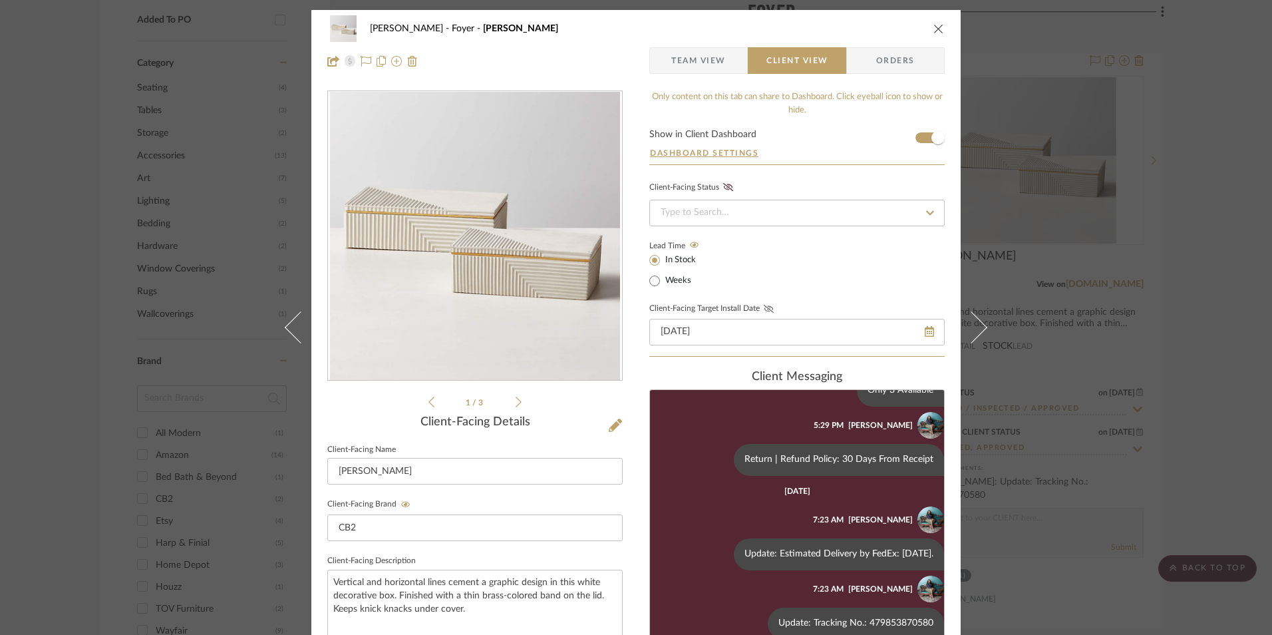
click at [764, 310] on icon at bounding box center [769, 309] width 10 height 8
click at [772, 211] on input at bounding box center [796, 213] width 295 height 27
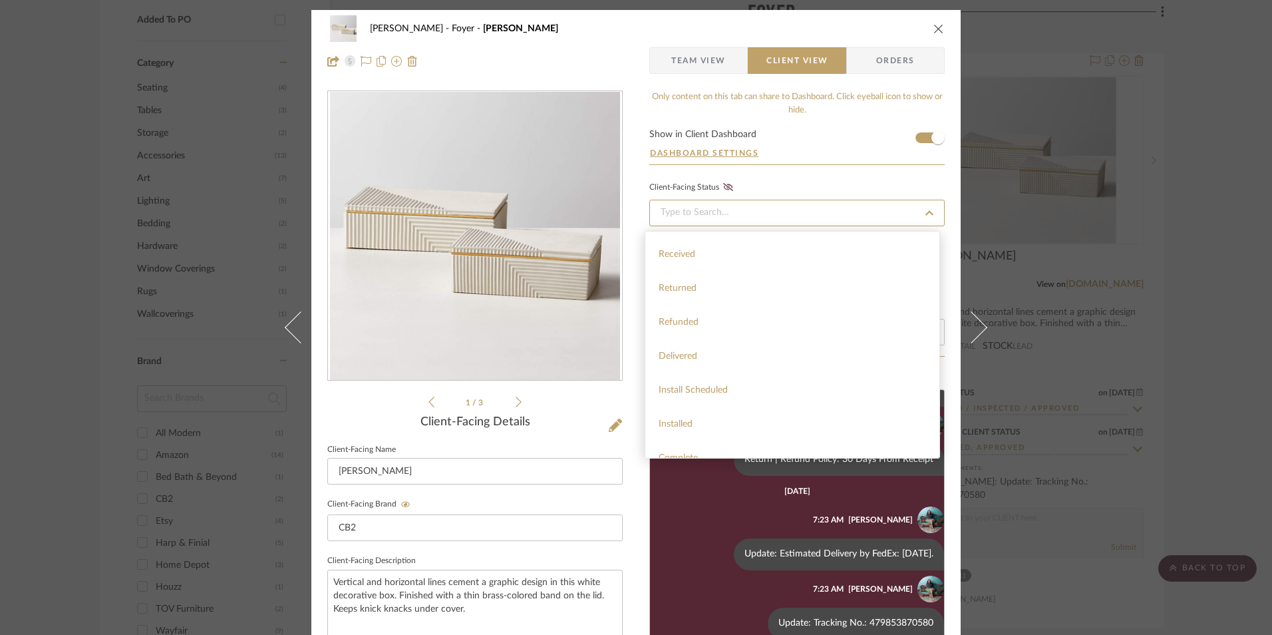
scroll to position [317, 0]
click at [754, 410] on div "Installed" at bounding box center [792, 407] width 294 height 34
type input "[DATE]"
type input "Installed"
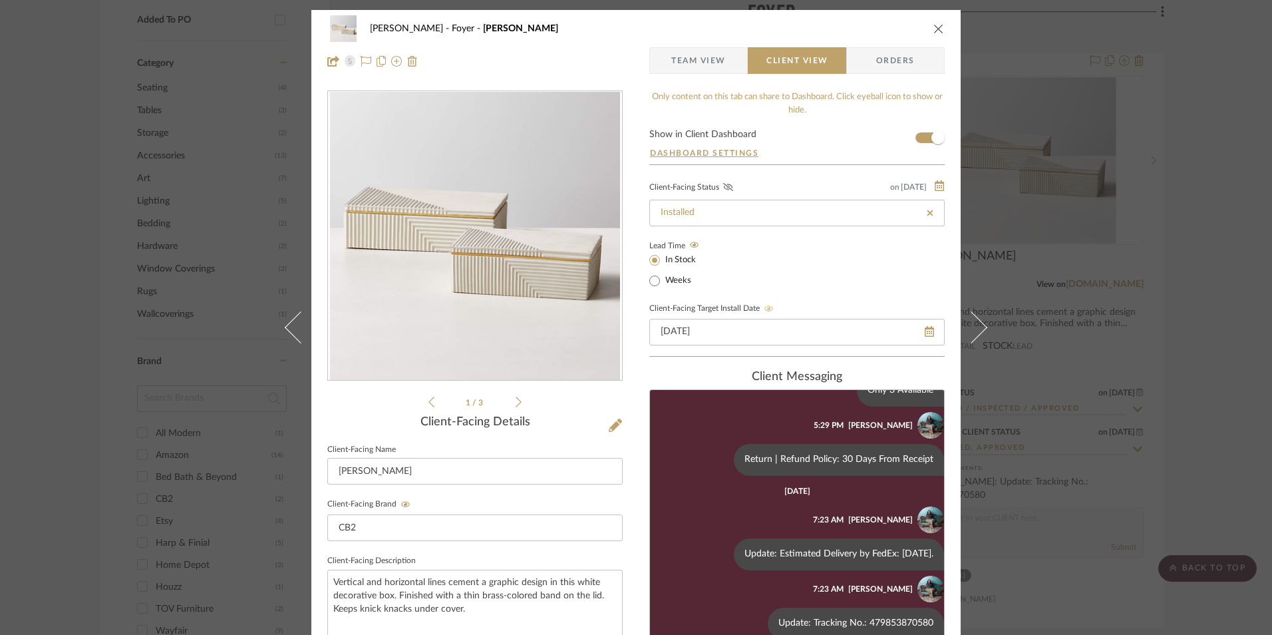
click at [723, 188] on icon at bounding box center [728, 187] width 10 height 8
click at [938, 32] on icon "close" at bounding box center [938, 28] width 11 height 11
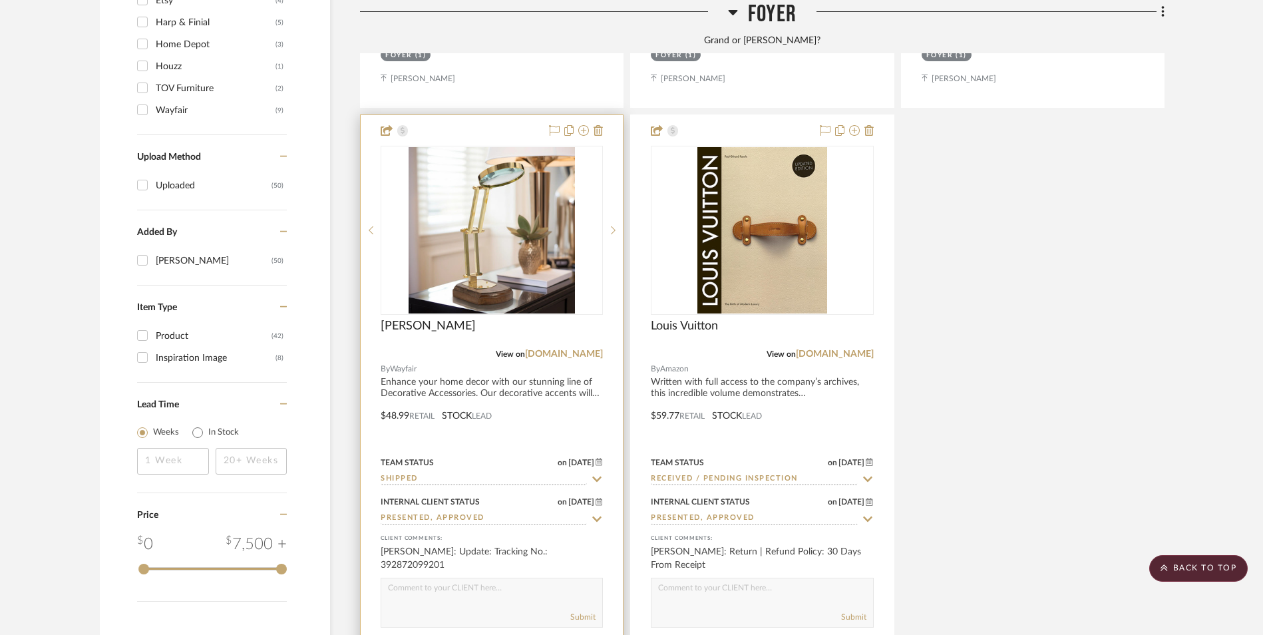
scroll to position [1730, 0]
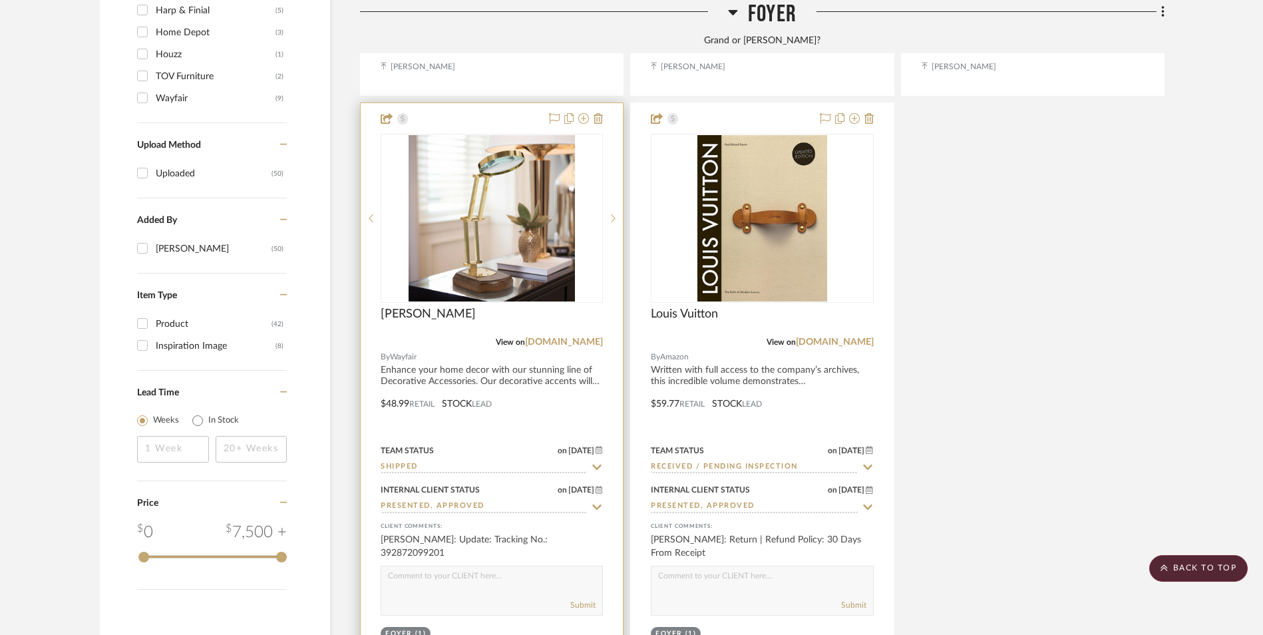
click at [429, 461] on input "Shipped" at bounding box center [484, 467] width 206 height 13
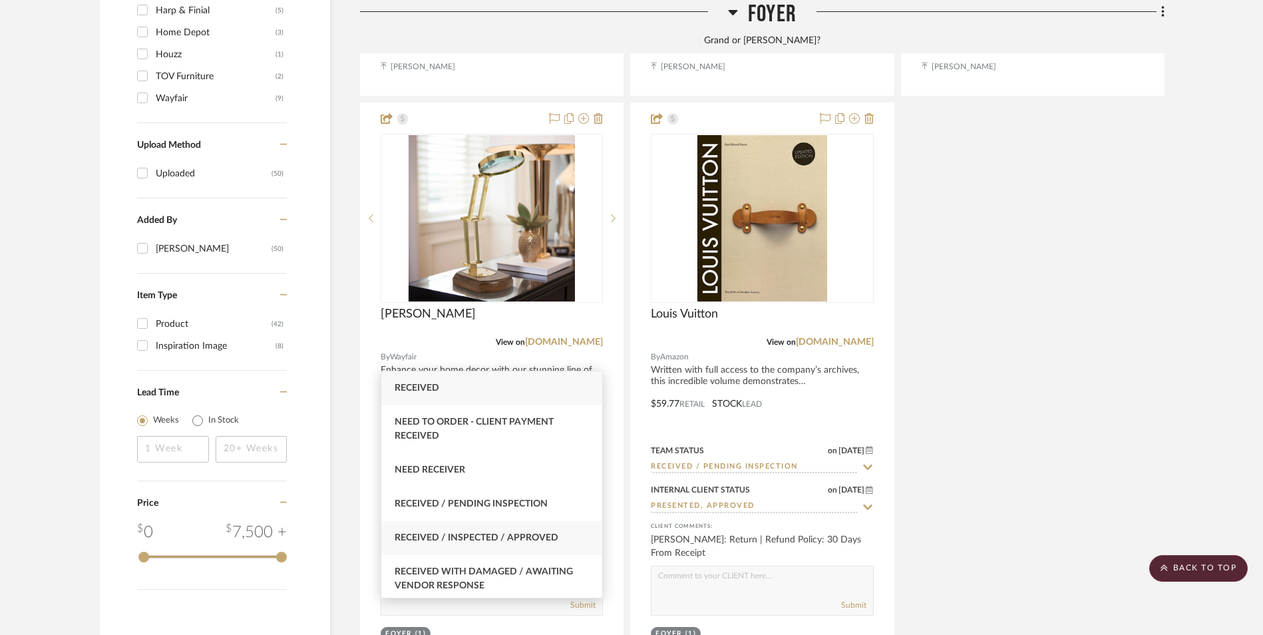
type input "rece"
click at [484, 539] on span "Received / Inspected / Approved" at bounding box center [476, 537] width 164 height 9
type input "[DATE]"
type input "Received / Inspected / Approved"
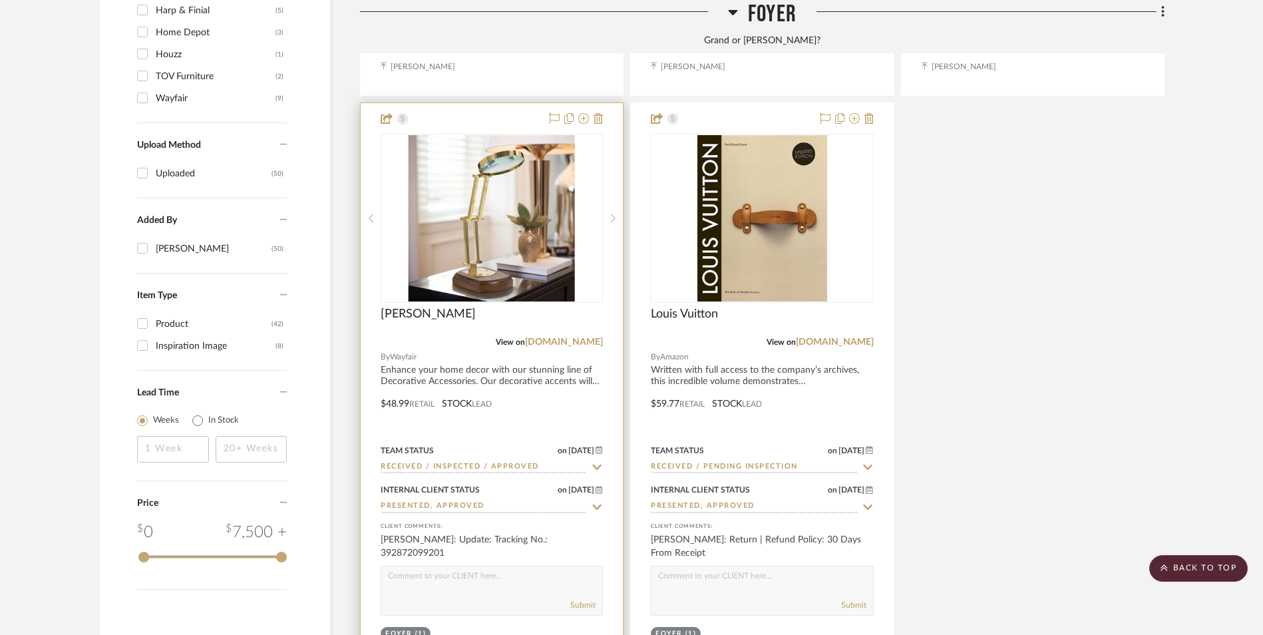
click at [0, 0] on img at bounding box center [0, 0] width 0 height 0
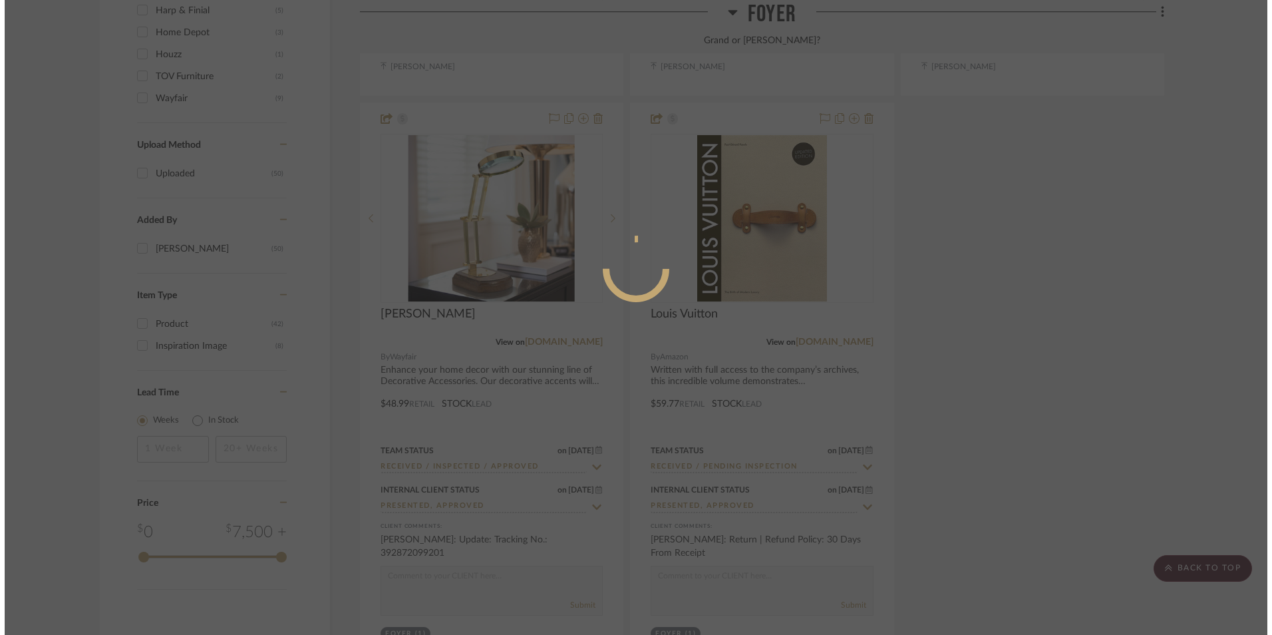
scroll to position [0, 0]
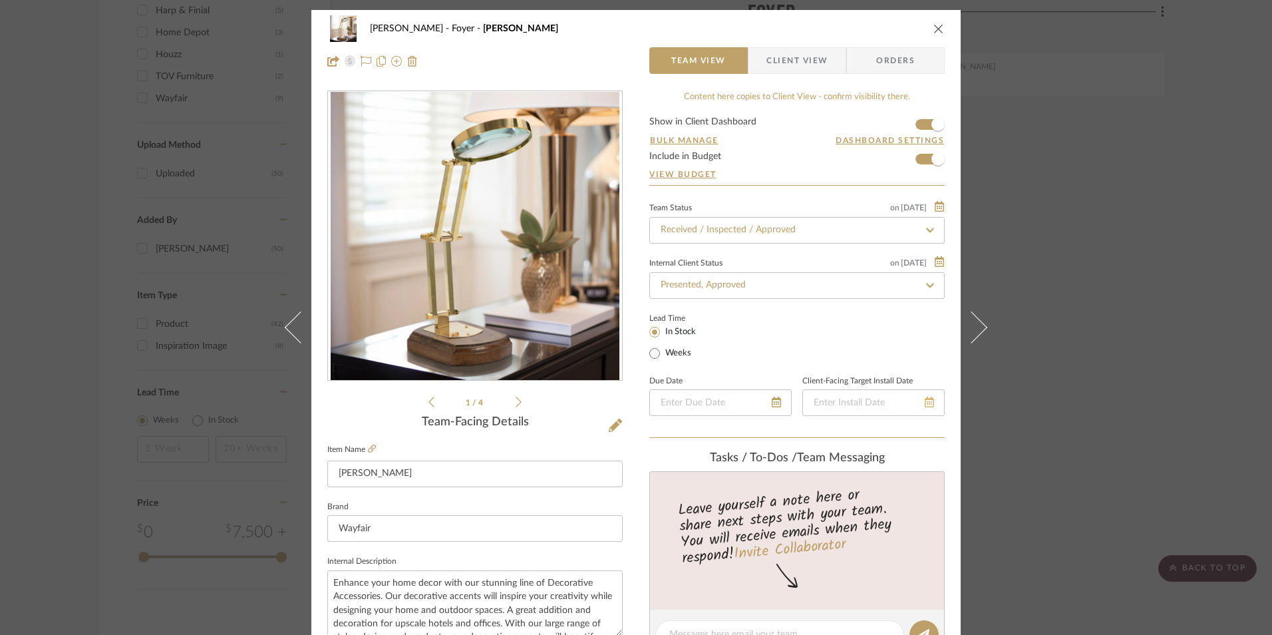
click at [925, 400] on icon at bounding box center [929, 401] width 9 height 11
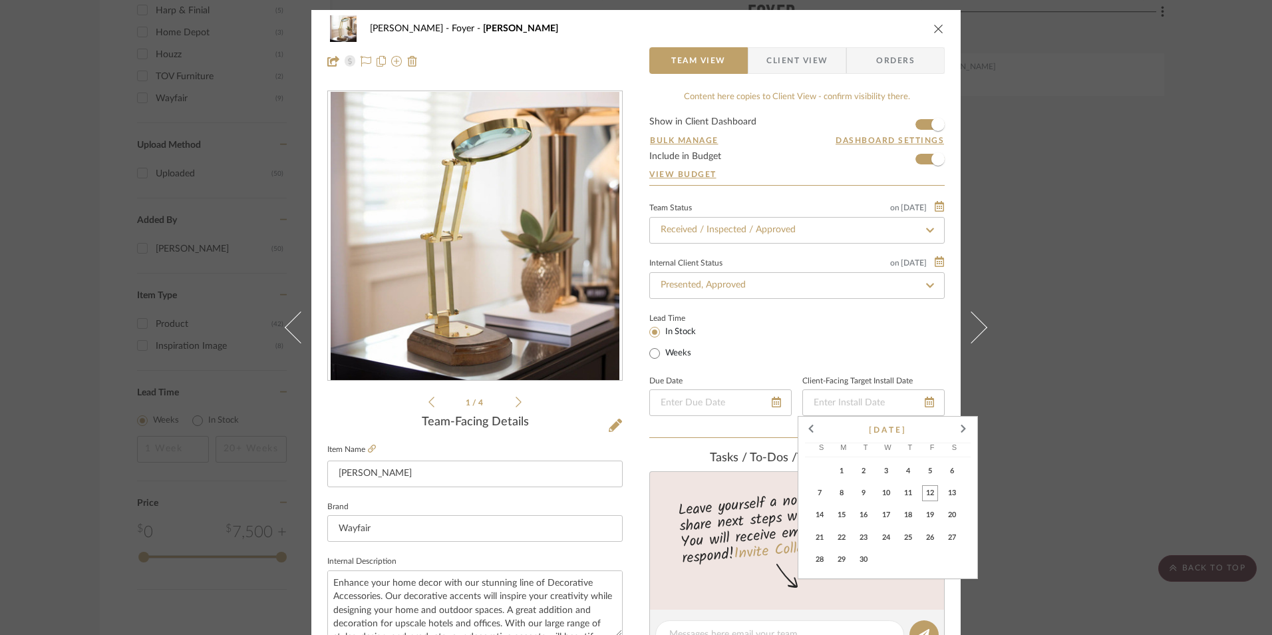
click at [939, 494] on button "12" at bounding box center [932, 495] width 22 height 22
type input "[DATE]"
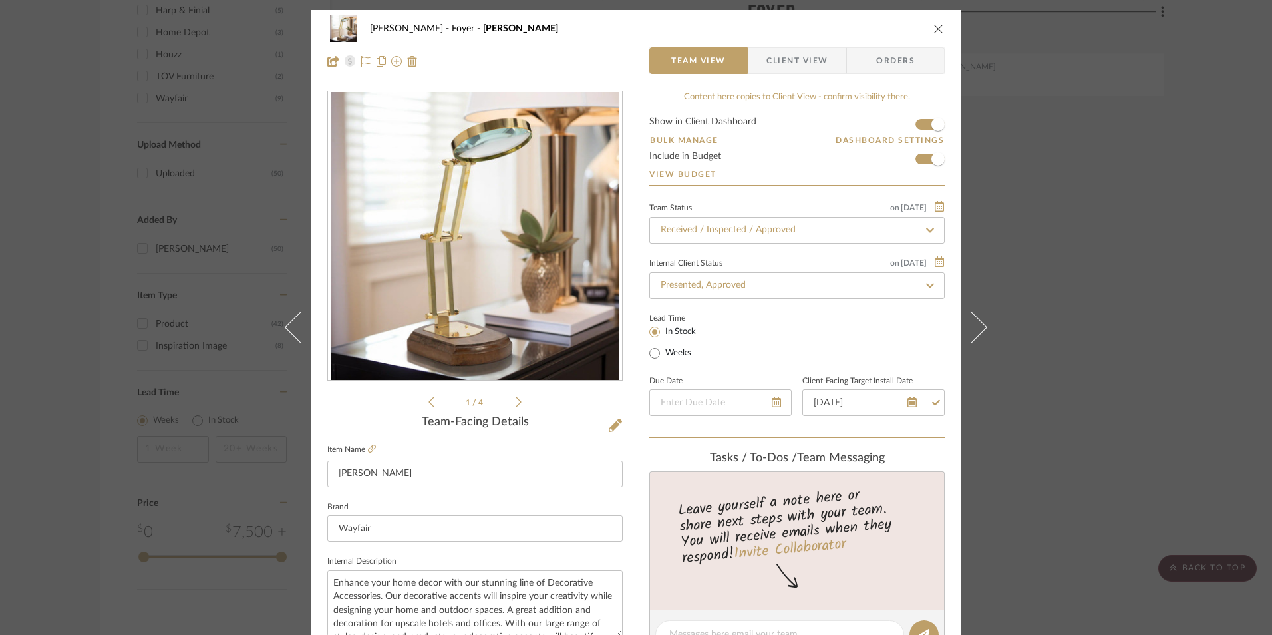
drag, startPoint x: 790, startPoint y: 73, endPoint x: 826, endPoint y: 118, distance: 58.2
click at [790, 73] on span "Client View" at bounding box center [796, 60] width 61 height 27
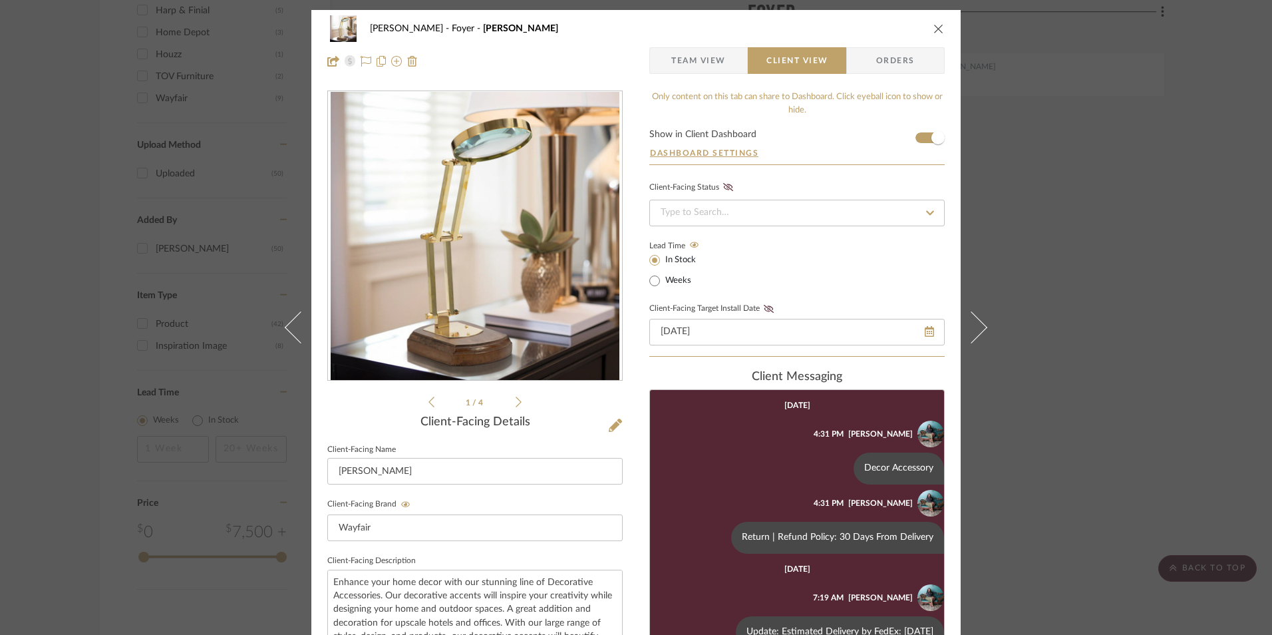
scroll to position [88, 0]
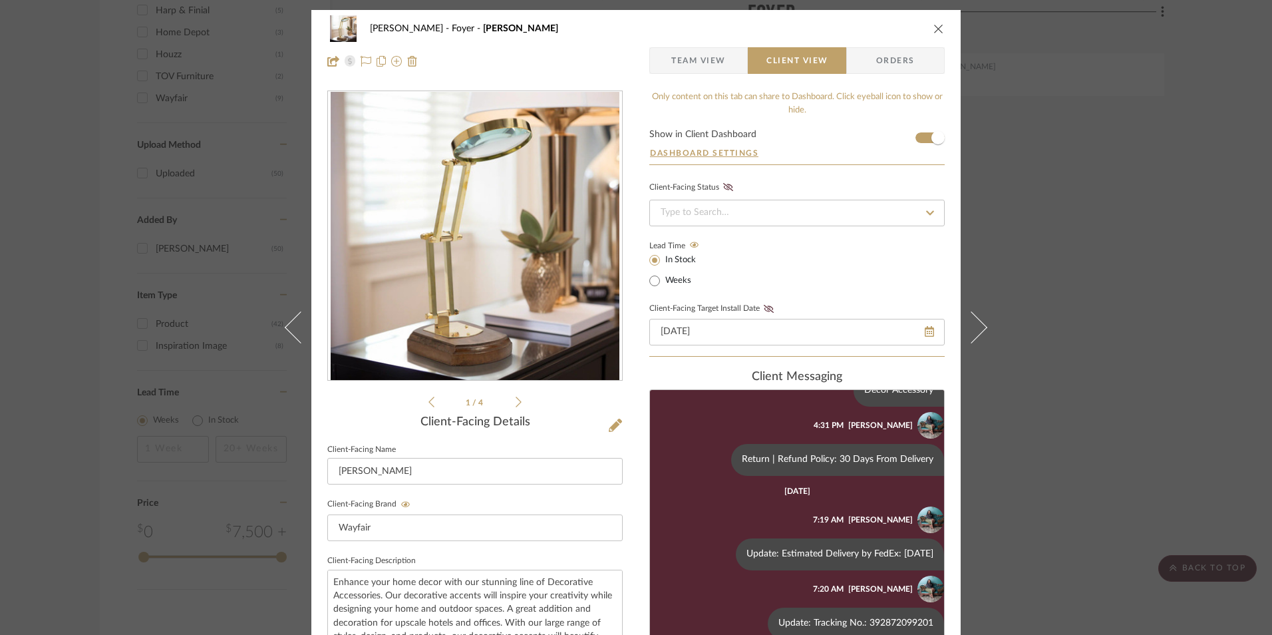
click at [766, 308] on icon at bounding box center [769, 309] width 10 height 8
click at [775, 212] on input at bounding box center [796, 213] width 295 height 27
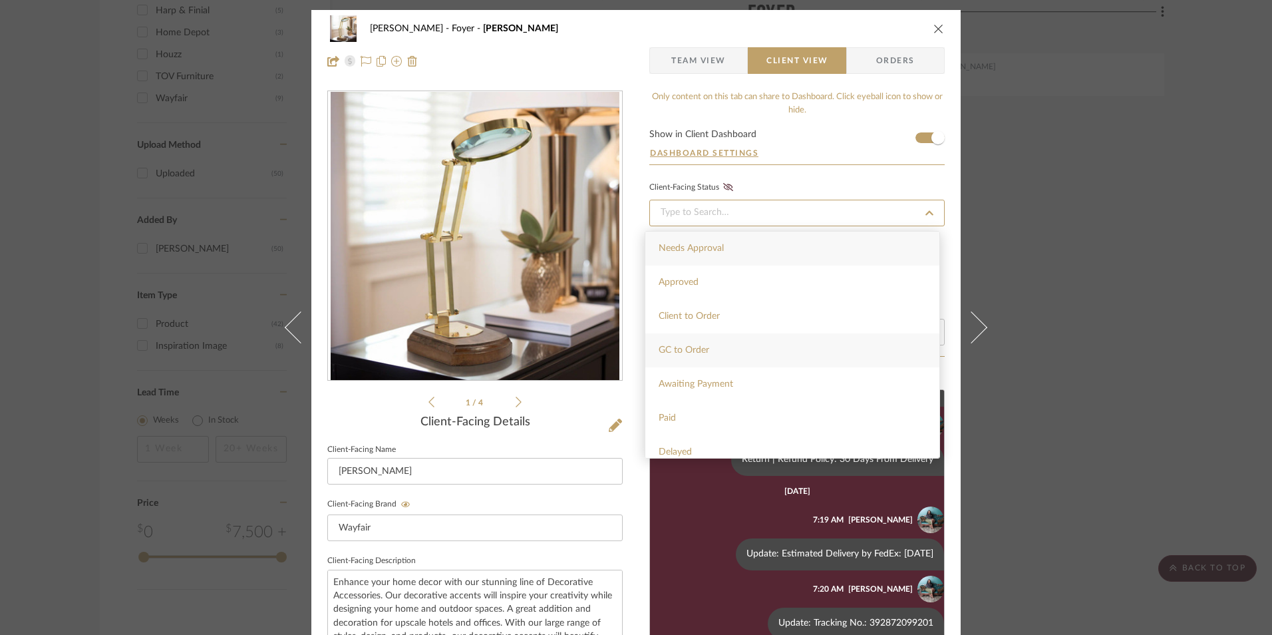
scroll to position [317, 0]
click at [736, 406] on div "Installed" at bounding box center [792, 407] width 294 height 34
type input "[DATE]"
type input "Installed"
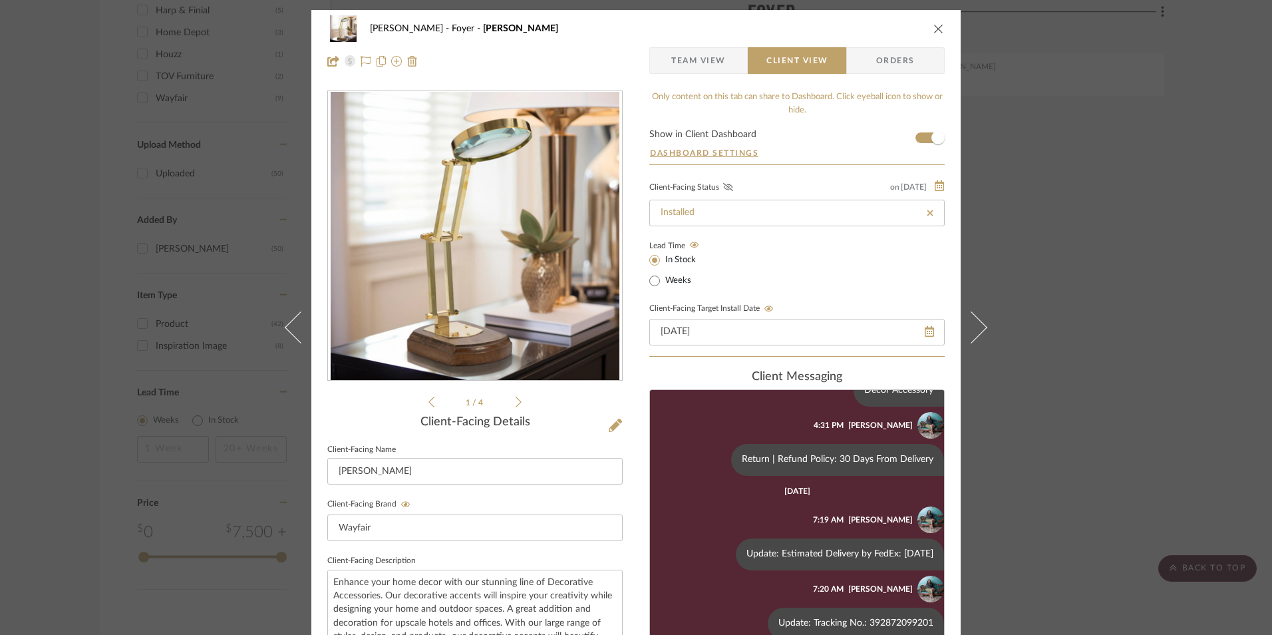
click at [725, 188] on icon at bounding box center [728, 187] width 10 height 8
click at [933, 27] on icon "close" at bounding box center [938, 28] width 11 height 11
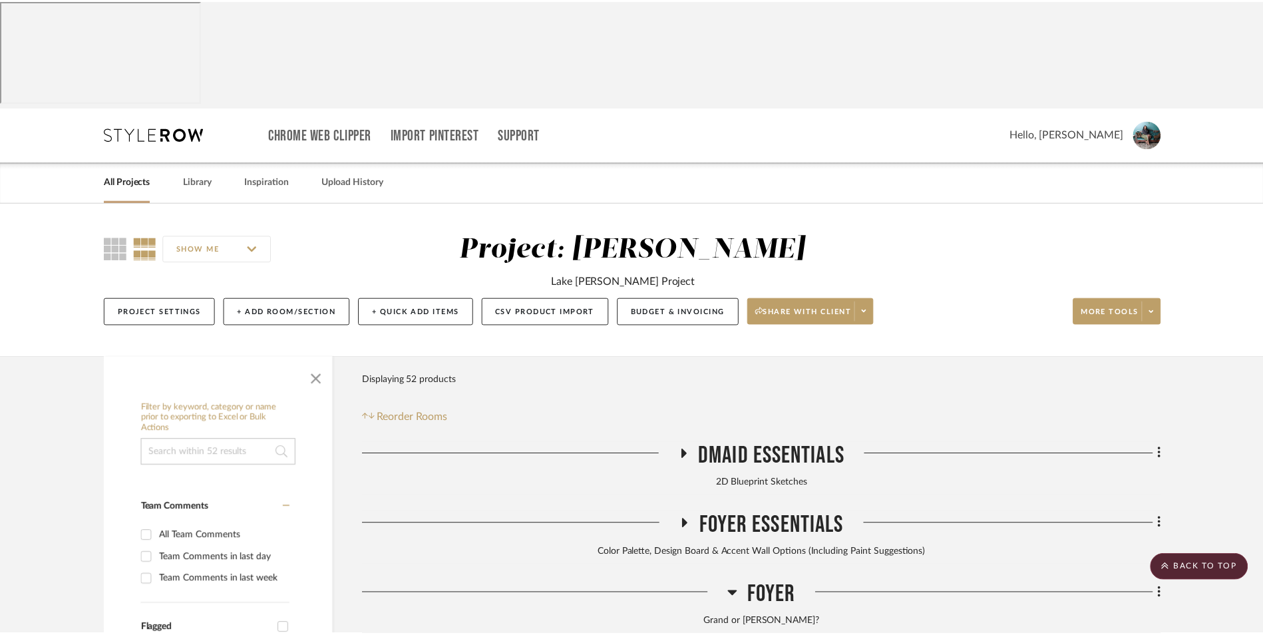
scroll to position [1730, 0]
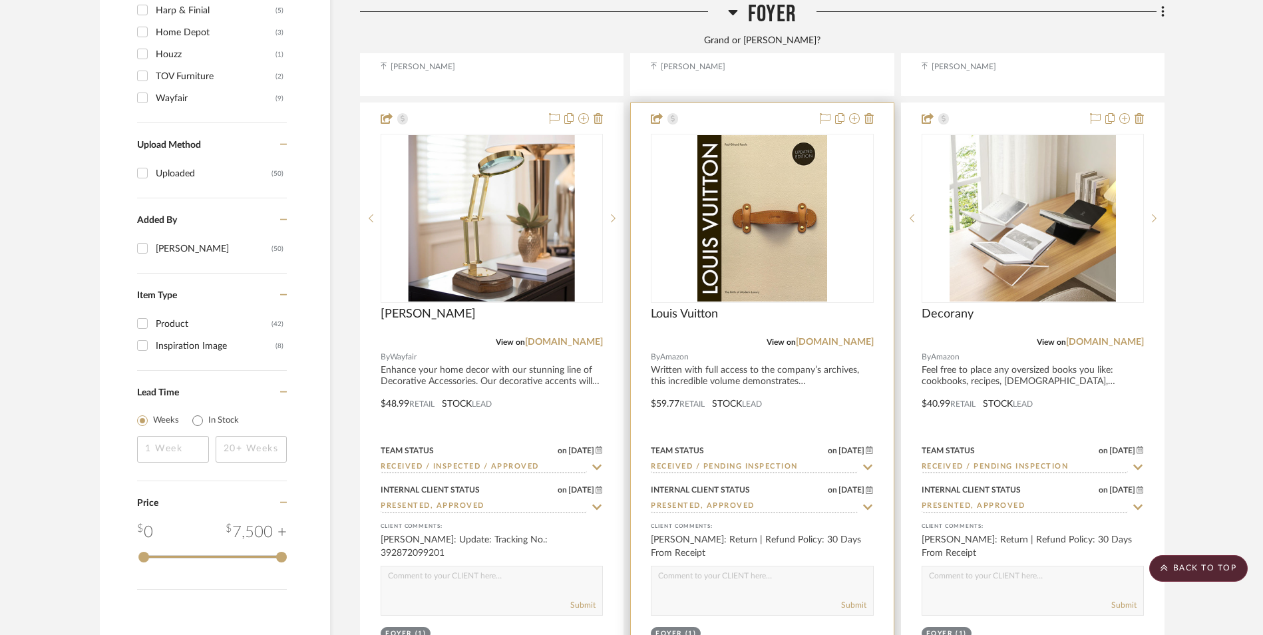
click at [779, 135] on img "0" at bounding box center [762, 218] width 130 height 166
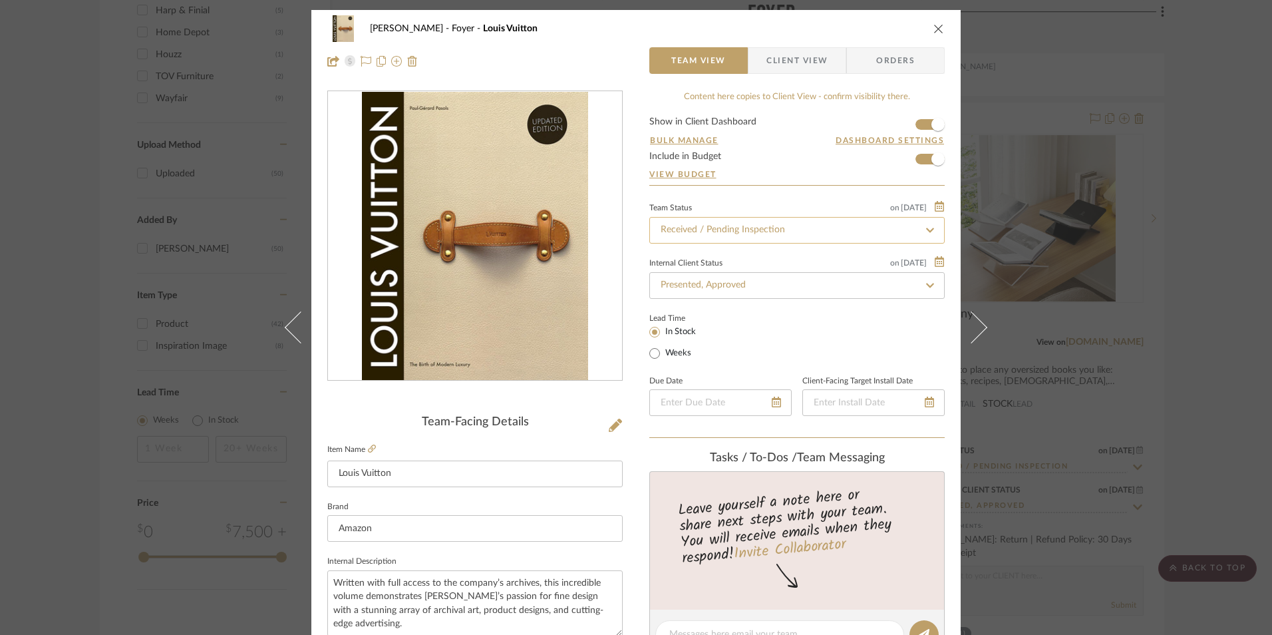
click at [788, 226] on input "Received / Pending Inspection" at bounding box center [796, 230] width 295 height 27
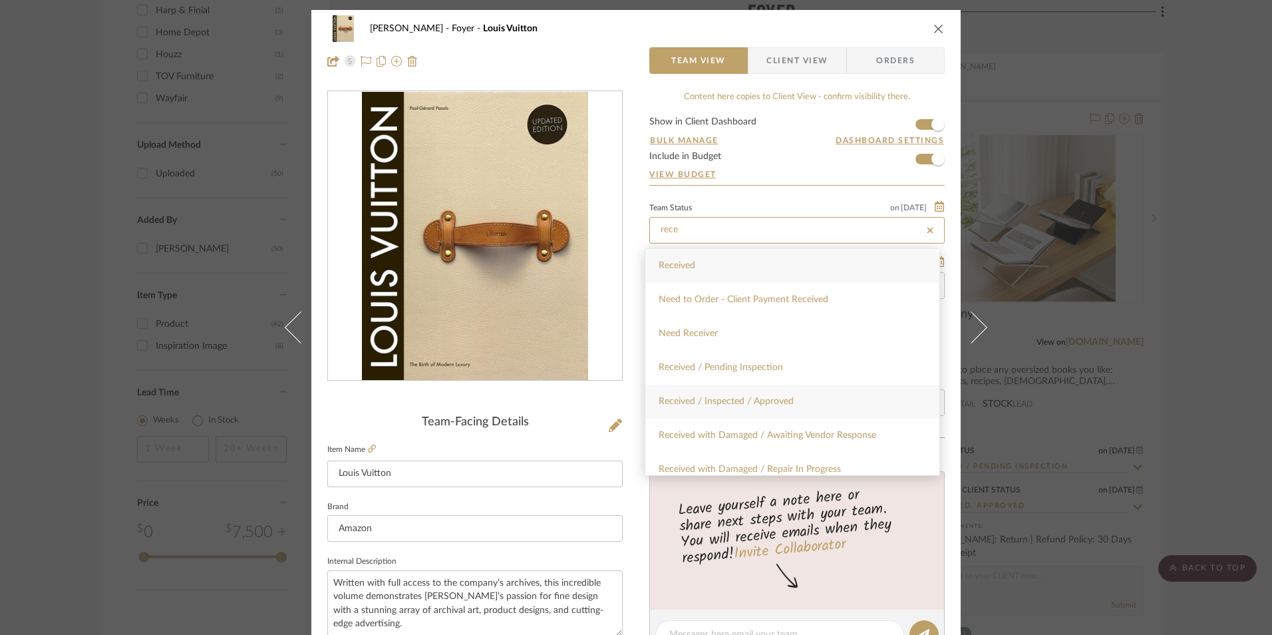
type input "rece"
click at [808, 401] on div "Received / Inspected / Approved" at bounding box center [792, 402] width 294 height 34
type input "[DATE]"
type input "Received / Inspected / Approved"
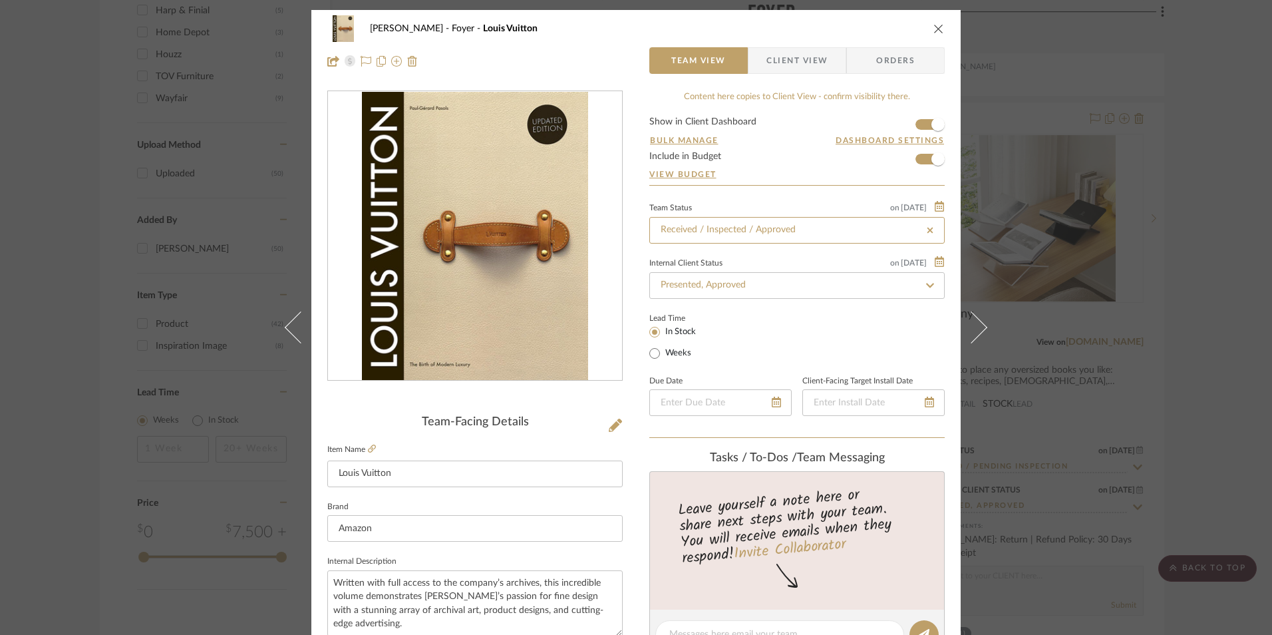
type input "[DATE]"
type input "Received / Inspected / Approved"
click at [925, 402] on icon at bounding box center [929, 401] width 9 height 11
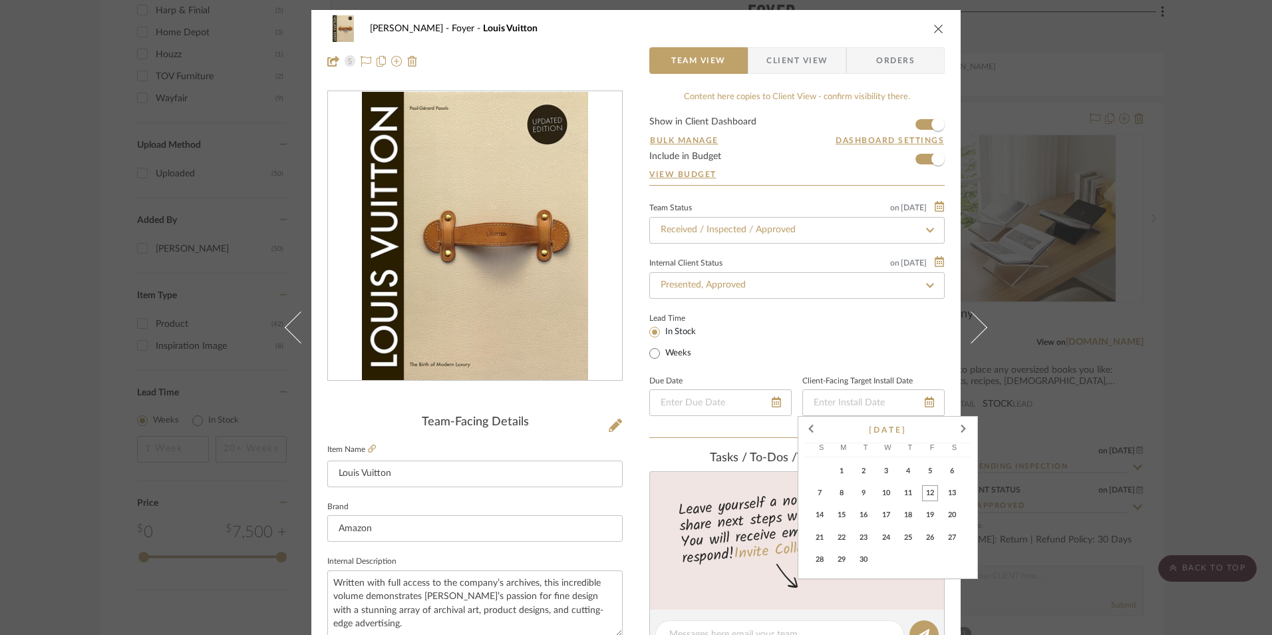
click at [924, 488] on span "12" at bounding box center [930, 493] width 16 height 16
type input "[DATE]"
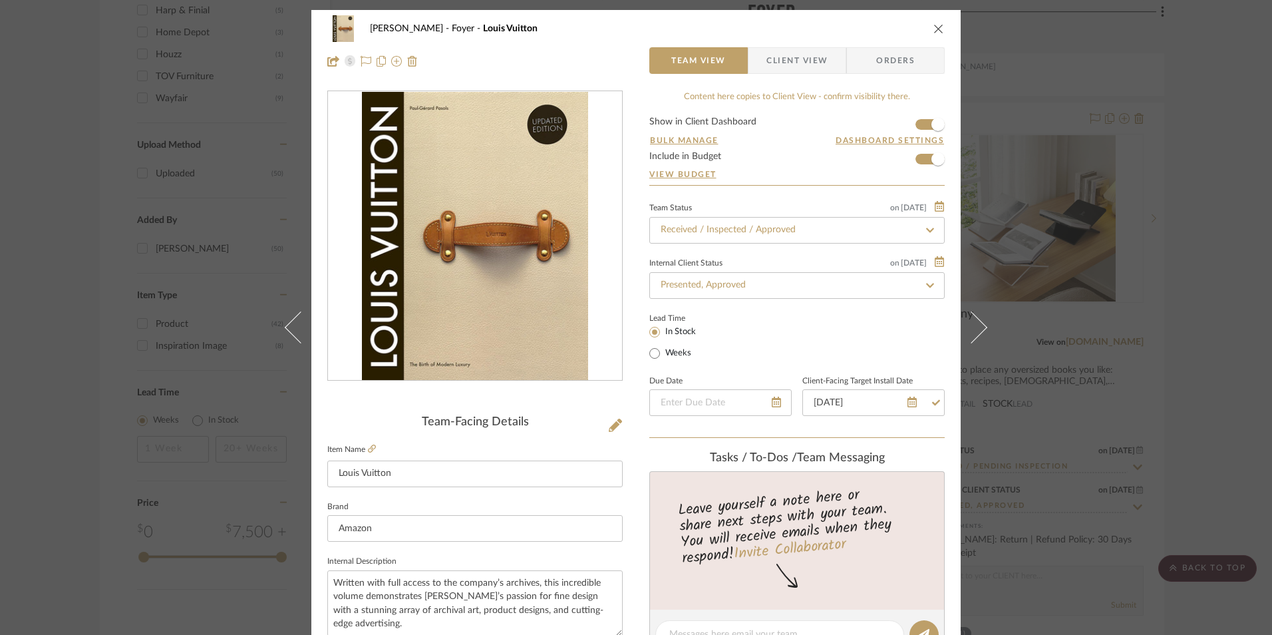
drag, startPoint x: 773, startPoint y: 69, endPoint x: 796, endPoint y: 80, distance: 26.2
click at [773, 69] on span "Client View" at bounding box center [796, 60] width 61 height 27
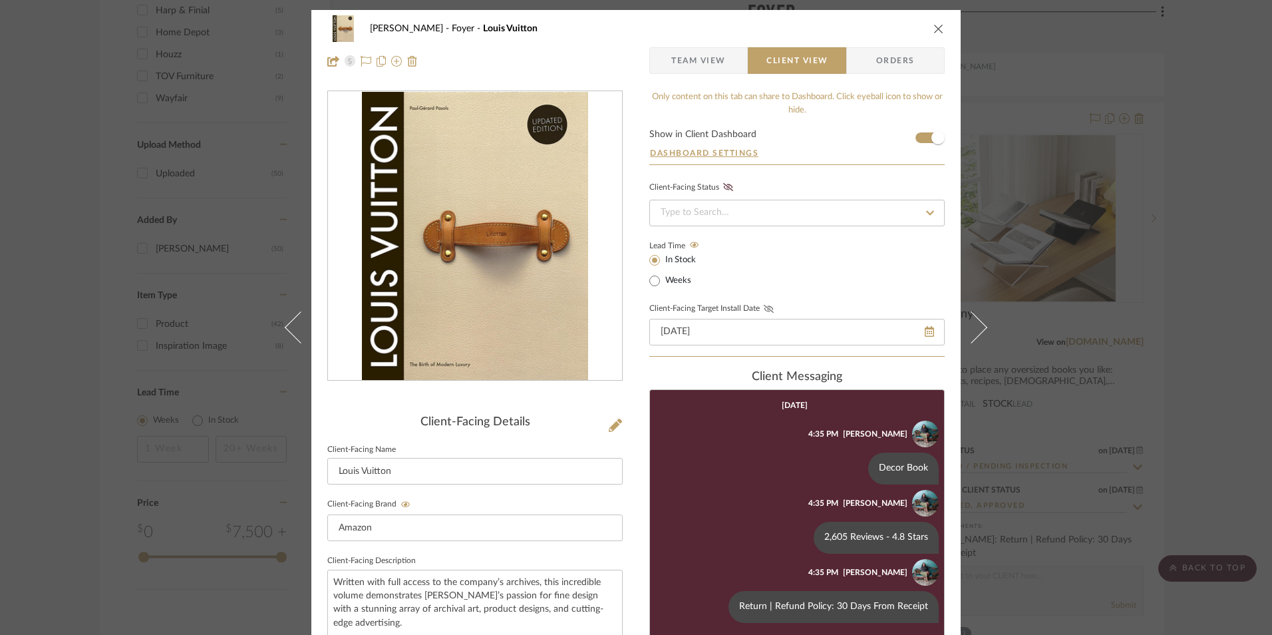
click at [764, 308] on icon at bounding box center [769, 309] width 10 height 8
click at [744, 210] on input at bounding box center [796, 213] width 295 height 27
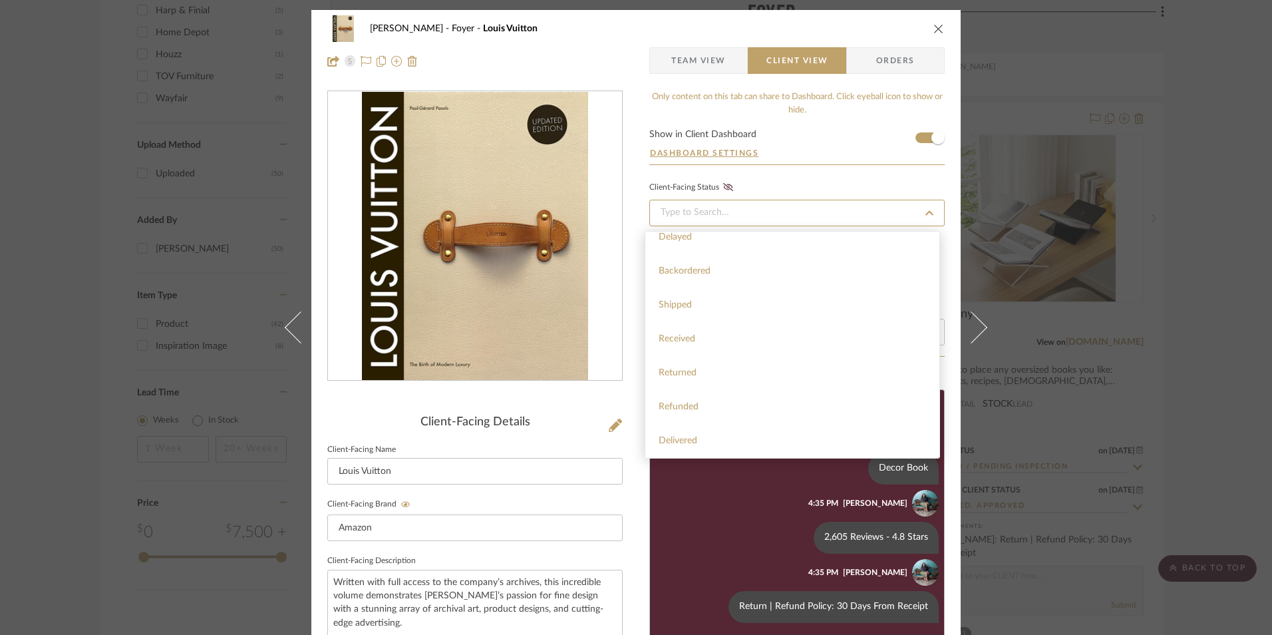
scroll to position [317, 0]
click at [724, 407] on div "Installed" at bounding box center [792, 407] width 294 height 34
type input "[DATE]"
type input "Installed"
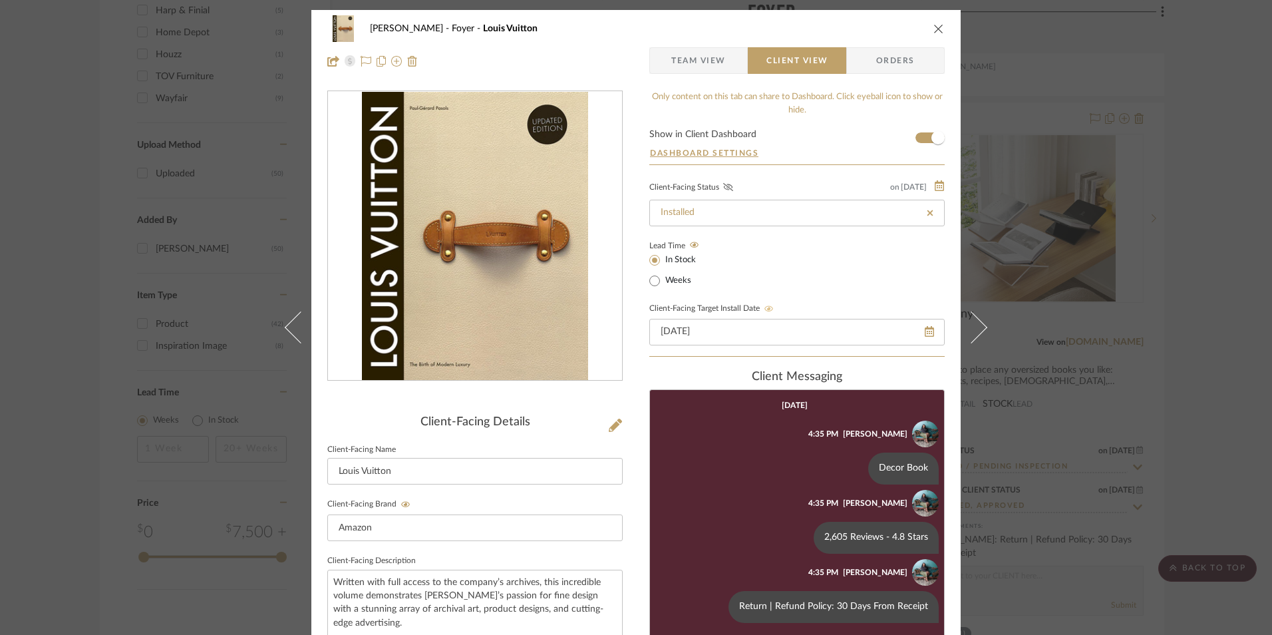
click at [730, 185] on div "Client-Facing Status on 9/12/2025" at bounding box center [796, 187] width 295 height 14
click at [727, 186] on icon at bounding box center [728, 187] width 10 height 8
click at [933, 25] on icon "close" at bounding box center [938, 28] width 11 height 11
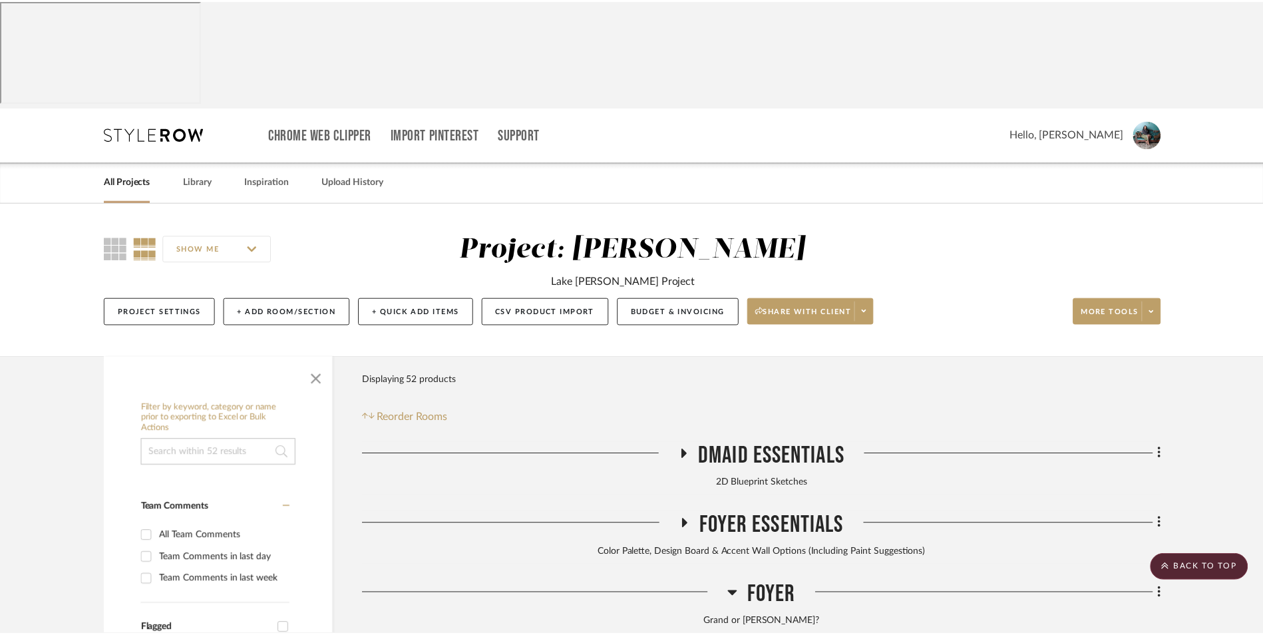
scroll to position [1730, 0]
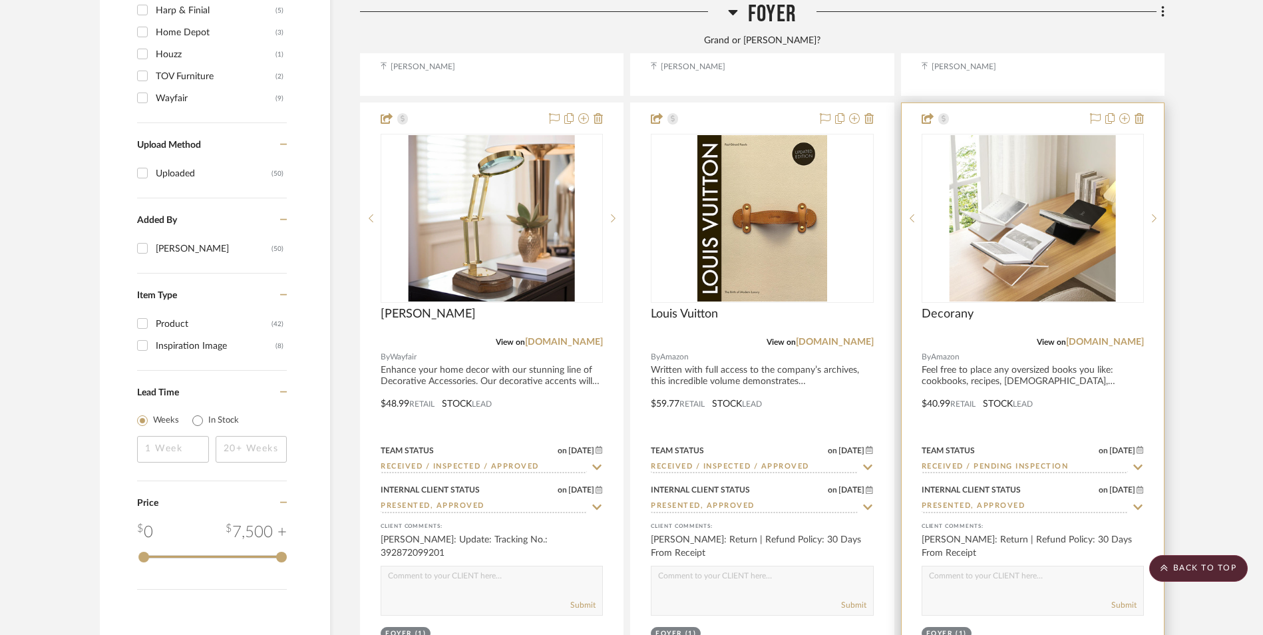
click at [1016, 461] on input "Received / Pending Inspection" at bounding box center [1024, 467] width 206 height 13
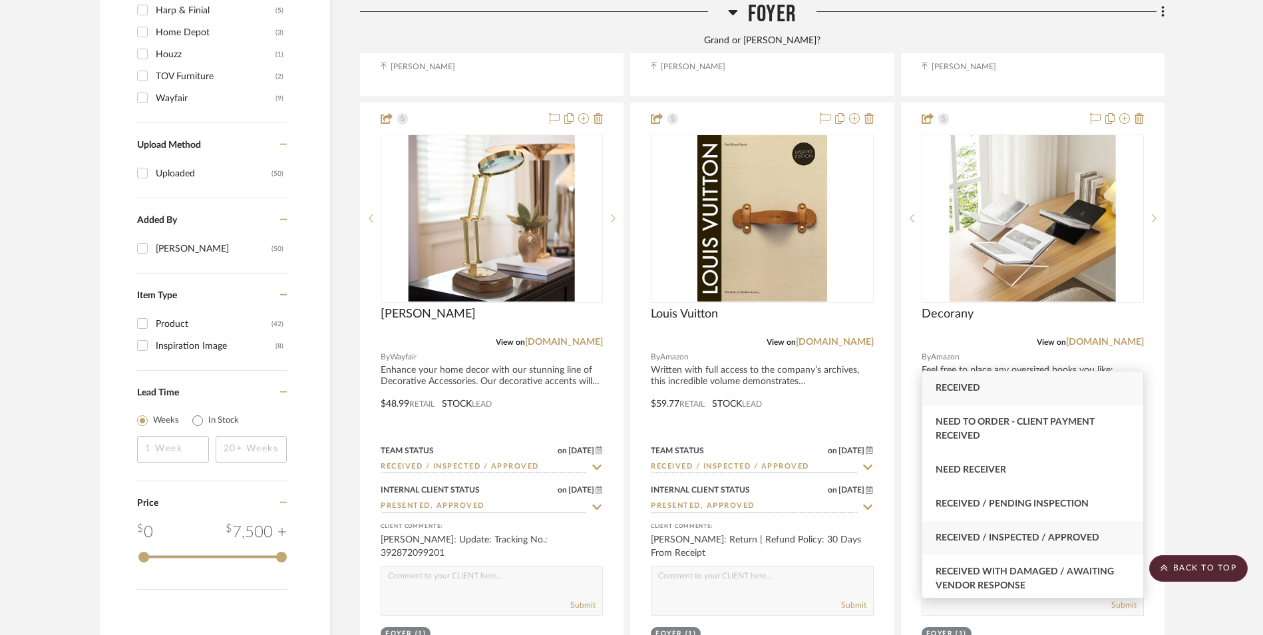
type input "rece"
click at [1021, 536] on span "Received / Inspected / Approved" at bounding box center [1017, 537] width 164 height 9
type input "[DATE]"
type input "Received / Inspected / Approved"
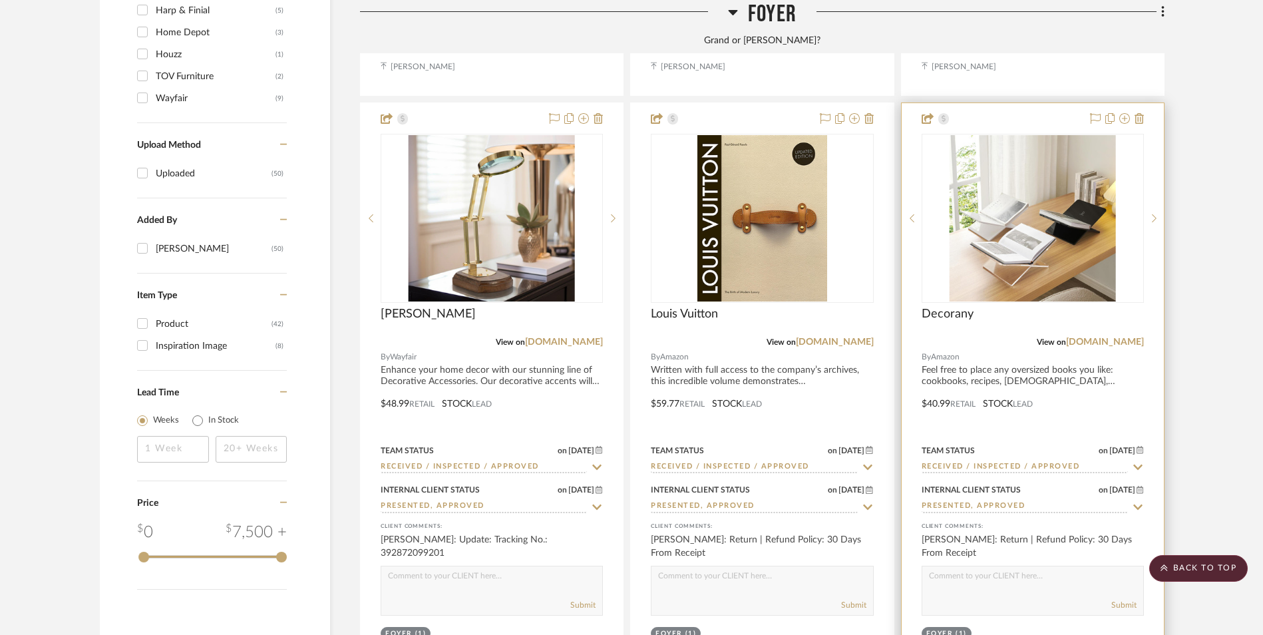
click at [1026, 150] on img "0" at bounding box center [1032, 218] width 166 height 166
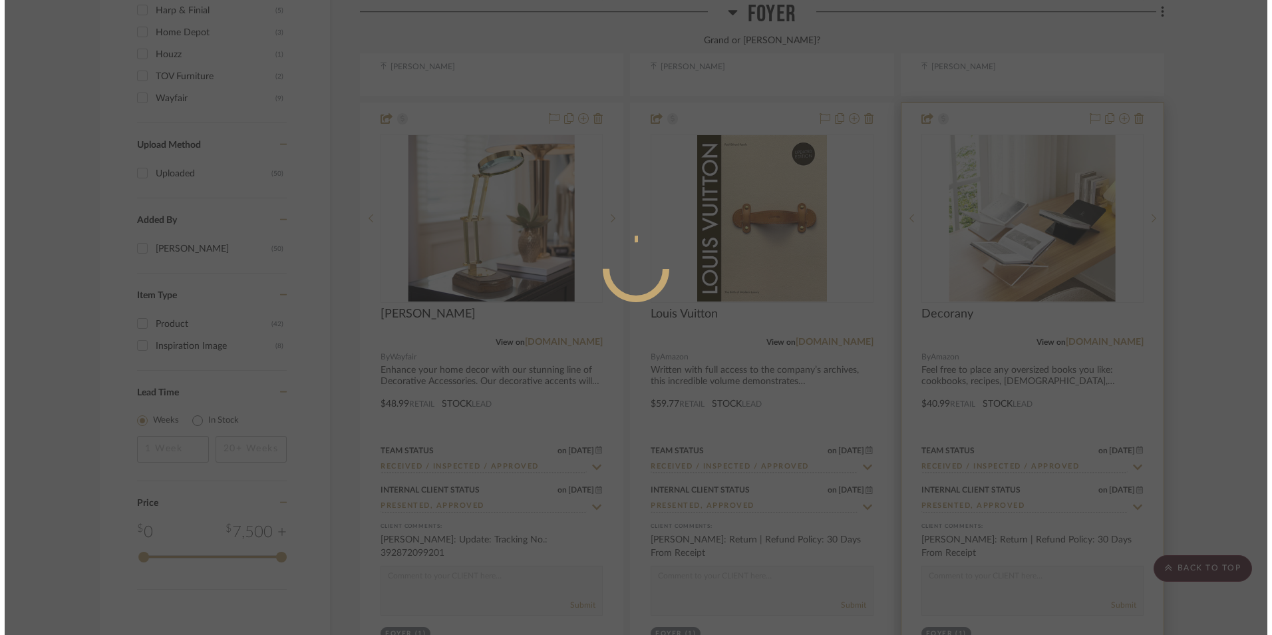
scroll to position [0, 0]
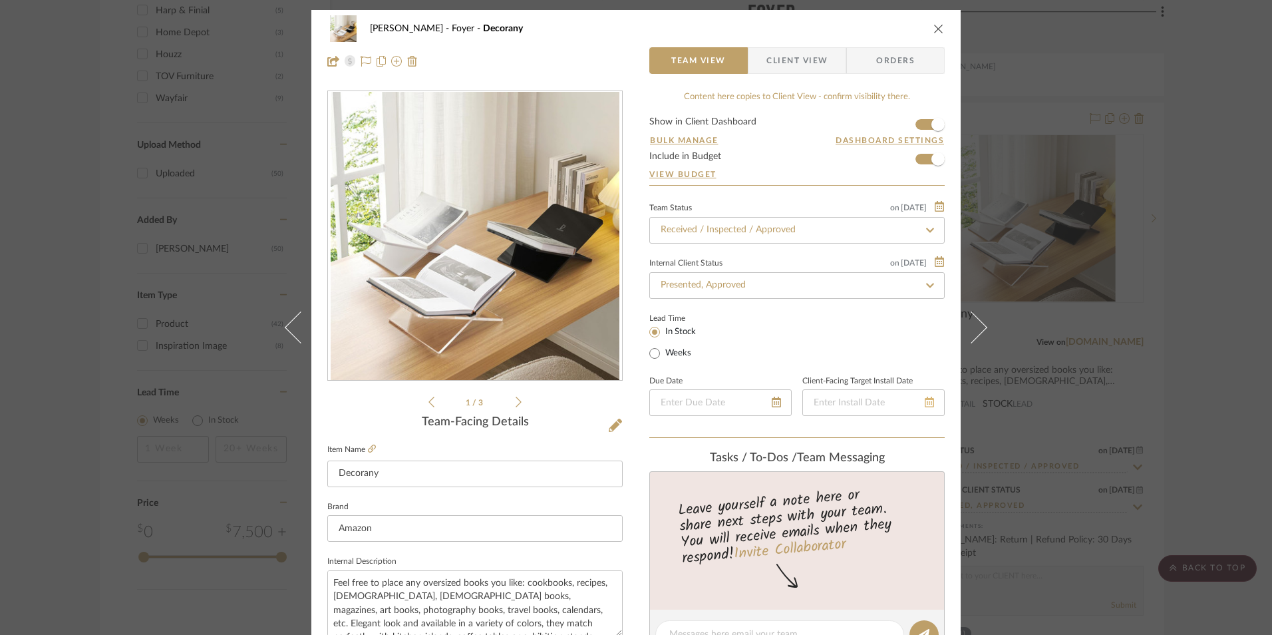
click at [929, 402] on icon at bounding box center [929, 401] width 9 height 11
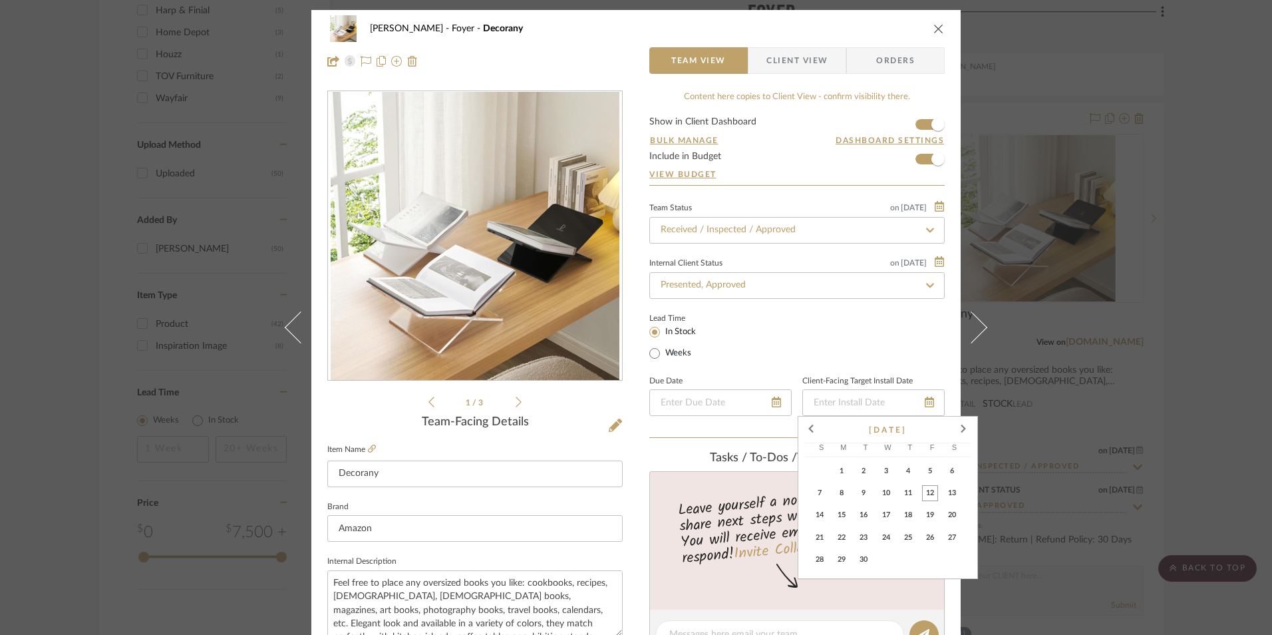
click at [935, 491] on span "12" at bounding box center [930, 493] width 16 height 16
type input "[DATE]"
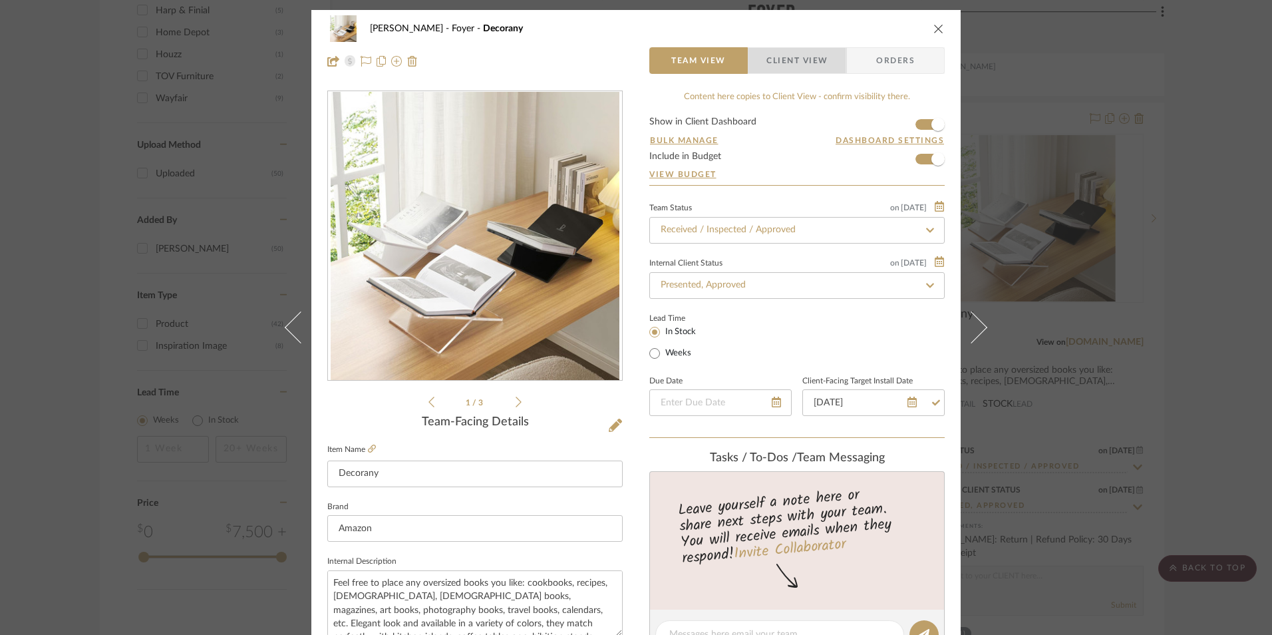
click at [795, 68] on span "Client View" at bounding box center [796, 60] width 61 height 27
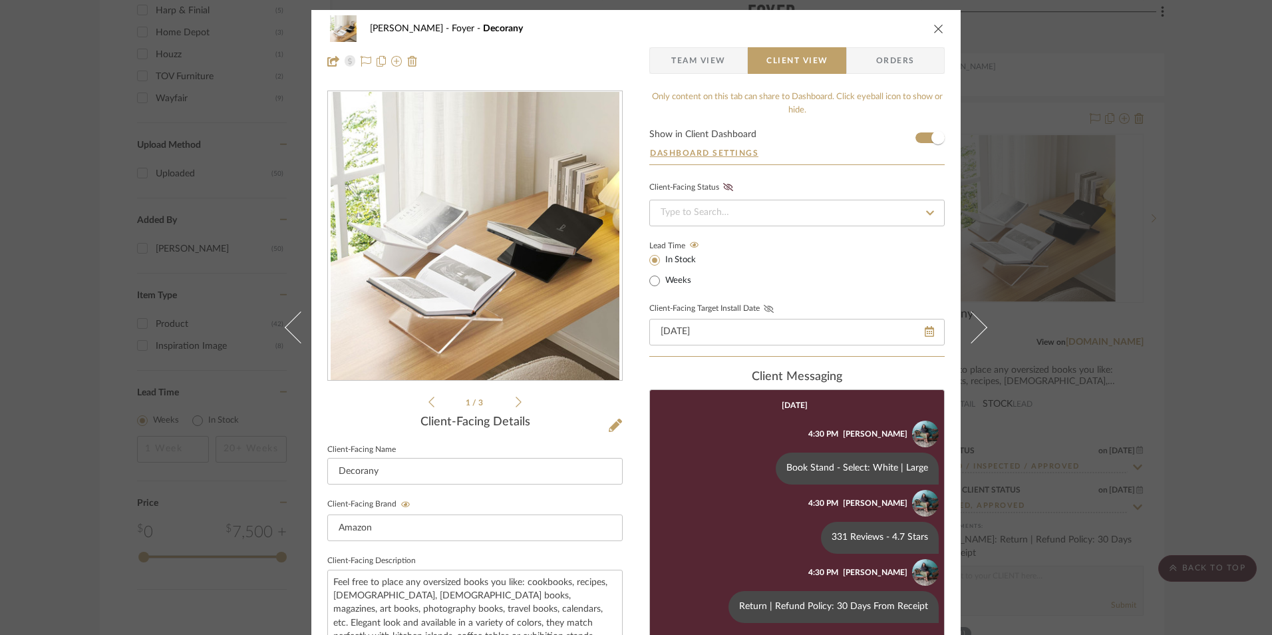
click at [764, 309] on icon at bounding box center [769, 309] width 10 height 8
click at [737, 209] on input at bounding box center [796, 213] width 295 height 27
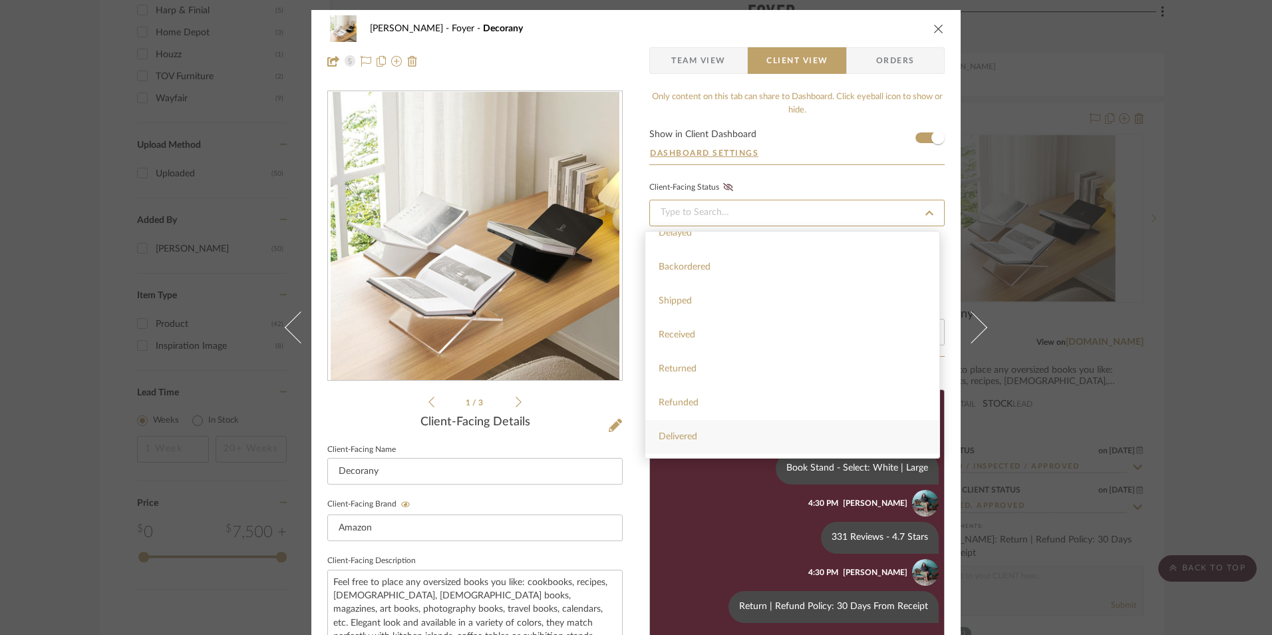
scroll to position [317, 0]
click at [718, 418] on div "Installed" at bounding box center [792, 407] width 294 height 34
type input "[DATE]"
type input "Installed"
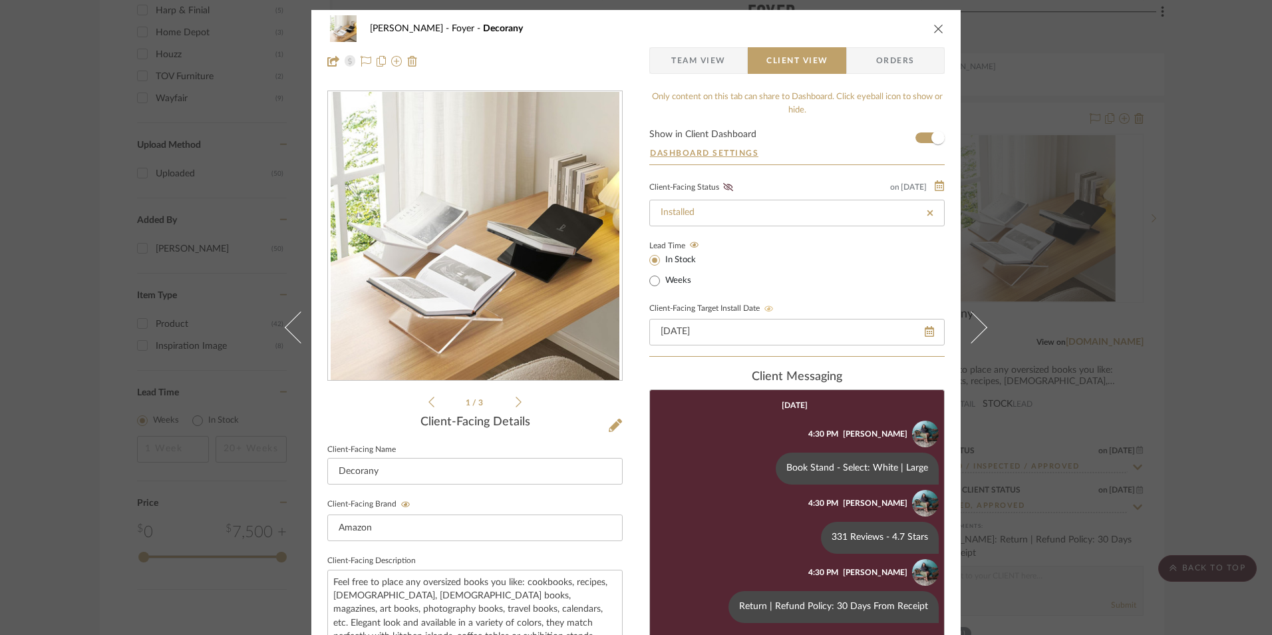
drag, startPoint x: 724, startPoint y: 183, endPoint x: 780, endPoint y: 182, distance: 55.9
click at [724, 184] on fa-icon at bounding box center [728, 188] width 17 height 12
click at [933, 26] on icon "close" at bounding box center [938, 28] width 11 height 11
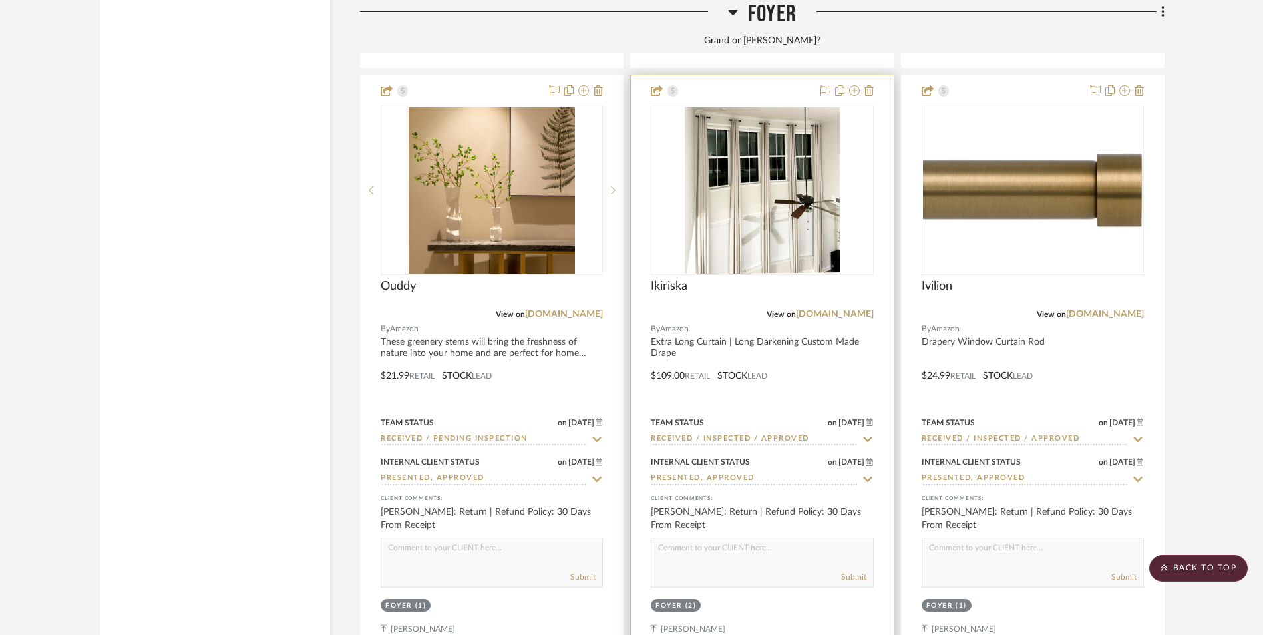
scroll to position [2395, 0]
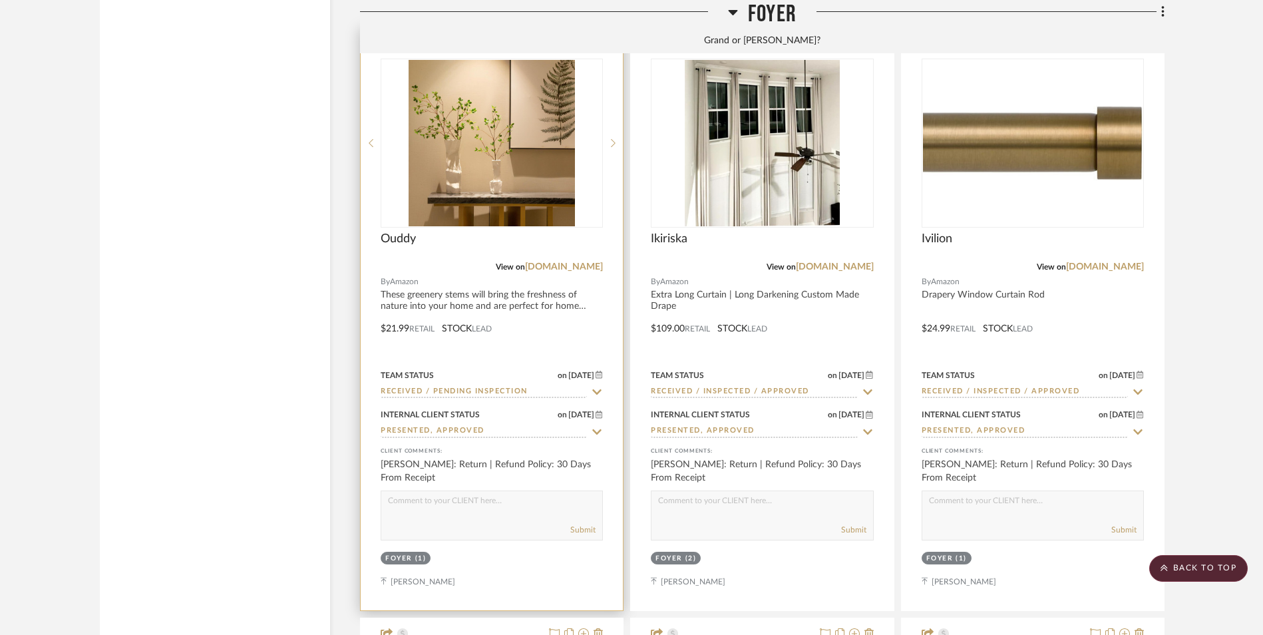
click at [512, 386] on input "Received / Pending Inspection" at bounding box center [484, 392] width 206 height 13
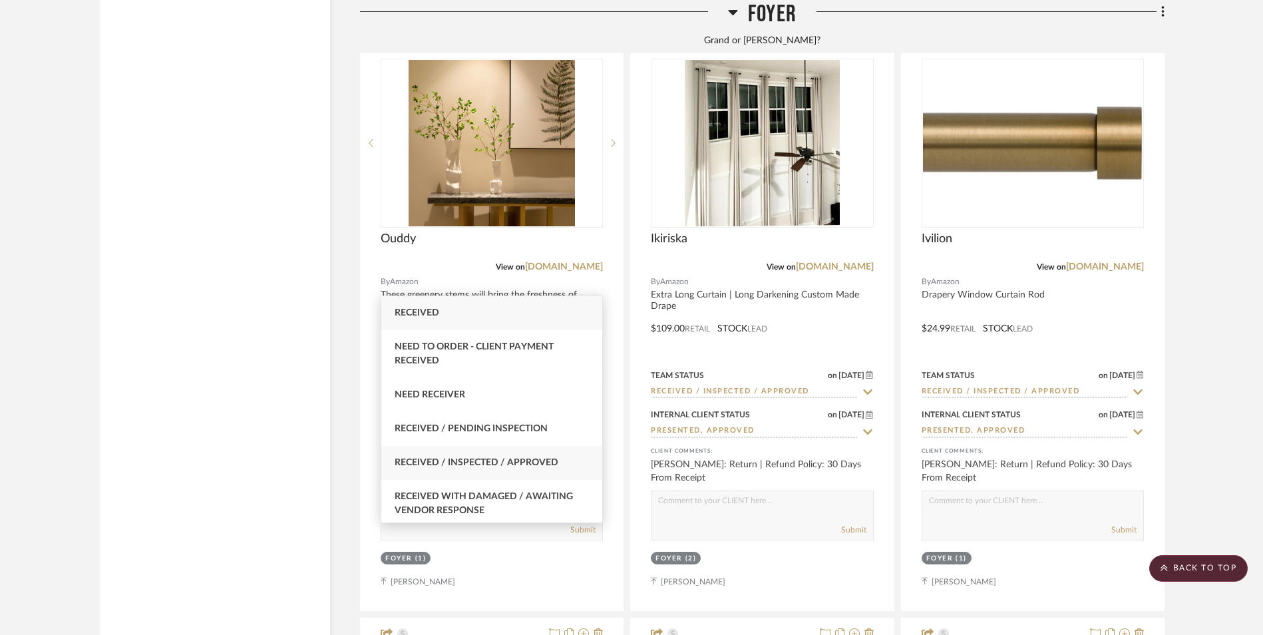
type input "rece"
click at [524, 460] on span "Received / Inspected / Approved" at bounding box center [476, 462] width 164 height 9
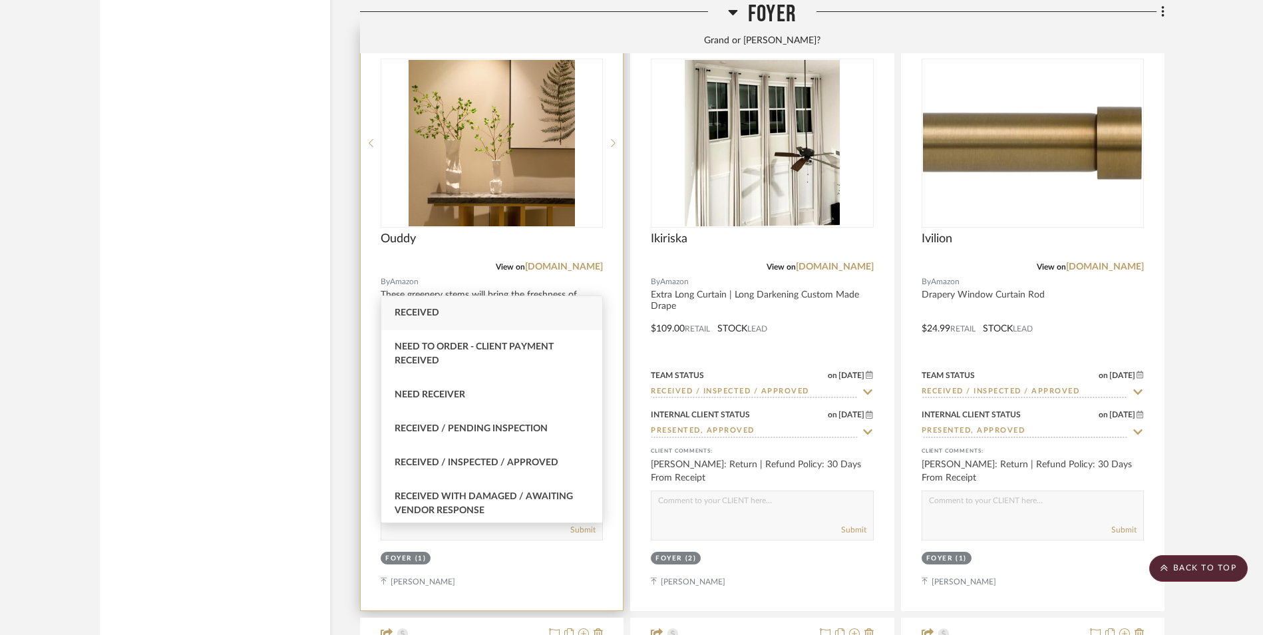
type input "[DATE]"
type input "Received / Inspected / Approved"
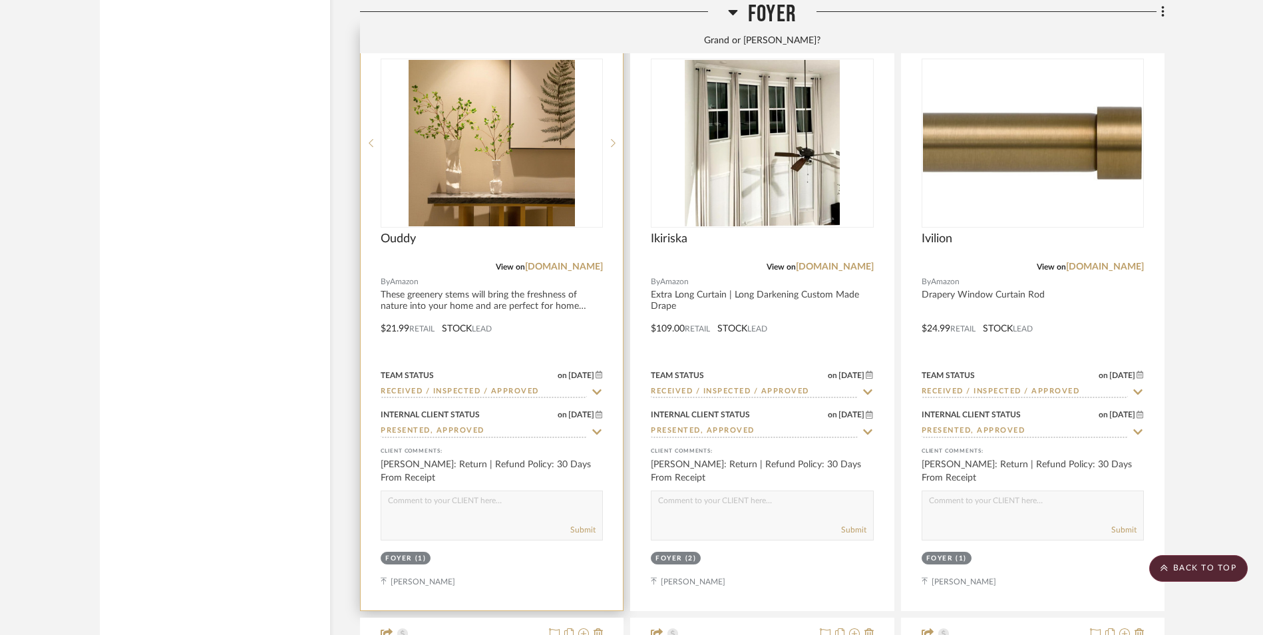
drag, startPoint x: 500, startPoint y: 131, endPoint x: 513, endPoint y: 137, distance: 14.0
click at [500, 232] on div "Ouddy" at bounding box center [492, 246] width 222 height 29
click at [0, 0] on img at bounding box center [0, 0] width 0 height 0
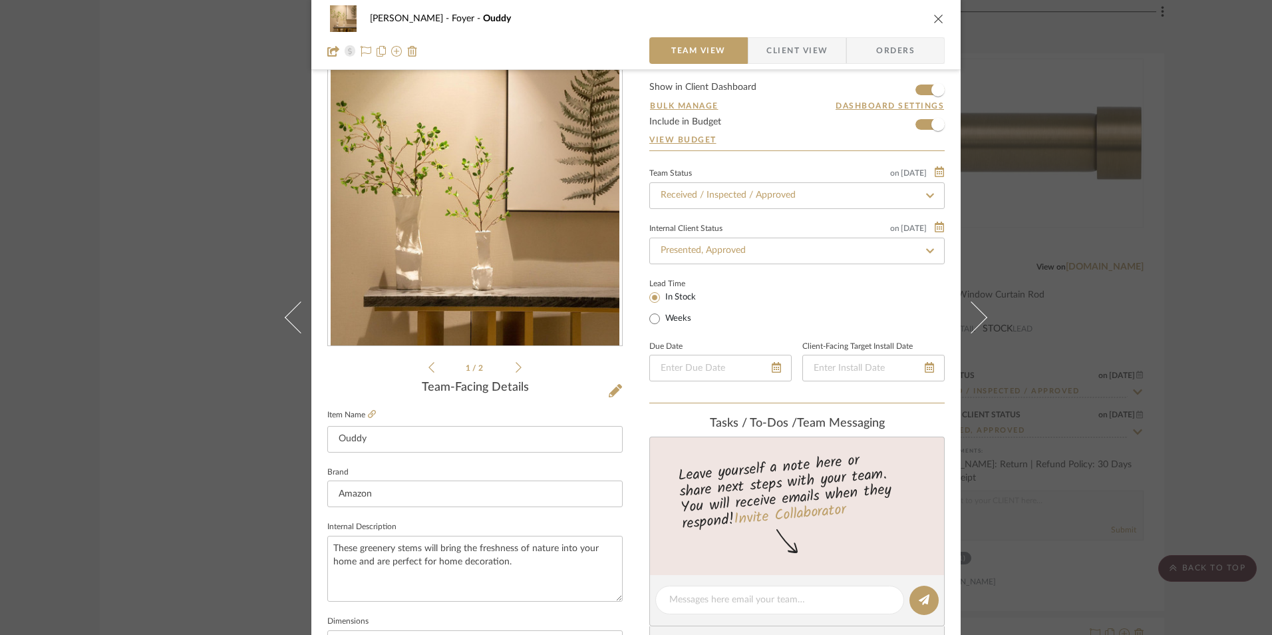
scroll to position [67, 0]
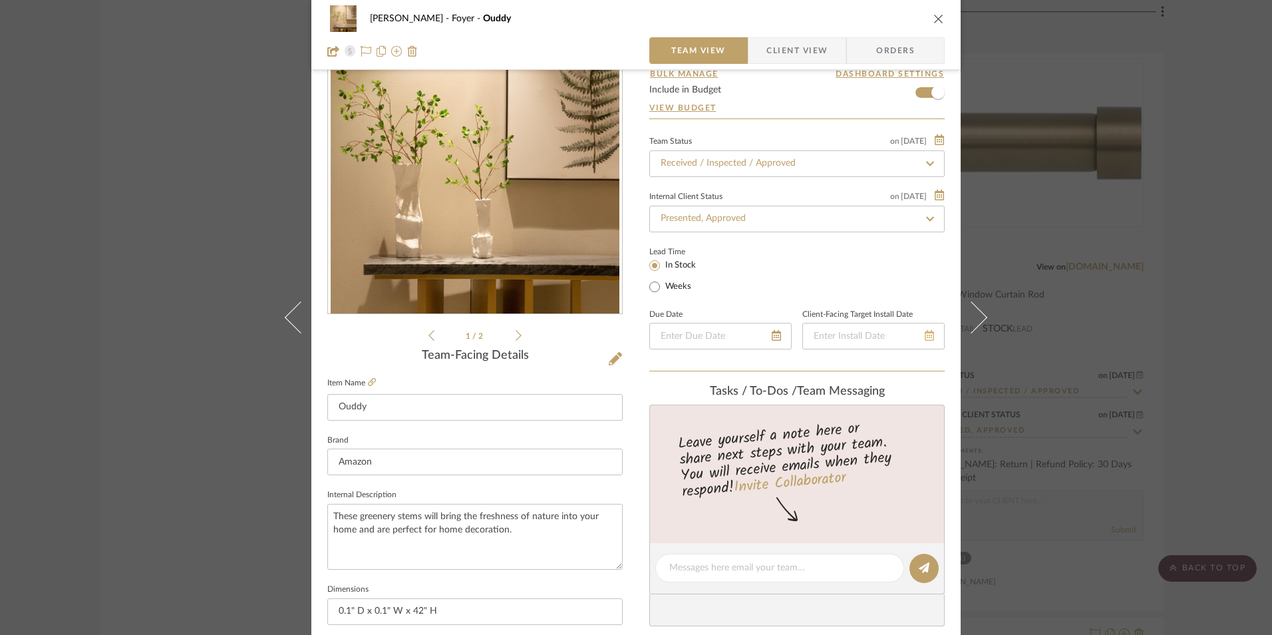
click at [925, 337] on icon at bounding box center [929, 335] width 9 height 11
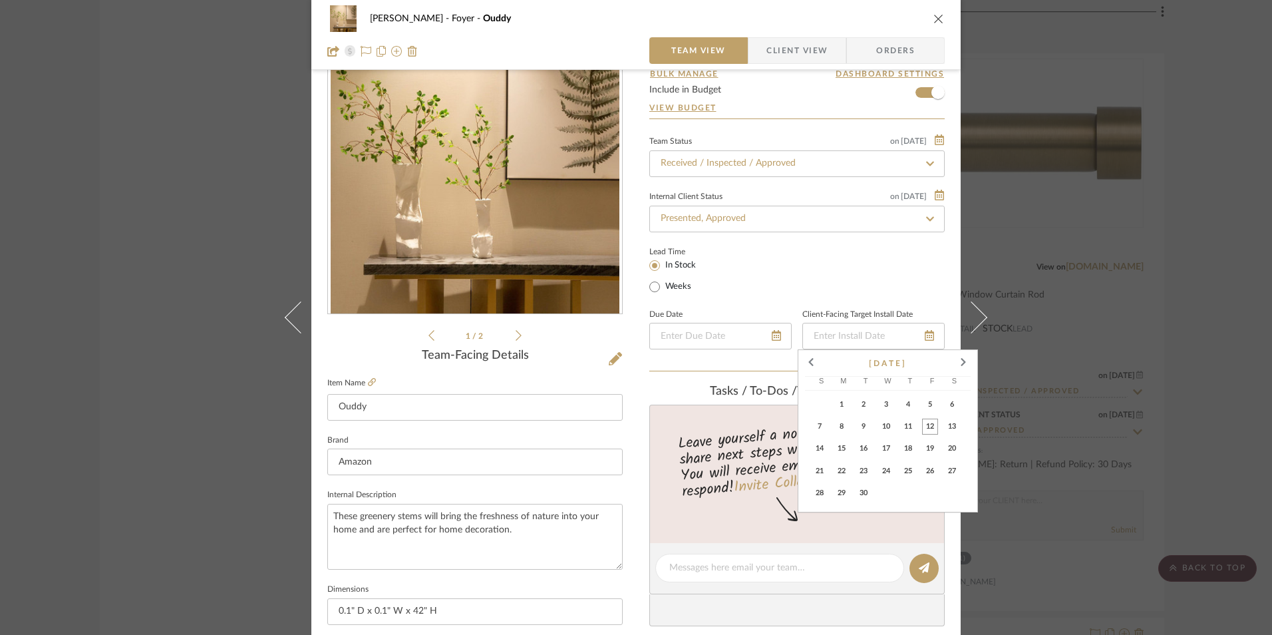
click at [931, 426] on span "12" at bounding box center [930, 426] width 16 height 16
type input "[DATE]"
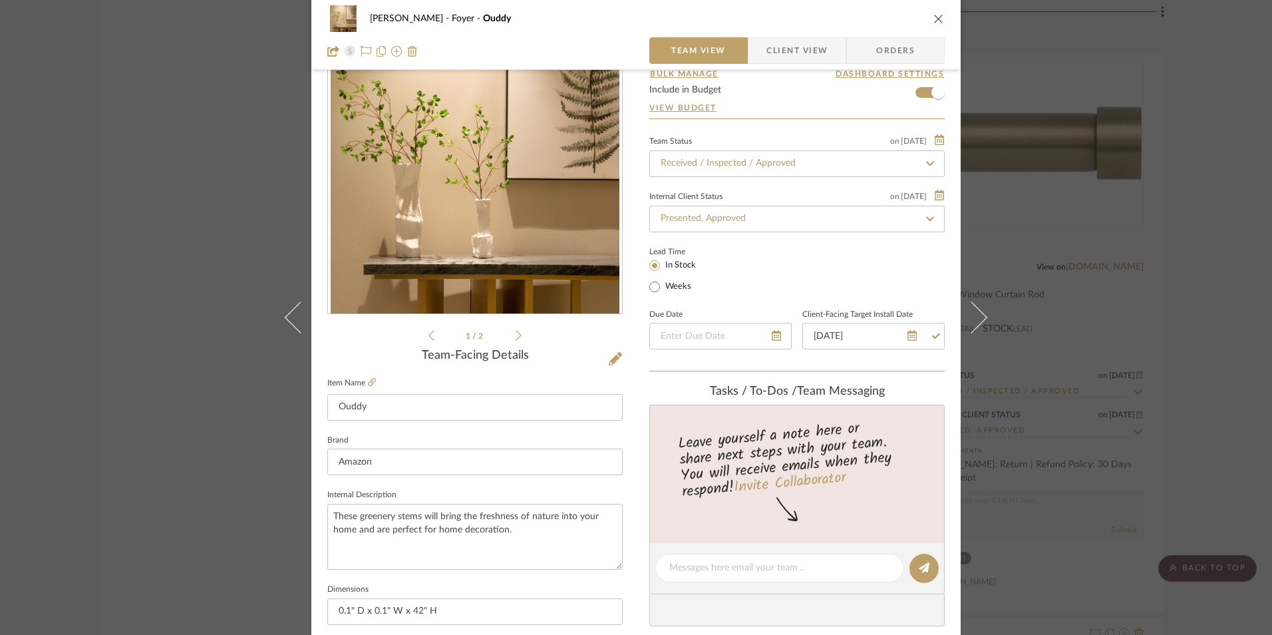
click at [812, 59] on span "Client View" at bounding box center [796, 50] width 61 height 27
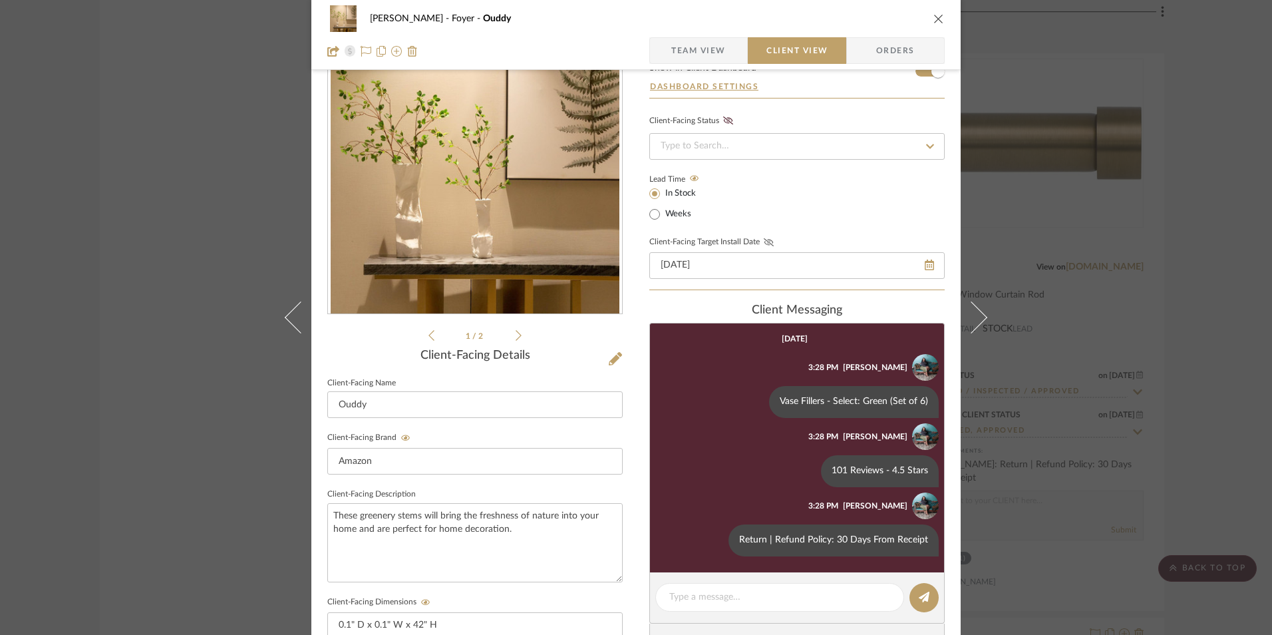
click at [764, 243] on icon at bounding box center [769, 242] width 10 height 8
click at [776, 148] on input at bounding box center [796, 146] width 295 height 27
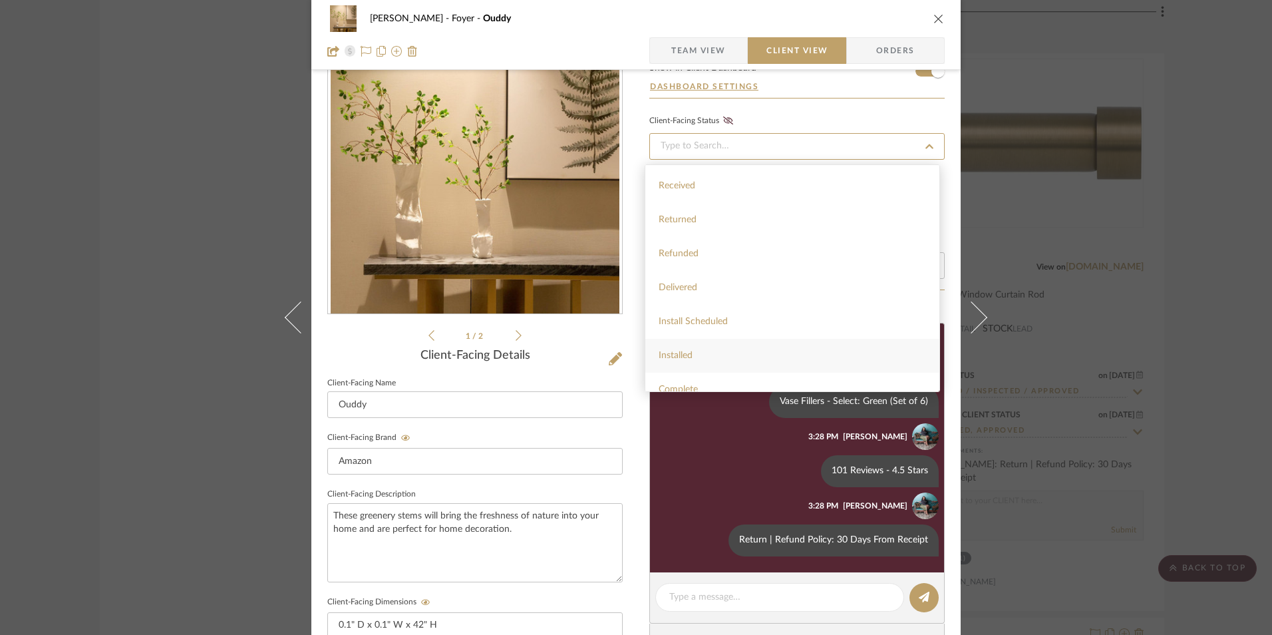
scroll to position [317, 0]
drag, startPoint x: 710, startPoint y: 347, endPoint x: 736, endPoint y: 221, distance: 129.2
click at [710, 347] on div "Installed" at bounding box center [792, 340] width 294 height 34
type input "[DATE]"
type input "Installed"
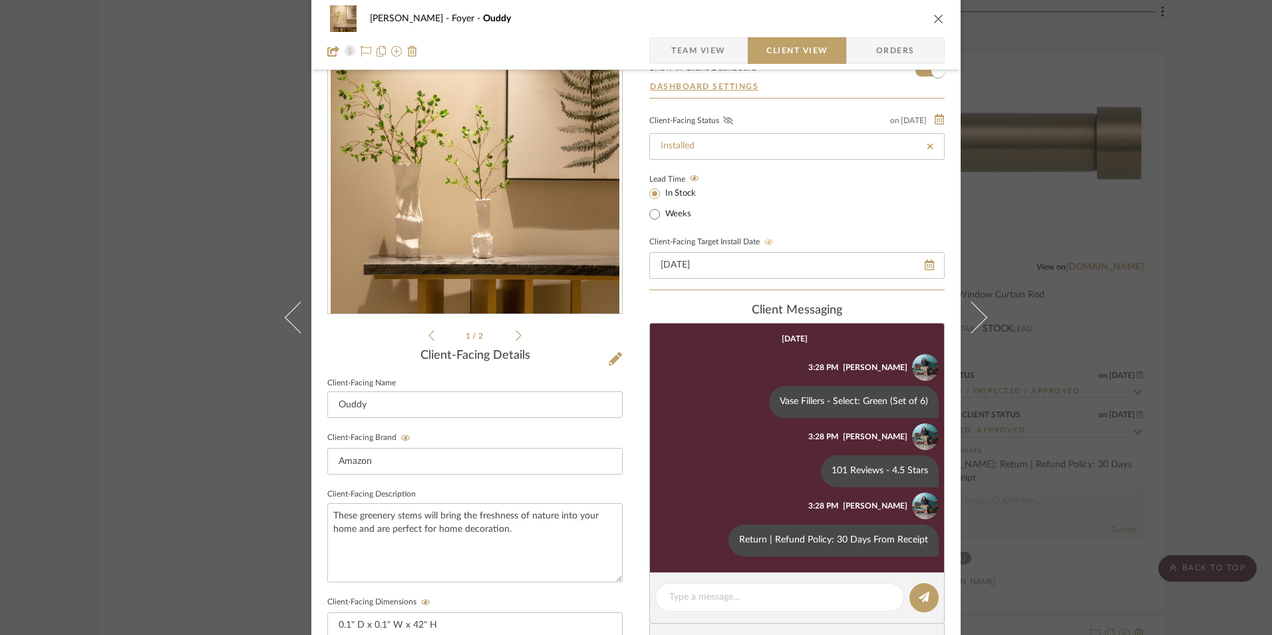
click at [726, 118] on icon at bounding box center [728, 120] width 10 height 8
click at [933, 19] on icon "close" at bounding box center [938, 18] width 11 height 11
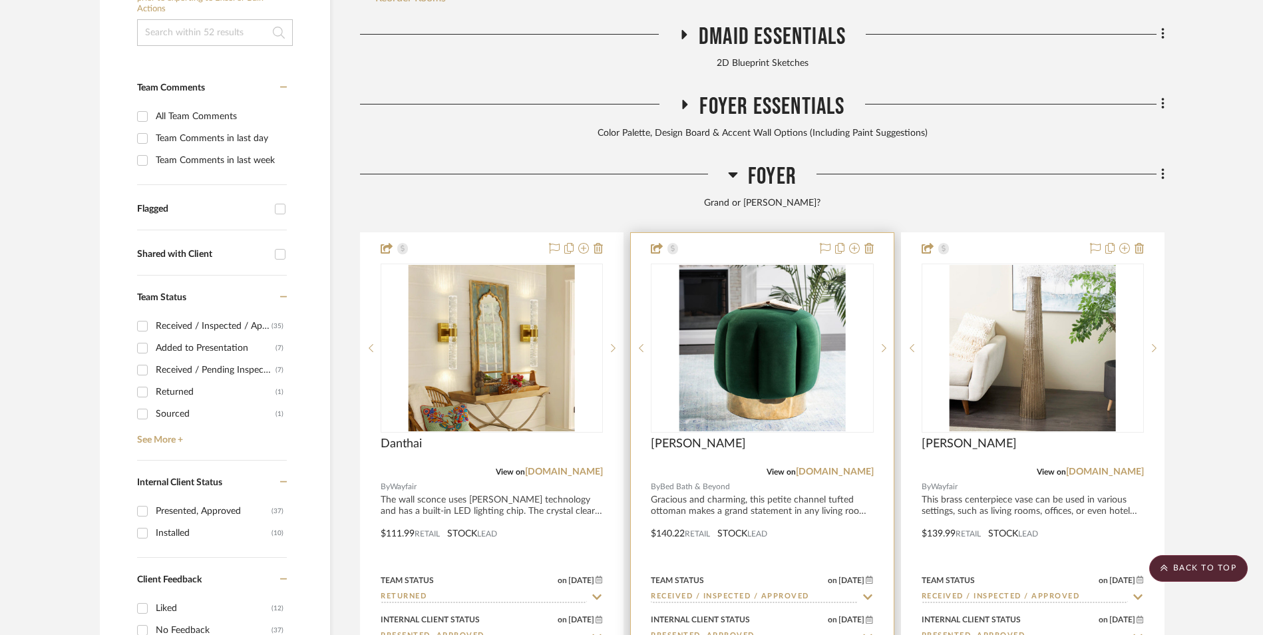
scroll to position [266, 0]
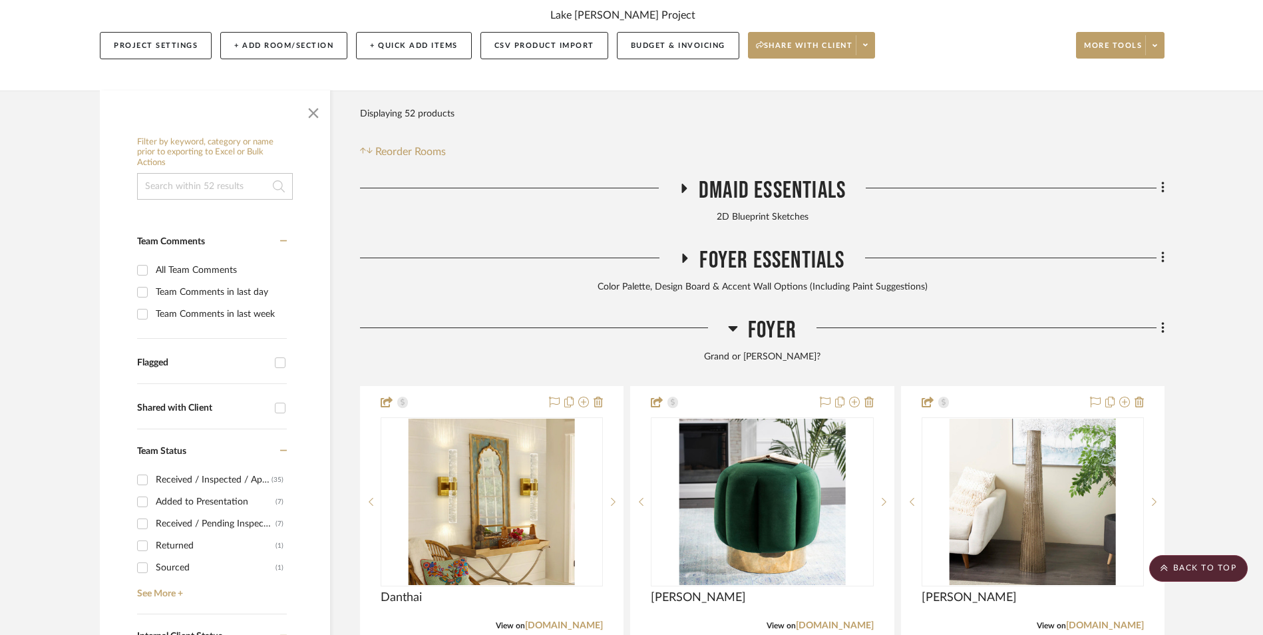
click at [731, 326] on icon at bounding box center [732, 328] width 9 height 5
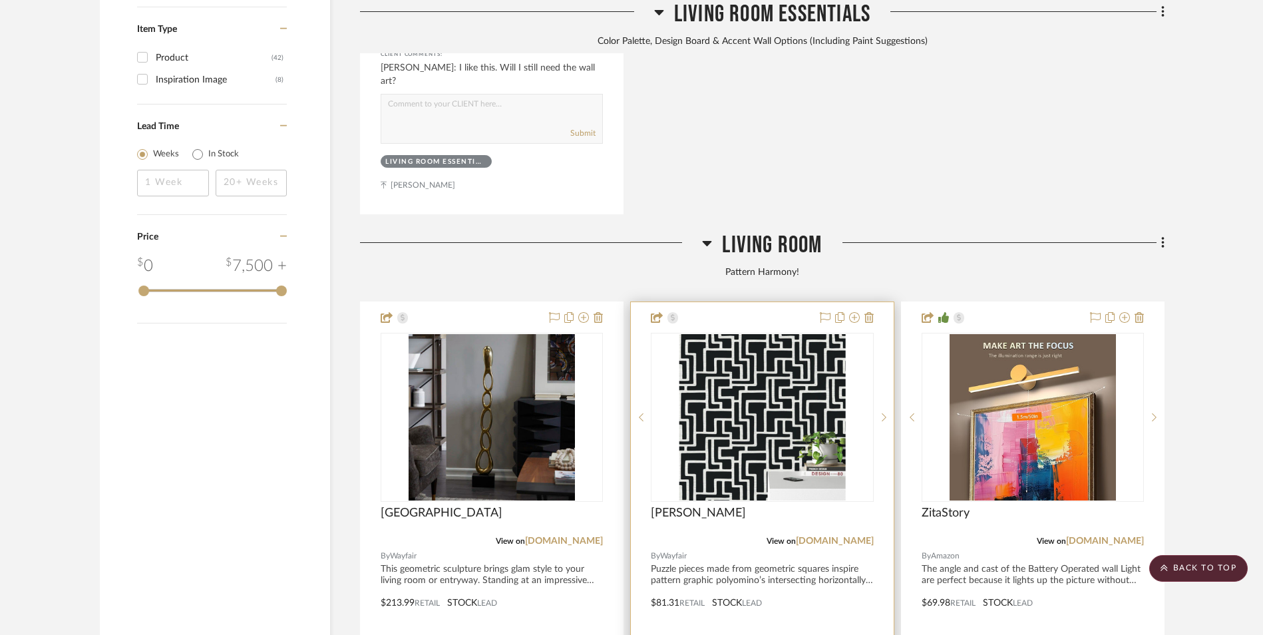
scroll to position [2062, 0]
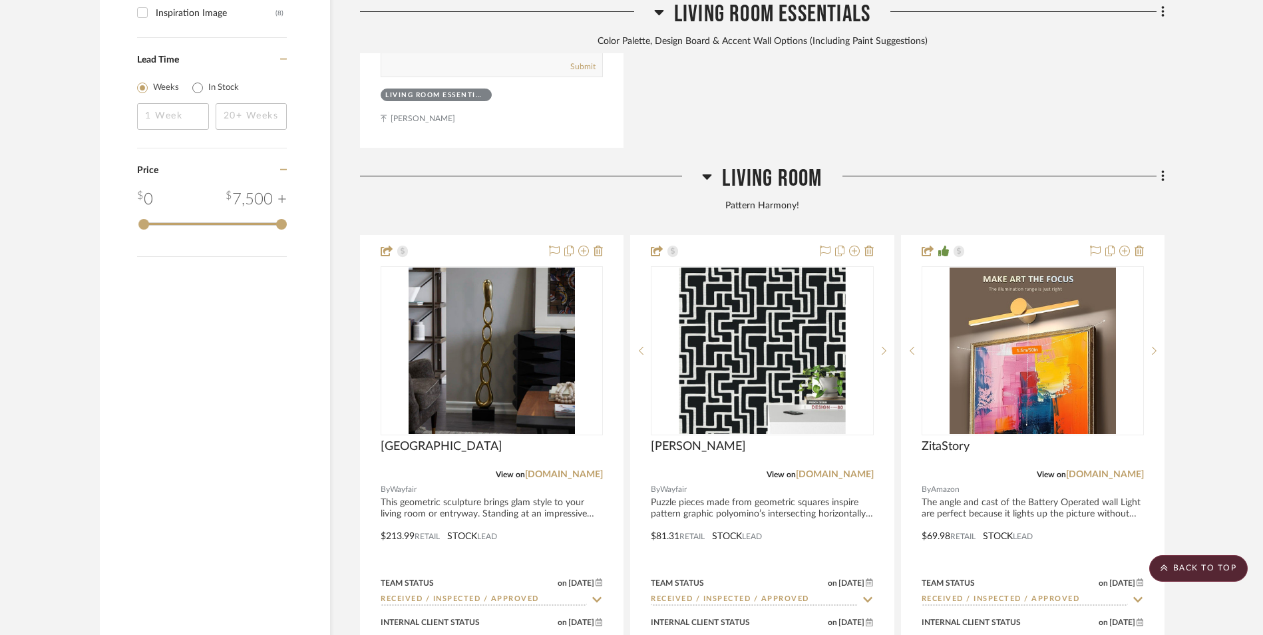
click at [710, 168] on icon at bounding box center [707, 176] width 10 height 16
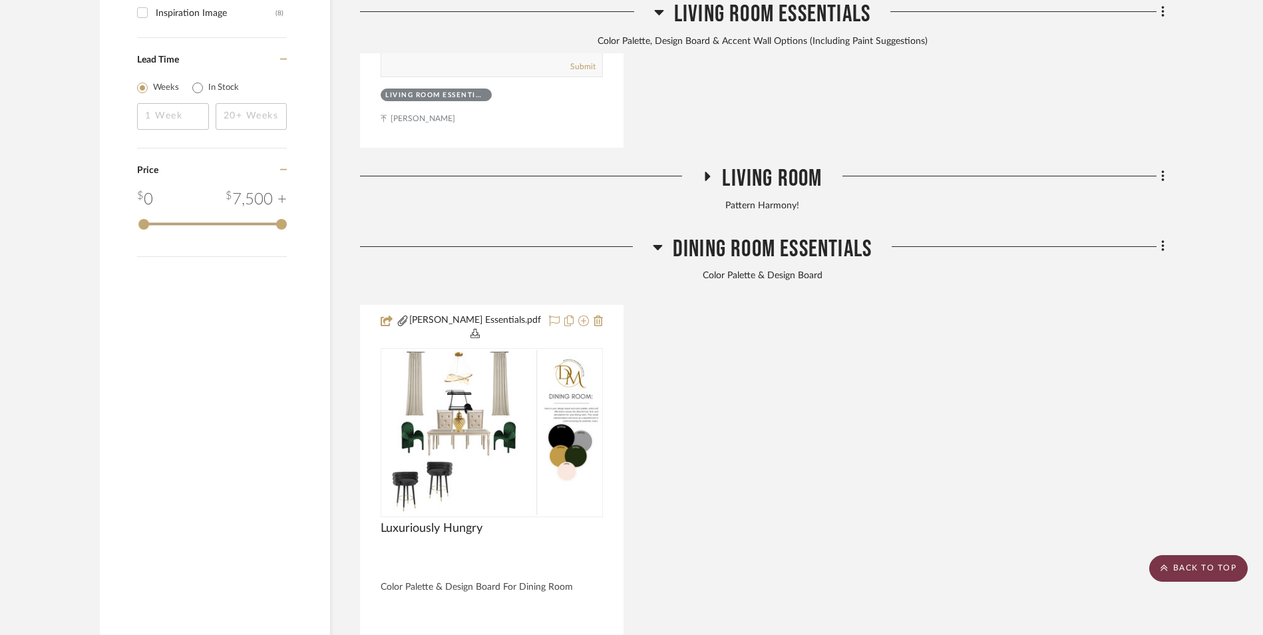
click at [1191, 564] on scroll-to-top-button "BACK TO TOP" at bounding box center [1198, 568] width 98 height 27
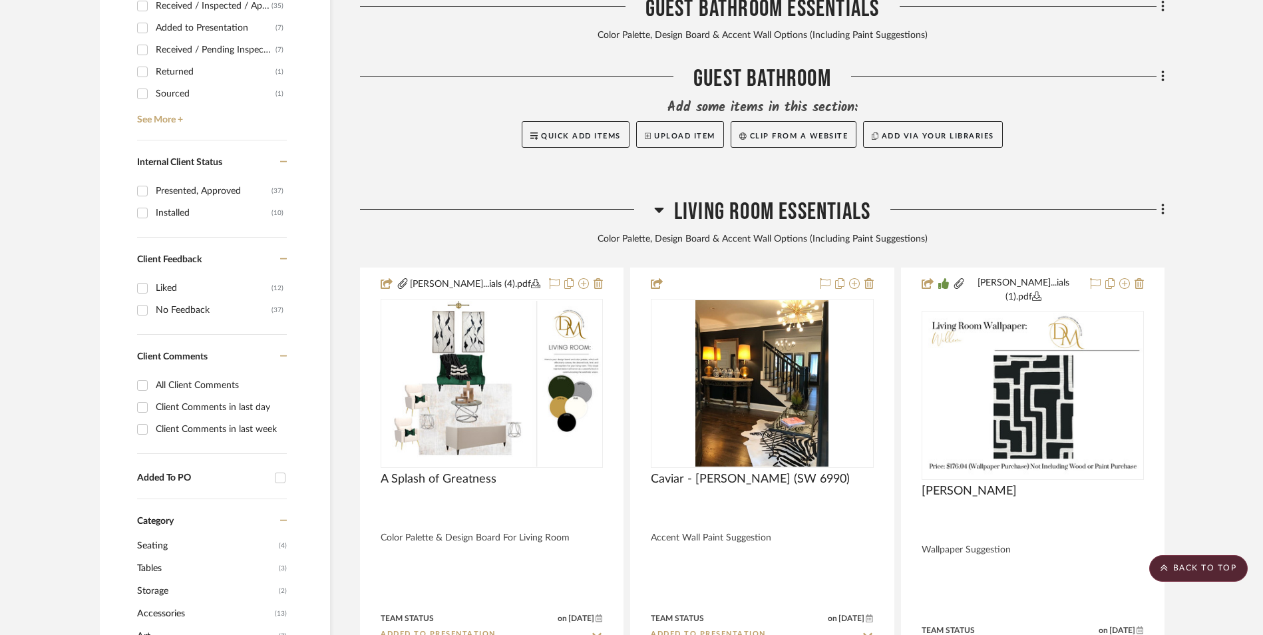
scroll to position [732, 0]
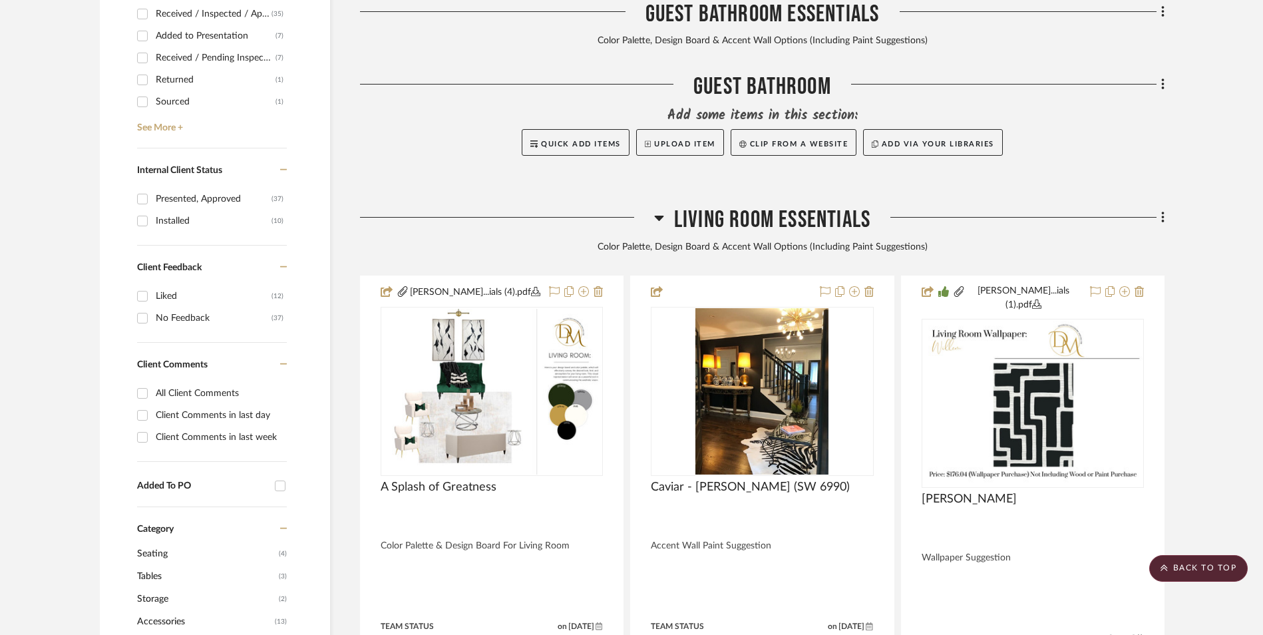
click at [659, 210] on icon at bounding box center [659, 218] width 10 height 16
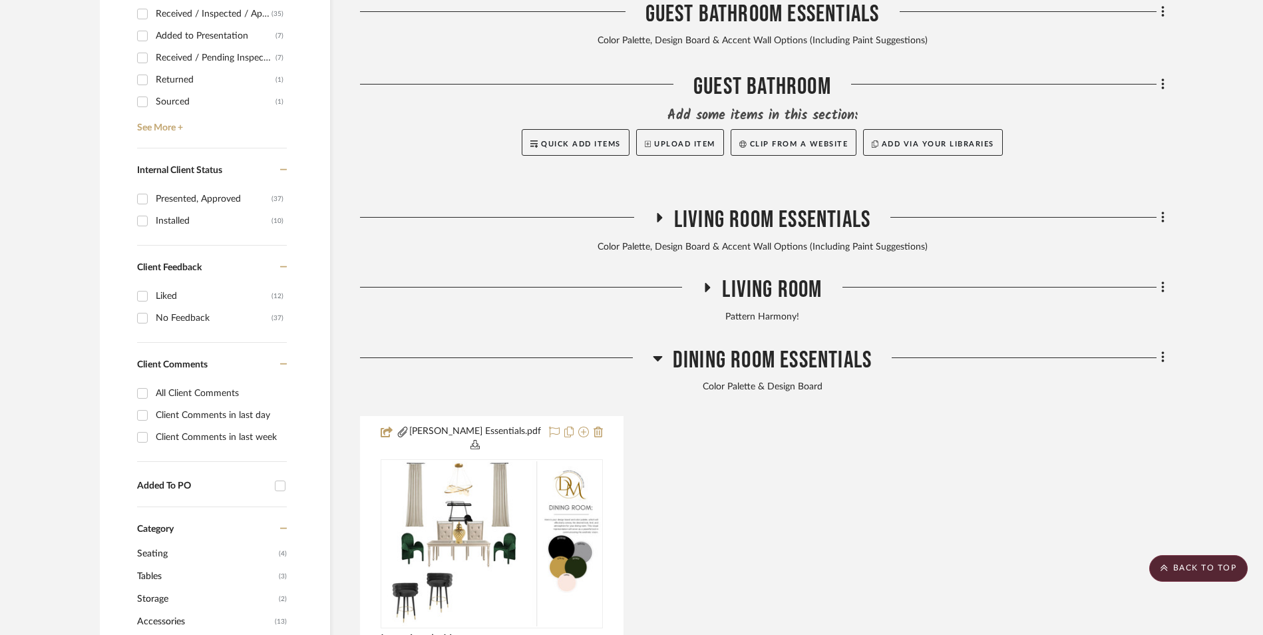
click at [658, 350] on icon at bounding box center [658, 358] width 10 height 16
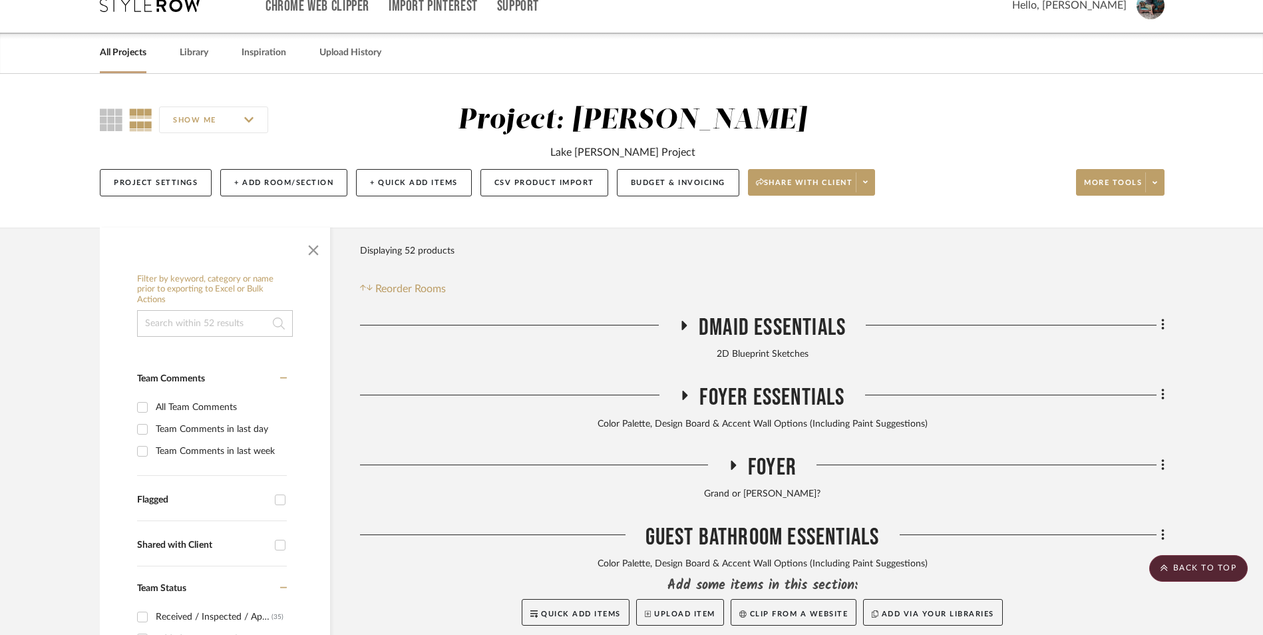
scroll to position [67, 0]
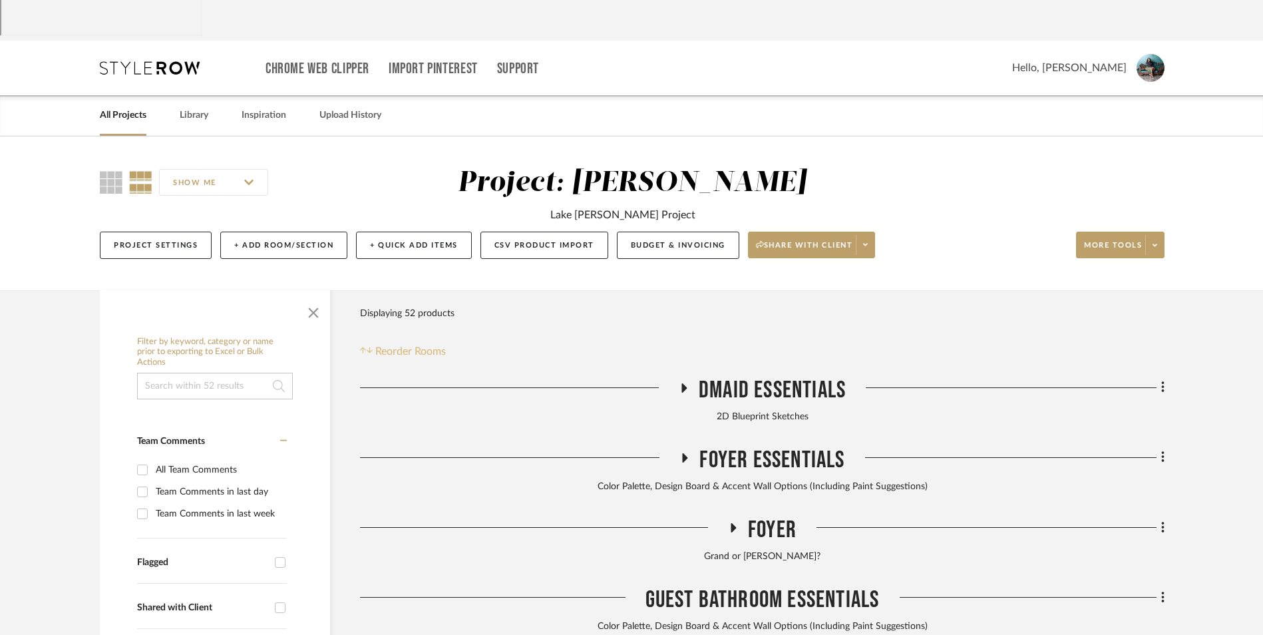
click at [418, 343] on span "Reorder Rooms" at bounding box center [410, 351] width 71 height 16
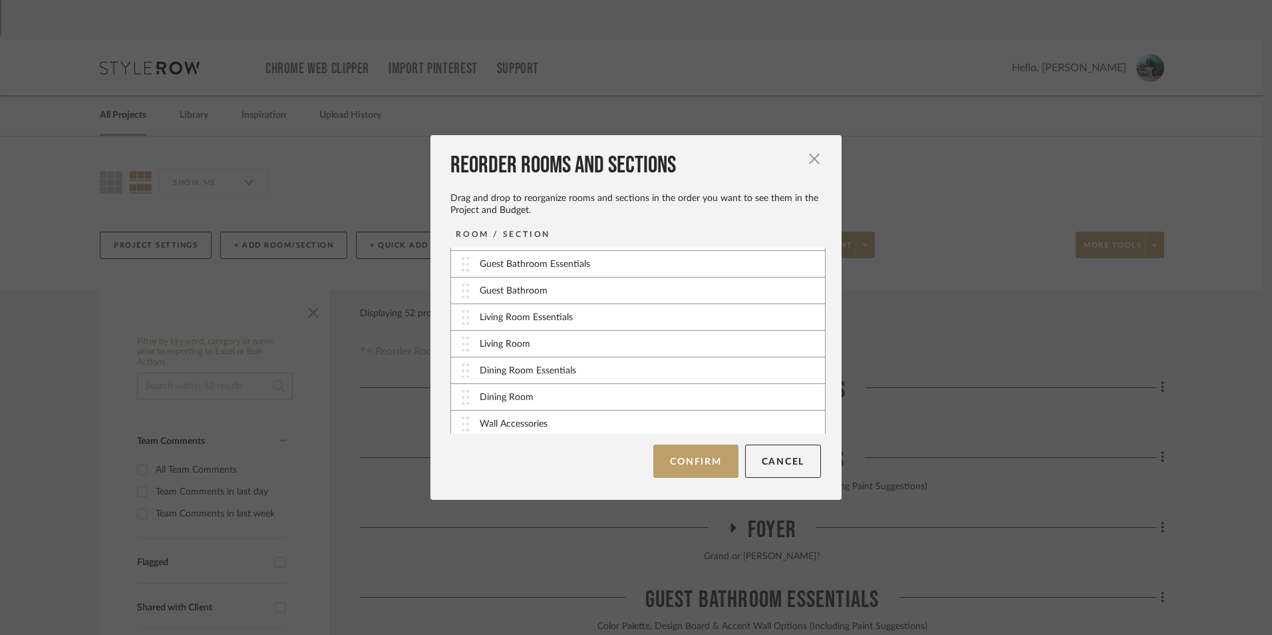
scroll to position [80, 0]
click at [462, 395] on img at bounding box center [465, 394] width 7 height 15
drag, startPoint x: 461, startPoint y: 372, endPoint x: 464, endPoint y: 319, distance: 53.3
drag, startPoint x: 463, startPoint y: 377, endPoint x: 463, endPoint y: 343, distance: 33.3
click at [708, 462] on button "Confirm" at bounding box center [695, 460] width 84 height 33
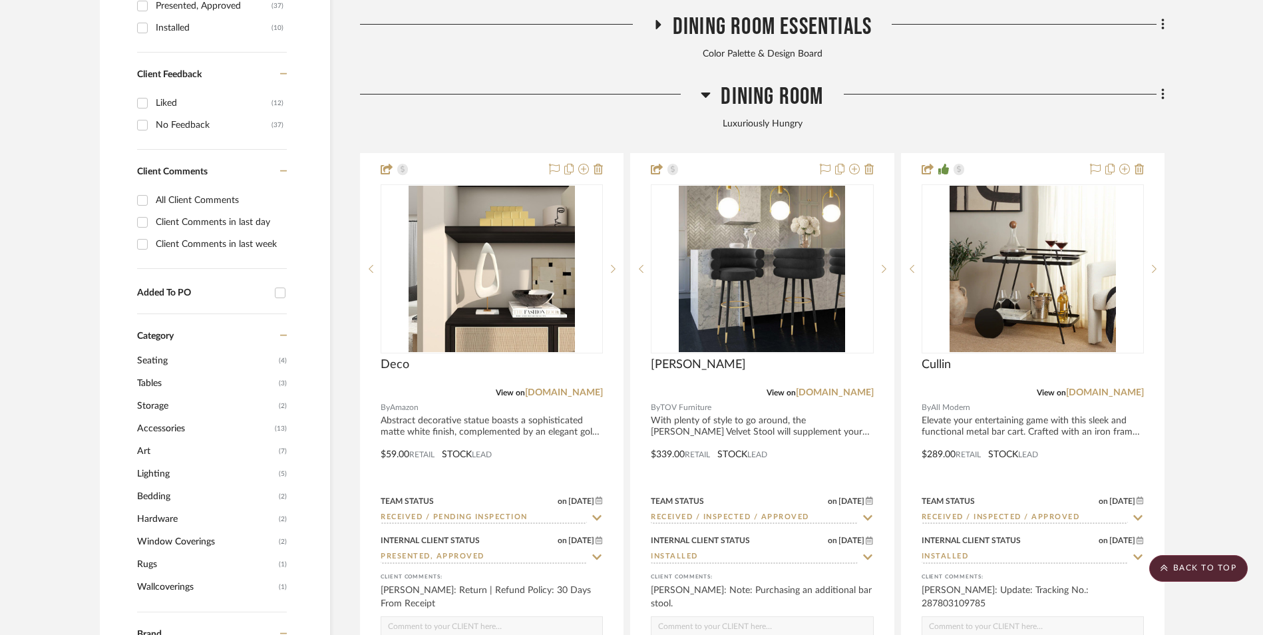
scroll to position [931, 0]
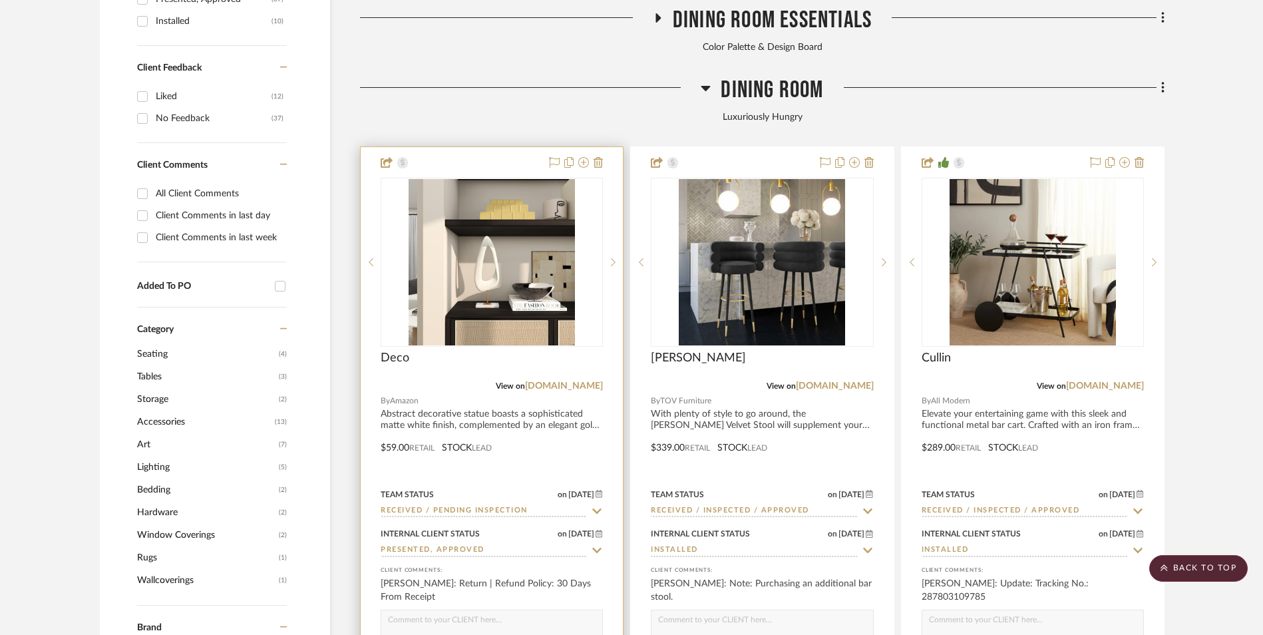
click at [494, 505] on input "Received / Pending Inspection" at bounding box center [484, 511] width 206 height 13
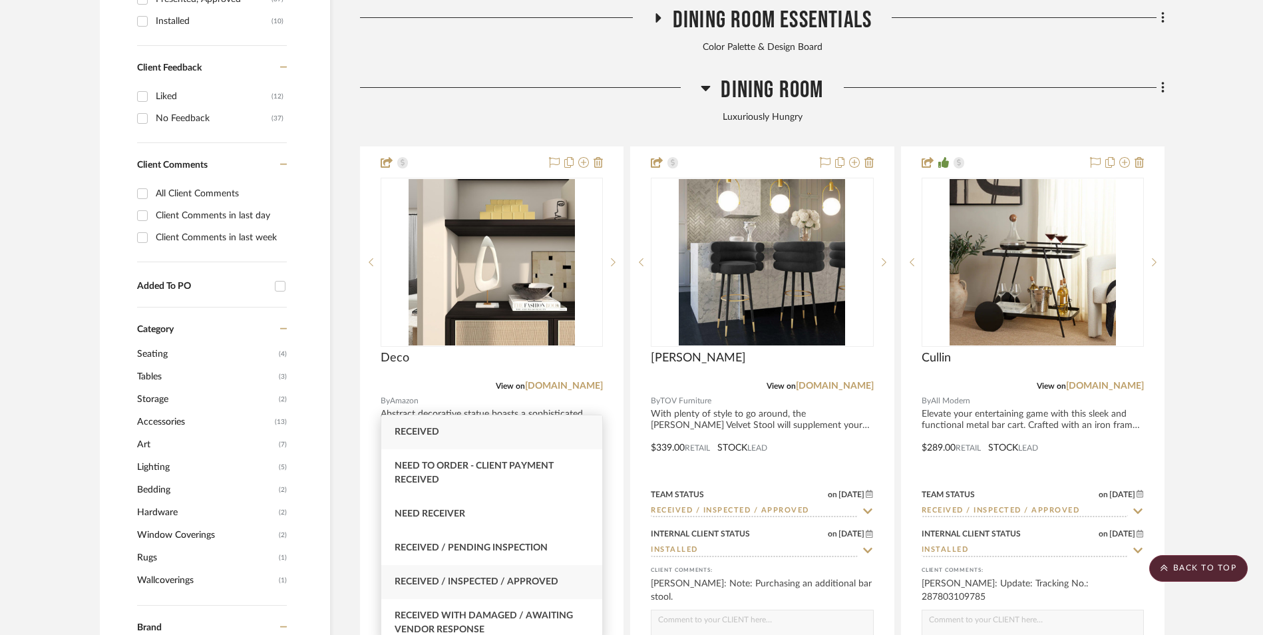
type input "rece"
click at [512, 572] on div "Received / Inspected / Approved" at bounding box center [491, 582] width 221 height 34
type input "[DATE]"
type input "Received / Inspected / Approved"
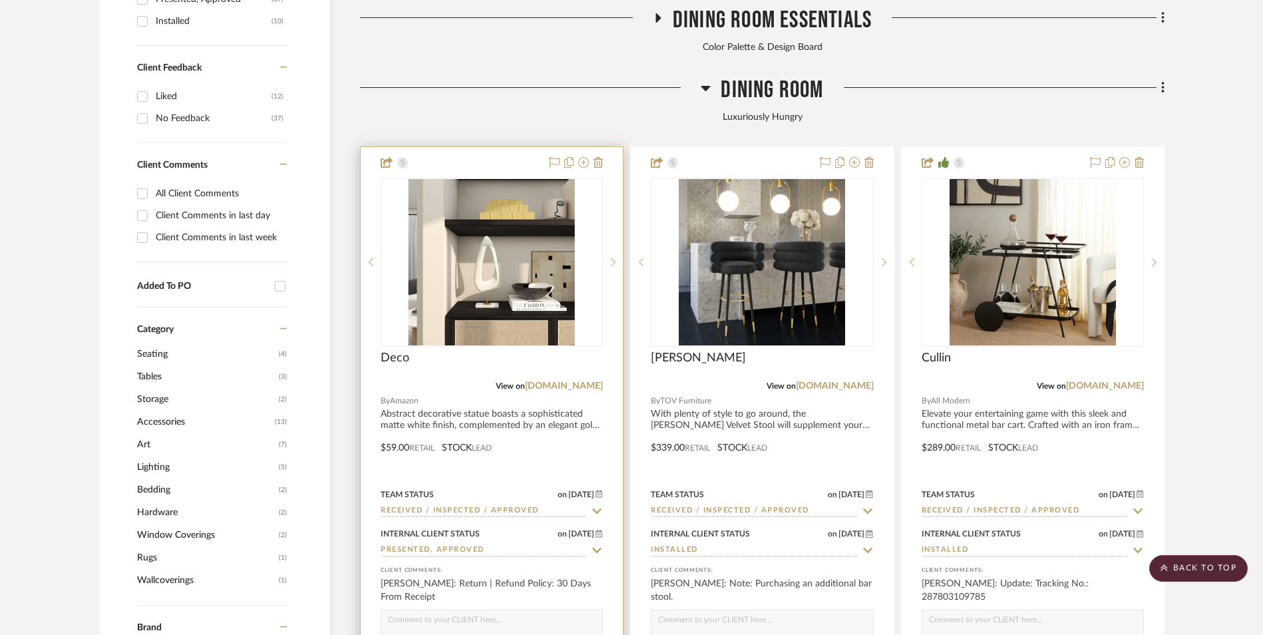
click at [0, 0] on img at bounding box center [0, 0] width 0 height 0
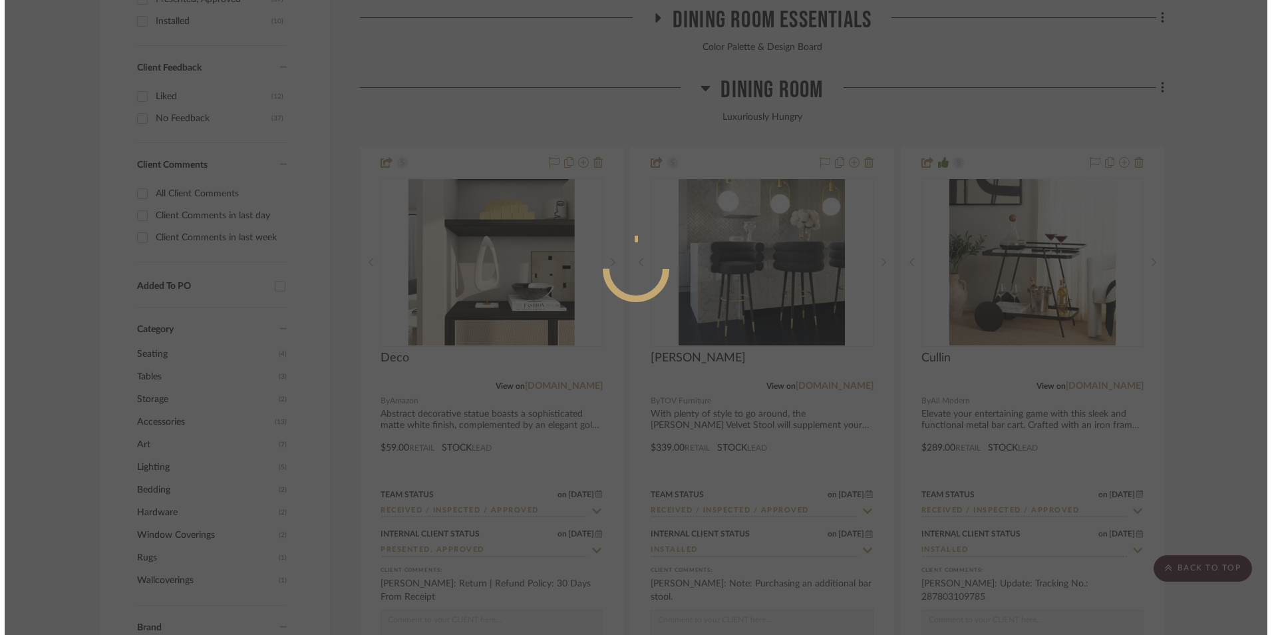
scroll to position [0, 0]
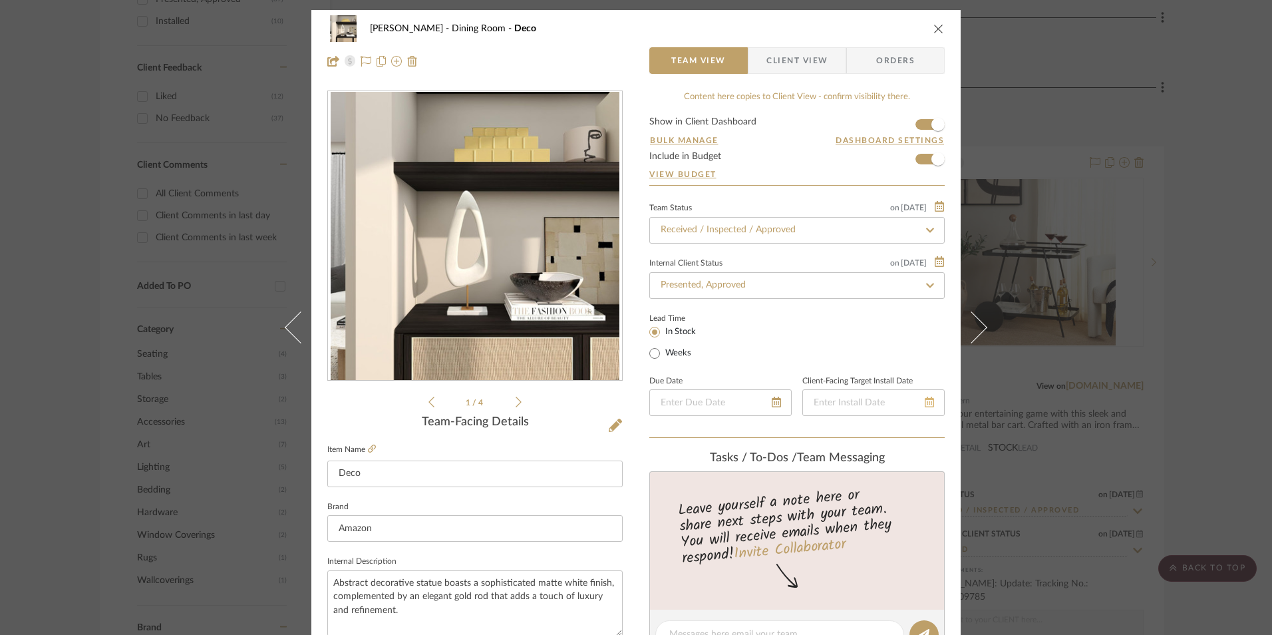
click at [926, 405] on icon at bounding box center [929, 401] width 9 height 11
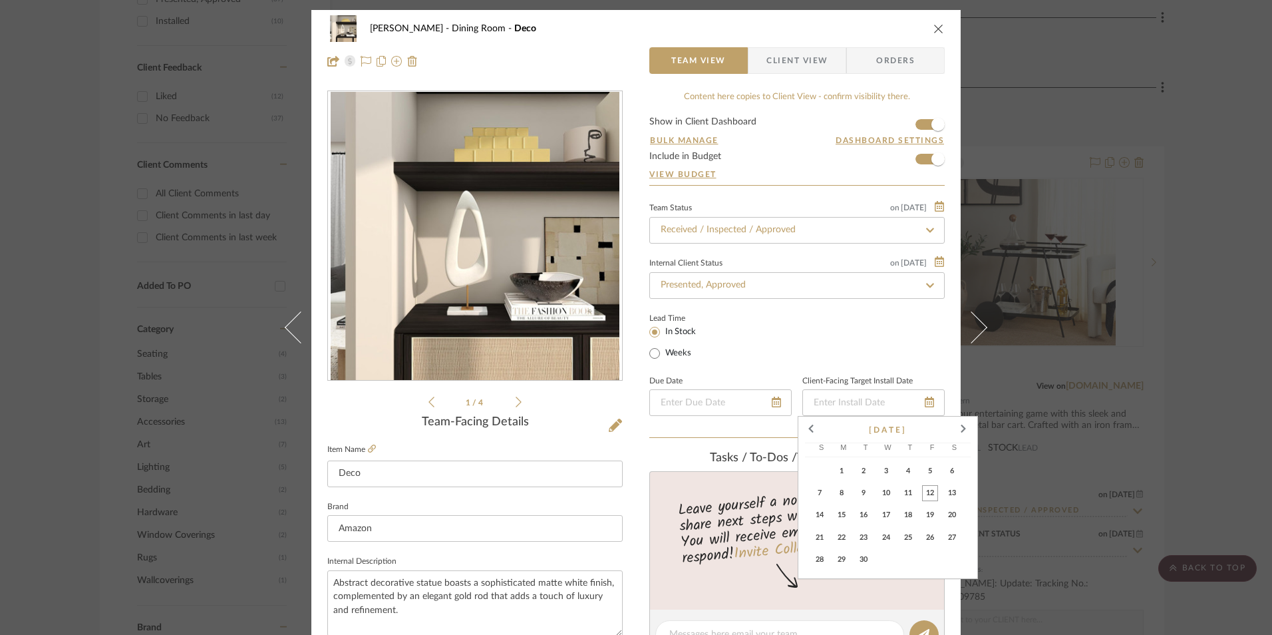
click at [931, 493] on span "12" at bounding box center [930, 493] width 16 height 16
type input "[DATE]"
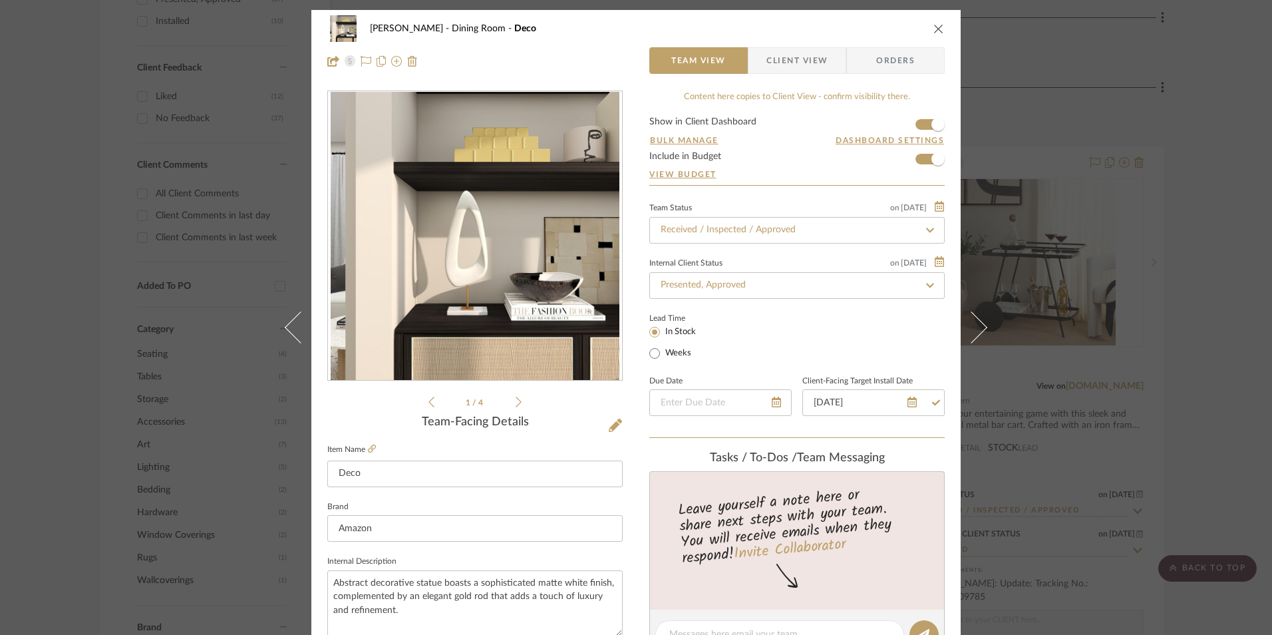
click at [788, 67] on span "Client View" at bounding box center [796, 60] width 61 height 27
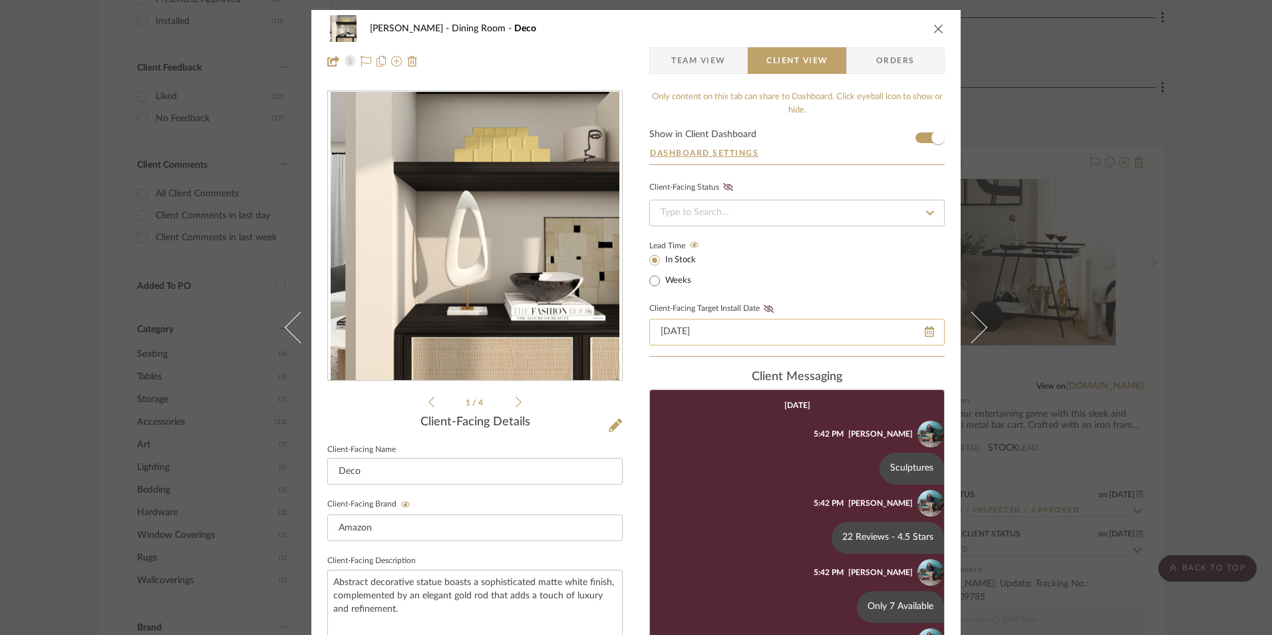
scroll to position [53, 0]
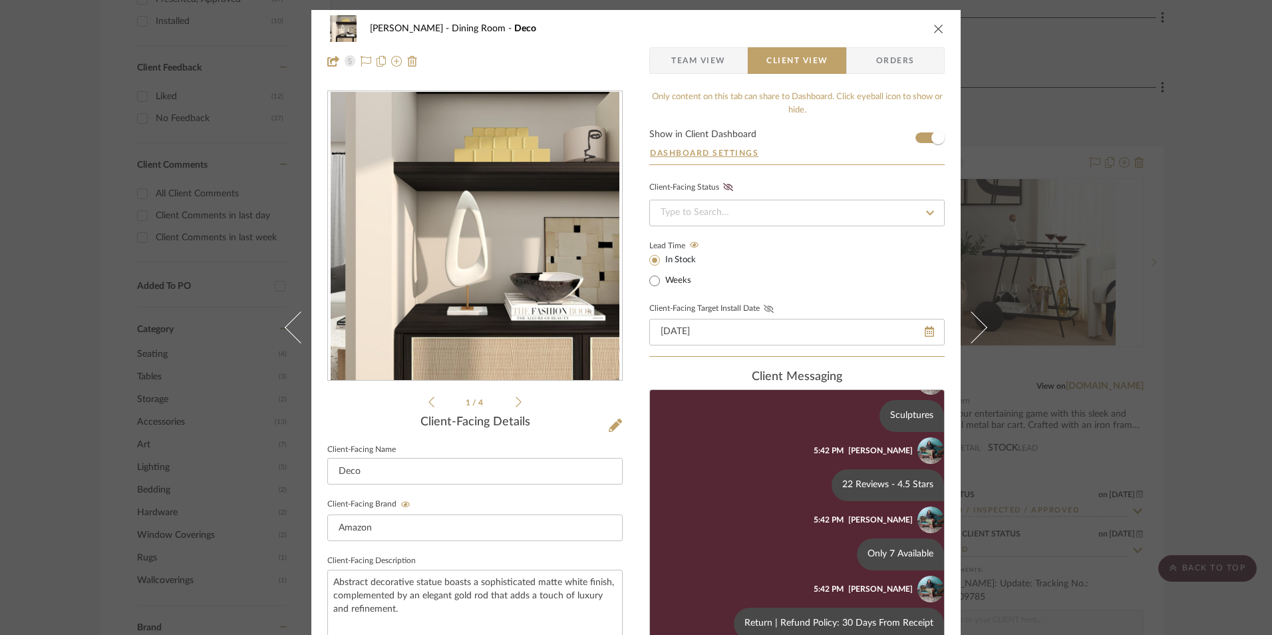
click at [766, 308] on icon at bounding box center [769, 309] width 10 height 8
click at [759, 218] on input at bounding box center [796, 213] width 295 height 27
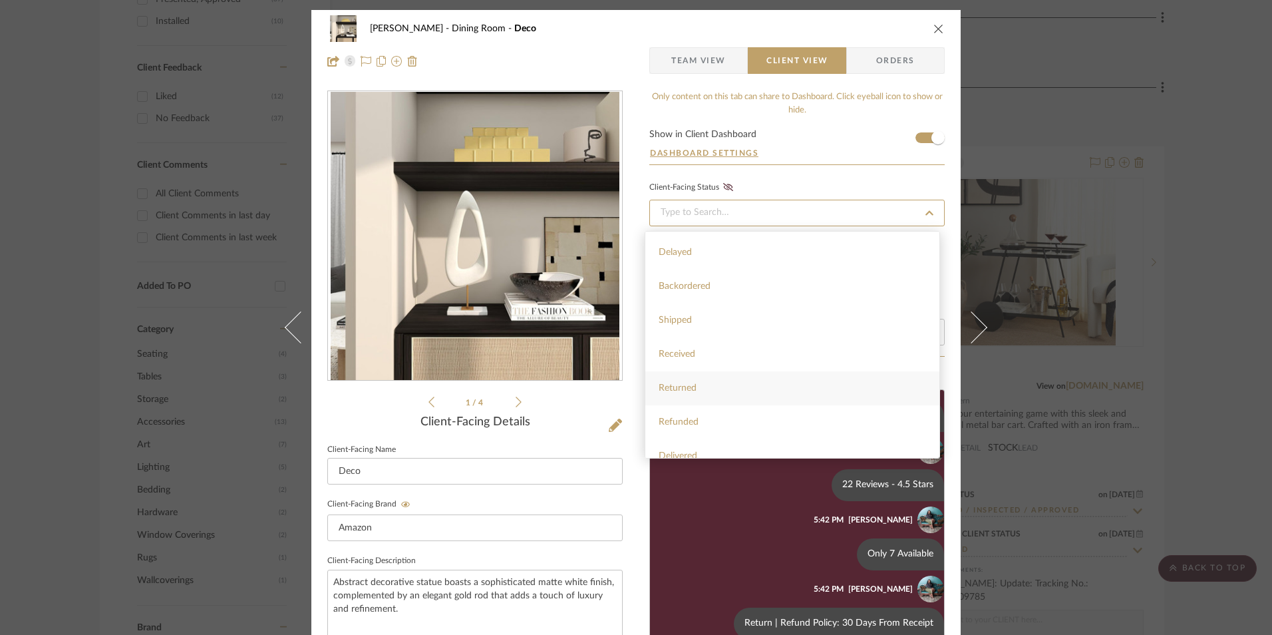
scroll to position [317, 0]
click at [714, 406] on div "Installed" at bounding box center [792, 407] width 294 height 34
type input "[DATE]"
type input "Installed"
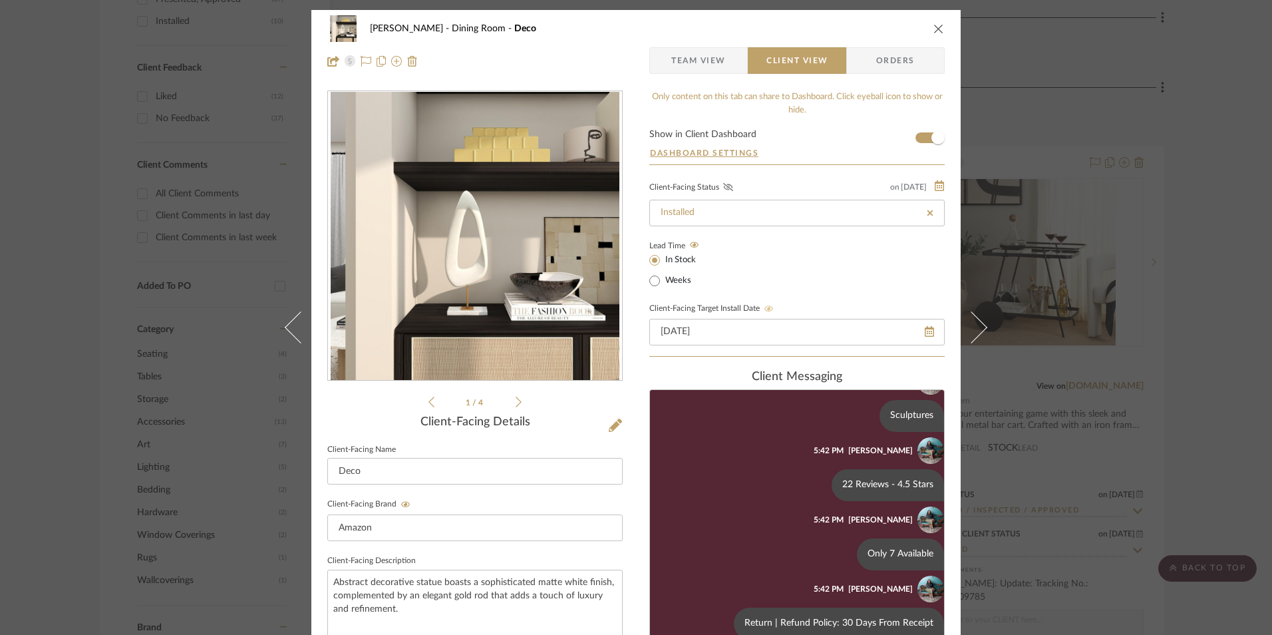
click at [730, 187] on fa-icon at bounding box center [728, 188] width 17 height 12
click at [933, 29] on icon "close" at bounding box center [938, 28] width 11 height 11
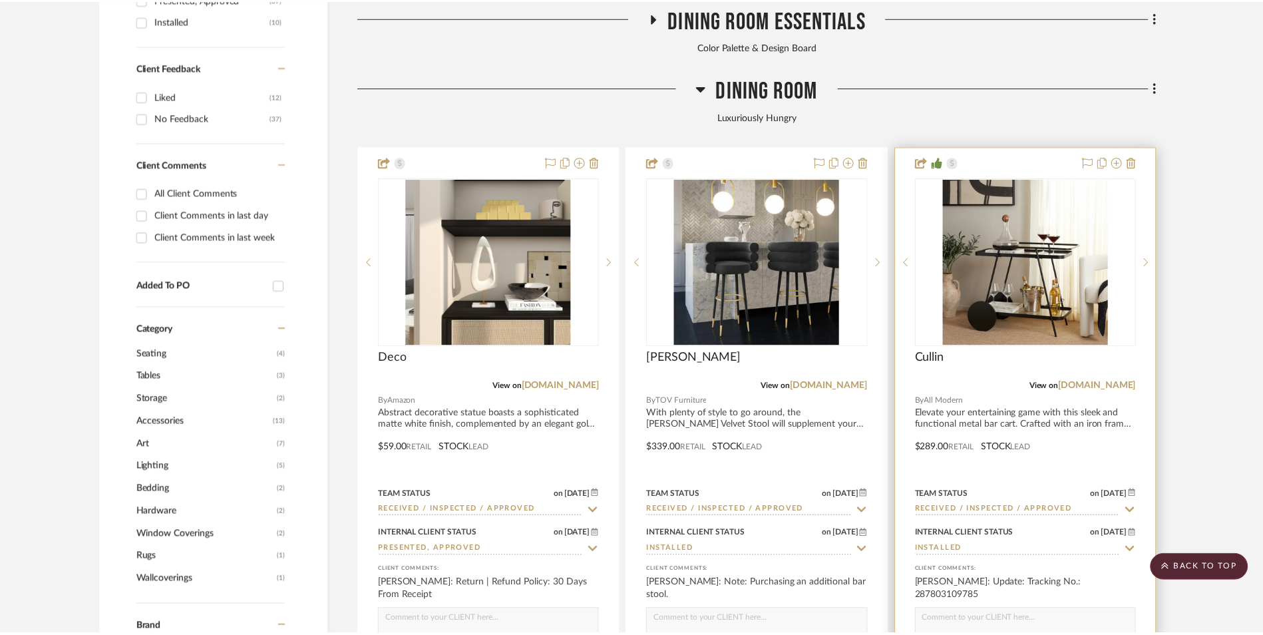
scroll to position [931, 0]
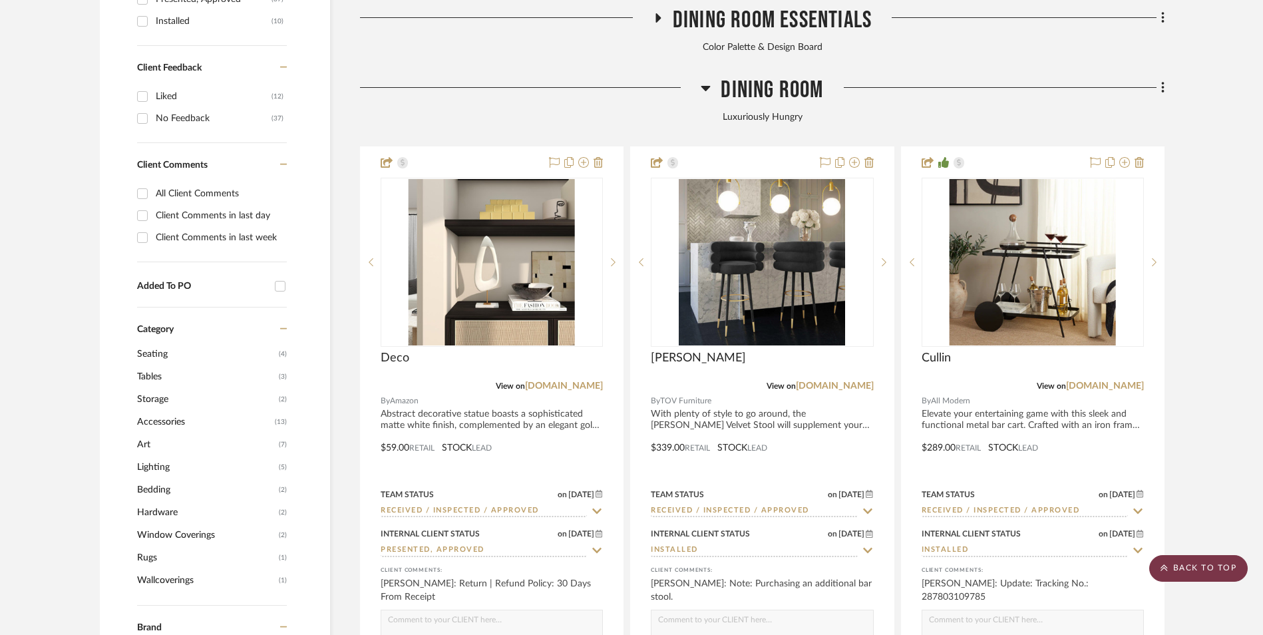
click at [1217, 559] on scroll-to-top-button "BACK TO TOP" at bounding box center [1198, 568] width 98 height 27
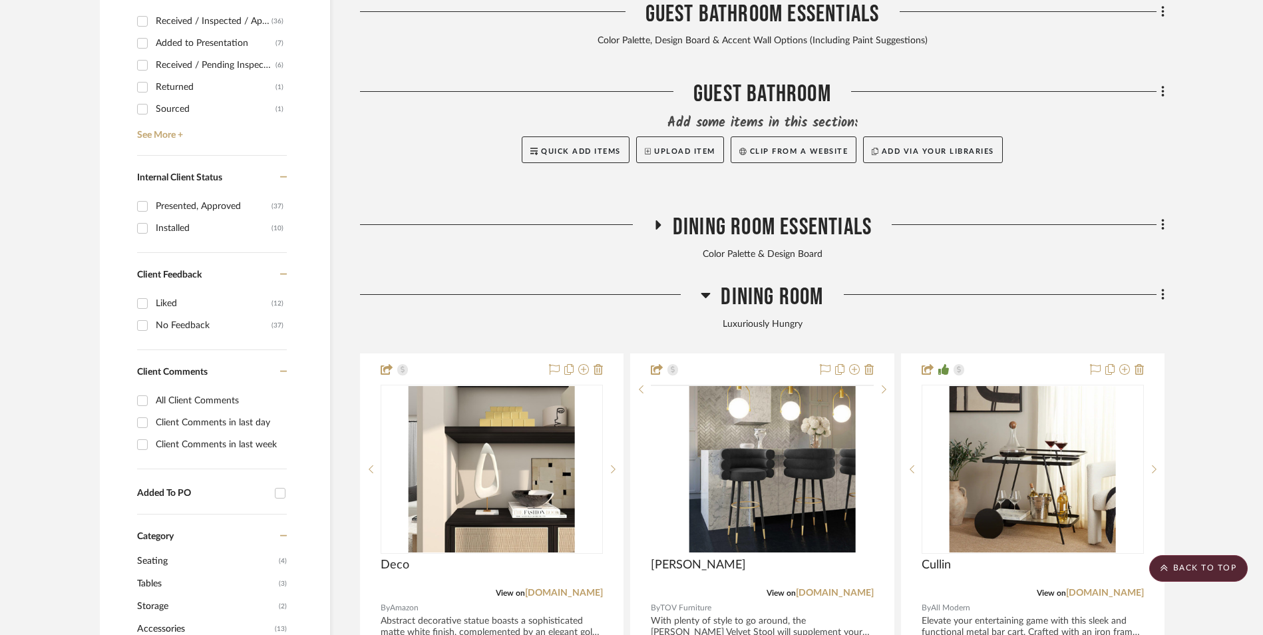
scroll to position [599, 0]
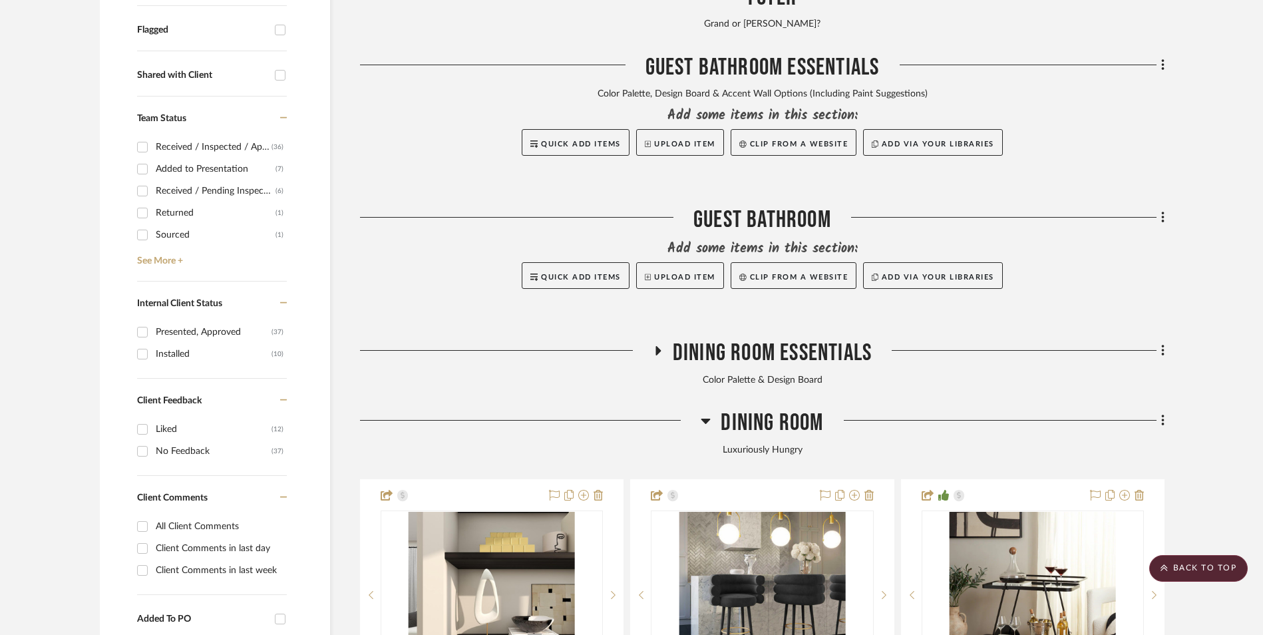
click at [708, 418] on icon at bounding box center [705, 420] width 9 height 5
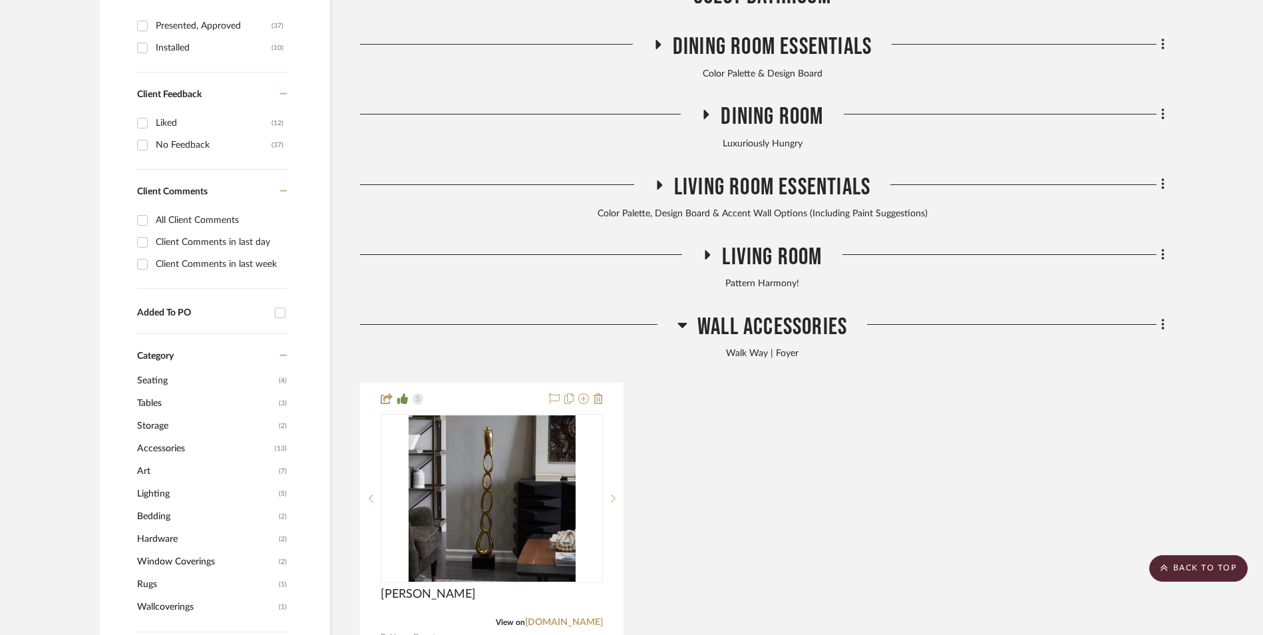
scroll to position [998, 0]
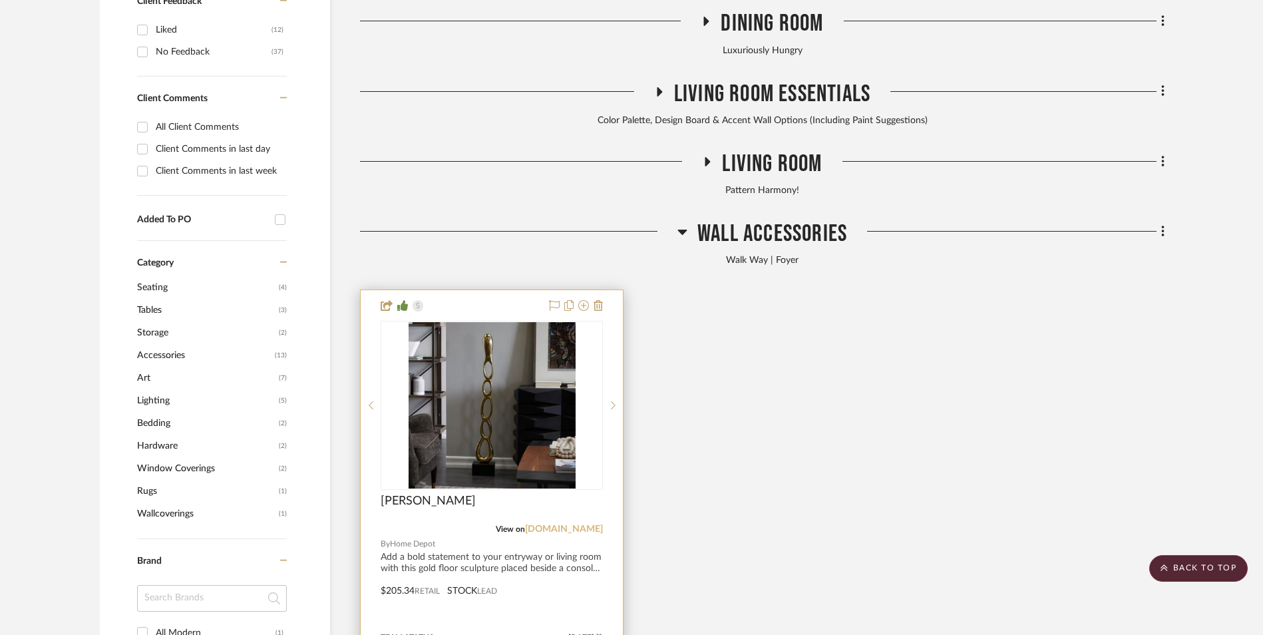
click at [576, 524] on link "[DOMAIN_NAME]" at bounding box center [564, 528] width 78 height 9
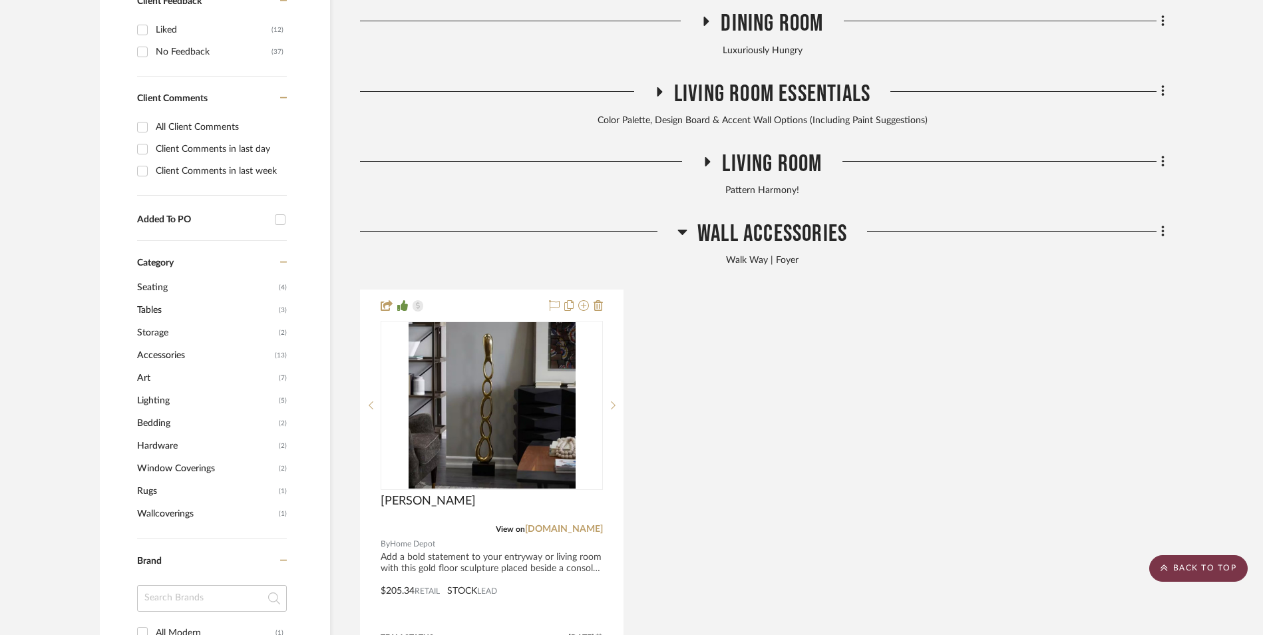
click at [1199, 565] on scroll-to-top-button "BACK TO TOP" at bounding box center [1198, 568] width 98 height 27
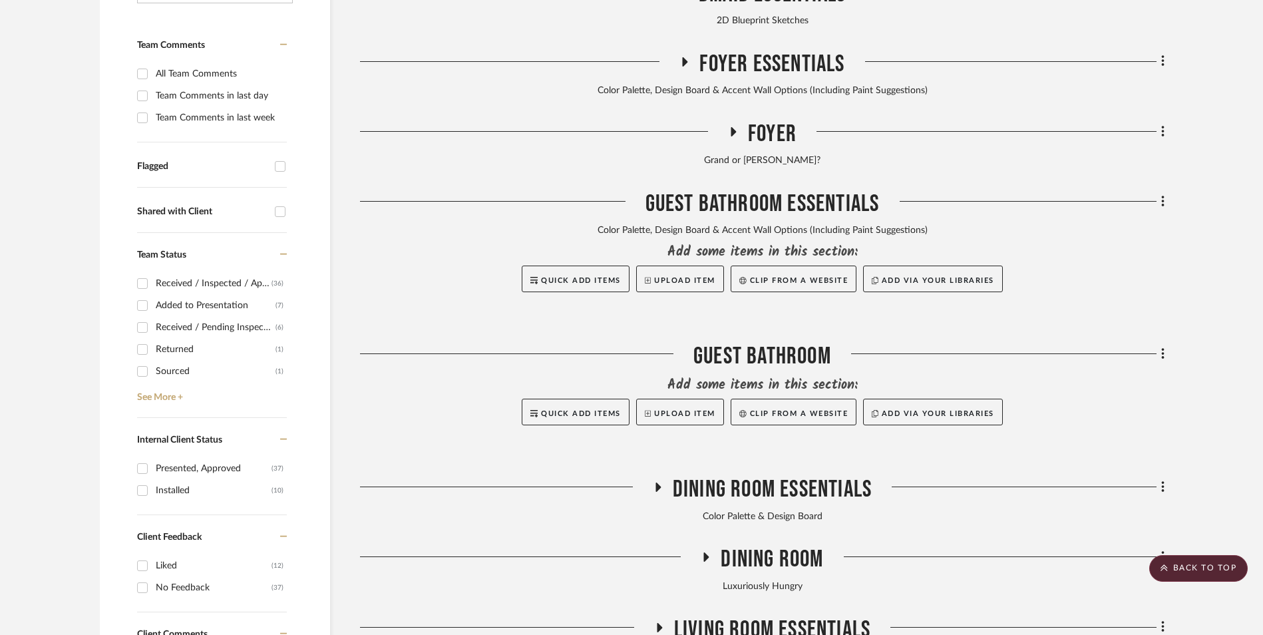
scroll to position [532, 0]
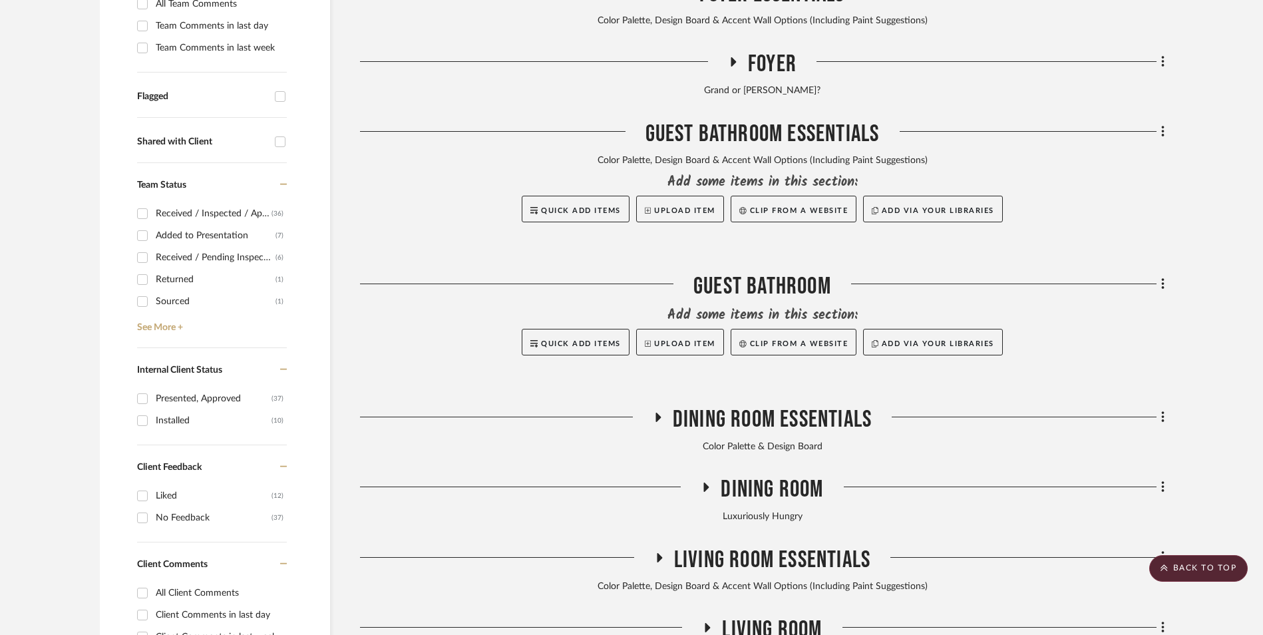
click at [703, 482] on icon at bounding box center [706, 487] width 16 height 10
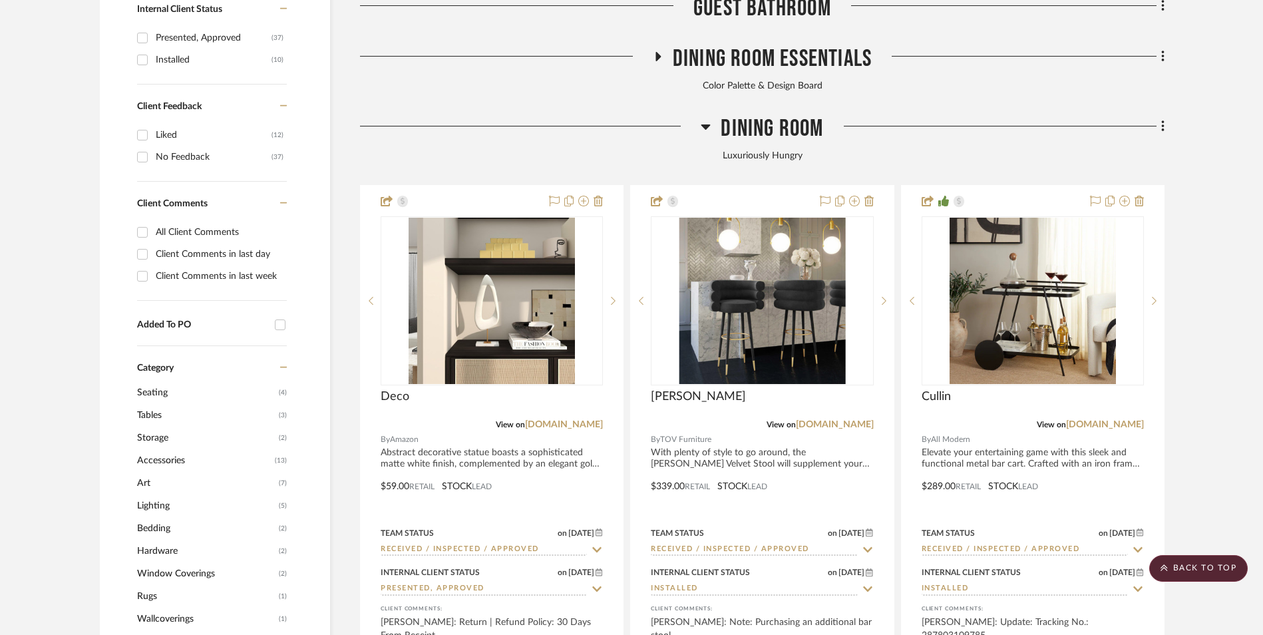
scroll to position [665, 0]
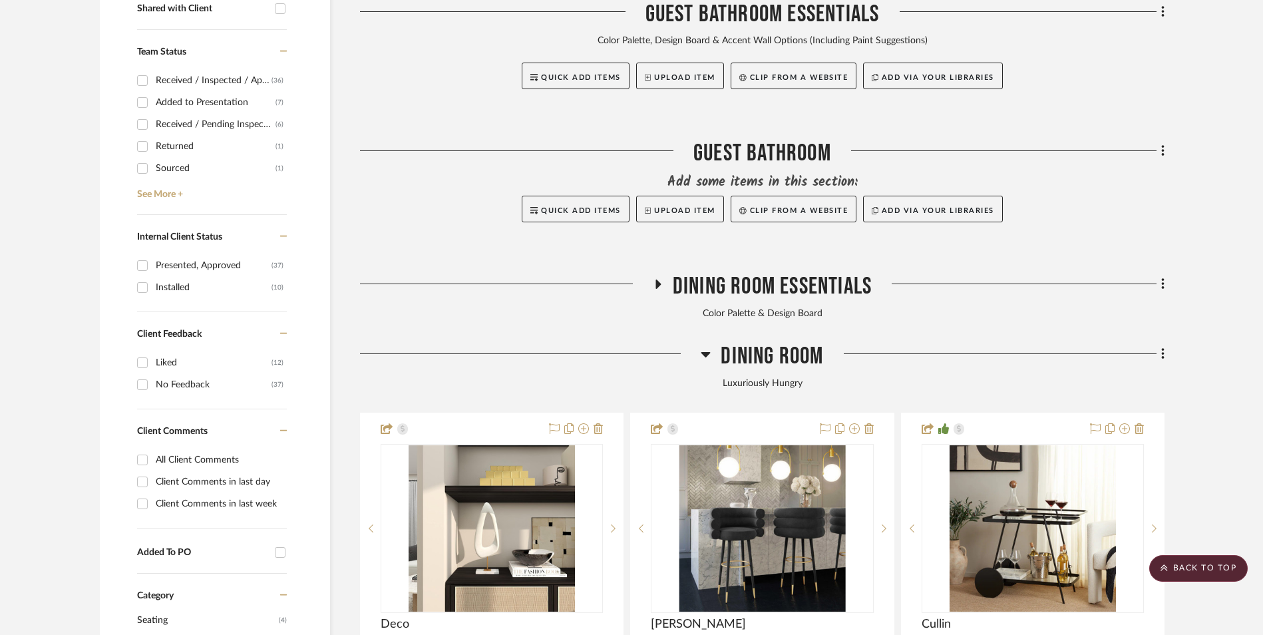
click at [710, 346] on icon at bounding box center [706, 354] width 10 height 16
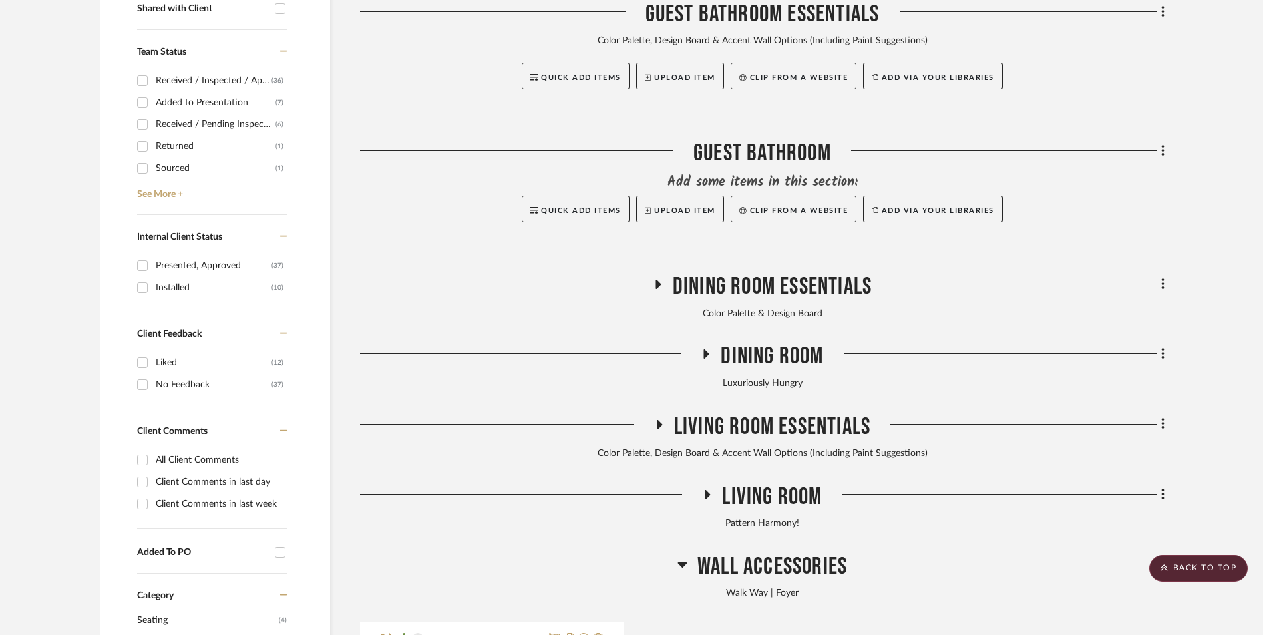
click at [685, 556] on icon at bounding box center [682, 564] width 10 height 16
click at [705, 489] on icon at bounding box center [707, 494] width 16 height 10
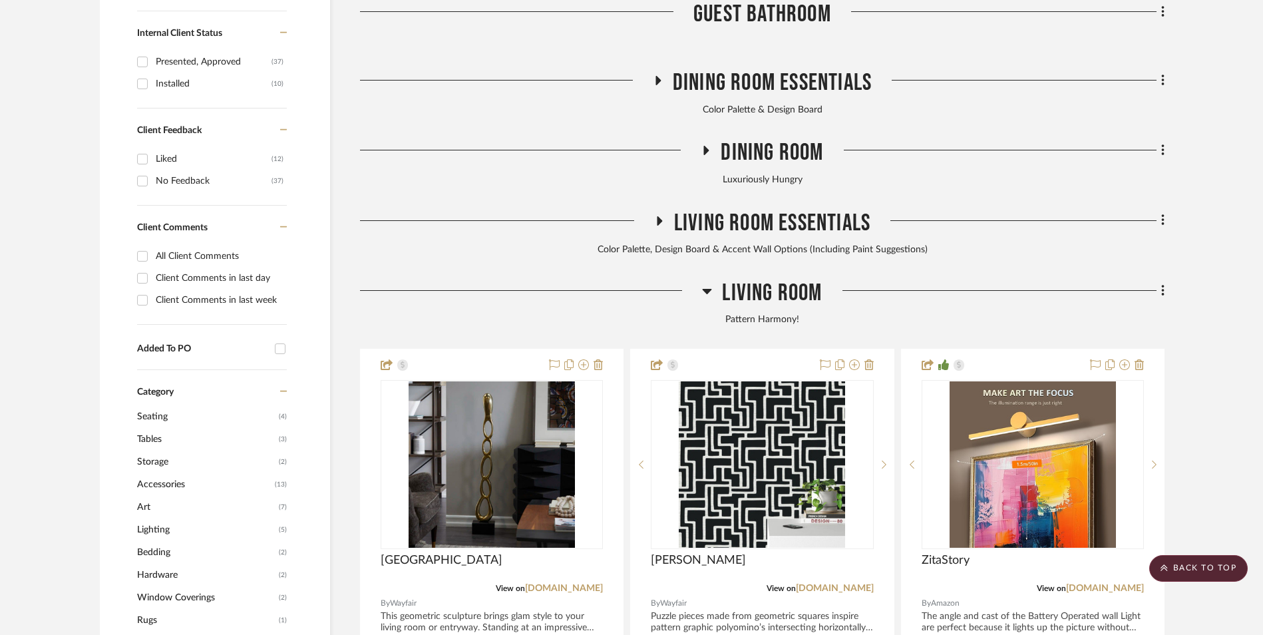
scroll to position [931, 0]
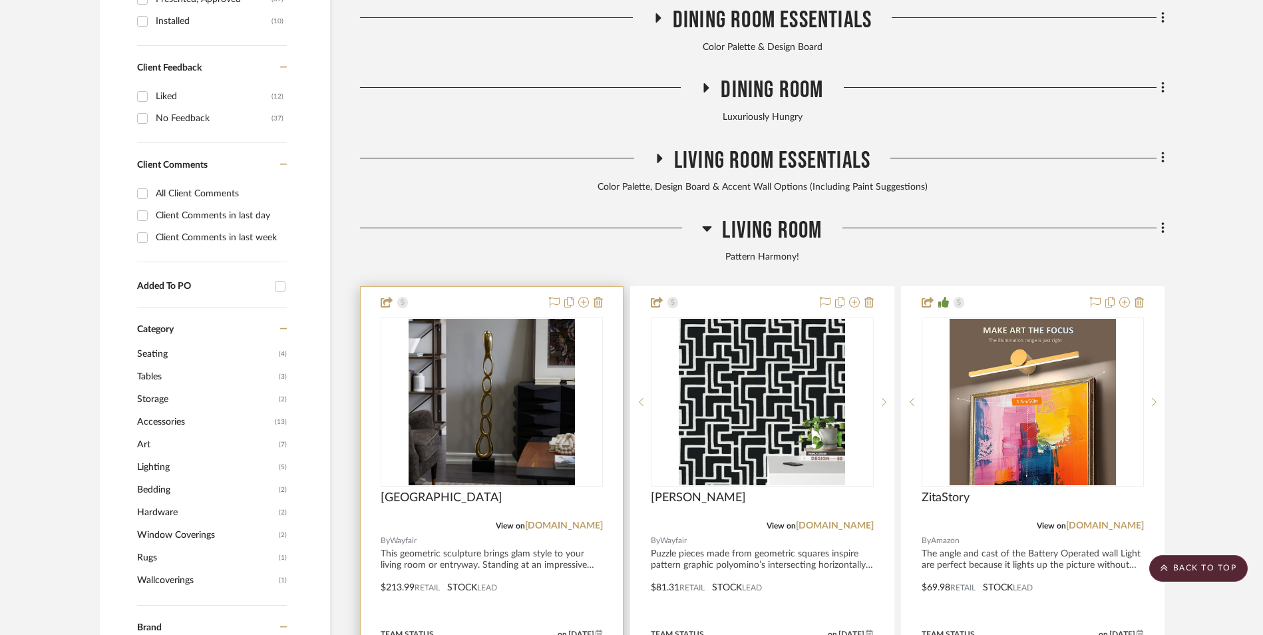
drag, startPoint x: 589, startPoint y: 422, endPoint x: 613, endPoint y: 429, distance: 24.4
click at [589, 521] on link "[DOMAIN_NAME]" at bounding box center [564, 525] width 78 height 9
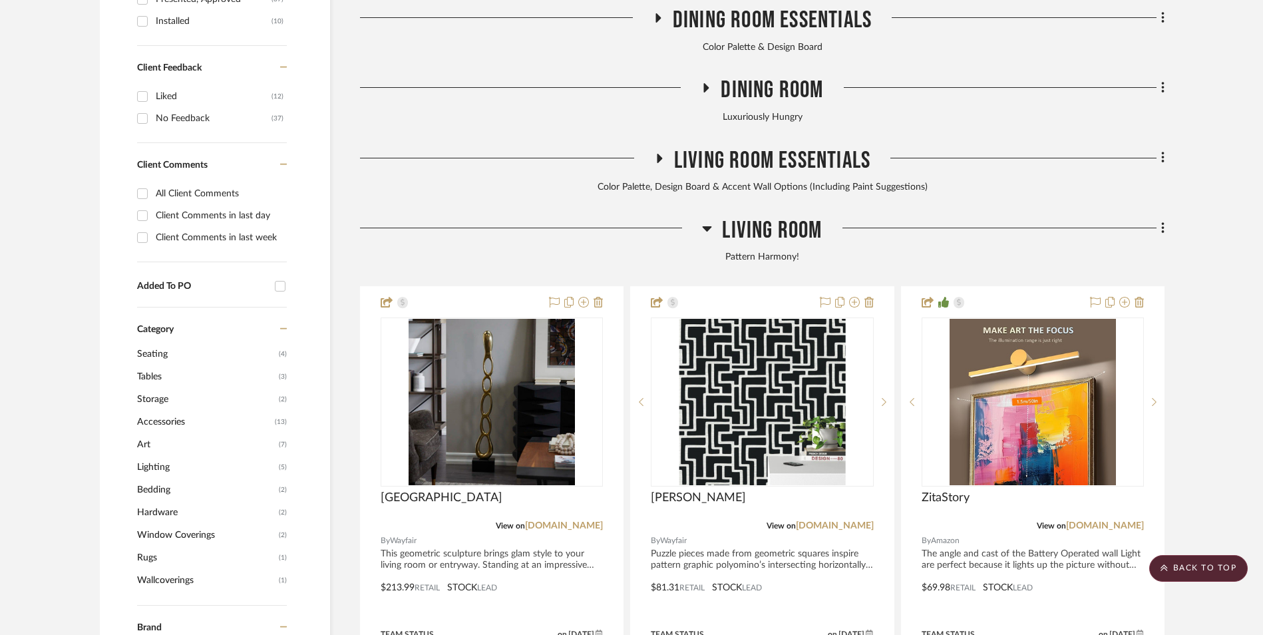
click at [708, 220] on icon at bounding box center [707, 228] width 10 height 16
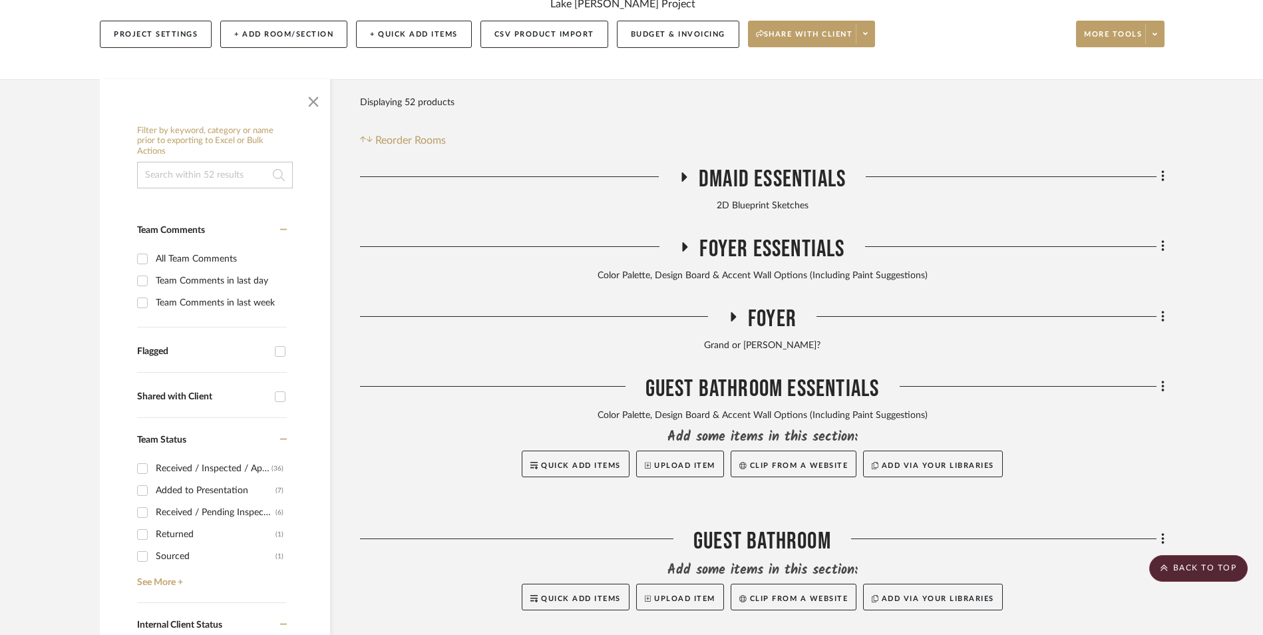
scroll to position [266, 0]
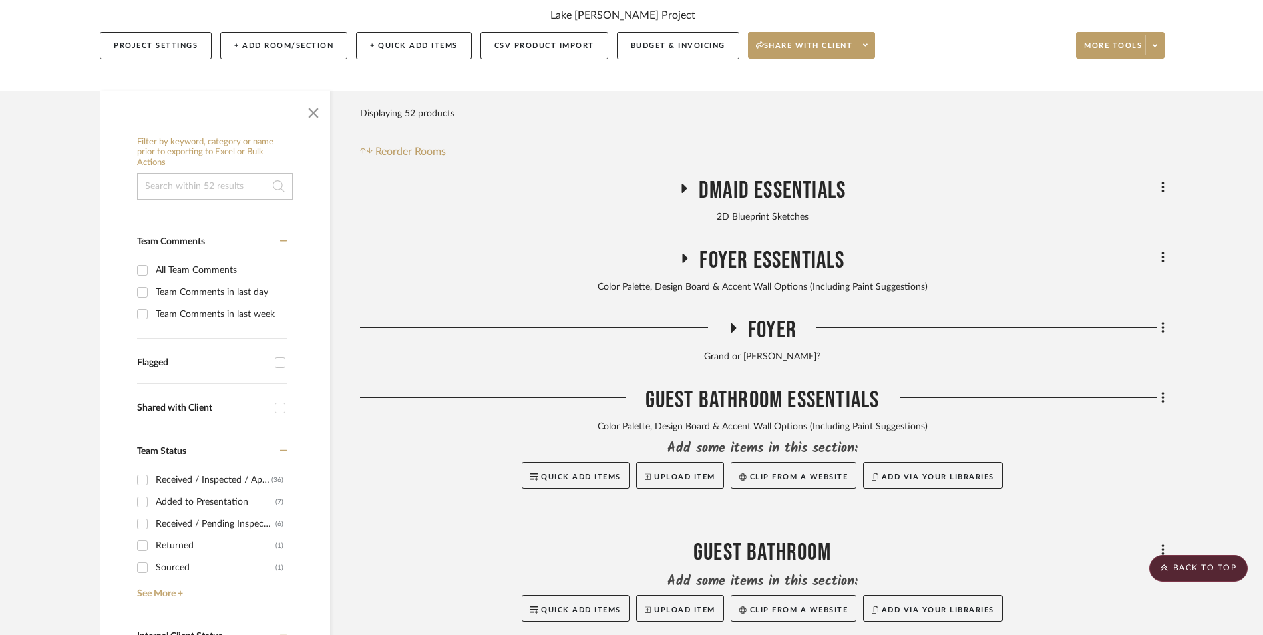
click at [732, 323] on icon at bounding box center [733, 328] width 16 height 10
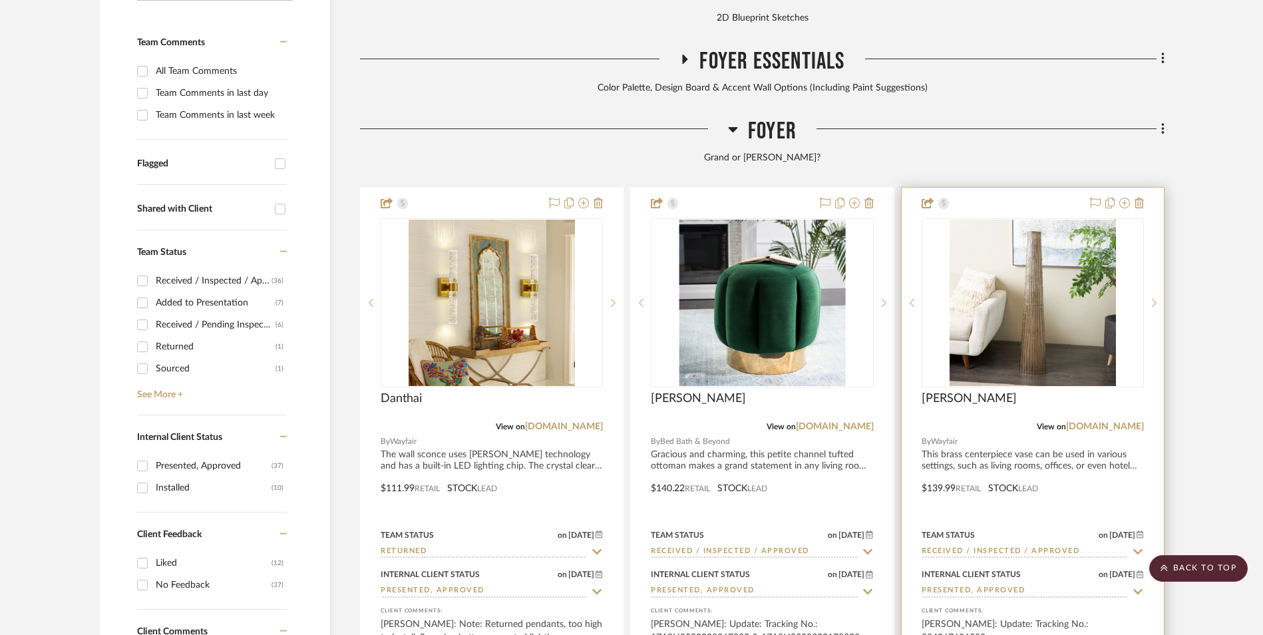
scroll to position [466, 0]
click at [1120, 421] on link "[DOMAIN_NAME]" at bounding box center [1105, 425] width 78 height 9
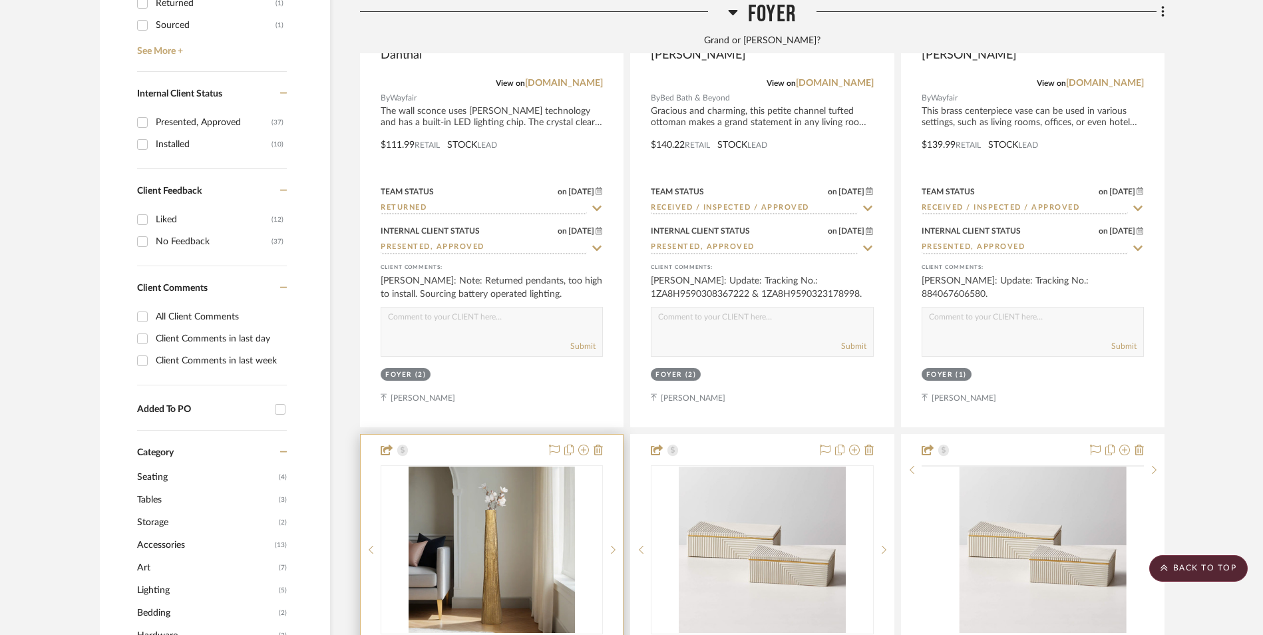
scroll to position [998, 0]
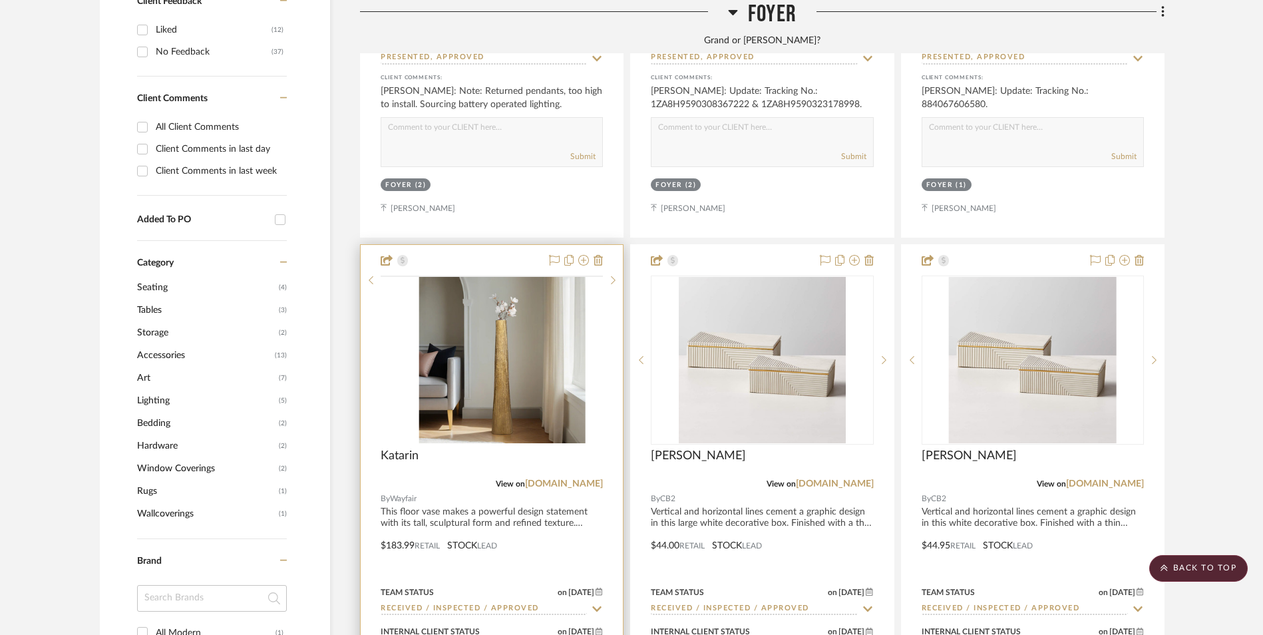
click at [0, 0] on img at bounding box center [0, 0] width 0 height 0
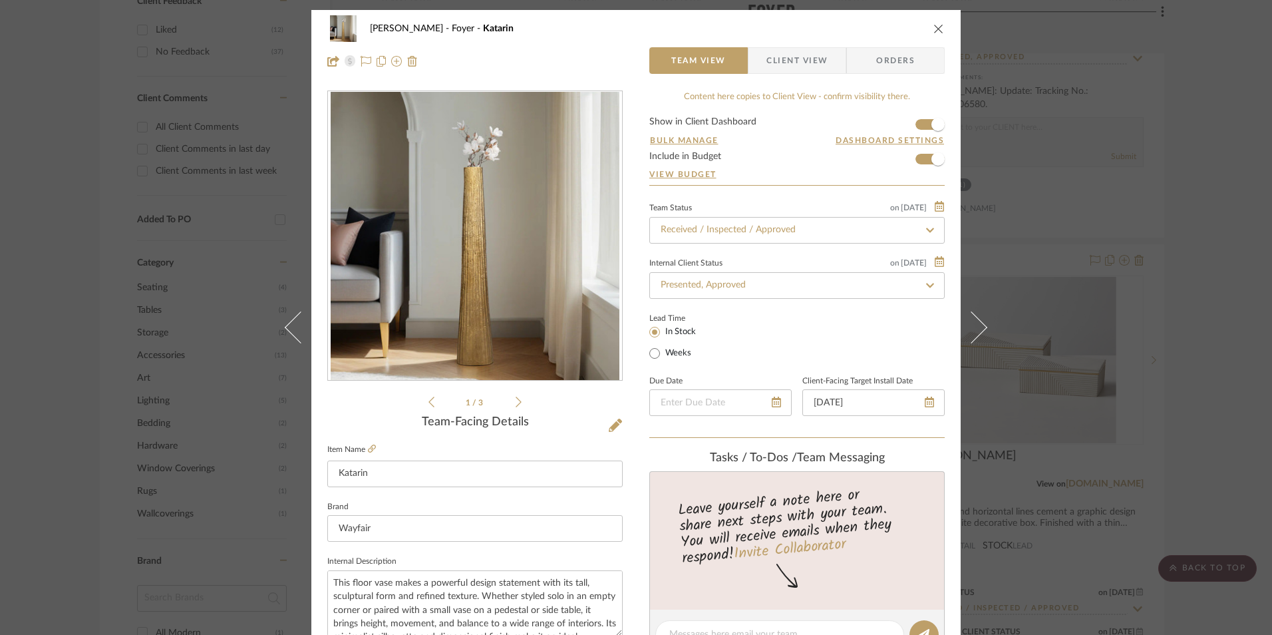
scroll to position [333, 0]
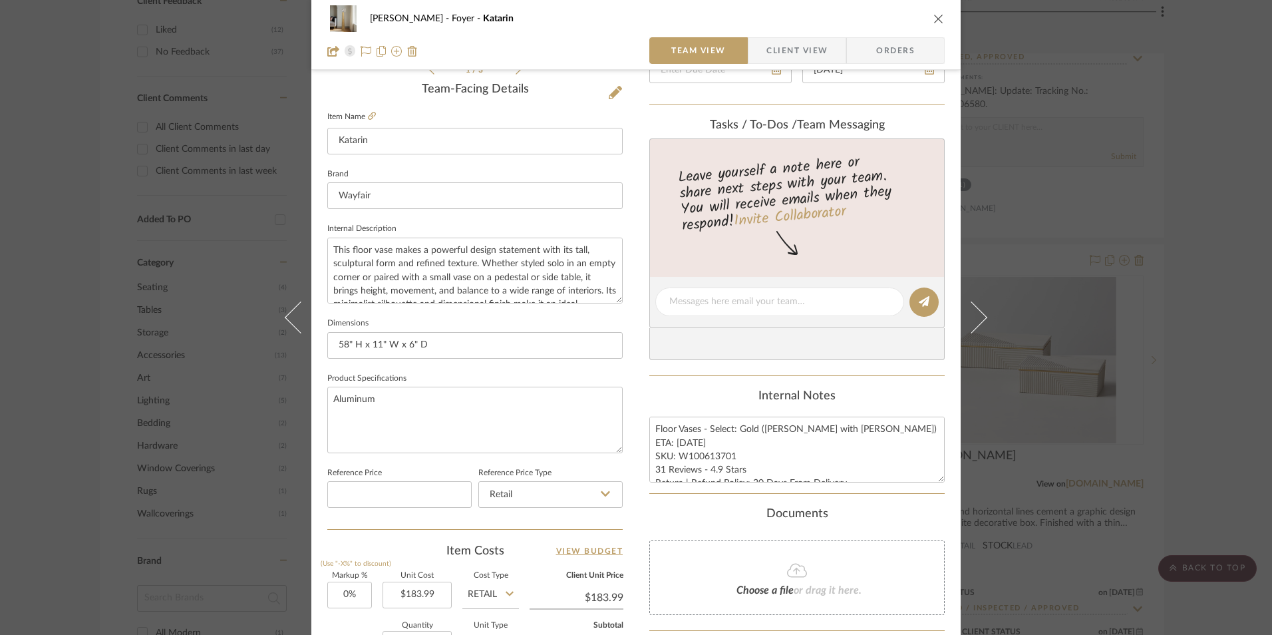
click at [933, 17] on icon "close" at bounding box center [938, 18] width 11 height 11
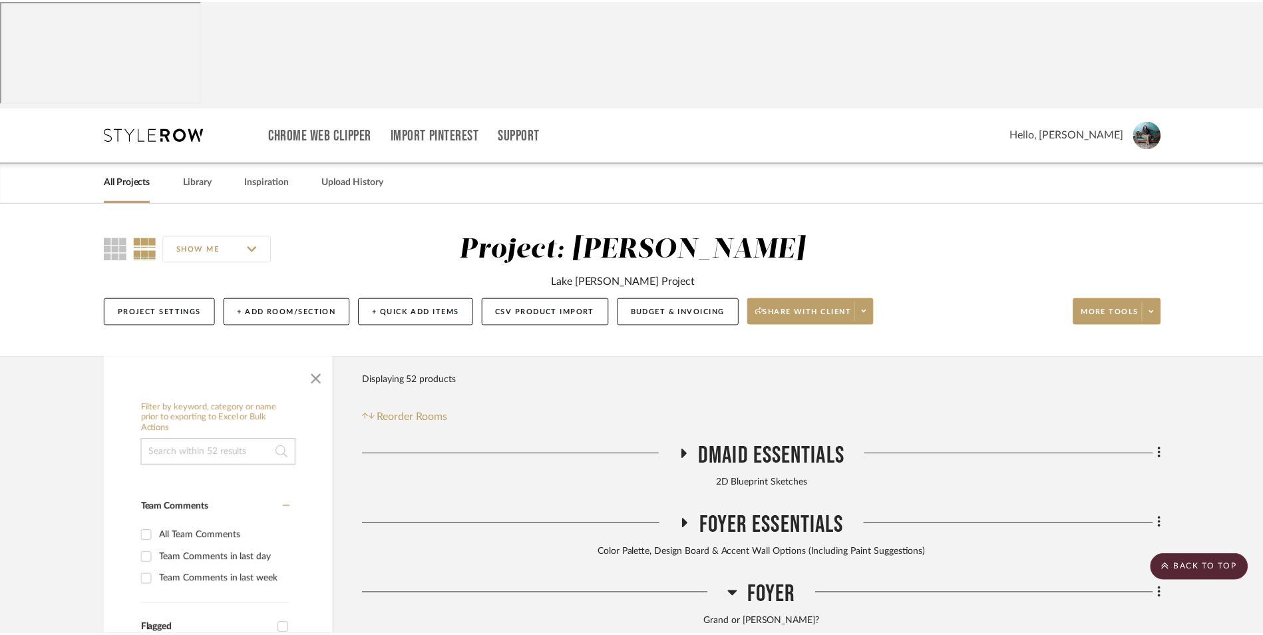
scroll to position [998, 0]
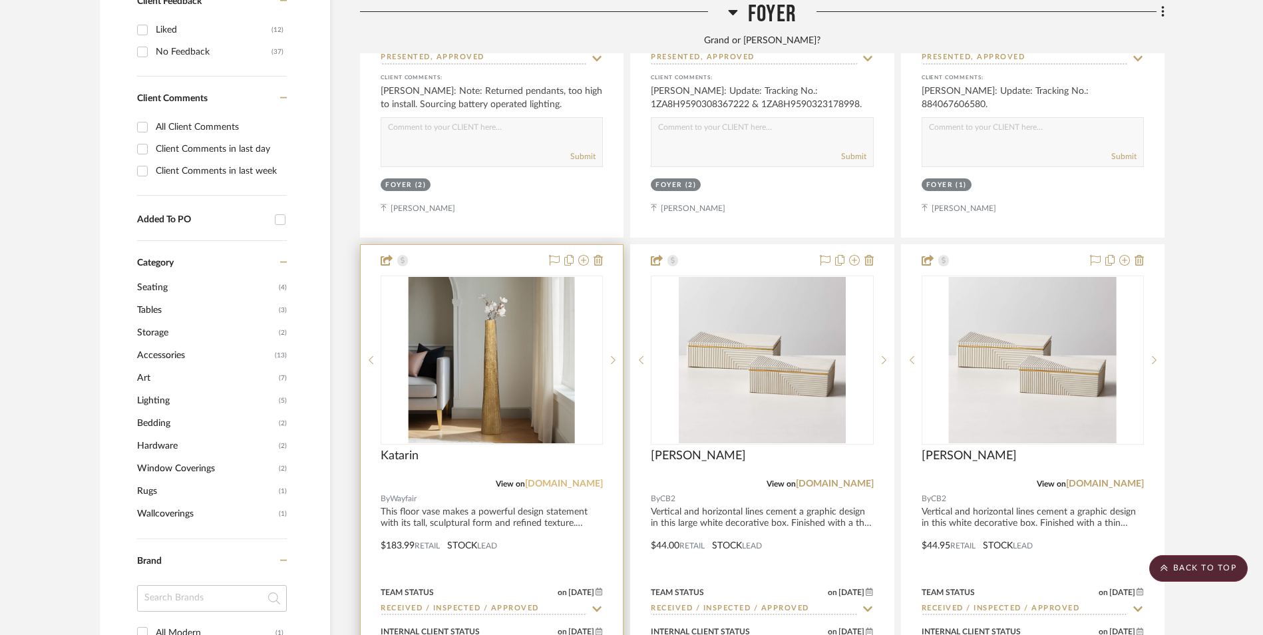
click at [565, 479] on link "[DOMAIN_NAME]" at bounding box center [564, 483] width 78 height 9
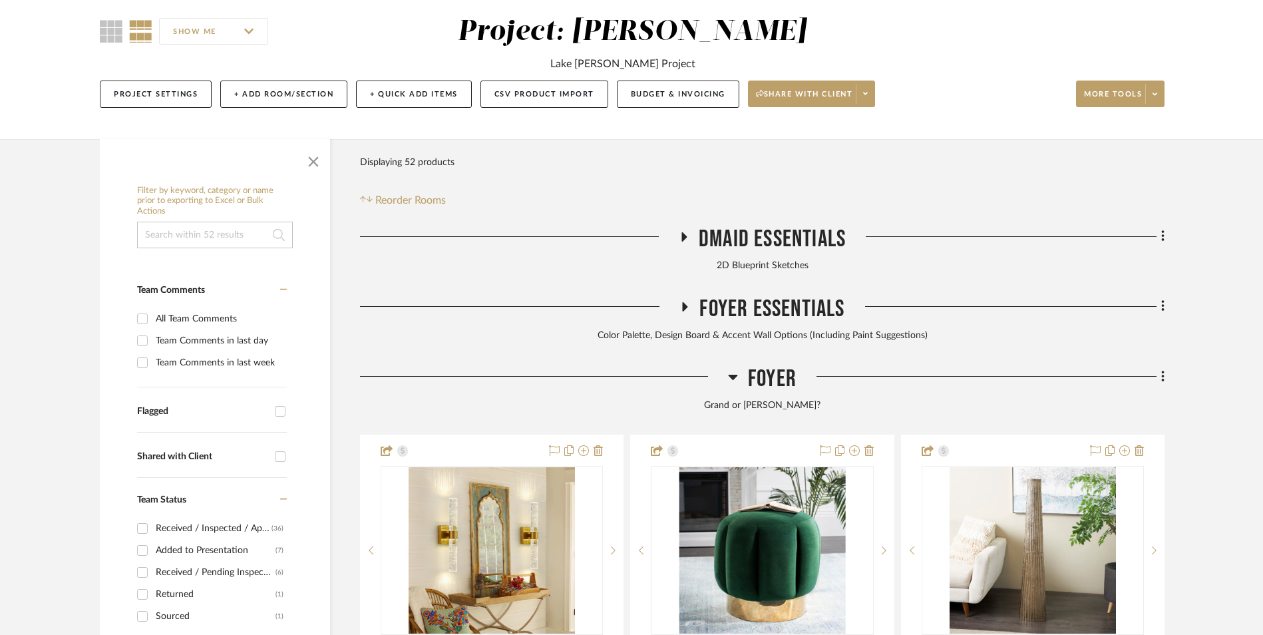
scroll to position [0, 0]
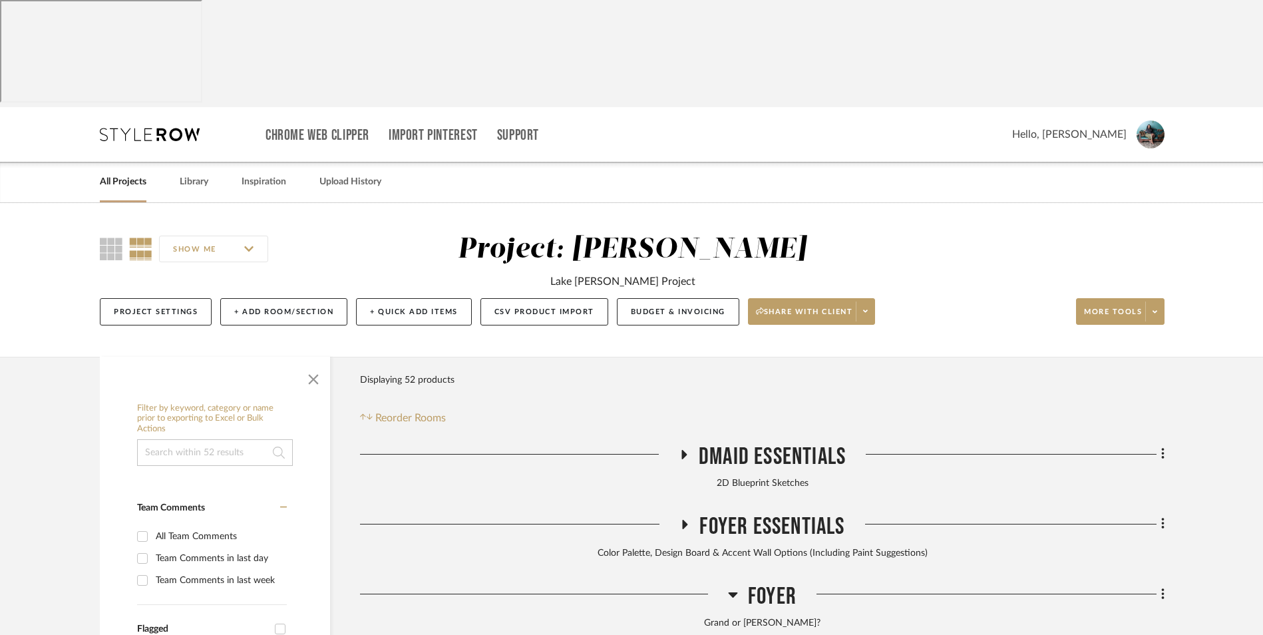
click at [245, 173] on link "Inspiration" at bounding box center [263, 182] width 45 height 18
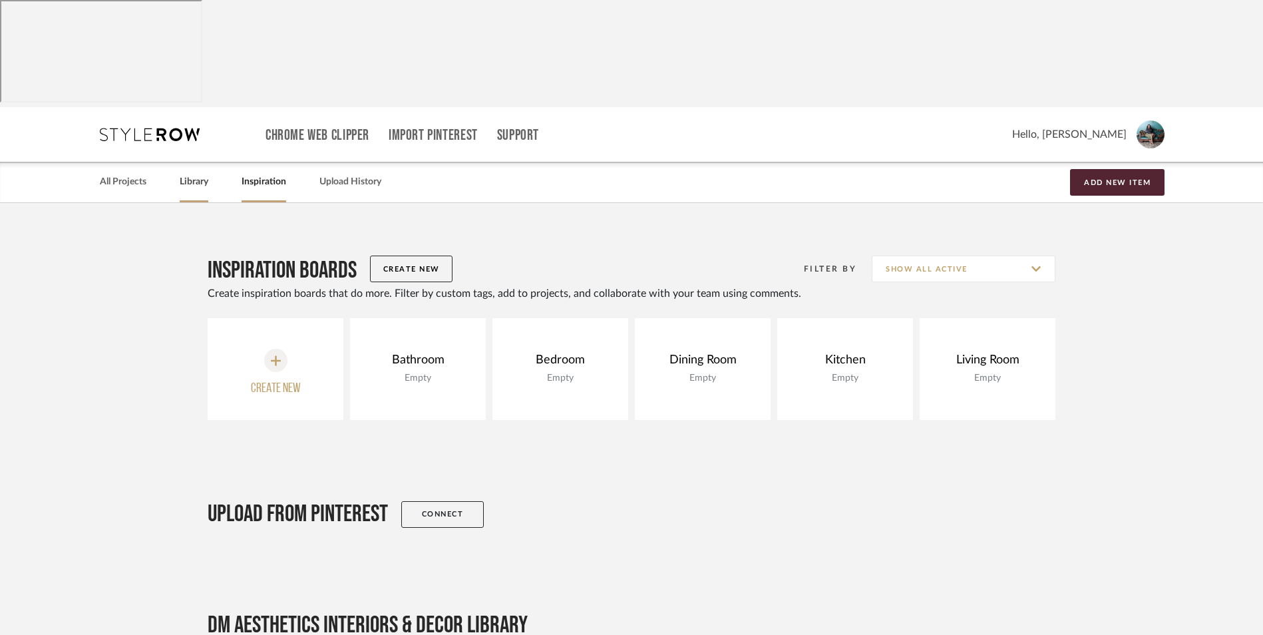
click at [199, 173] on link "Library" at bounding box center [194, 182] width 29 height 18
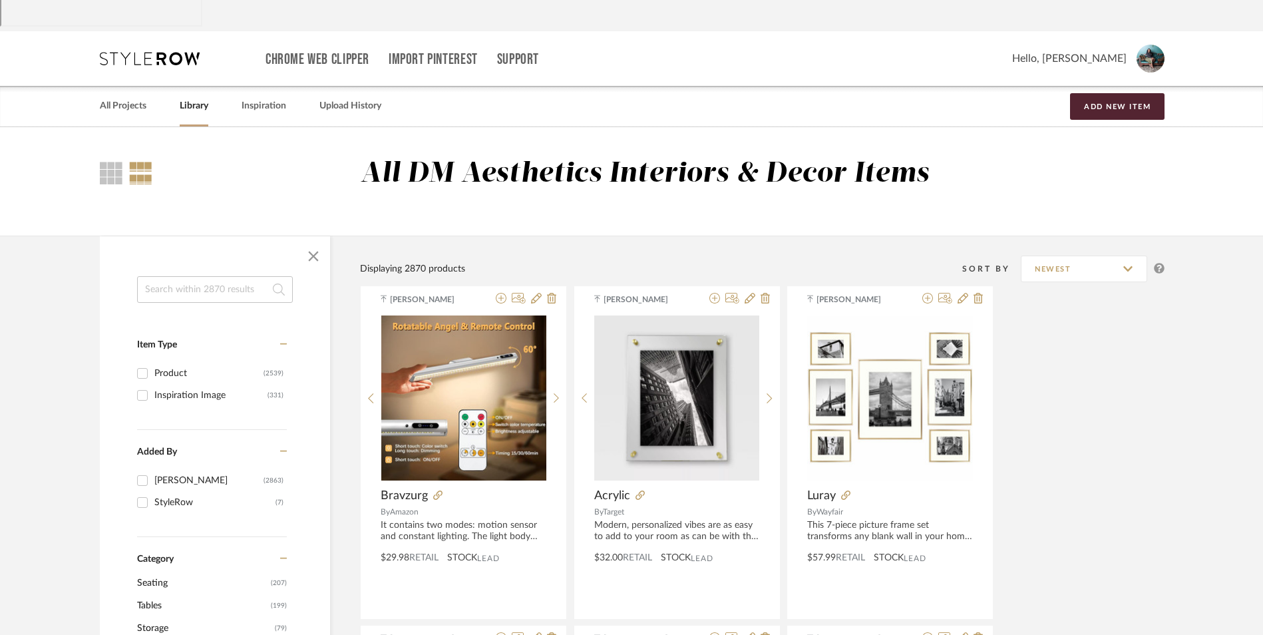
scroll to position [133, 0]
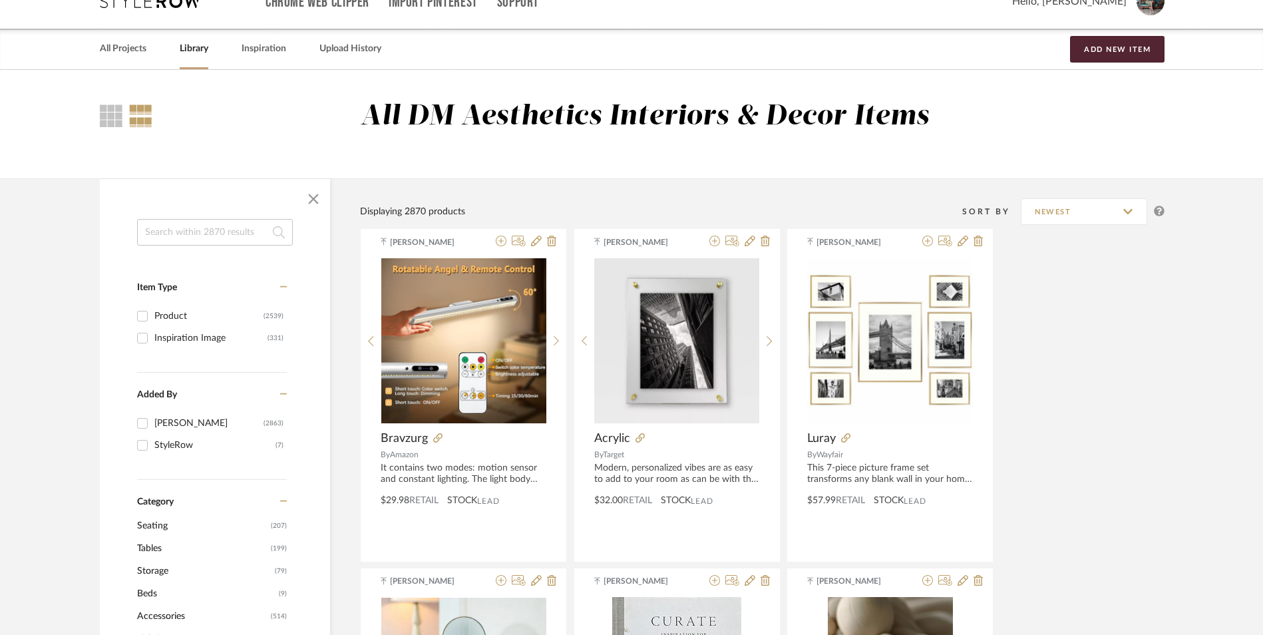
click at [152, 514] on span "Seating" at bounding box center [202, 525] width 130 height 23
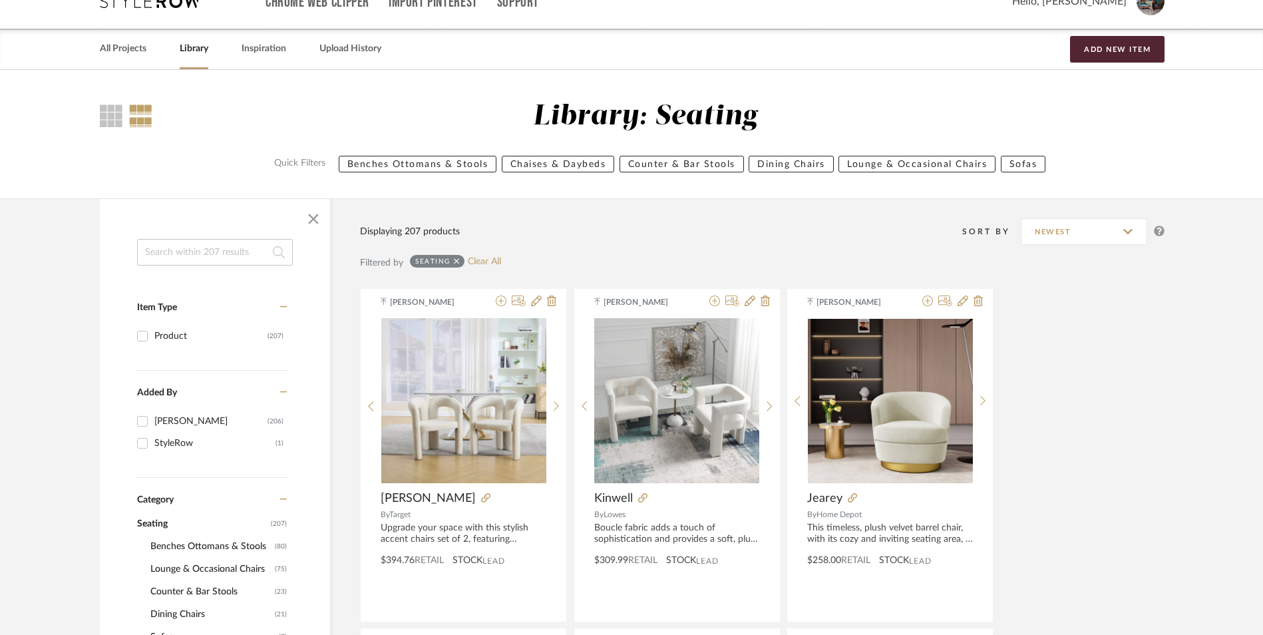
click at [460, 255] on div "Seating" at bounding box center [437, 261] width 55 height 13
click at [457, 258] on icon at bounding box center [457, 261] width 6 height 6
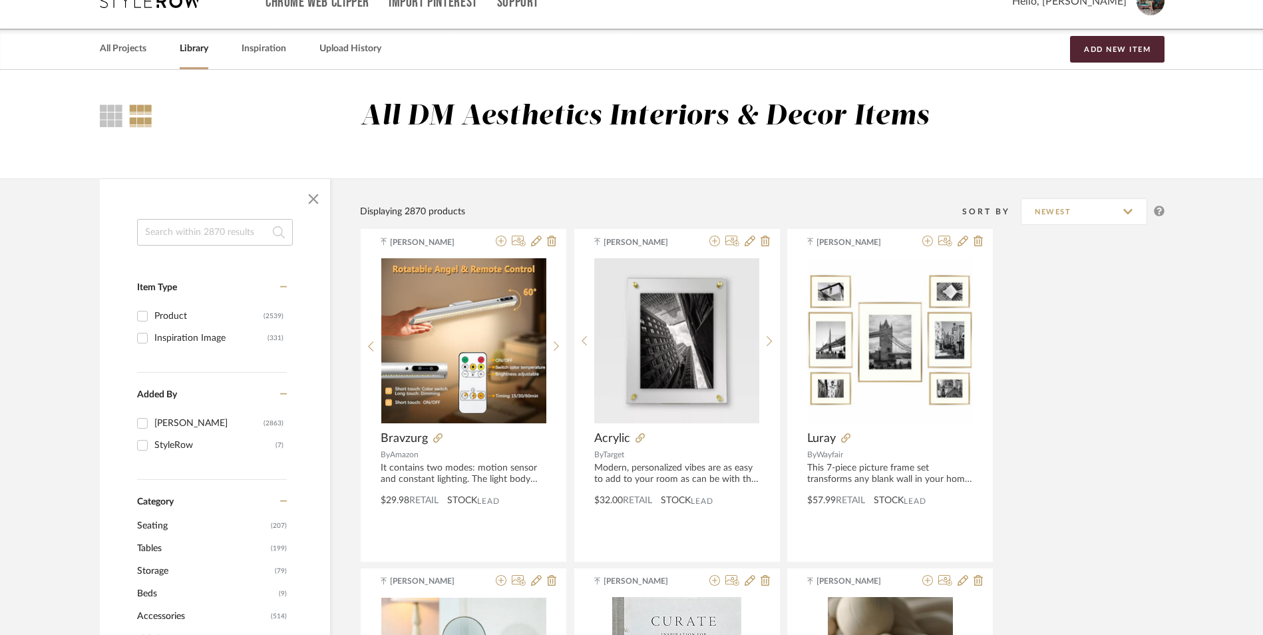
click at [217, 219] on input at bounding box center [215, 232] width 156 height 27
type input "sculptures"
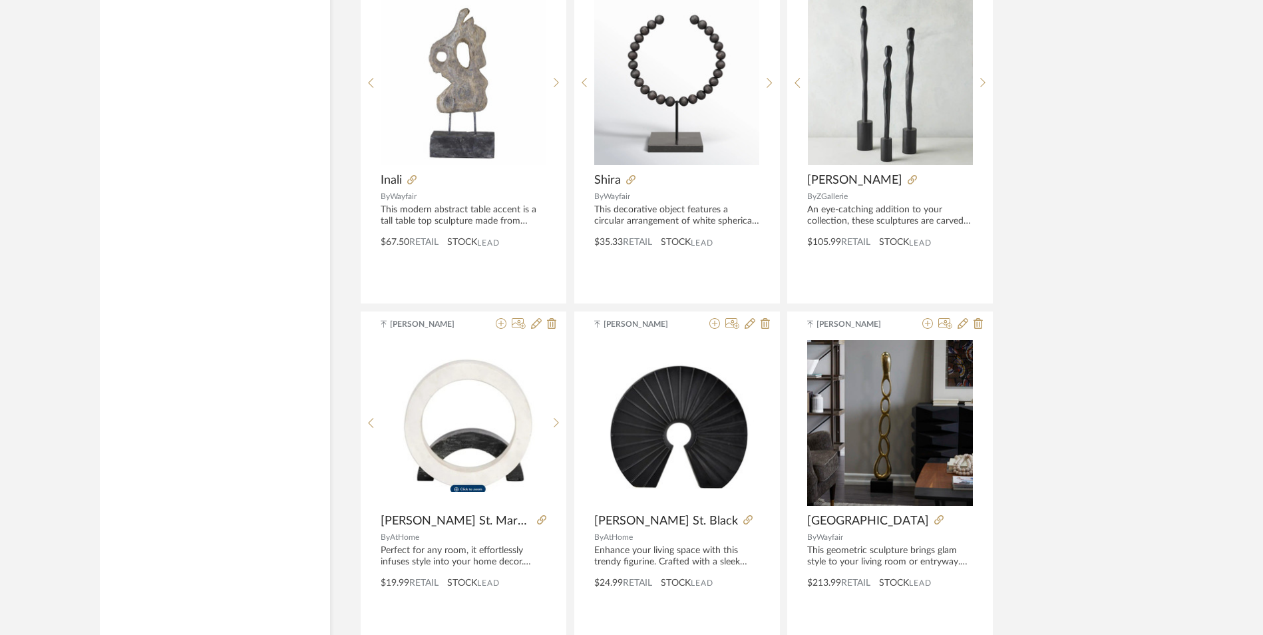
scroll to position [3876, 0]
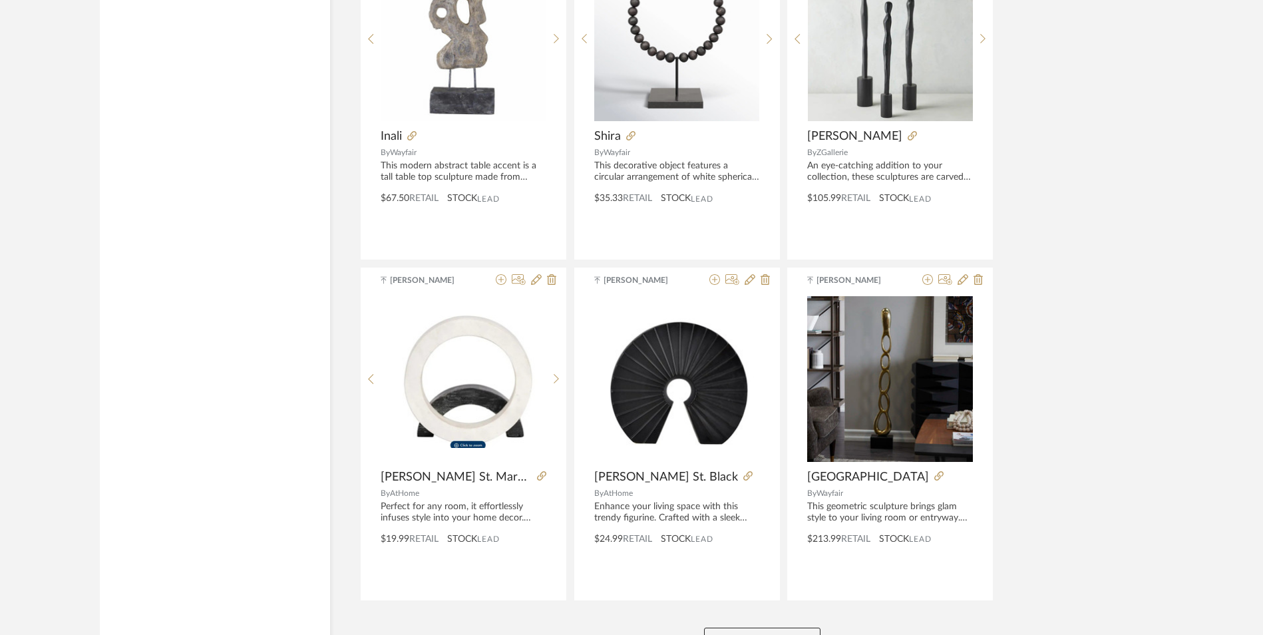
click at [794, 627] on button "View More" at bounding box center [762, 640] width 116 height 27
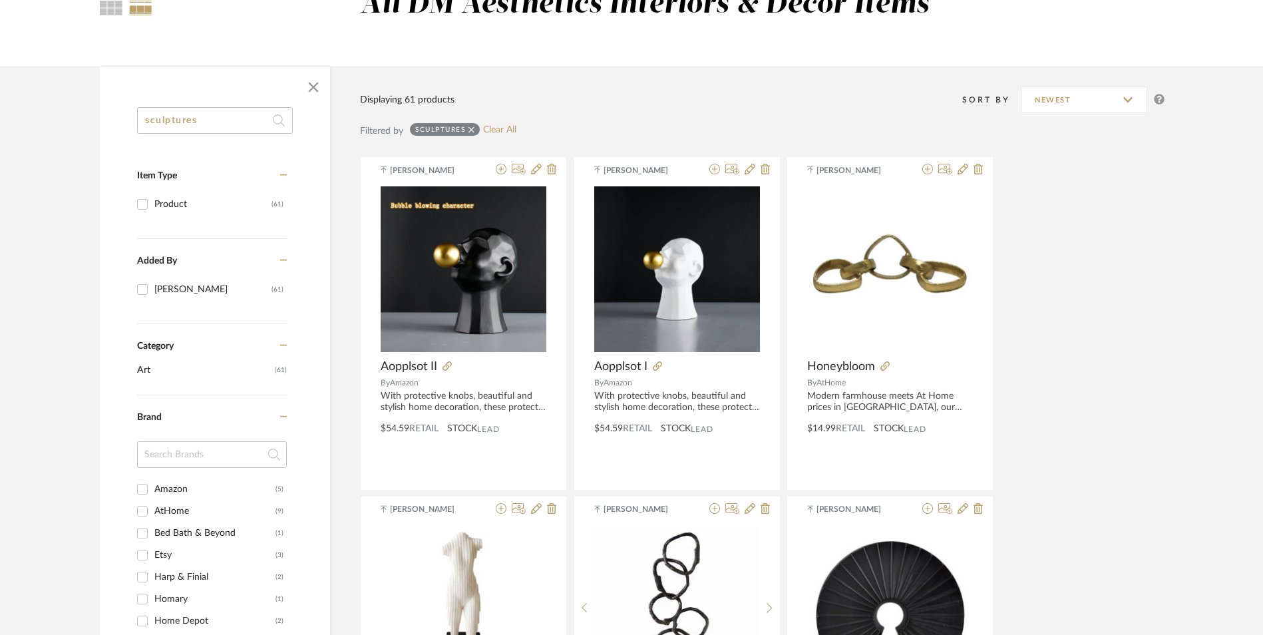
scroll to position [0, 0]
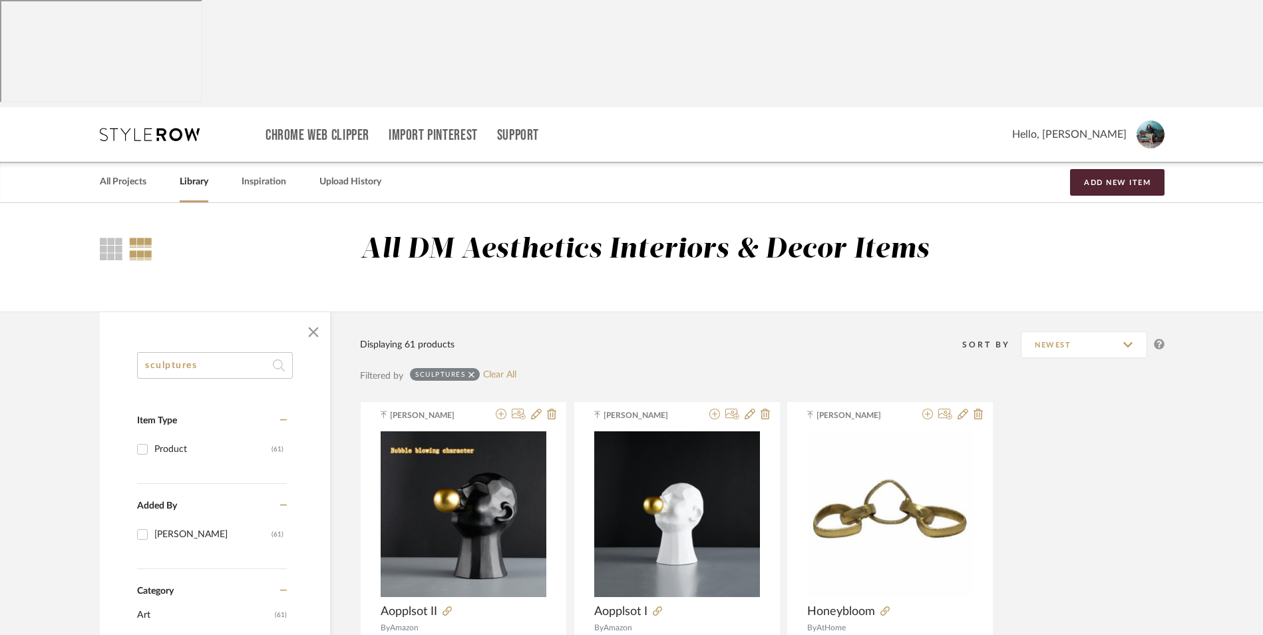
click at [128, 173] on link "All Projects" at bounding box center [123, 182] width 47 height 18
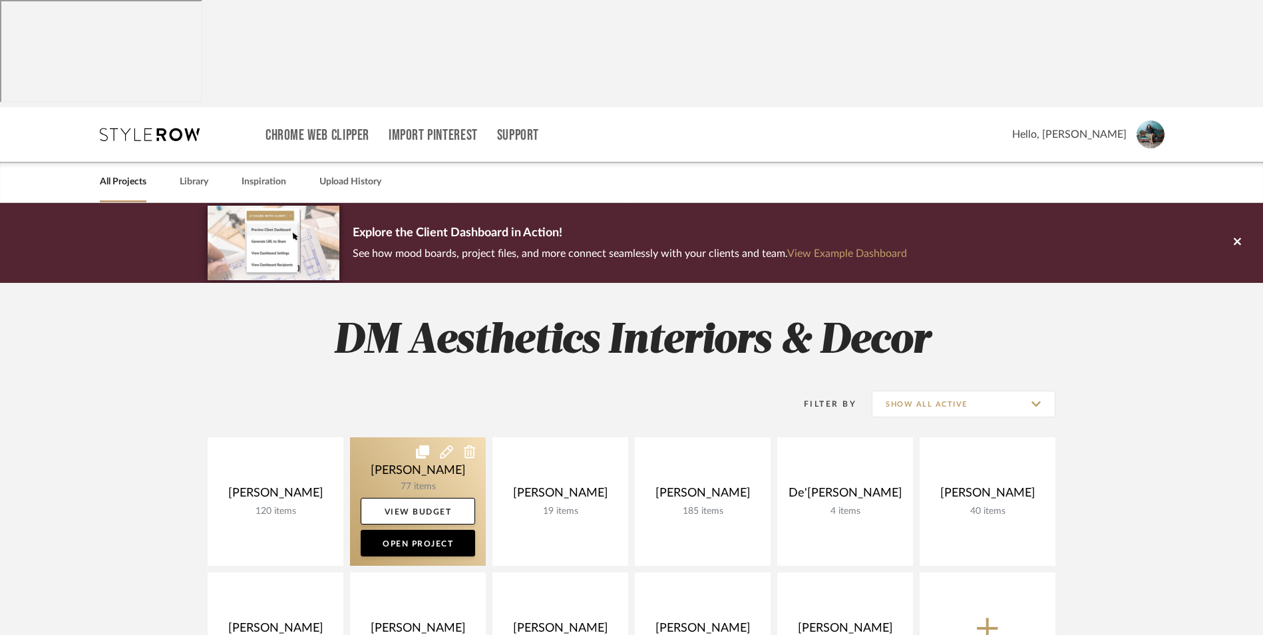
click at [402, 437] on link at bounding box center [418, 501] width 136 height 128
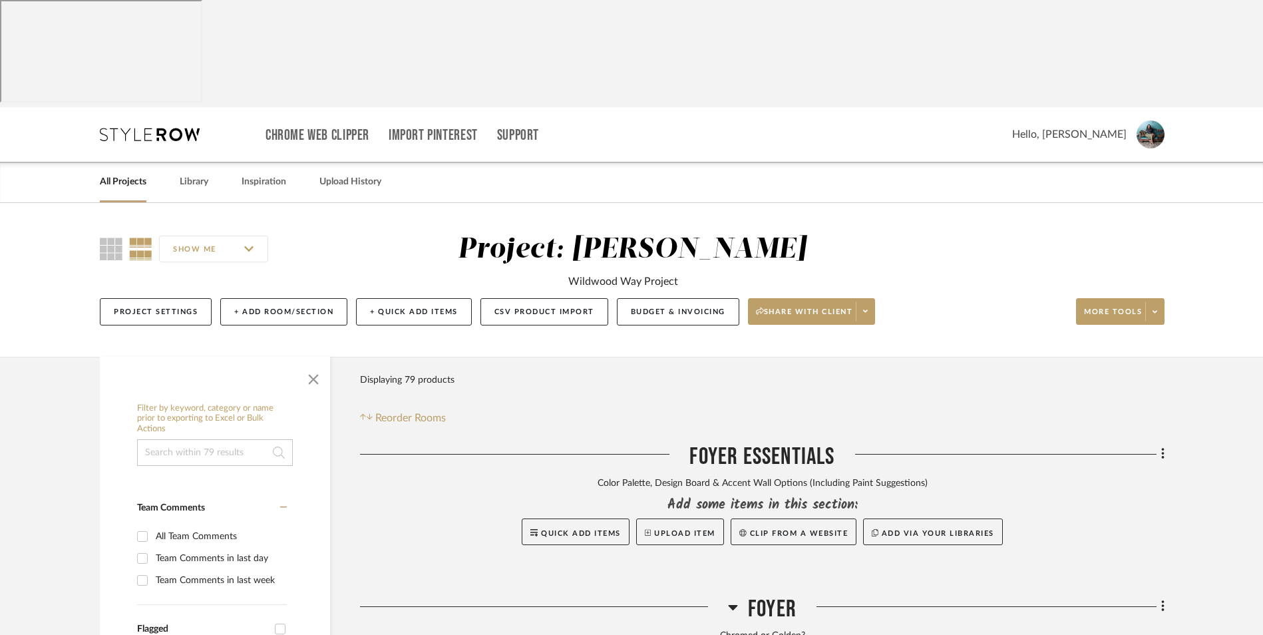
drag, startPoint x: 196, startPoint y: 69, endPoint x: 459, endPoint y: 184, distance: 287.5
click at [196, 173] on link "Library" at bounding box center [194, 182] width 29 height 18
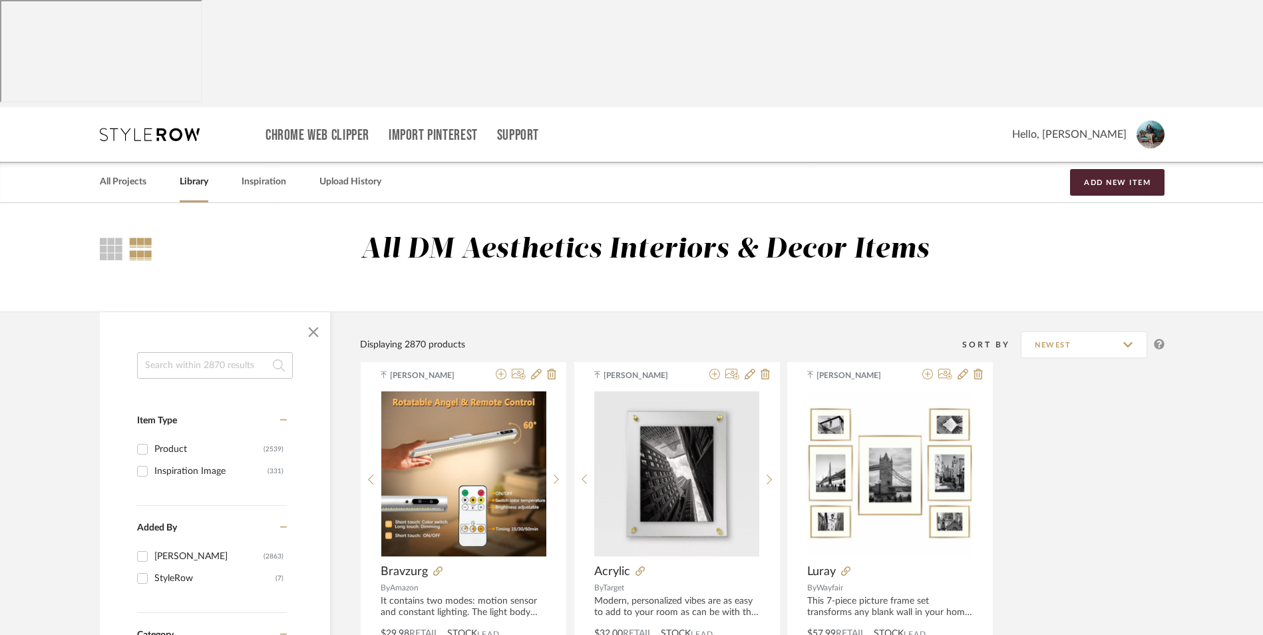
click at [218, 352] on input at bounding box center [215, 365] width 156 height 27
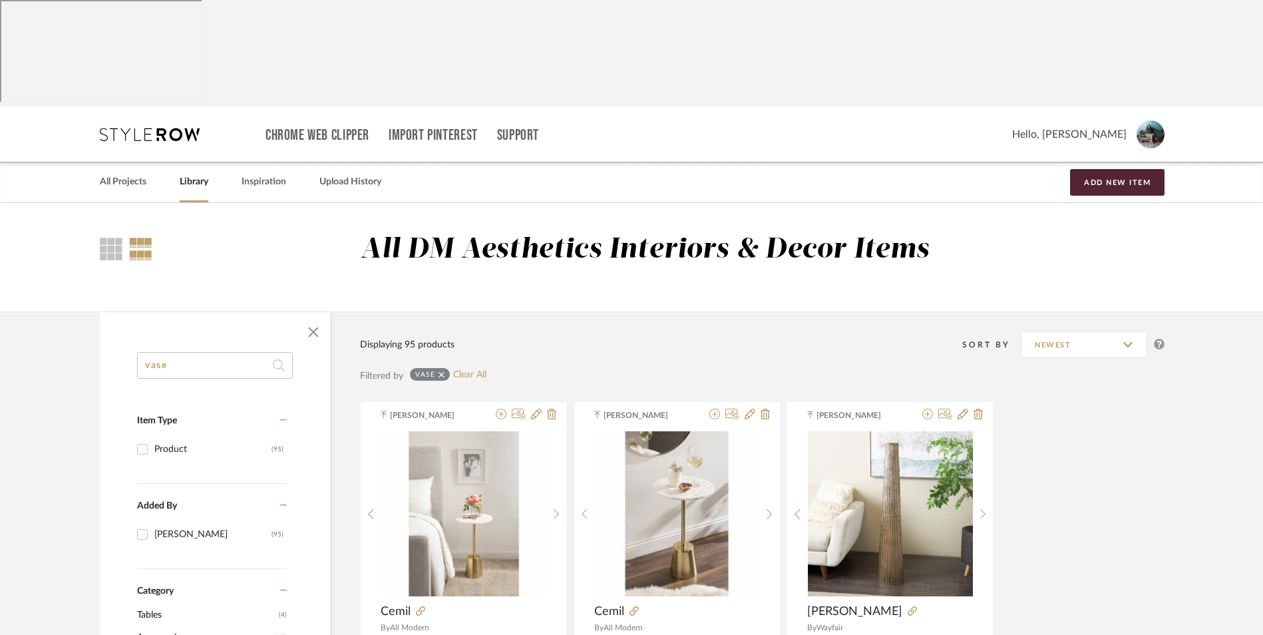
click at [220, 352] on input "vase" at bounding box center [215, 365] width 156 height 27
type input "vases"
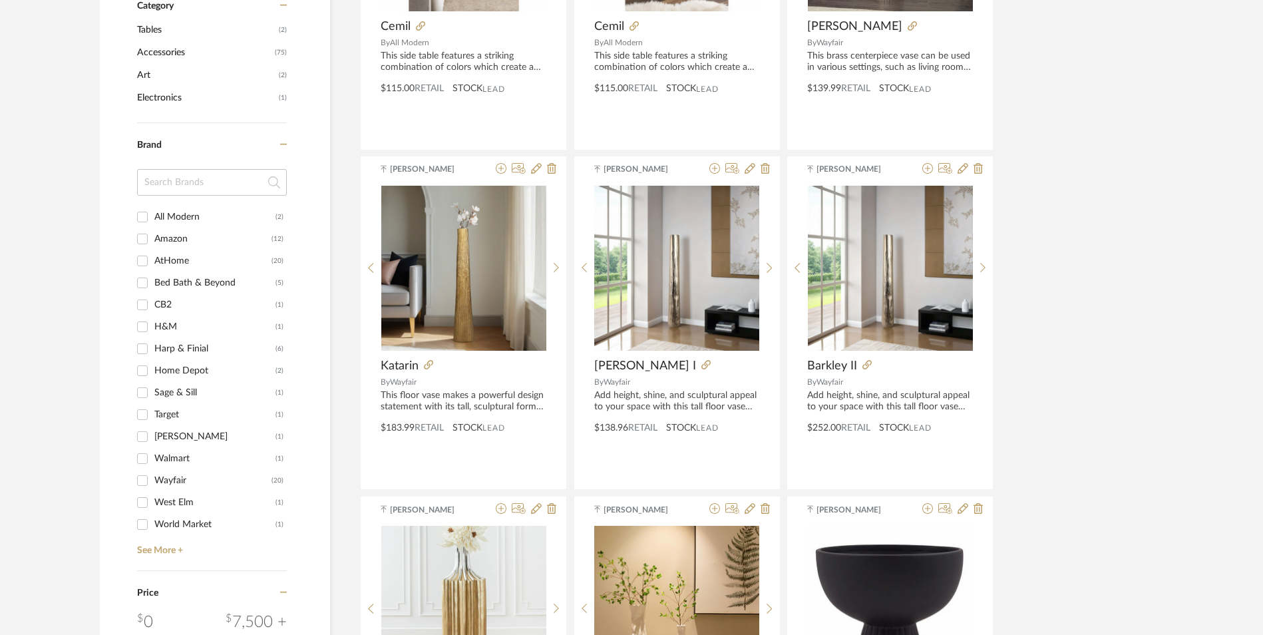
scroll to position [599, 0]
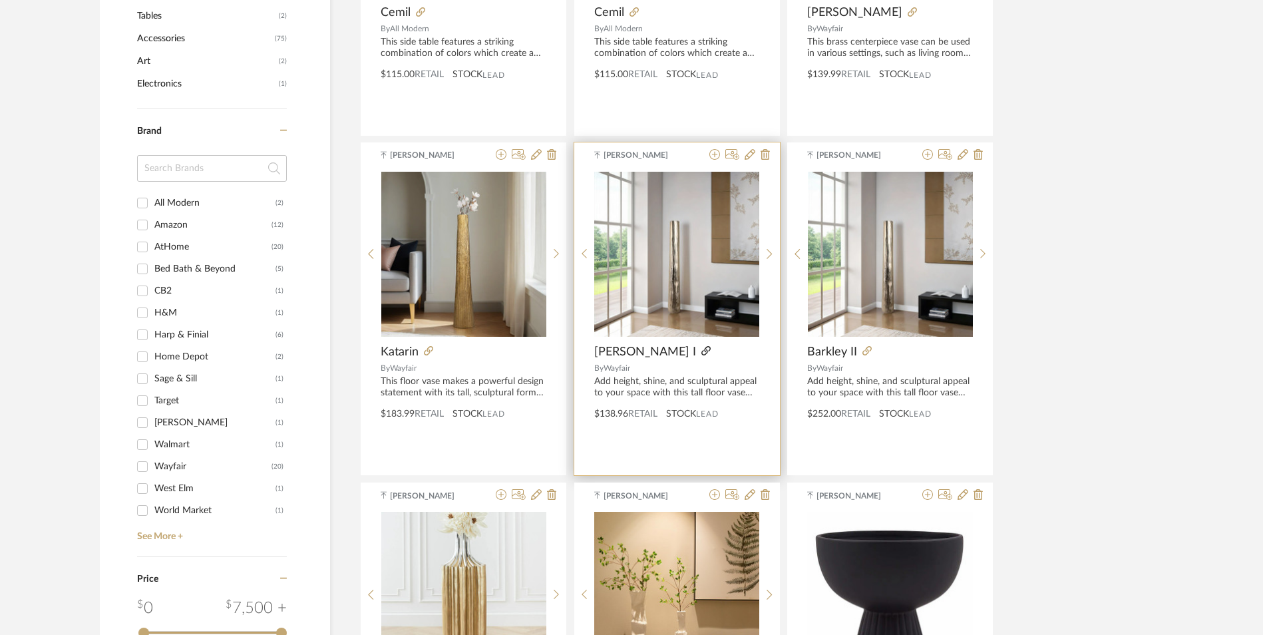
click at [701, 346] on icon at bounding box center [705, 350] width 9 height 9
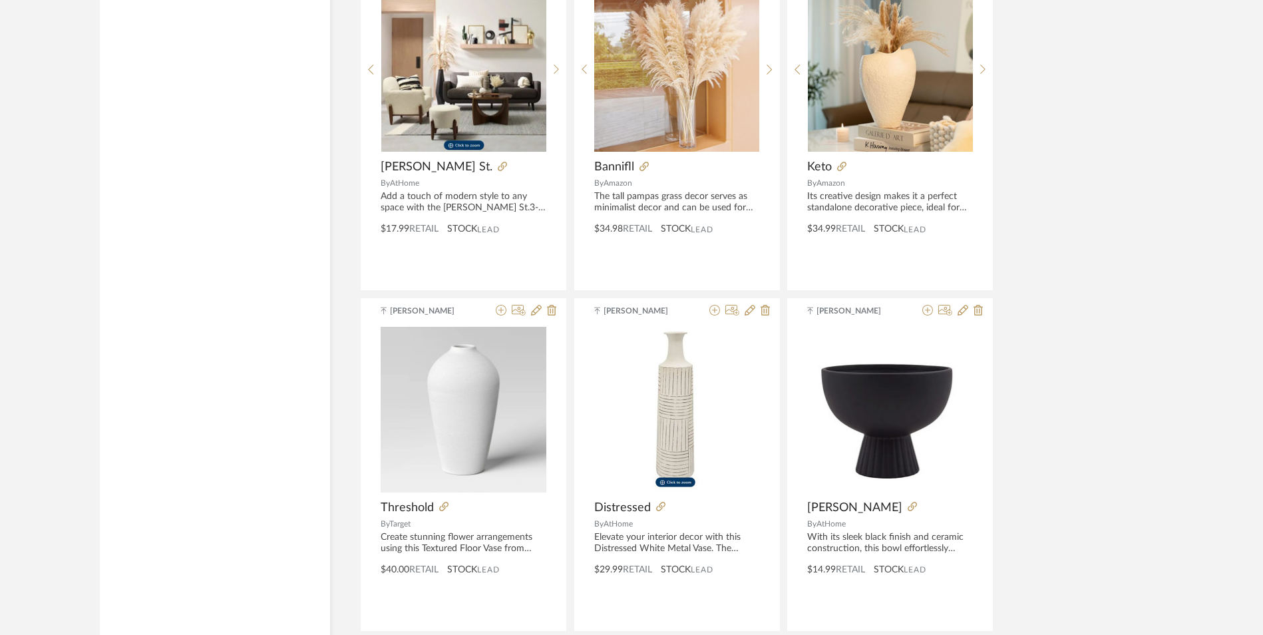
scroll to position [3876, 0]
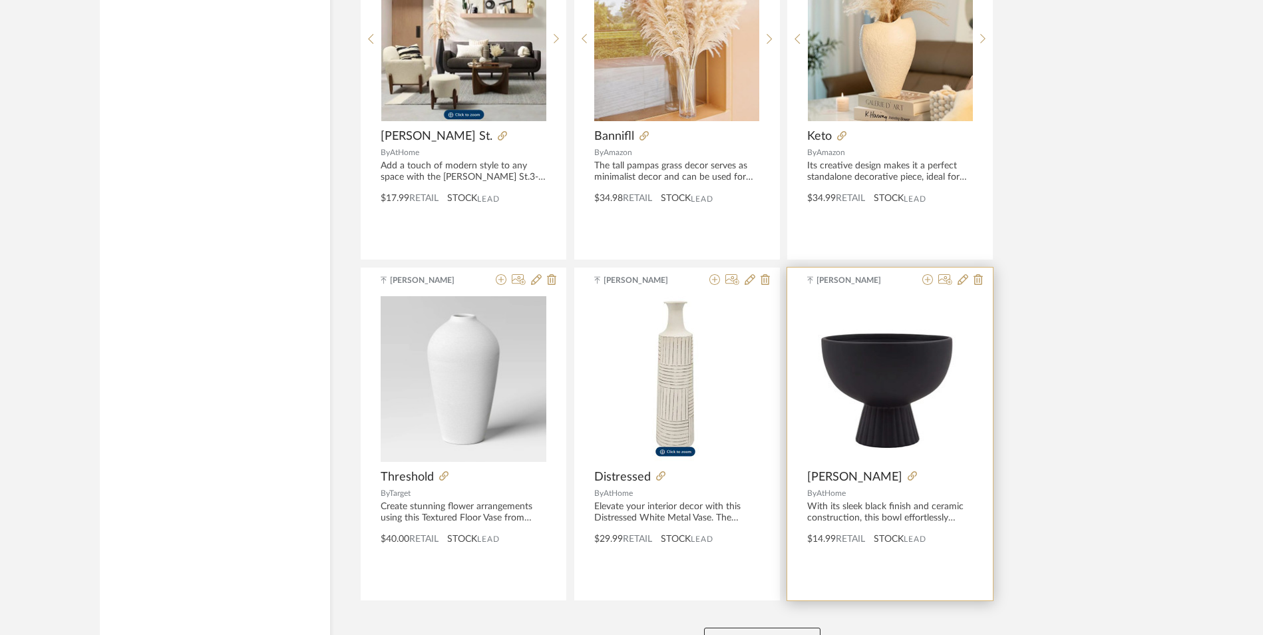
click at [795, 627] on button "View More" at bounding box center [762, 640] width 116 height 27
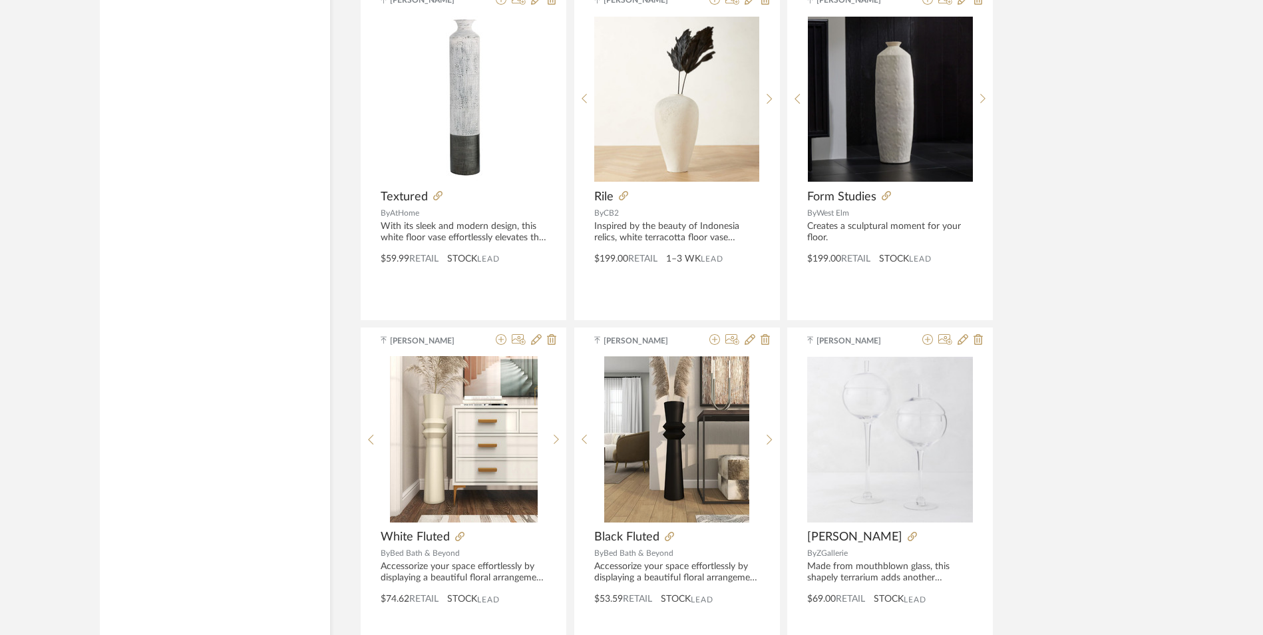
scroll to position [6936, 0]
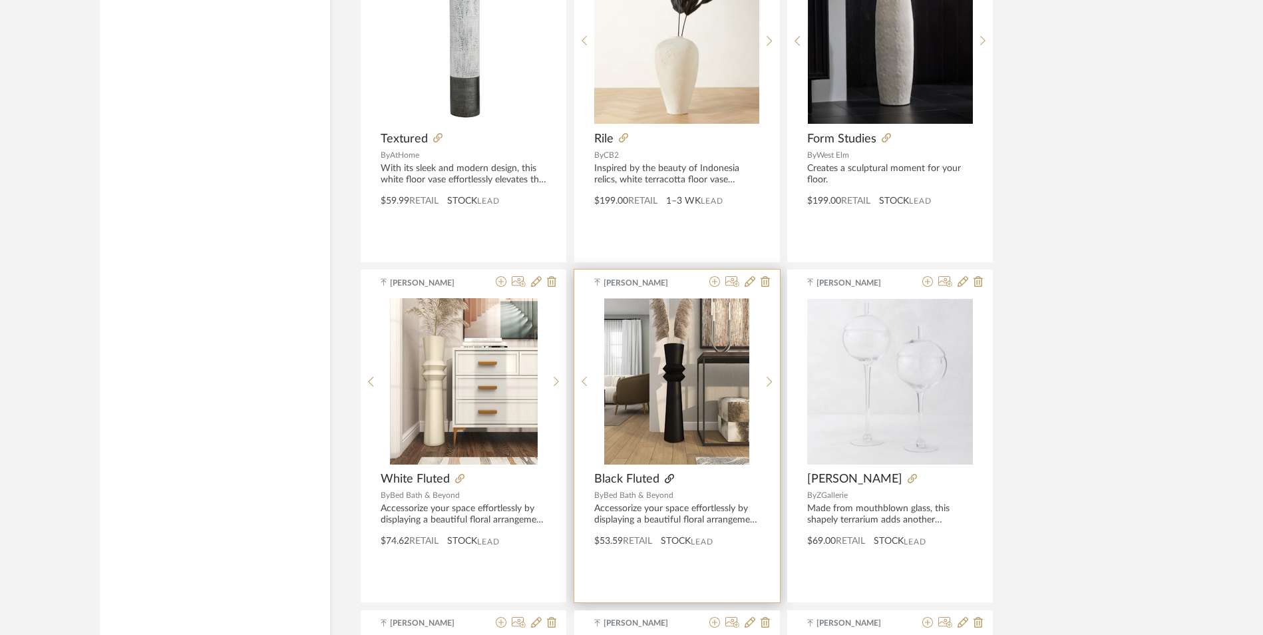
click at [669, 474] on icon at bounding box center [669, 478] width 9 height 9
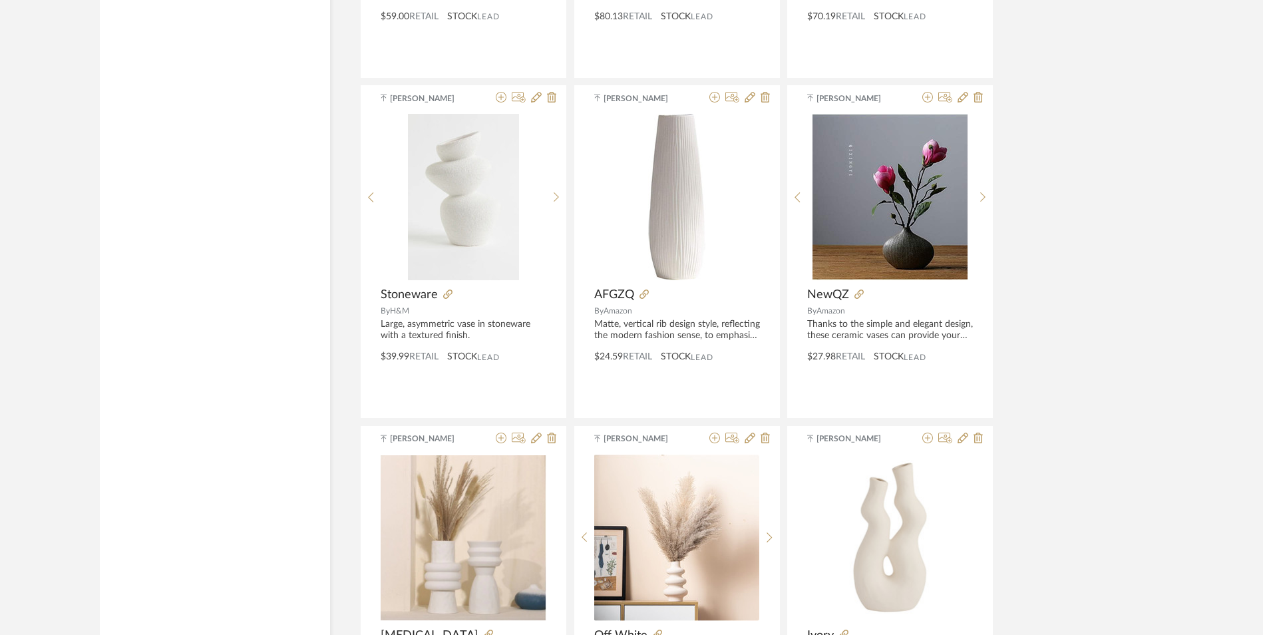
scroll to position [7960, 0]
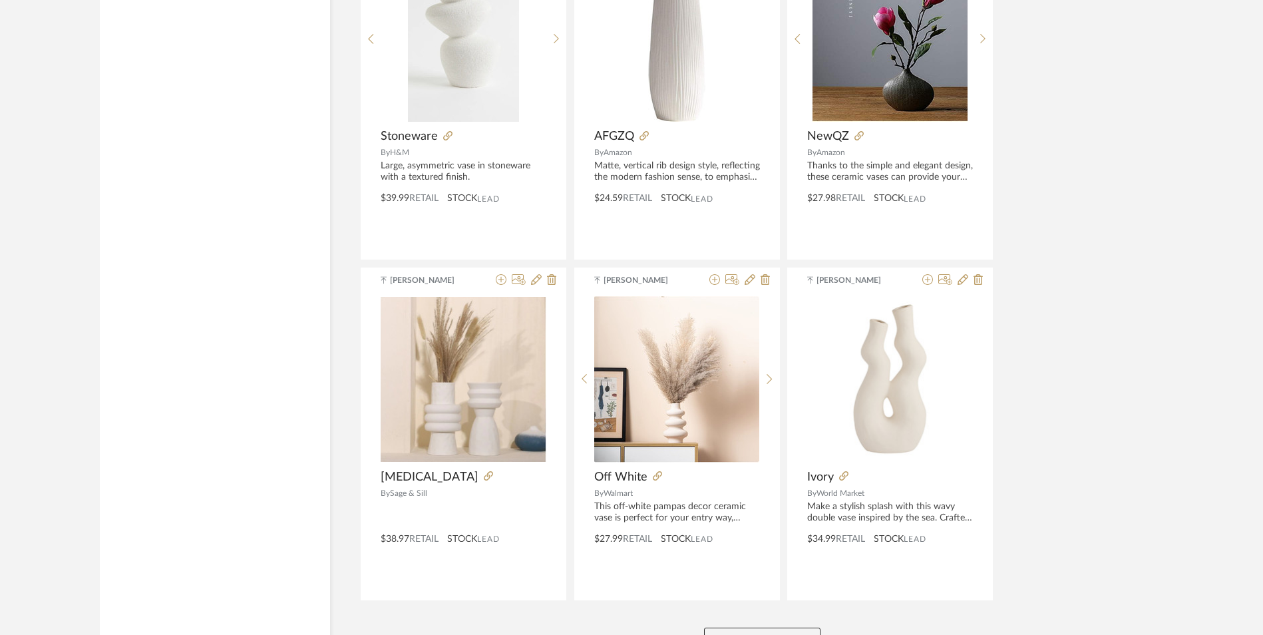
click at [764, 627] on button "View More" at bounding box center [762, 640] width 116 height 27
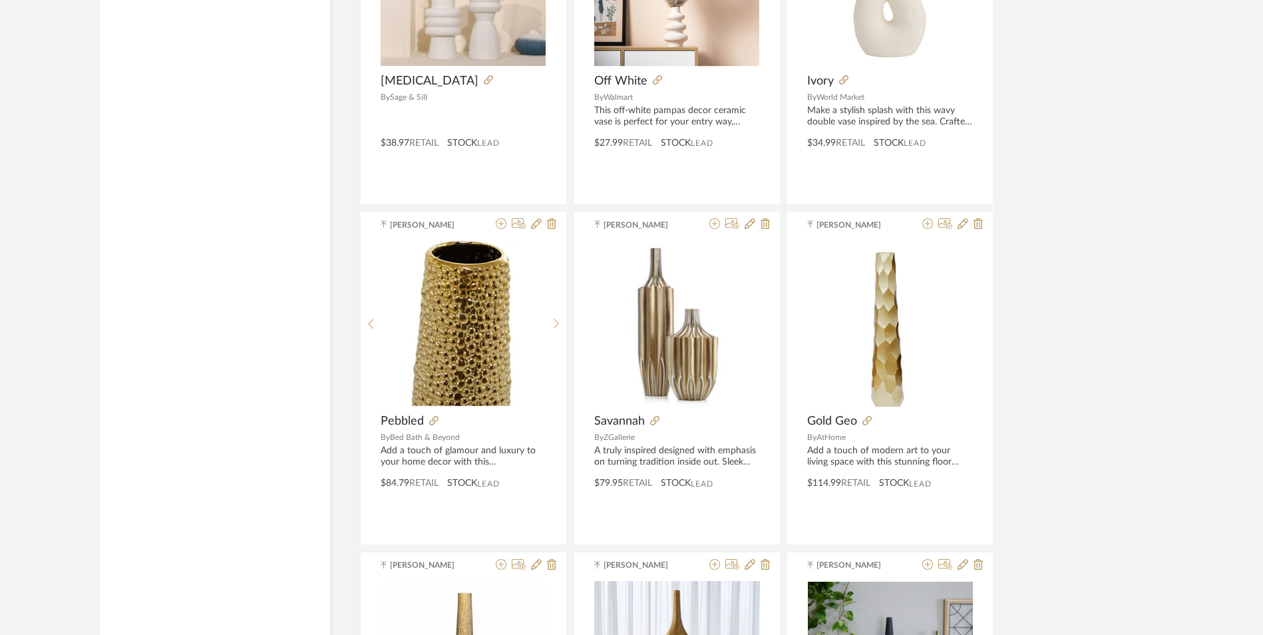
scroll to position [8359, 0]
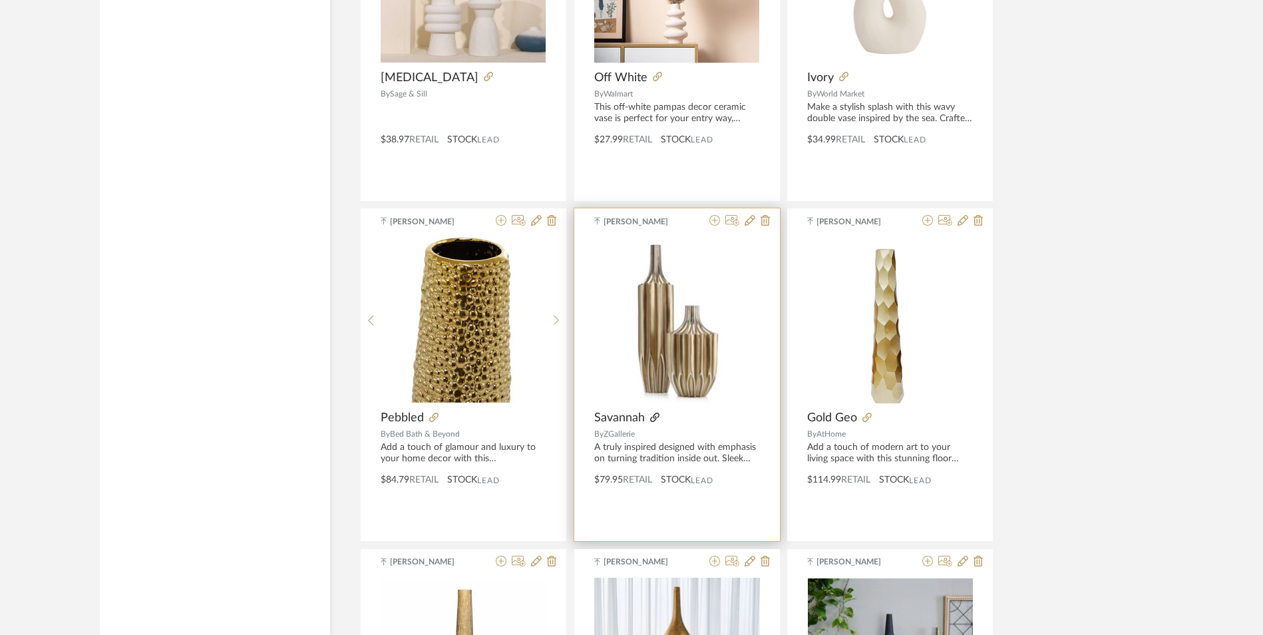
click at [652, 412] on icon at bounding box center [654, 416] width 9 height 9
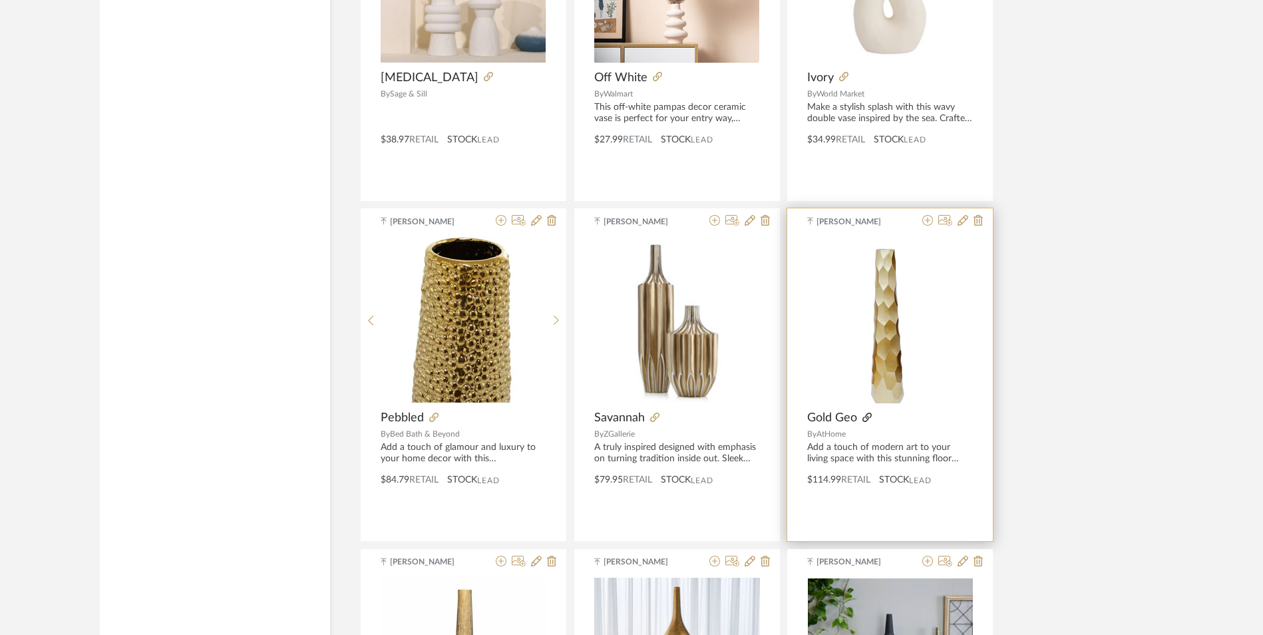
click at [867, 412] on icon at bounding box center [866, 416] width 9 height 9
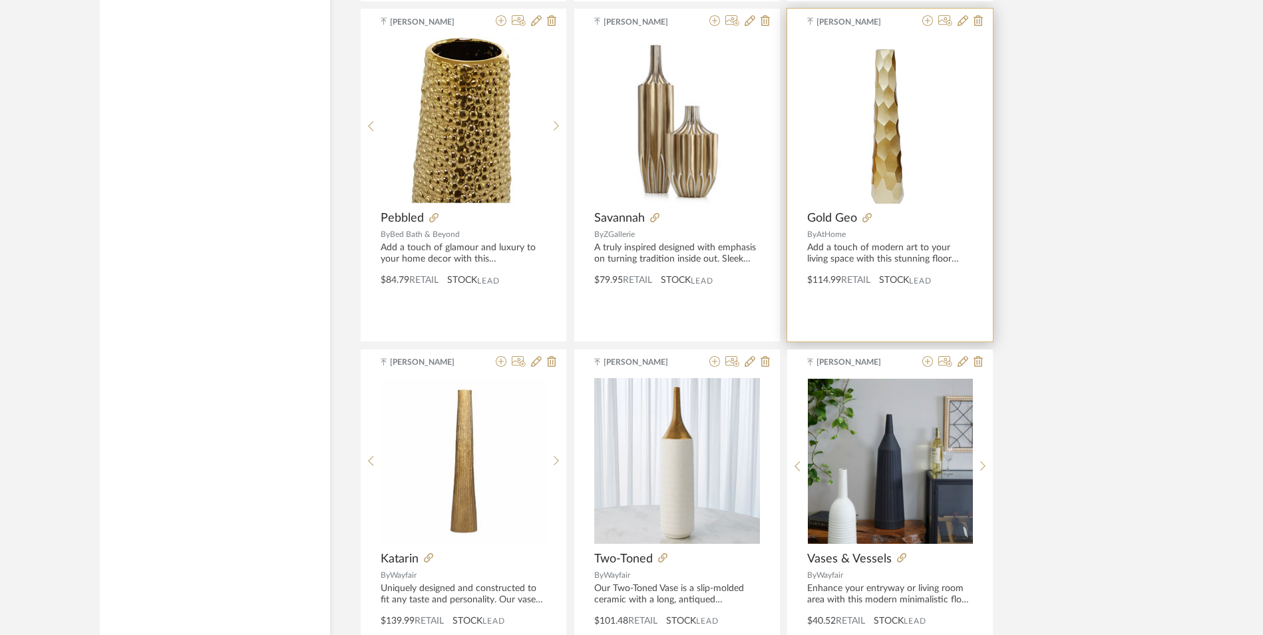
scroll to position [8625, 0]
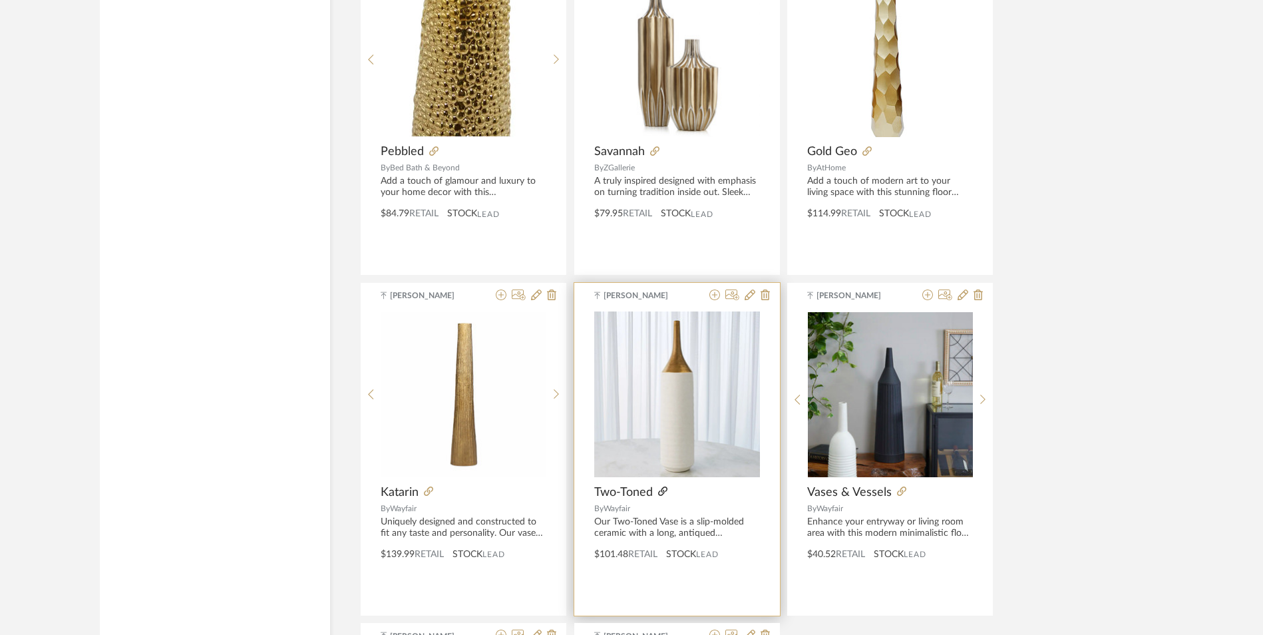
click at [659, 486] on icon at bounding box center [662, 490] width 9 height 9
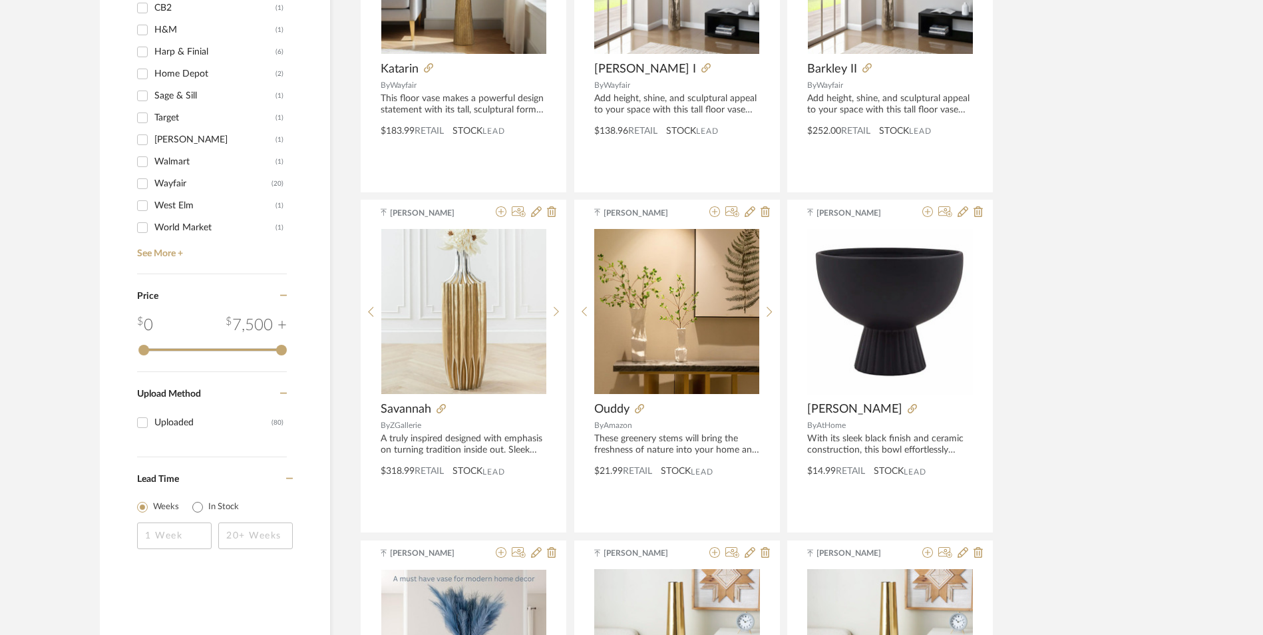
scroll to position [0, 0]
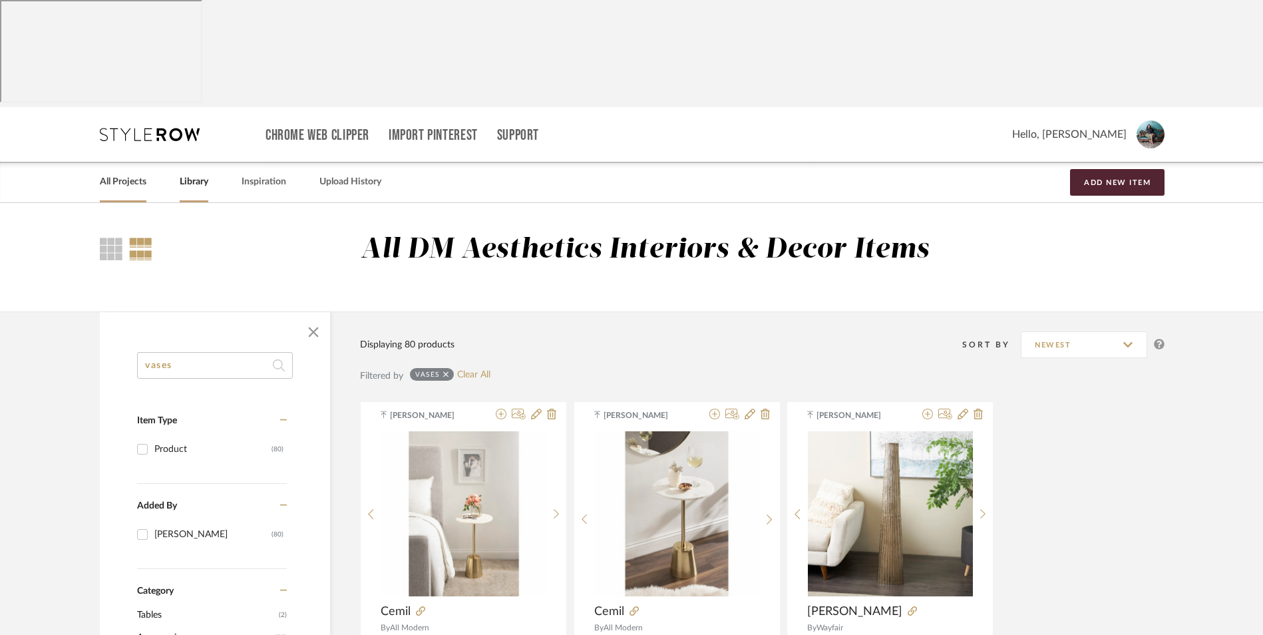
drag, startPoint x: 124, startPoint y: 80, endPoint x: 528, endPoint y: 230, distance: 431.3
click at [124, 173] on link "All Projects" at bounding box center [123, 182] width 47 height 18
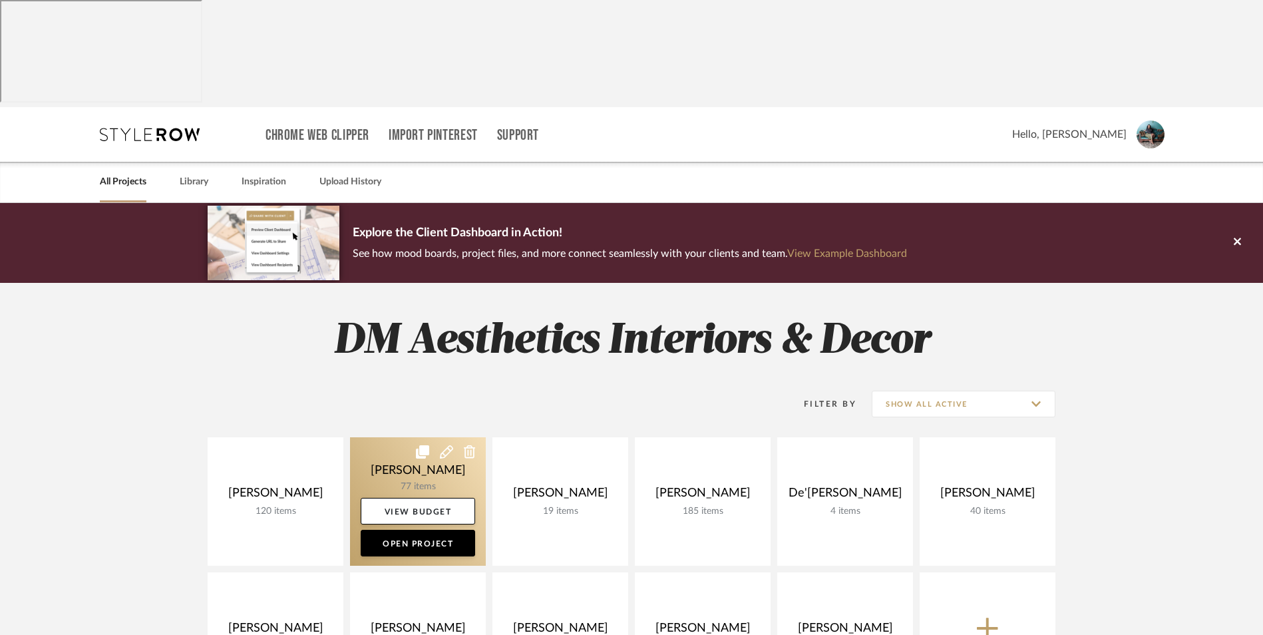
click at [397, 437] on link at bounding box center [418, 501] width 136 height 128
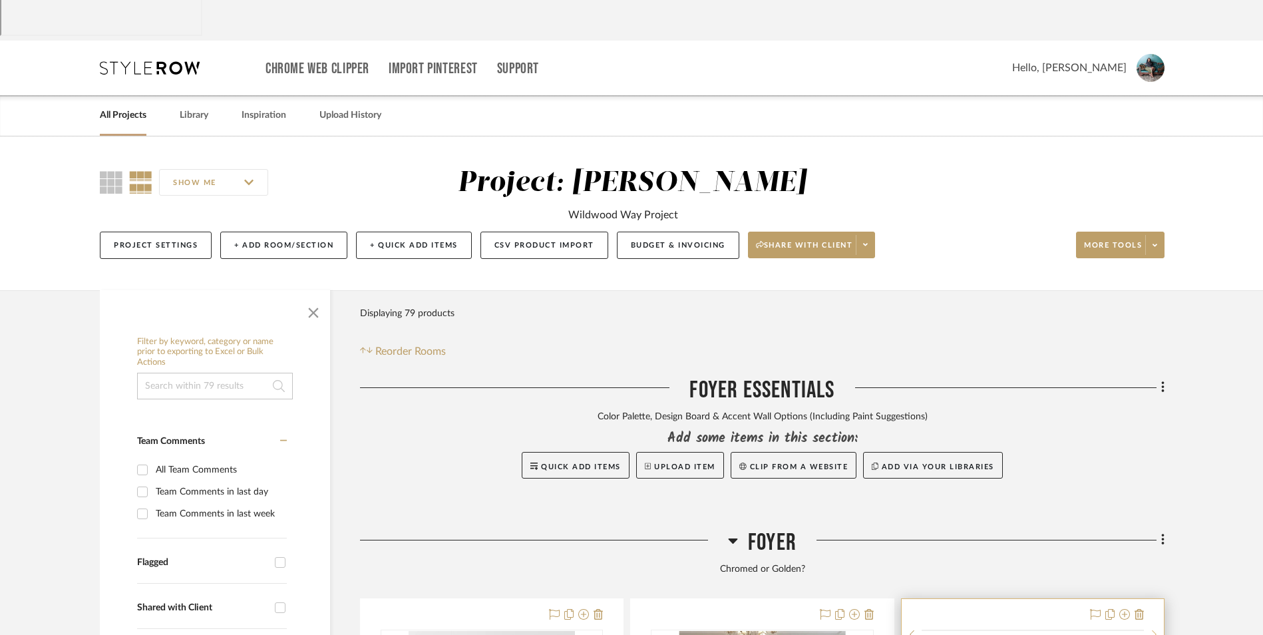
scroll to position [200, 0]
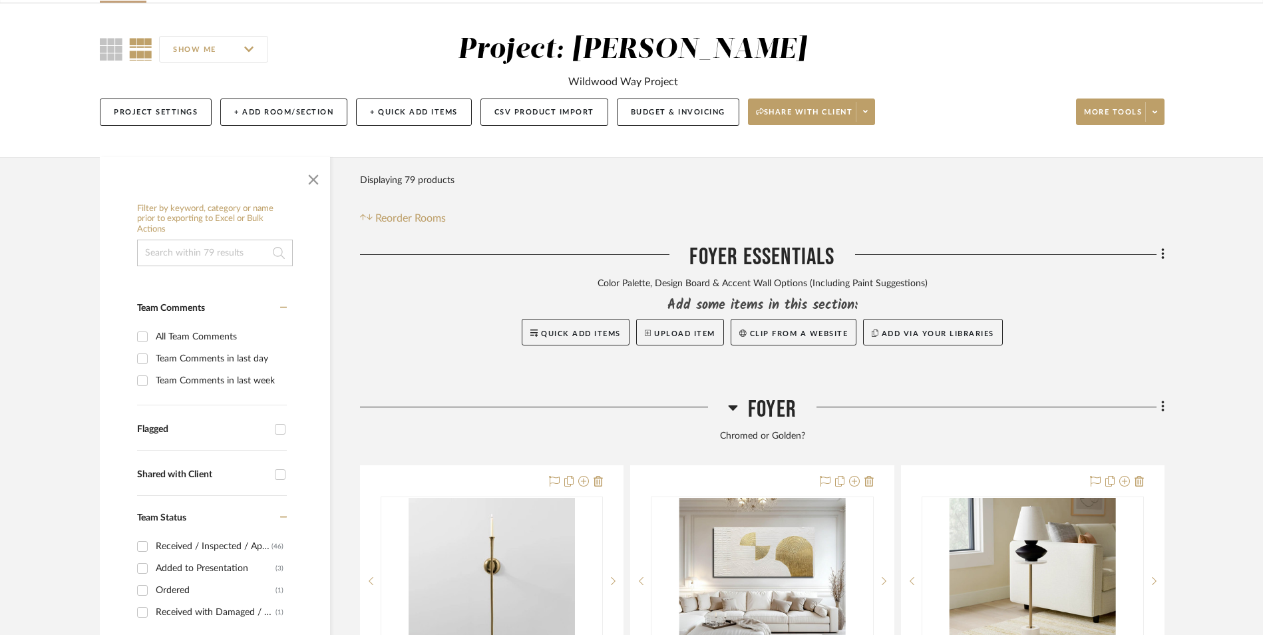
click at [1164, 401] on icon at bounding box center [1162, 406] width 3 height 11
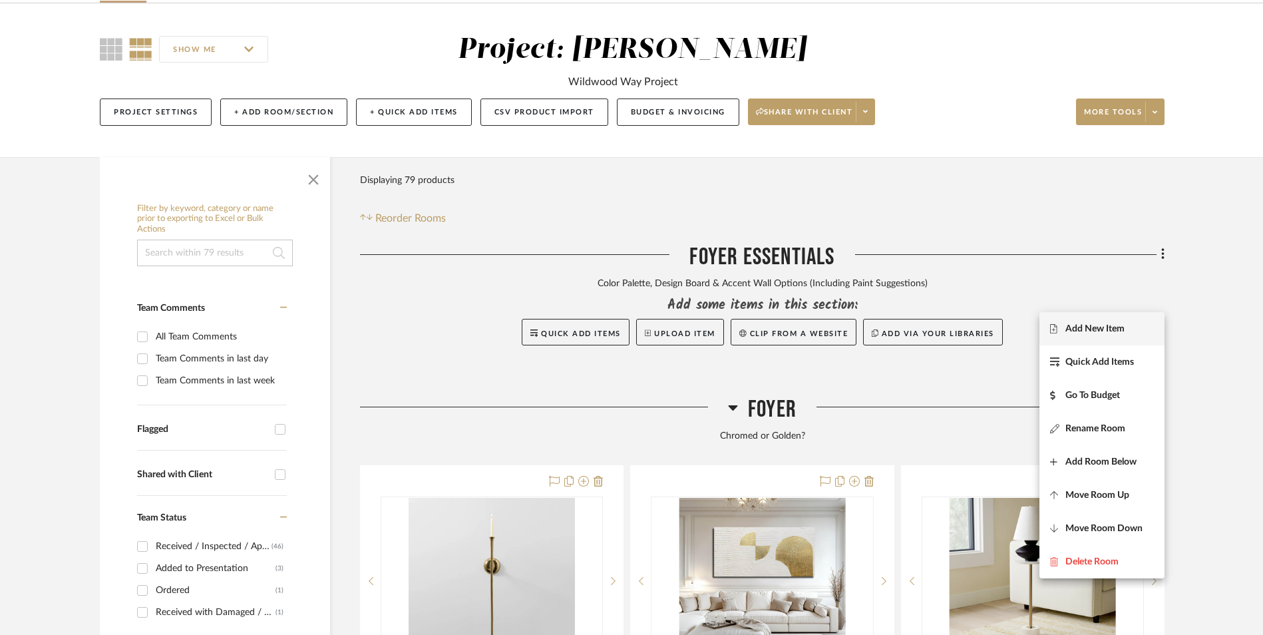
click at [1068, 325] on span "Add New Item" at bounding box center [1094, 328] width 59 height 11
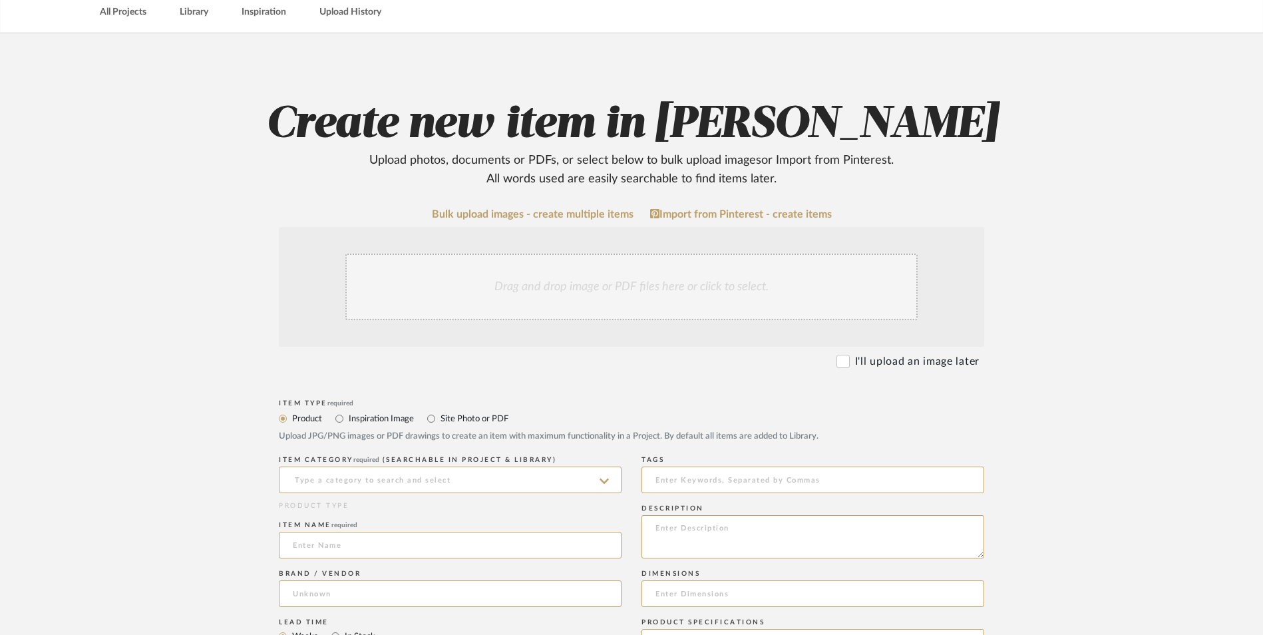
scroll to position [333, 0]
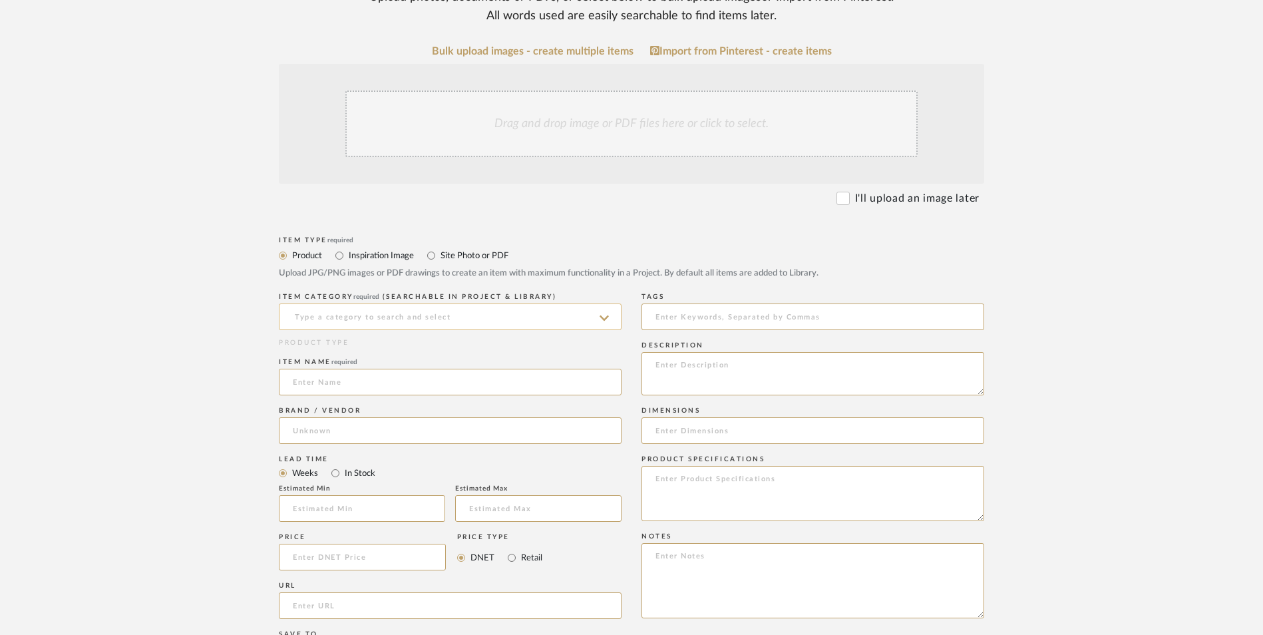
click at [433, 303] on input at bounding box center [450, 316] width 343 height 27
click at [423, 251] on div "Vases & Vessels" at bounding box center [449, 243] width 341 height 34
type input "Vases & Vessels"
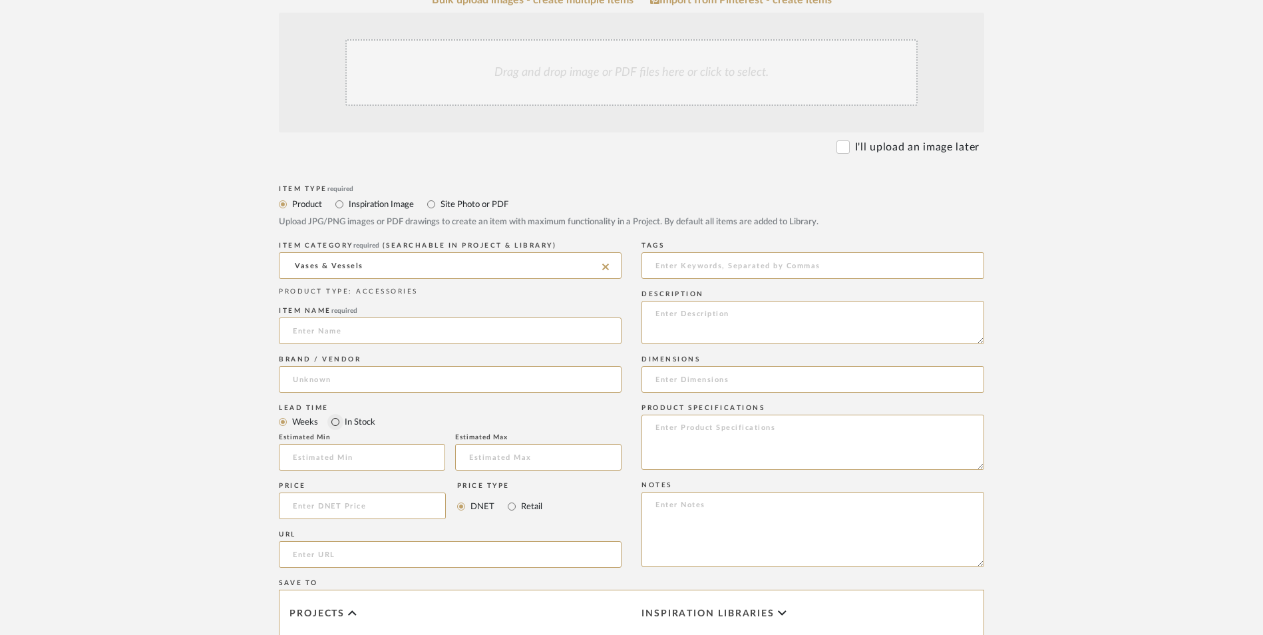
scroll to position [399, 0]
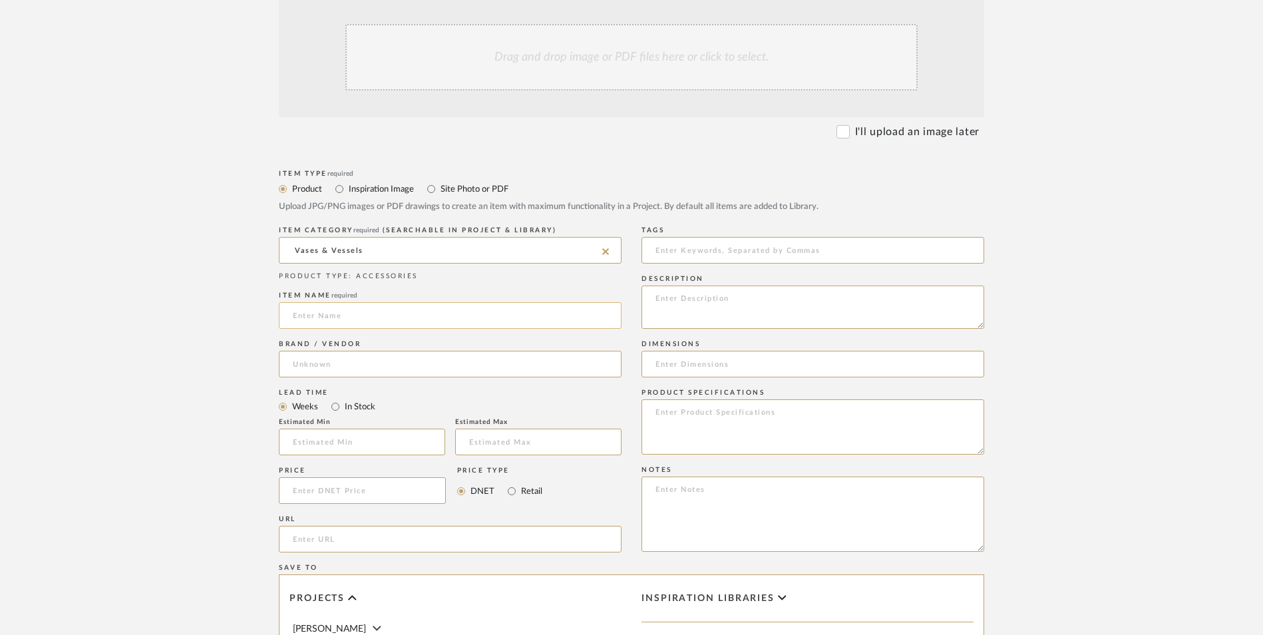
click at [351, 302] on input at bounding box center [450, 315] width 343 height 27
type input "Arianna II"
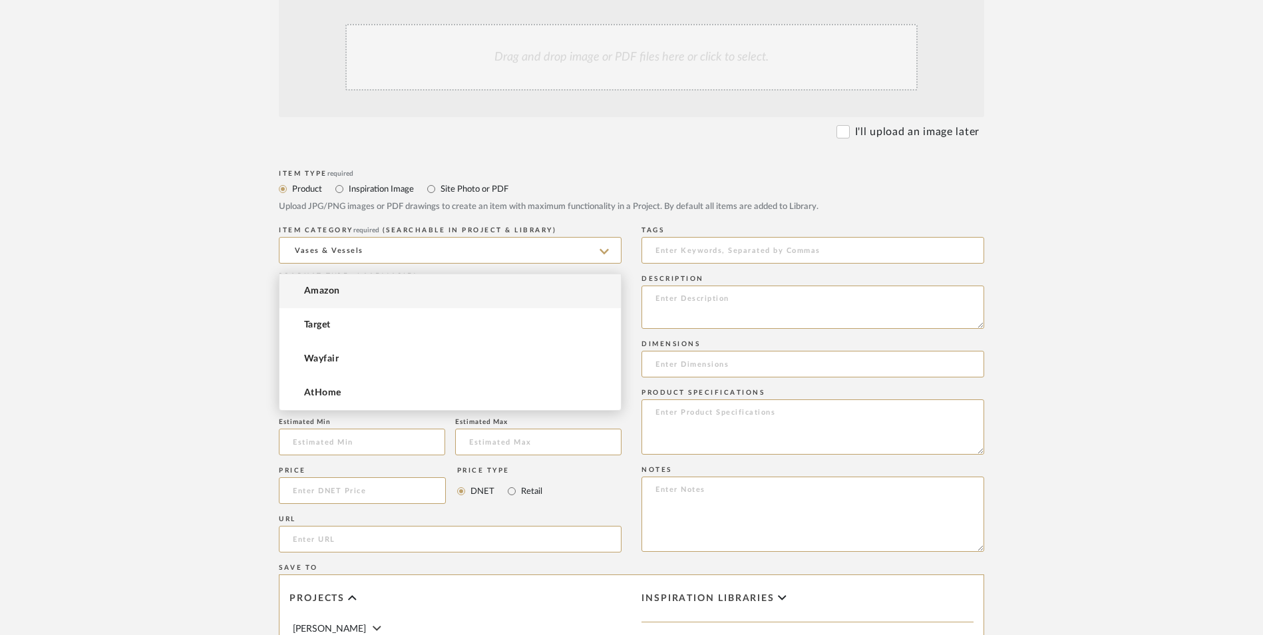
click at [340, 351] on input at bounding box center [450, 364] width 343 height 27
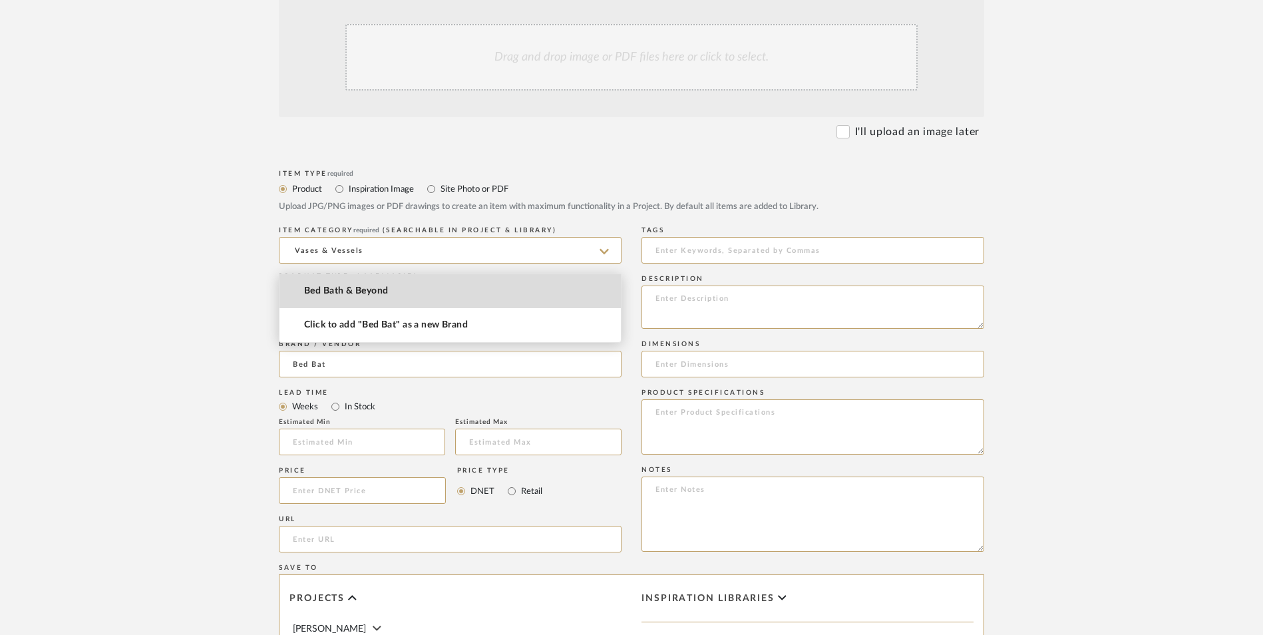
click at [343, 291] on span "Bed Bath & Beyond" at bounding box center [346, 290] width 84 height 11
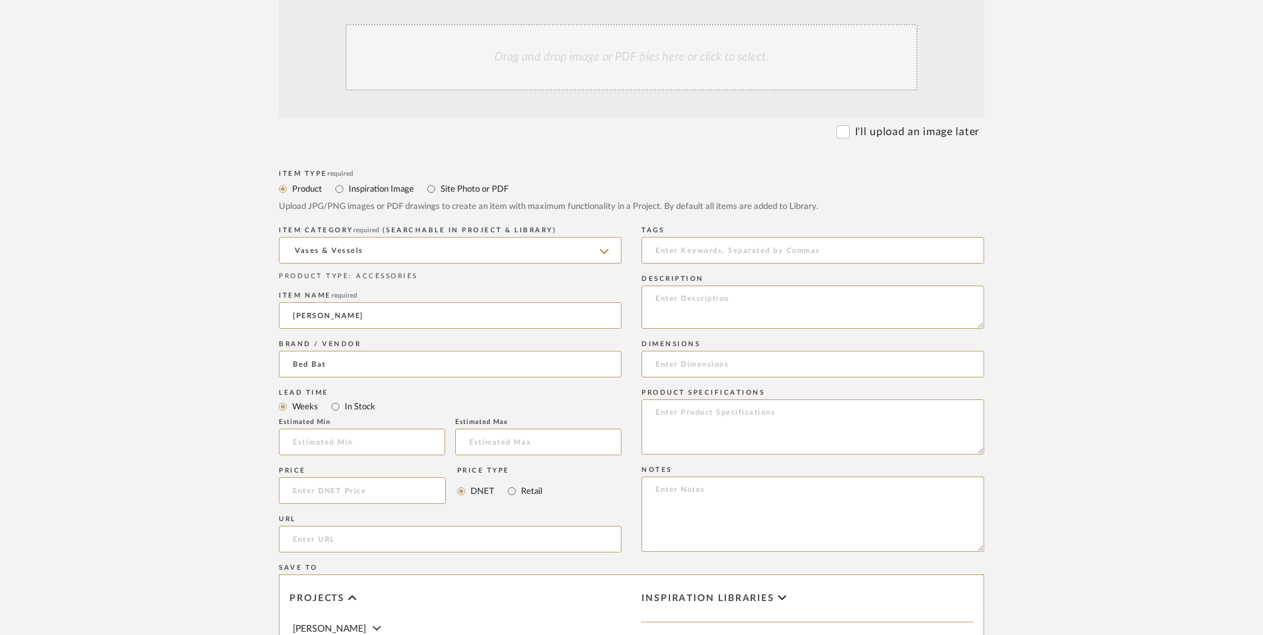
type input "Bed Bath & Beyond"
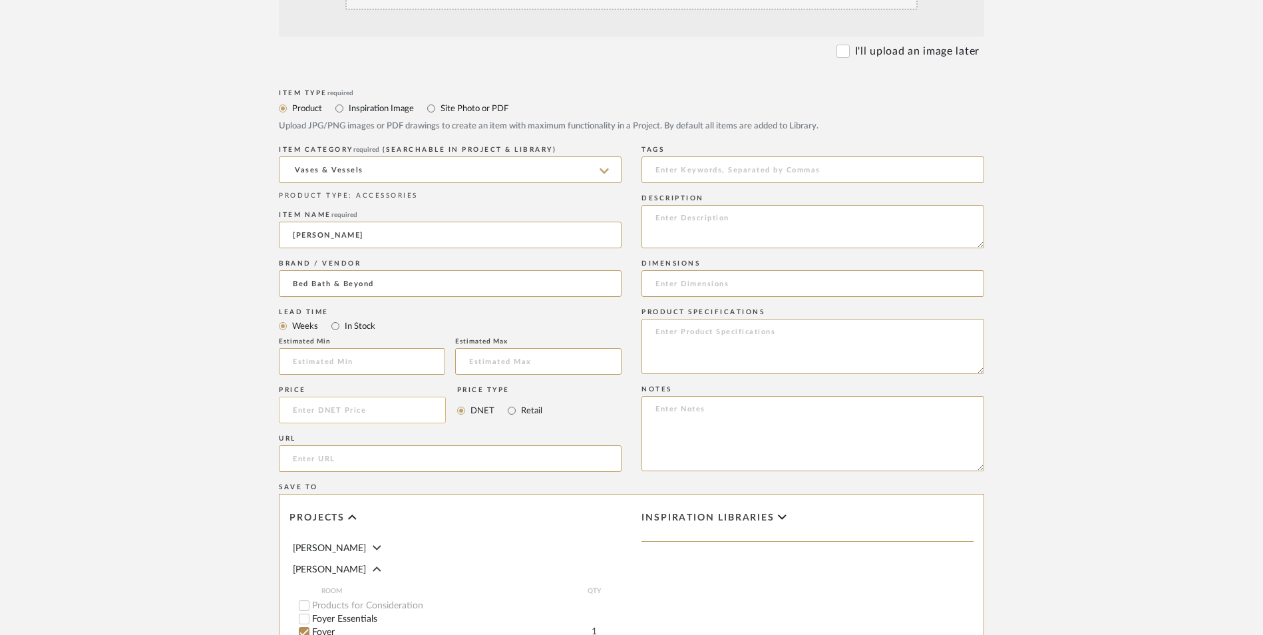
scroll to position [532, 0]
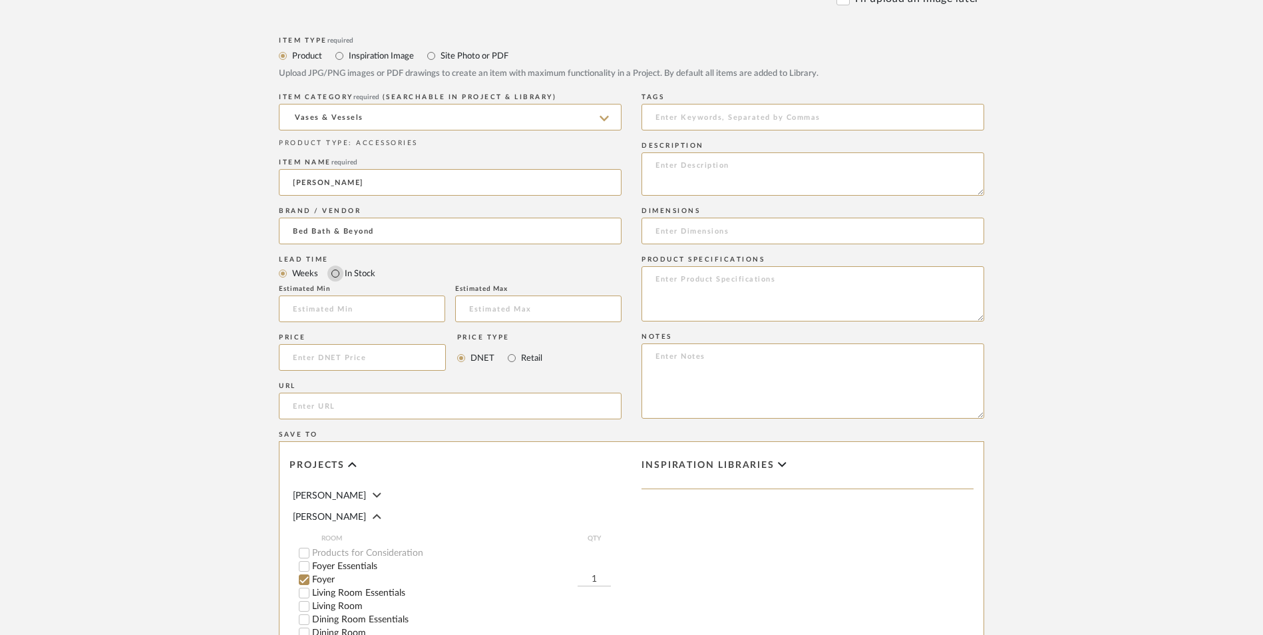
click at [335, 265] on input "In Stock" at bounding box center [335, 273] width 16 height 16
radio input "true"
drag, startPoint x: 505, startPoint y: 250, endPoint x: 528, endPoint y: 258, distance: 24.6
click at [506, 350] on input "Retail" at bounding box center [512, 358] width 16 height 16
radio input "true"
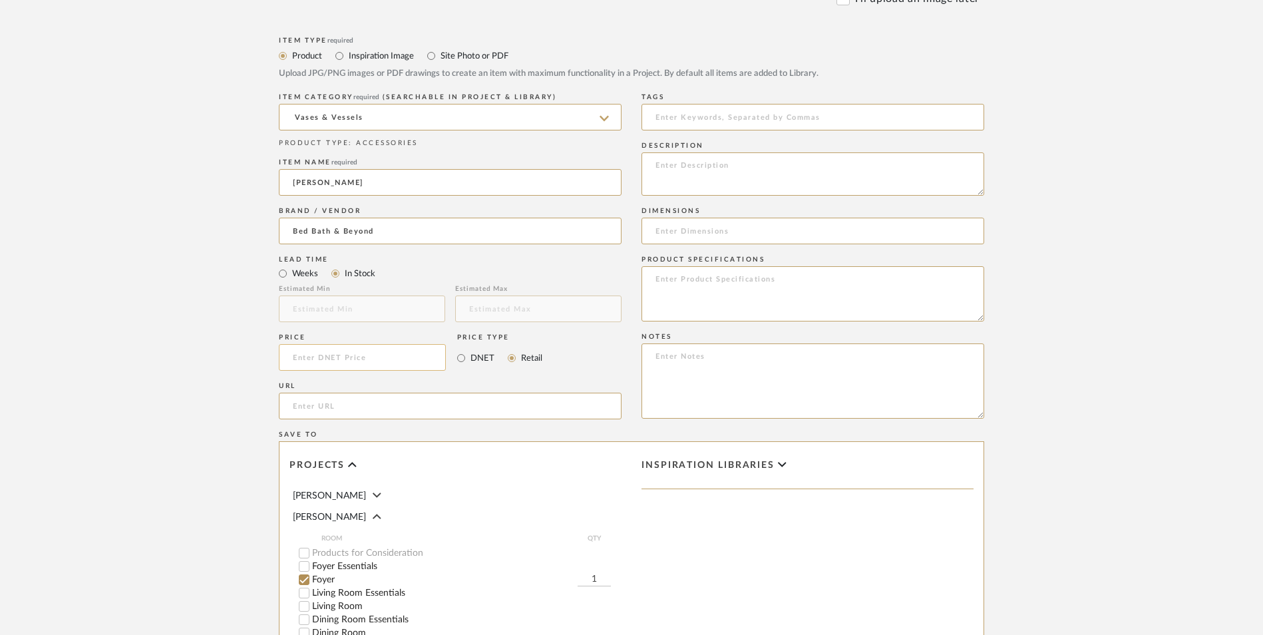
click at [354, 344] on input at bounding box center [362, 357] width 167 height 27
type input "$62.99"
drag, startPoint x: 54, startPoint y: 284, endPoint x: 178, endPoint y: 290, distance: 124.5
click at [69, 282] on upload-items "Create new item in Ashley McNeal Upload photos, documents or PDFs, or select be…" at bounding box center [631, 257] width 1263 height 1173
click at [324, 392] on input "url" at bounding box center [450, 405] width 343 height 27
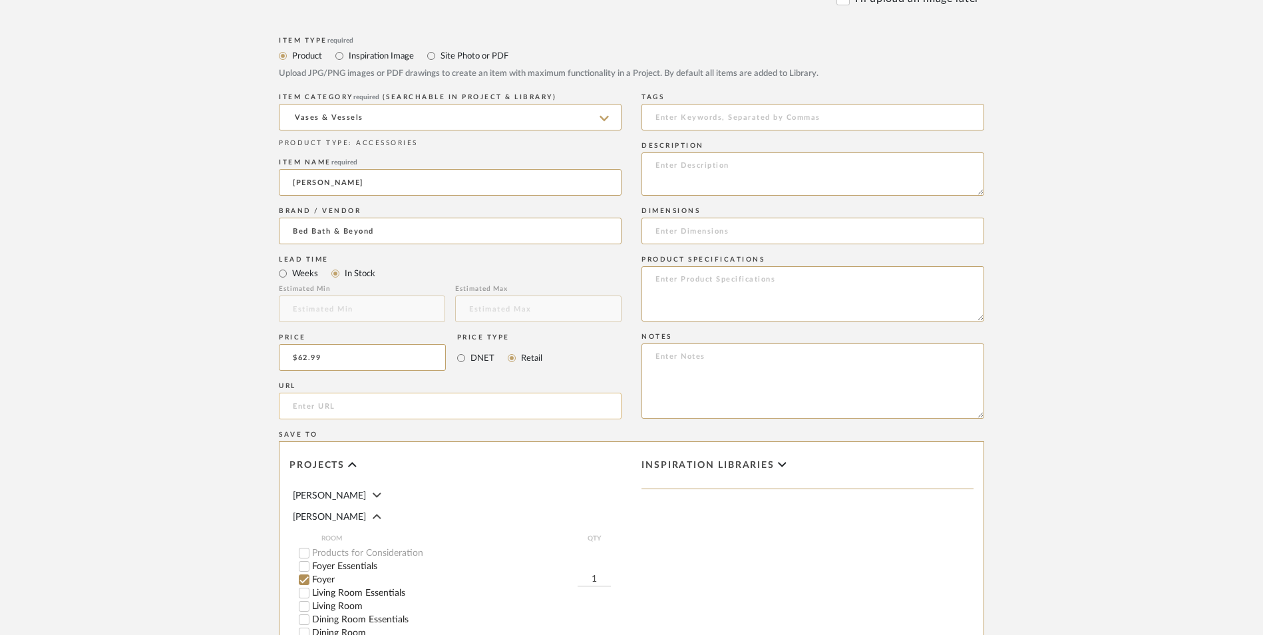
paste input "https://www.bedbathandbeyond.com/Home-Garden/Arianna-Ceramic-Floor-Vase/3900989…"
type input "https://www.bedbathandbeyond.com/Home-Garden/Arianna-Ceramic-Floor-Vase/3900989…"
click at [215, 353] on form "Bulk upload images - create multiple items Import from Pinterest - create items…" at bounding box center [632, 328] width 848 height 965
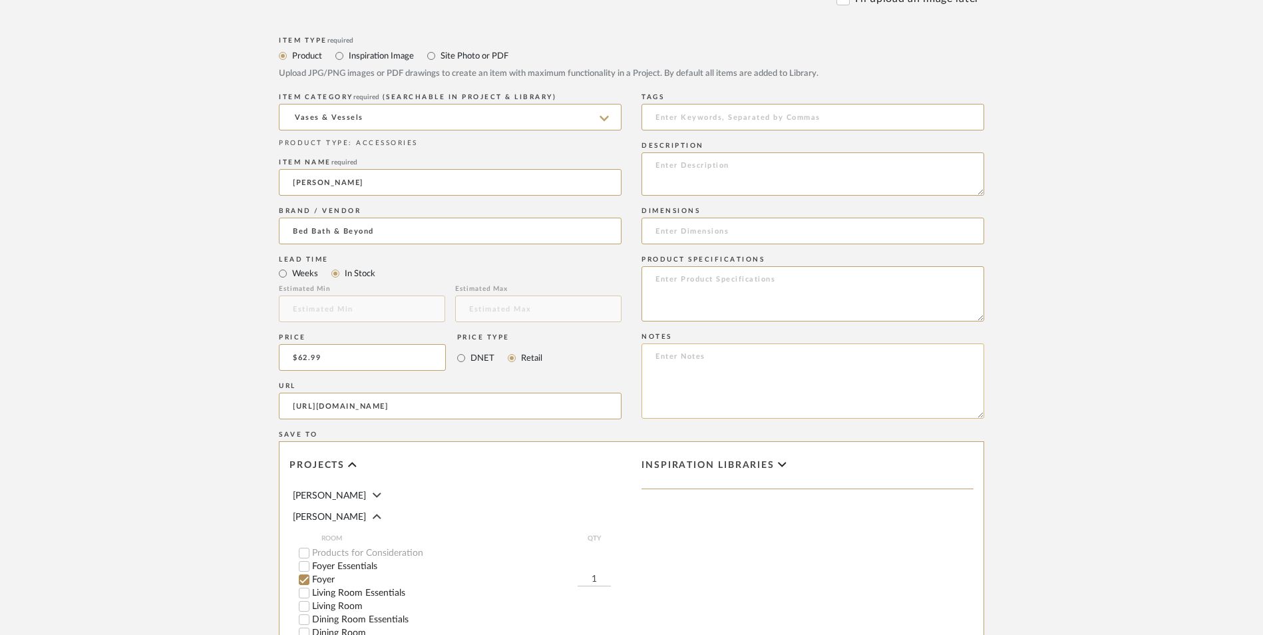
click at [729, 343] on textarea at bounding box center [812, 380] width 343 height 75
paste textarea "Option 1: ETA: SKU: Reviews - Stars Return | Refund Policy:"
click at [691, 343] on textarea "Option 1: ETA: SKU: Reviews - Stars Return | Refund Policy: 30 Days From Receipt" at bounding box center [812, 380] width 343 height 75
click at [718, 343] on textarea "Option 1: ETA: SKU: Reviews - Stars Return | Refund Policy: 30 Days From Receipt" at bounding box center [812, 380] width 343 height 75
click at [654, 343] on textarea "Option 1: Floor Vase Set - Select: ETA: SKU: Reviews - Stars Return | Refund Po…" at bounding box center [812, 380] width 343 height 75
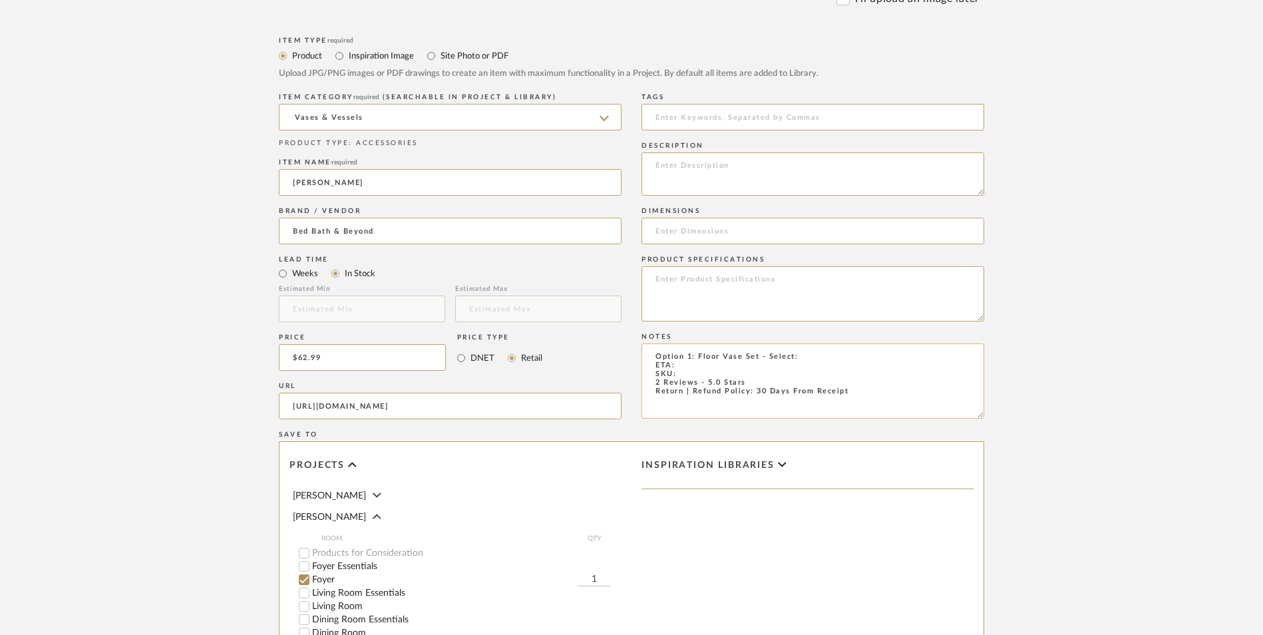
click at [806, 343] on textarea "Option 1: Floor Vase Set - Select: ETA: SKU: 2 Reviews - 5.0 Stars Return | Ref…" at bounding box center [812, 380] width 343 height 75
click at [691, 343] on textarea "Option 1: Floor Vase Set - Select: Chrome | White ETA: SKU: 2 Reviews - 5.0 Sta…" at bounding box center [812, 380] width 343 height 75
type textarea "Option 1: Floor Vase Set - Select: Chrome | White ETA: 9.17.2025 SKU: 2 Reviews…"
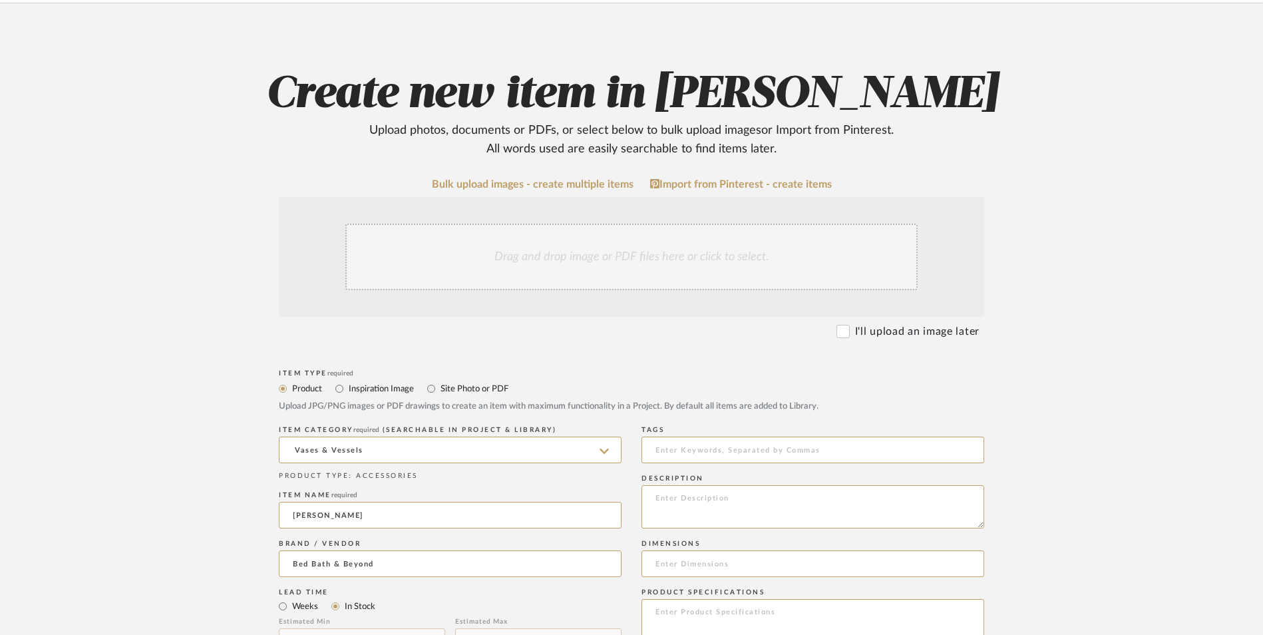
click at [494, 224] on div "Drag and drop image or PDF files here or click to select." at bounding box center [631, 257] width 572 height 67
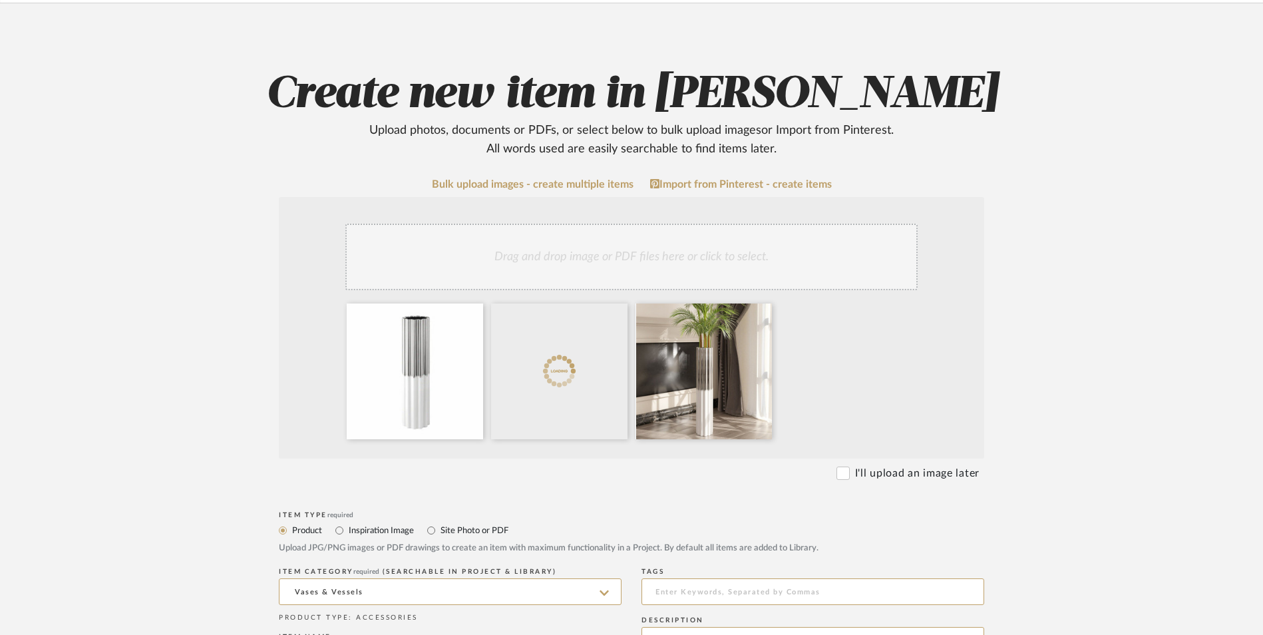
scroll to position [266, 0]
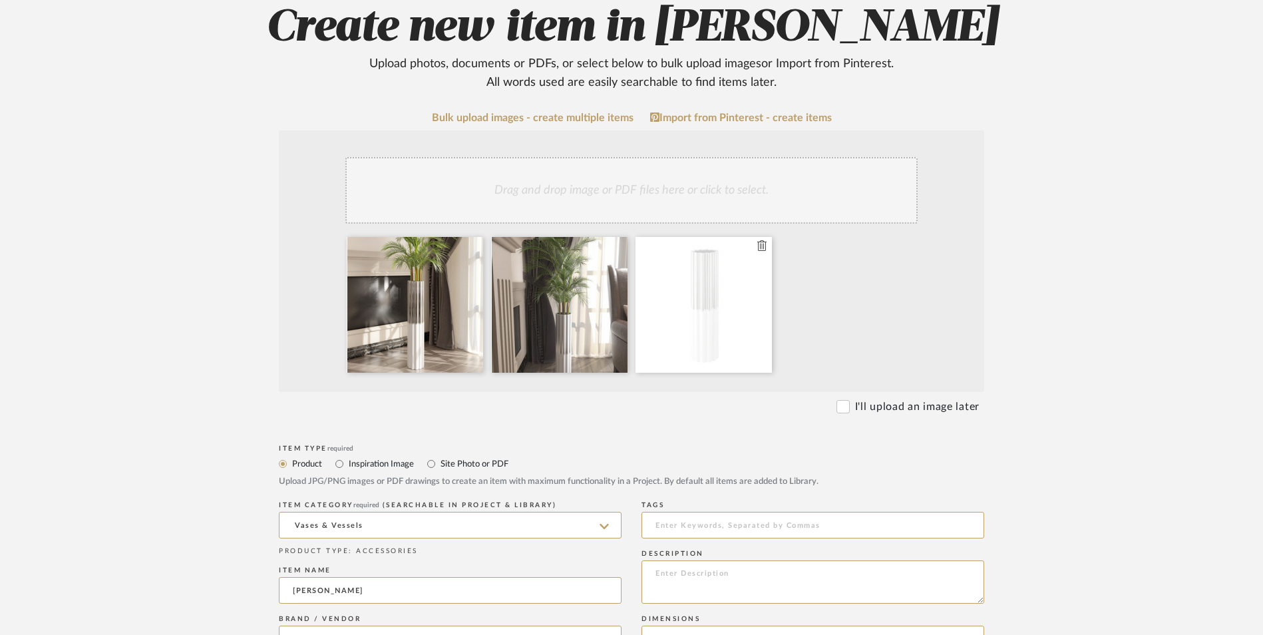
click at [763, 238] on fa-icon at bounding box center [761, 246] width 9 height 16
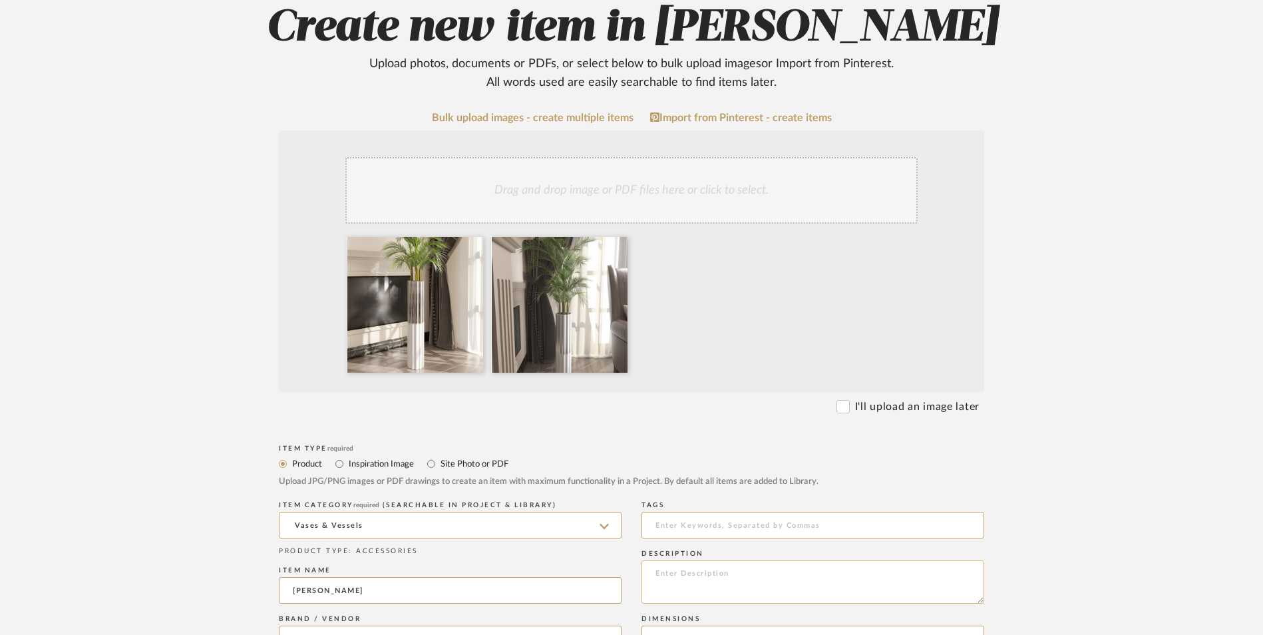
click at [718, 560] on textarea at bounding box center [812, 581] width 343 height 43
paste textarea "This floor vase is a great choice for your home decoration. It is made of high-…"
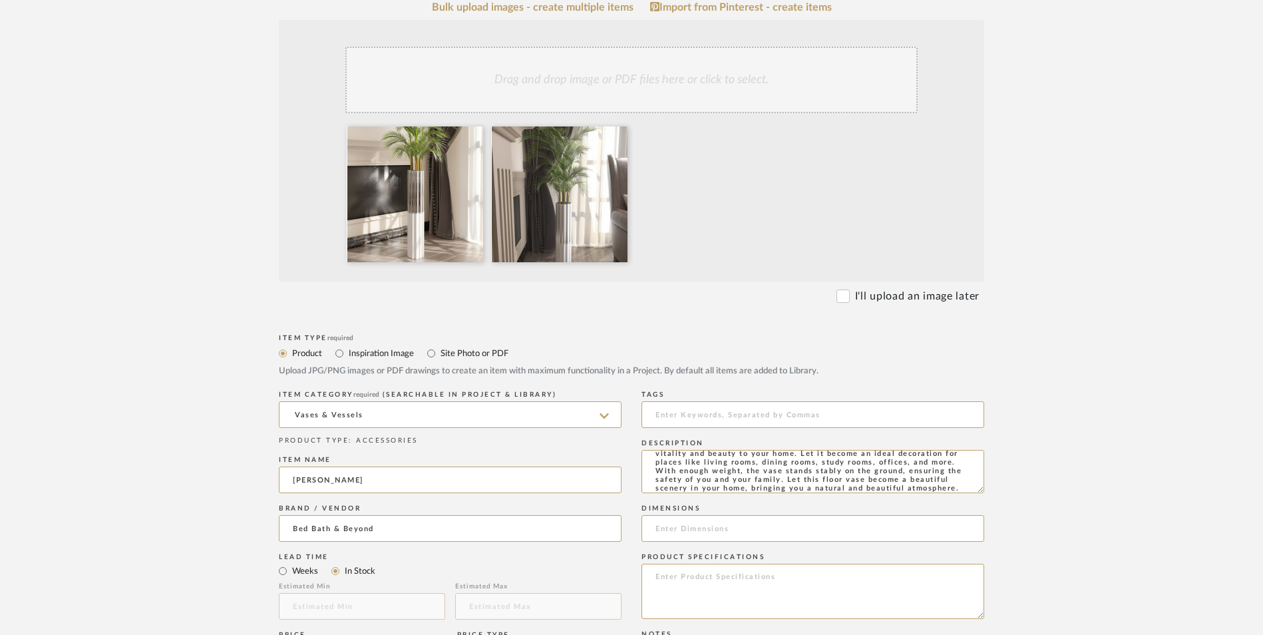
scroll to position [399, 0]
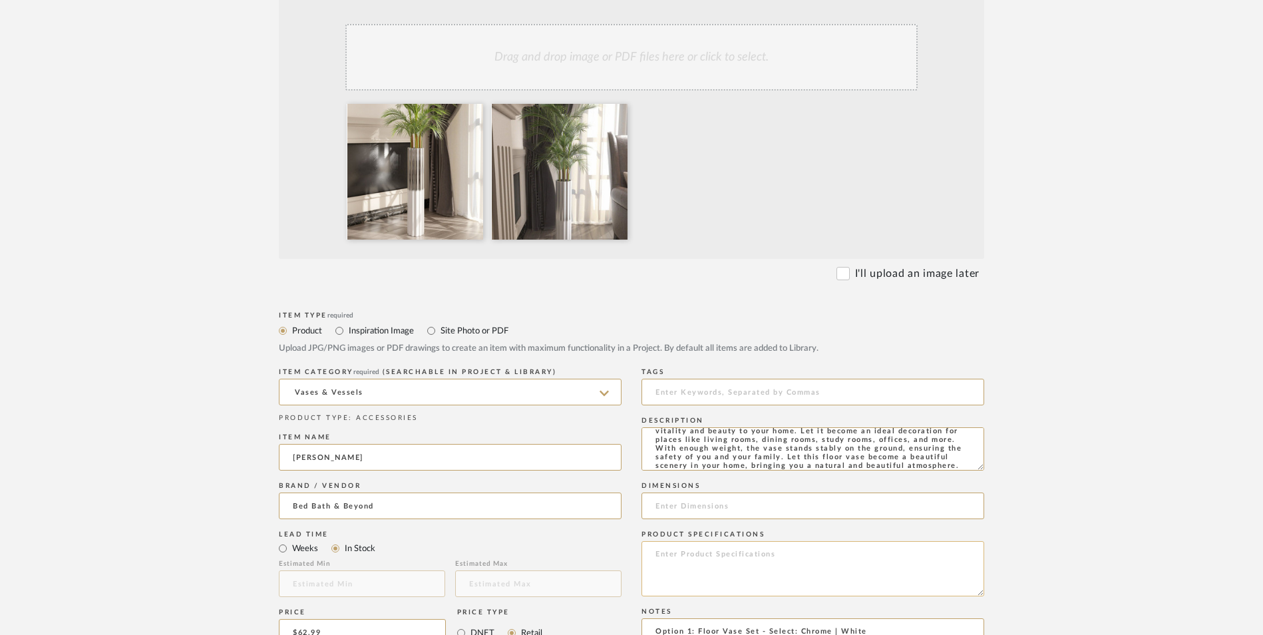
type textarea "This floor vase is a great choice for your home decoration. It is made of high-…"
drag, startPoint x: 703, startPoint y: 485, endPoint x: 712, endPoint y: 470, distance: 17.3
click at [703, 541] on textarea at bounding box center [812, 568] width 343 height 55
type textarea "Ceramic"
click at [696, 492] on input at bounding box center [812, 505] width 343 height 27
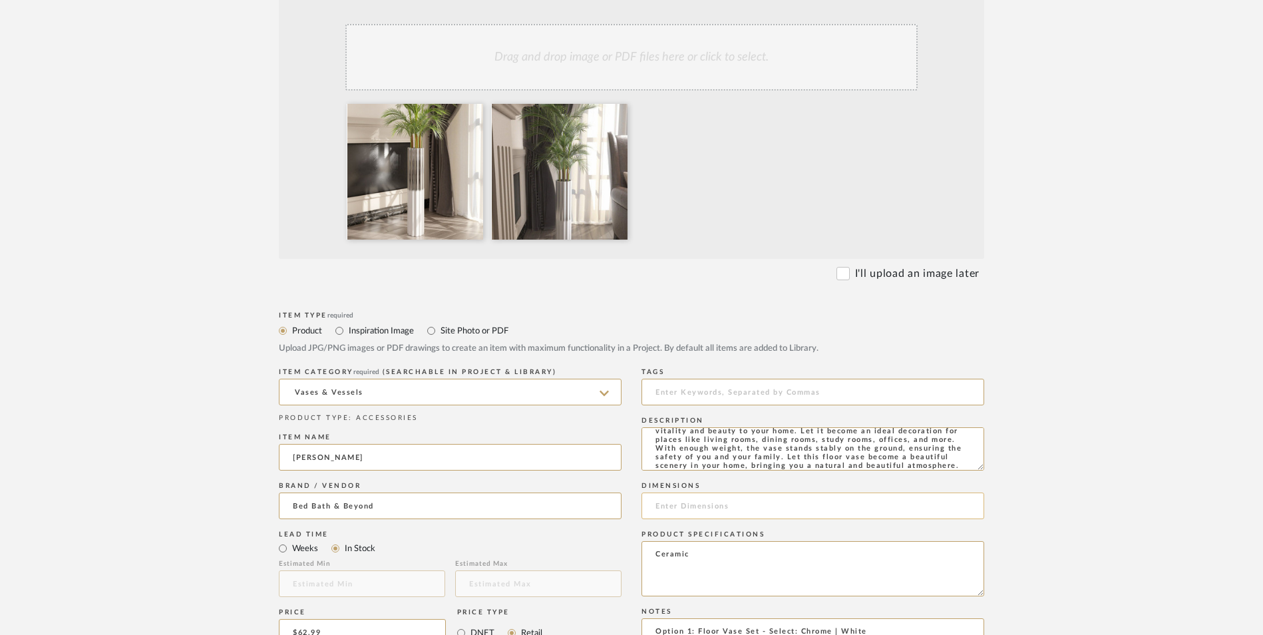
paste input "6 in. W X 6 in. L X 24 in. H"
click at [678, 492] on input "6 in. W X 6 in. L X 24 in. H" at bounding box center [812, 505] width 343 height 27
click at [709, 492] on input "6" W X 6 in. L X 24 in. H" at bounding box center [812, 505] width 343 height 27
click at [742, 492] on input "6" W X 6" L X 24 in. H" at bounding box center [812, 505] width 343 height 27
type input "6" W X 6" L X 24" H"
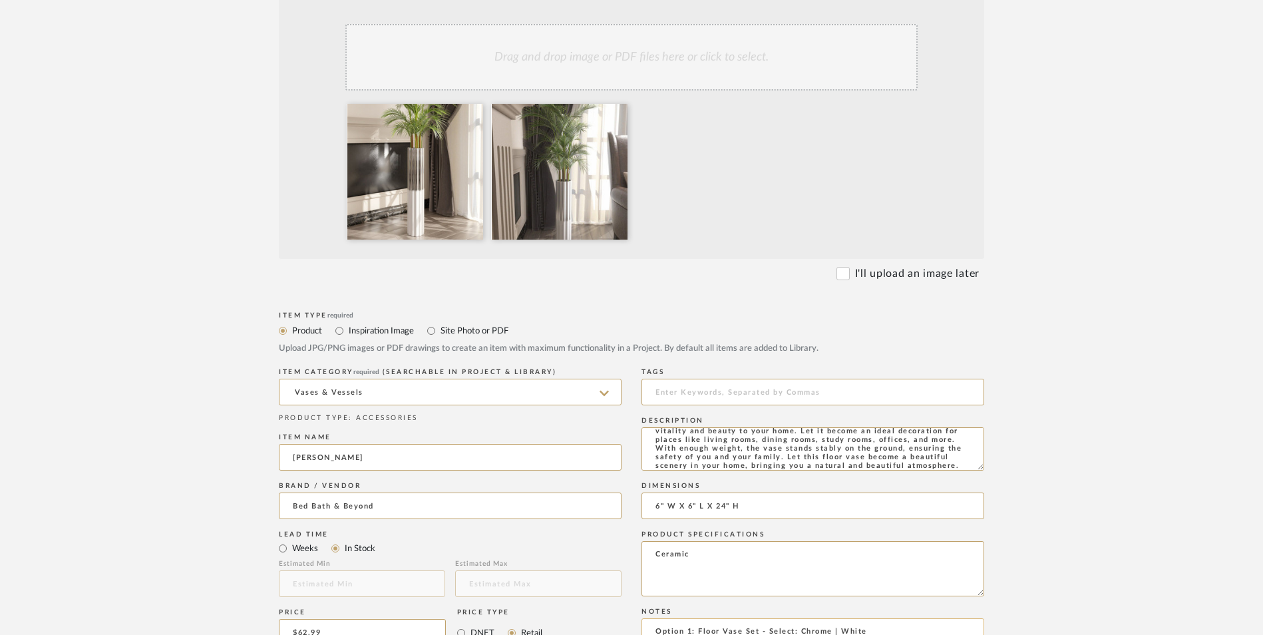
drag, startPoint x: 682, startPoint y: 539, endPoint x: 702, endPoint y: 540, distance: 20.6
paste textarea "42669736"
type textarea "Option 1: Floor Vase Set - Select: Chrome | White ETA: 9.17.2025 SKU: 42669736 …"
click at [1067, 386] on upload-items "Create new item in Ashley McNeal Upload photos, documents or PDFs, or select be…" at bounding box center [631, 461] width 1263 height 1315
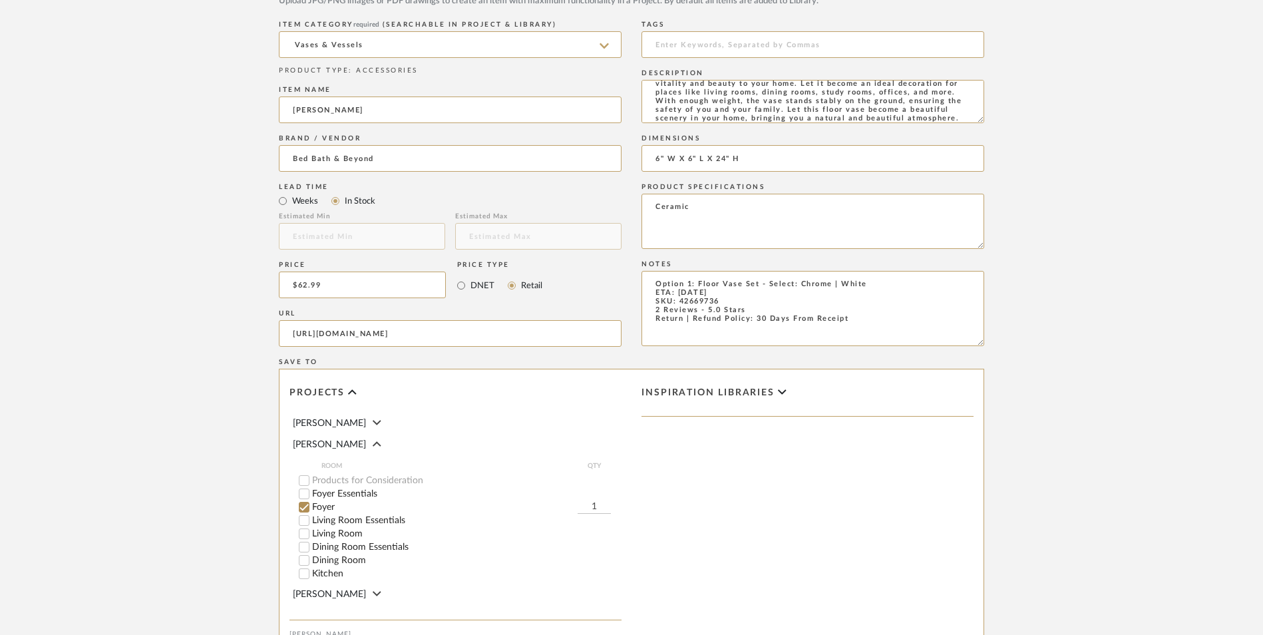
scroll to position [837, 0]
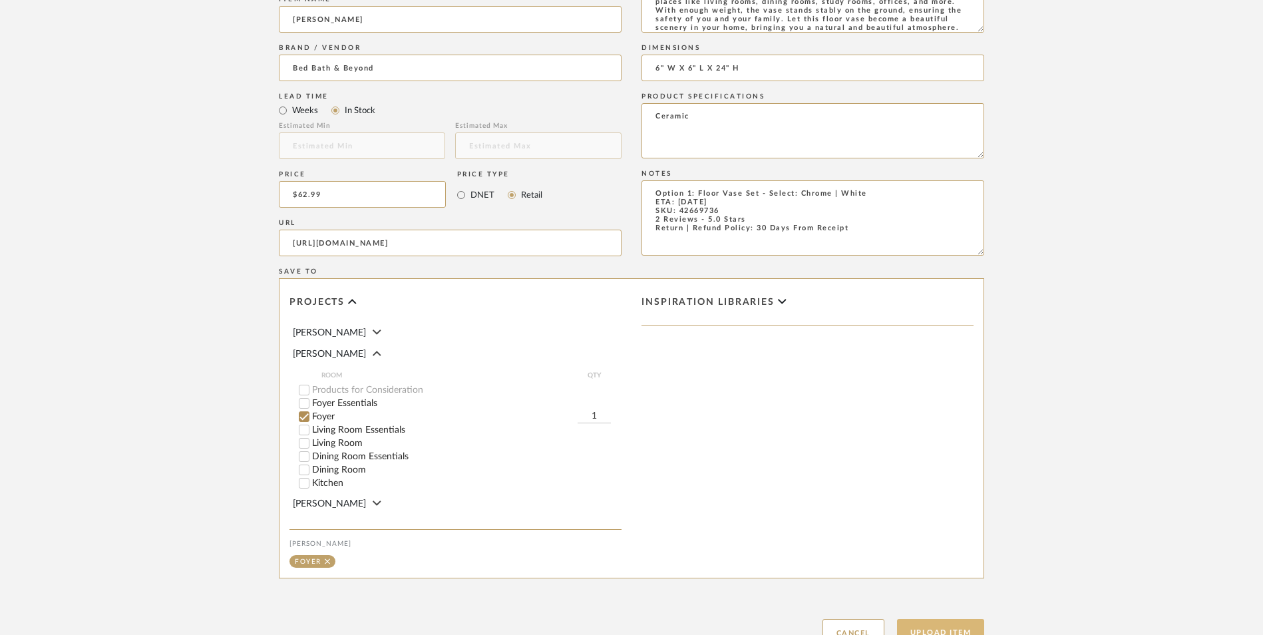
click at [950, 619] on button "Upload Item" at bounding box center [941, 632] width 88 height 27
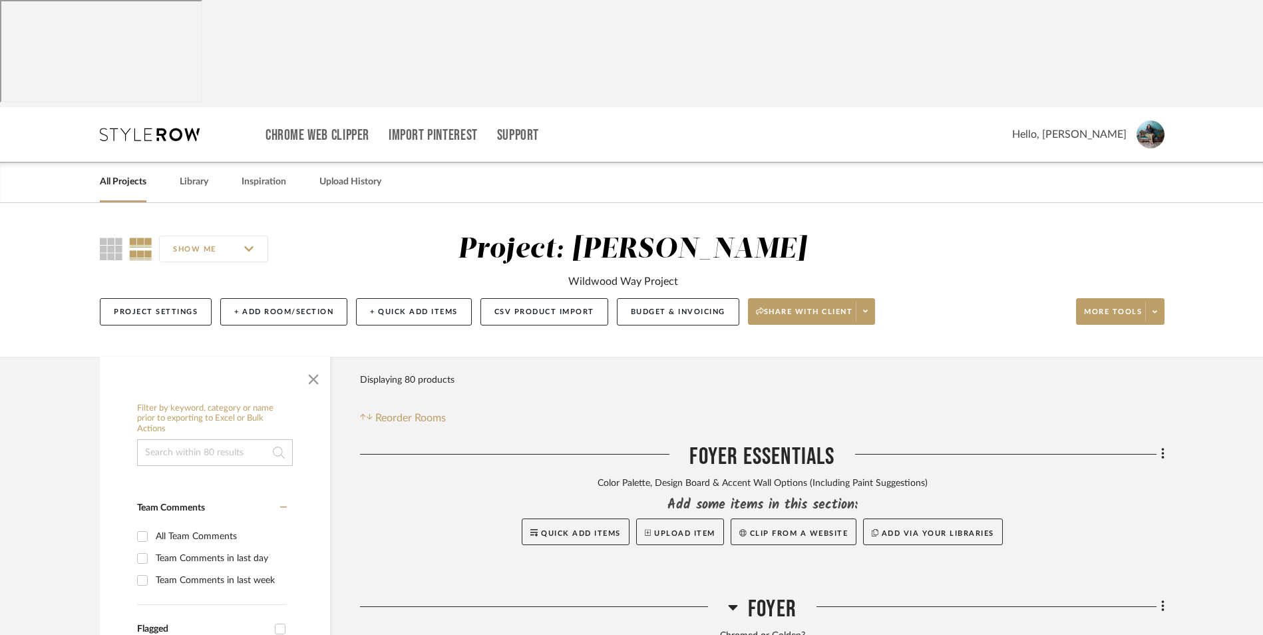
click at [0, 0] on div at bounding box center [0, 0] width 0 height 0
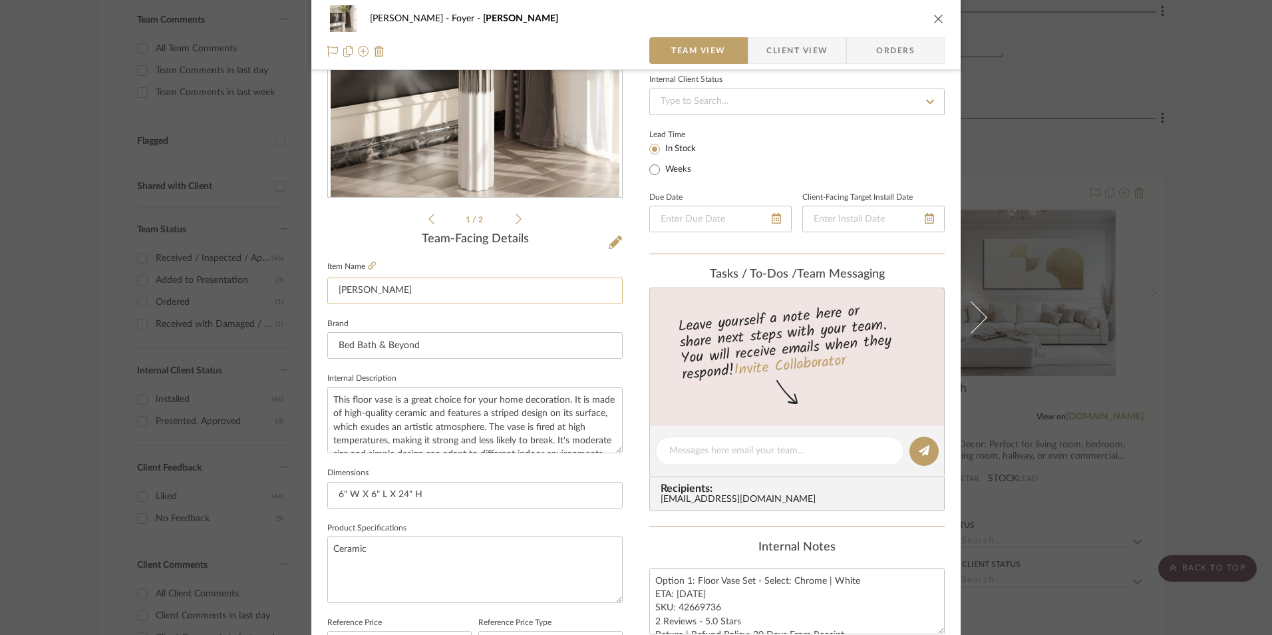
scroll to position [200, 0]
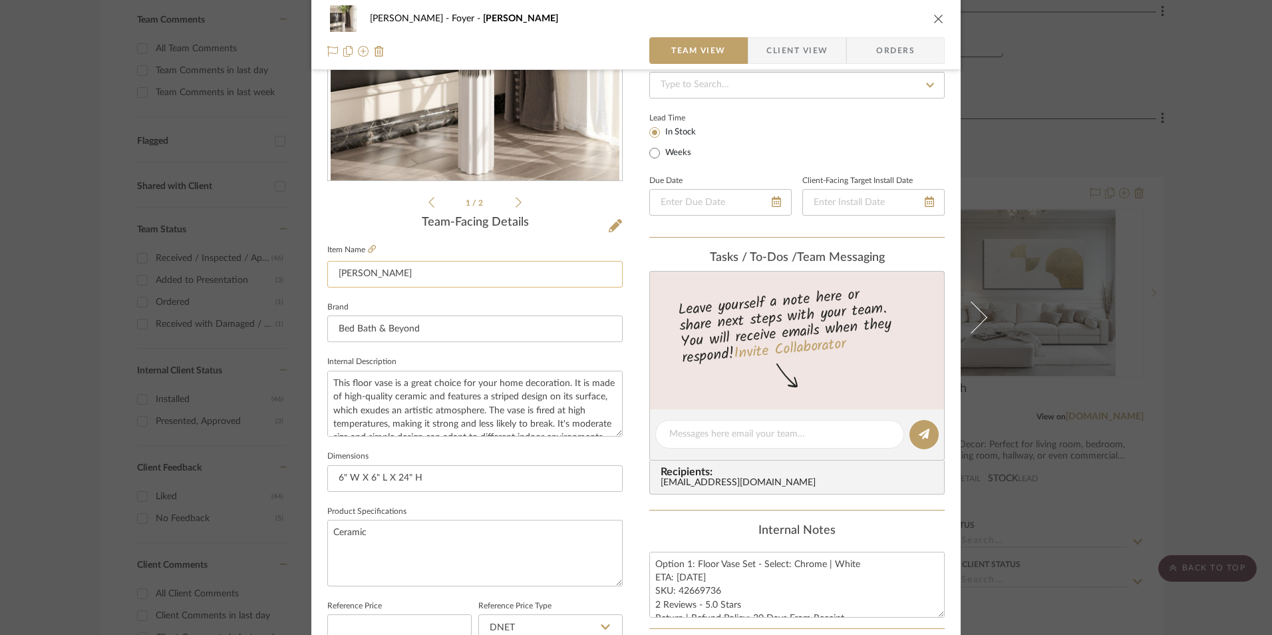
click at [398, 278] on input "Arianna II" at bounding box center [474, 274] width 295 height 27
type input "Arianna I"
click at [634, 270] on div "Ashley McNeal Foyer Arianna II Team View Client View Orders 1 / 2 Team-Facing D…" at bounding box center [635, 424] width 649 height 1229
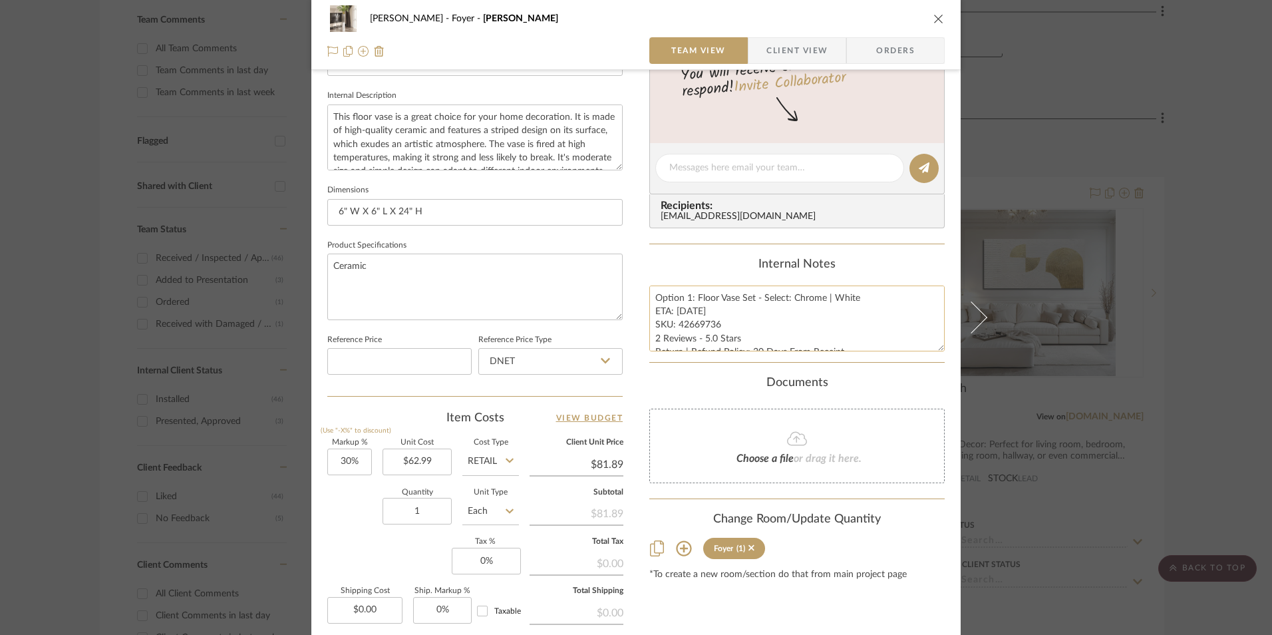
click at [681, 331] on textarea "Option 1: Floor Vase Set - Select: Chrome | White ETA: 9.17.2025 SKU: 42669736 …" at bounding box center [796, 318] width 295 height 66
drag, startPoint x: 715, startPoint y: 323, endPoint x: 675, endPoint y: 323, distance: 39.9
click at [675, 323] on textarea "Option 1: Floor Vase Set - Select: Chrome | White ETA: 9.17.2025 SKU: 42669736 …" at bounding box center [796, 318] width 295 height 66
click at [508, 364] on input "DNET" at bounding box center [550, 361] width 144 height 27
click at [511, 424] on div "Retail" at bounding box center [556, 429] width 164 height 34
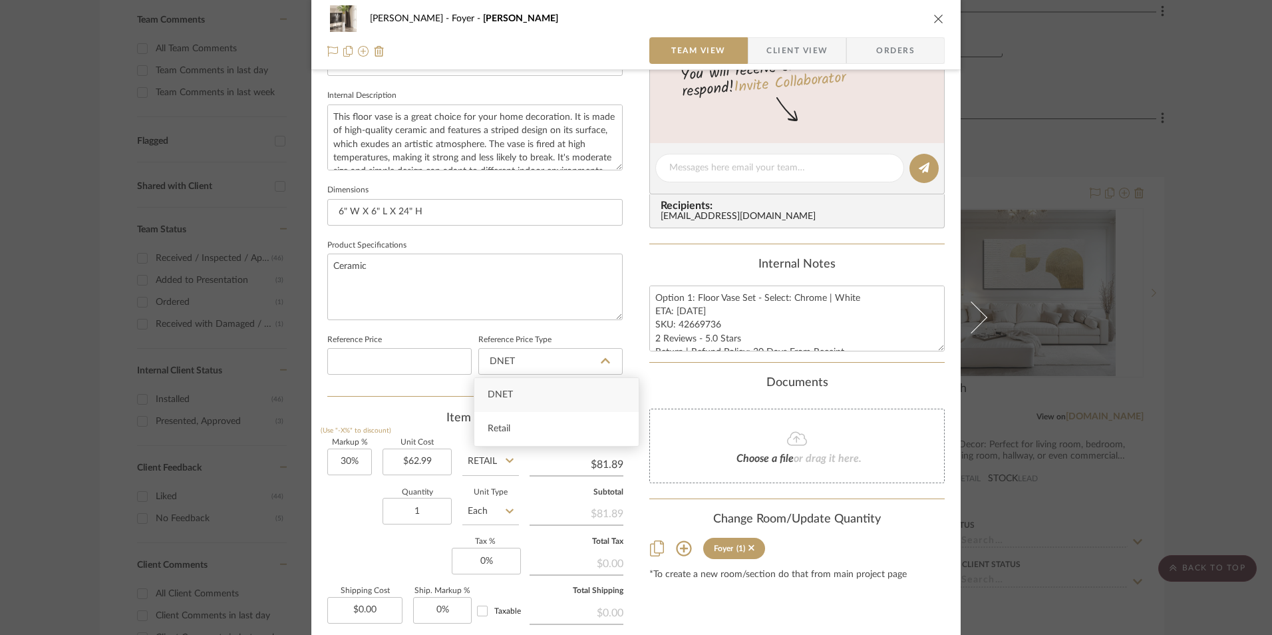
type input "Retail"
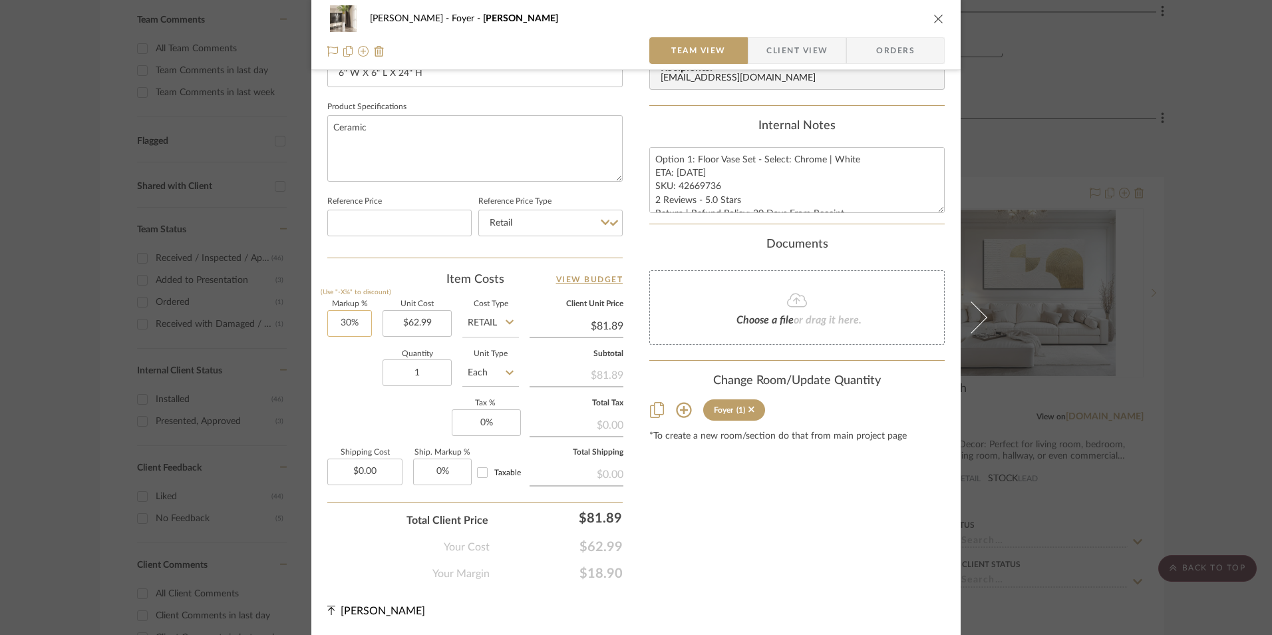
type input "30"
click at [356, 314] on input "30" at bounding box center [349, 323] width 45 height 27
drag, startPoint x: 377, startPoint y: 407, endPoint x: 493, endPoint y: 411, distance: 116.5
click at [383, 406] on div "Markup % (Use "-X%" to discount) Unit Cost $62.99 Cost Type Retail Client Unit …" at bounding box center [474, 398] width 295 height 194
type input "0%"
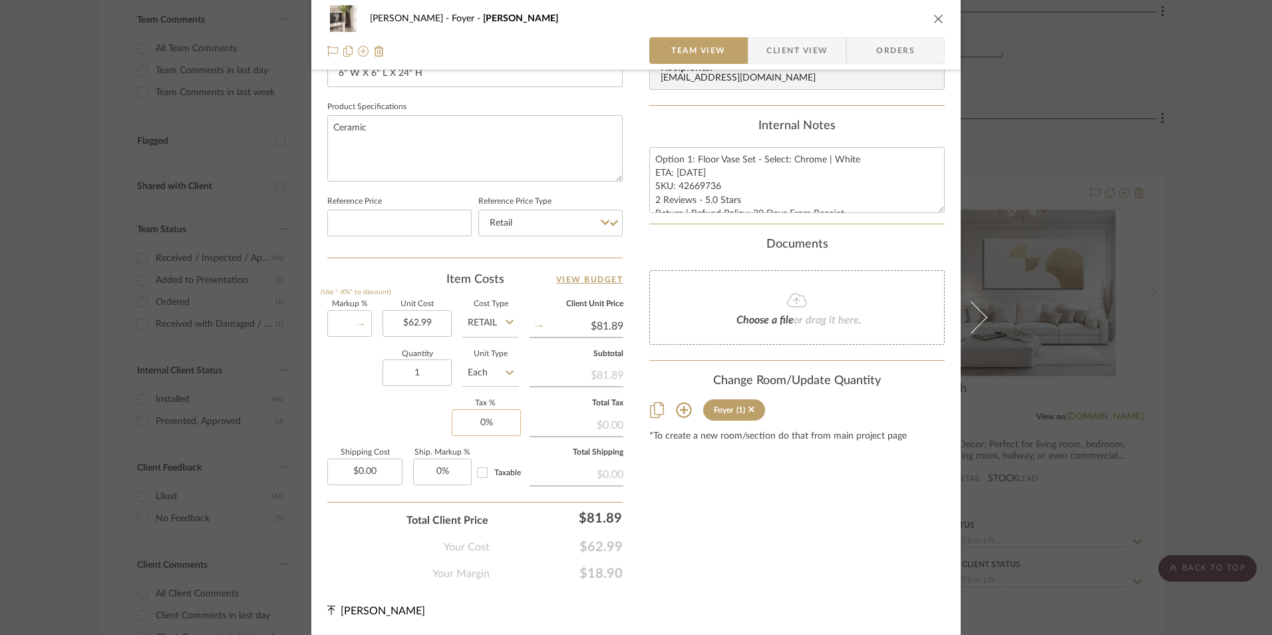
type input "$62.99"
type input "8.25%"
click at [757, 528] on div "Content here copies to Client View - confirm visibility there. Show in Client D…" at bounding box center [796, 33] width 295 height 1095
drag, startPoint x: 877, startPoint y: 49, endPoint x: 651, endPoint y: 178, distance: 259.8
click at [876, 49] on span "Orders" at bounding box center [895, 50] width 68 height 27
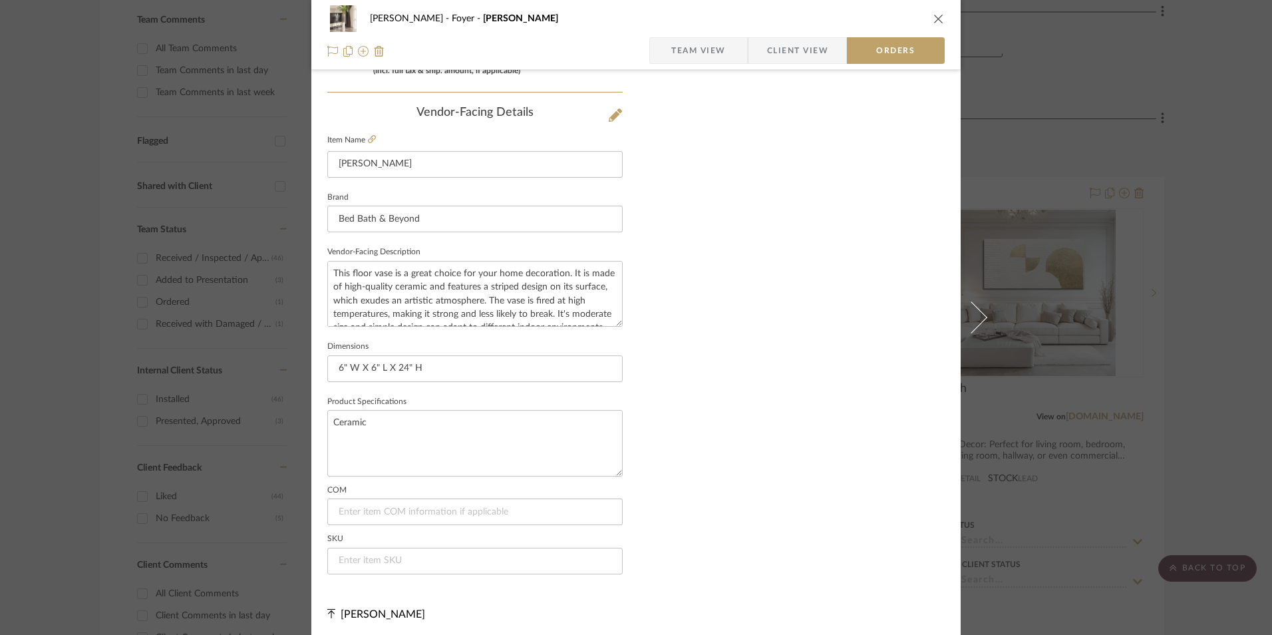
scroll to position [780, 0]
click at [404, 558] on input at bounding box center [474, 557] width 295 height 27
paste input "42669736"
type input "42669736"
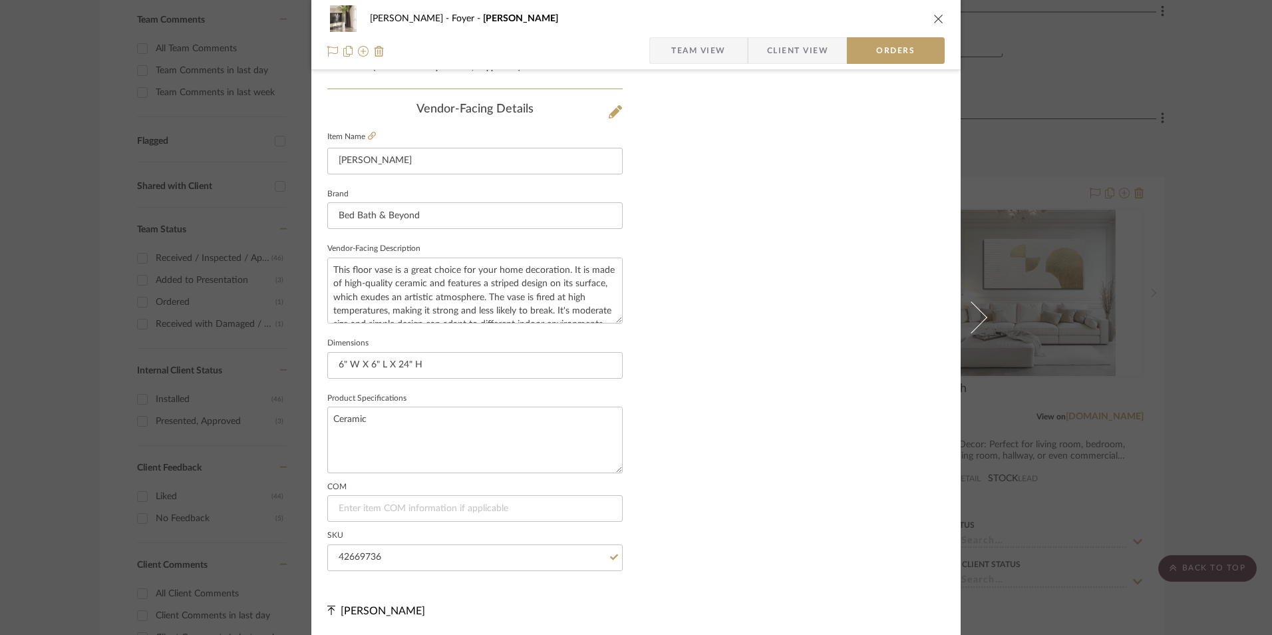
click at [940, 20] on div "Ashley McNeal Foyer Arianna I Team View Client View Orders" at bounding box center [635, 35] width 649 height 70
click at [933, 17] on icon "close" at bounding box center [938, 18] width 11 height 11
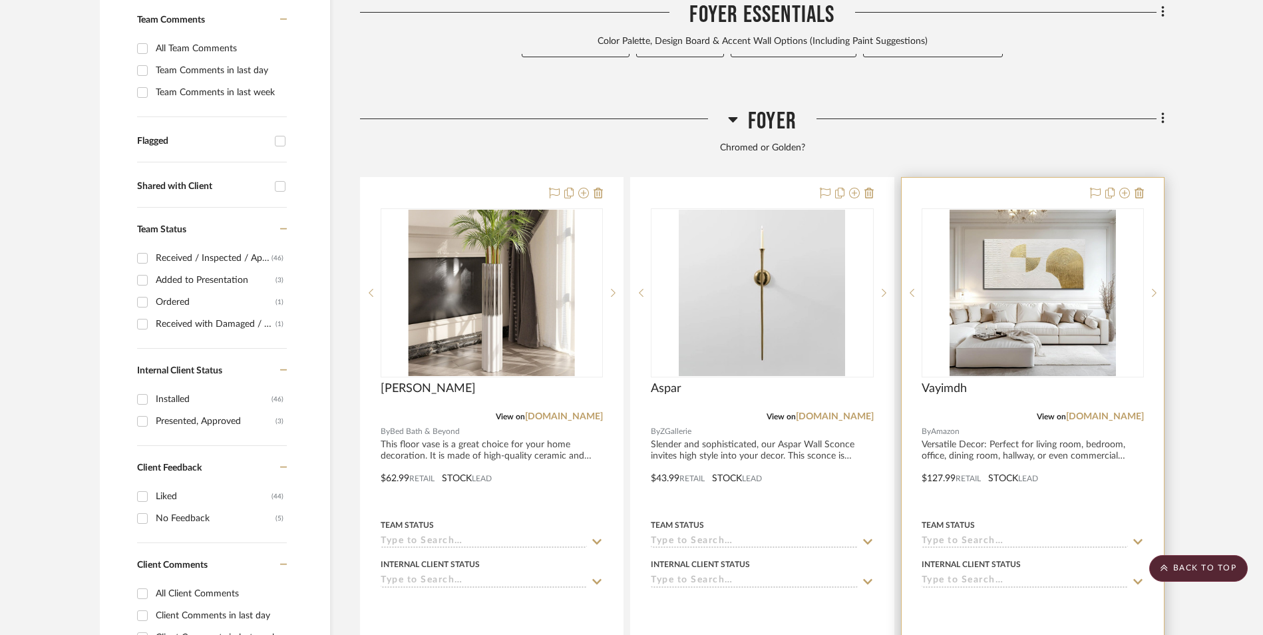
scroll to position [421, 0]
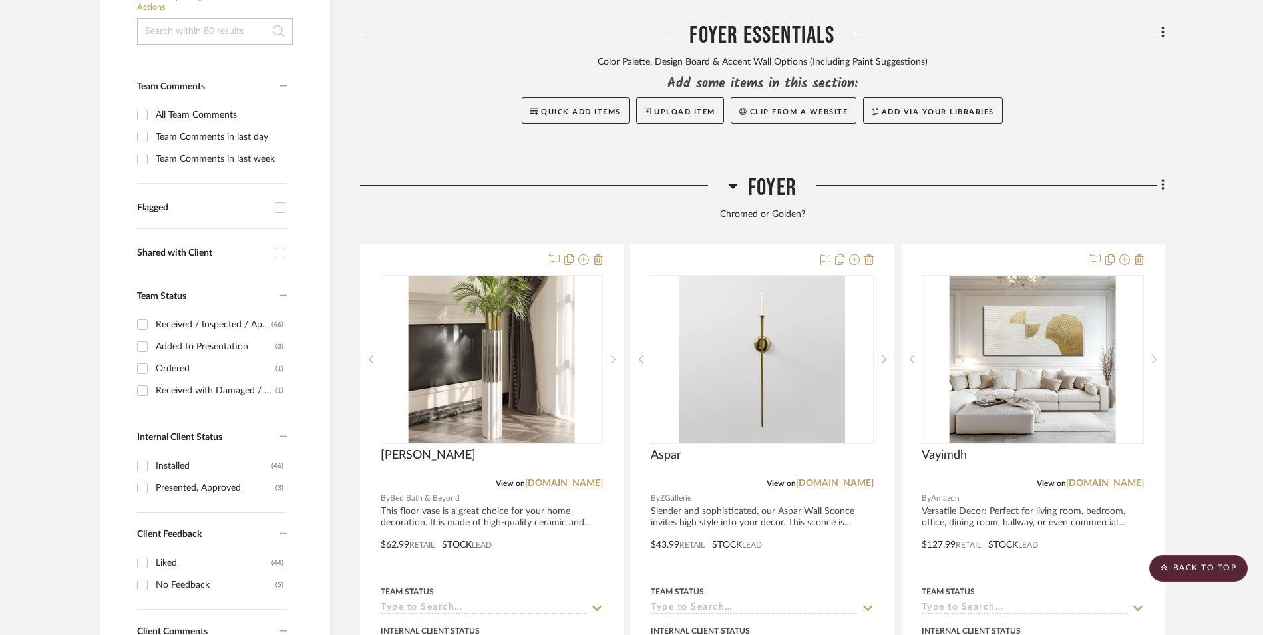
click at [1163, 180] on icon at bounding box center [1162, 185] width 3 height 11
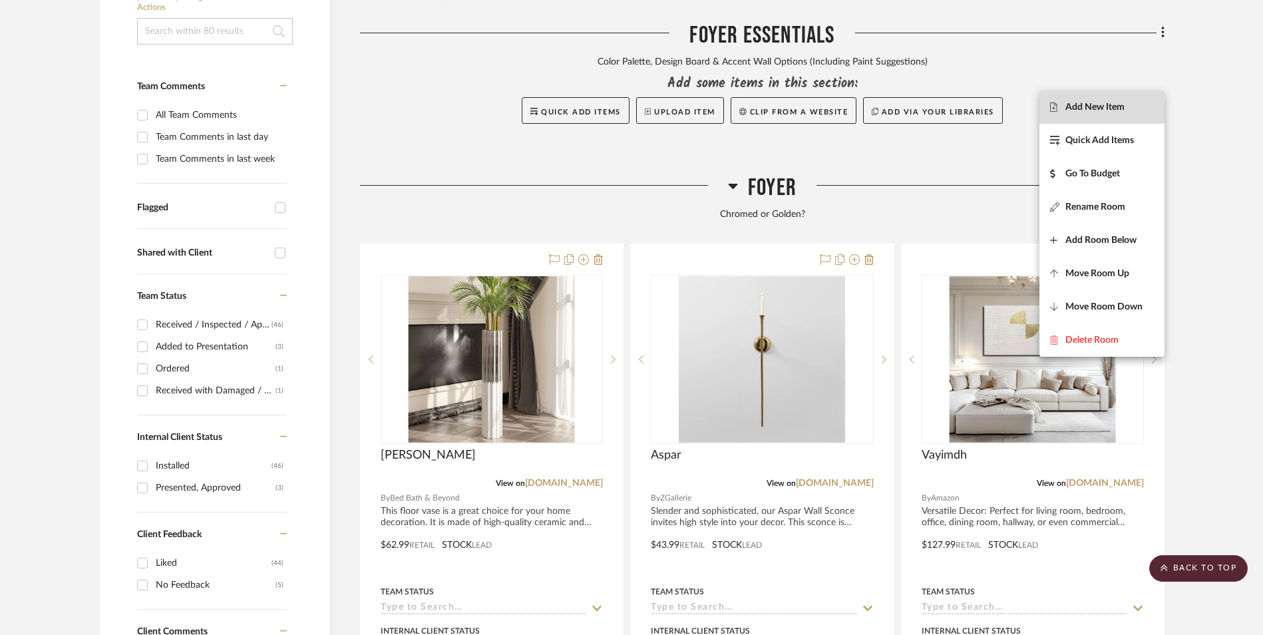
click at [1110, 110] on span "Add New Item" at bounding box center [1094, 106] width 59 height 11
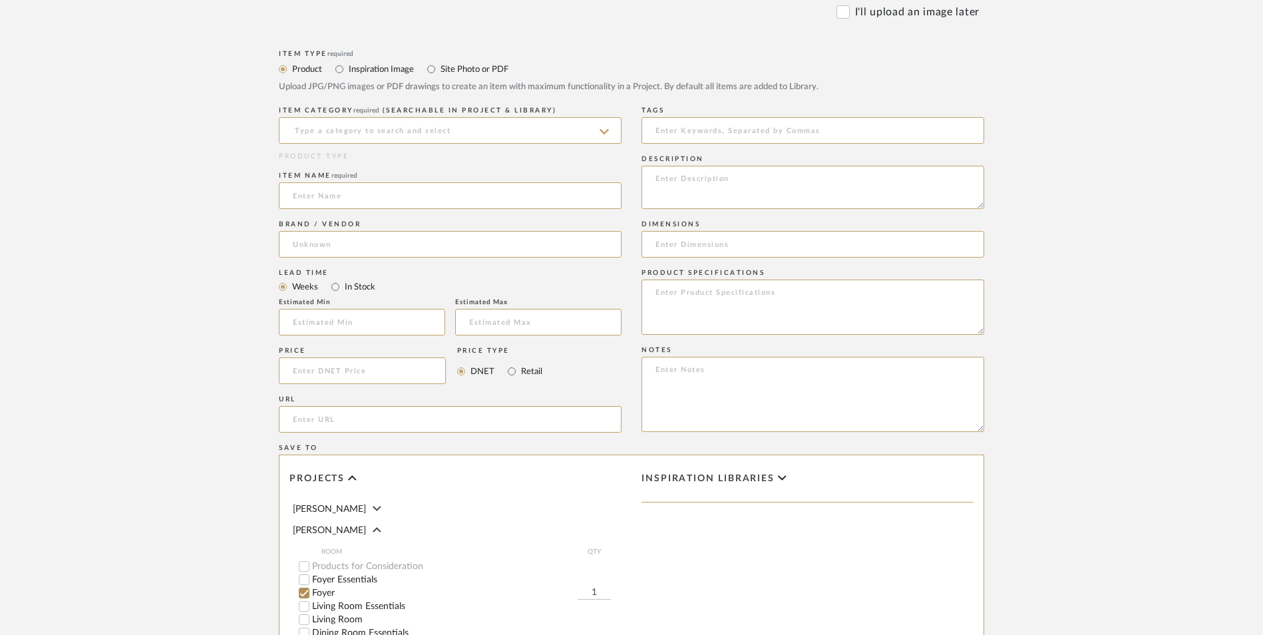
scroll to position [399, 0]
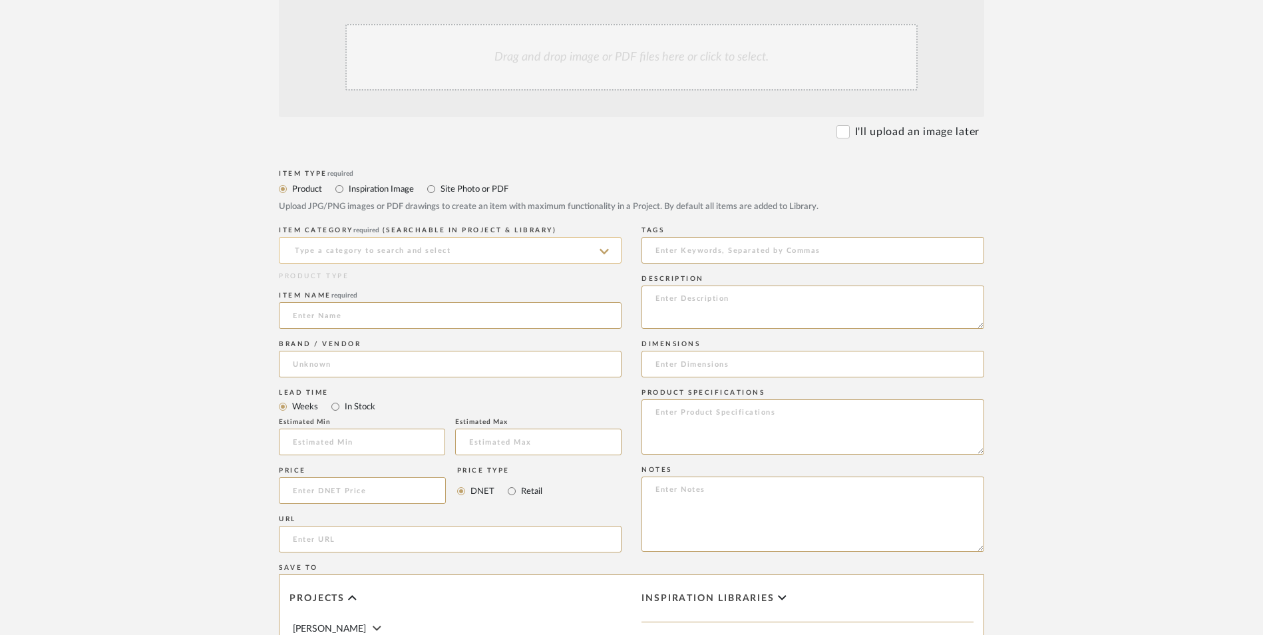
click at [375, 237] on input at bounding box center [450, 250] width 343 height 27
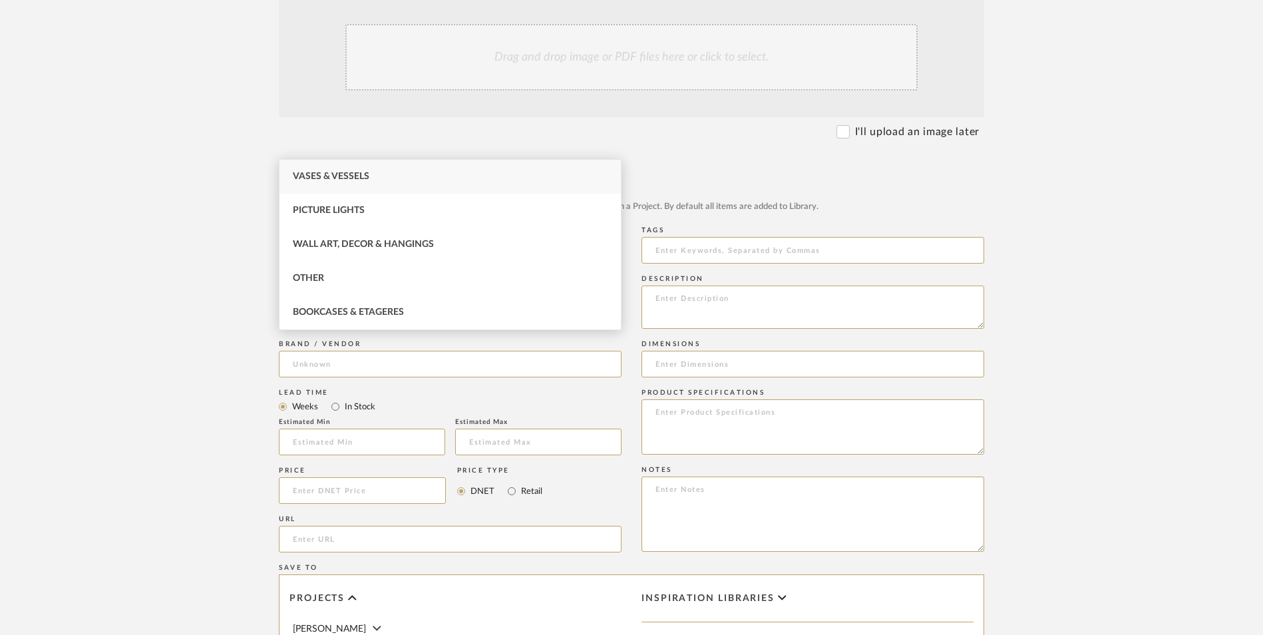
click at [369, 177] on span "Vases & Vessels" at bounding box center [331, 176] width 77 height 9
type input "Vases & Vessels"
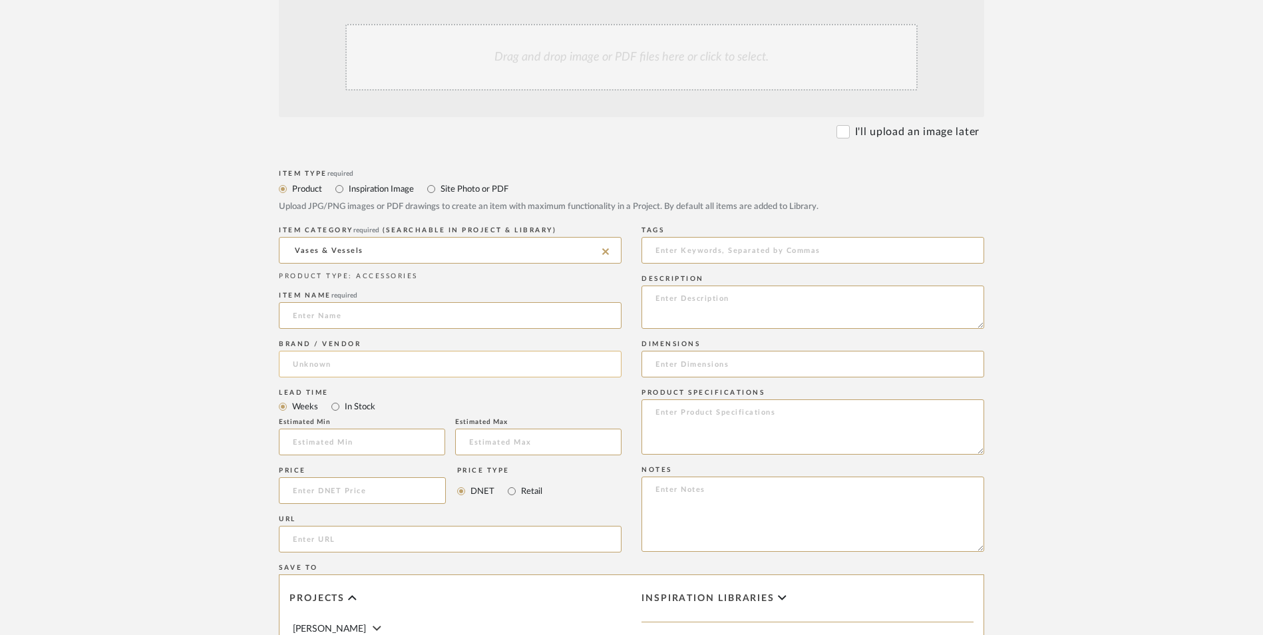
click at [359, 351] on input at bounding box center [450, 364] width 343 height 27
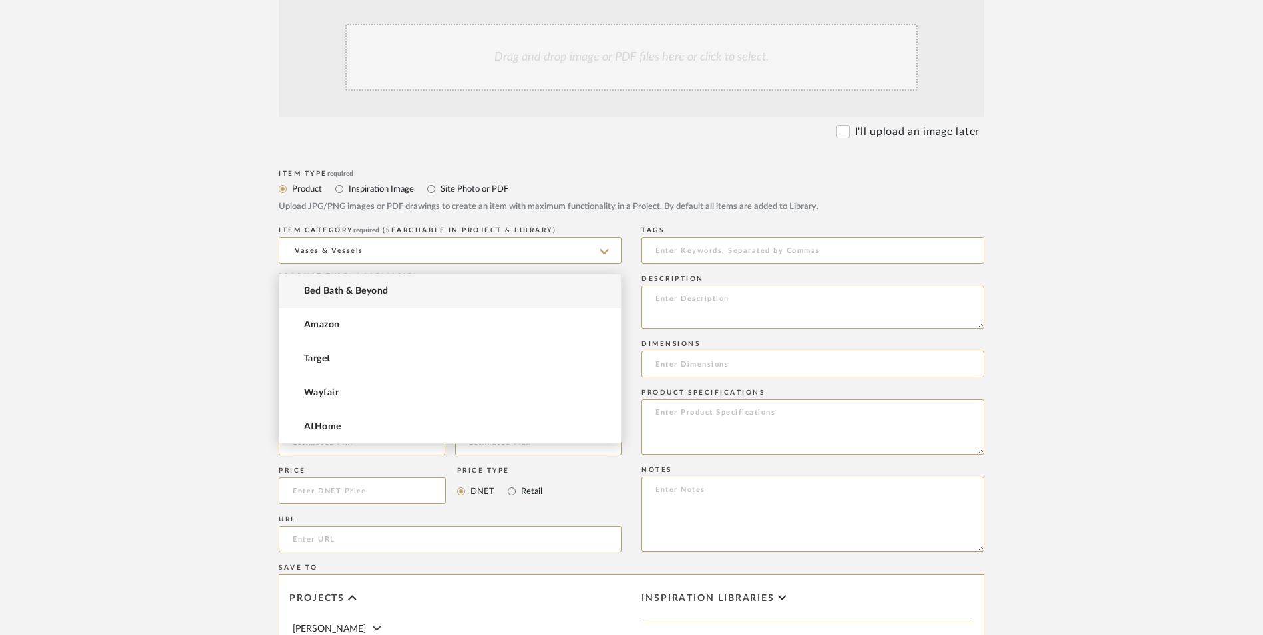
click at [365, 291] on span "Bed Bath & Beyond" at bounding box center [346, 290] width 84 height 11
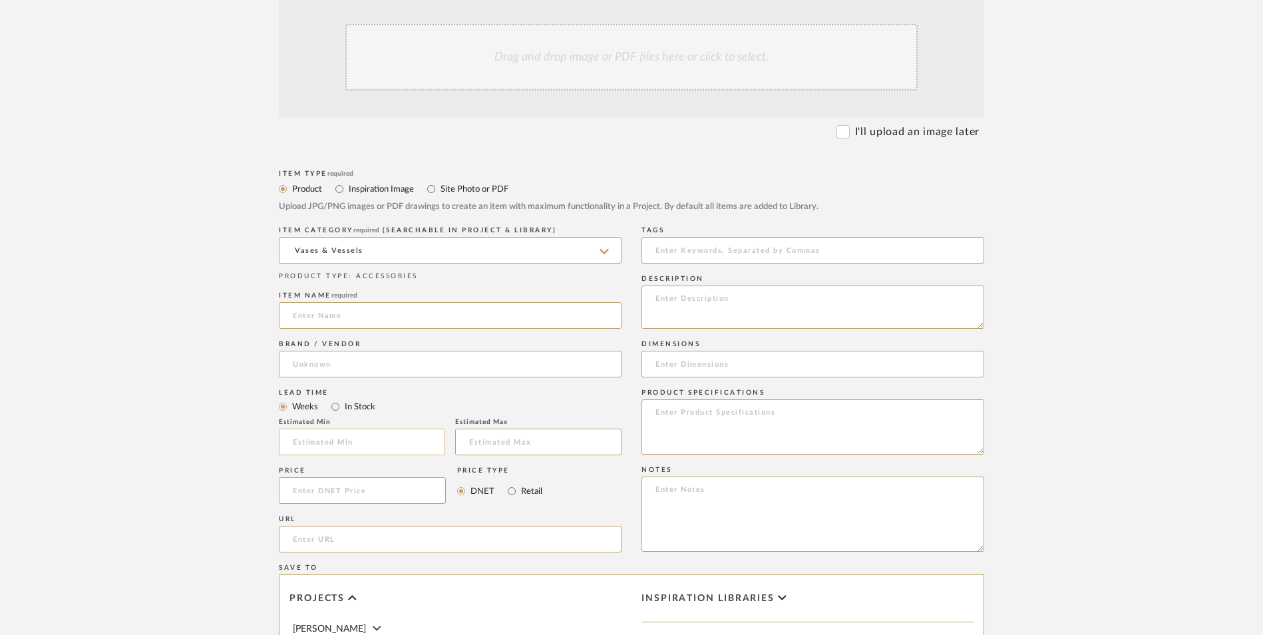
type input "Bed Bath & Beyond"
click at [334, 398] on input "In Stock" at bounding box center [335, 406] width 16 height 16
radio input "true"
drag, startPoint x: 508, startPoint y: 378, endPoint x: 385, endPoint y: 377, distance: 123.1
click at [504, 483] on input "Retail" at bounding box center [512, 491] width 16 height 16
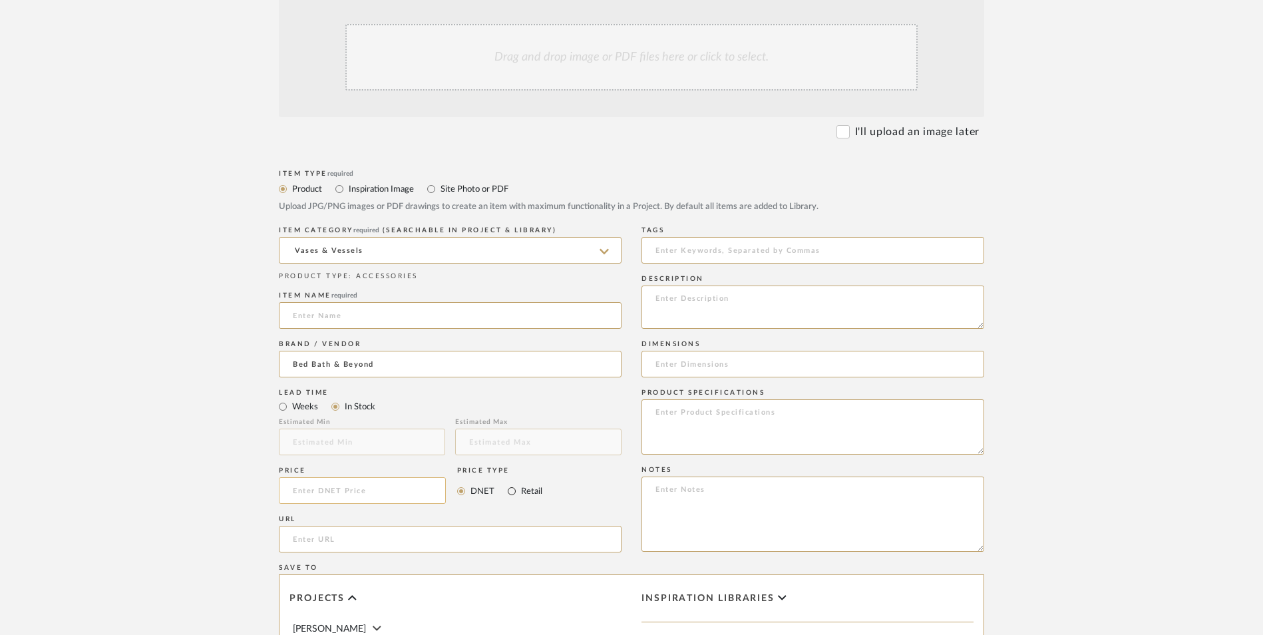
radio input "true"
drag, startPoint x: 385, startPoint y: 377, endPoint x: 401, endPoint y: 385, distance: 18.2
click at [385, 477] on input at bounding box center [362, 490] width 167 height 27
type input "$64.59"
click at [78, 387] on upload-items "Create new item in Ashley McNeal Upload photos, documents or PDFs, or select be…" at bounding box center [631, 390] width 1263 height 1173
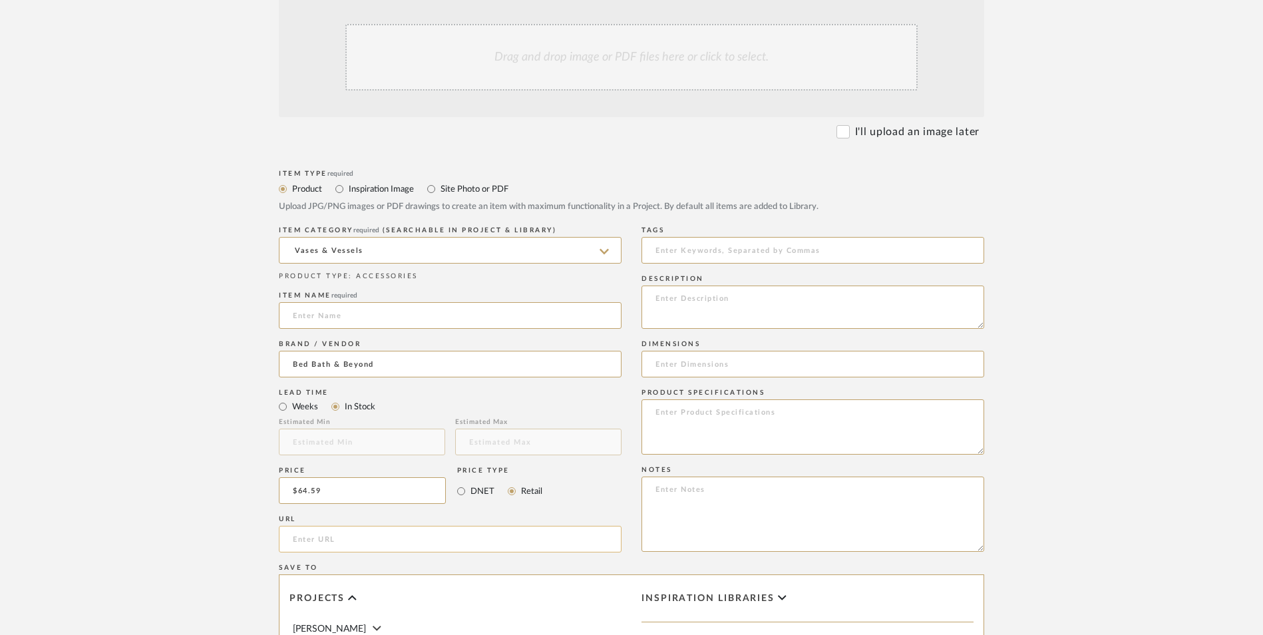
click at [342, 526] on input "url" at bounding box center [450, 539] width 343 height 27
paste input "https://www.bedbathandbeyond.com/Home-Garden/Arianna-Ceramic-Floor-Vase/3900989…"
type input "https://www.bedbathandbeyond.com/Home-Garden/Arianna-Ceramic-Floor-Vase/3900989…"
click at [194, 350] on upload-items "Create new item in Ashley McNeal Upload photos, documents or PDFs, or select be…" at bounding box center [631, 390] width 1263 height 1173
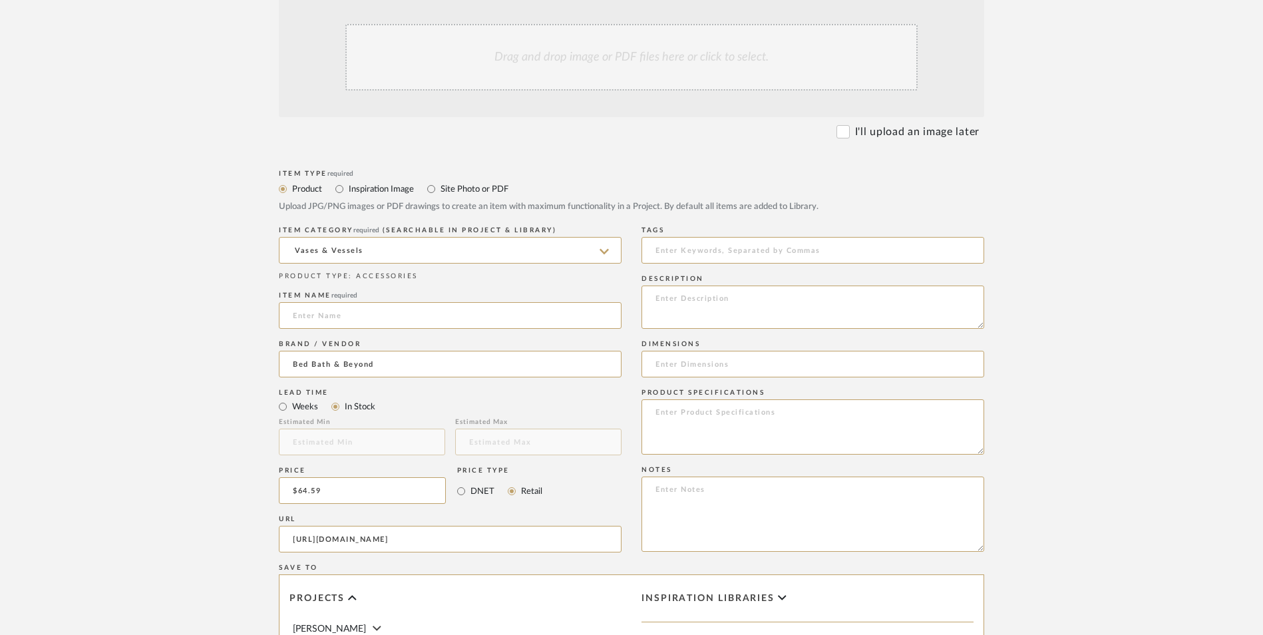
scroll to position [0, 0]
click at [662, 476] on textarea at bounding box center [812, 513] width 343 height 75
paste textarea "Option 1: ETA: SKU: Reviews - Stars Return | Refund Policy:"
click at [647, 476] on textarea "Option 1: ETA: SKU: Reviews - Stars Return | Refund Policy: 30 Days From Receipt" at bounding box center [812, 513] width 343 height 75
click at [703, 476] on textarea "Option 1: ETA: SKU: 2 Reviews - 5.0 Stars Return | Refund Policy: 30 Days From …" at bounding box center [812, 513] width 343 height 75
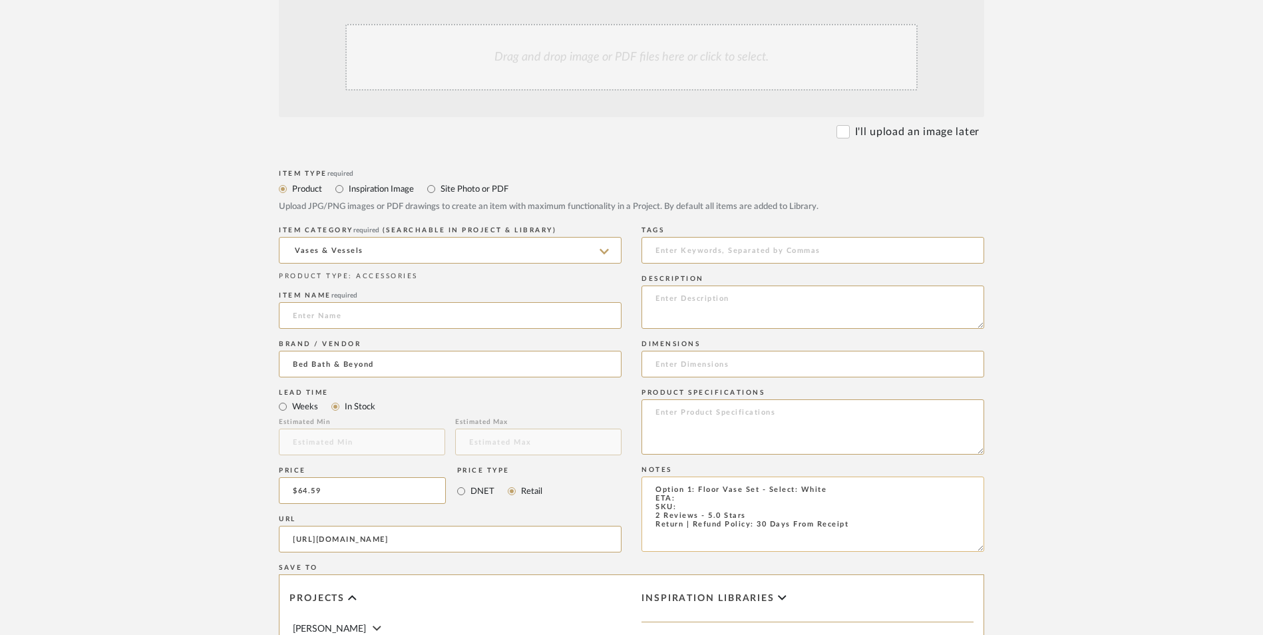
click at [723, 476] on textarea "Option 1: Floor Vase Set - Select: White ETA: SKU: 2 Reviews - 5.0 Stars Return…" at bounding box center [812, 513] width 343 height 75
click at [706, 476] on textarea "Option 1: Floor Vase Set - Select: White ETA: SKU: 2 Reviews - 5.0 Stars Return…" at bounding box center [812, 513] width 343 height 75
type textarea "Option 1: Floor Vase Set - Select: White ETA: 9.17.2025 SKU: 2 Reviews - 5.0 St…"
click at [703, 285] on textarea at bounding box center [812, 306] width 343 height 43
paste textarea "This floor vase is a great choice for your home decoration. It is made of high-…"
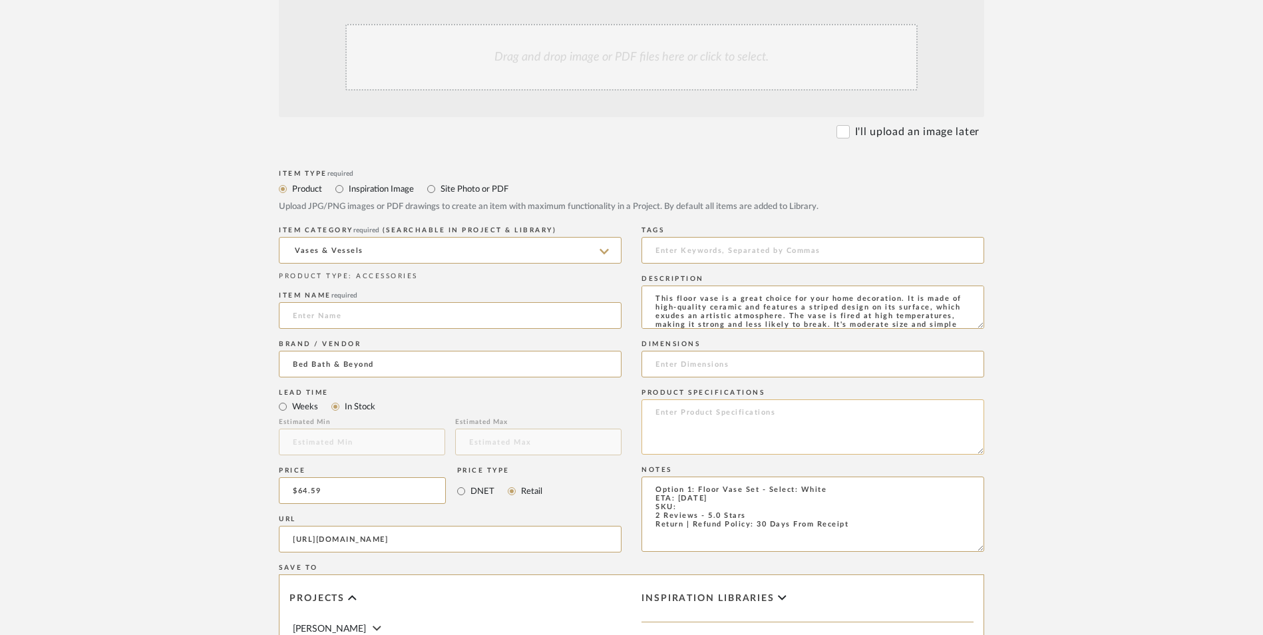
scroll to position [53, 0]
type textarea "This floor vase is a great choice for your home decoration. It is made of high-…"
click at [702, 399] on textarea at bounding box center [812, 426] width 343 height 55
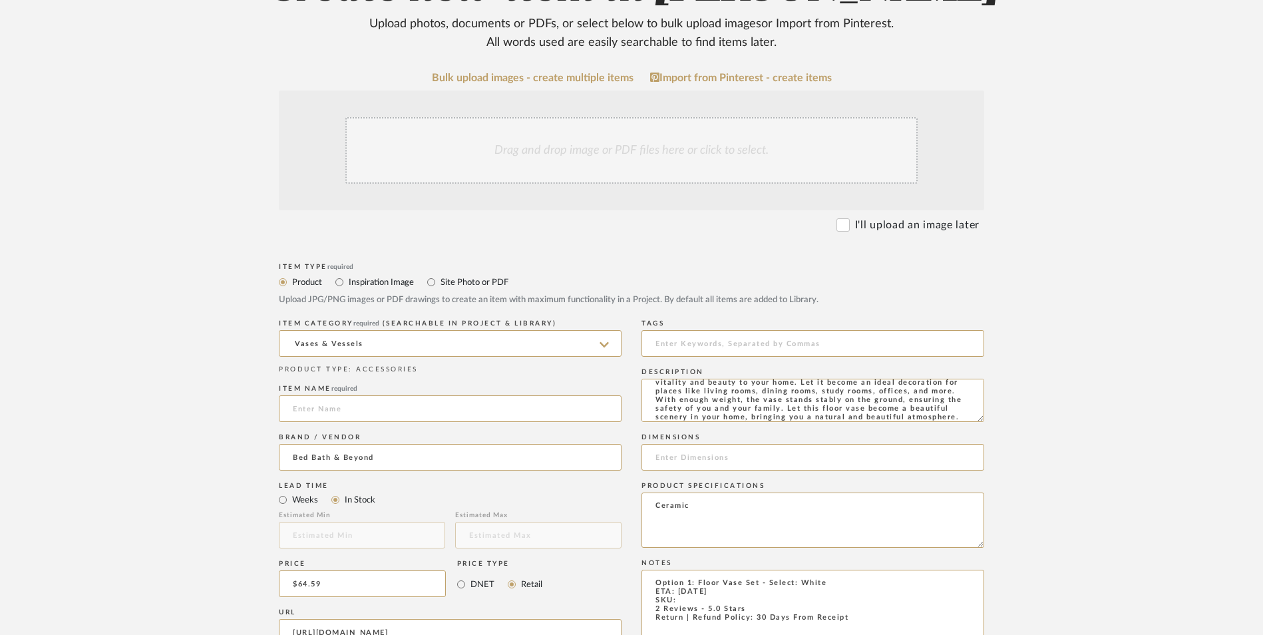
scroll to position [200, 0]
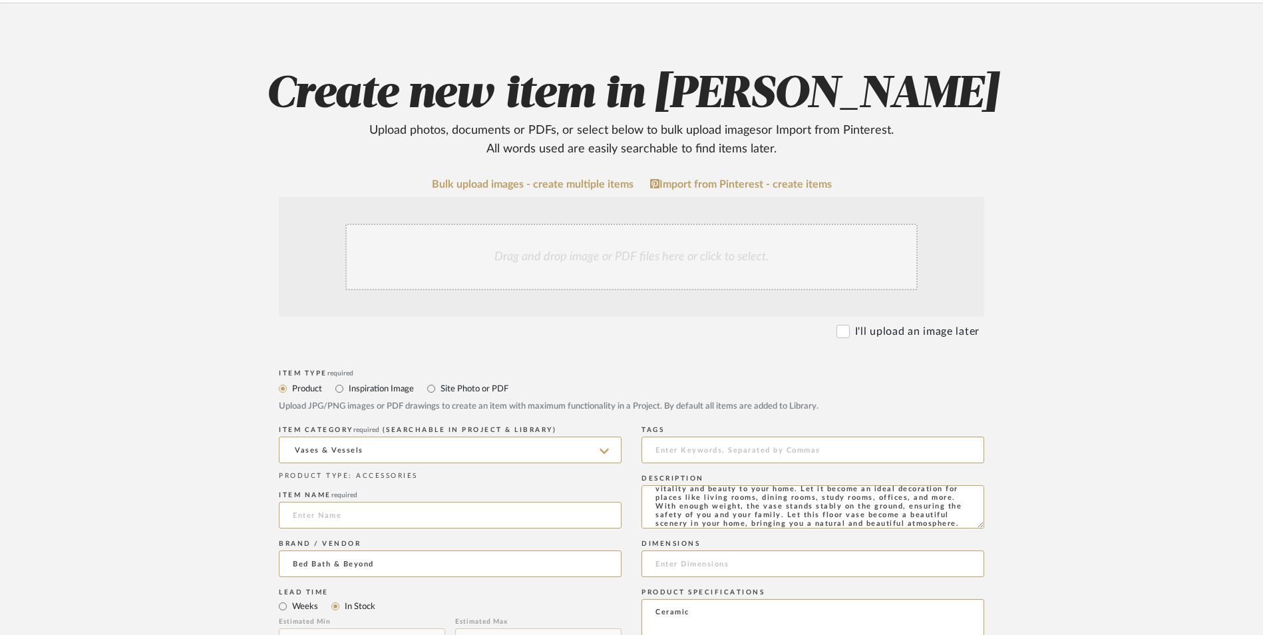
type textarea "Ceramic"
click at [575, 224] on div "Drag and drop image or PDF files here or click to select." at bounding box center [631, 257] width 572 height 67
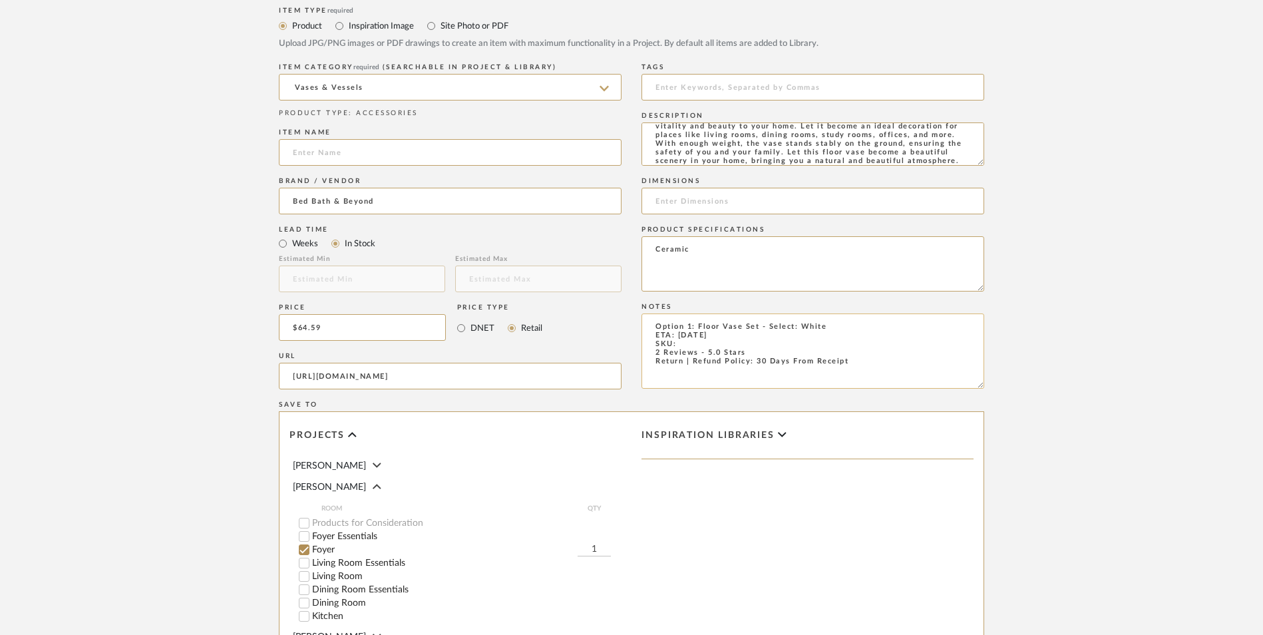
scroll to position [637, 0]
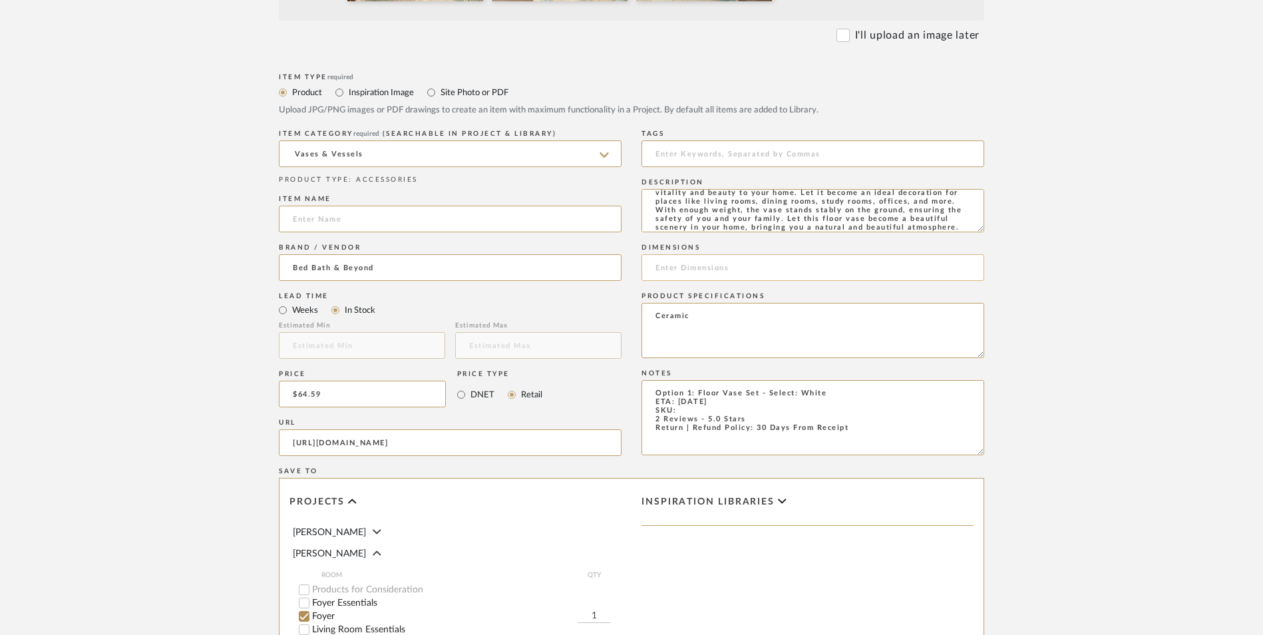
click at [700, 254] on input at bounding box center [812, 267] width 343 height 27
paste input "5.31 in. W X 5.91 in. L X 24.21 in. H"
click at [692, 254] on input "5.31 in. W X 5.91 in. L X 24.21 in. H" at bounding box center [812, 267] width 343 height 27
drag, startPoint x: 735, startPoint y: 160, endPoint x: 718, endPoint y: 160, distance: 17.3
click at [718, 254] on input "5.31" W X 5.91 in. L X 24.21 in. H" at bounding box center [812, 267] width 343 height 27
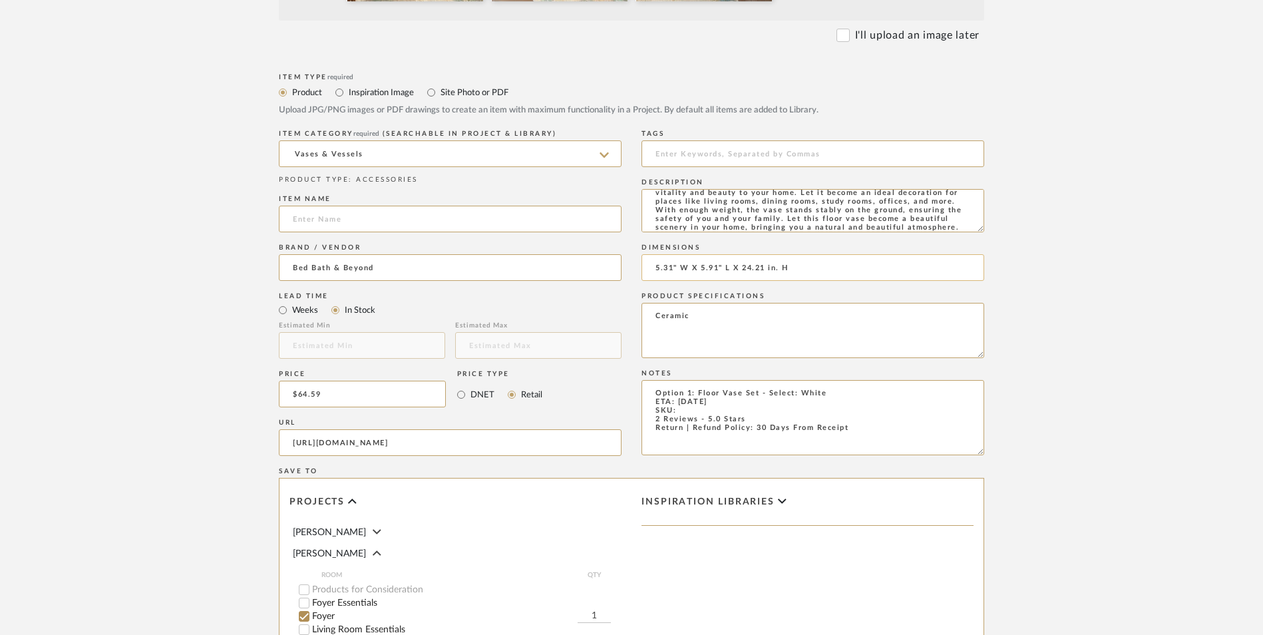
drag, startPoint x: 782, startPoint y: 160, endPoint x: 764, endPoint y: 160, distance: 18.6
click at [764, 254] on input "5.31" W X 5.91" L X 24.21 in. H" at bounding box center [812, 267] width 343 height 27
type input "5.31" W X 5.91" L X 24.21" H"
click at [687, 380] on textarea "Option 1: Floor Vase Set - Select: White ETA: 9.17.2025 SKU: 2 Reviews - 5.0 St…" at bounding box center [812, 417] width 343 height 75
paste textarea "42669736"
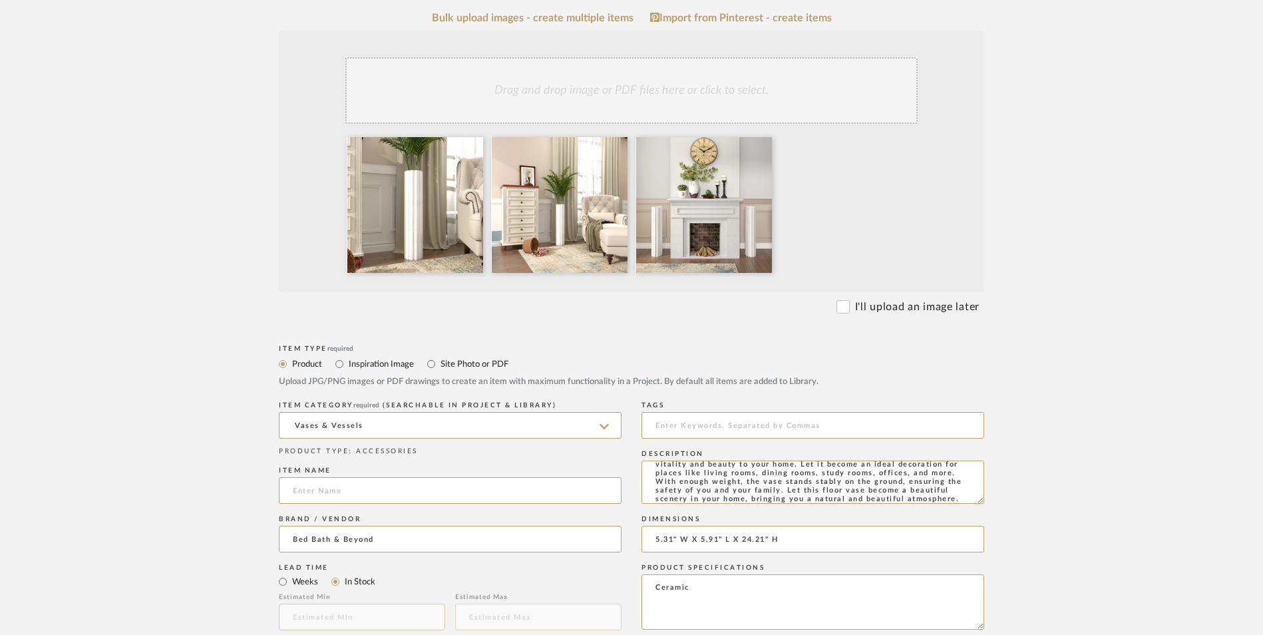
scroll to position [504, 0]
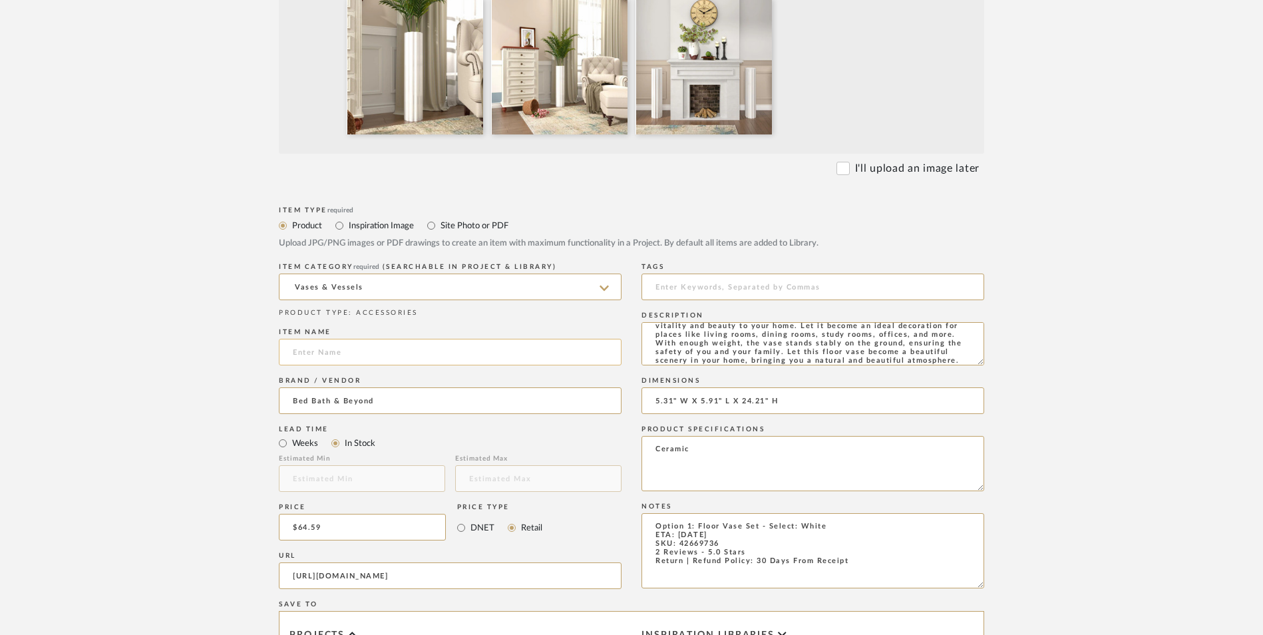
type textarea "Option 1: Floor Vase Set - Select: White ETA: 9.17.2025 SKU: 42669736 2 Reviews…"
click at [440, 339] on input at bounding box center [450, 352] width 343 height 27
type input "Arianna II"
click at [845, 513] on textarea "Option 1: Floor Vase Set - Select: White ETA: 9.17.2025 SKU: 42669736 2 Reviews…" at bounding box center [812, 550] width 343 height 75
type textarea "Option 1: Floor Vase Set - Select: White (Pair with Arianna II) ETA: 9.17.2025 …"
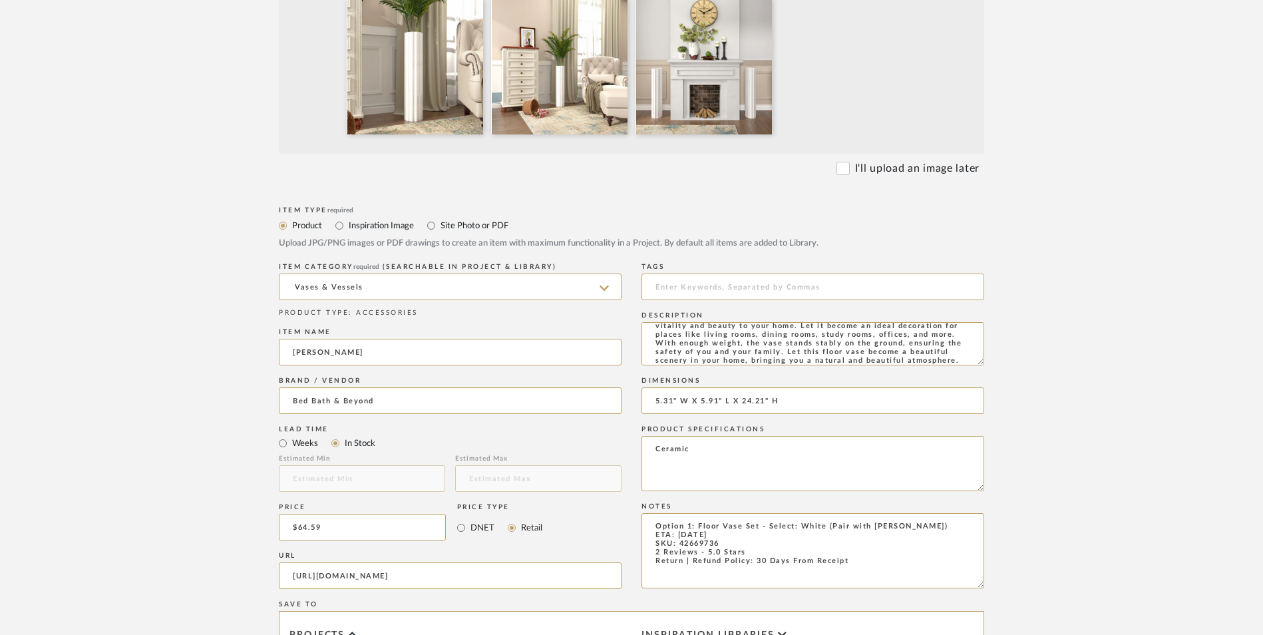
click at [1059, 376] on upload-items "Create new item in Ashley McNeal Upload photos, documents or PDFs, or select be…" at bounding box center [631, 356] width 1263 height 1315
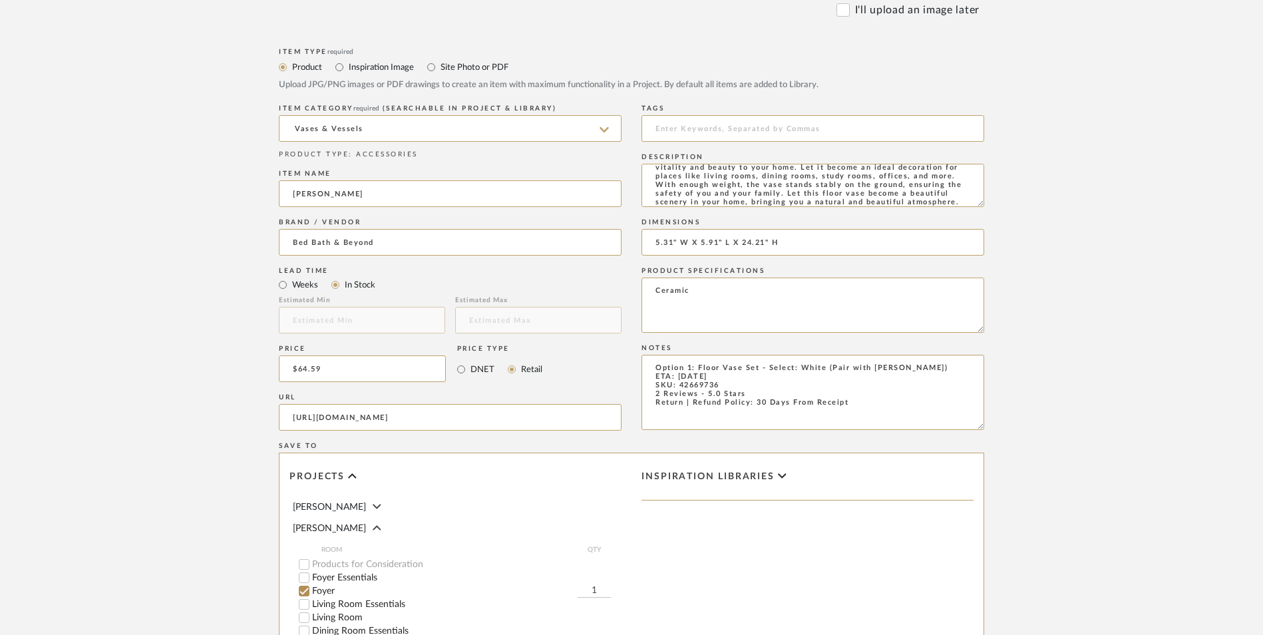
scroll to position [837, 0]
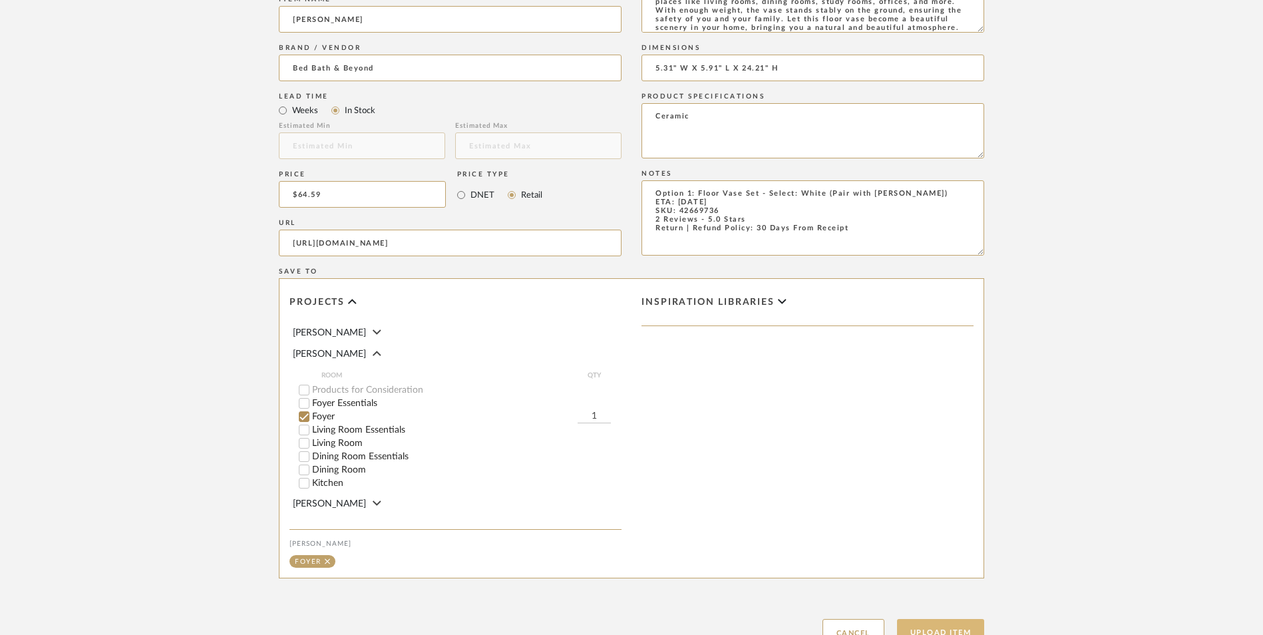
click at [943, 619] on button "Upload Item" at bounding box center [941, 632] width 88 height 27
